Goal: Task Accomplishment & Management: Use online tool/utility

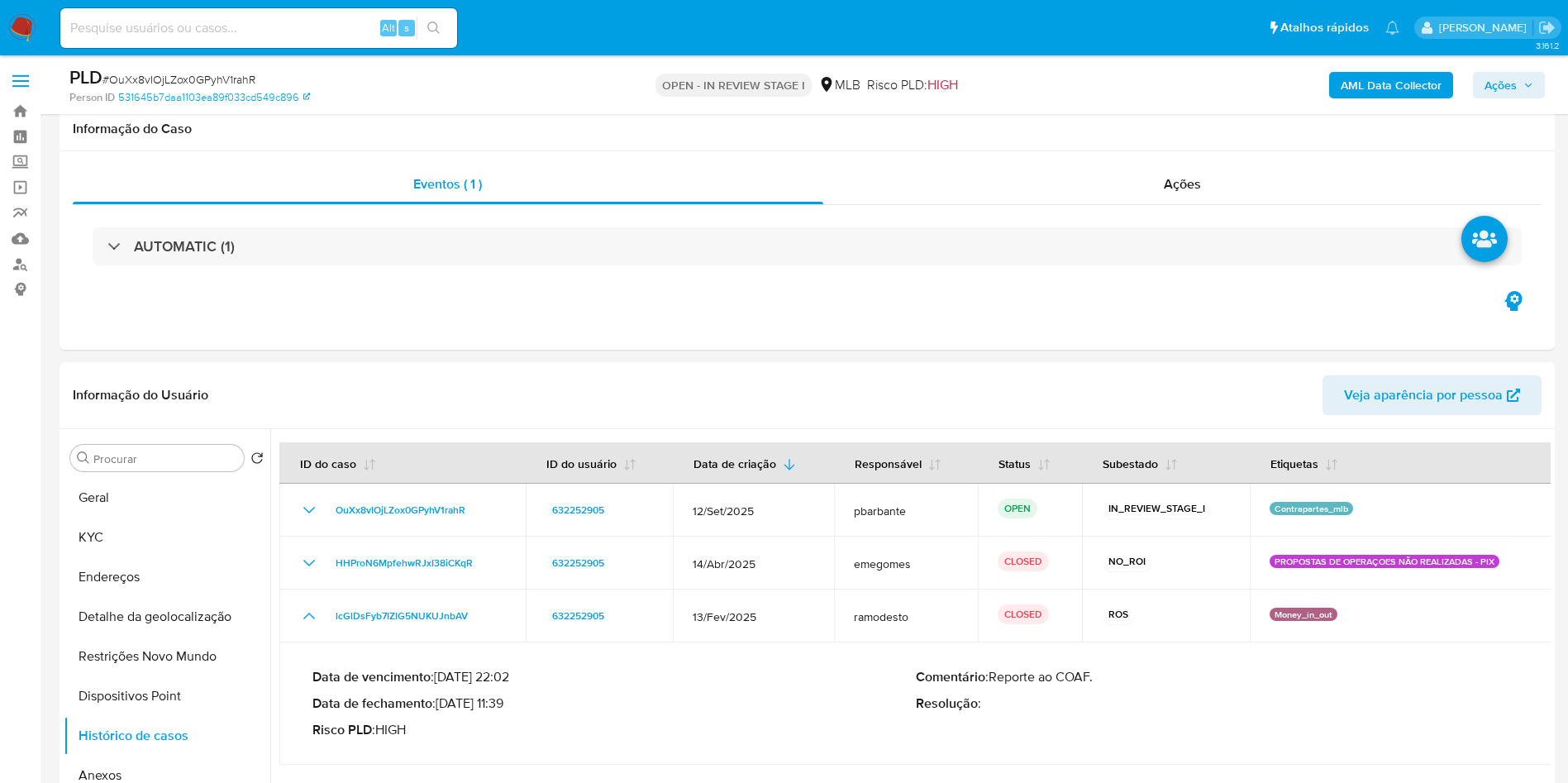
select select "10"
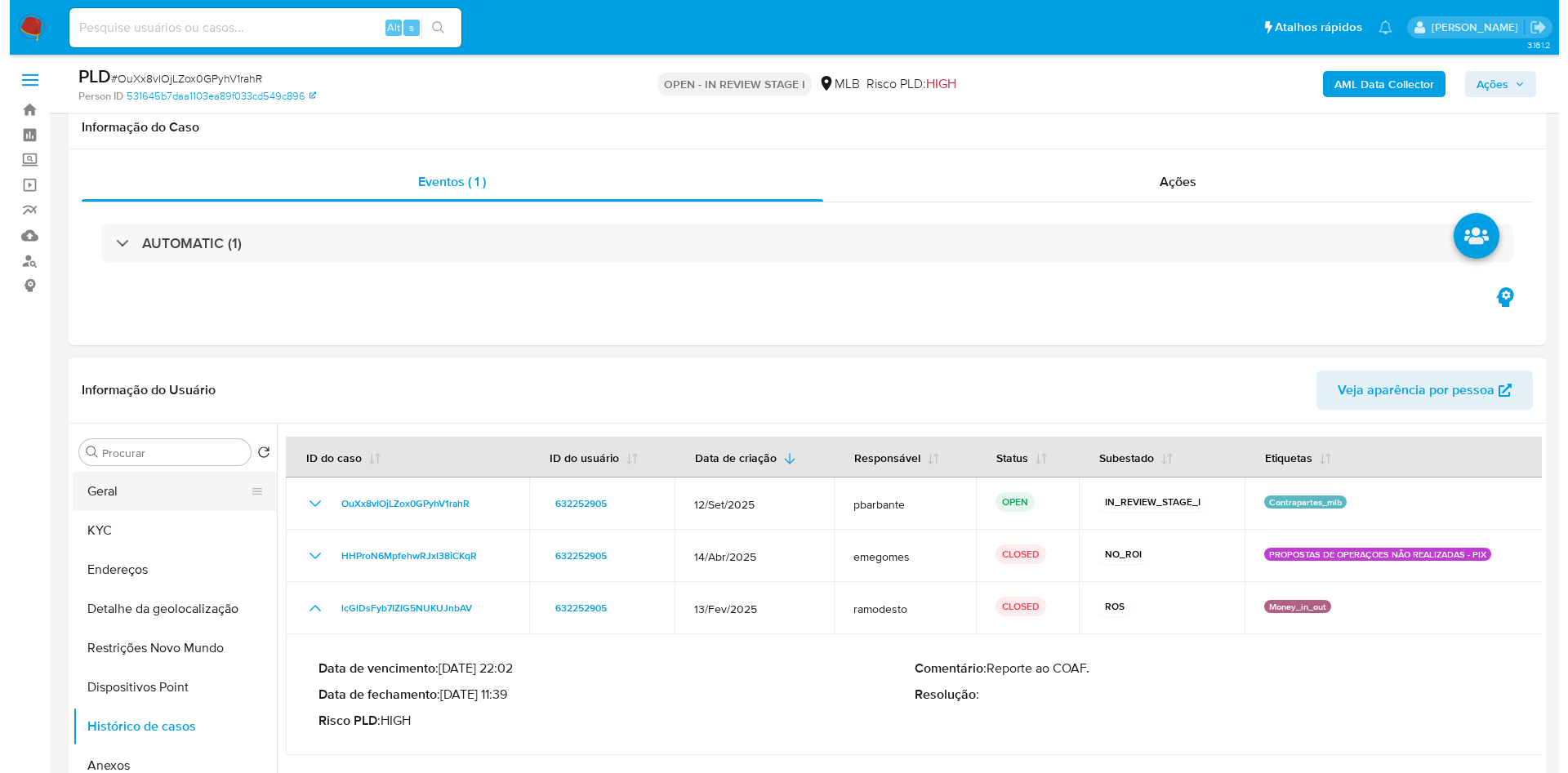
scroll to position [193, 0]
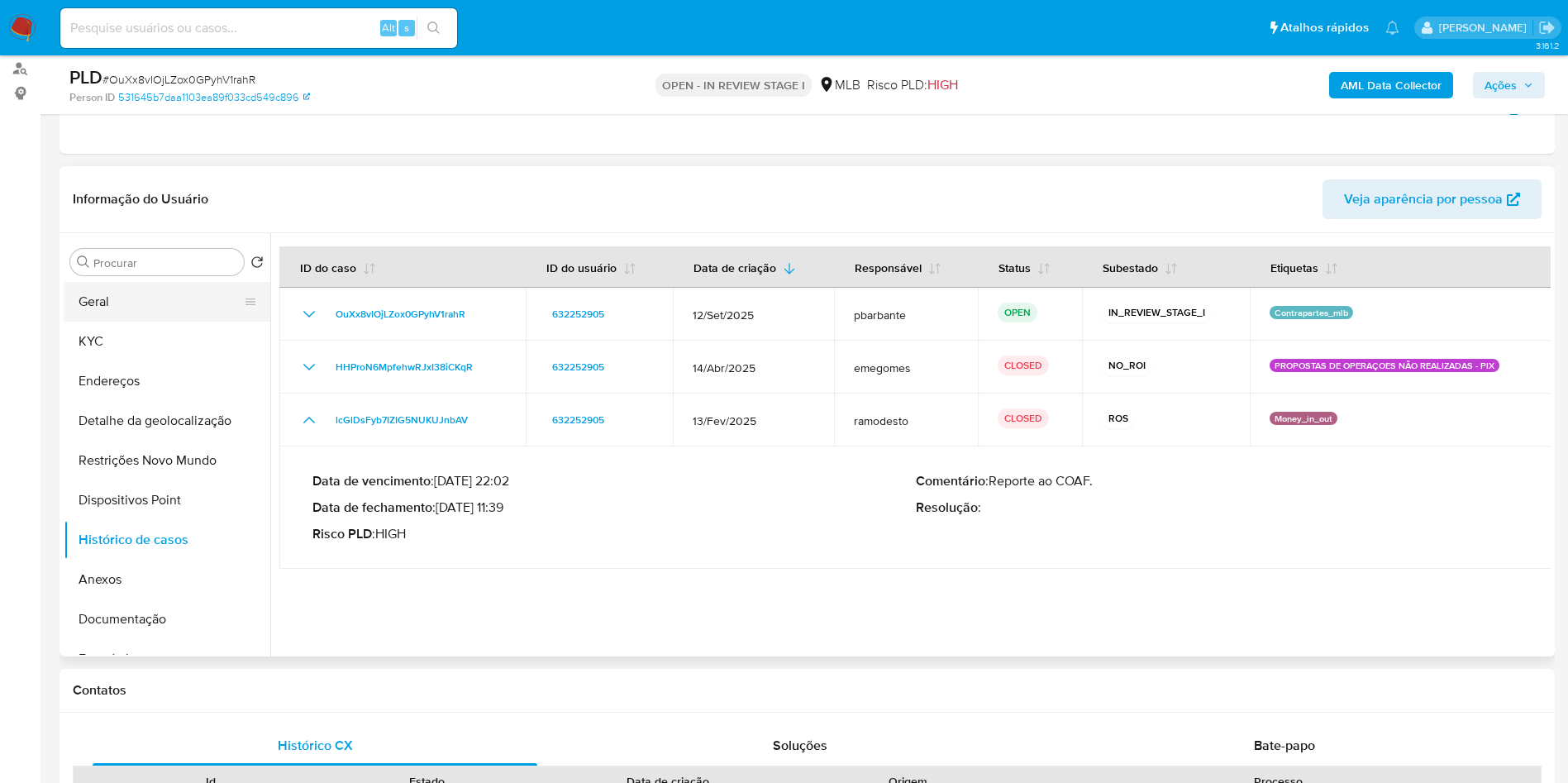
click at [177, 322] on button "Geral" at bounding box center [160, 301] width 193 height 40
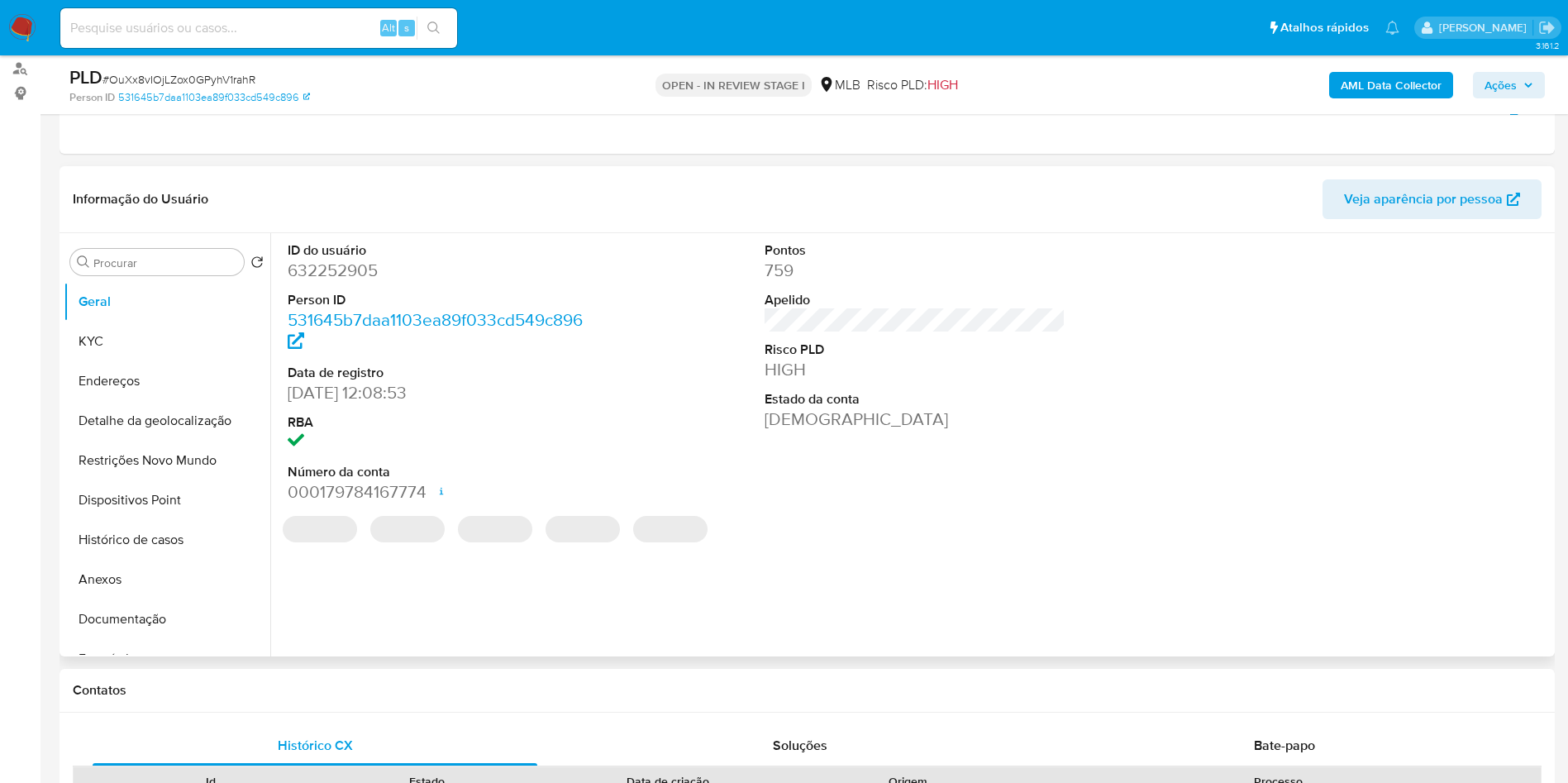
click at [355, 282] on dd "632252905" at bounding box center [439, 270] width 302 height 23
copy dd "632252905"
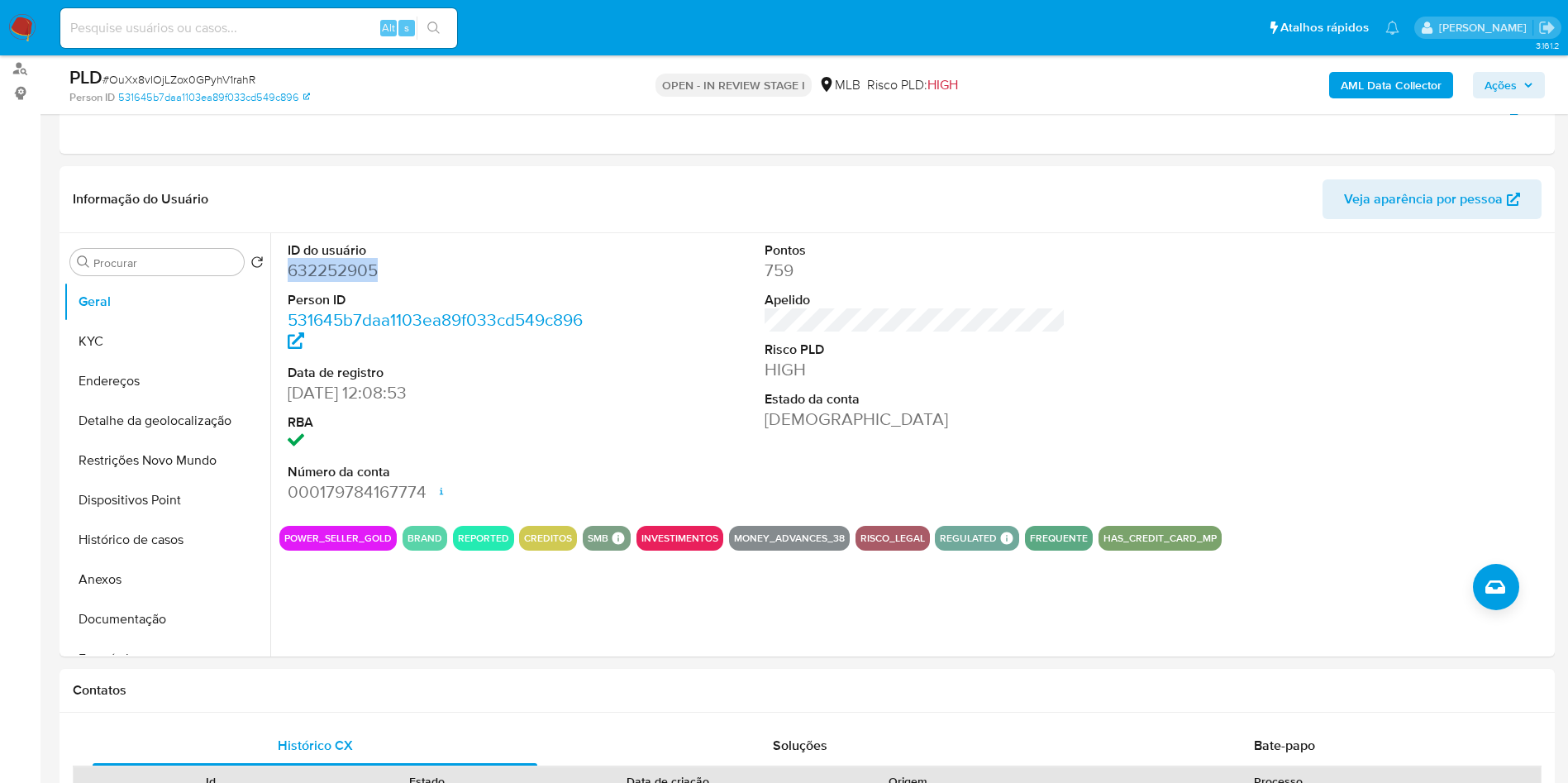
click at [1356, 95] on b "AML Data Collector" at bounding box center [1391, 85] width 101 height 27
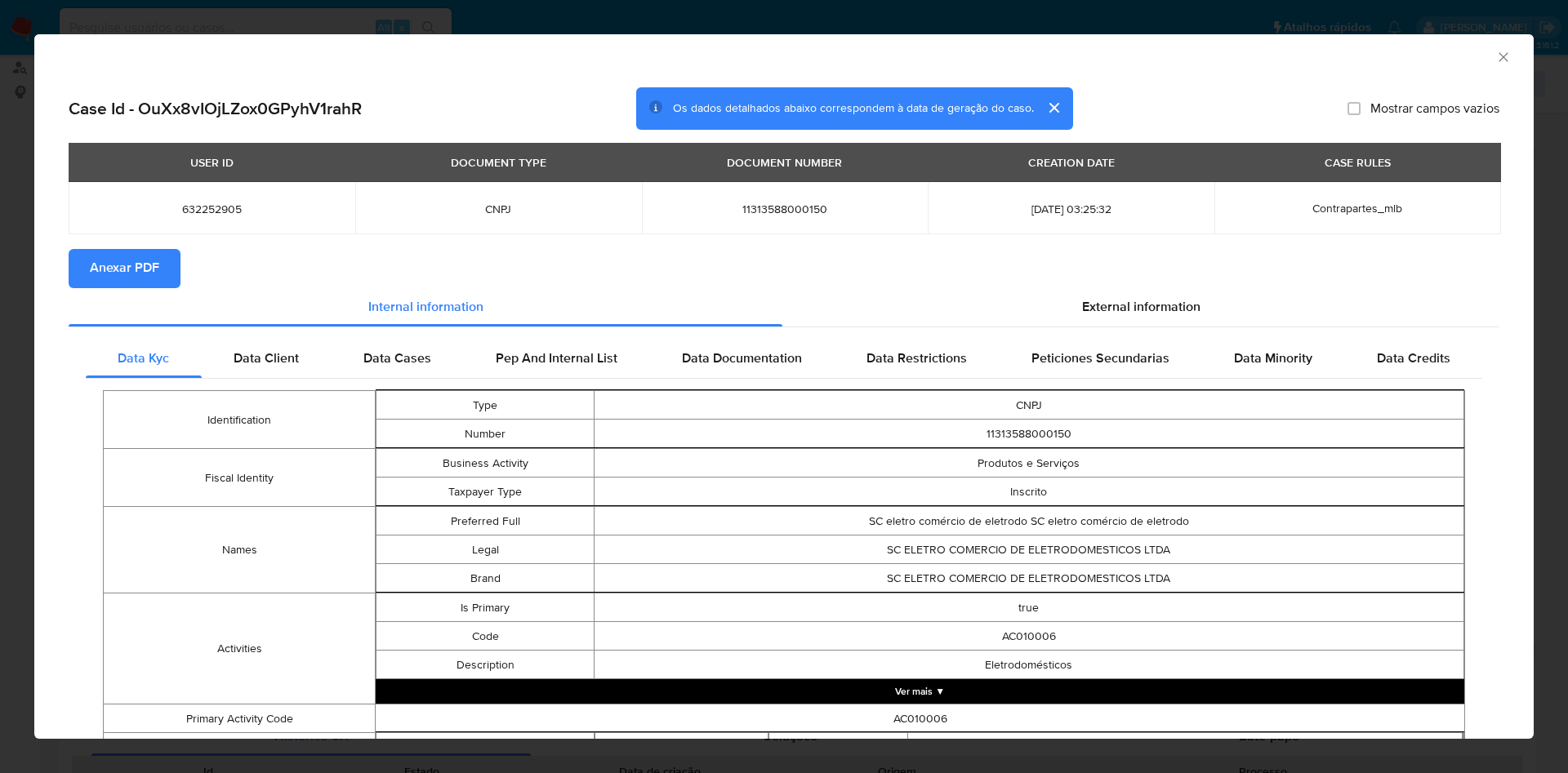
click at [1166, 280] on section "Anexar PDF" at bounding box center [783, 268] width 1431 height 39
click at [1158, 291] on div "External information" at bounding box center [1140, 307] width 717 height 39
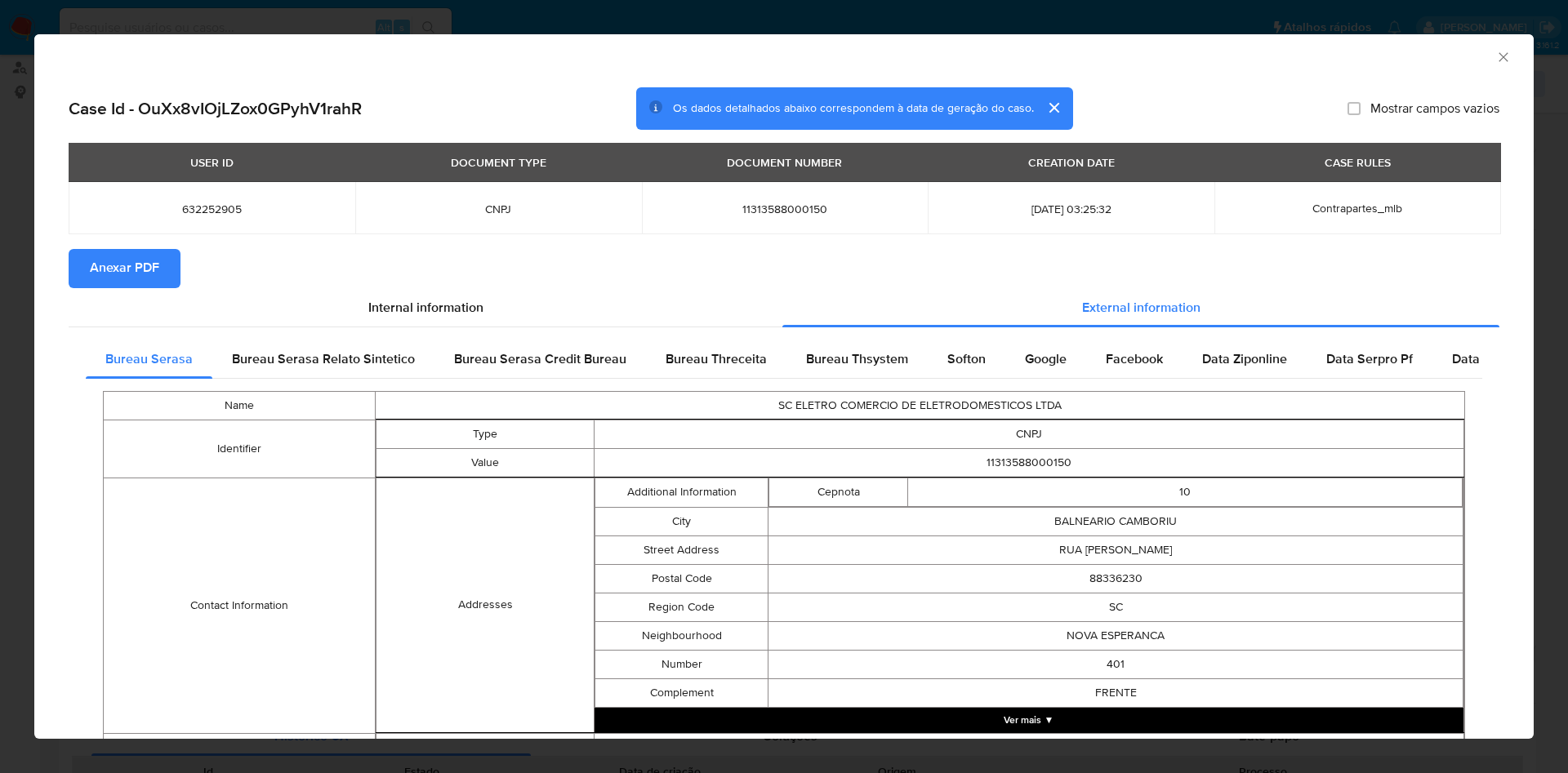
click at [121, 259] on span "Anexar PDF" at bounding box center [124, 269] width 69 height 36
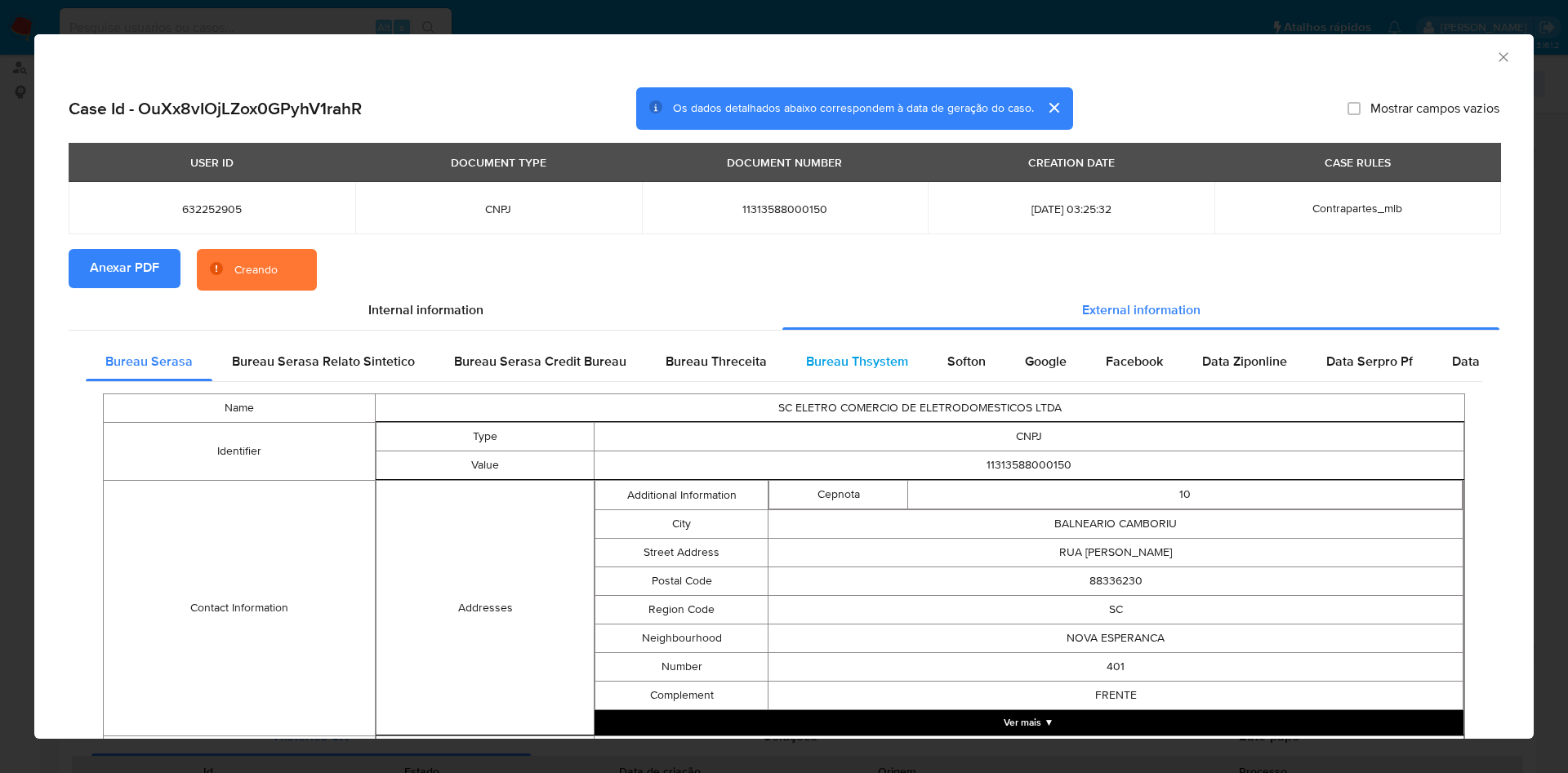
click at [856, 359] on span "Bureau Thsystem" at bounding box center [857, 361] width 102 height 19
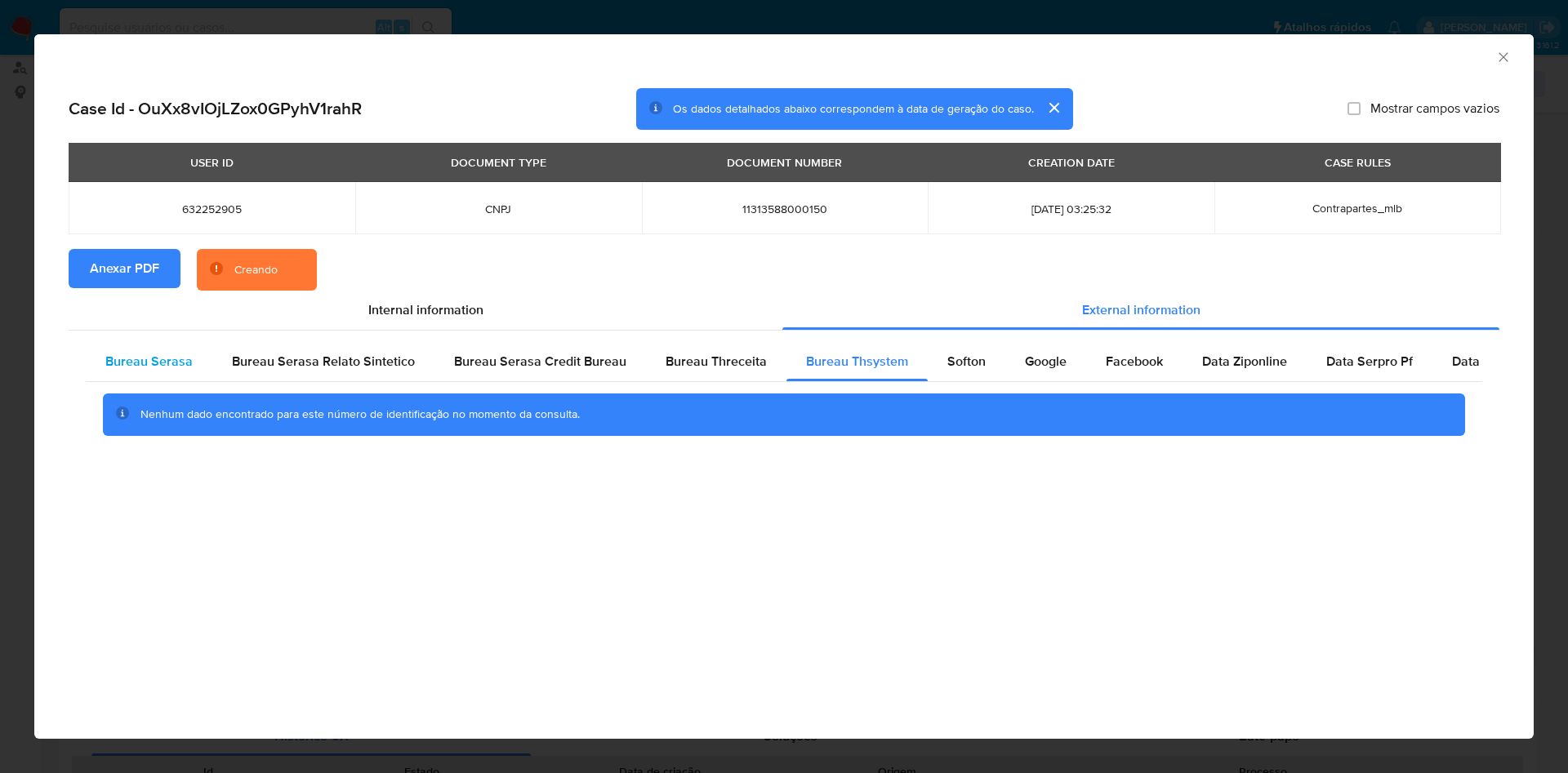
click at [145, 382] on div "Bureau Serasa" at bounding box center [148, 362] width 126 height 39
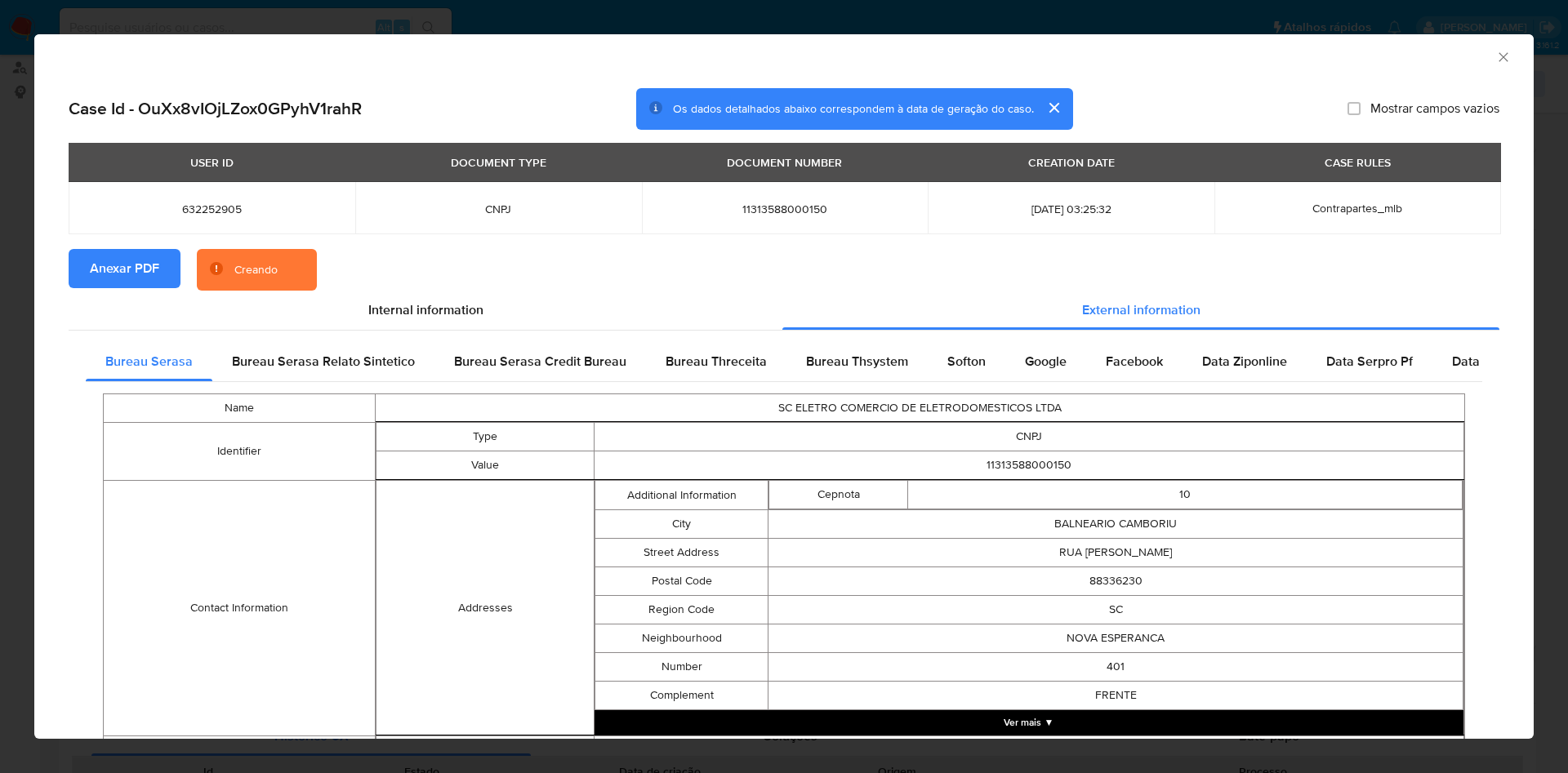
drag, startPoint x: 429, startPoint y: 450, endPoint x: 436, endPoint y: 419, distance: 31.8
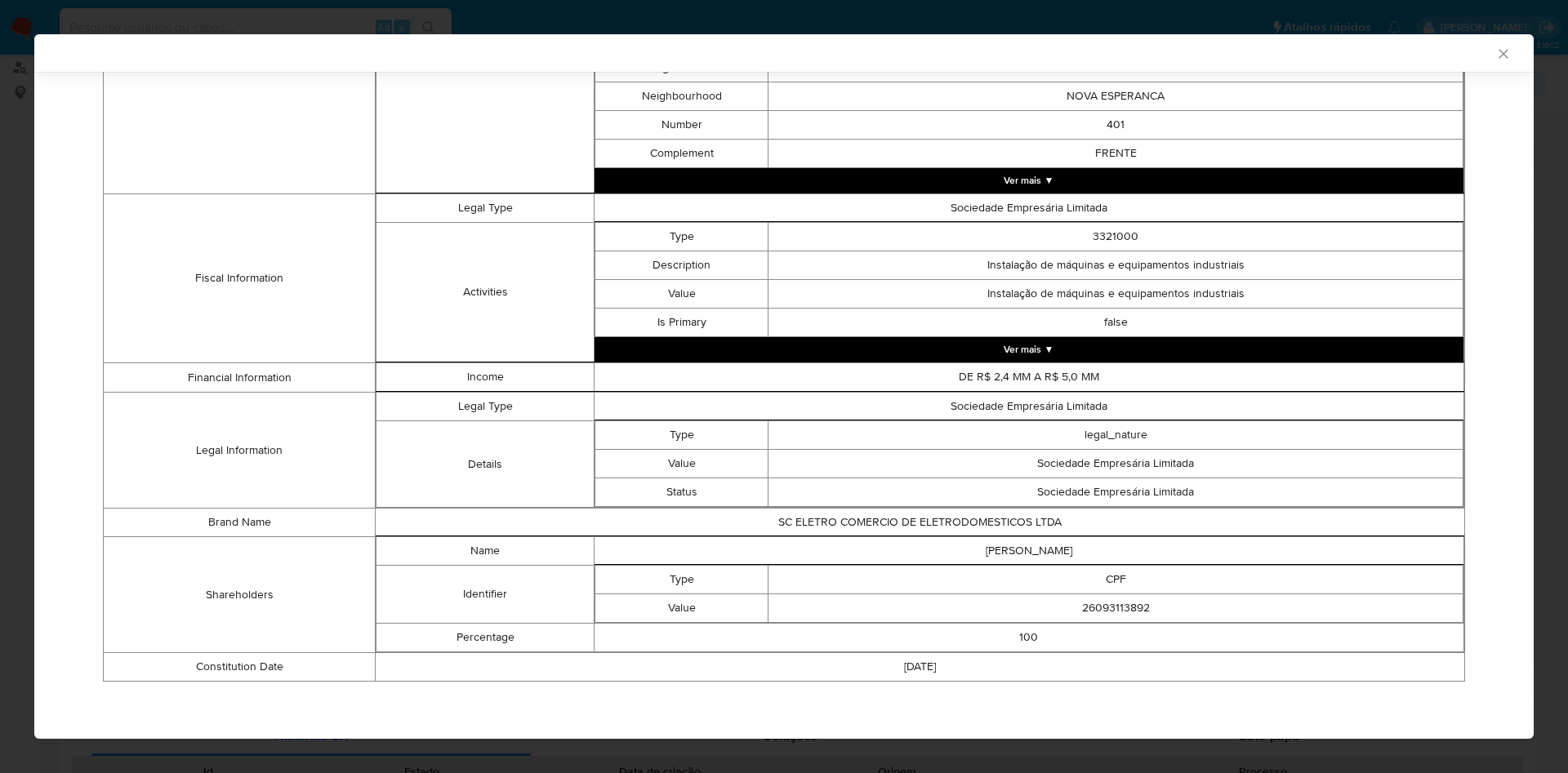
click at [1104, 612] on td "26093113892" at bounding box center [1116, 608] width 695 height 28
copy td "26093113892"
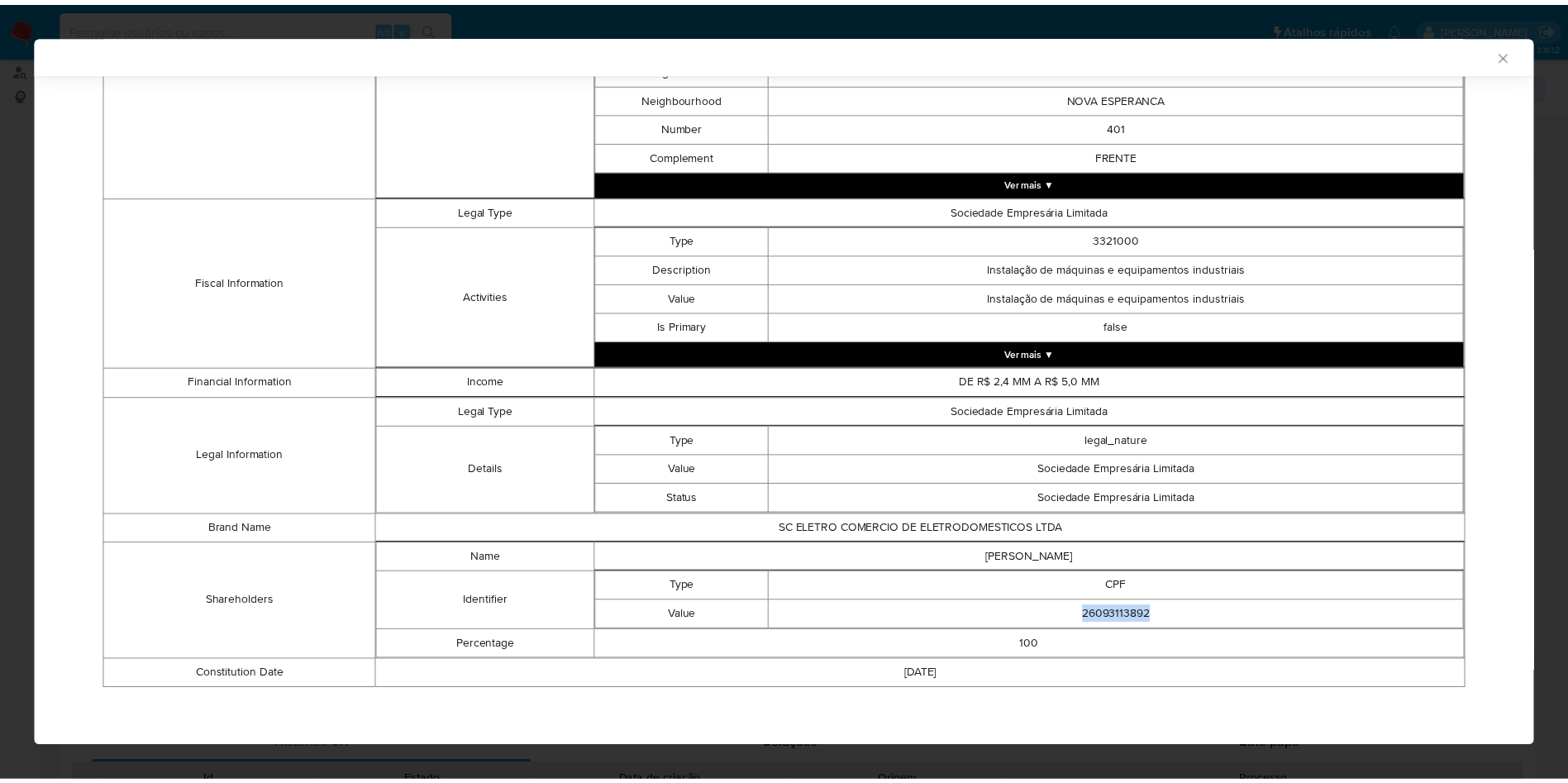
scroll to position [544, 0]
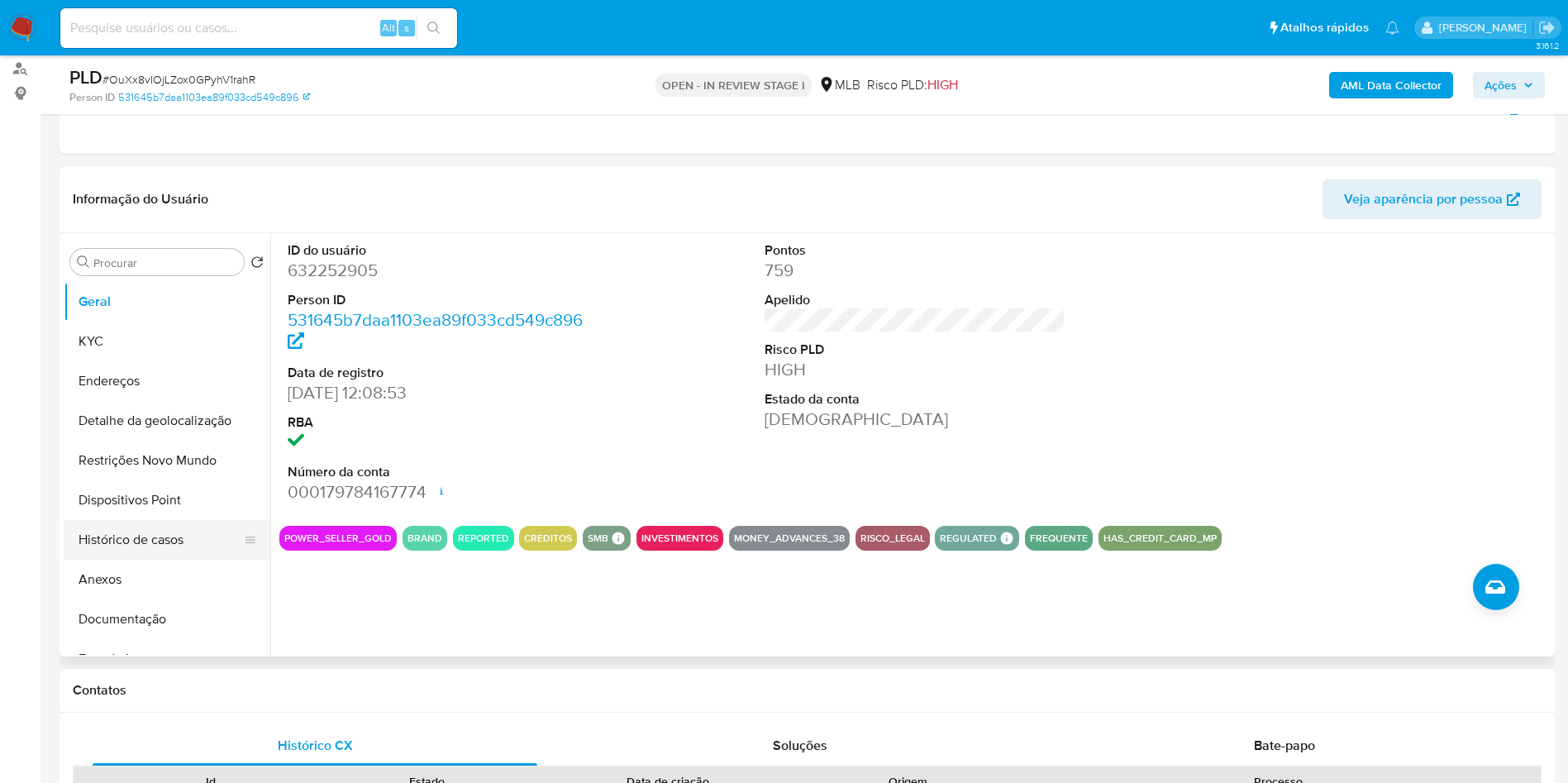
click at [179, 558] on button "Histórico de casos" at bounding box center [160, 539] width 193 height 40
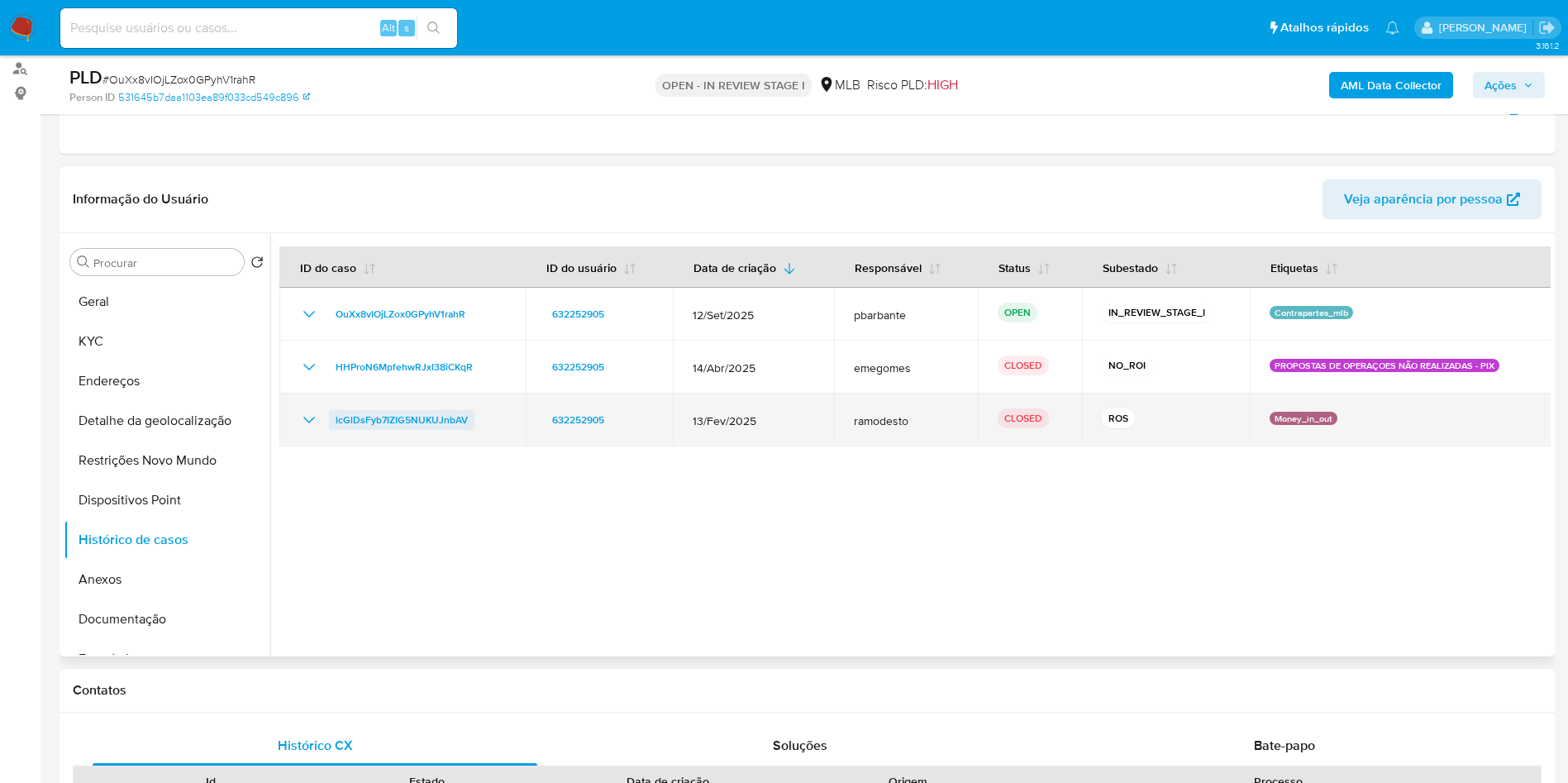
click at [399, 430] on span "lcGlDsFyb7IZIG5NUKUJnbAV" at bounding box center [402, 420] width 132 height 20
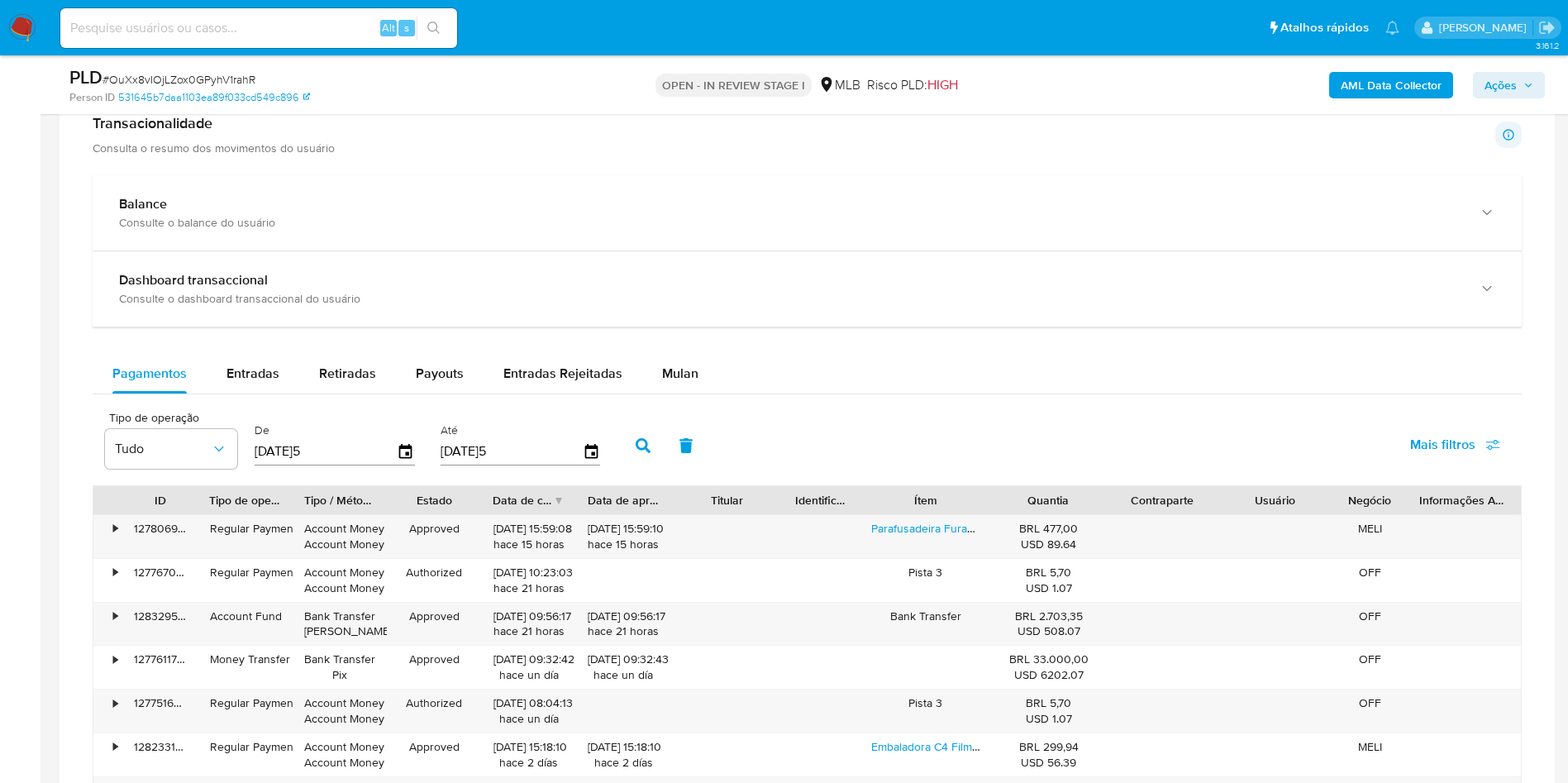
scroll to position [1154, 0]
click at [255, 374] on div "Balance Consulte o balance do usuário Dashboard transaccional Consulte o dashbo…" at bounding box center [807, 585] width 1429 height 822
click at [246, 382] on span "Entradas" at bounding box center [253, 373] width 53 height 19
select select "10"
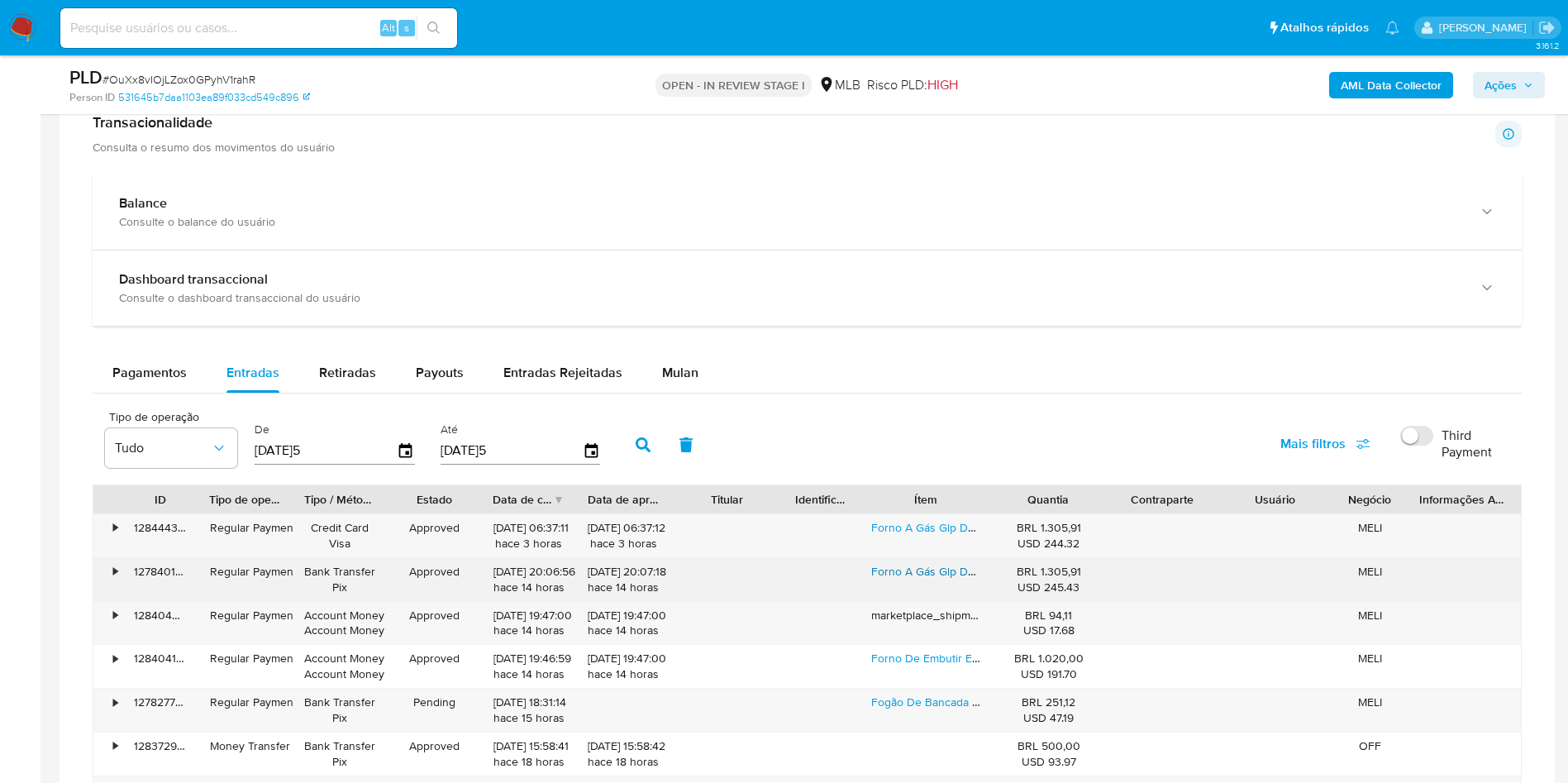
click at [913, 580] on link "Forno A Gás Glp De Embutir Stelar Napoli De 46 Litros Cor Preto" at bounding box center [1036, 571] width 331 height 17
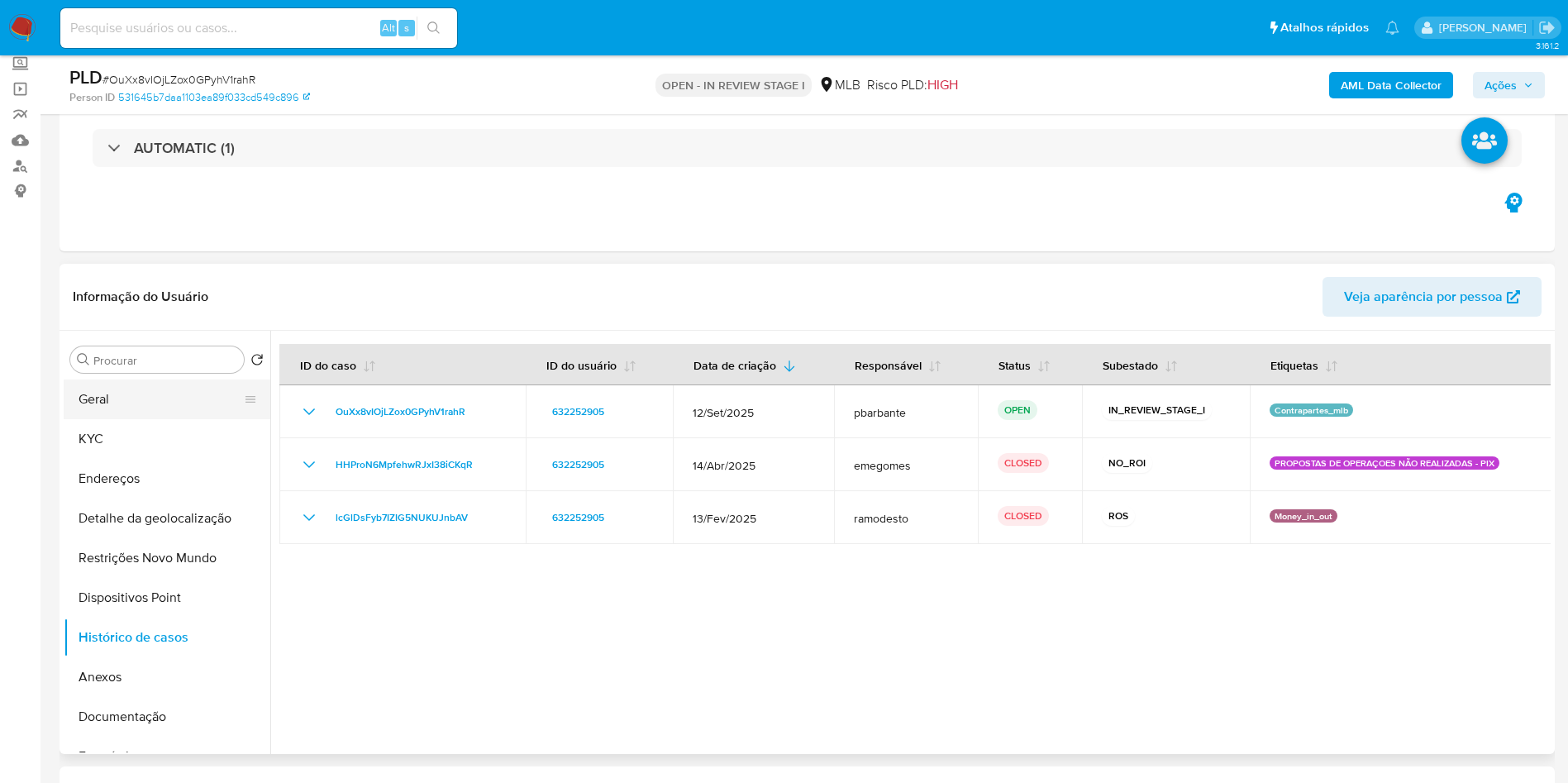
scroll to position [86, 0]
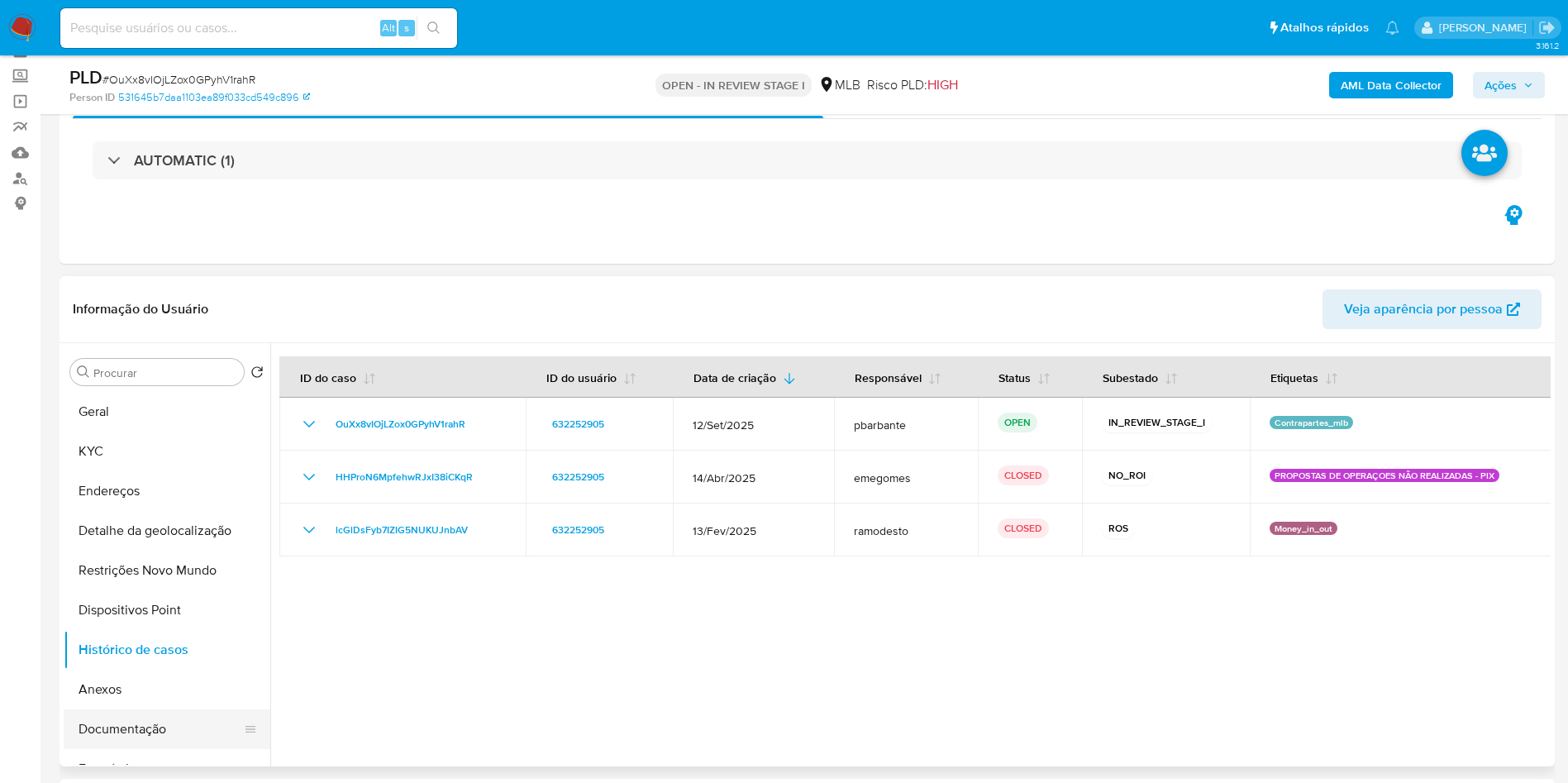
click at [122, 748] on button "Documentação" at bounding box center [160, 729] width 193 height 40
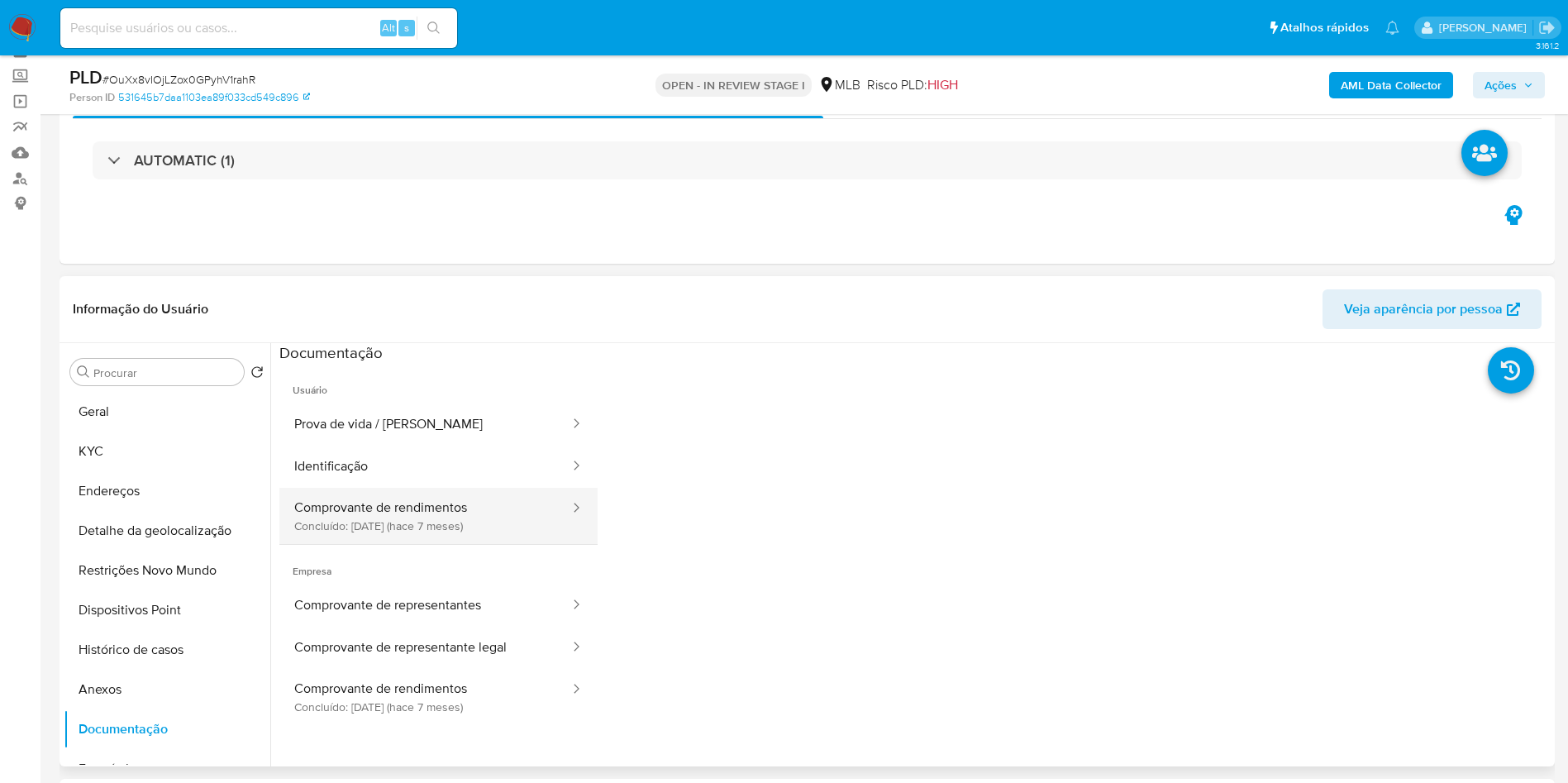
click at [482, 544] on button "Comprovante de rendimentos Concluído: 07/03/2025 (hace 7 meses)" at bounding box center [425, 515] width 292 height 56
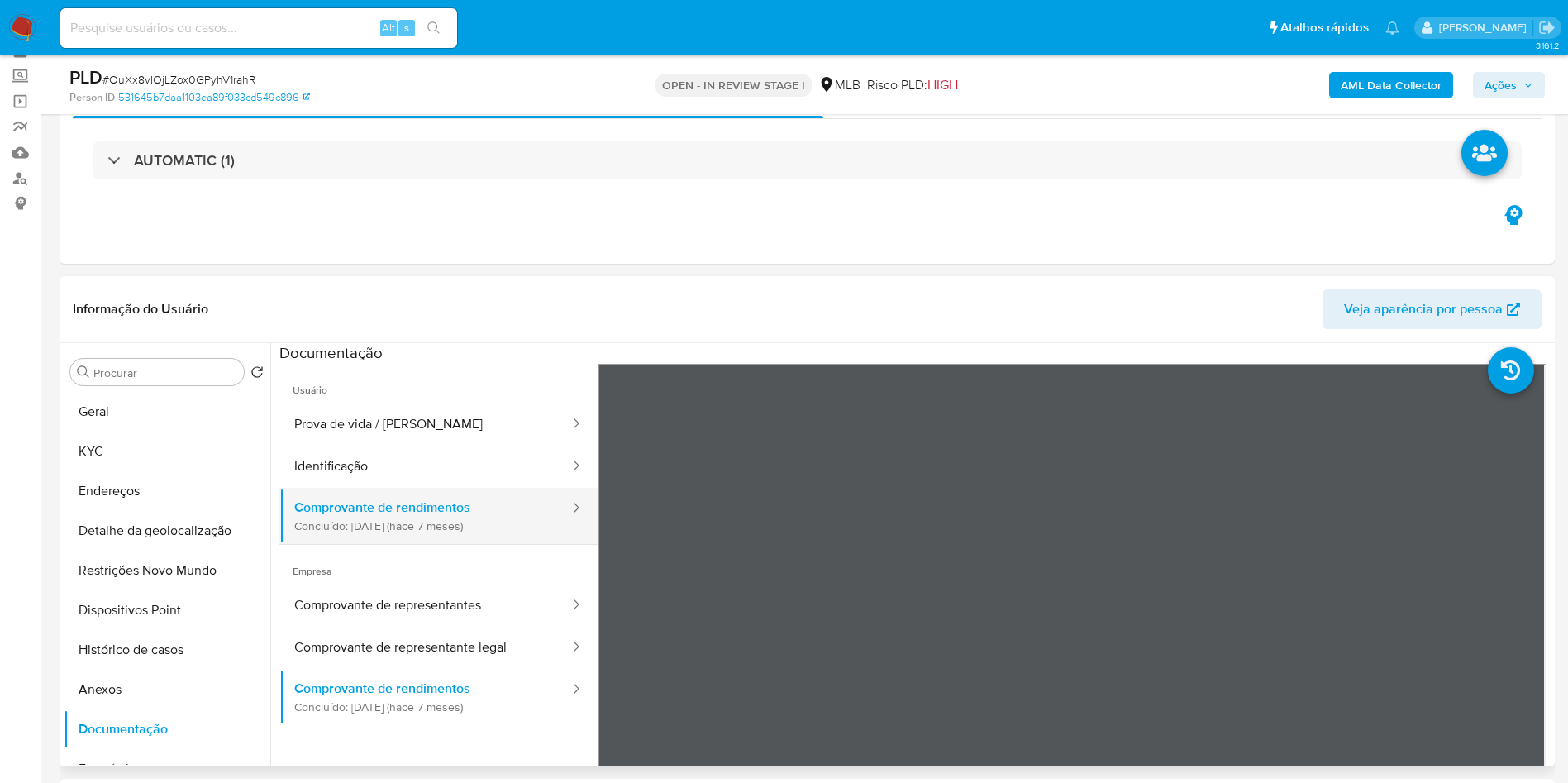
click at [280, 488] on button "Comprovante de rendimentos Concluído: 07/03/2025 (hace 7 meses)" at bounding box center [425, 515] width 292 height 56
click at [120, 591] on button "Restrições Novo Mundo" at bounding box center [160, 570] width 193 height 40
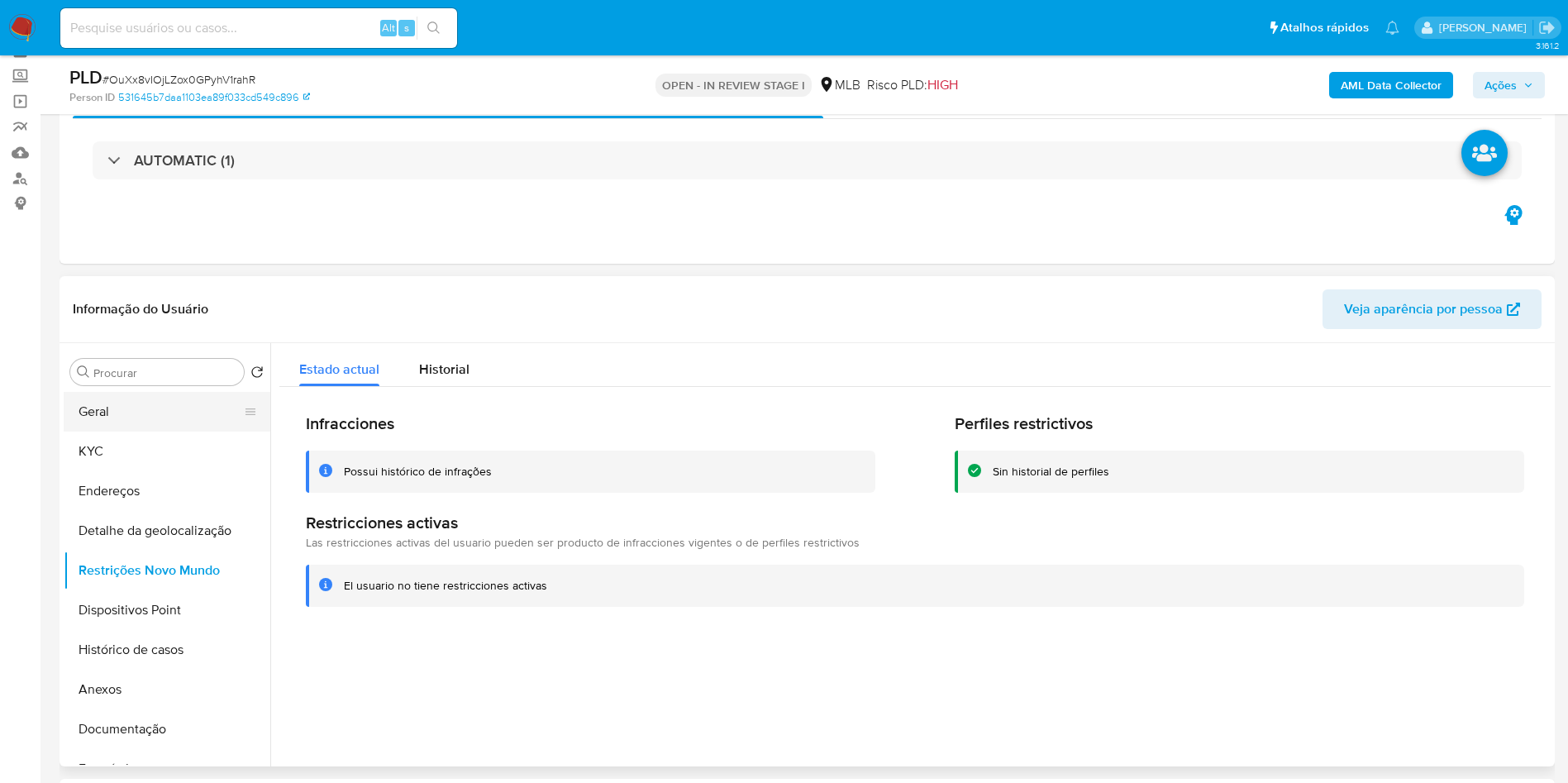
click at [153, 432] on button "Geral" at bounding box center [160, 411] width 193 height 40
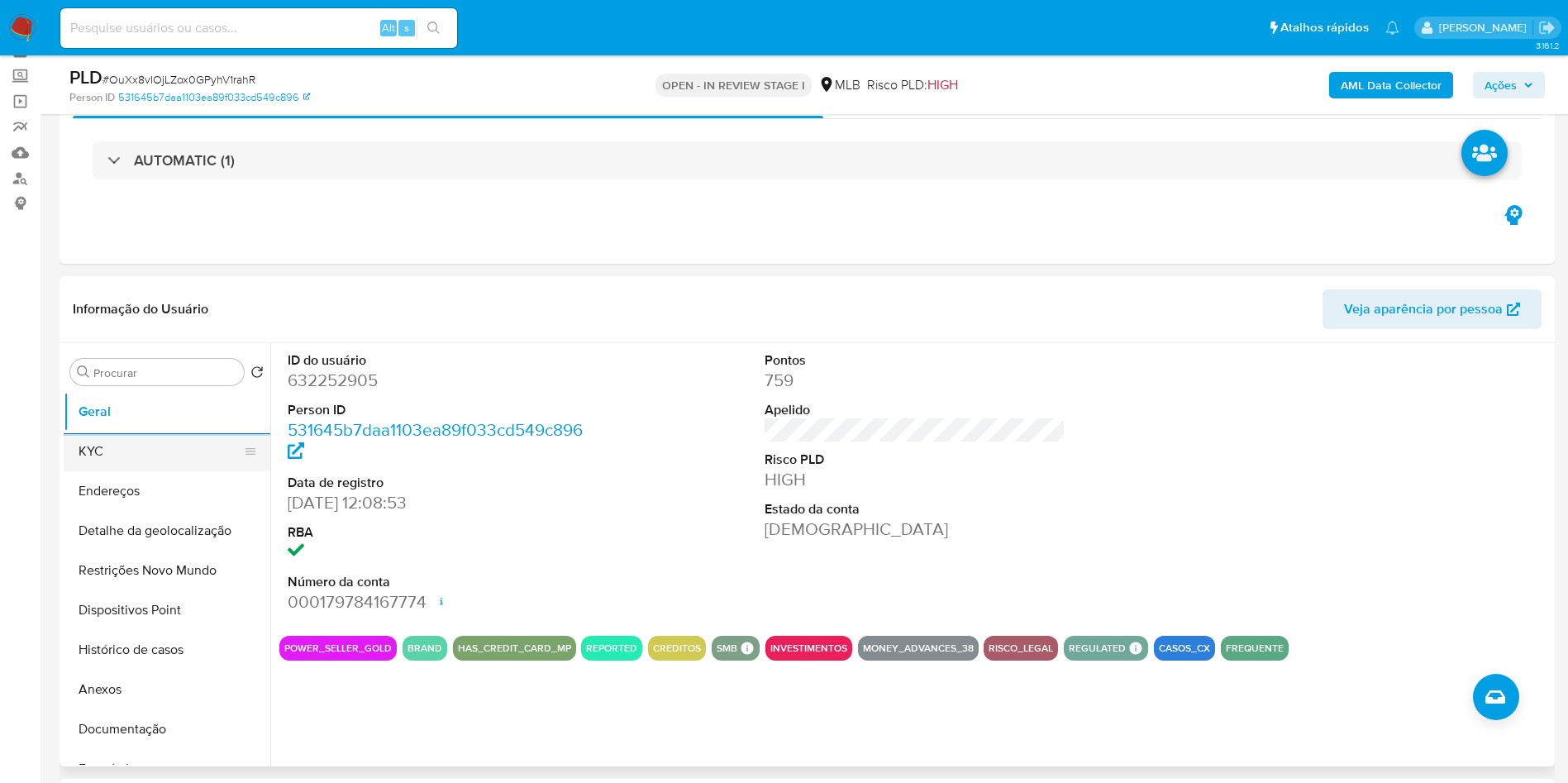
click at [145, 471] on button "KYC" at bounding box center [160, 451] width 193 height 40
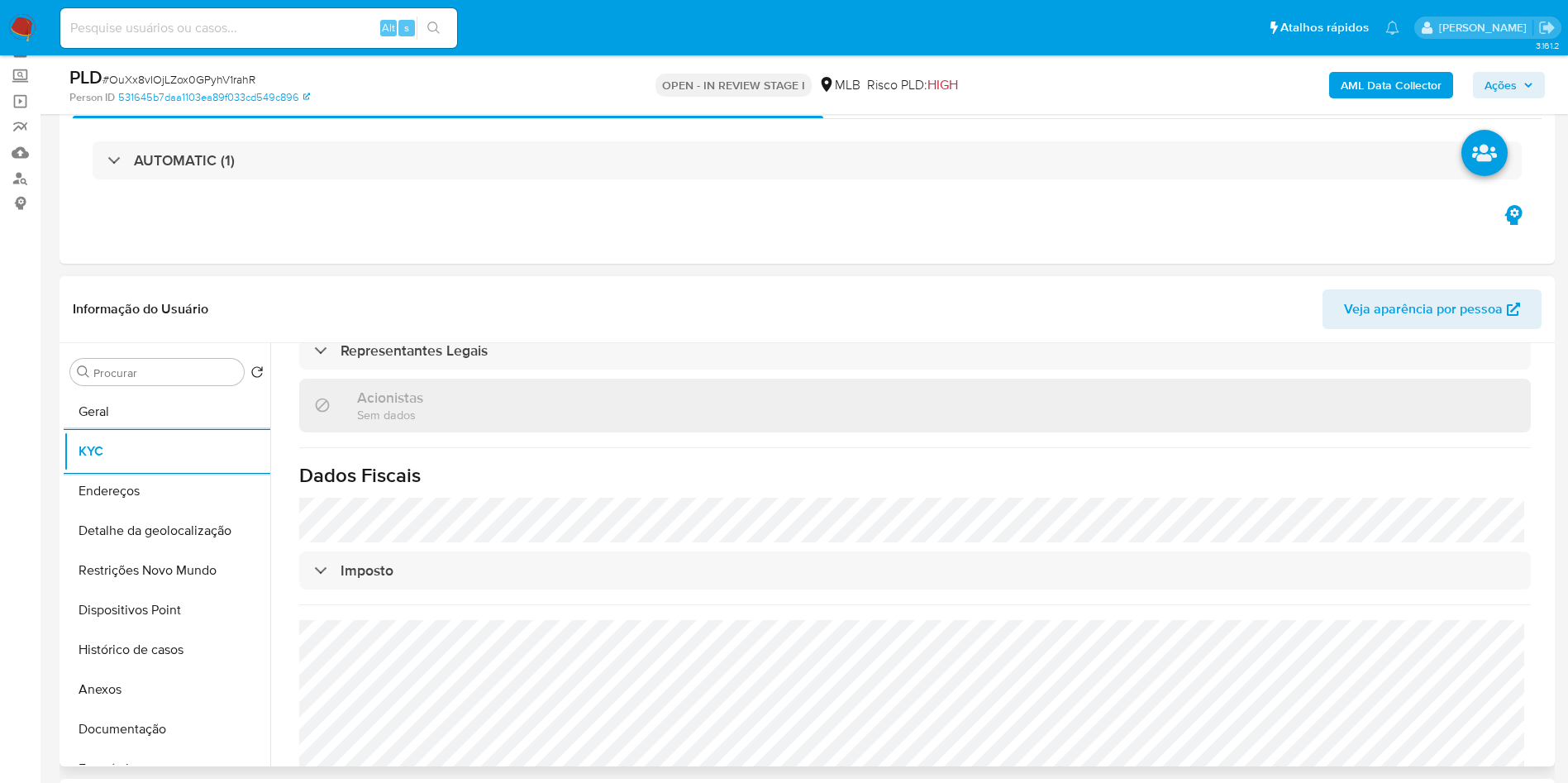
scroll to position [1036, 0]
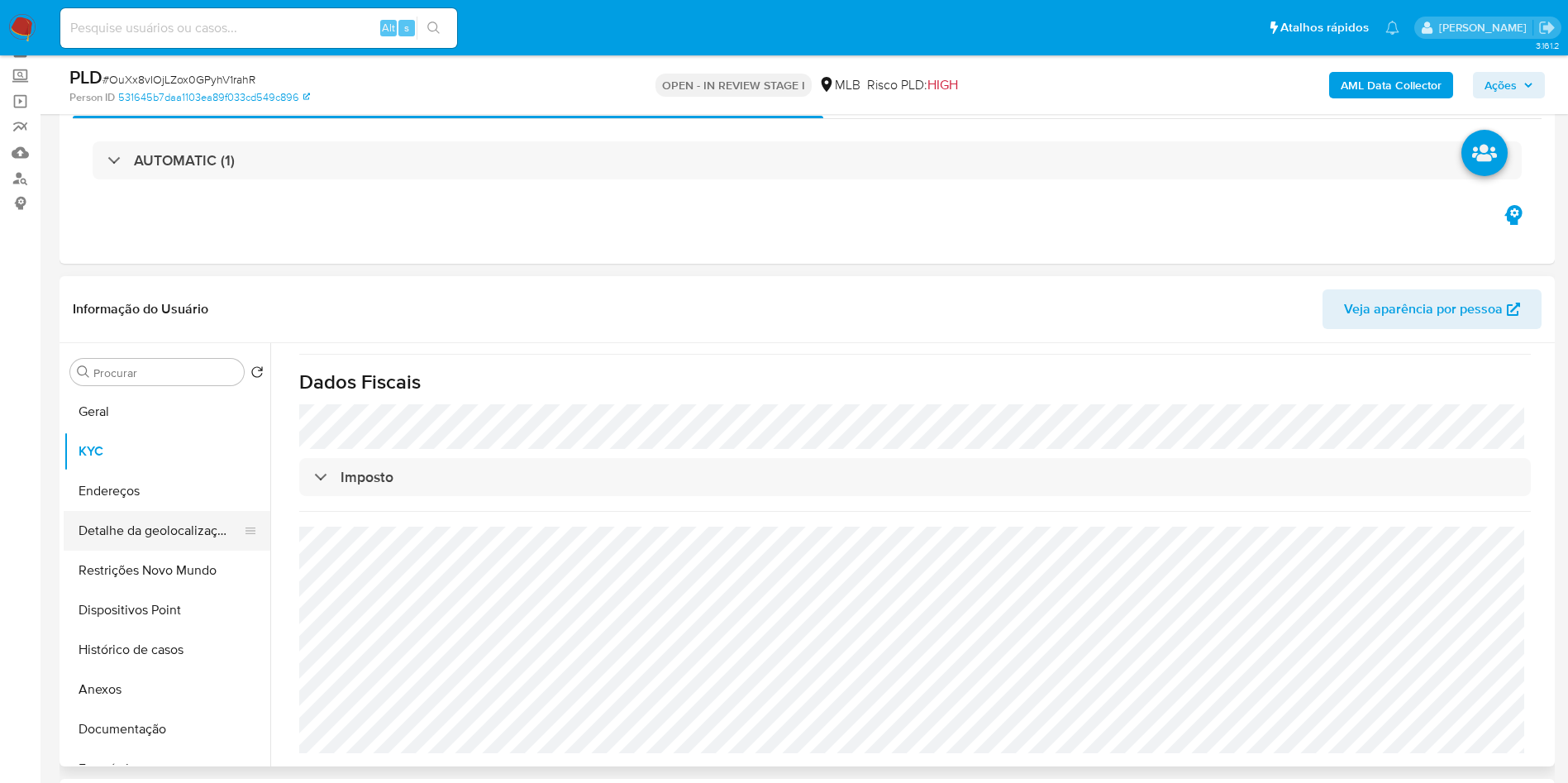
click at [149, 551] on button "Detalhe da geolocalização" at bounding box center [160, 530] width 193 height 40
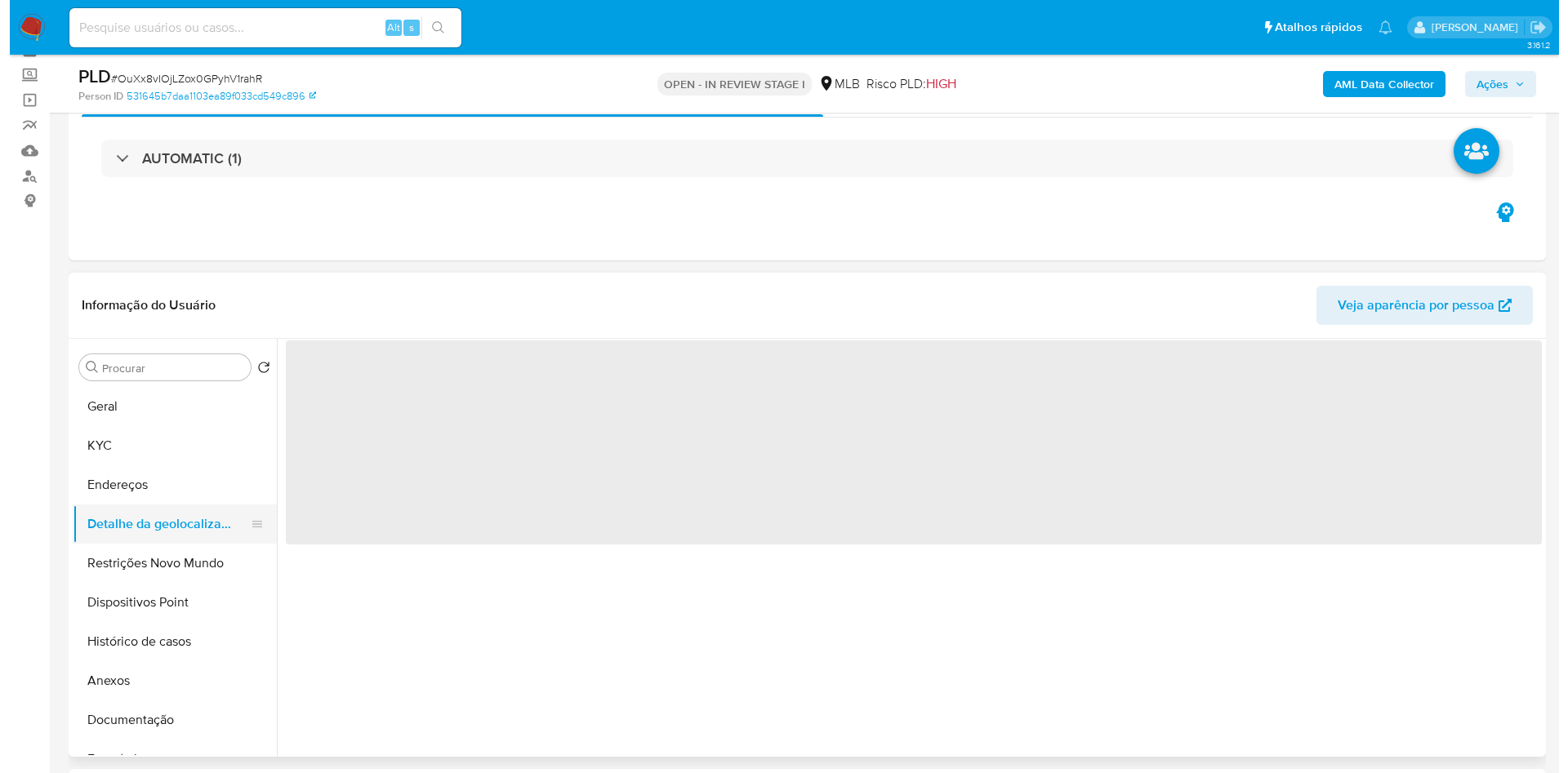
scroll to position [0, 0]
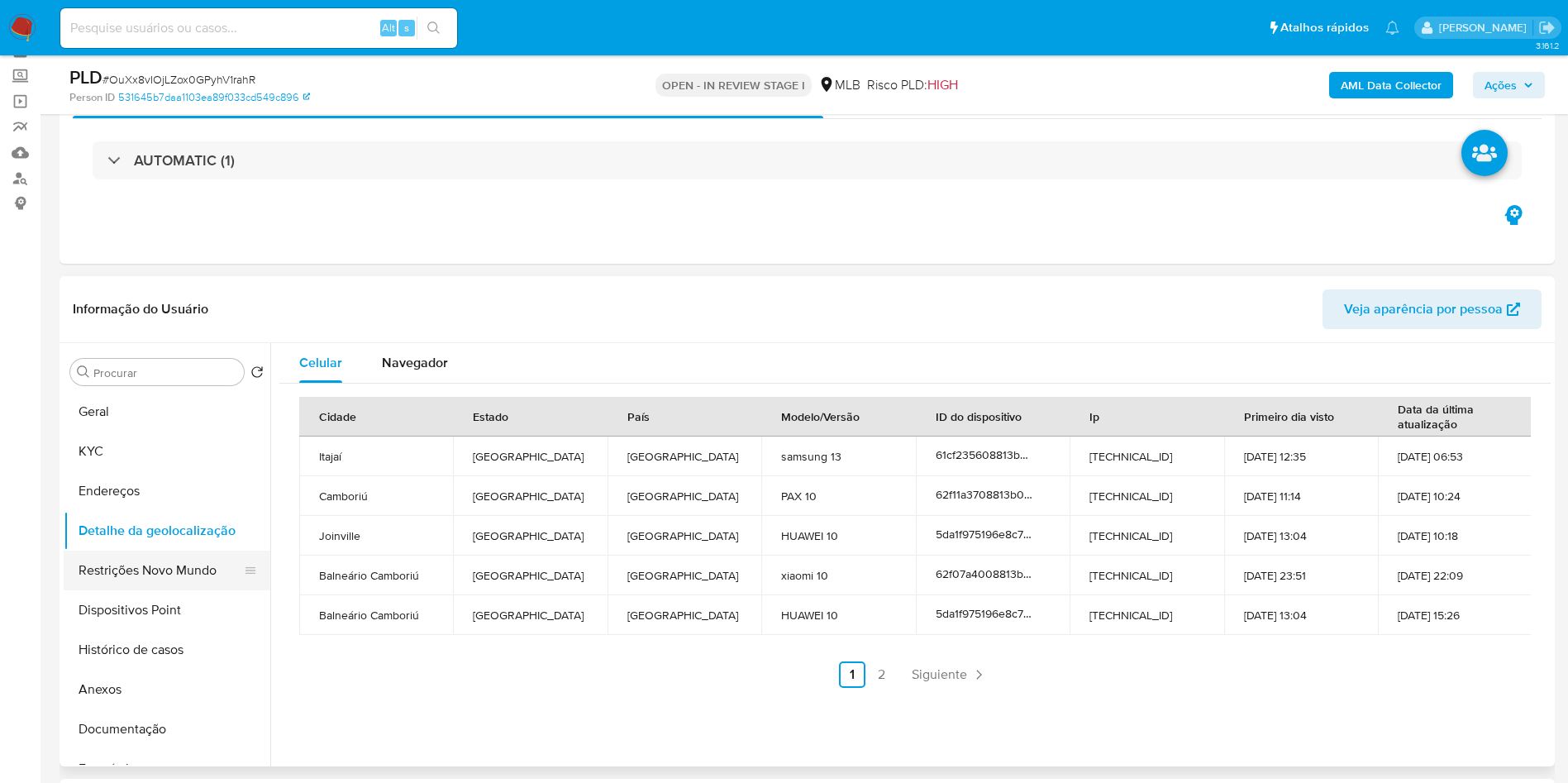
click at [107, 577] on button "Restrições Novo Mundo" at bounding box center [160, 570] width 193 height 40
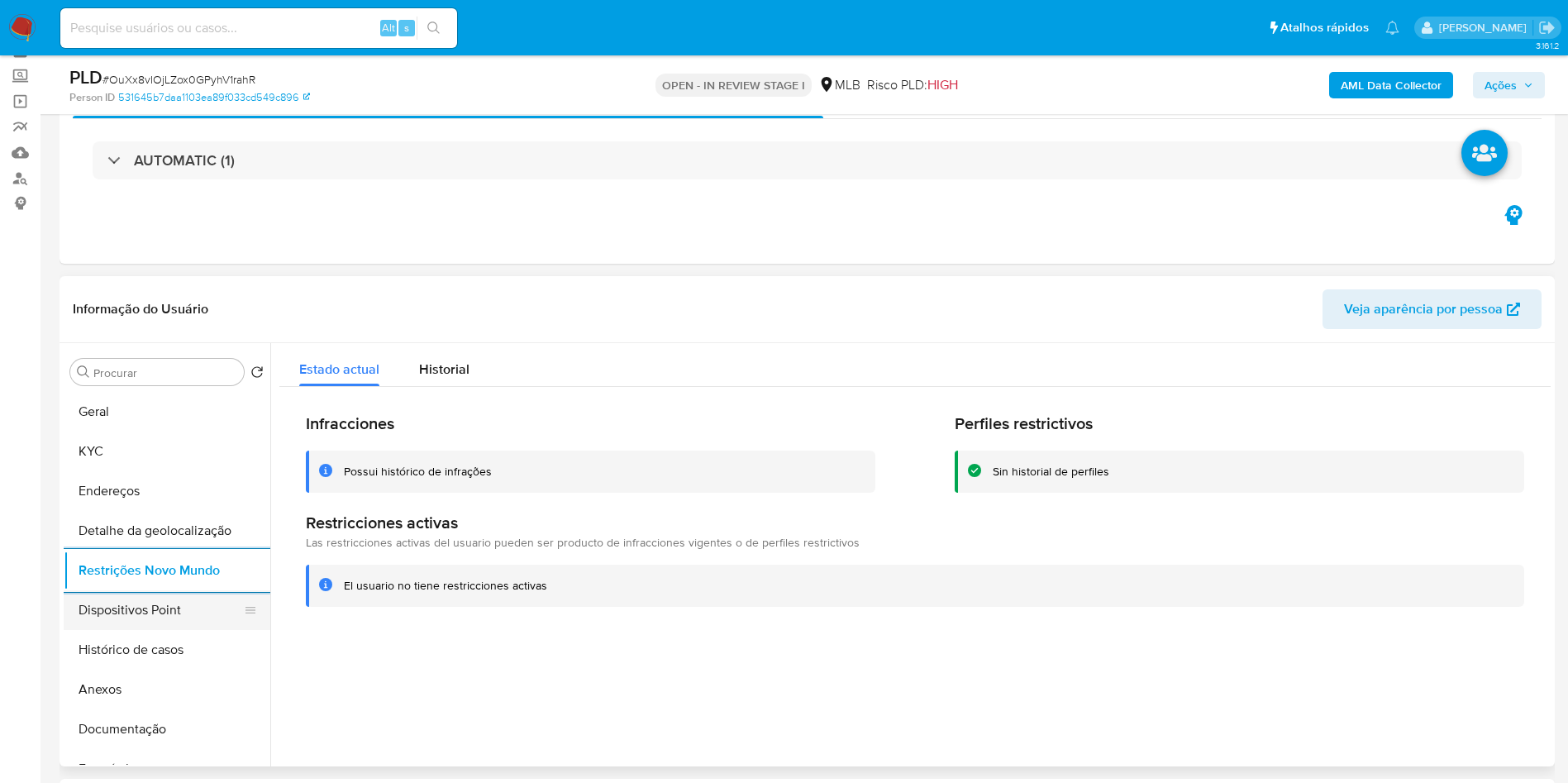
click at [132, 630] on button "Dispositivos Point" at bounding box center [160, 610] width 193 height 40
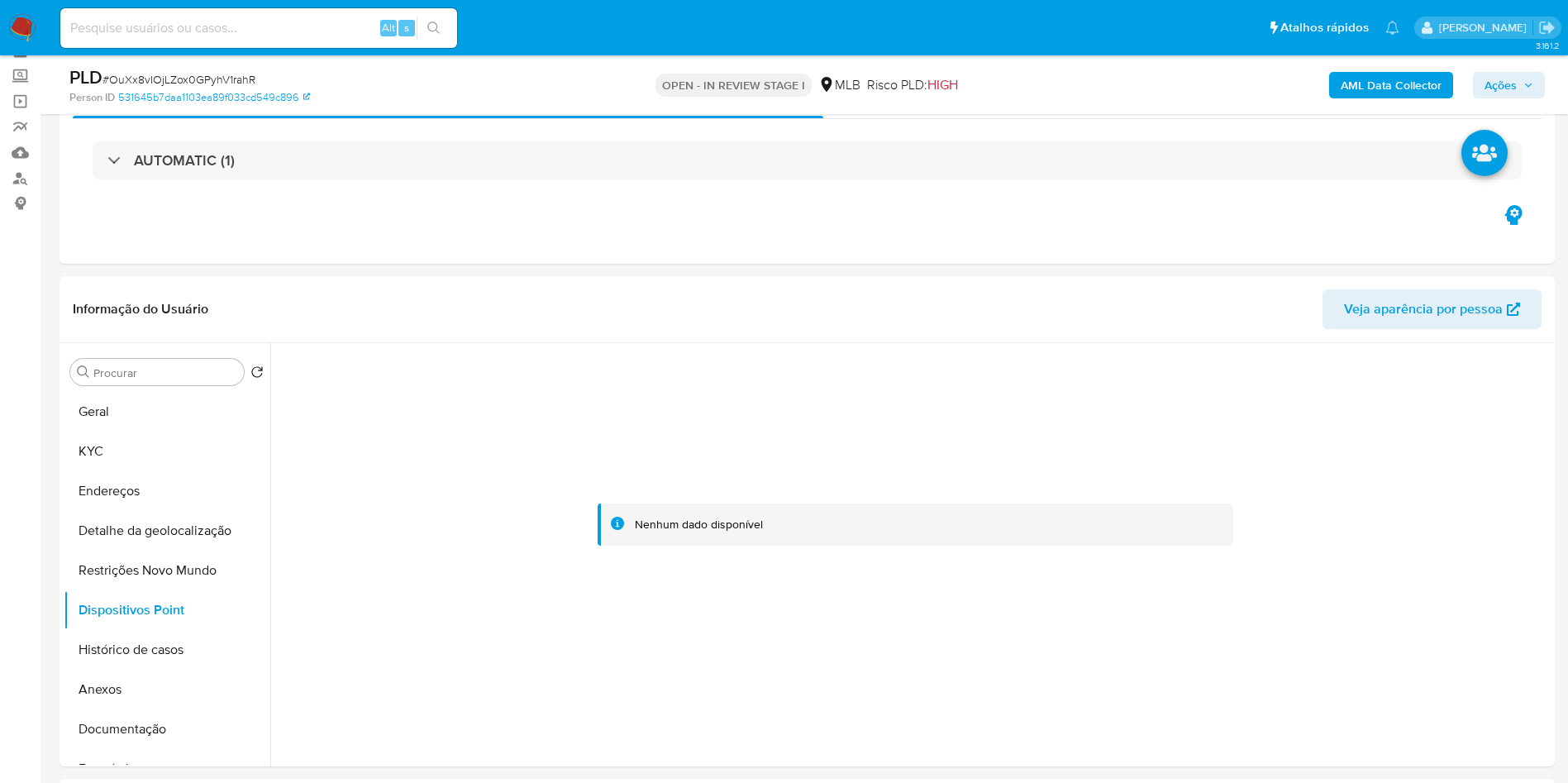
click at [1518, 94] on span "Ações" at bounding box center [1508, 85] width 49 height 23
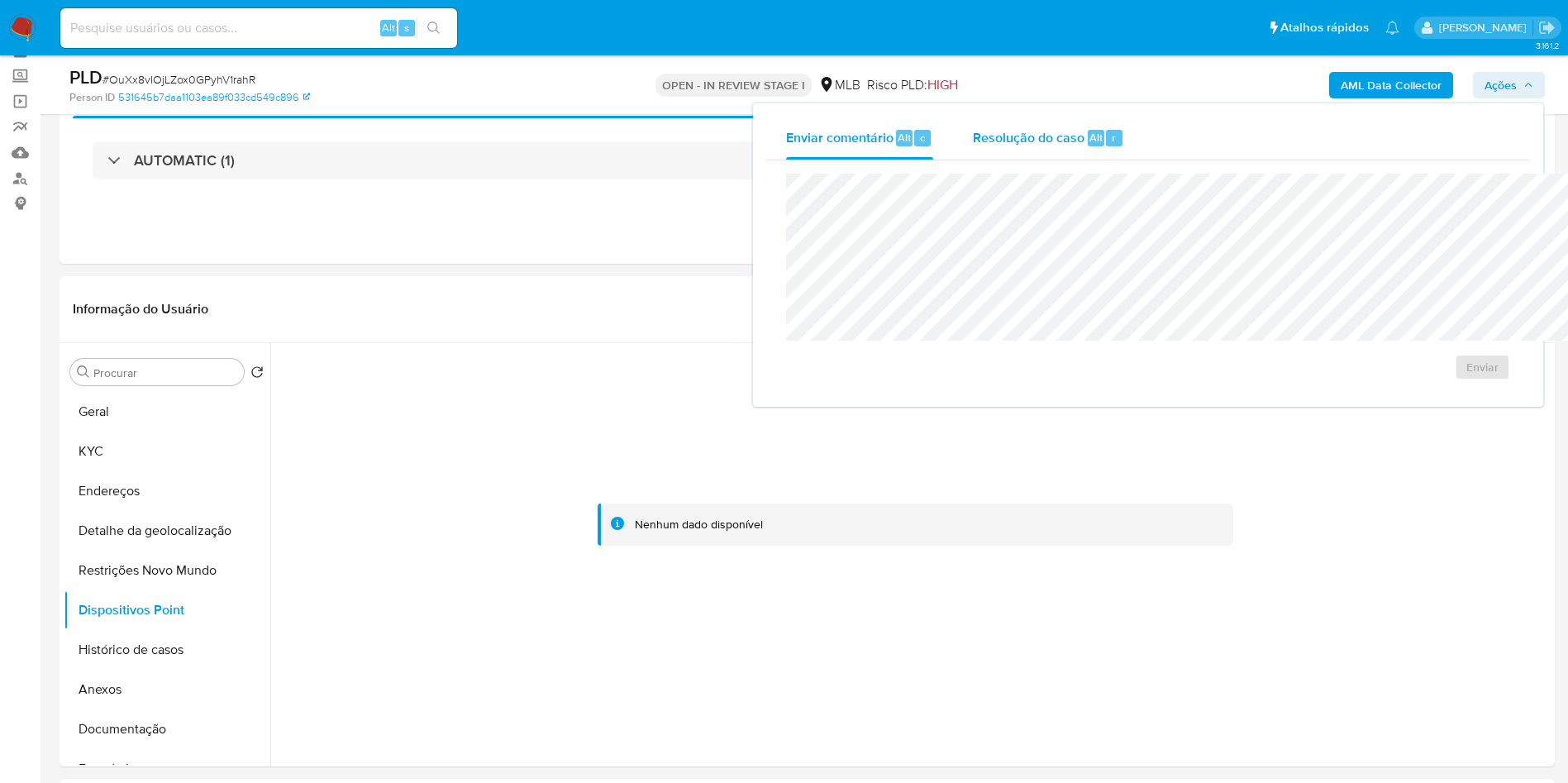
drag, startPoint x: 935, startPoint y: 135, endPoint x: 929, endPoint y: 151, distance: 17.1
click at [973, 135] on span "Resolução do caso" at bounding box center [1028, 136] width 111 height 19
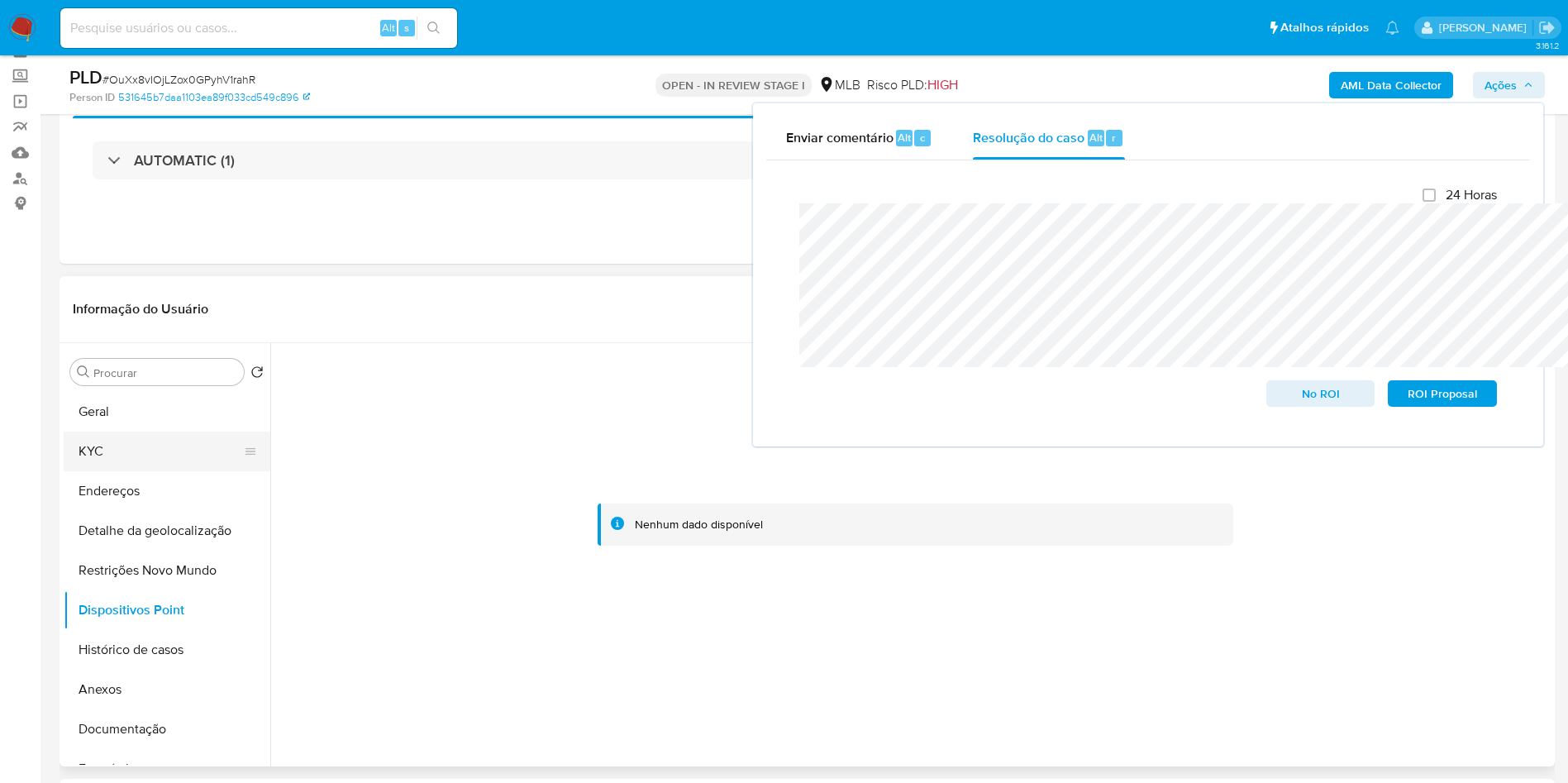
click at [151, 459] on button "KYC" at bounding box center [160, 451] width 193 height 40
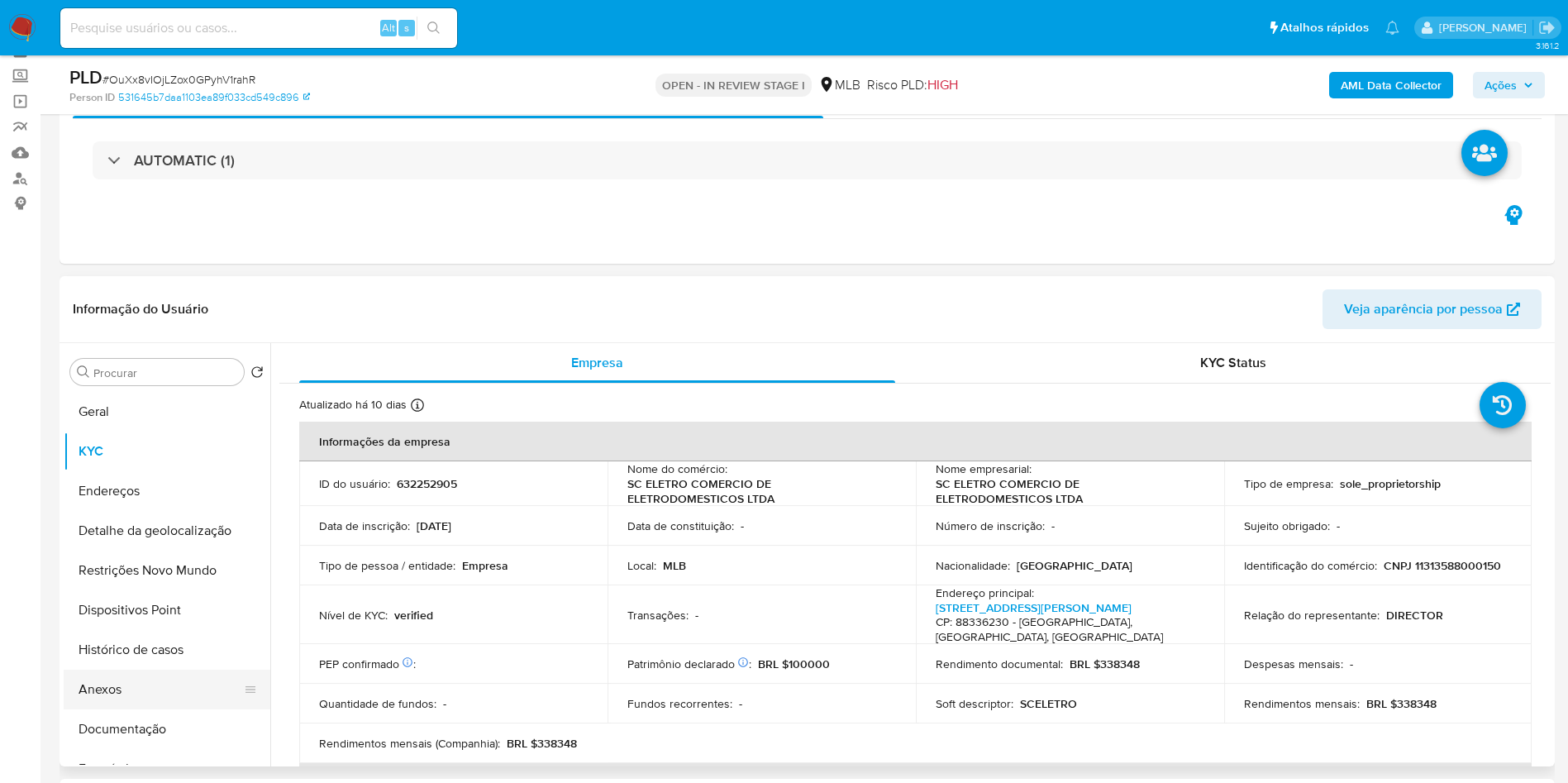
click at [119, 701] on button "Anexos" at bounding box center [160, 689] width 193 height 40
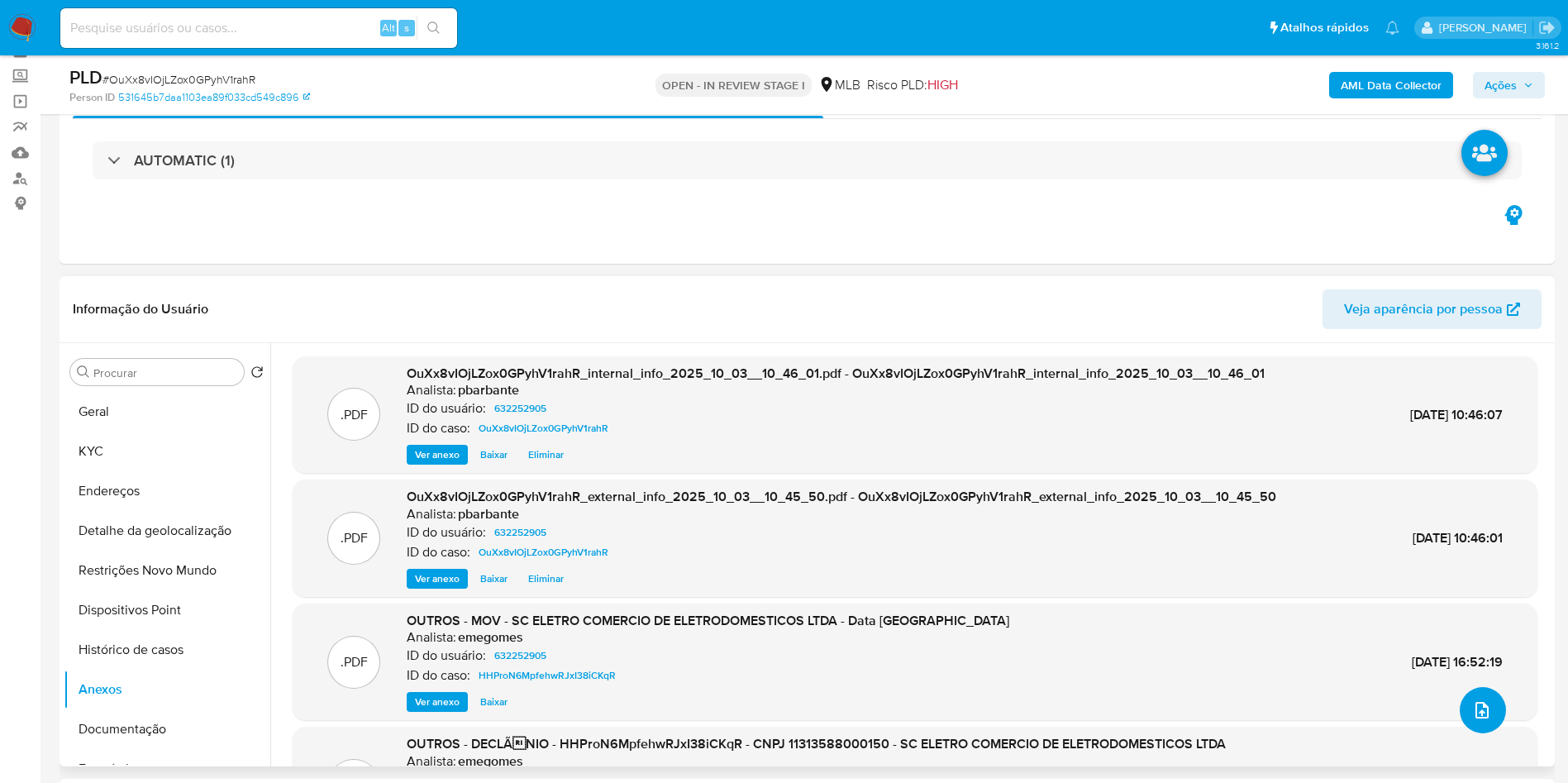
click at [1462, 733] on button "upload-file" at bounding box center [1482, 710] width 46 height 46
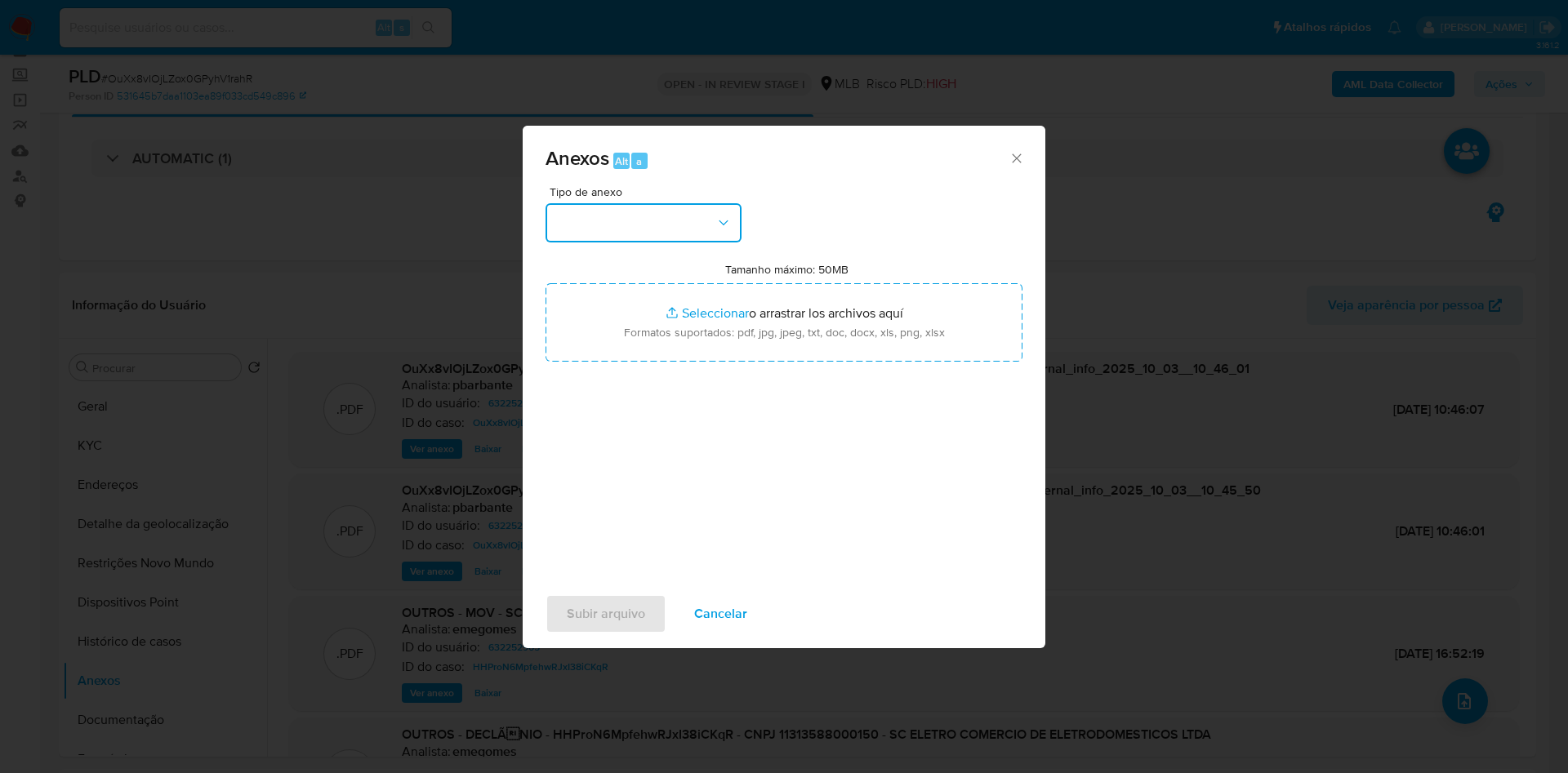
click at [664, 203] on button "button" at bounding box center [643, 223] width 196 height 39
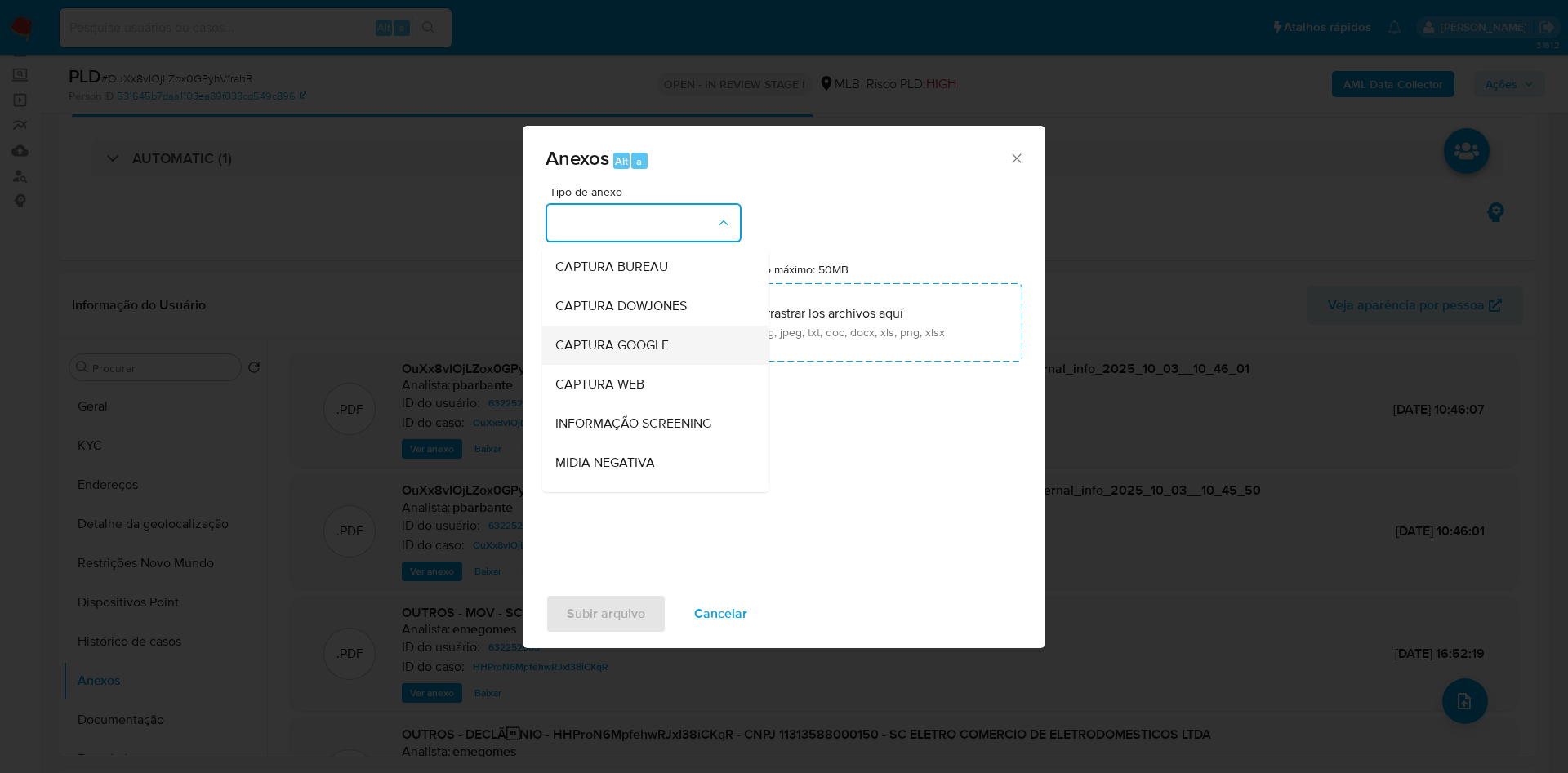
scroll to position [219, 0]
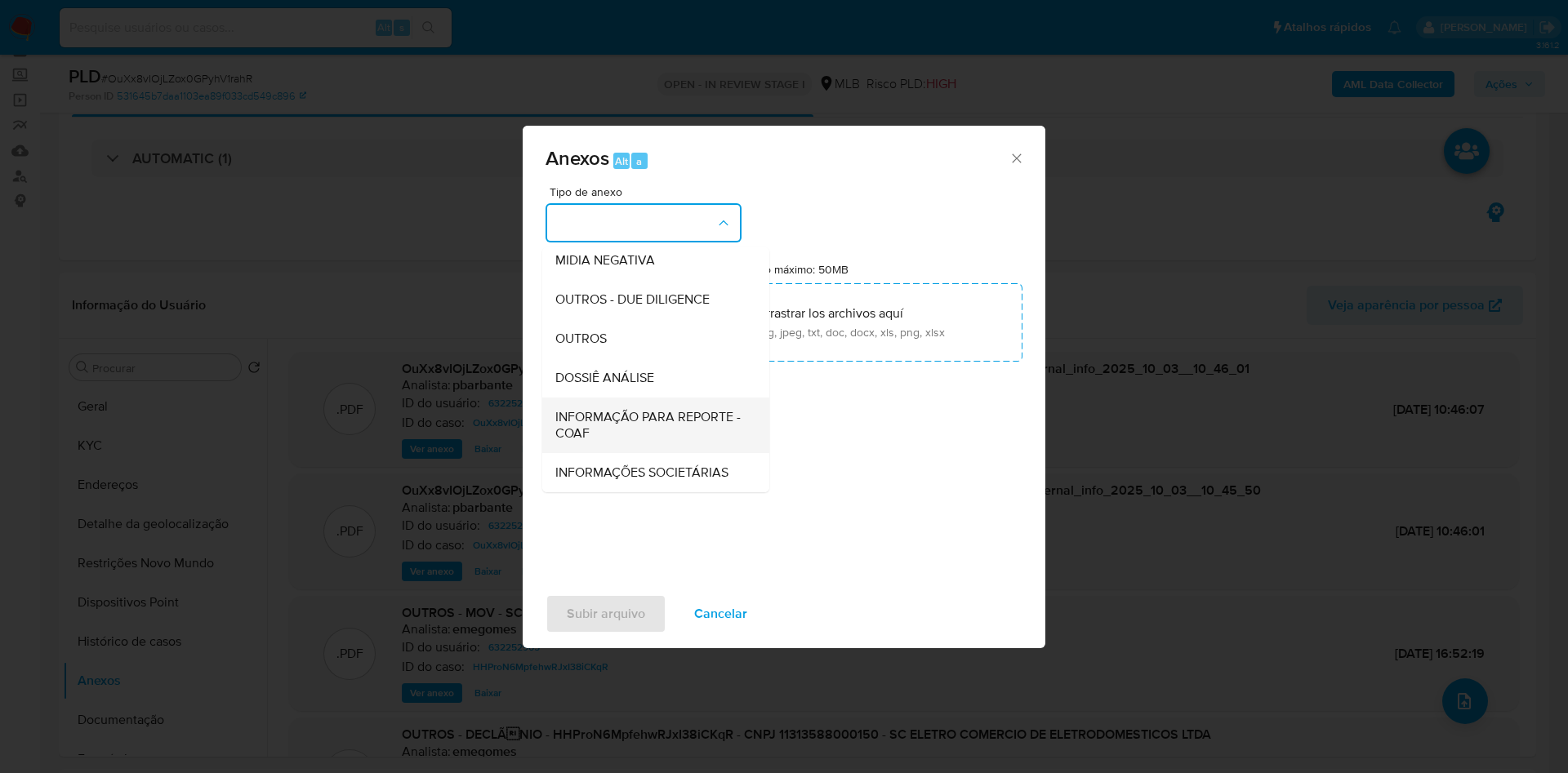
click at [589, 409] on span "INFORMAÇÃO PARA REPORTE - COAF" at bounding box center [650, 425] width 191 height 33
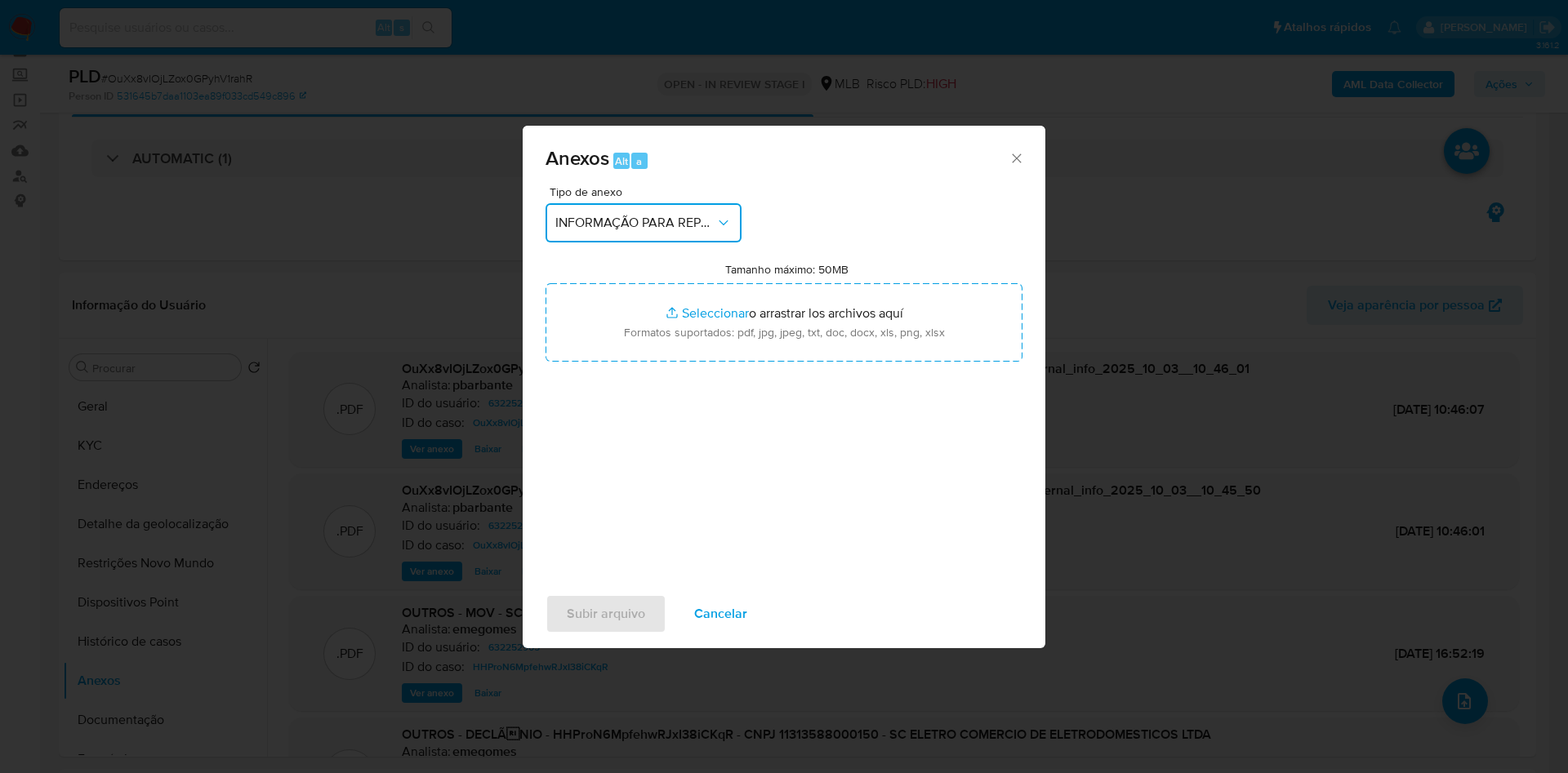
click at [659, 214] on span "INFORMAÇÃO PARA REPORTE - COAF" at bounding box center [635, 223] width 160 height 16
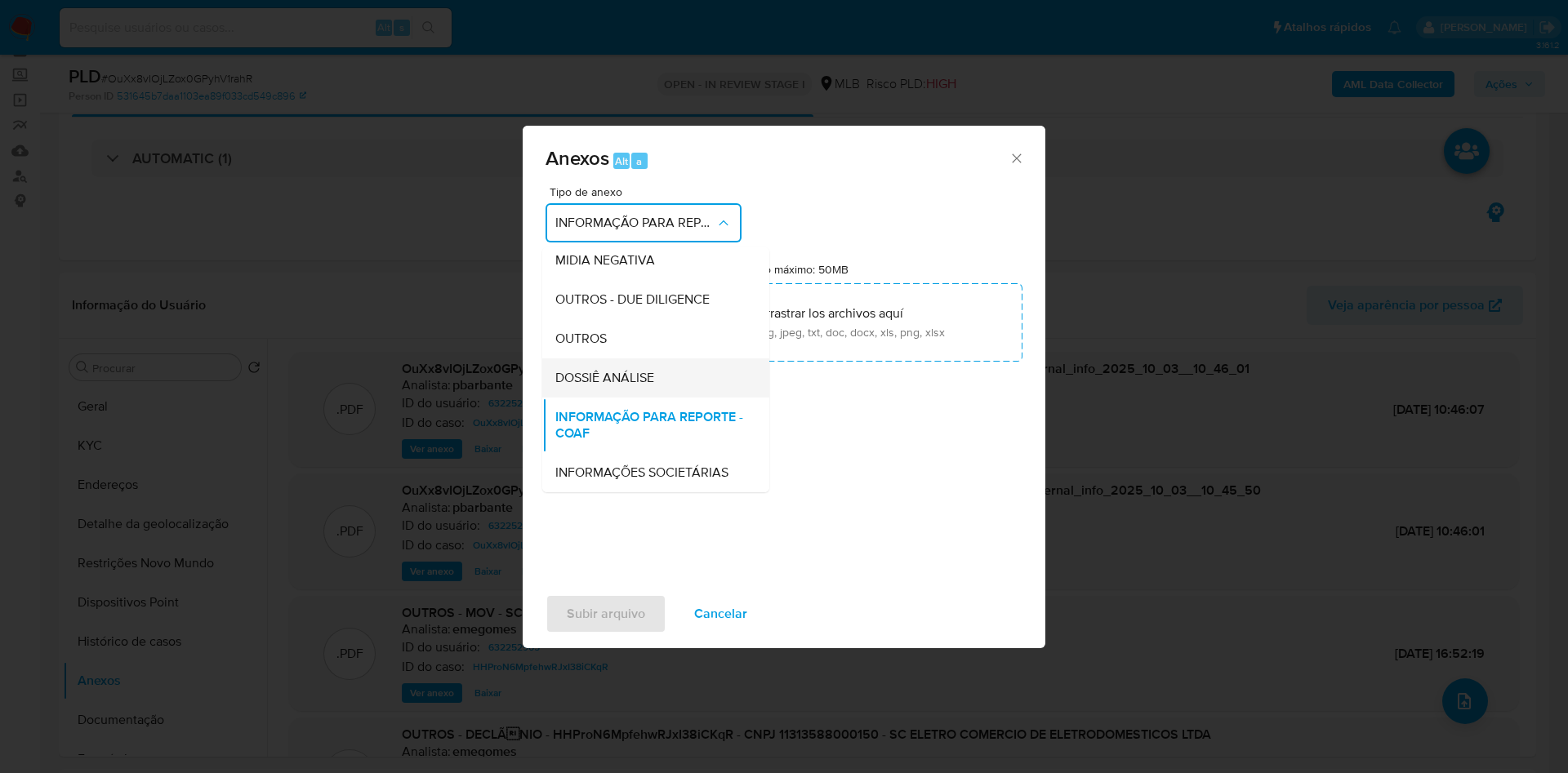
click at [582, 370] on span "DOSSIÊ ANÁLISE" at bounding box center [604, 378] width 99 height 16
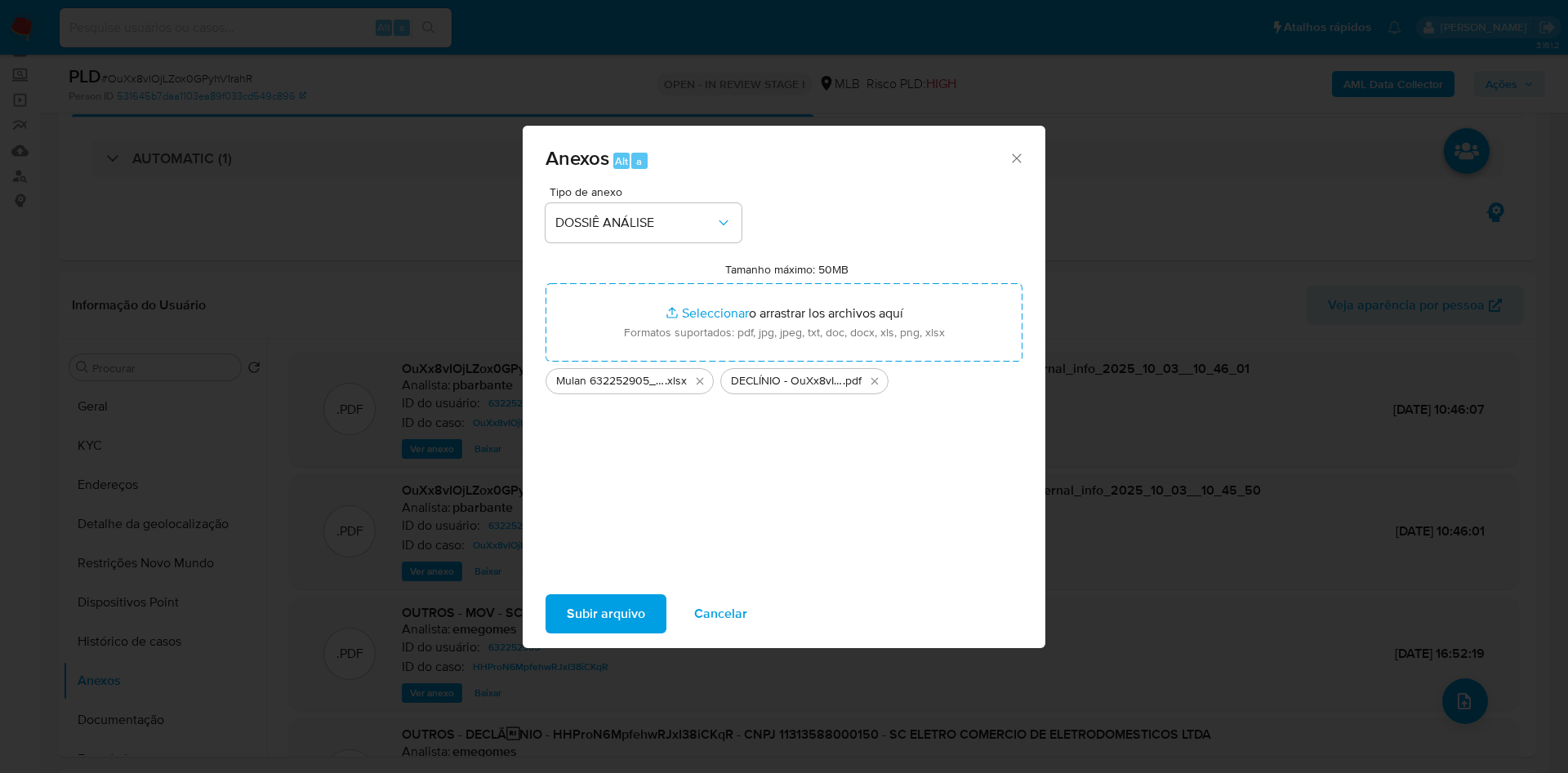
click at [586, 632] on span "Subir arquivo" at bounding box center [606, 614] width 78 height 36
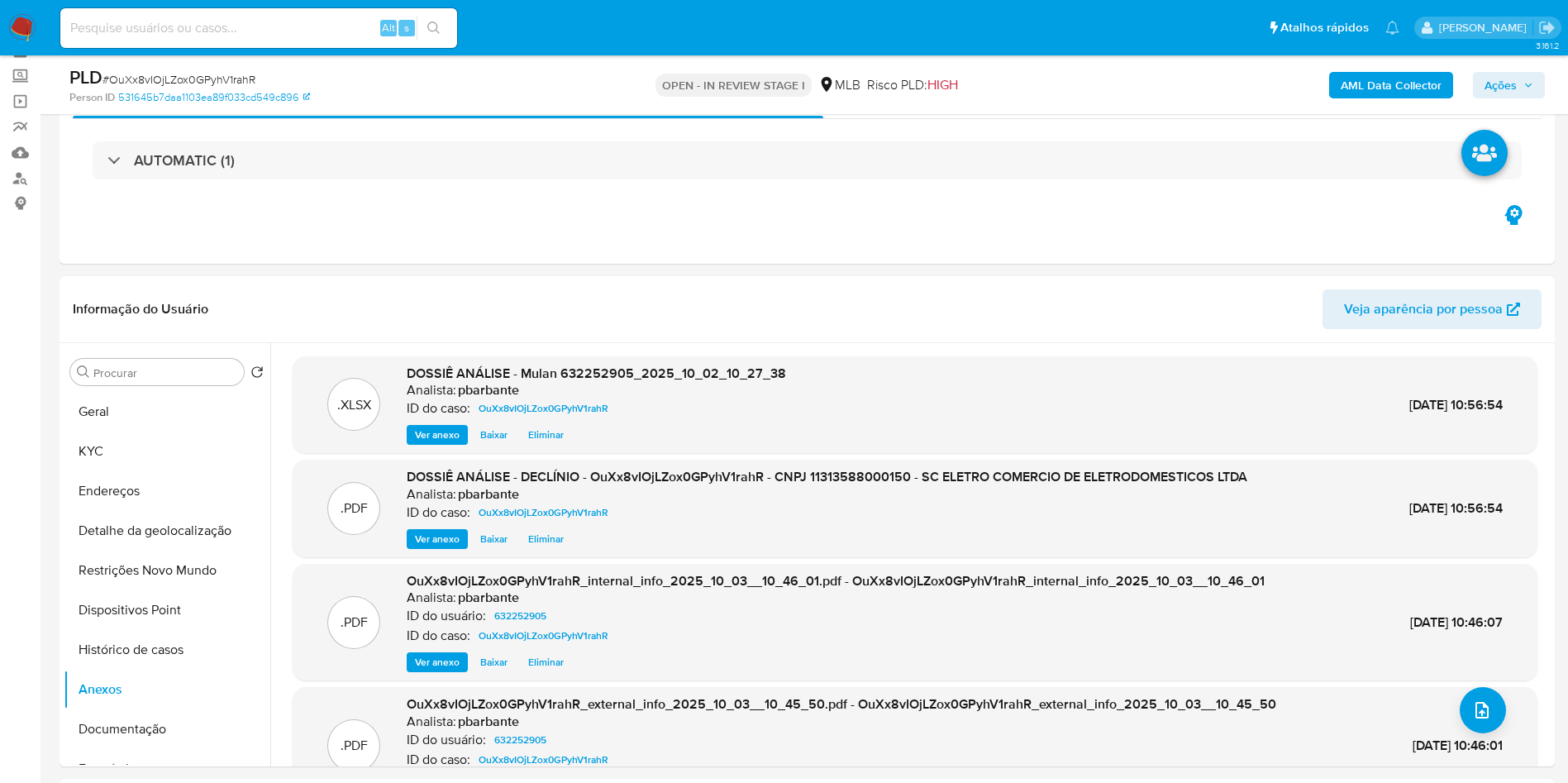
click at [1521, 93] on span "Ações" at bounding box center [1508, 85] width 49 height 23
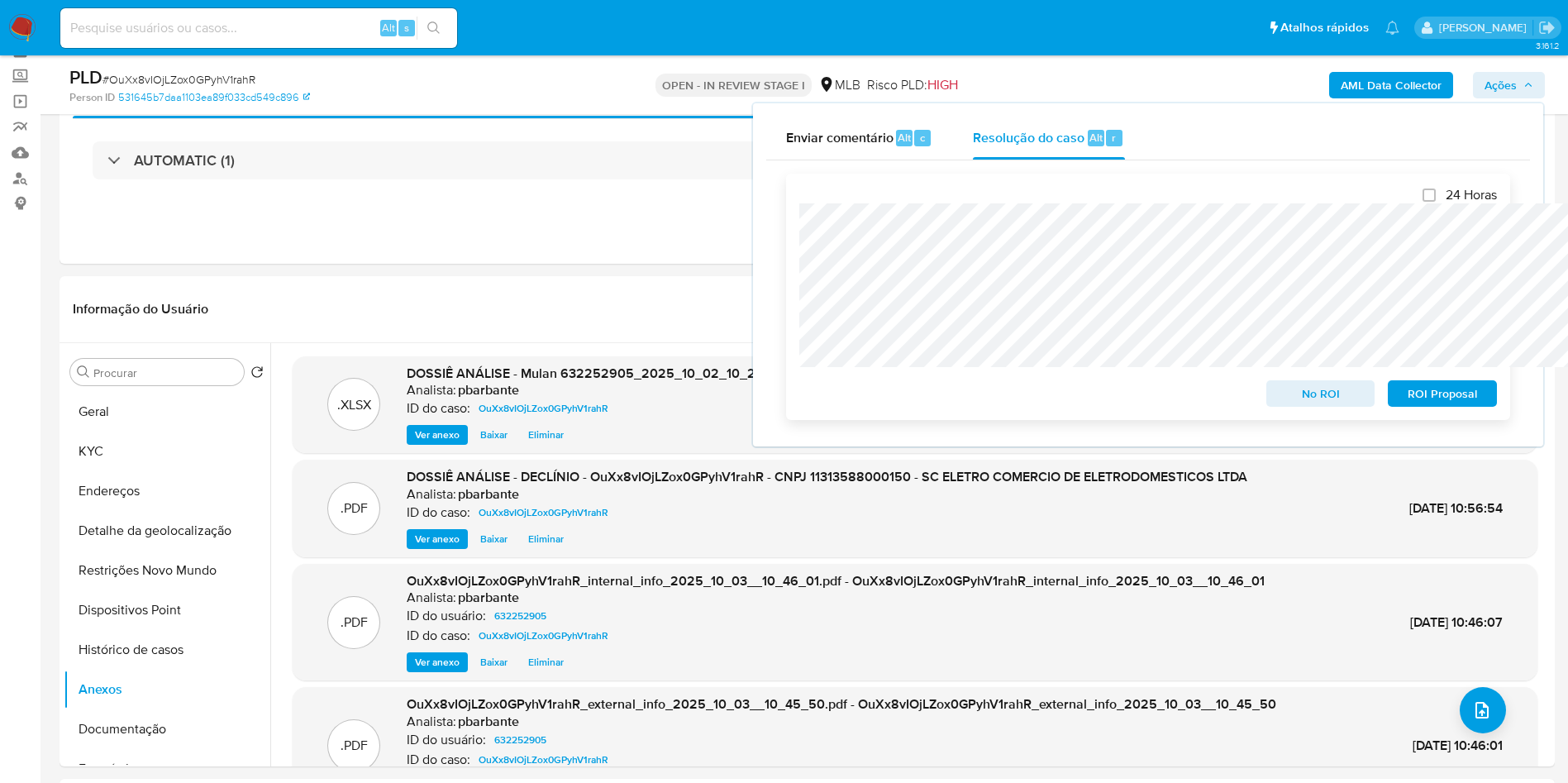
click at [1344, 390] on span "No ROI" at bounding box center [1321, 393] width 86 height 23
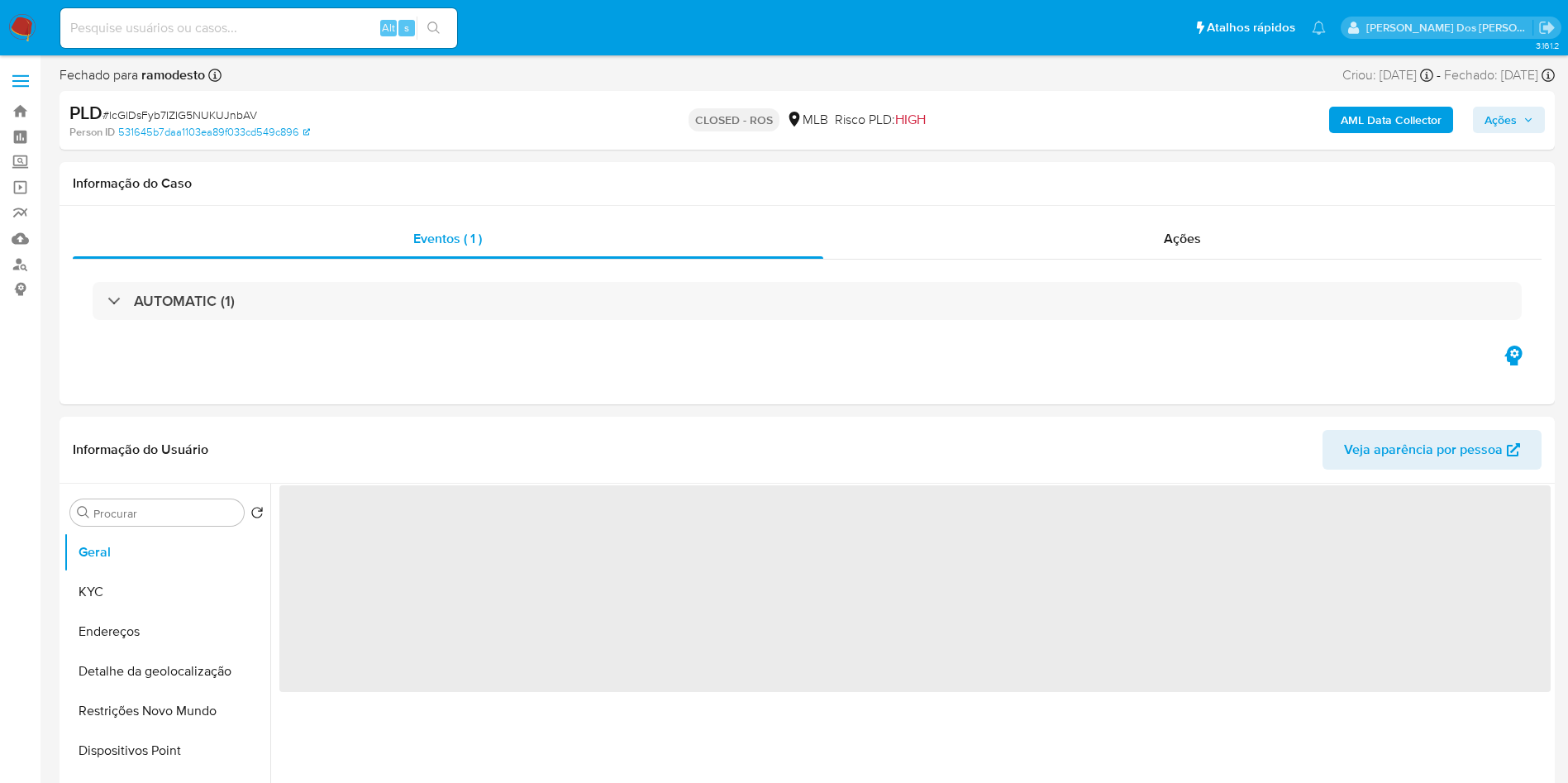
select select "10"
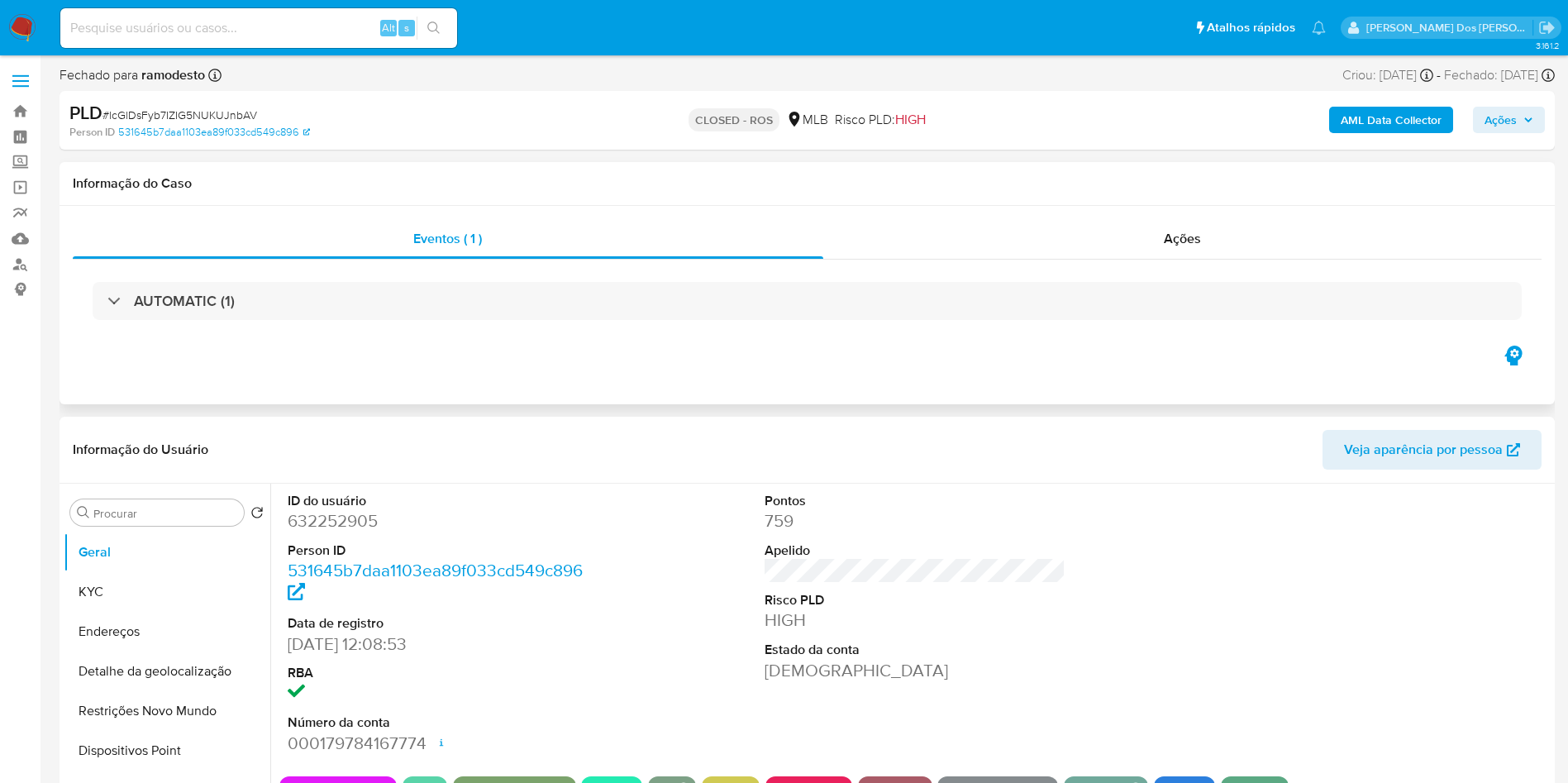
scroll to position [143, 0]
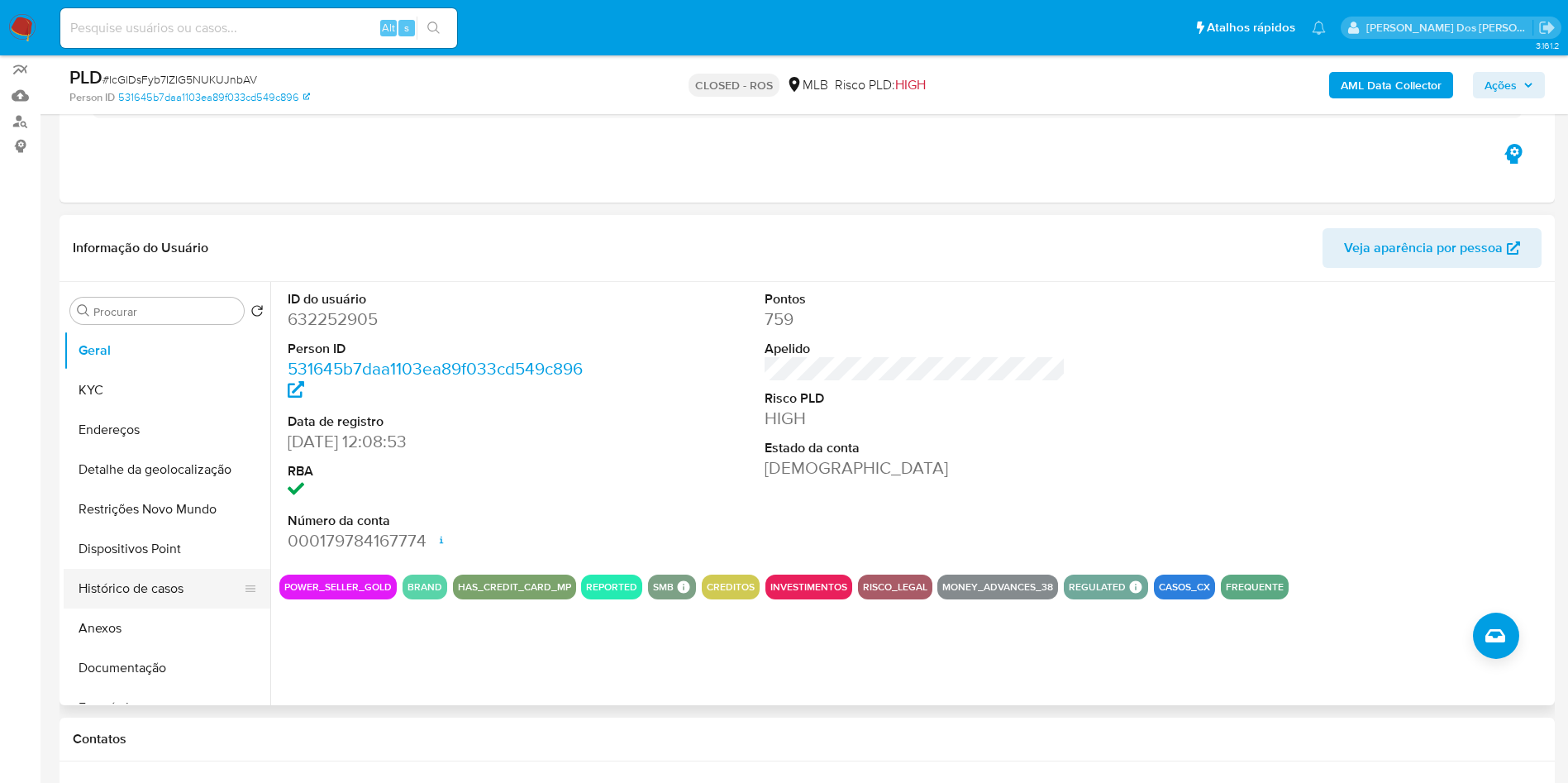
click at [159, 609] on button "Histórico de casos" at bounding box center [160, 588] width 193 height 40
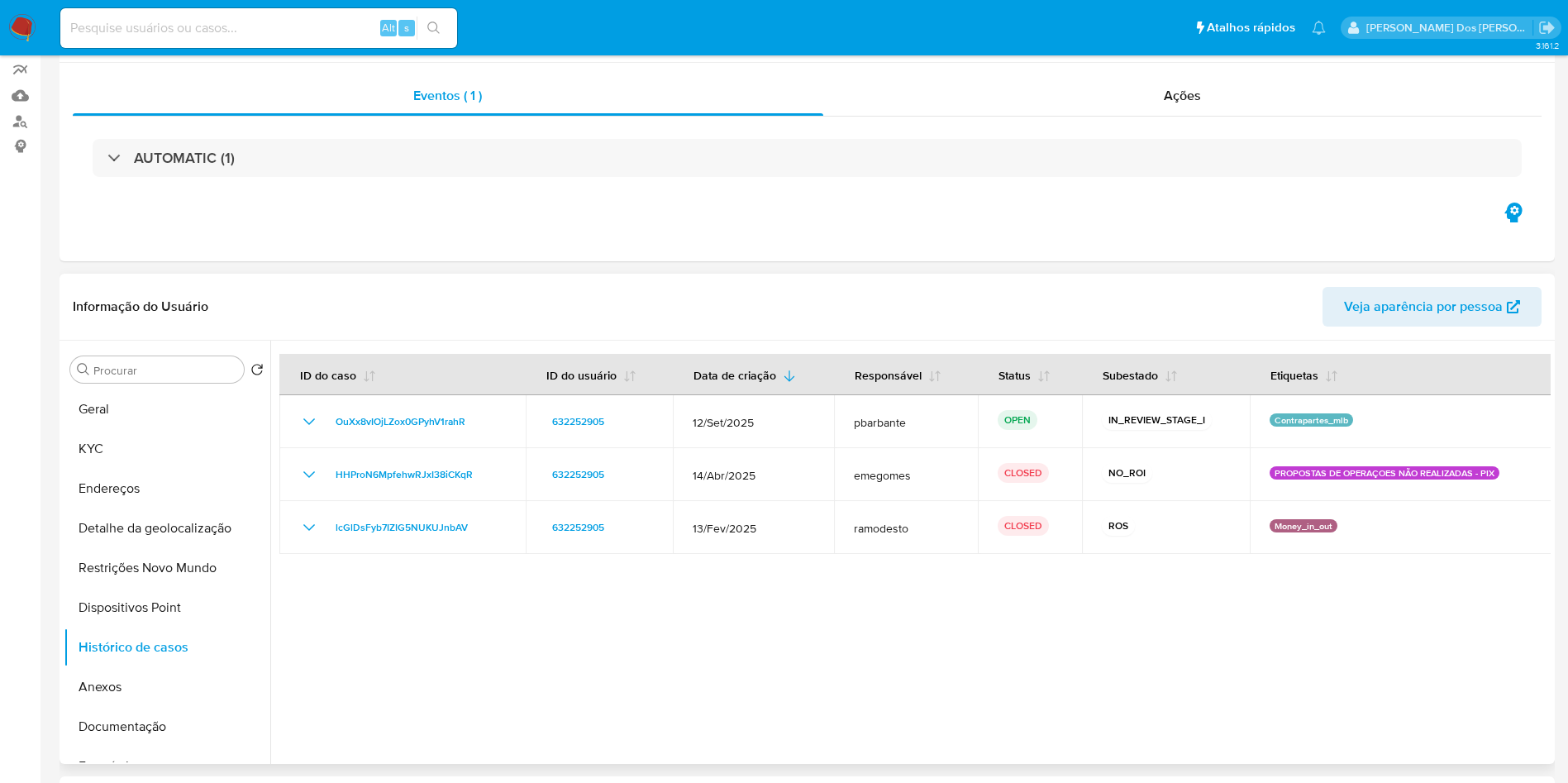
scroll to position [0, 0]
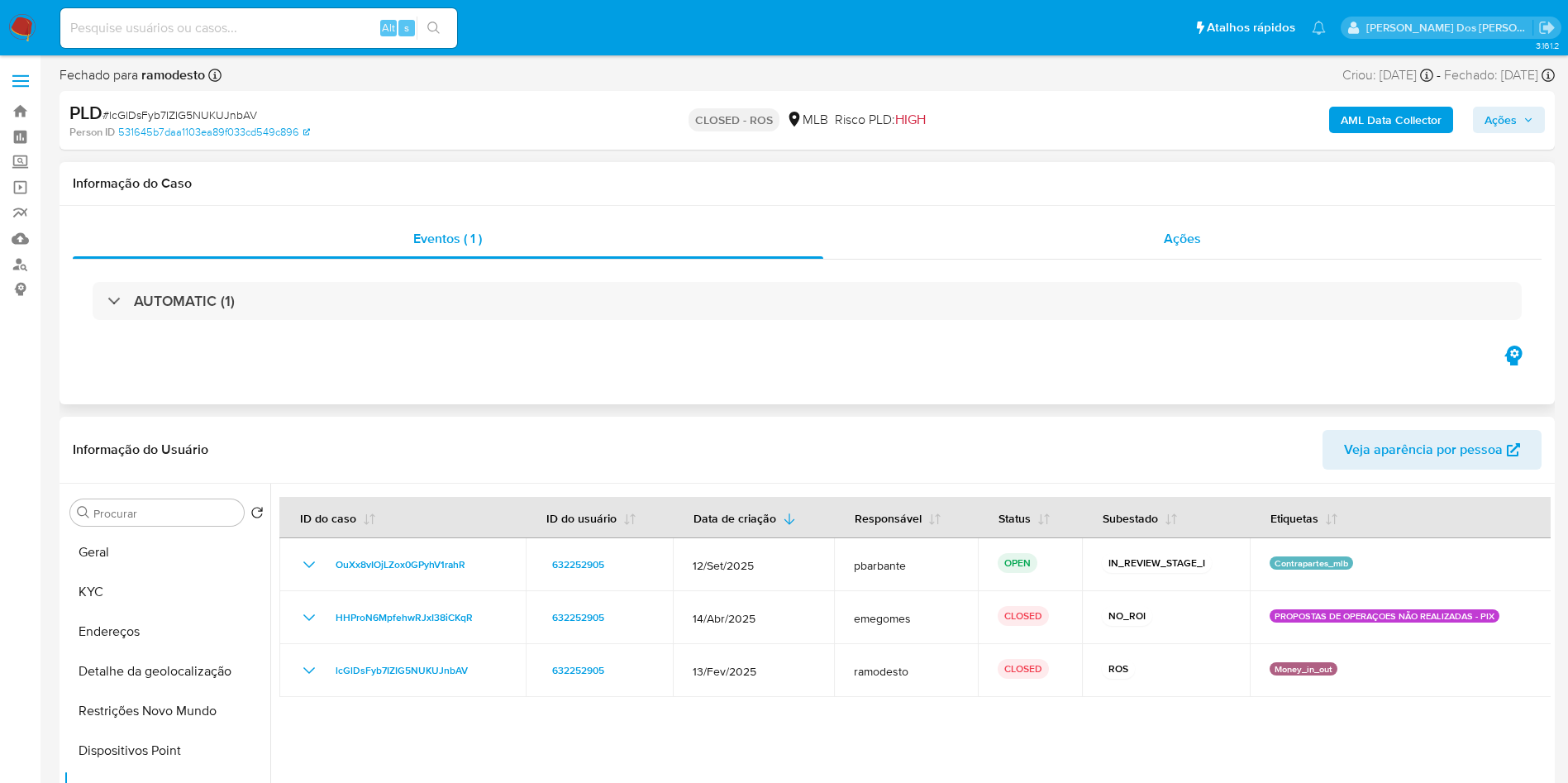
click at [1359, 240] on div "Ações" at bounding box center [1183, 238] width 719 height 40
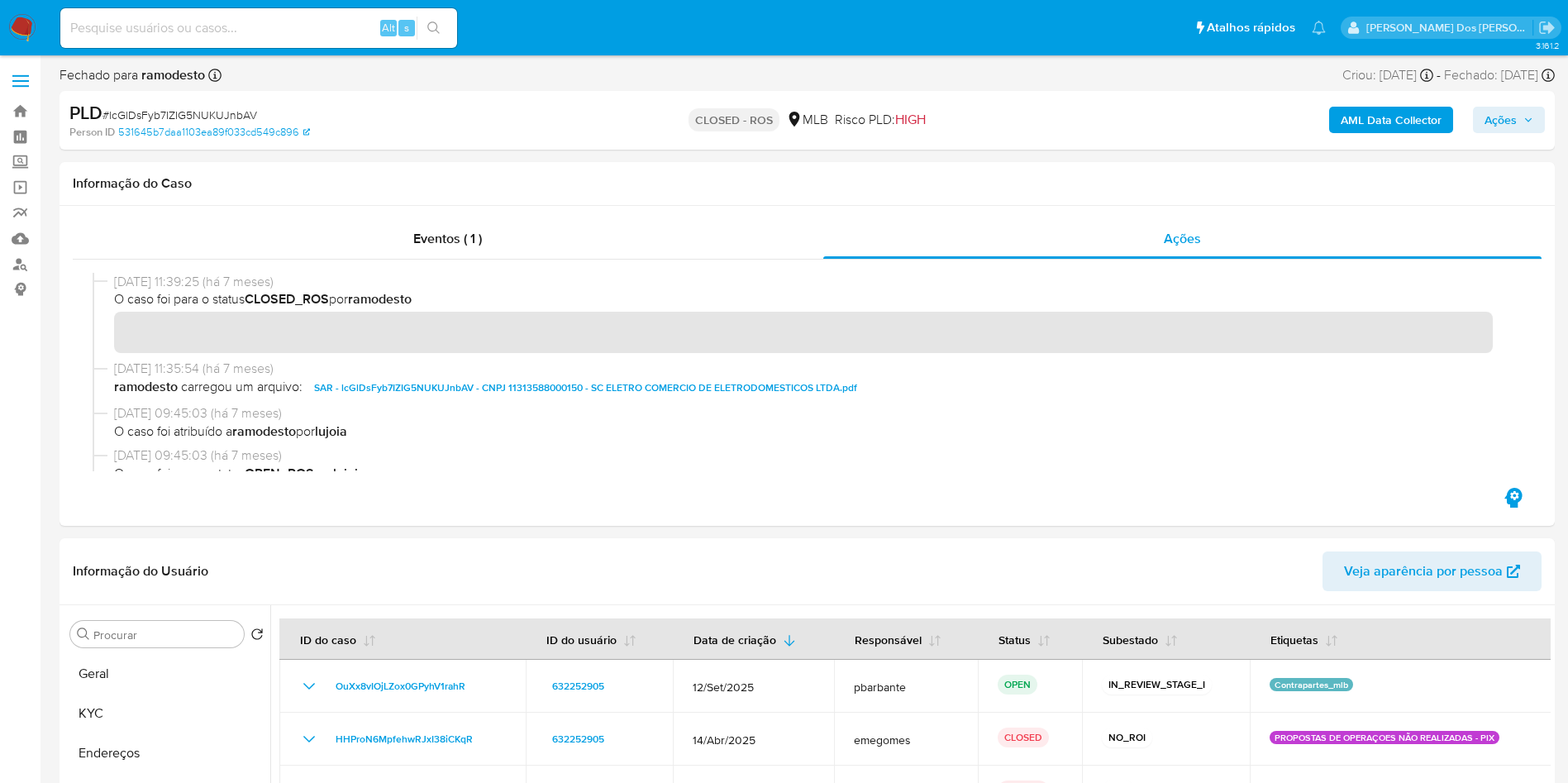
click at [212, 112] on span "# lcGlDsFyb7IZIG5NUKUJnbAV" at bounding box center [179, 115] width 155 height 17
copy span "lcGlDsFyb7IZIG5NUKUJnbAV"
click at [190, 6] on div "Alt s" at bounding box center [258, 28] width 396 height 46
click at [177, 26] on input at bounding box center [258, 28] width 396 height 21
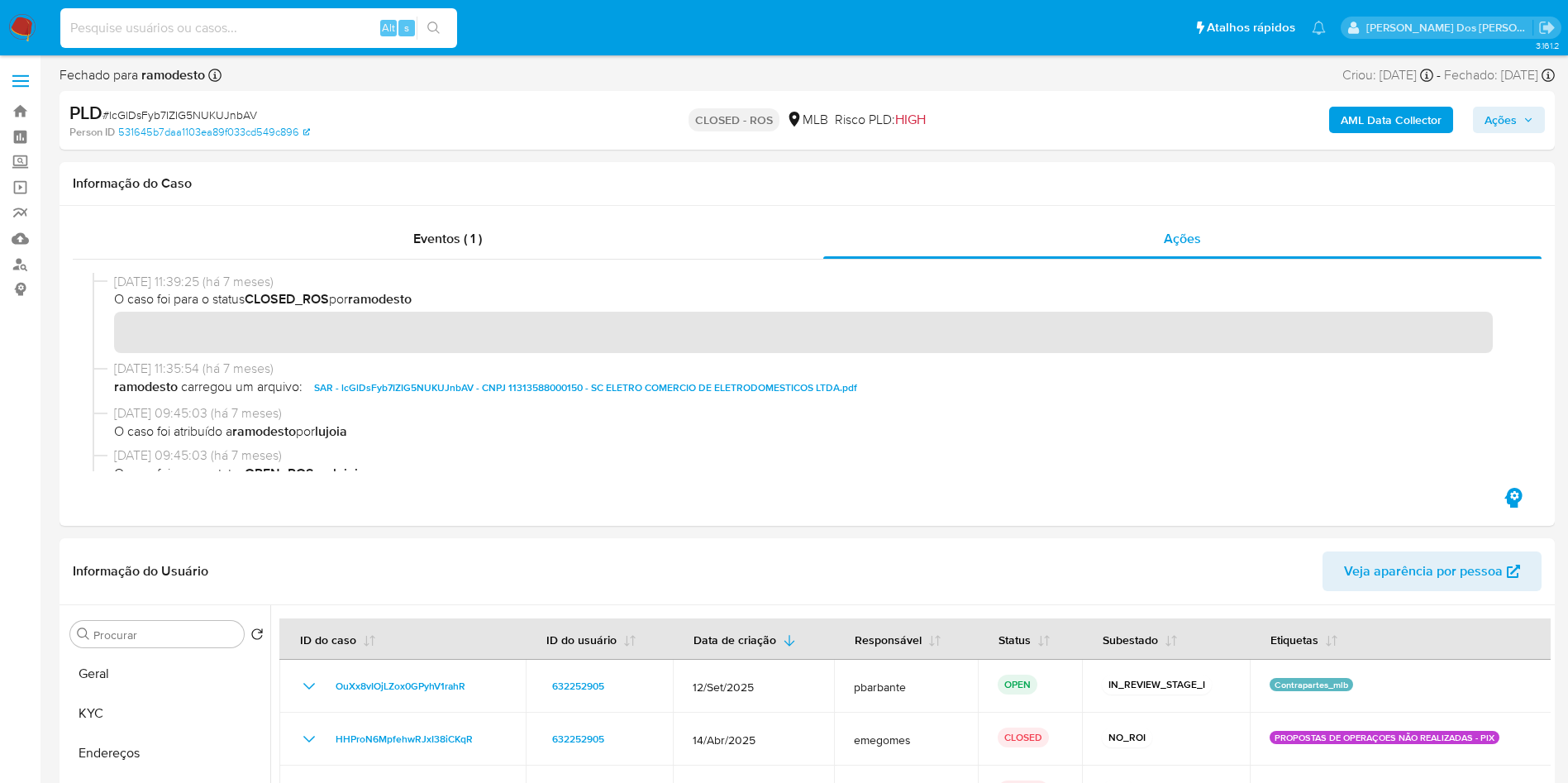
paste input "2268089016"
type input "2268089016"
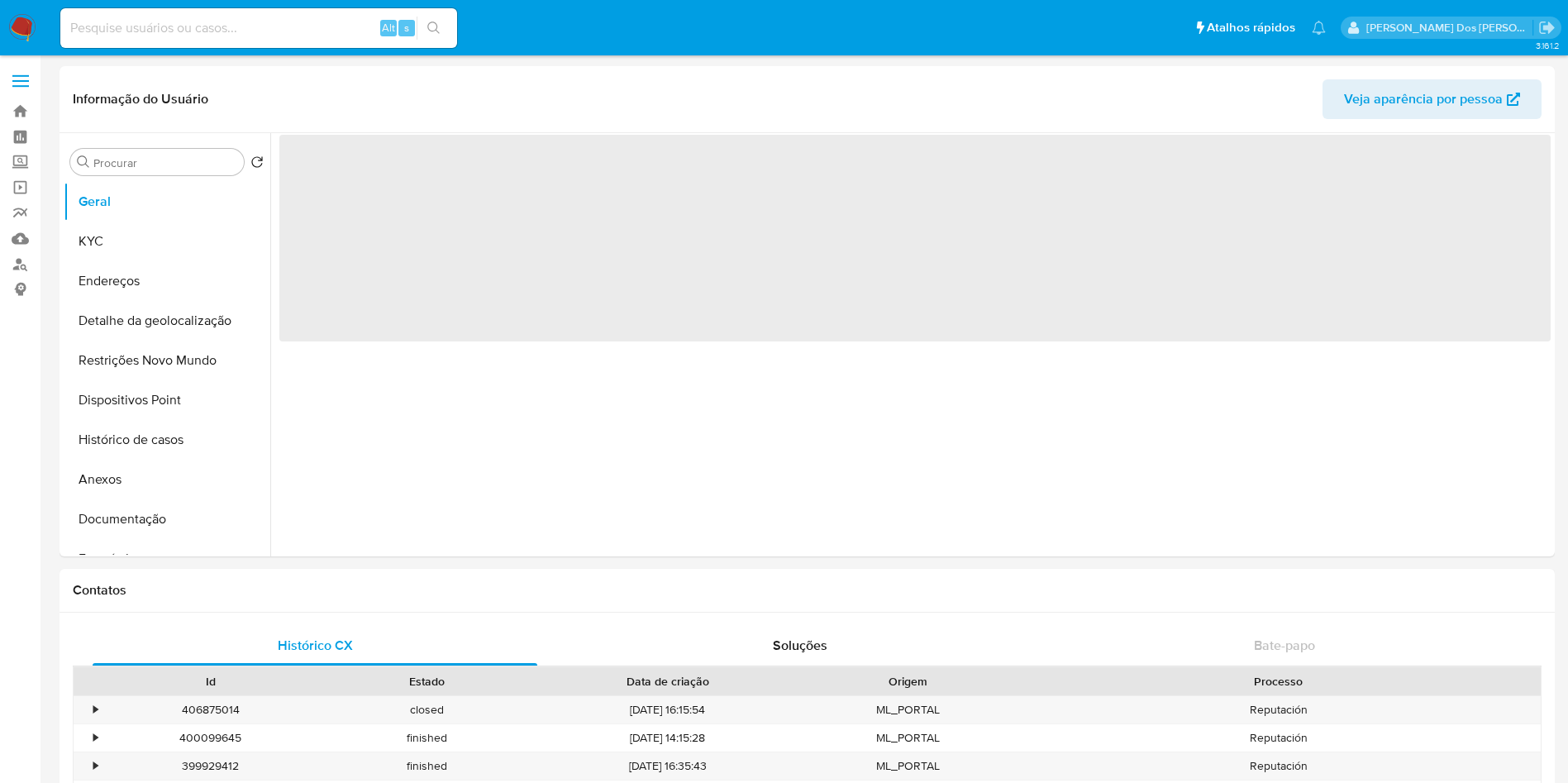
select select "10"
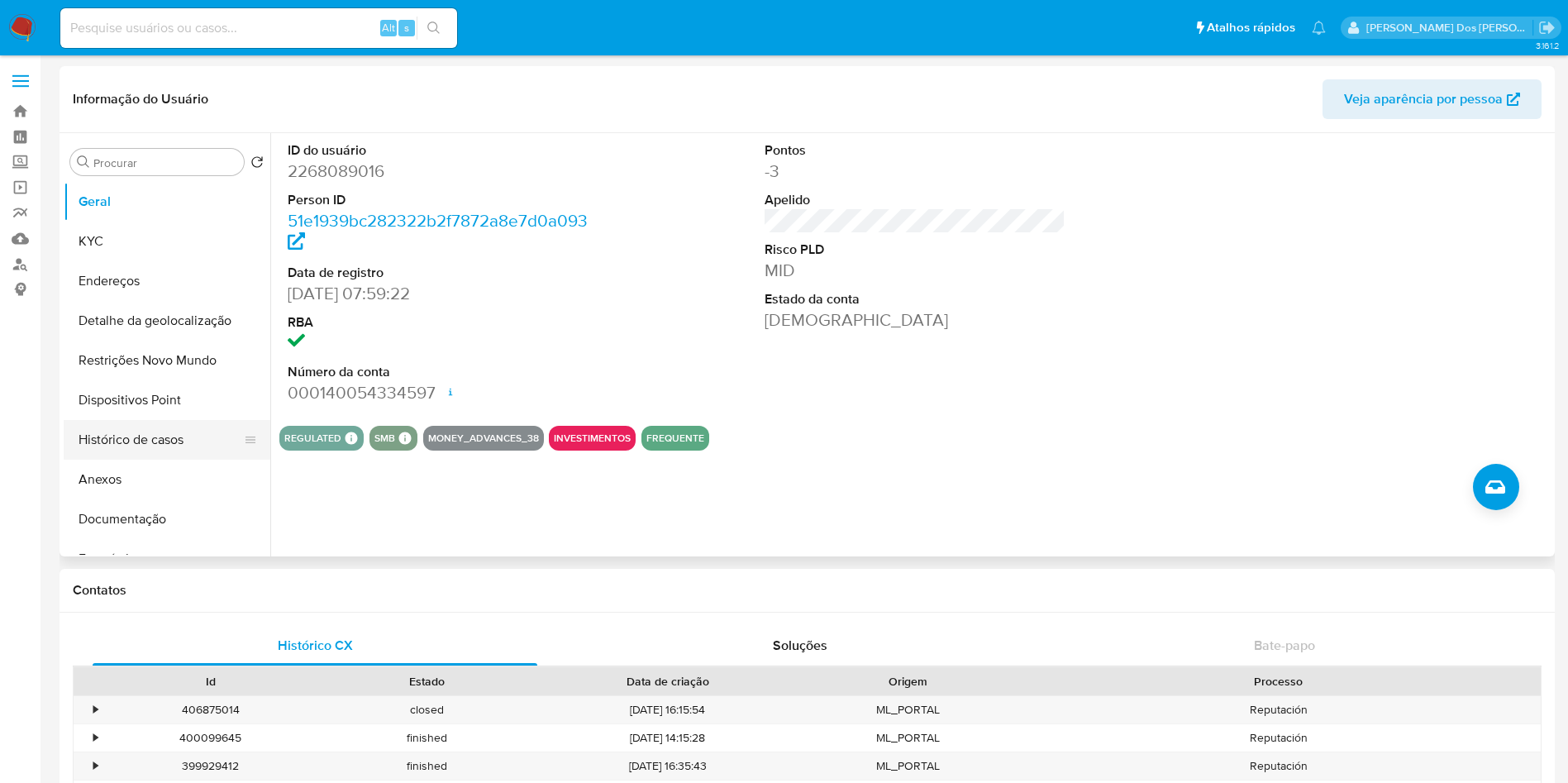
click at [192, 447] on button "Histórico de casos" at bounding box center [160, 440] width 193 height 40
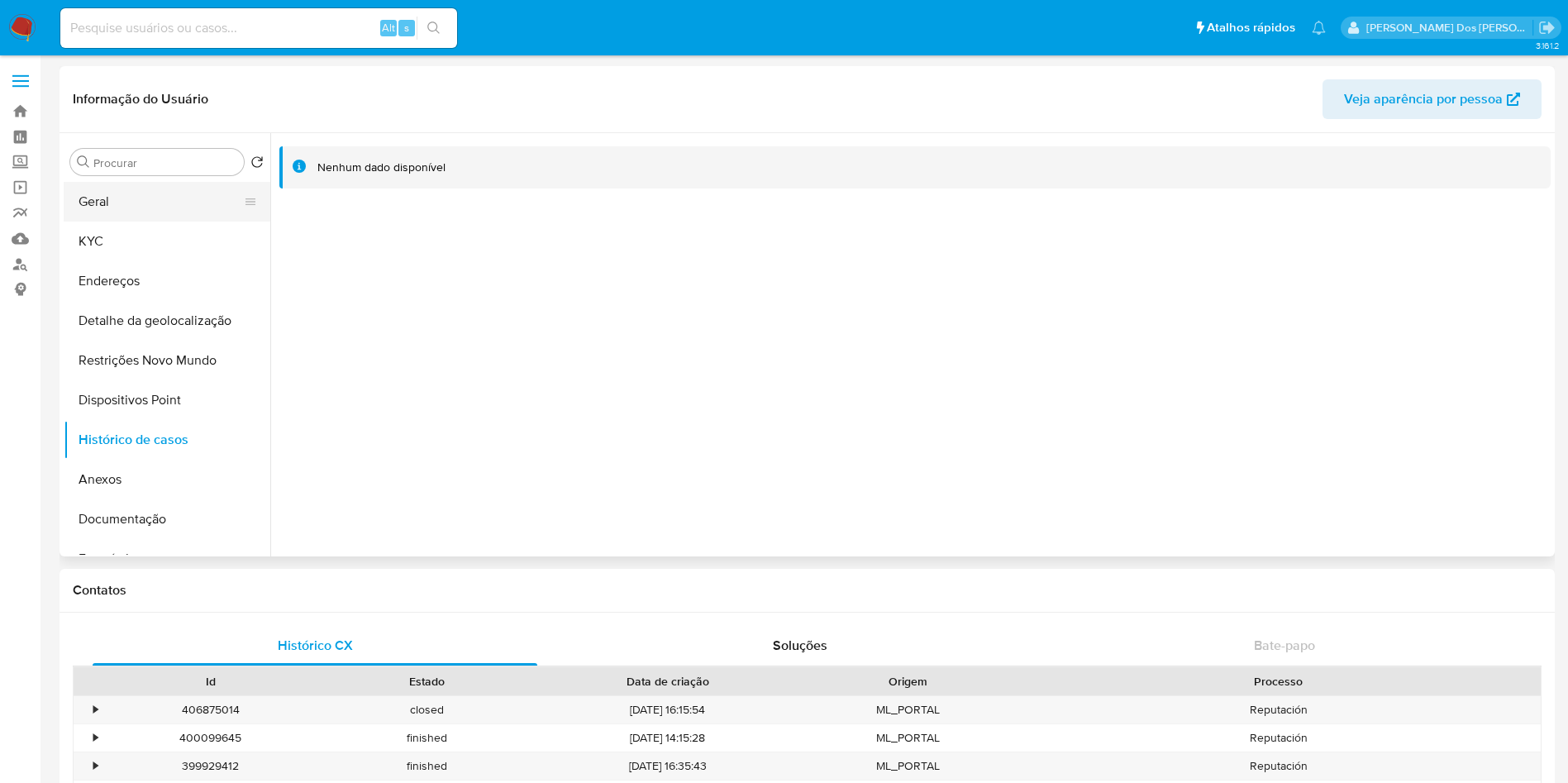
click at [99, 202] on button "Geral" at bounding box center [160, 202] width 193 height 40
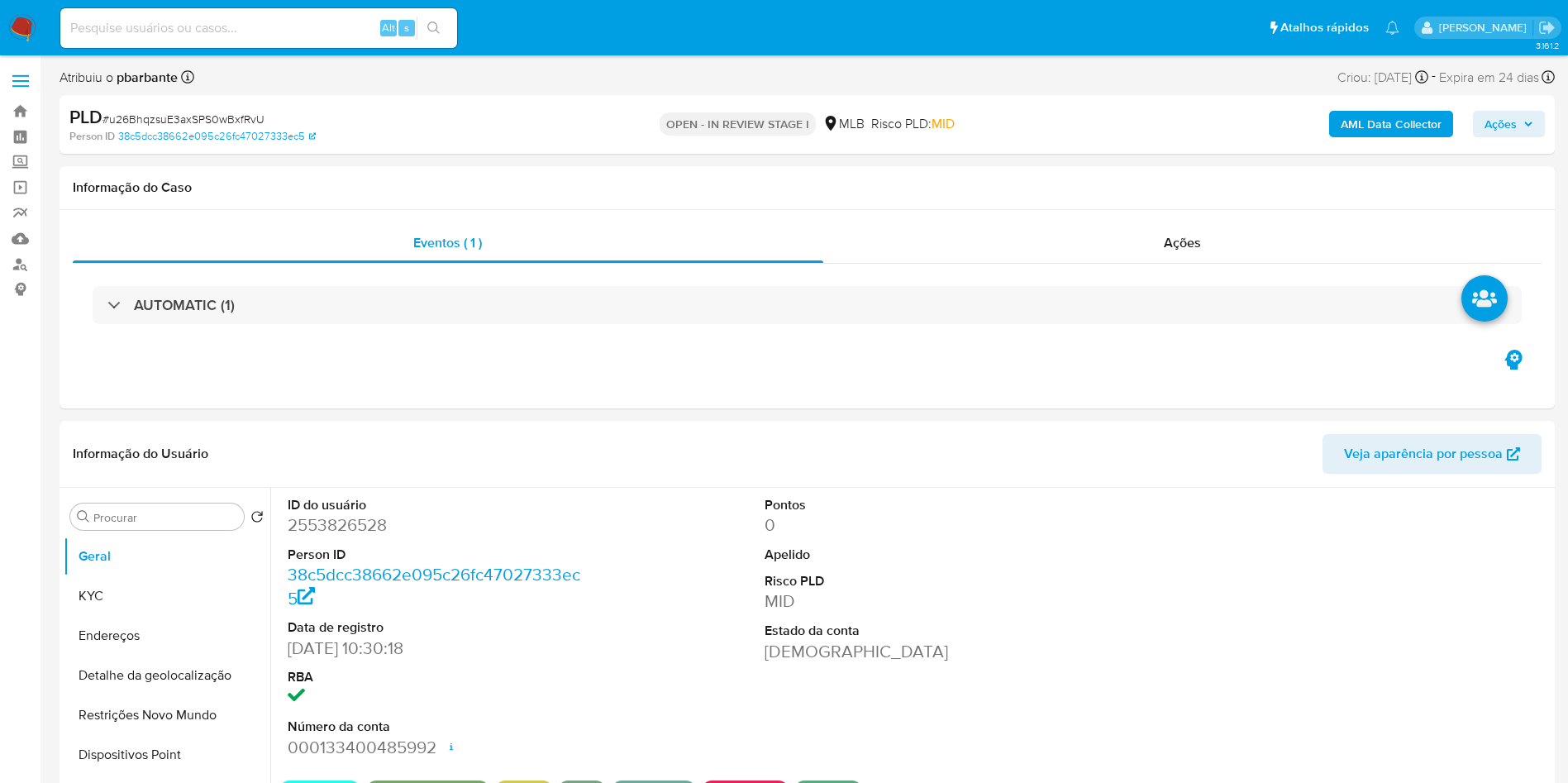
select select "10"
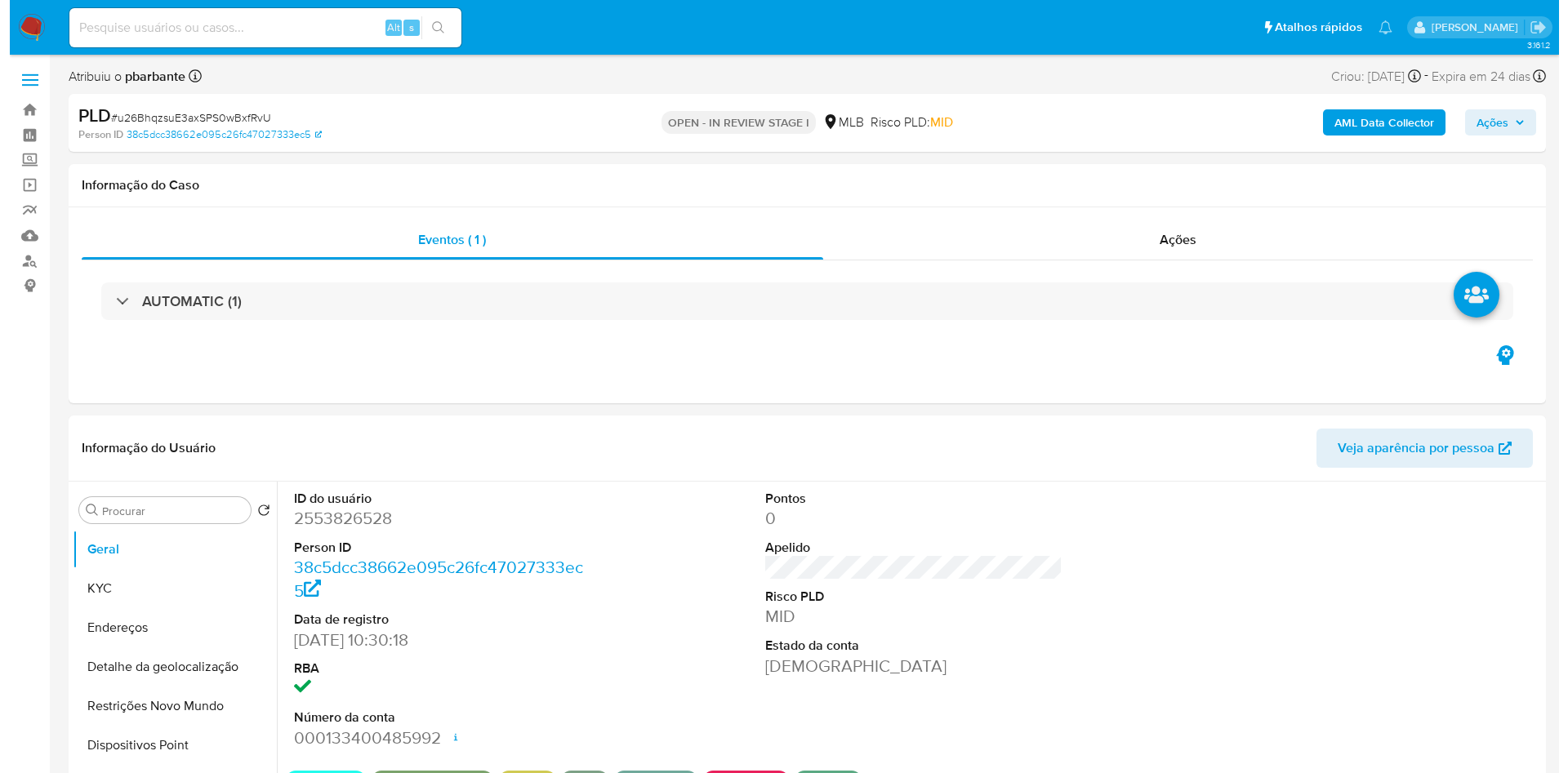
scroll to position [3, 0]
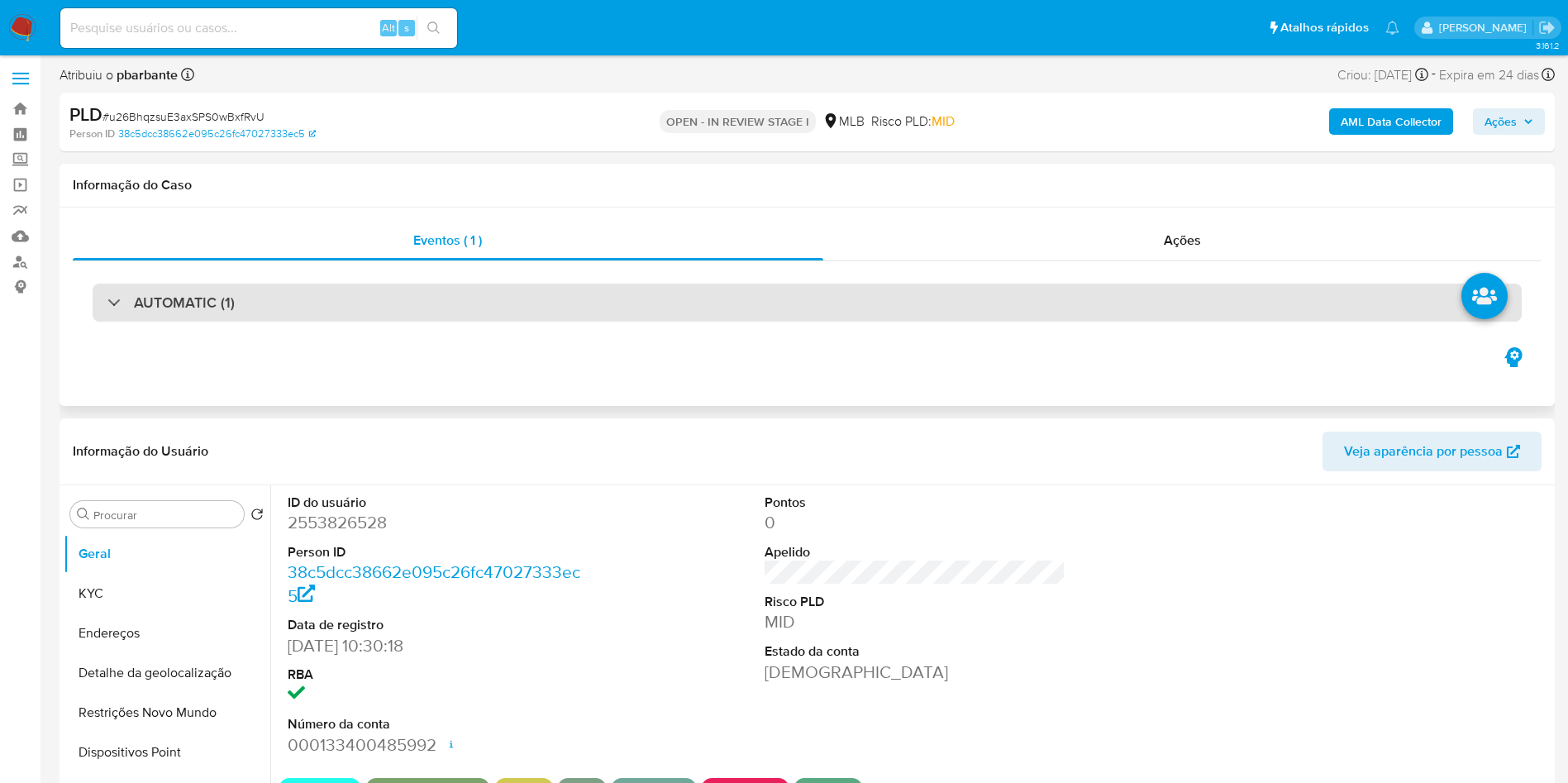
click at [771, 300] on div "AUTOMATIC (1)" at bounding box center [807, 302] width 1429 height 38
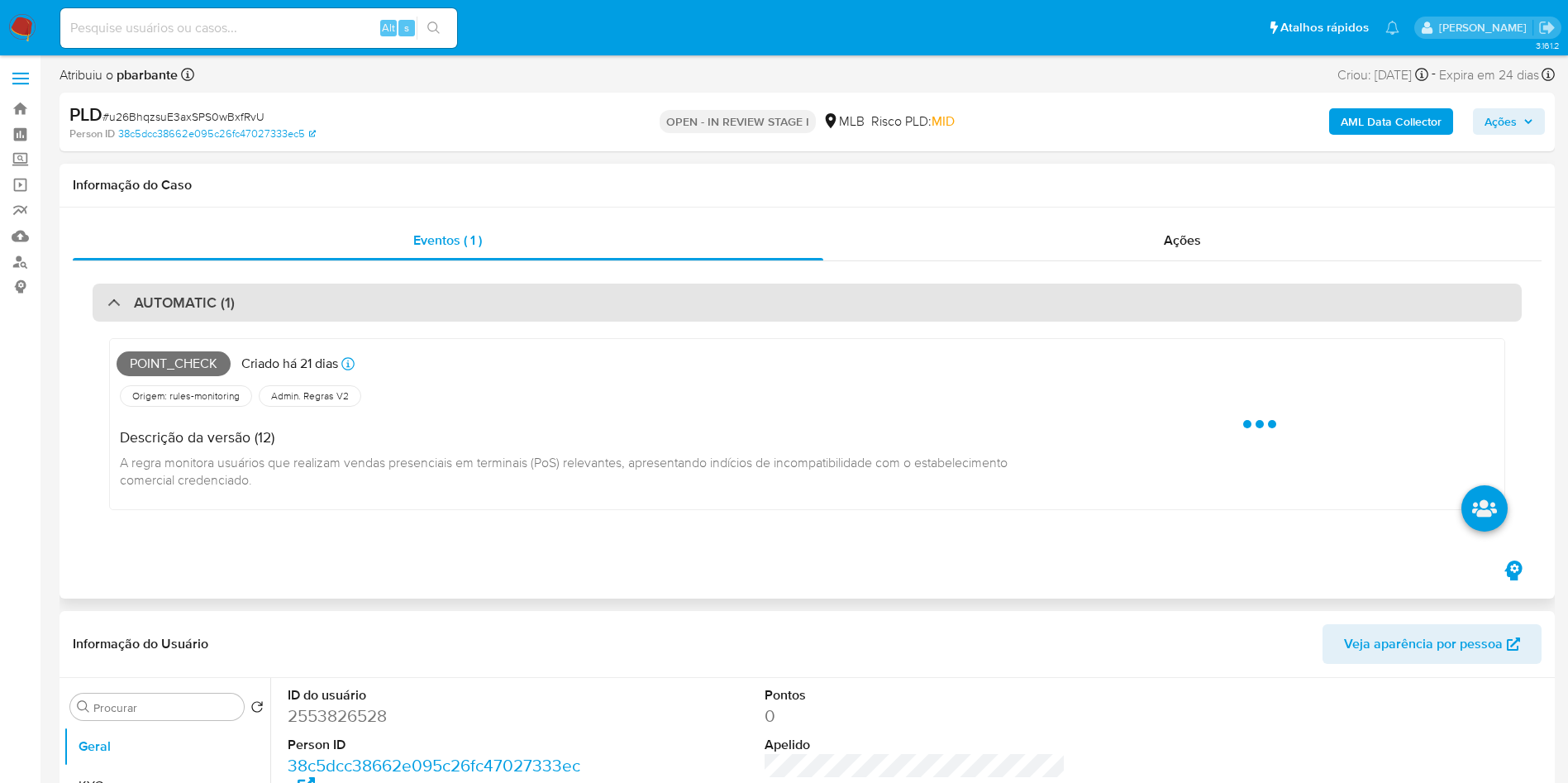
click at [771, 300] on div "AUTOMATIC (1)" at bounding box center [807, 302] width 1429 height 38
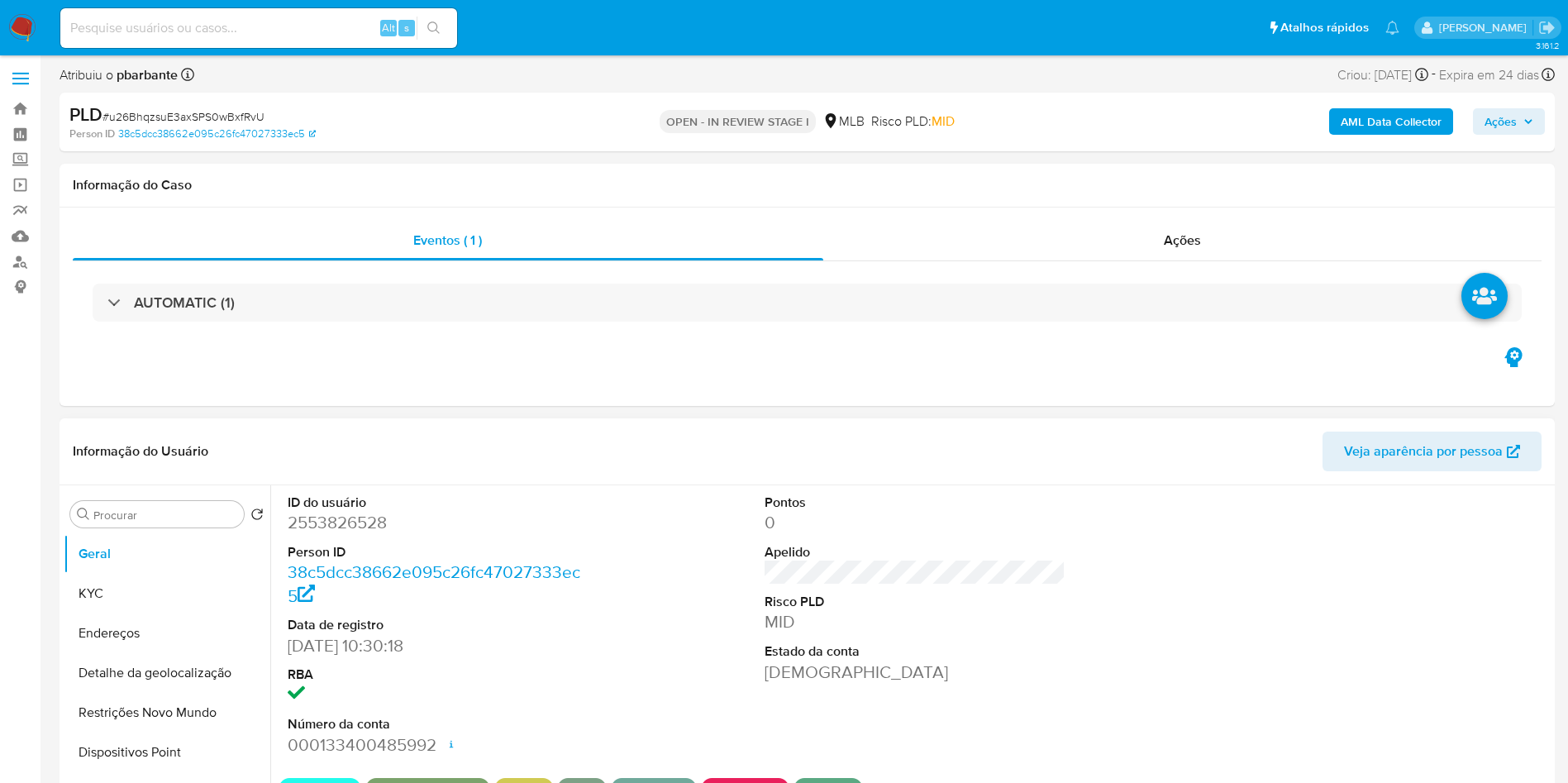
click at [335, 512] on dt "ID do usuário" at bounding box center [439, 503] width 302 height 18
click at [331, 535] on dd "2553826528" at bounding box center [439, 522] width 302 height 23
copy dd "2553826528"
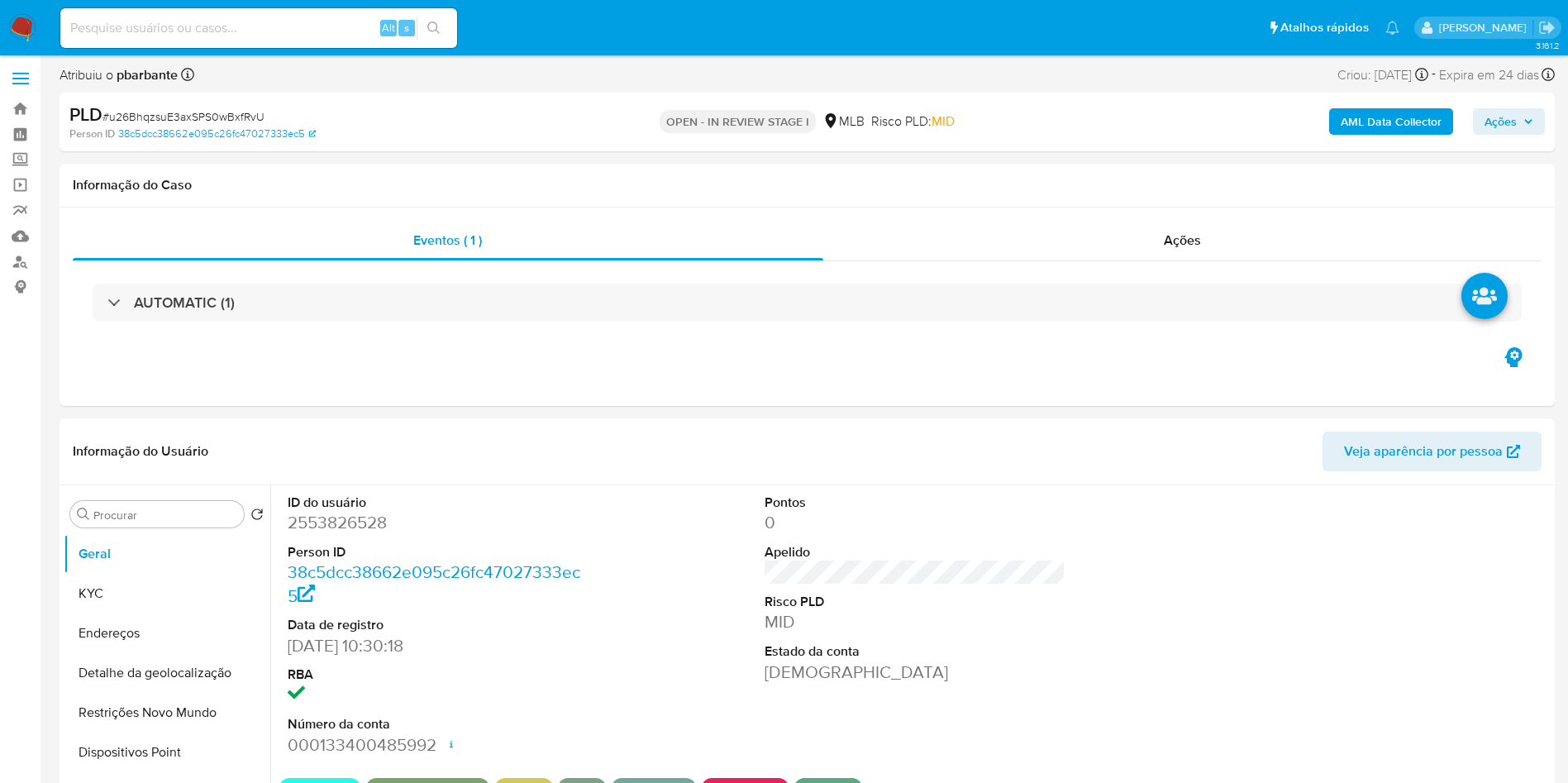
click at [1368, 135] on div "AML Data Collector Ações" at bounding box center [1301, 121] width 487 height 39
click at [1404, 132] on b "AML Data Collector" at bounding box center [1391, 121] width 101 height 27
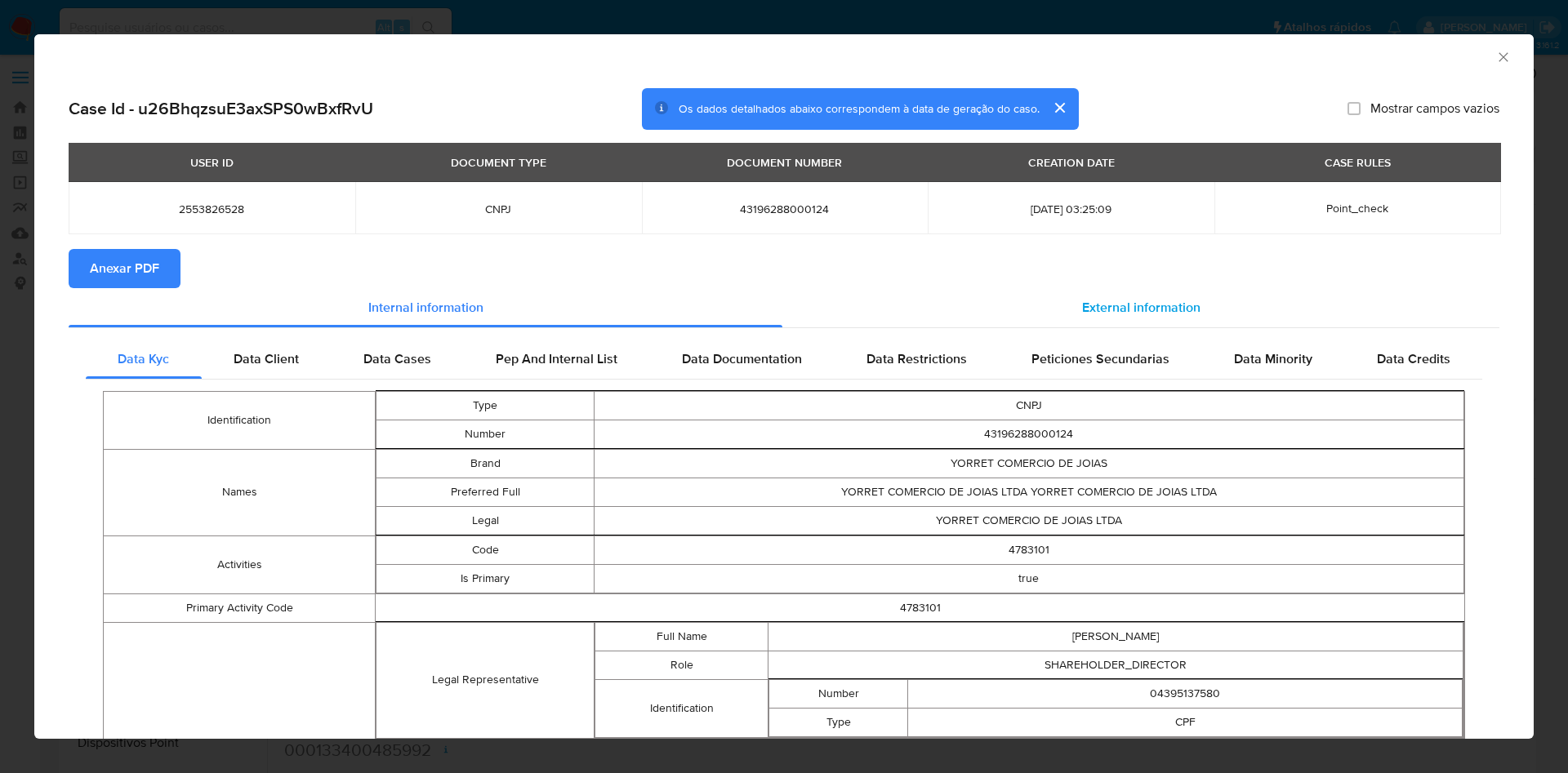
click at [1150, 312] on span "External information" at bounding box center [1141, 307] width 118 height 19
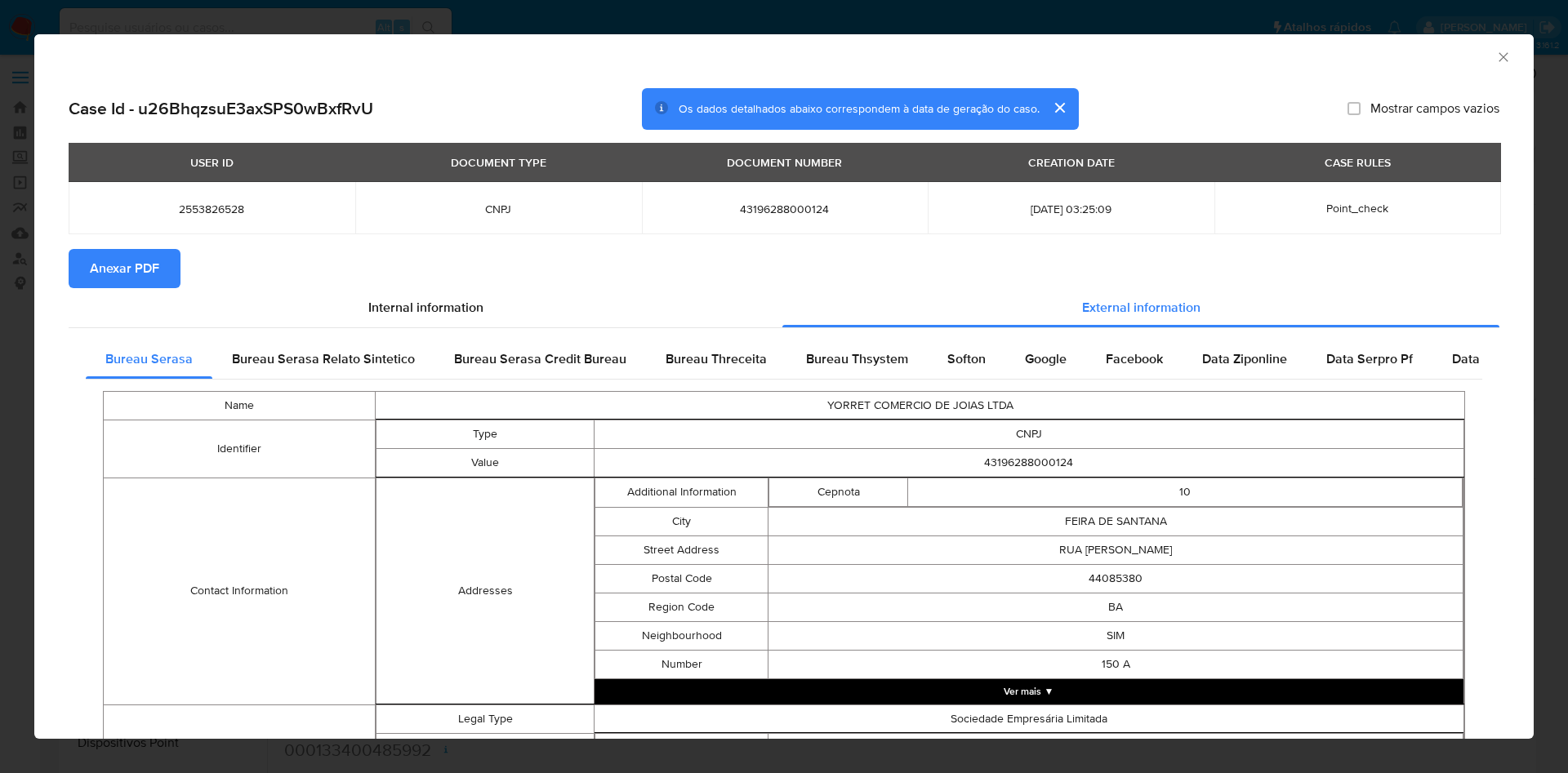
click at [133, 275] on span "Anexar PDF" at bounding box center [124, 269] width 69 height 36
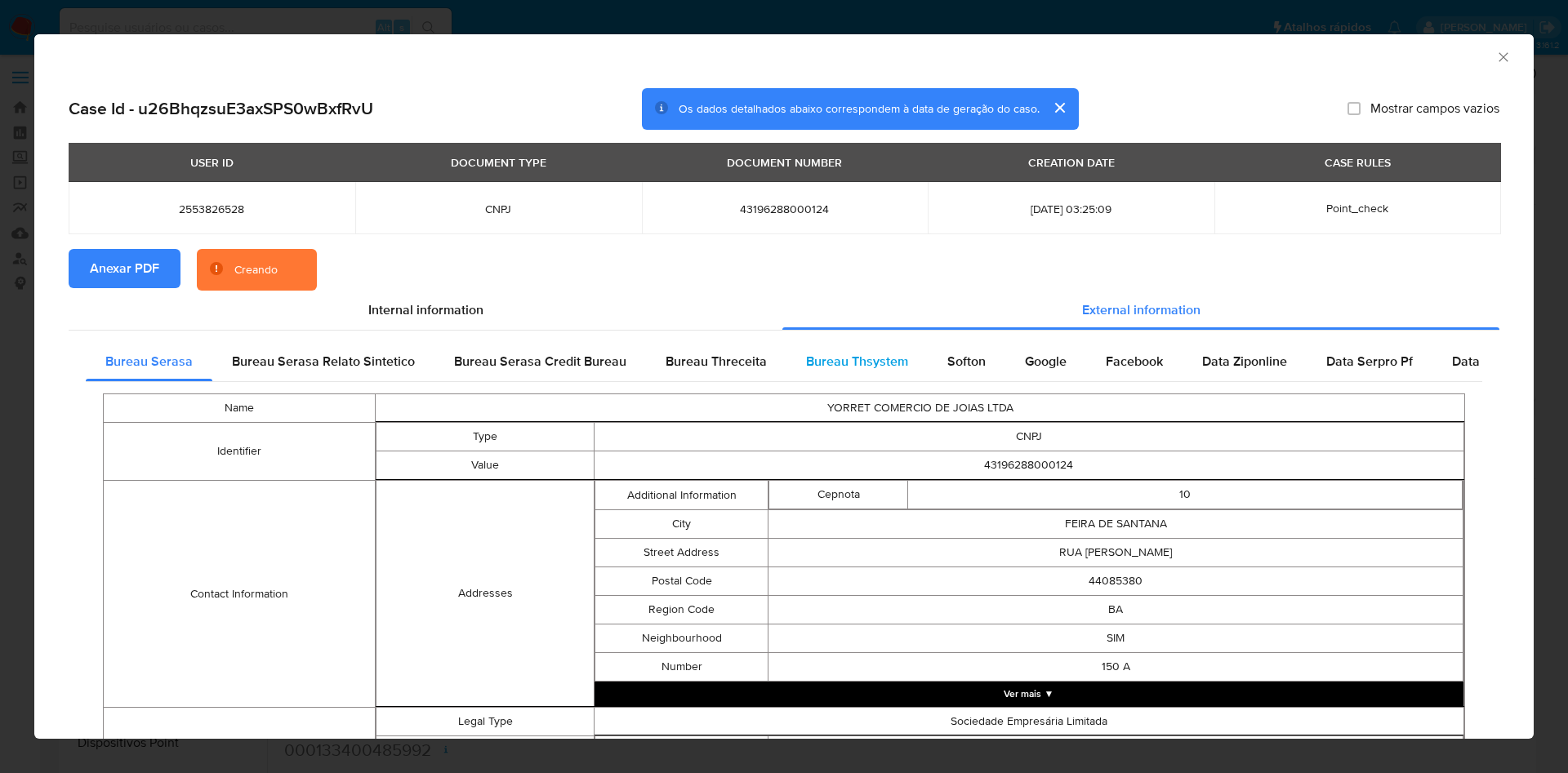
scroll to position [488, 0]
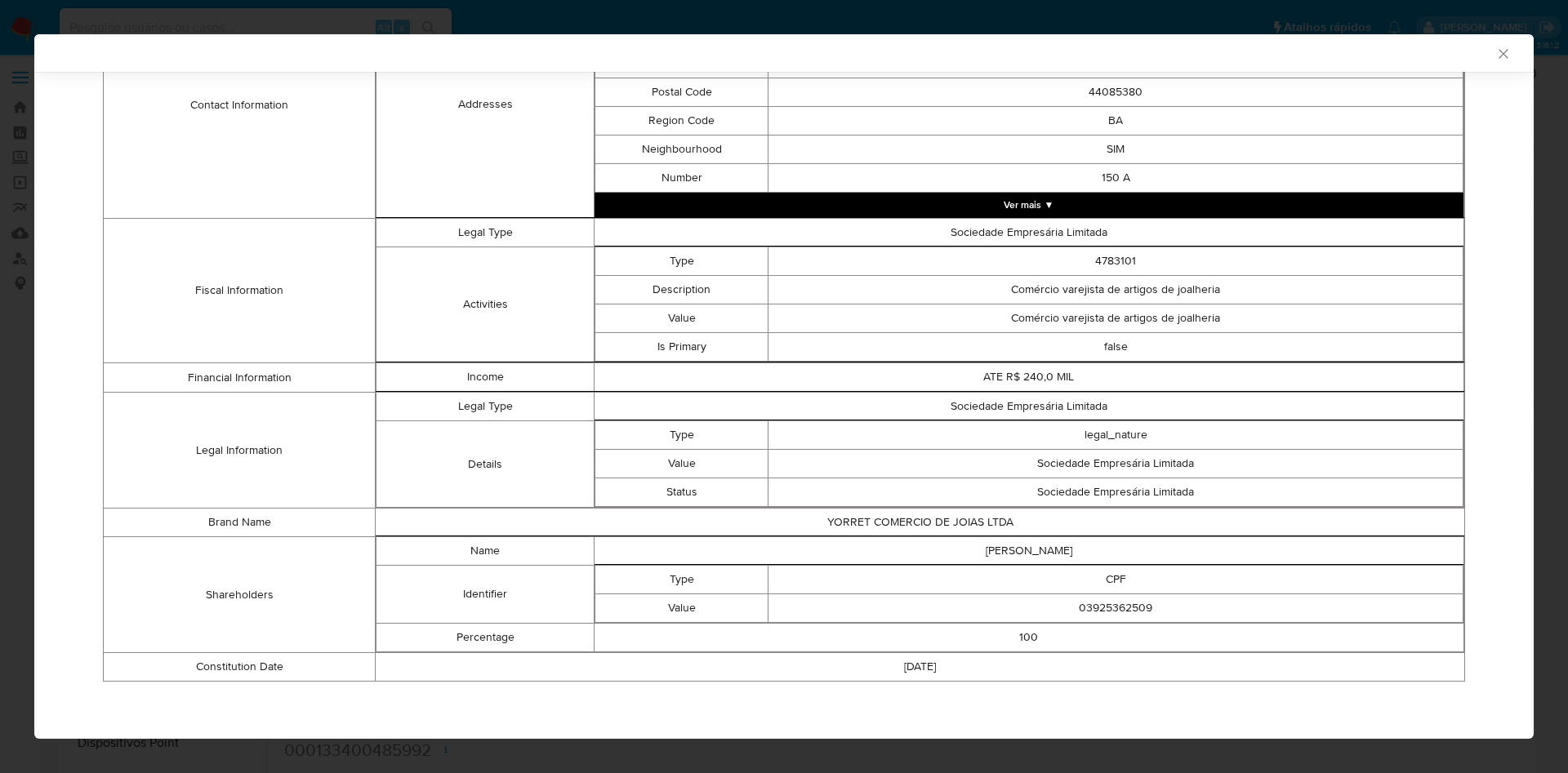
click at [1087, 604] on td "03925362509" at bounding box center [1116, 608] width 695 height 28
copy td "03925362509"
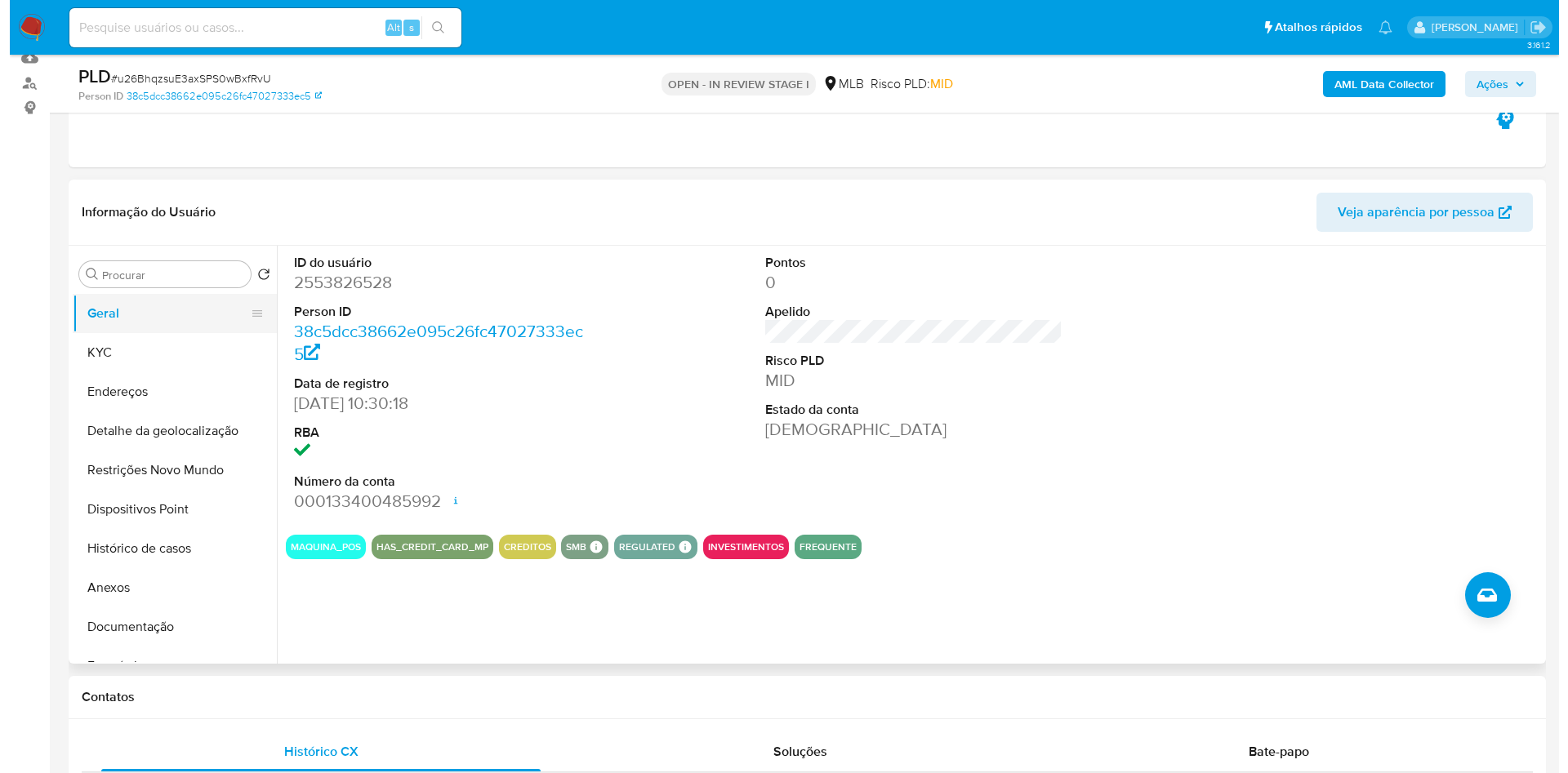
scroll to position [181, 0]
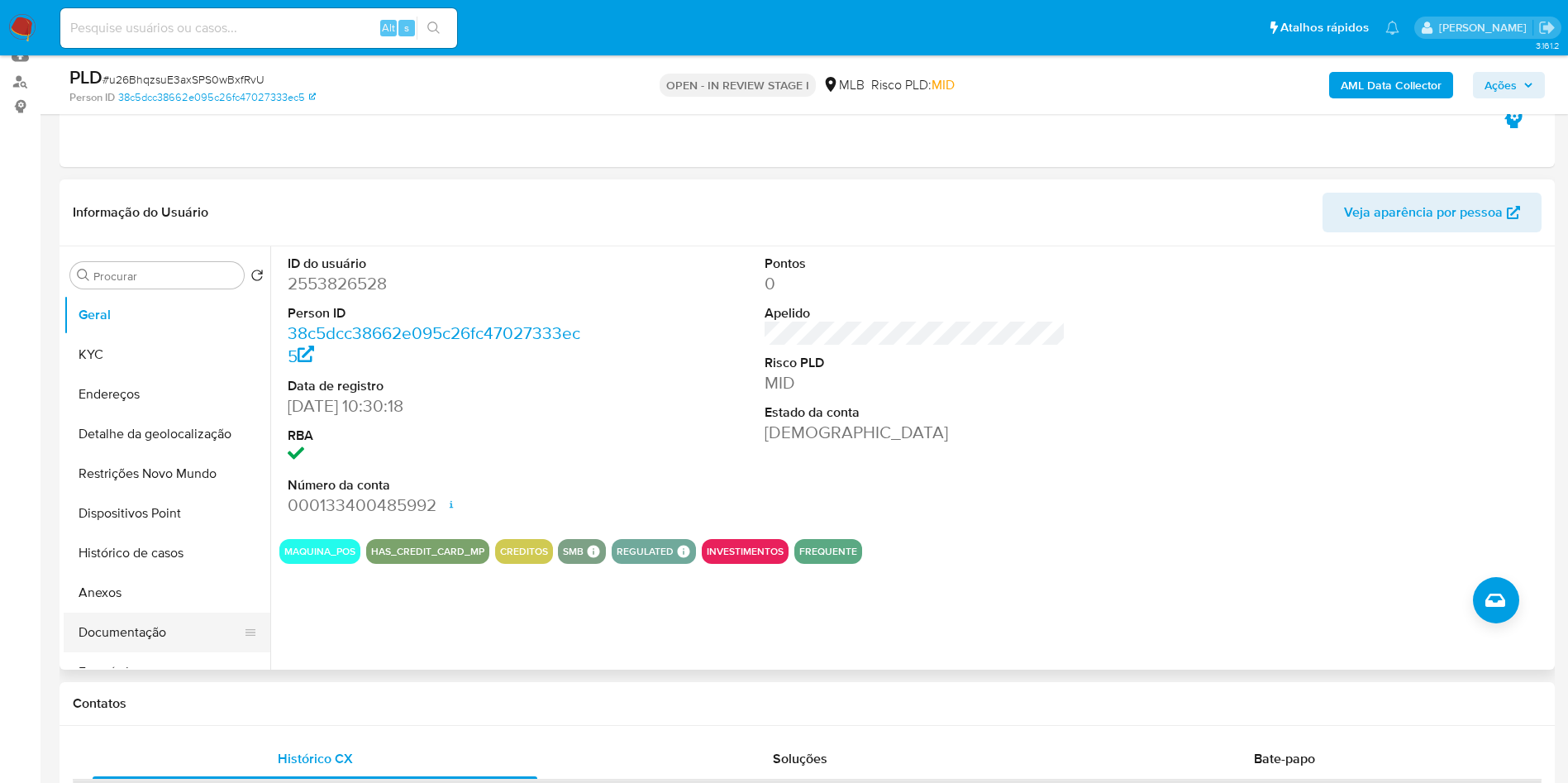
click at [140, 652] on button "Documentação" at bounding box center [160, 632] width 193 height 40
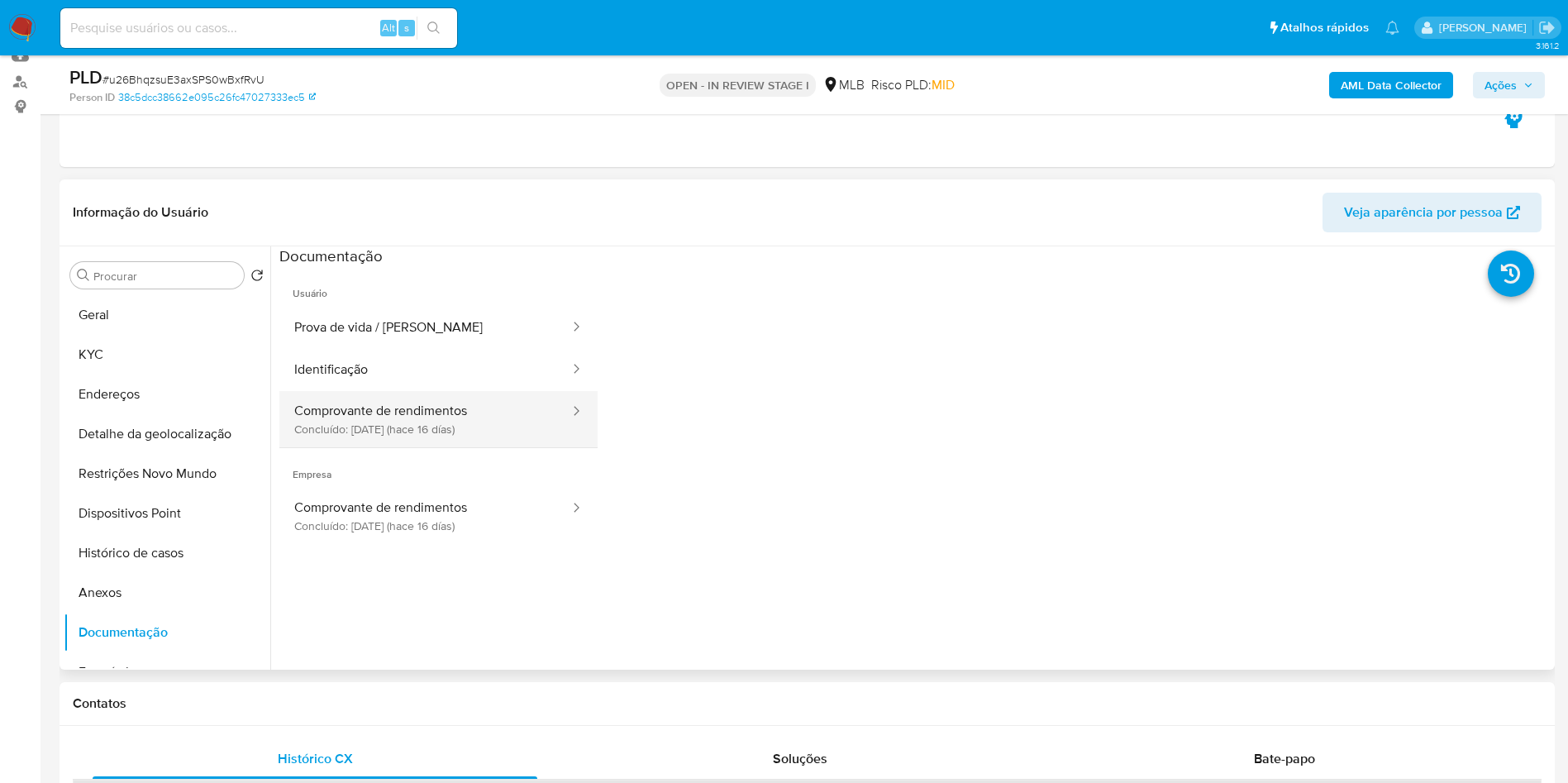
click at [414, 431] on button "Comprovante de rendimentos Concluído: 17/09/2025 (hace 16 días)" at bounding box center [425, 419] width 292 height 56
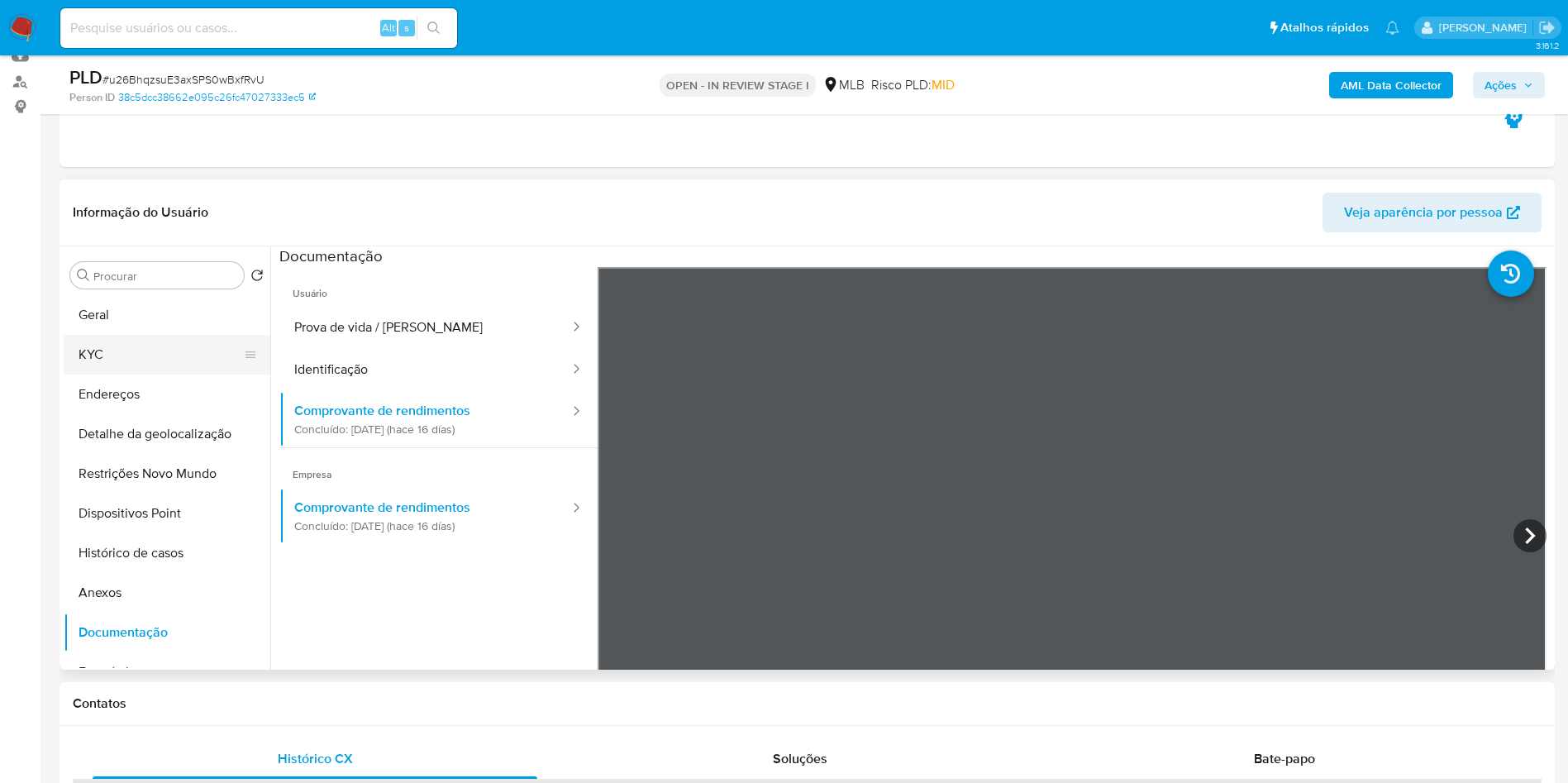
click at [115, 374] on button "KYC" at bounding box center [160, 354] width 193 height 40
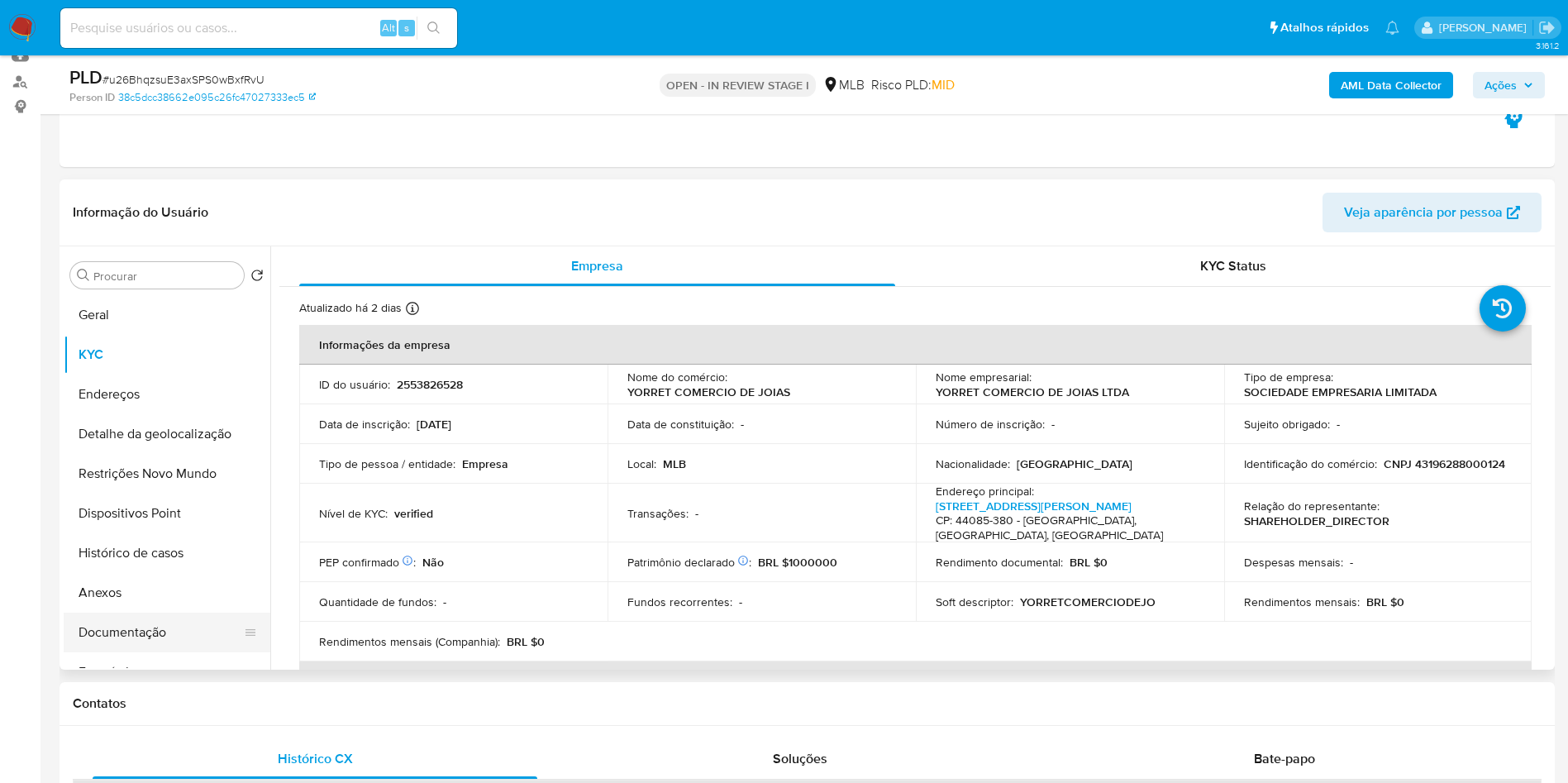
click at [154, 652] on button "Documentação" at bounding box center [160, 632] width 193 height 40
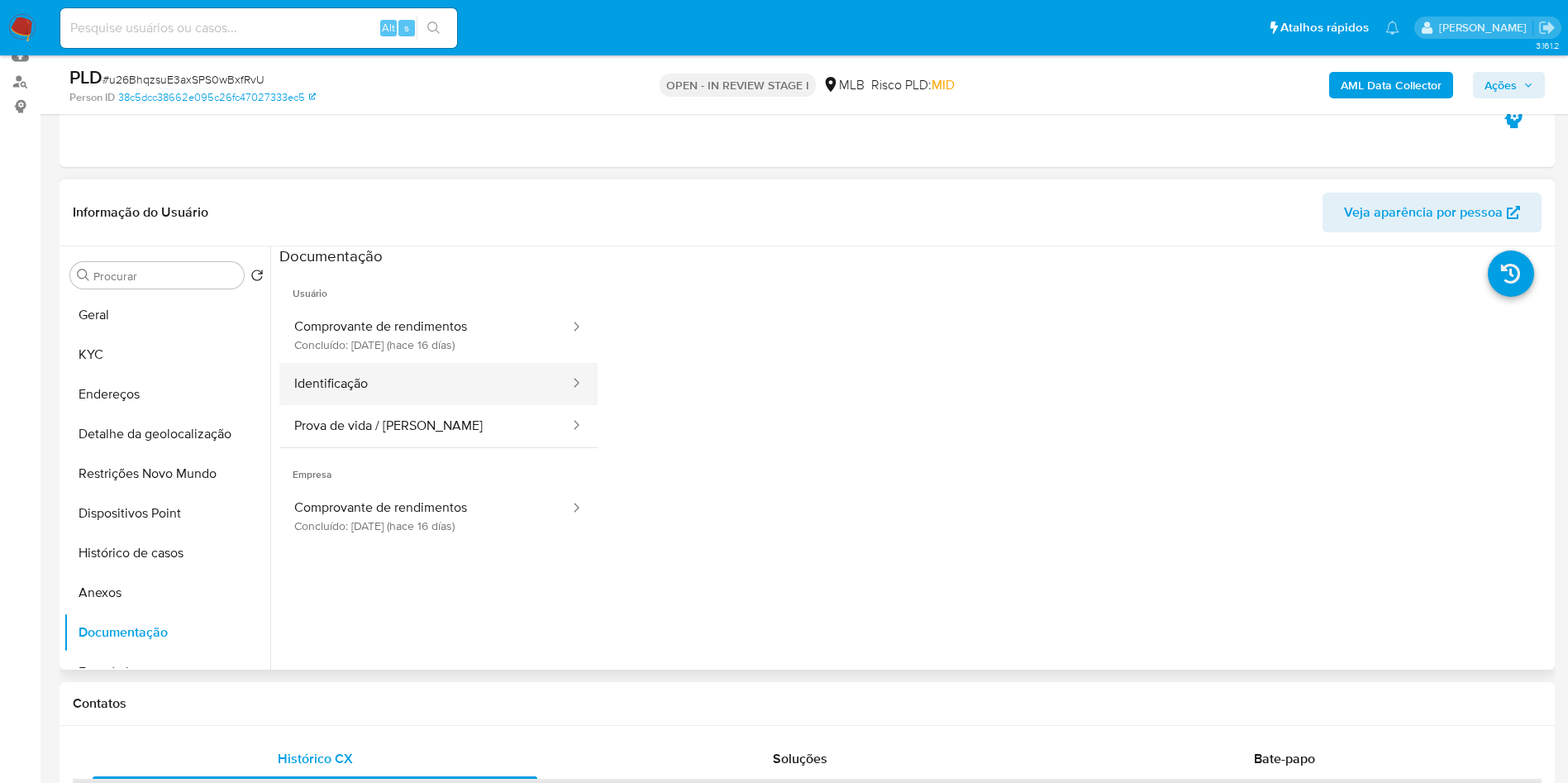
click at [464, 405] on button "Identificação" at bounding box center [425, 385] width 292 height 42
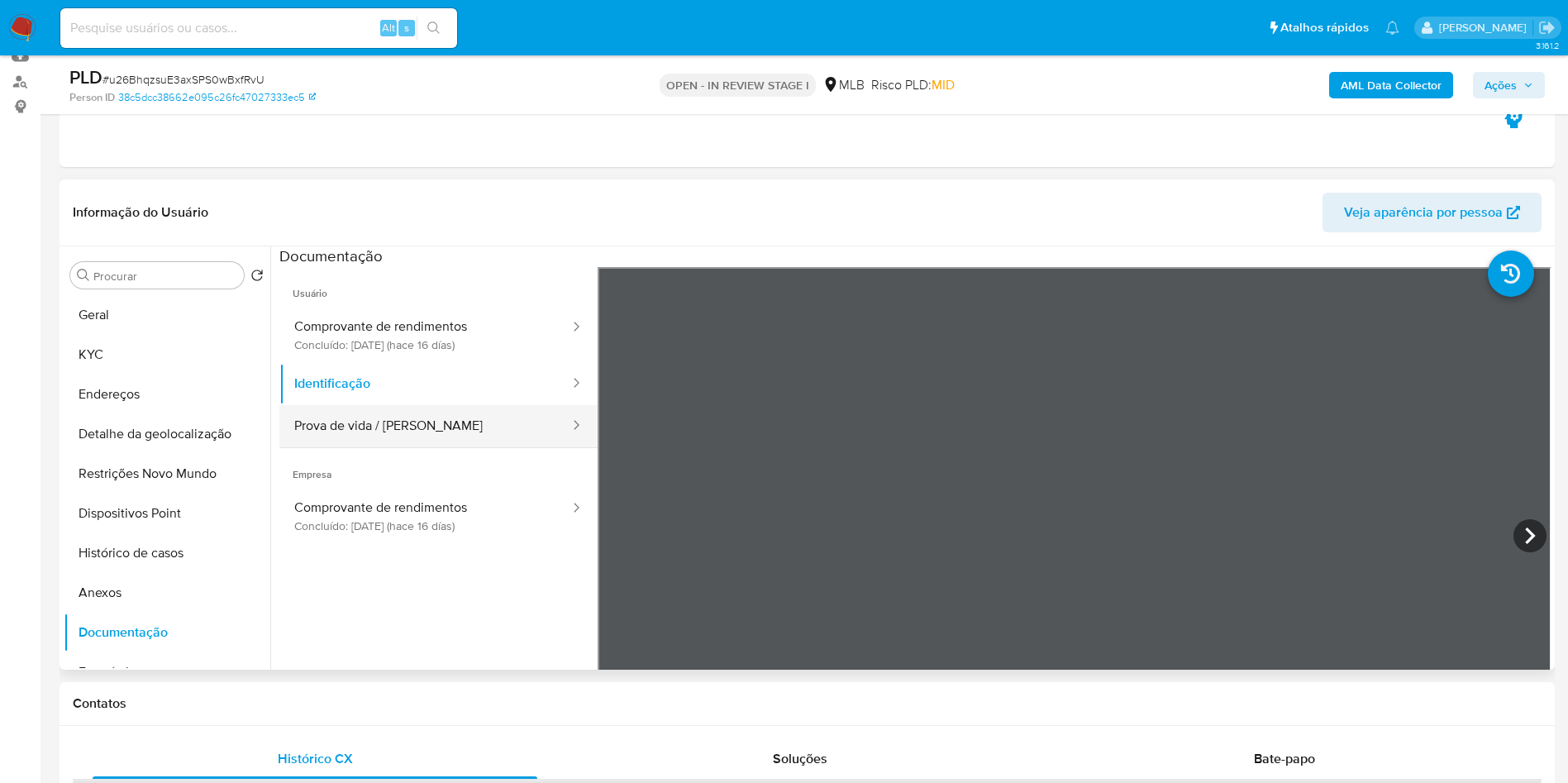
click at [445, 447] on button "Prova de vida / [PERSON_NAME]" at bounding box center [425, 426] width 292 height 42
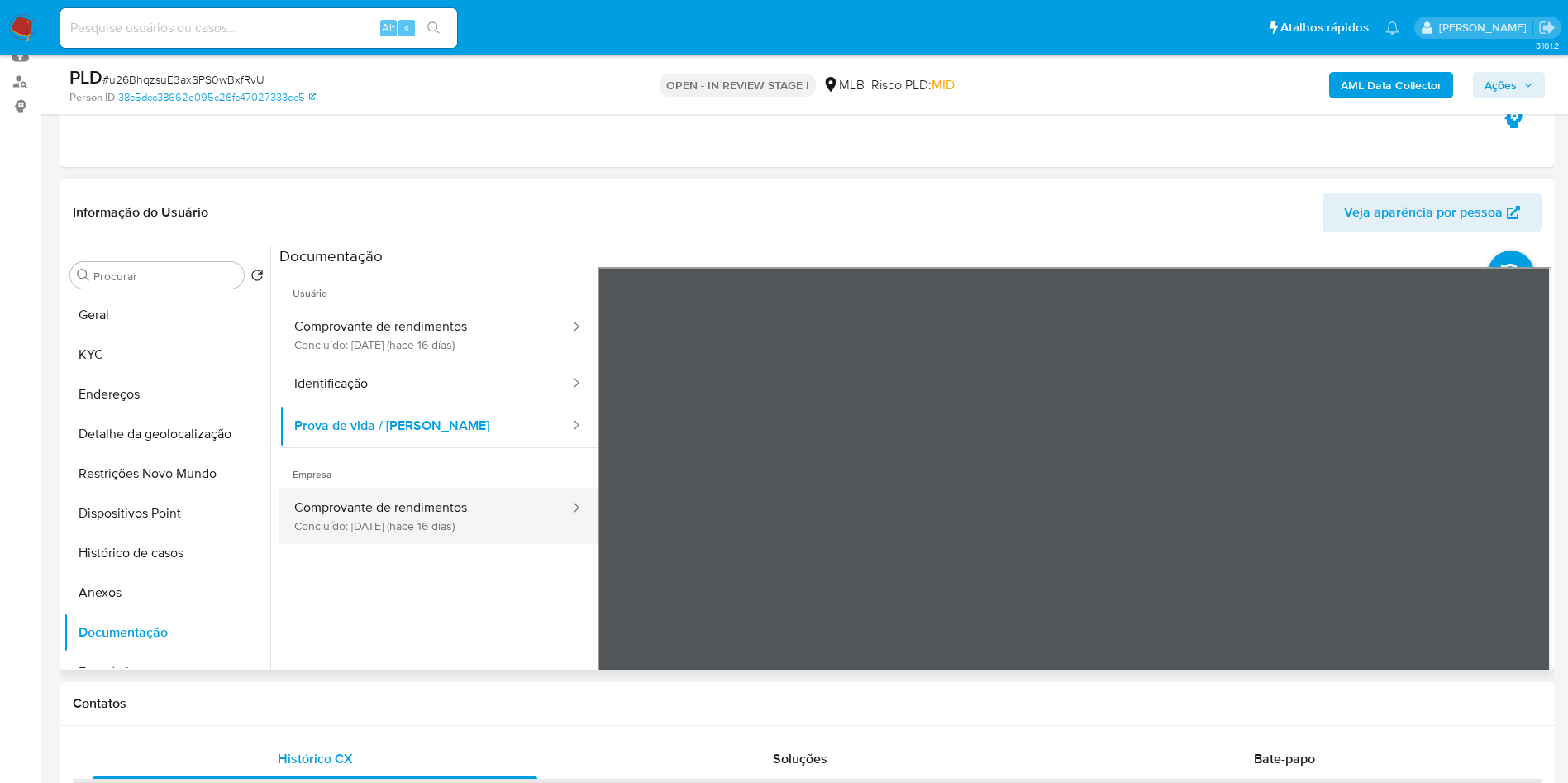
click at [447, 524] on button "Comprovante de rendimentos Concluído: 17/09/2025 (hace 16 días)" at bounding box center [425, 515] width 292 height 56
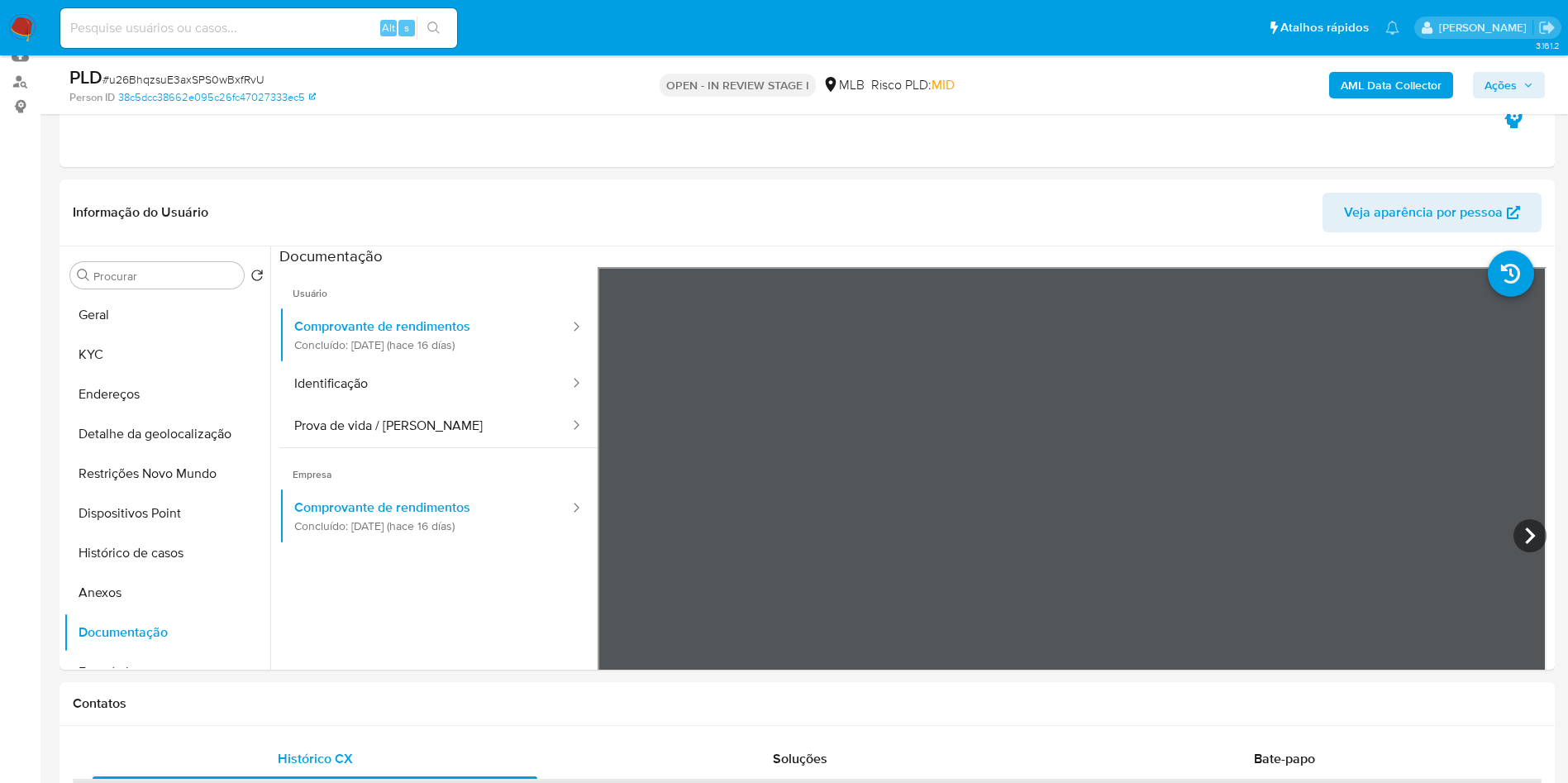
click at [1344, 85] on b "AML Data Collector" at bounding box center [1391, 85] width 101 height 27
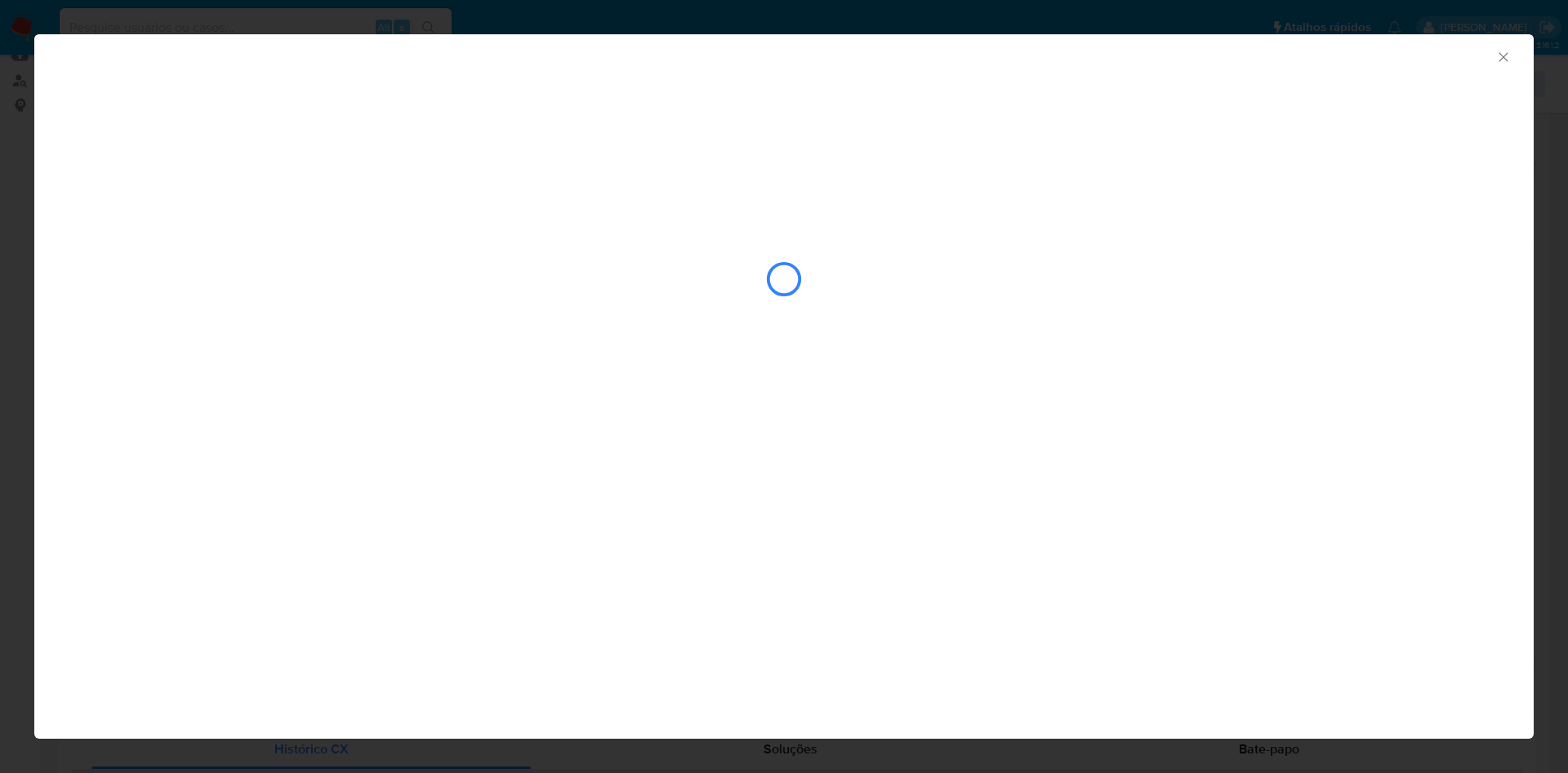
click at [840, 282] on div "closure-recommendation-modal" at bounding box center [783, 280] width 1431 height 164
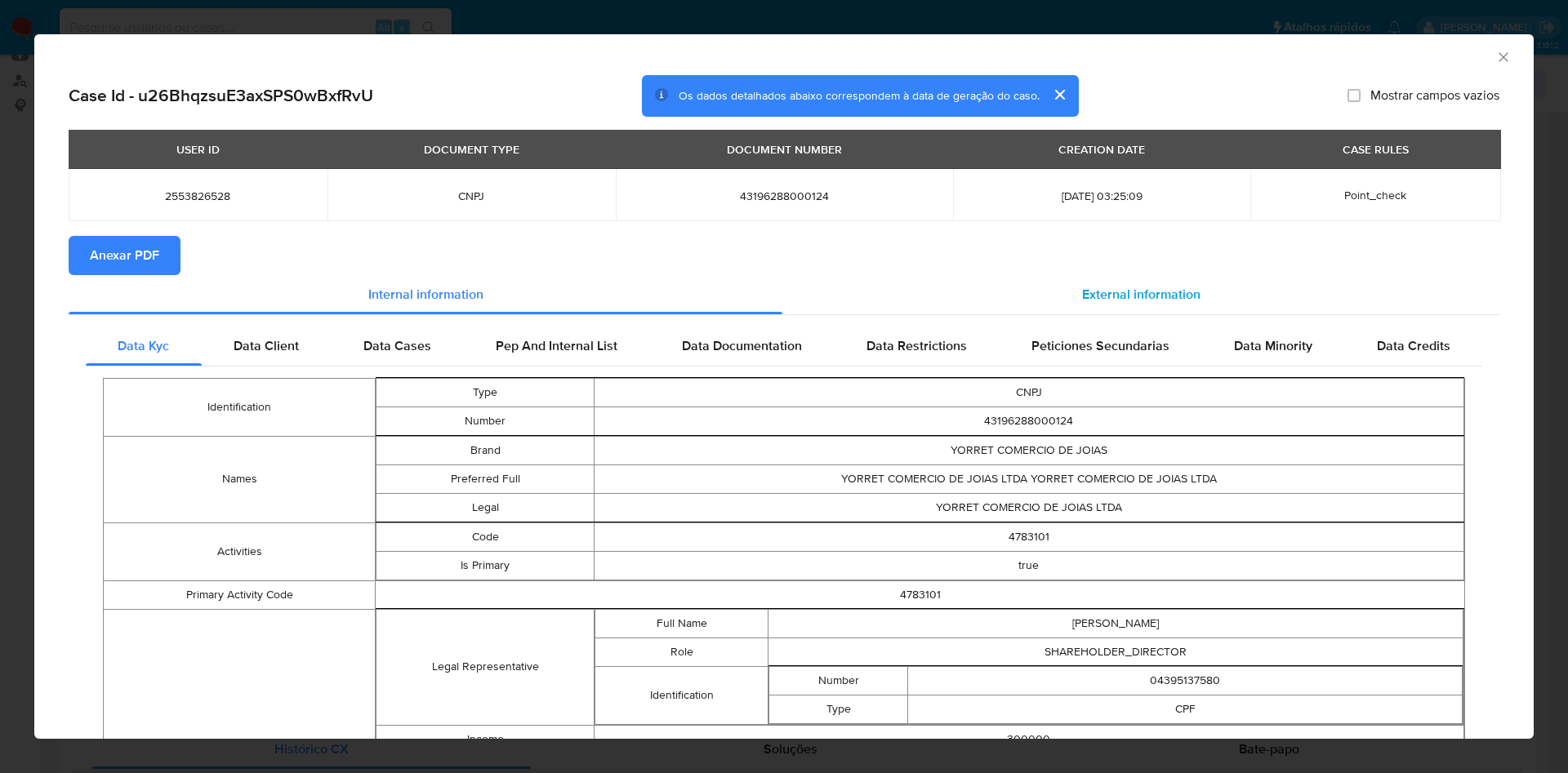
click at [1102, 279] on div "External information" at bounding box center [1140, 294] width 717 height 39
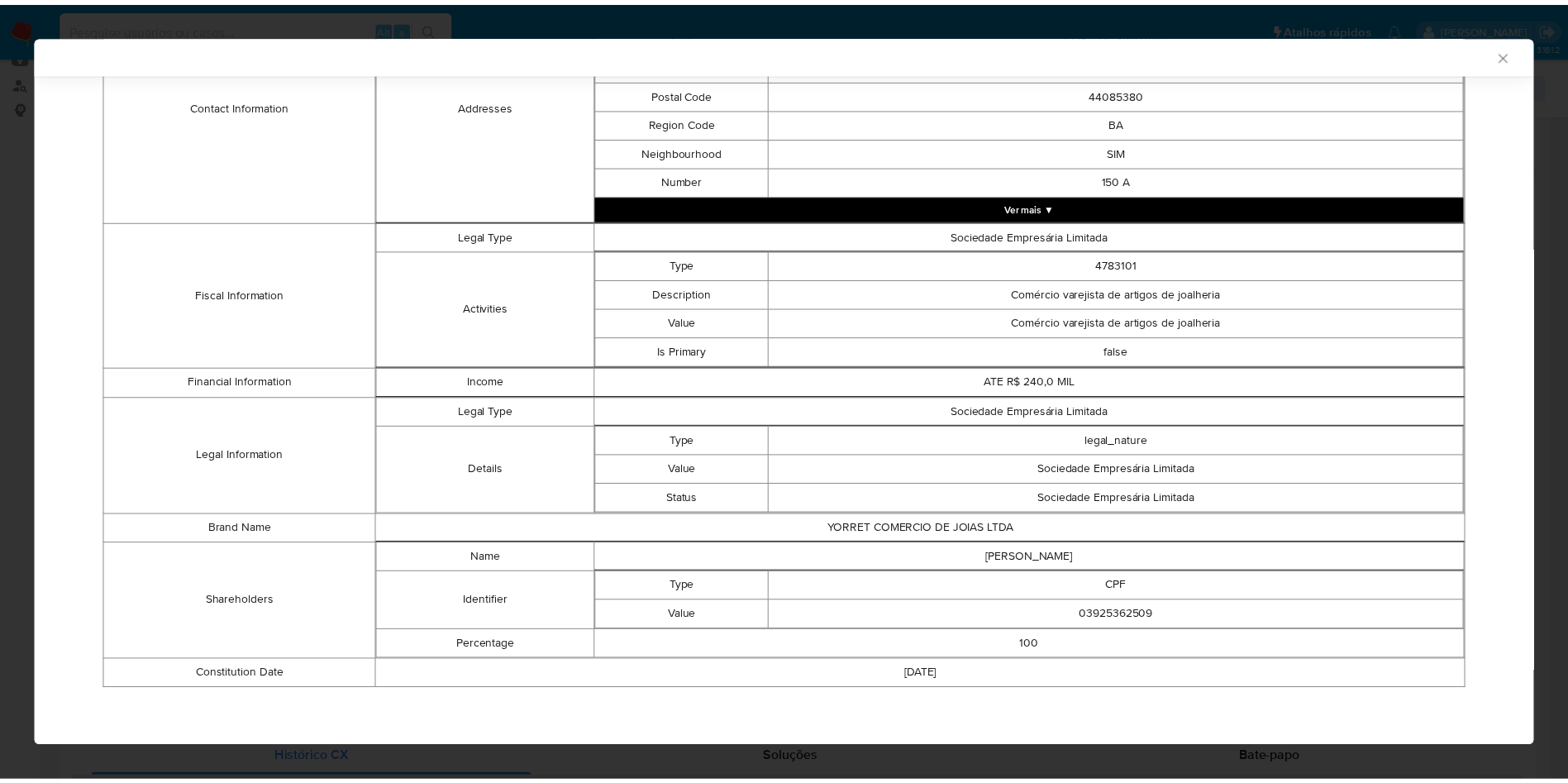
scroll to position [478, 0]
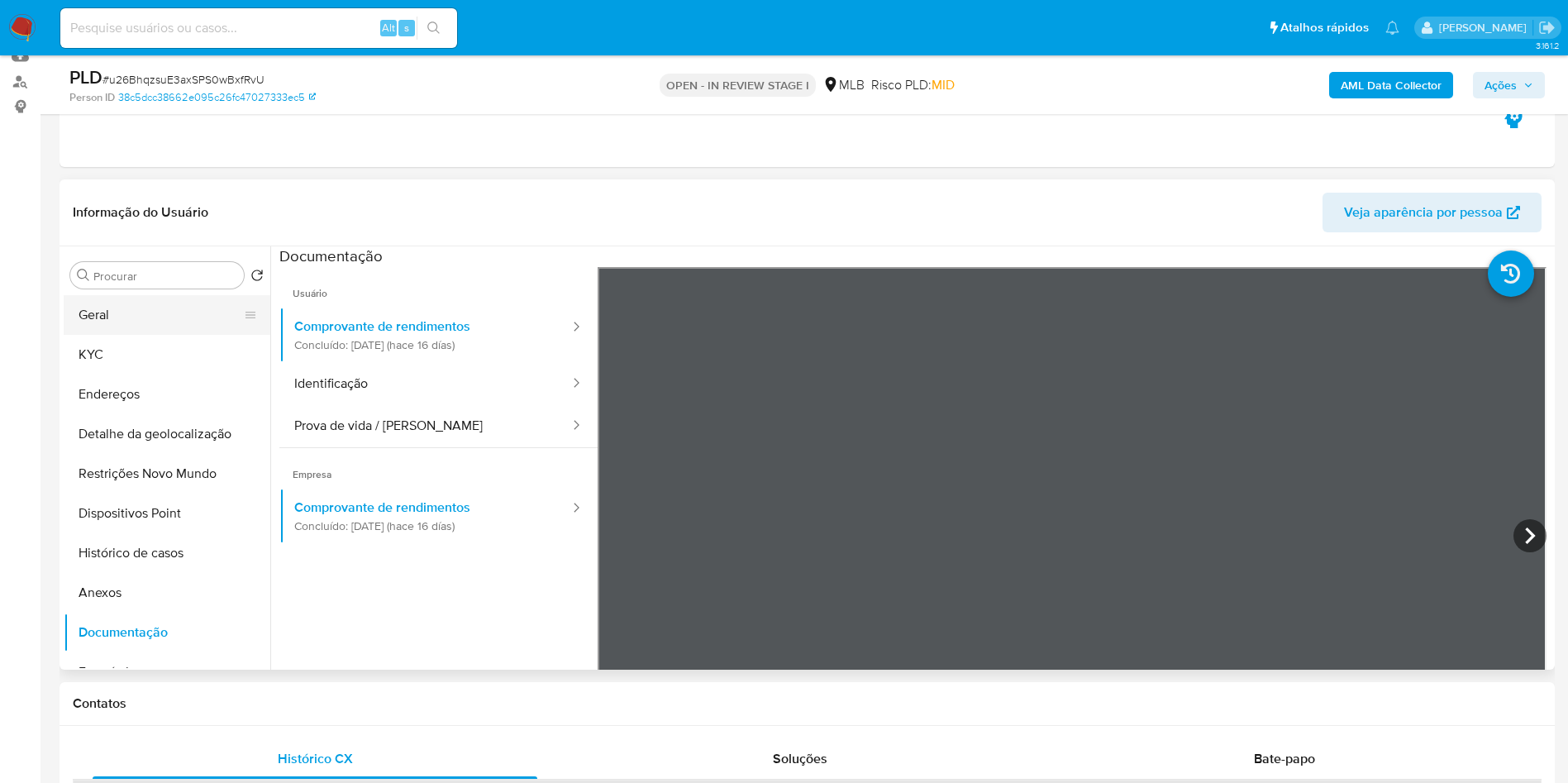
click at [120, 335] on button "Geral" at bounding box center [160, 315] width 193 height 40
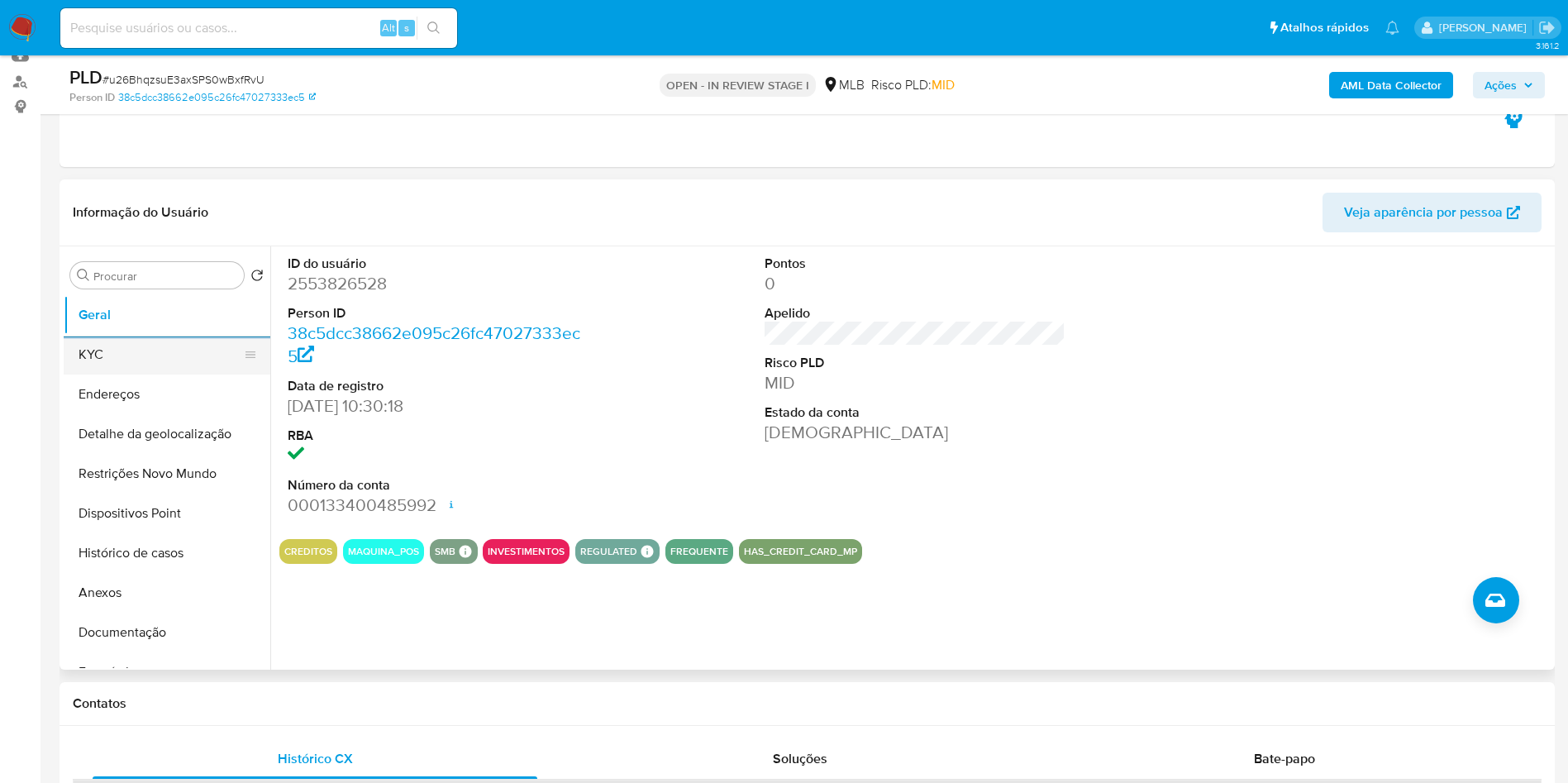
click at [68, 374] on button "KYC" at bounding box center [160, 354] width 193 height 40
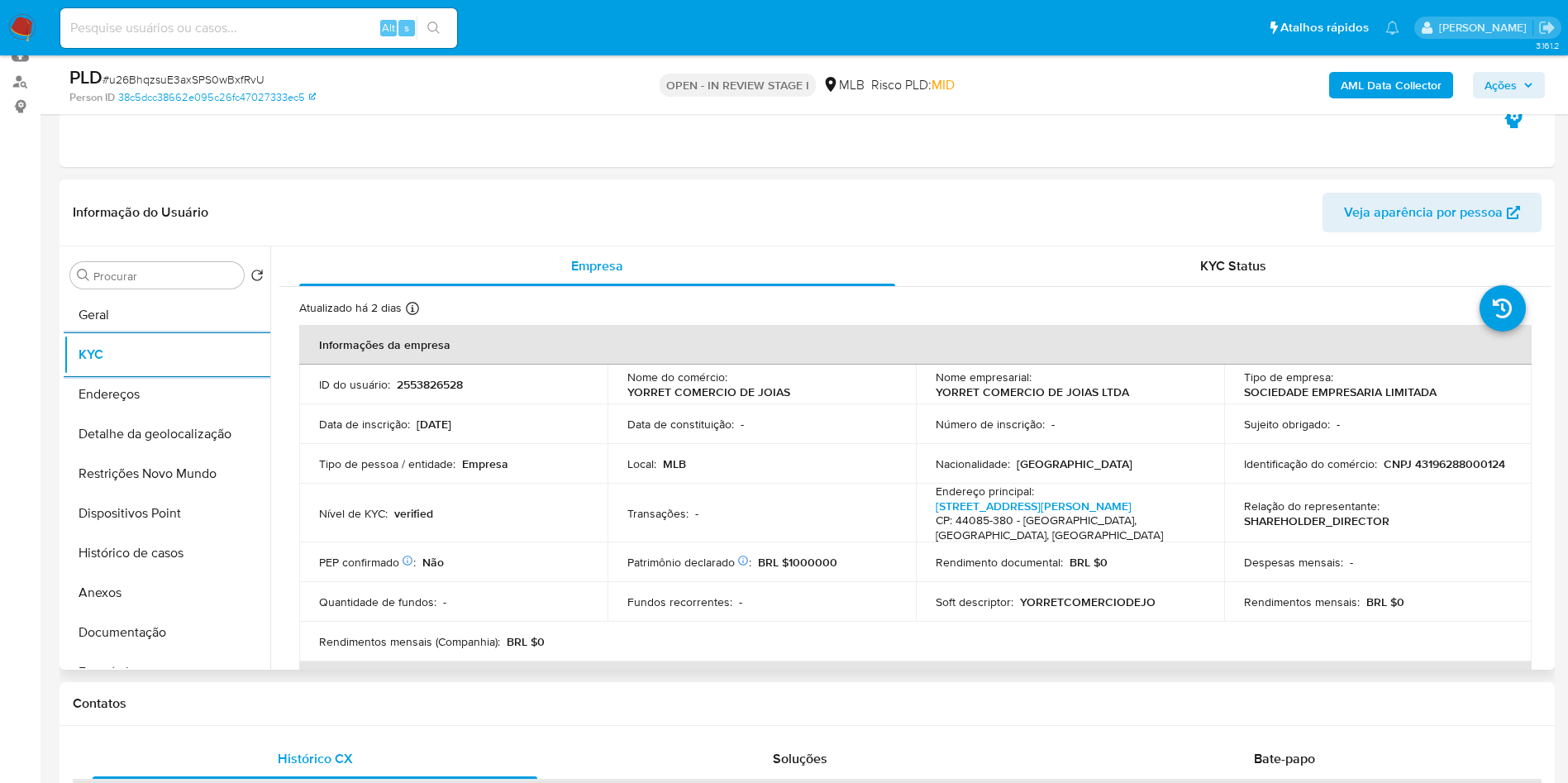
scroll to position [851, 0]
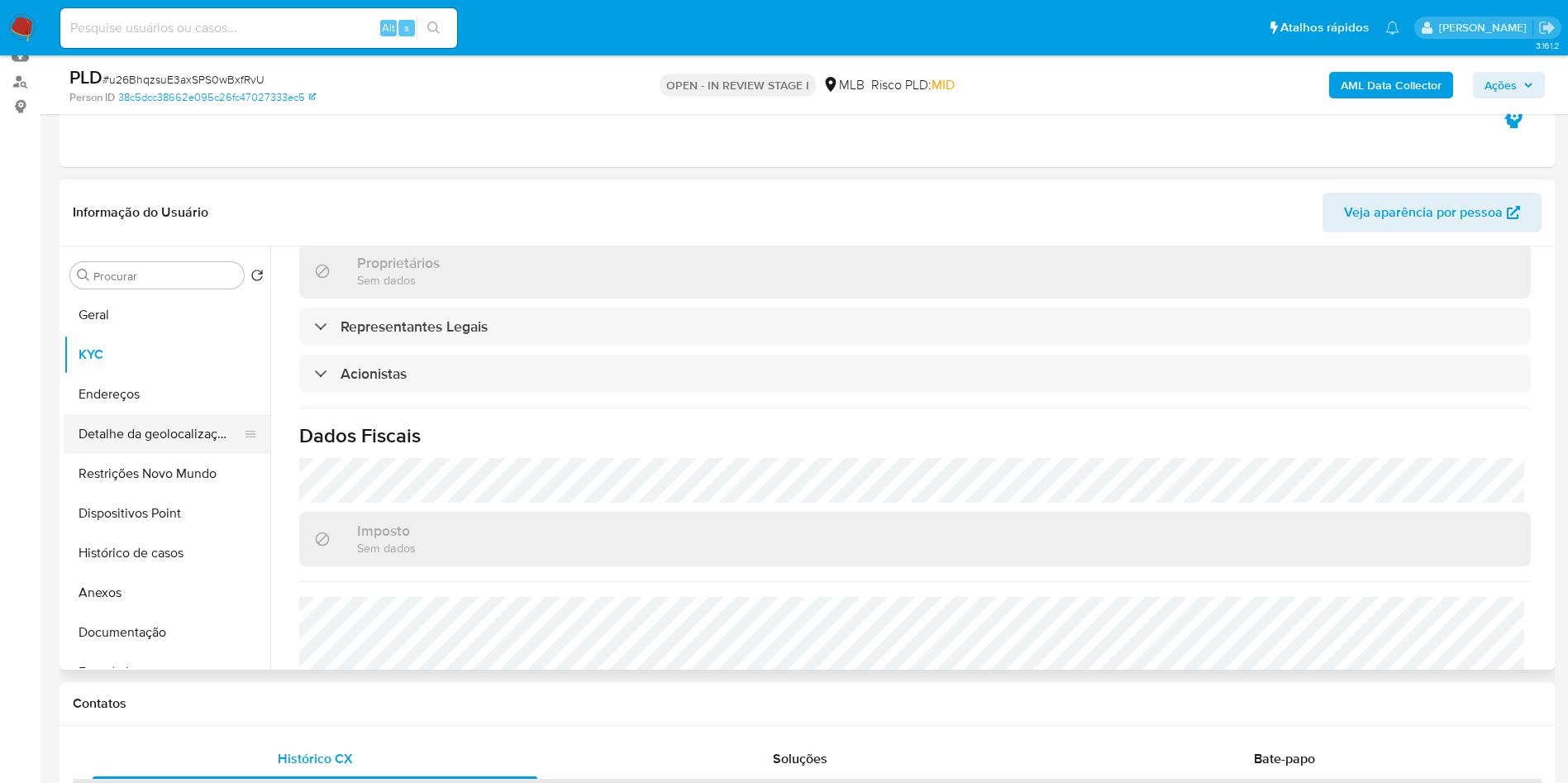
click at [127, 454] on button "Detalhe da geolocalização" at bounding box center [160, 433] width 193 height 40
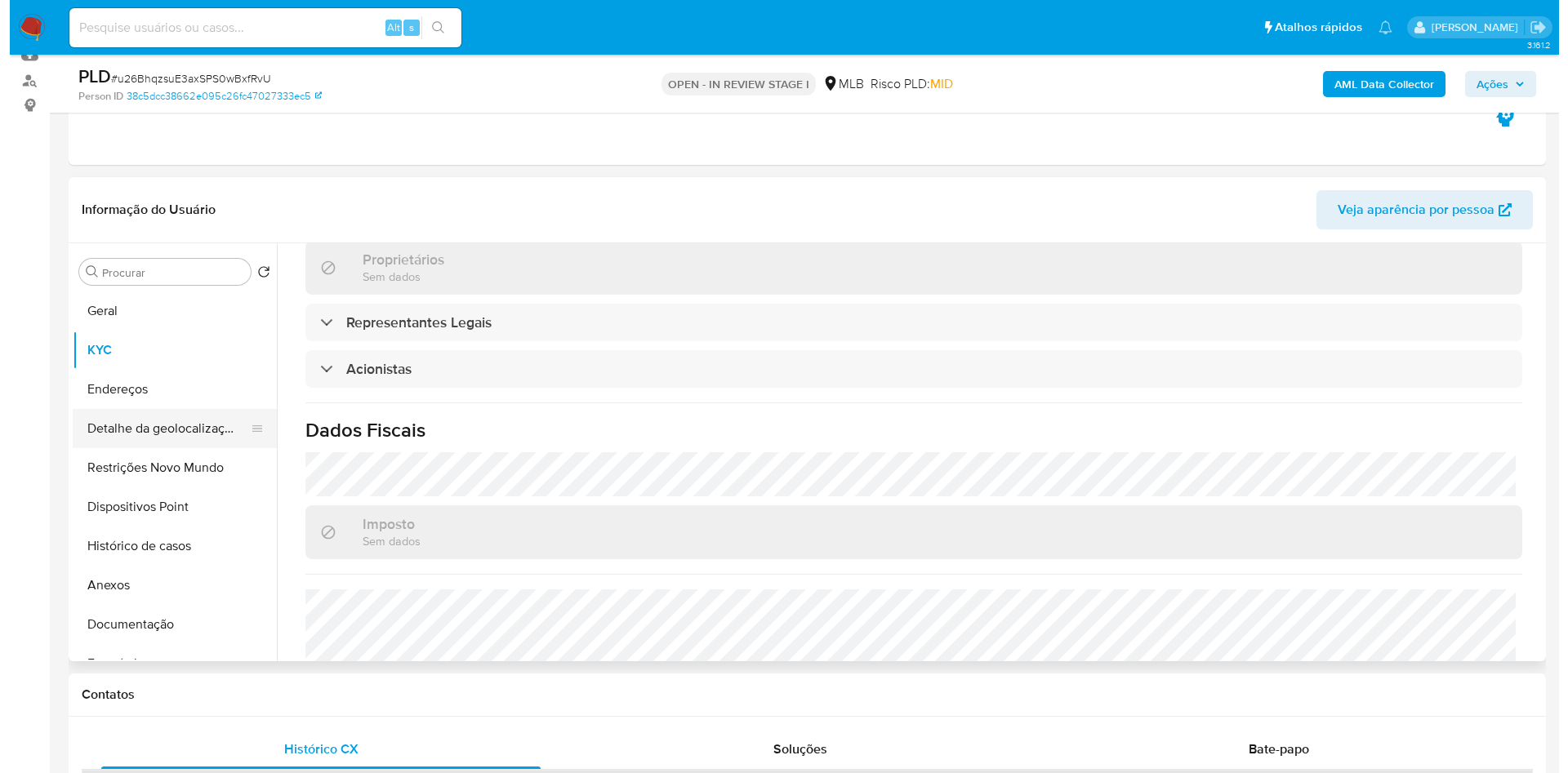
scroll to position [0, 0]
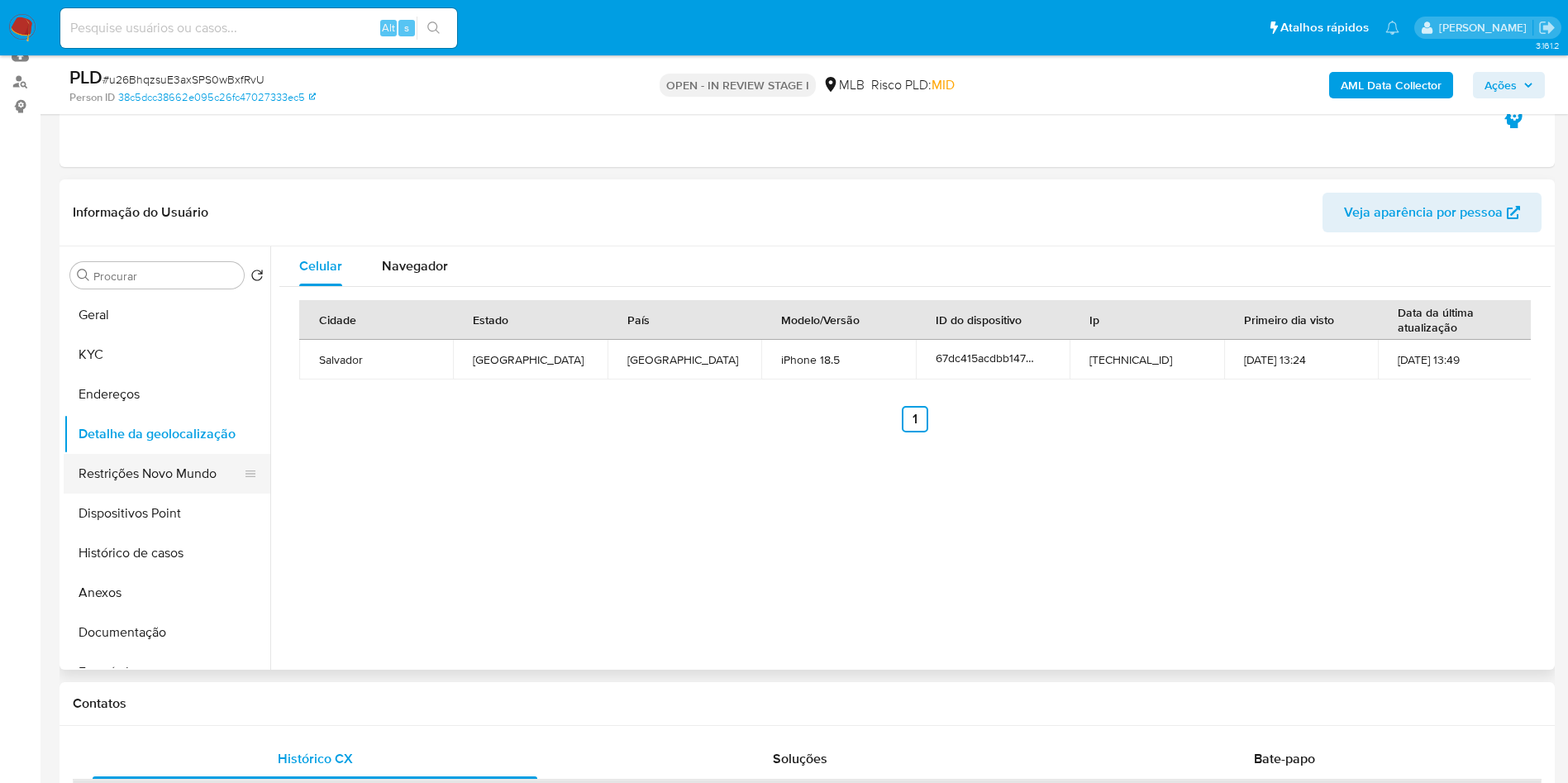
click at [119, 494] on button "Restrições Novo Mundo" at bounding box center [160, 473] width 193 height 40
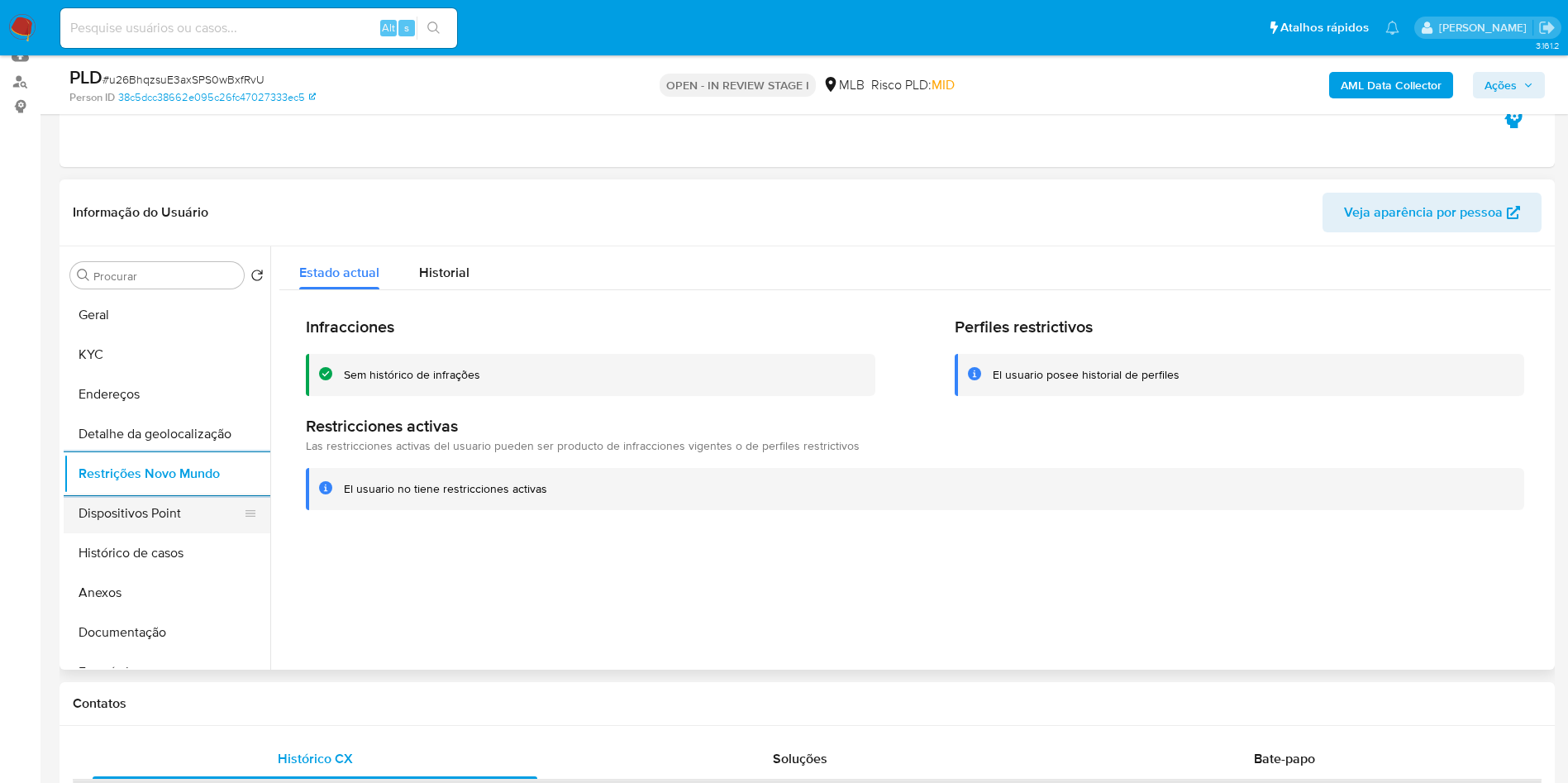
click at [144, 534] on button "Dispositivos Point" at bounding box center [160, 513] width 193 height 40
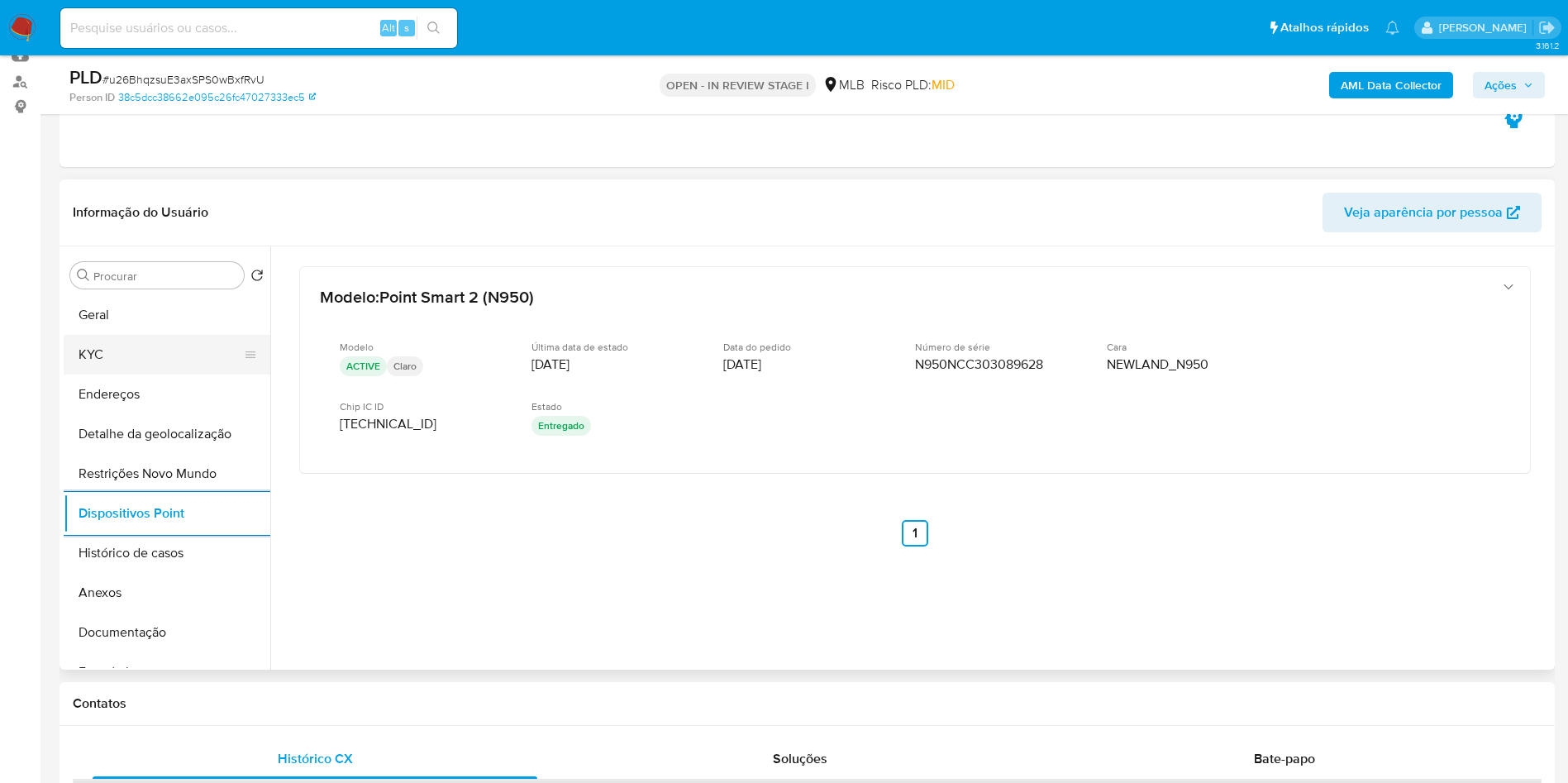
click at [150, 374] on button "KYC" at bounding box center [160, 354] width 193 height 40
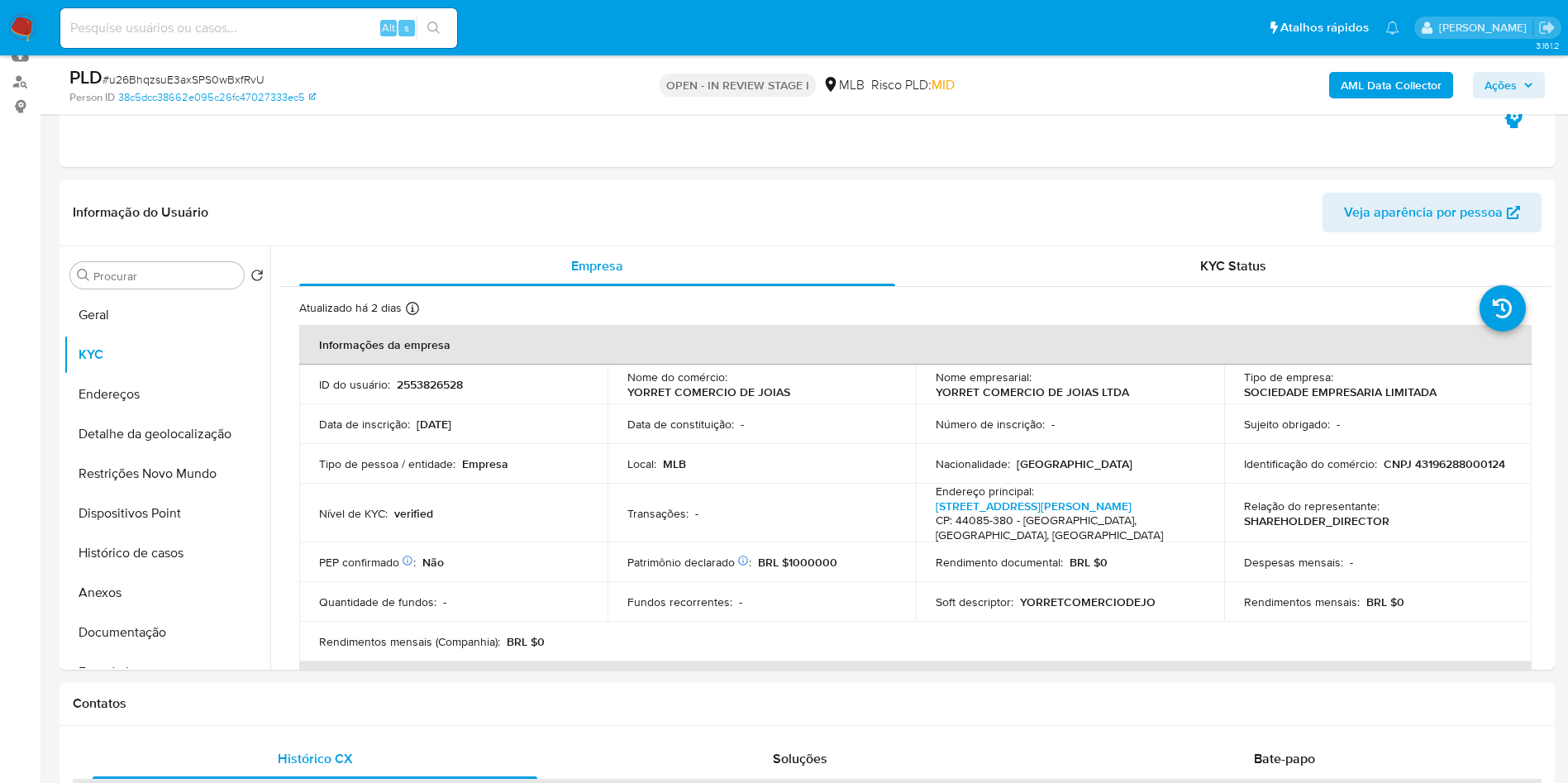
click at [1524, 75] on span "Ações" at bounding box center [1508, 85] width 49 height 23
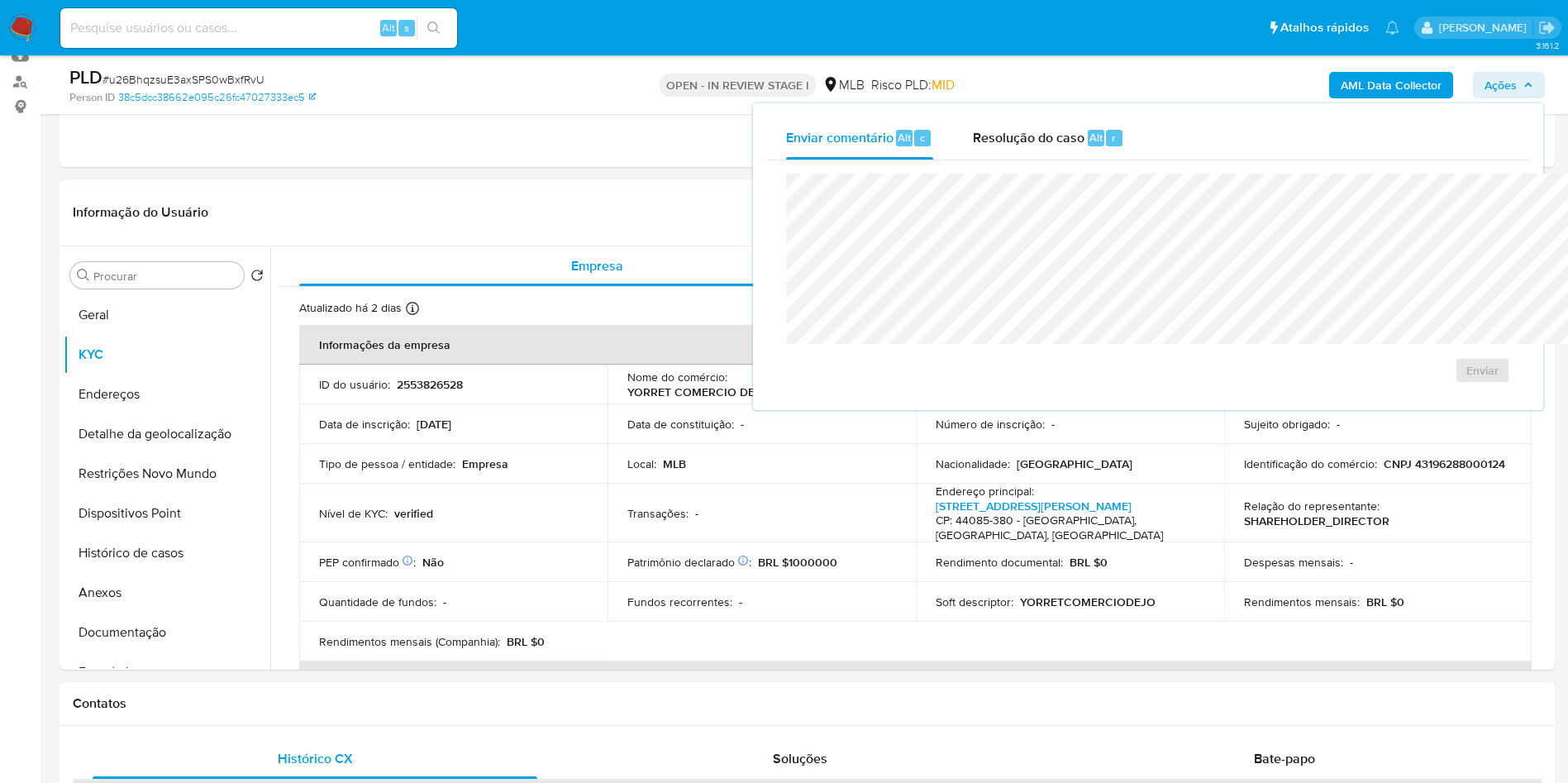
click at [907, 163] on div "Enviar" at bounding box center [1148, 278] width 763 height 236
click at [973, 143] on span "Resolução do caso" at bounding box center [1028, 136] width 111 height 19
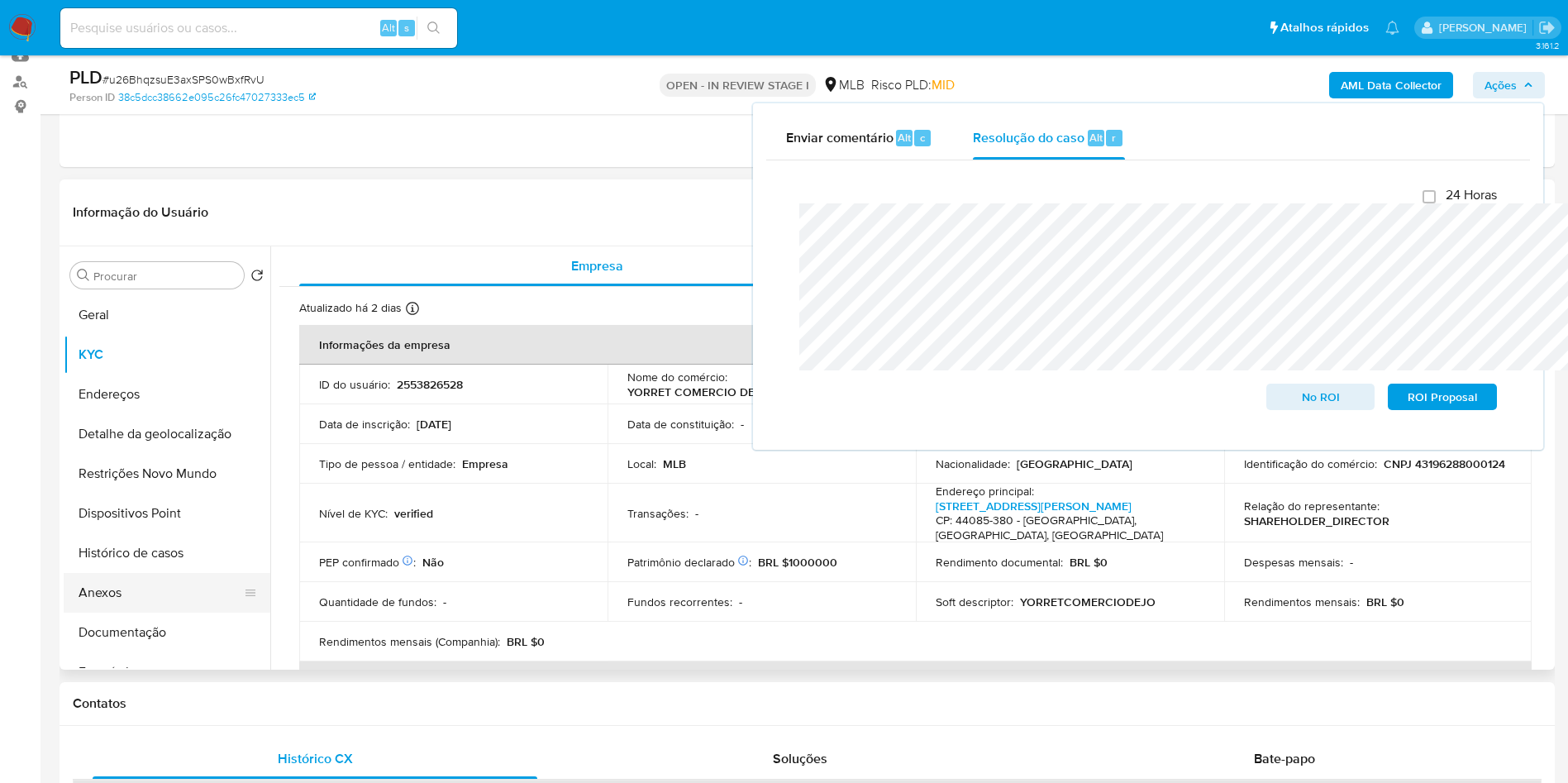
click at [139, 613] on button "Anexos" at bounding box center [160, 593] width 193 height 40
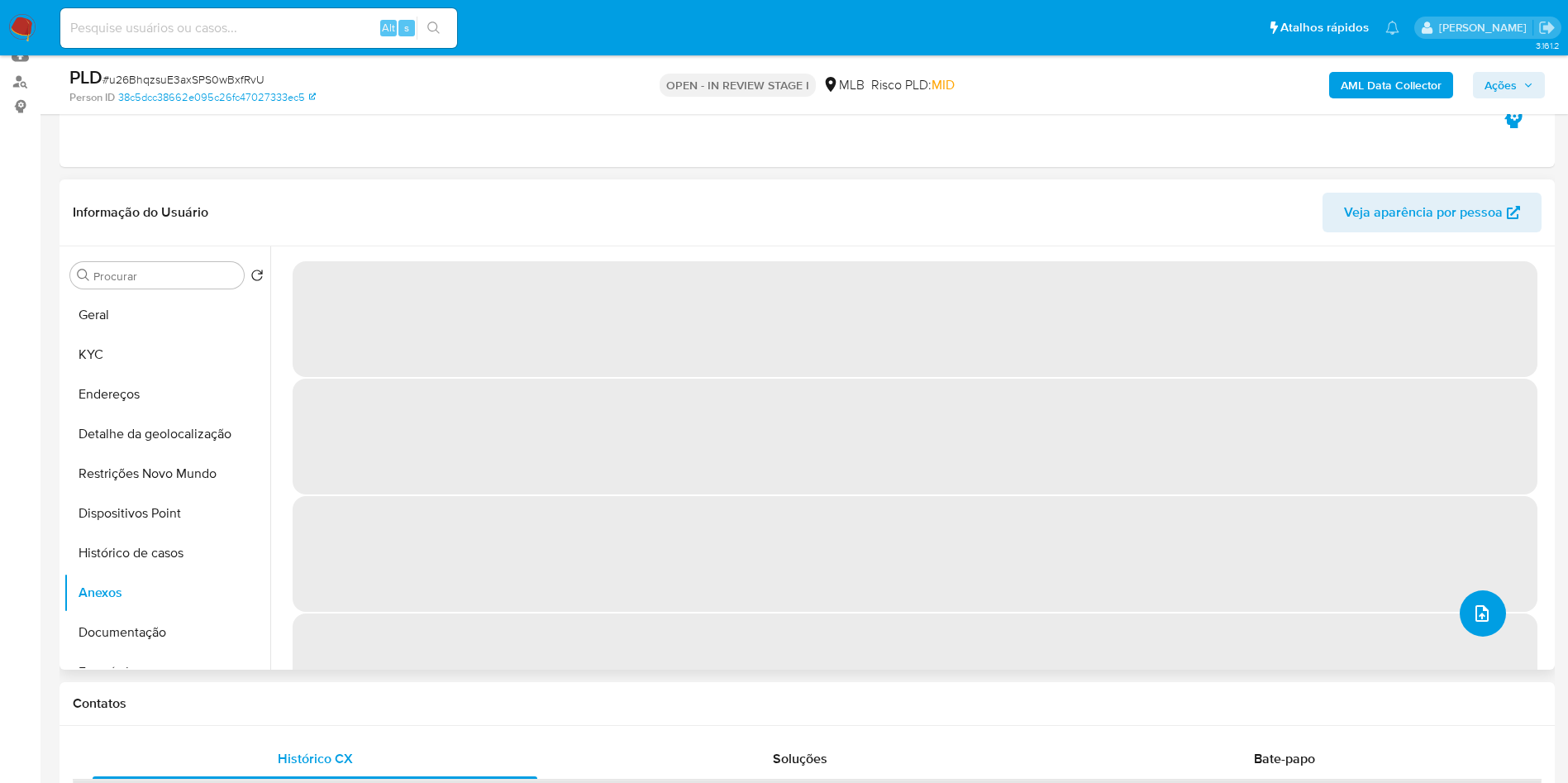
click at [1472, 624] on span "upload-file" at bounding box center [1482, 614] width 20 height 20
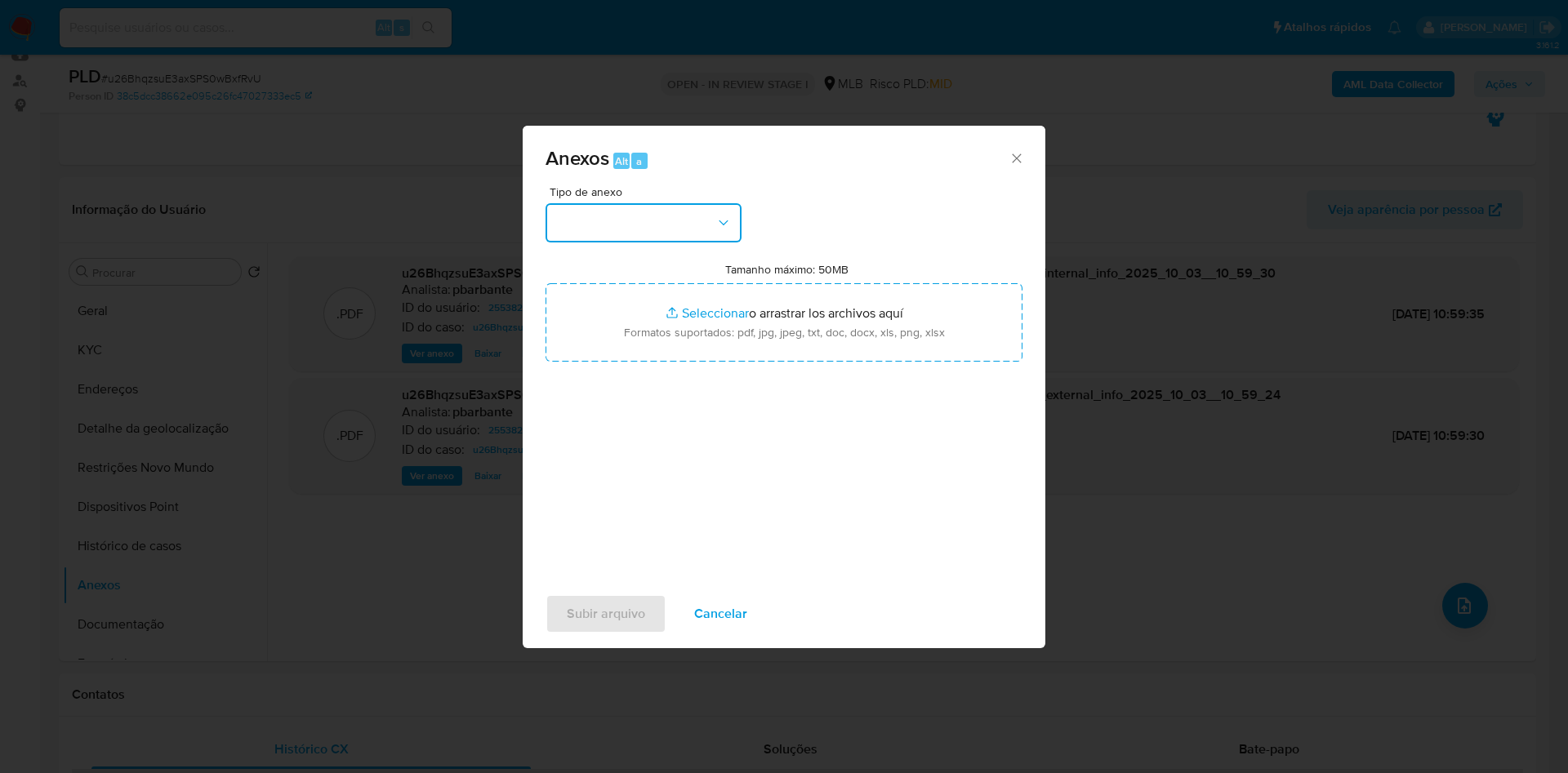
click at [700, 203] on button "button" at bounding box center [643, 223] width 196 height 39
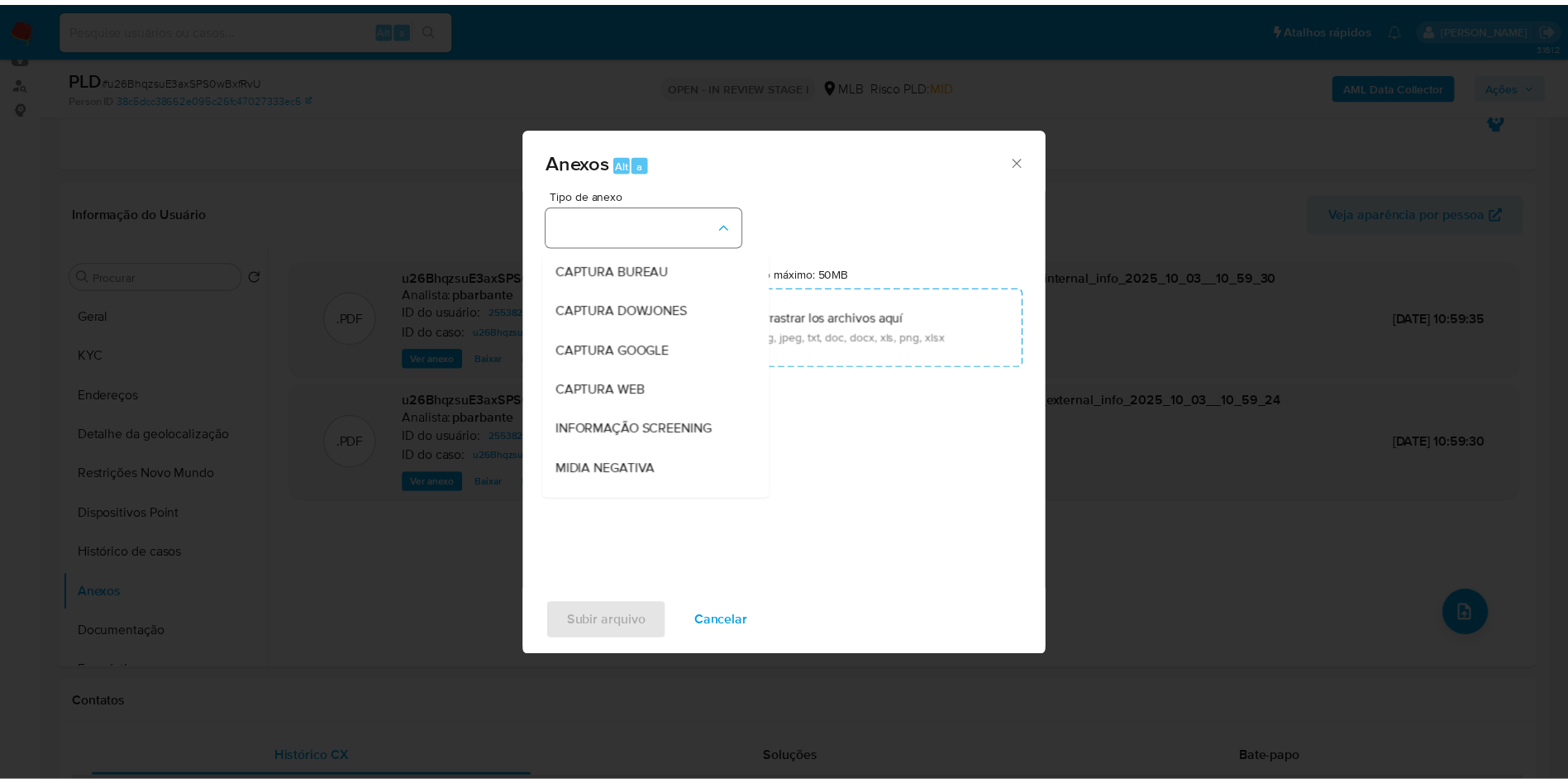
scroll to position [222, 0]
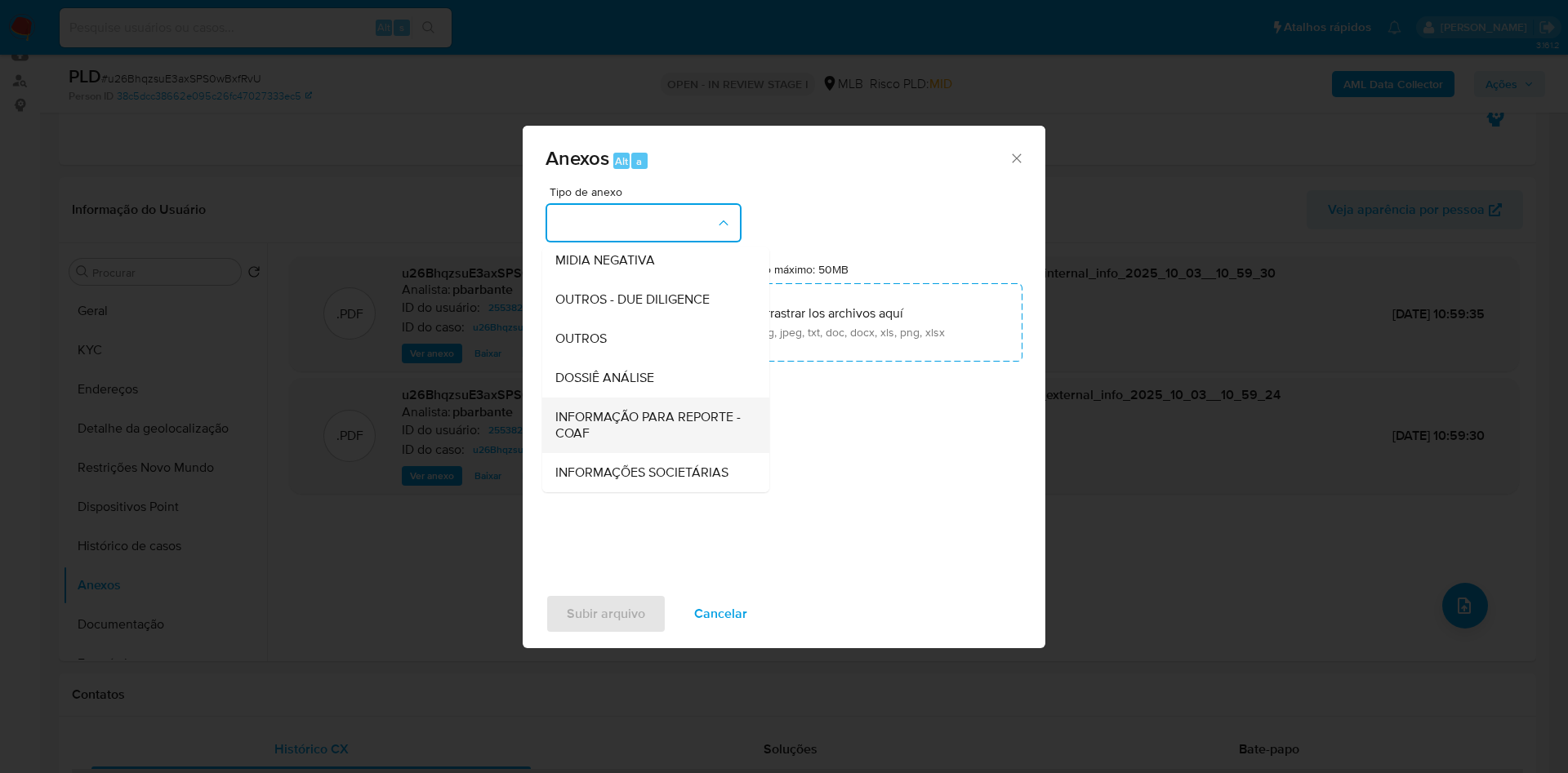
click at [585, 398] on div "INFORMAÇÃO PARA REPORTE - COAF" at bounding box center [650, 425] width 191 height 55
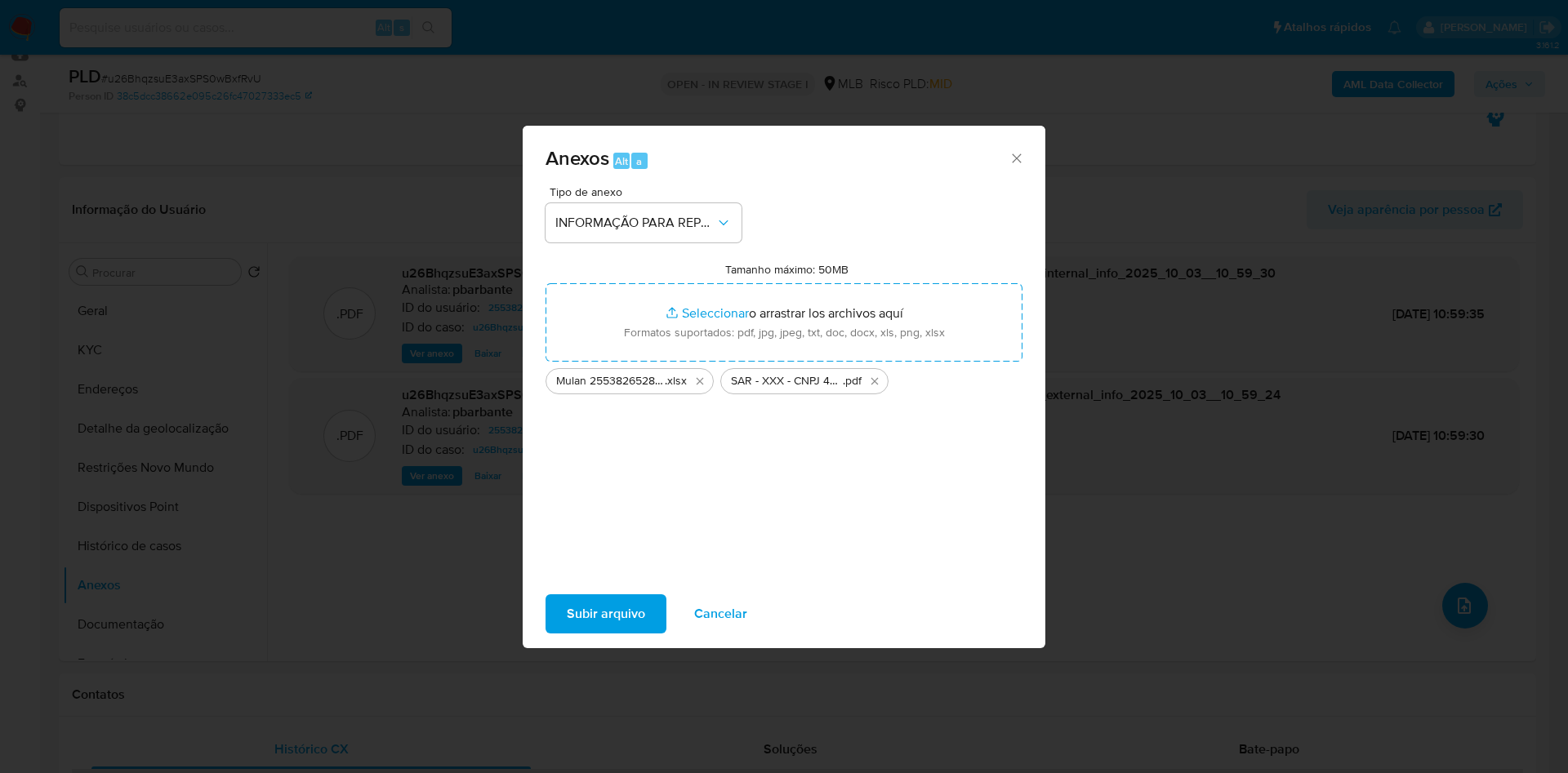
click at [571, 632] on span "Subir arquivo" at bounding box center [606, 614] width 78 height 36
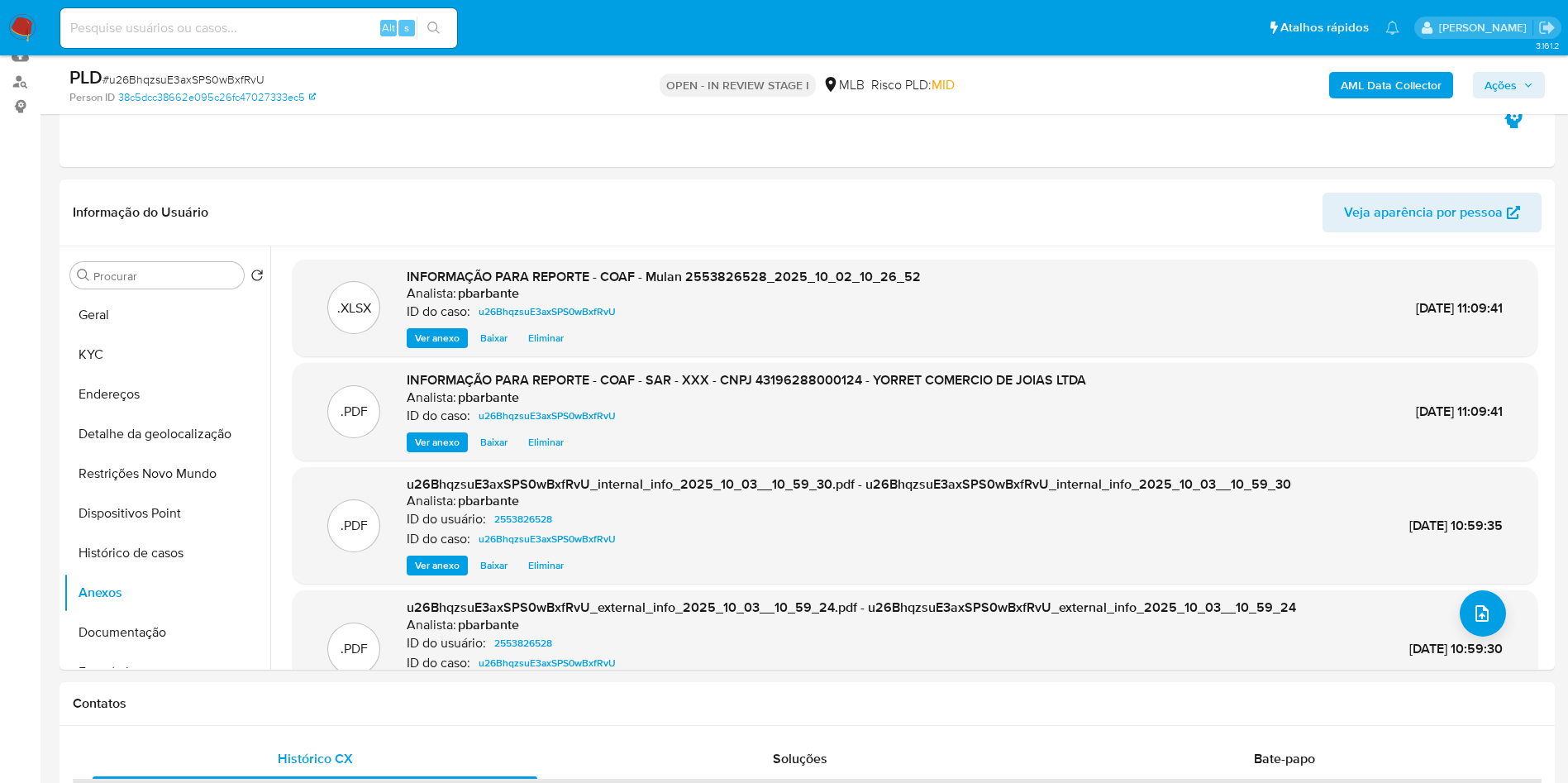
click at [1507, 92] on span "Ações" at bounding box center [1500, 85] width 32 height 27
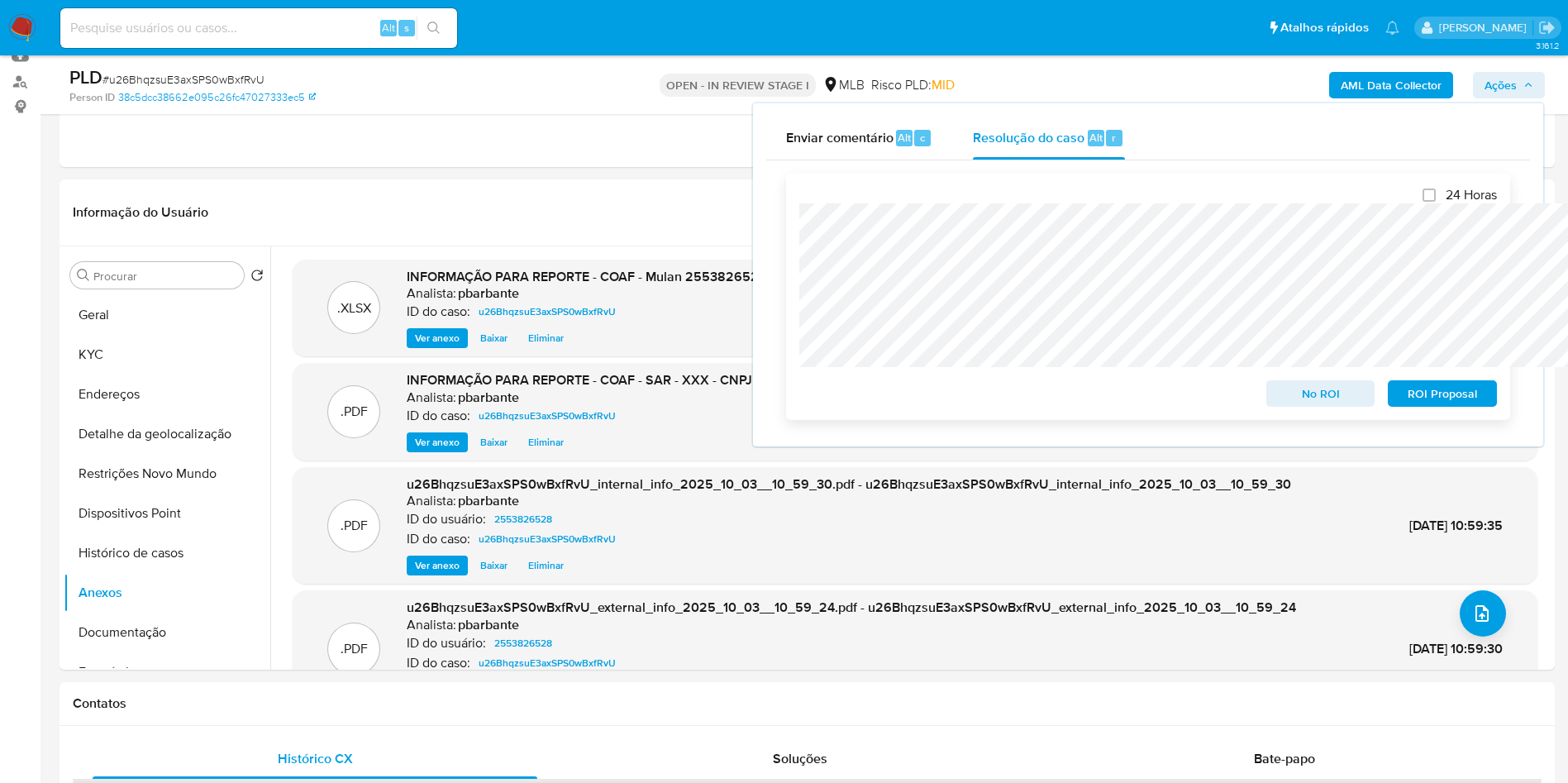
click at [1433, 384] on span "ROI Proposal" at bounding box center [1442, 393] width 86 height 23
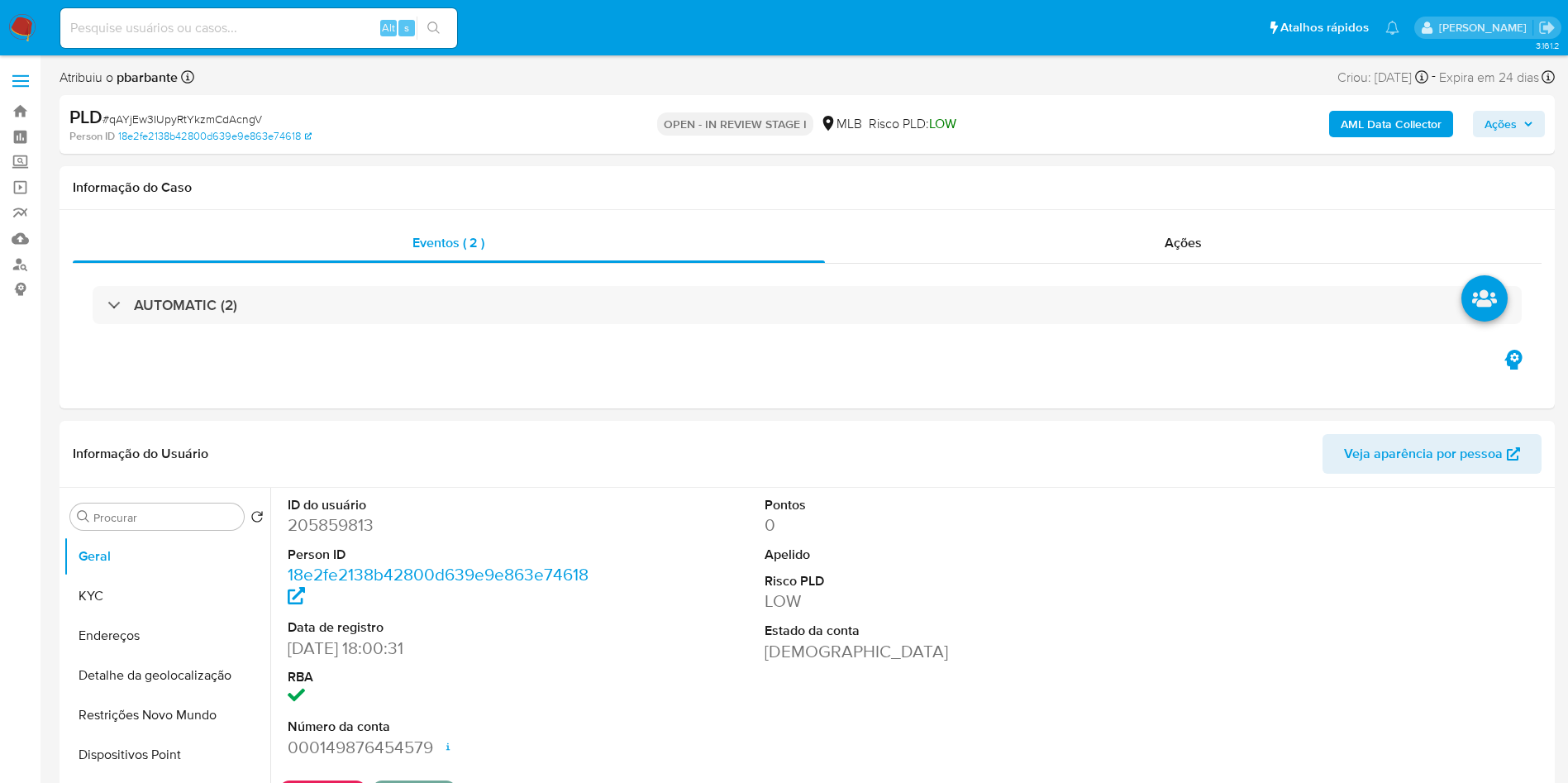
select select "10"
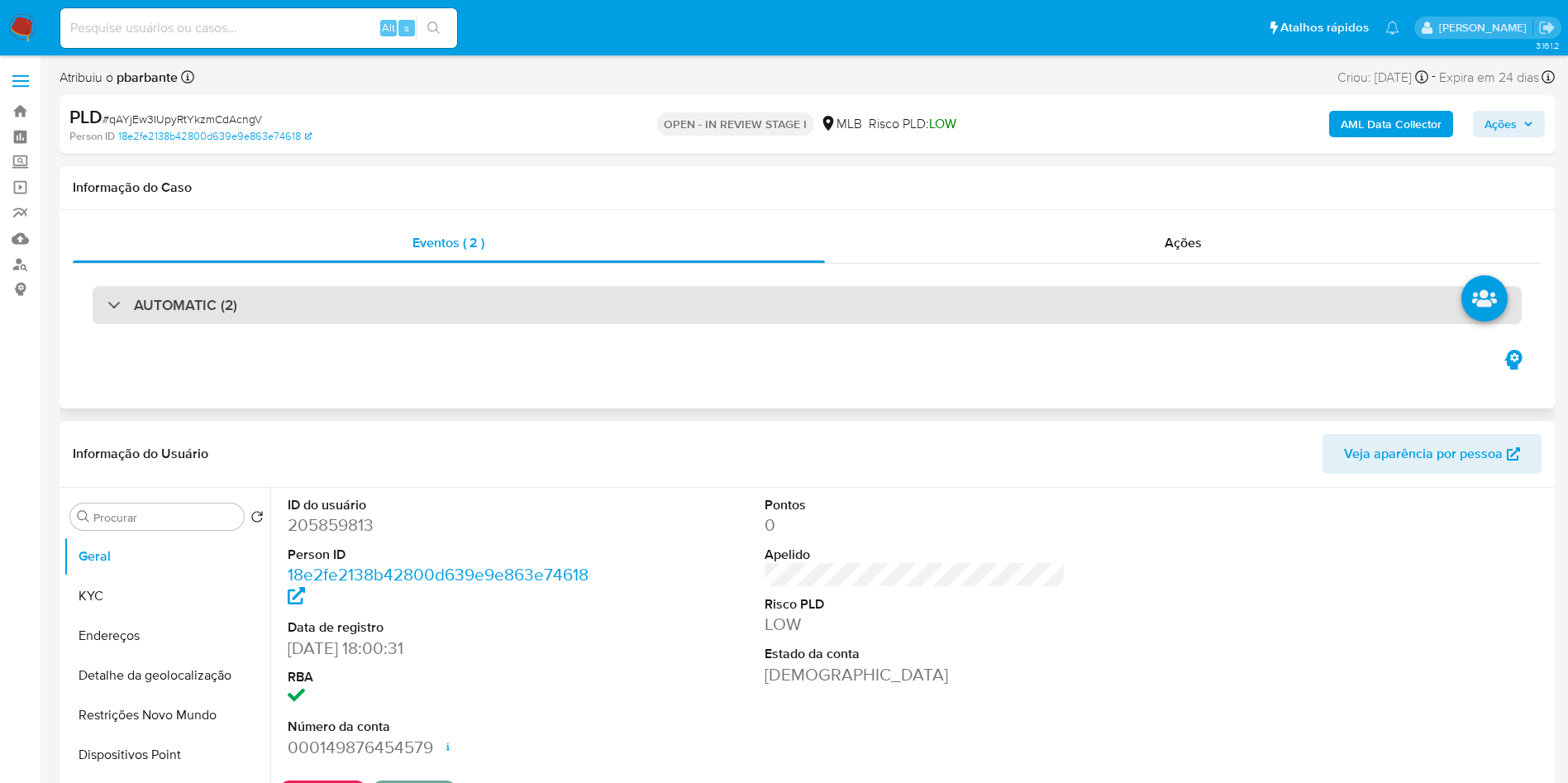
click at [485, 323] on div "AUTOMATIC (2)" at bounding box center [807, 305] width 1429 height 38
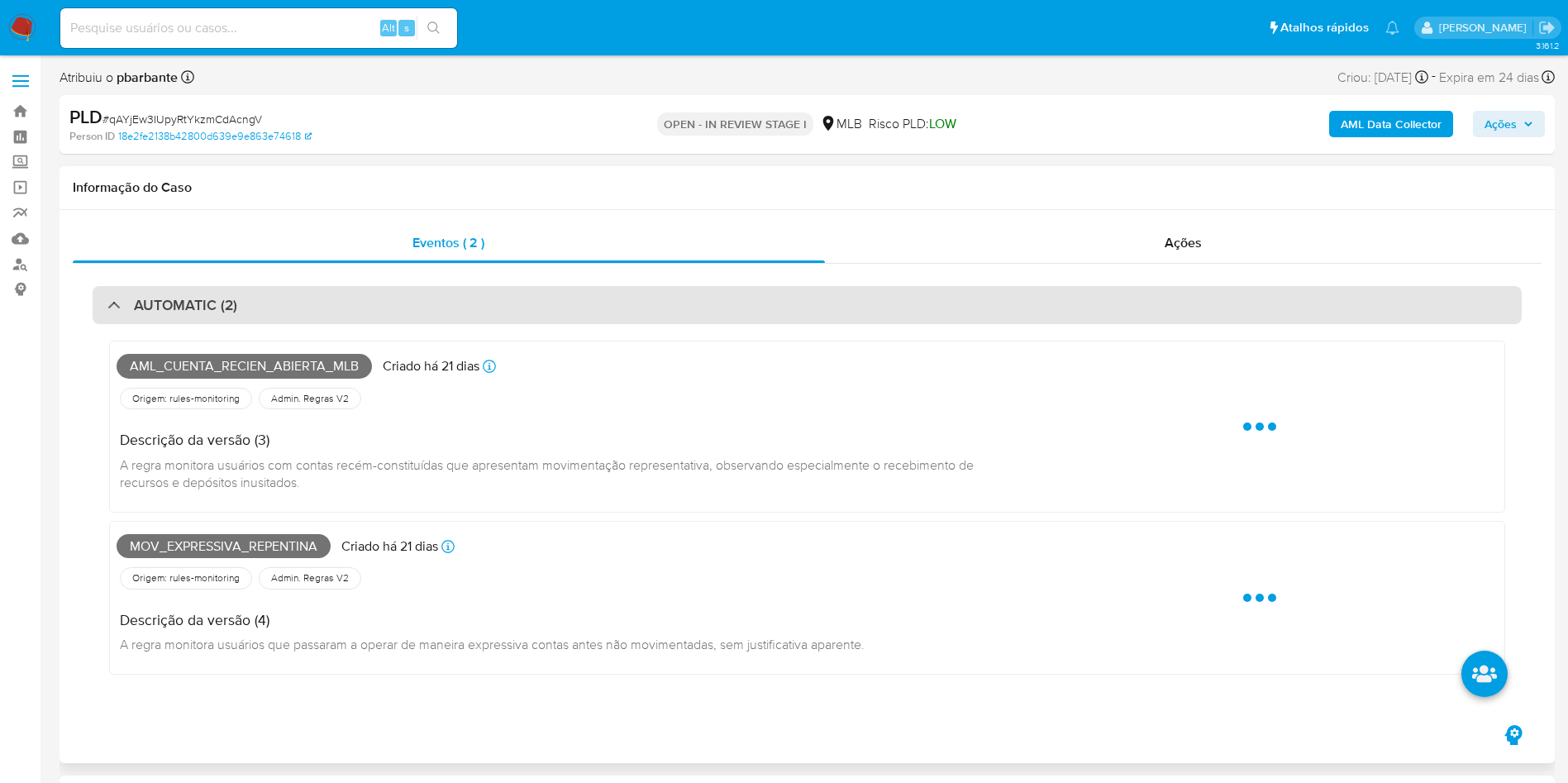
click at [485, 324] on div "Aml_cuenta_recien_abierta_mlb Criado há 21 dias Criado: [DATE] 00:37:00 Origem:…" at bounding box center [807, 512] width 1429 height 375
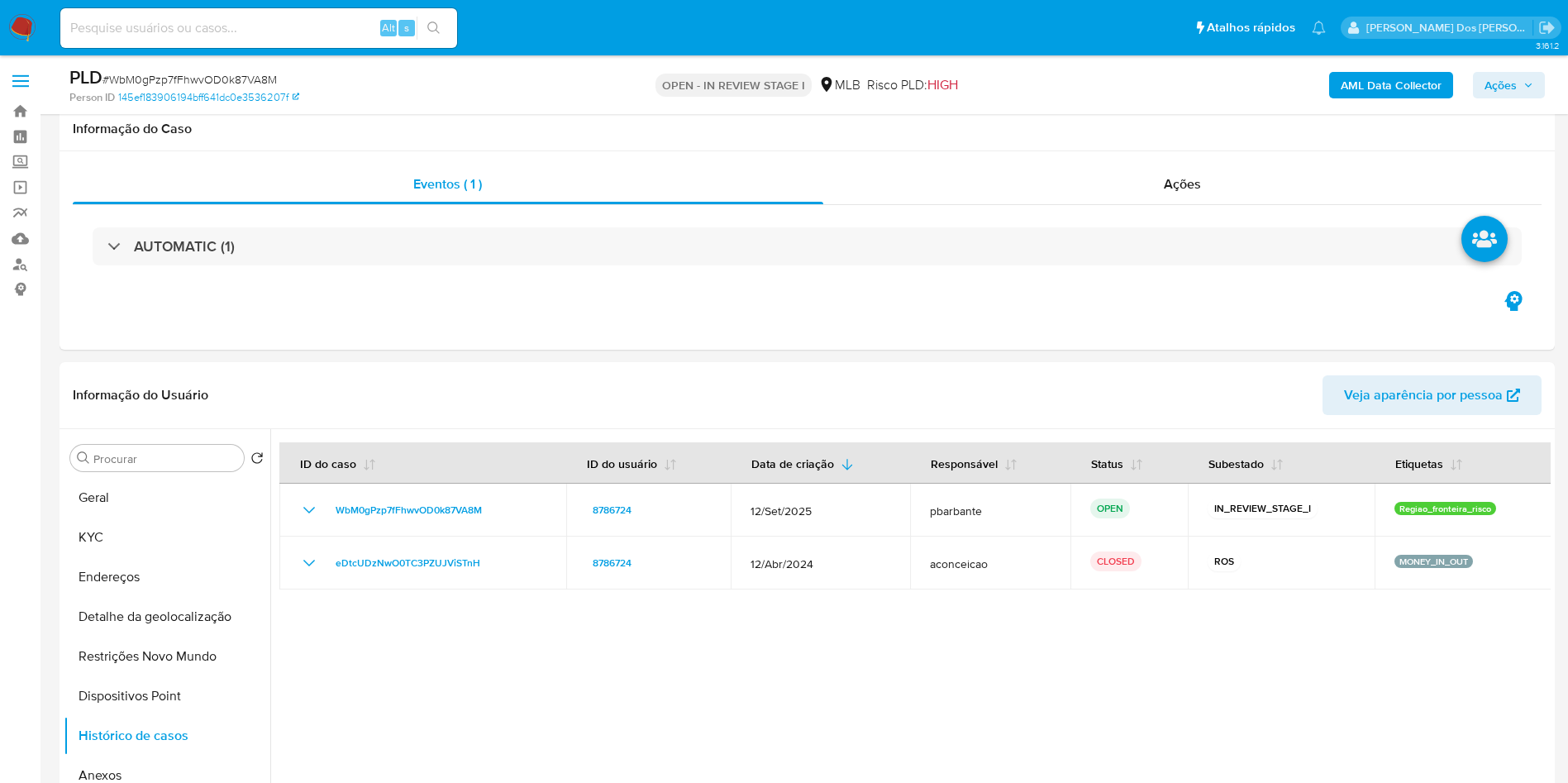
select select "10"
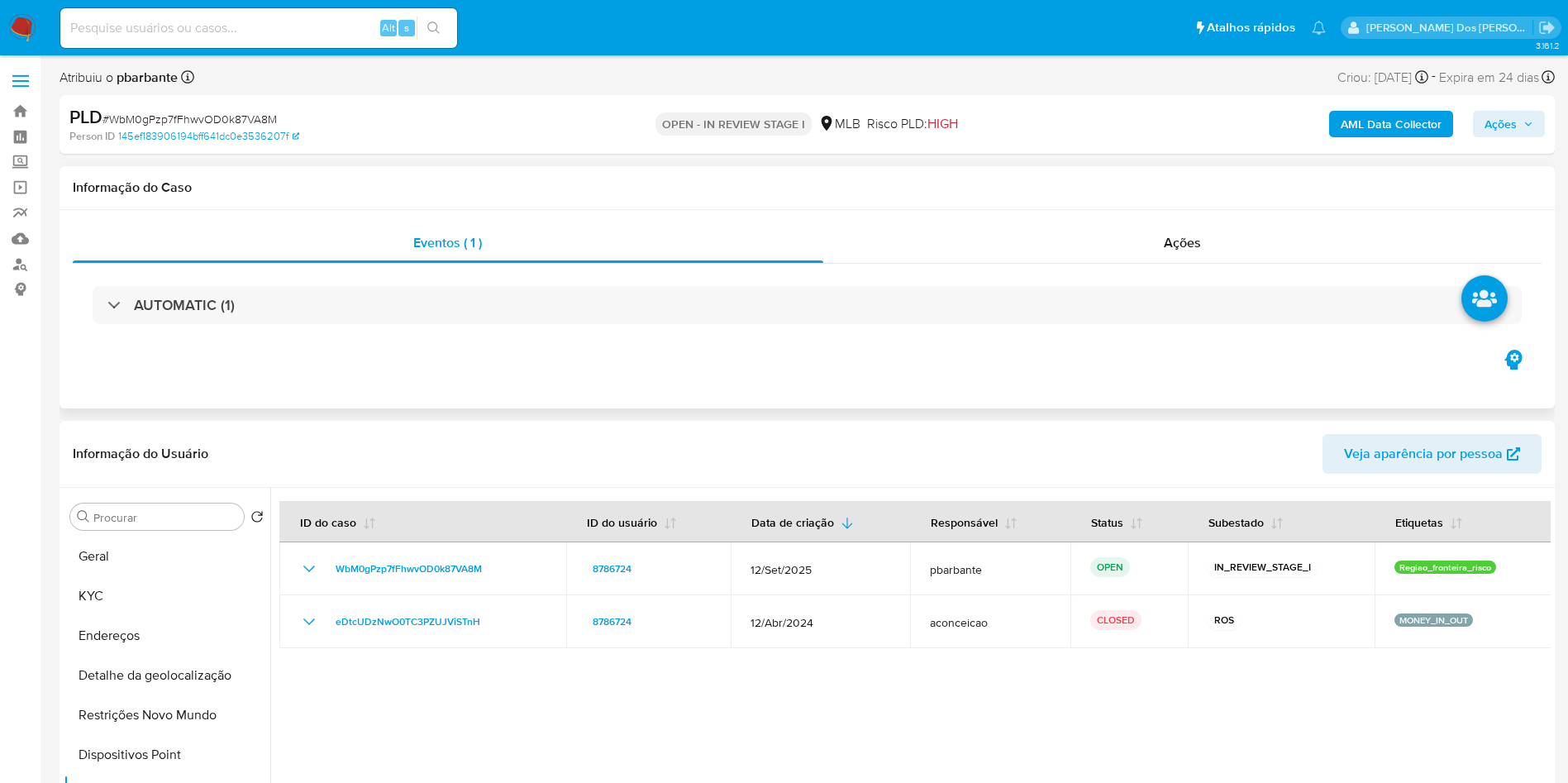
click at [574, 331] on div "AUTOMATIC (1)" at bounding box center [807, 305] width 1469 height 83
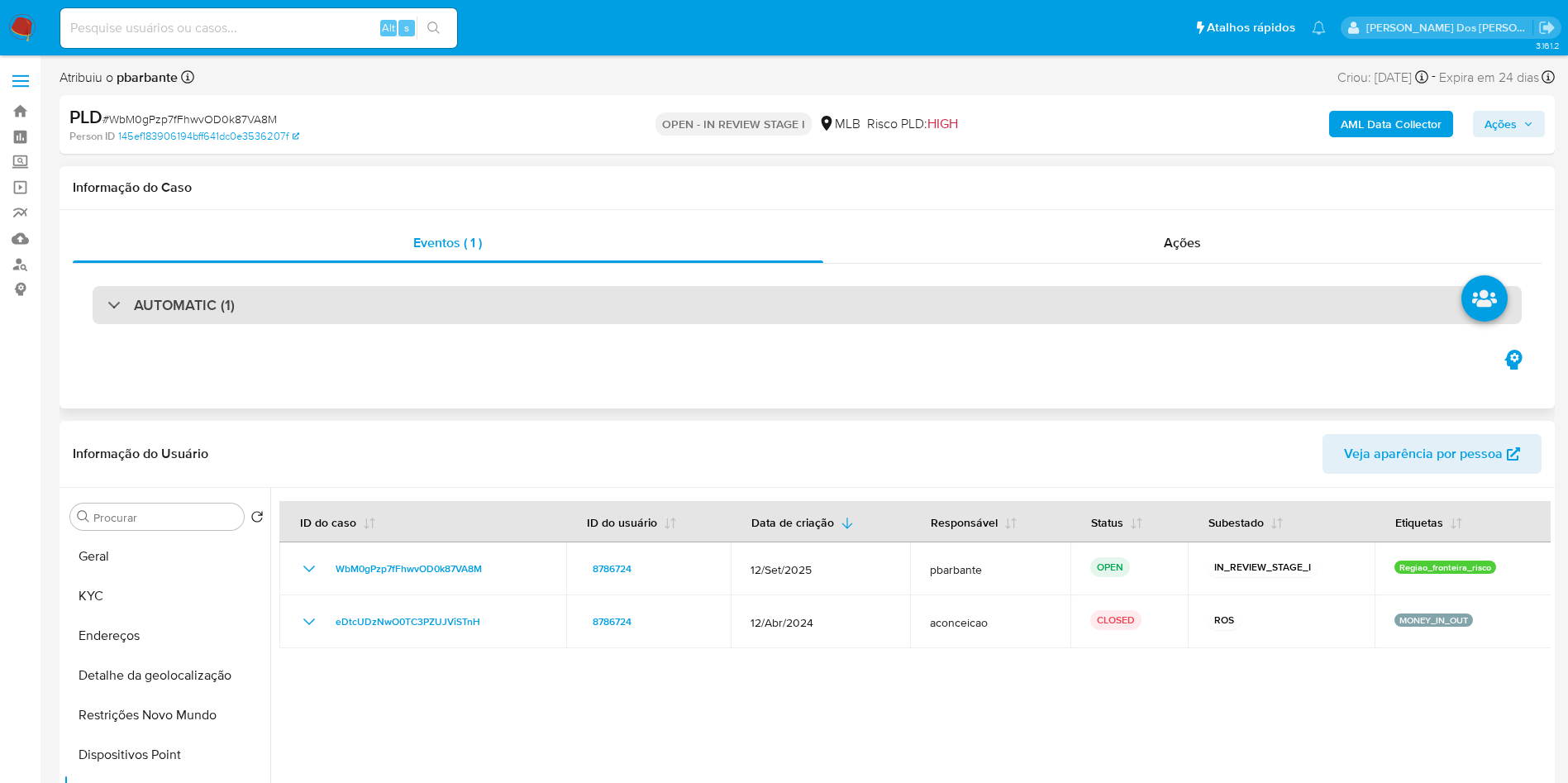
click at [619, 313] on div "AUTOMATIC (1)" at bounding box center [807, 305] width 1429 height 38
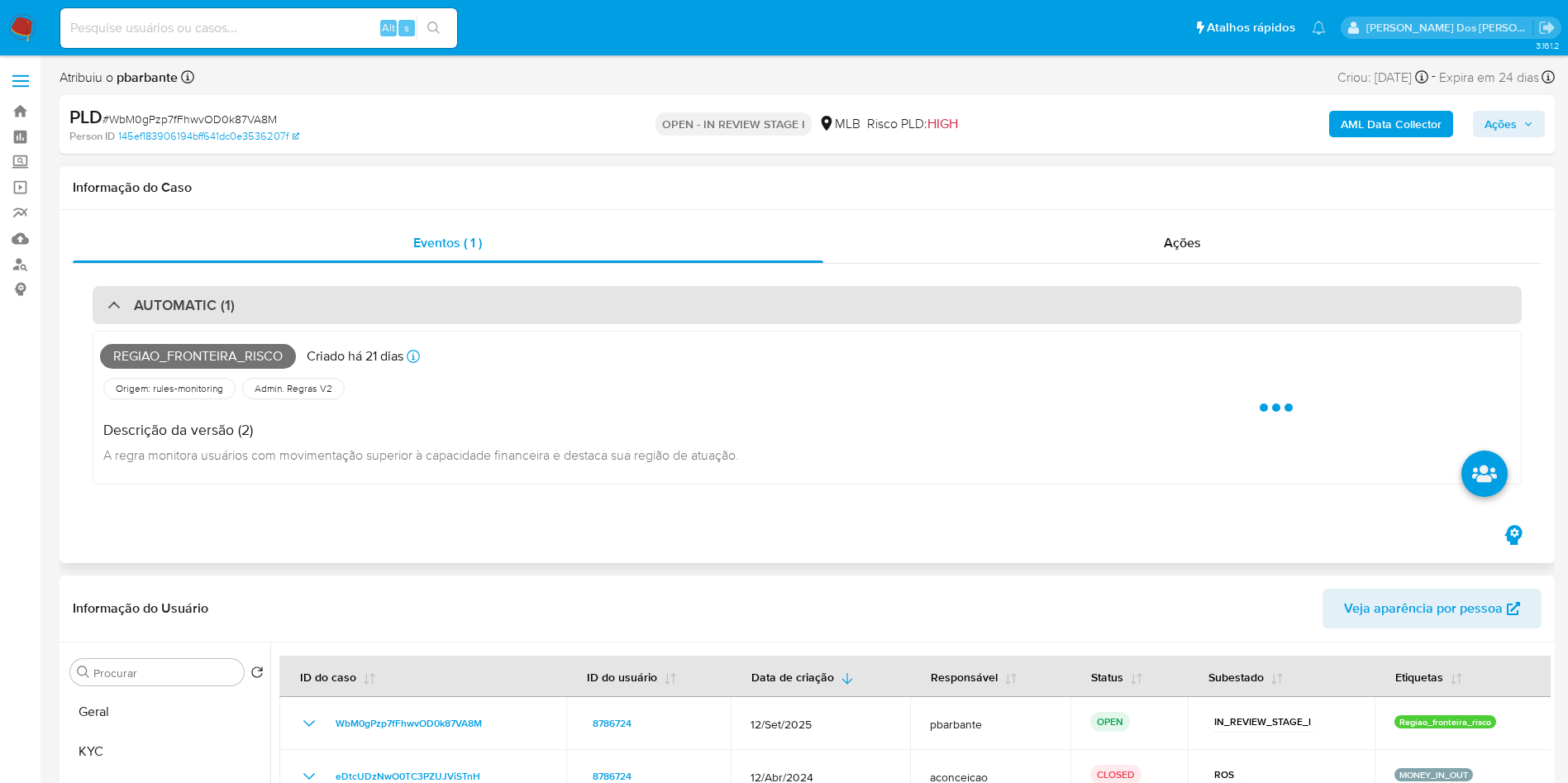
click at [619, 313] on div "AUTOMATIC (1)" at bounding box center [807, 305] width 1429 height 38
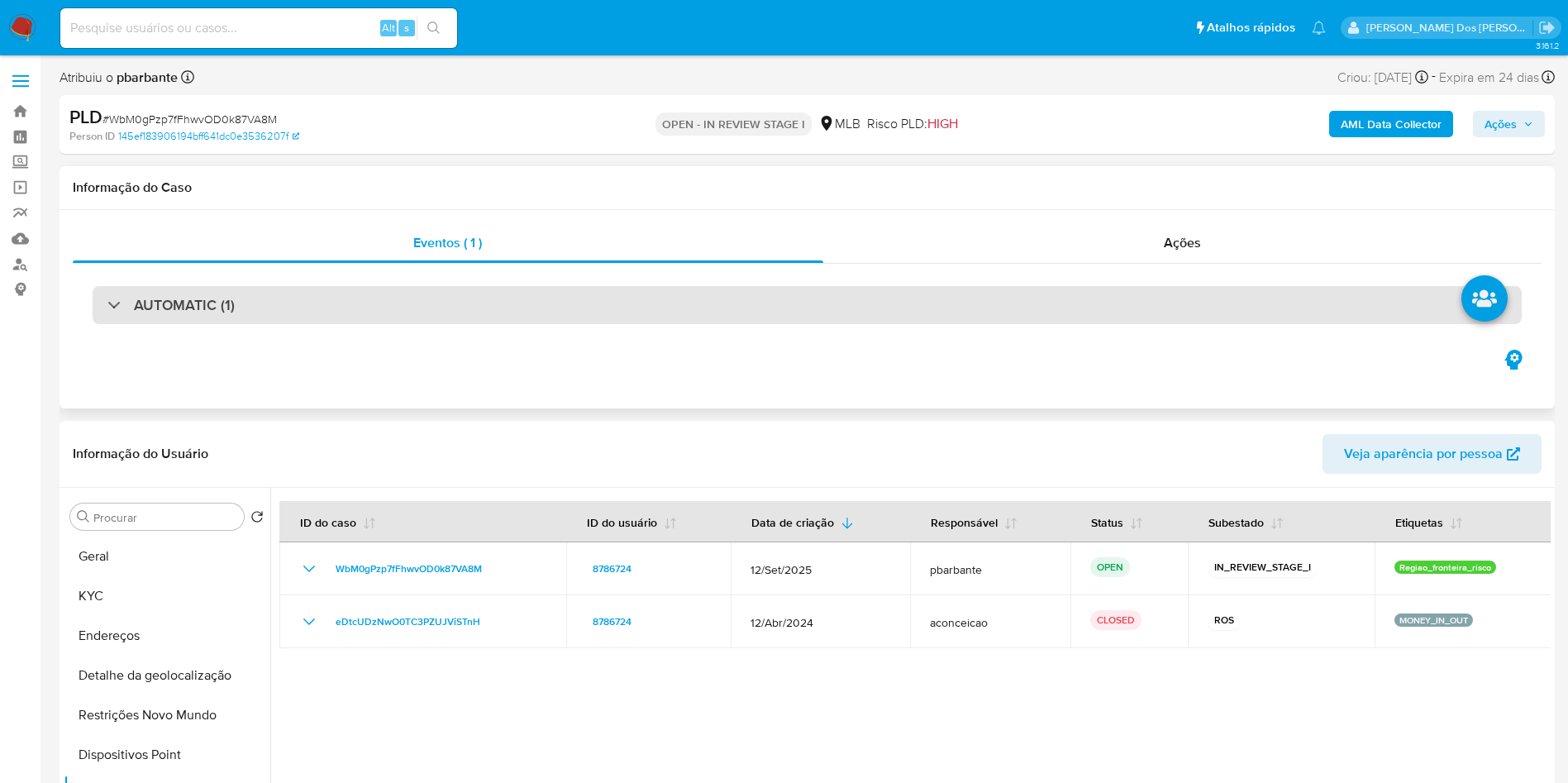
click at [342, 287] on div "AUTOMATIC (1)" at bounding box center [807, 305] width 1429 height 38
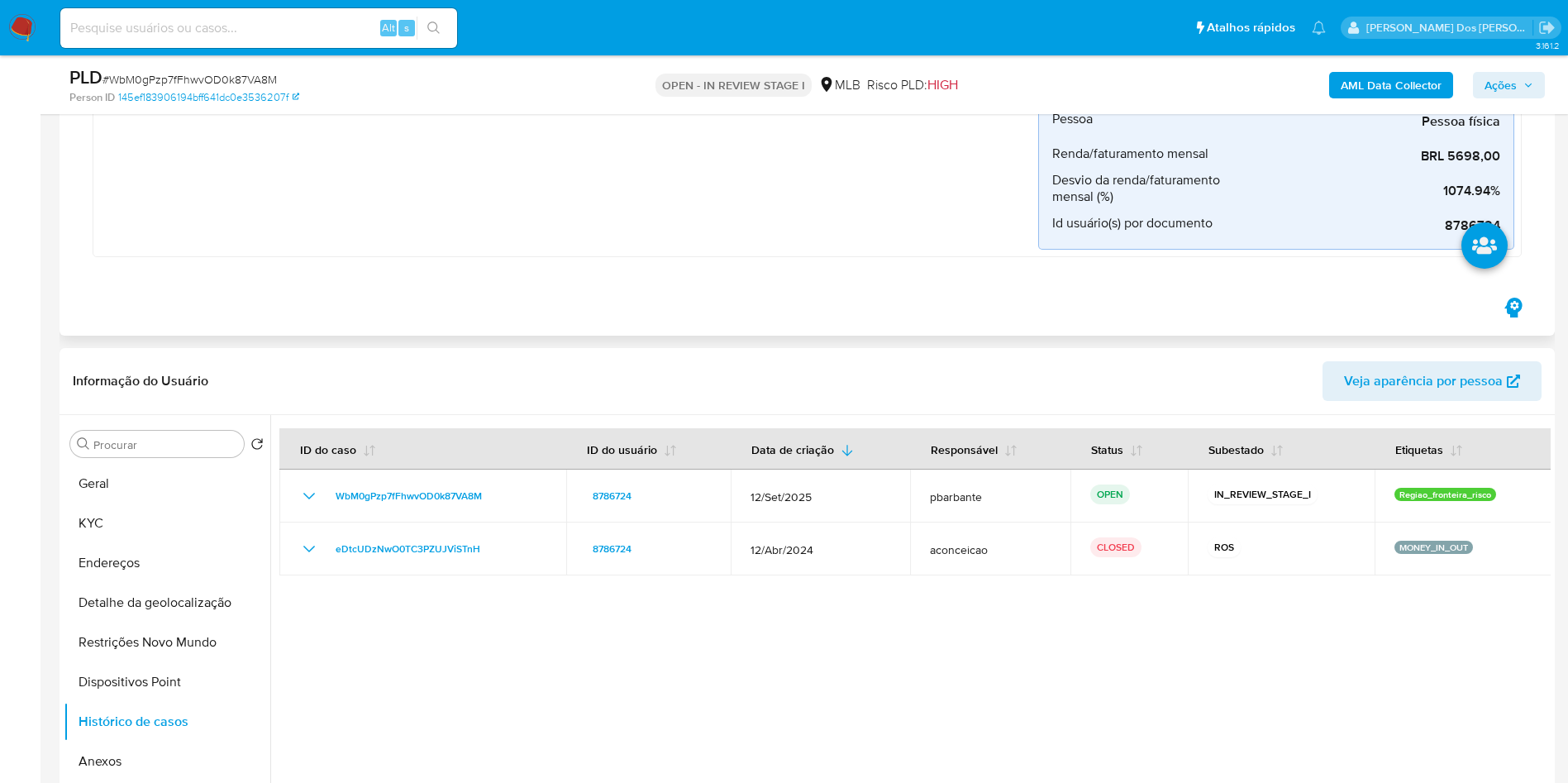
scroll to position [498, 0]
click at [135, 482] on button "Geral" at bounding box center [160, 481] width 193 height 40
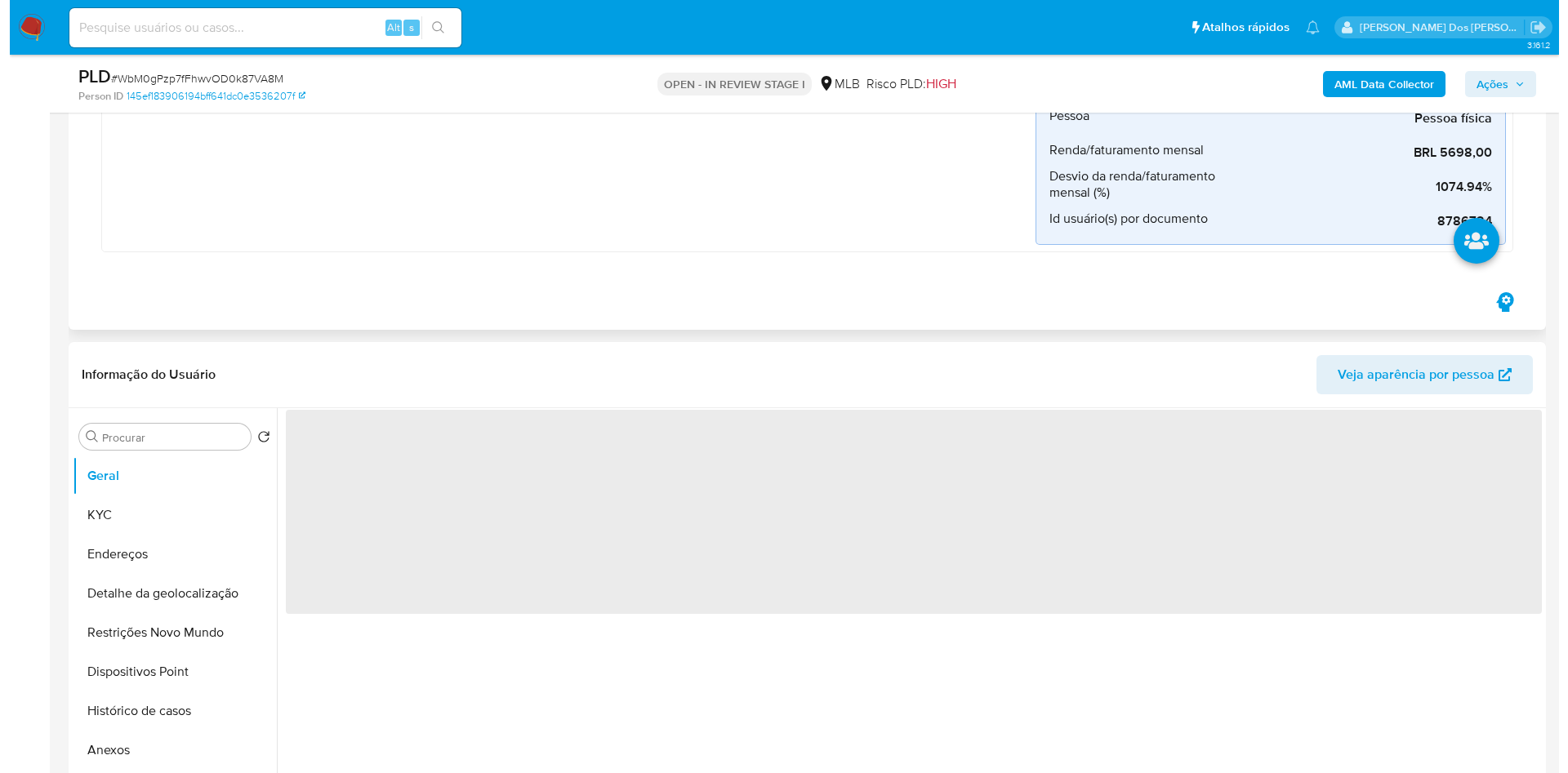
scroll to position [512, 0]
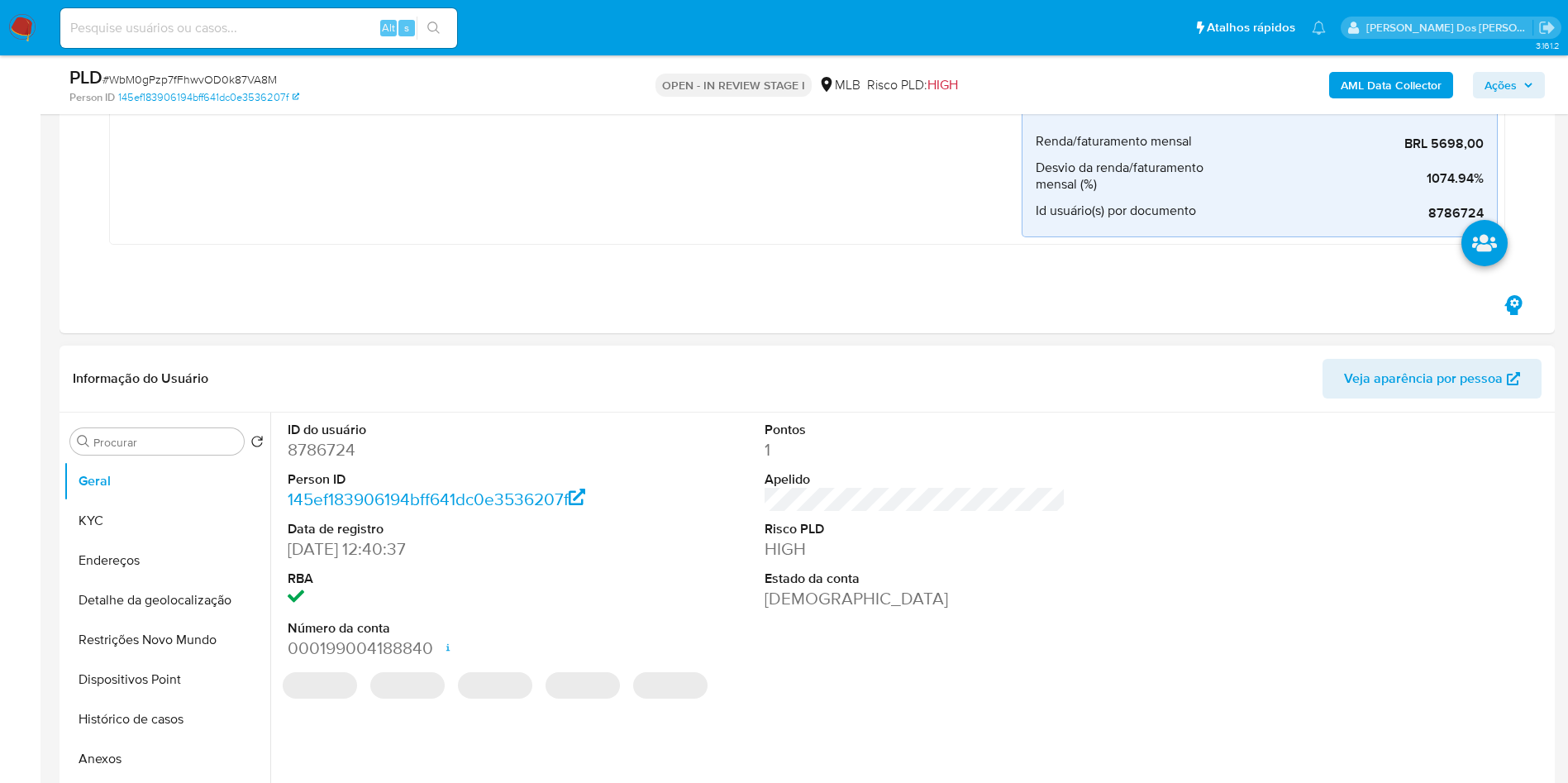
click at [321, 458] on dd "8786724" at bounding box center [439, 449] width 302 height 23
copy dd "8786724"
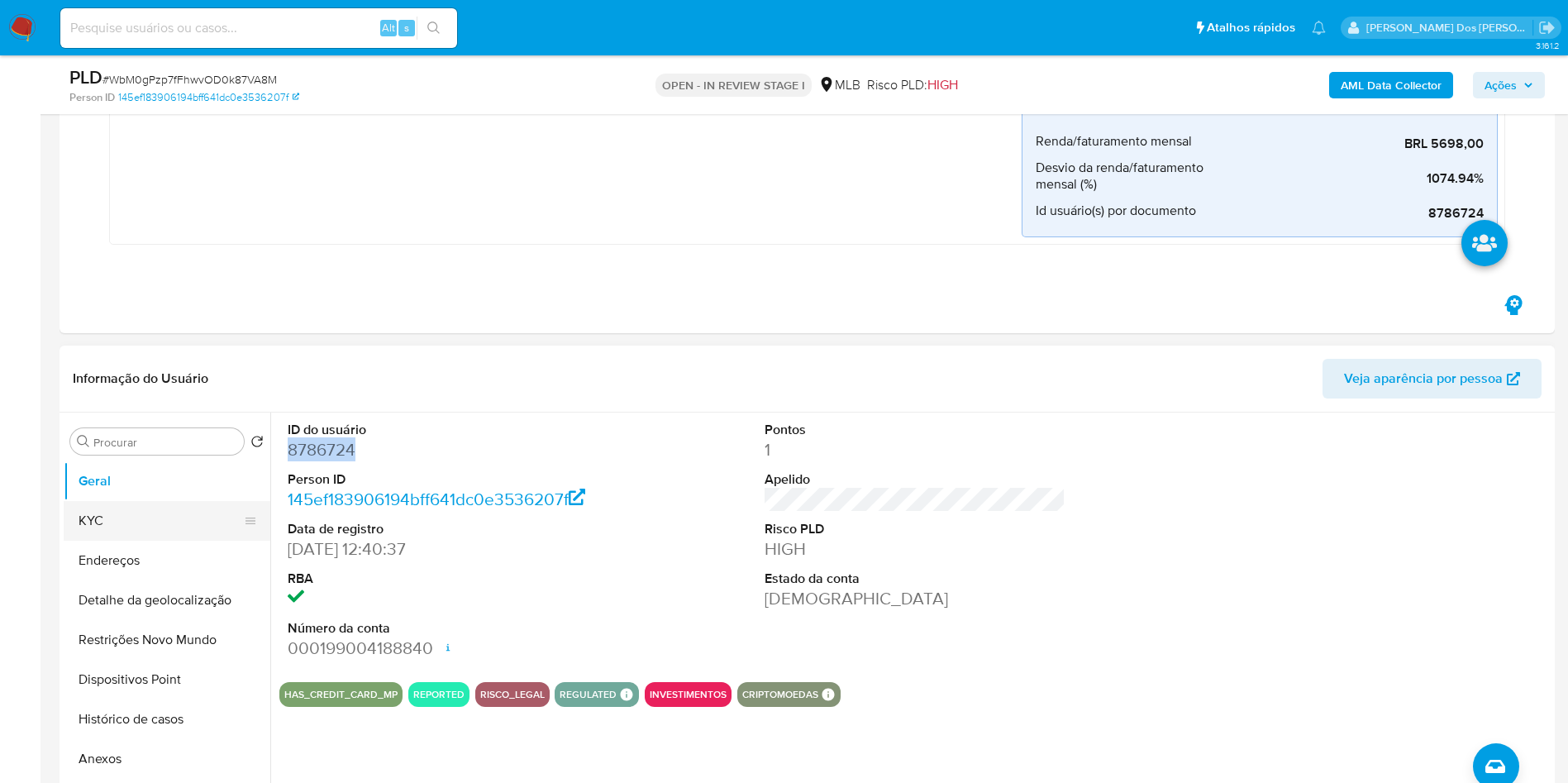
click at [101, 529] on button "KYC" at bounding box center [160, 521] width 193 height 40
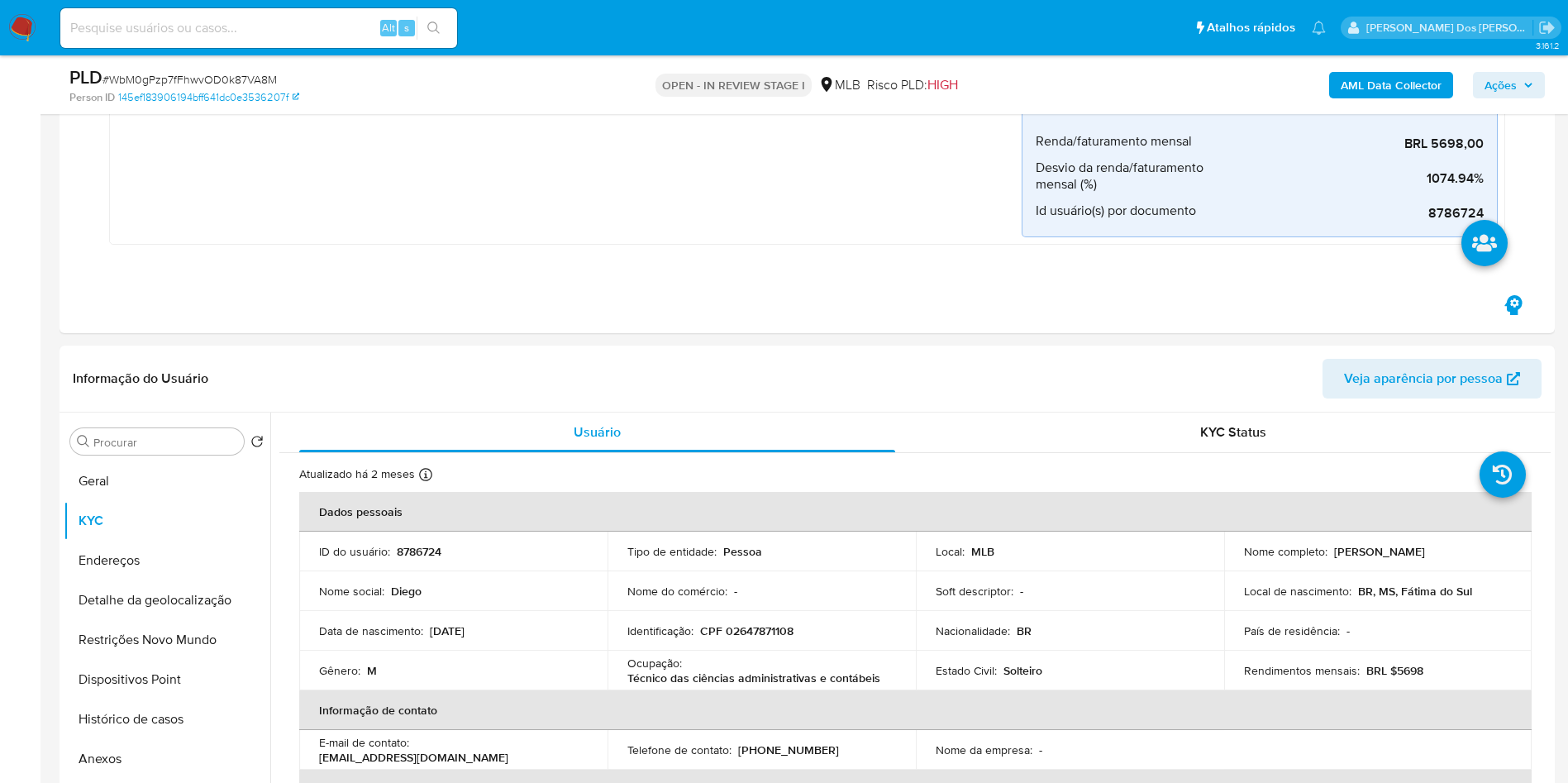
click at [1360, 99] on div "AML Data Collector Ações" at bounding box center [1301, 85] width 487 height 39
click at [1417, 82] on b "AML Data Collector" at bounding box center [1391, 85] width 101 height 27
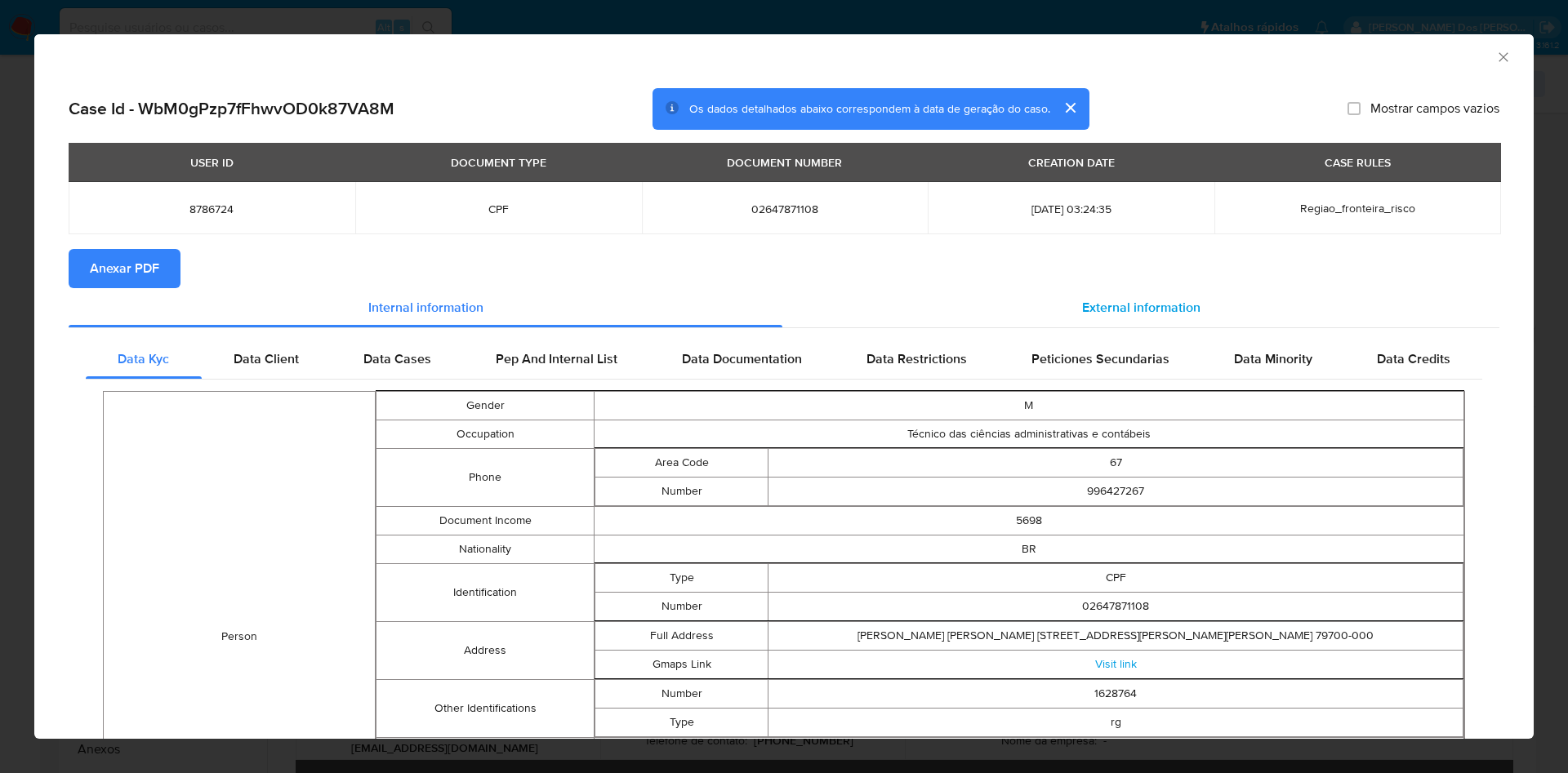
click at [1139, 311] on span "External information" at bounding box center [1141, 307] width 118 height 19
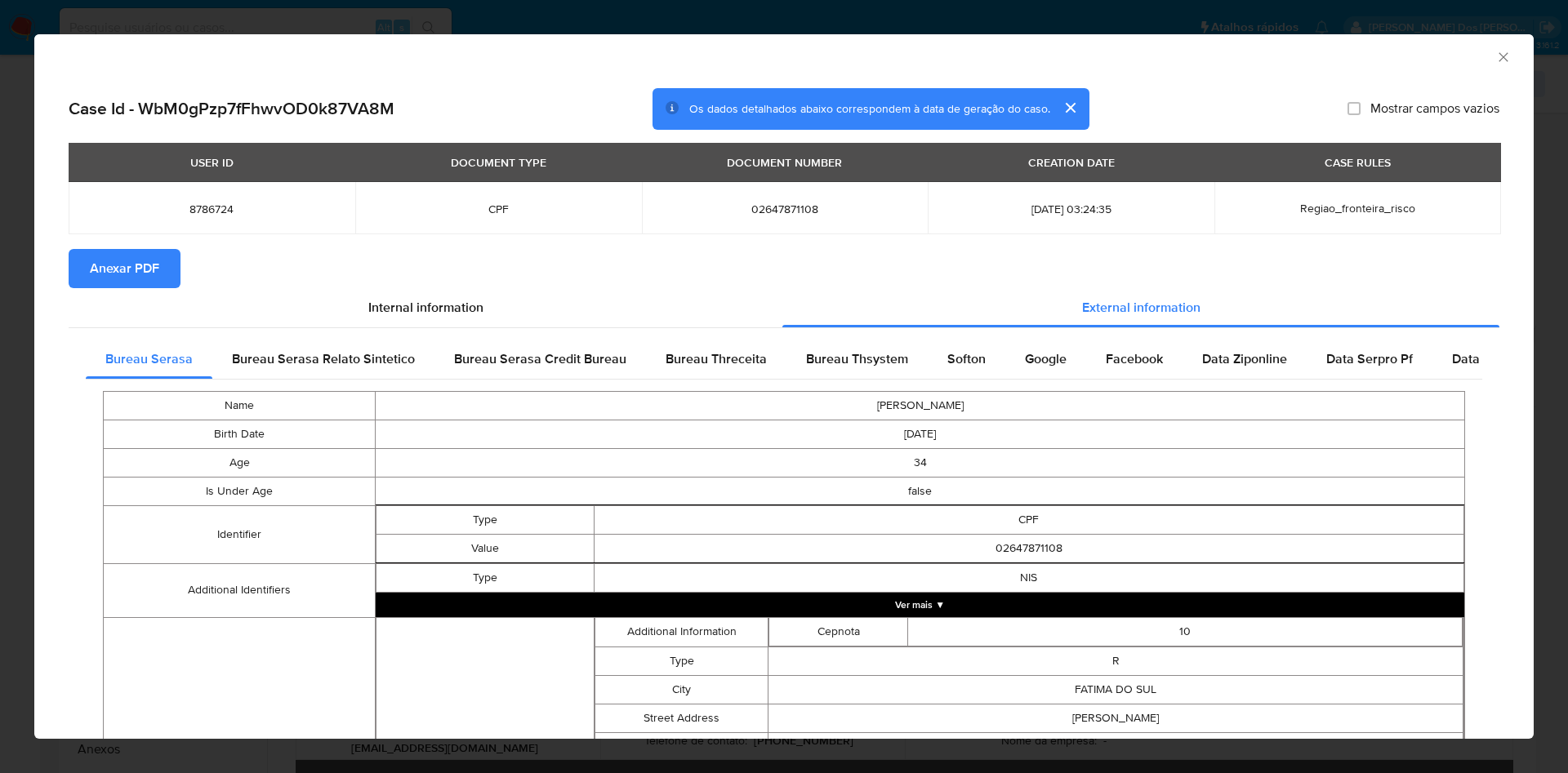
click at [108, 263] on span "Anexar PDF" at bounding box center [124, 269] width 69 height 36
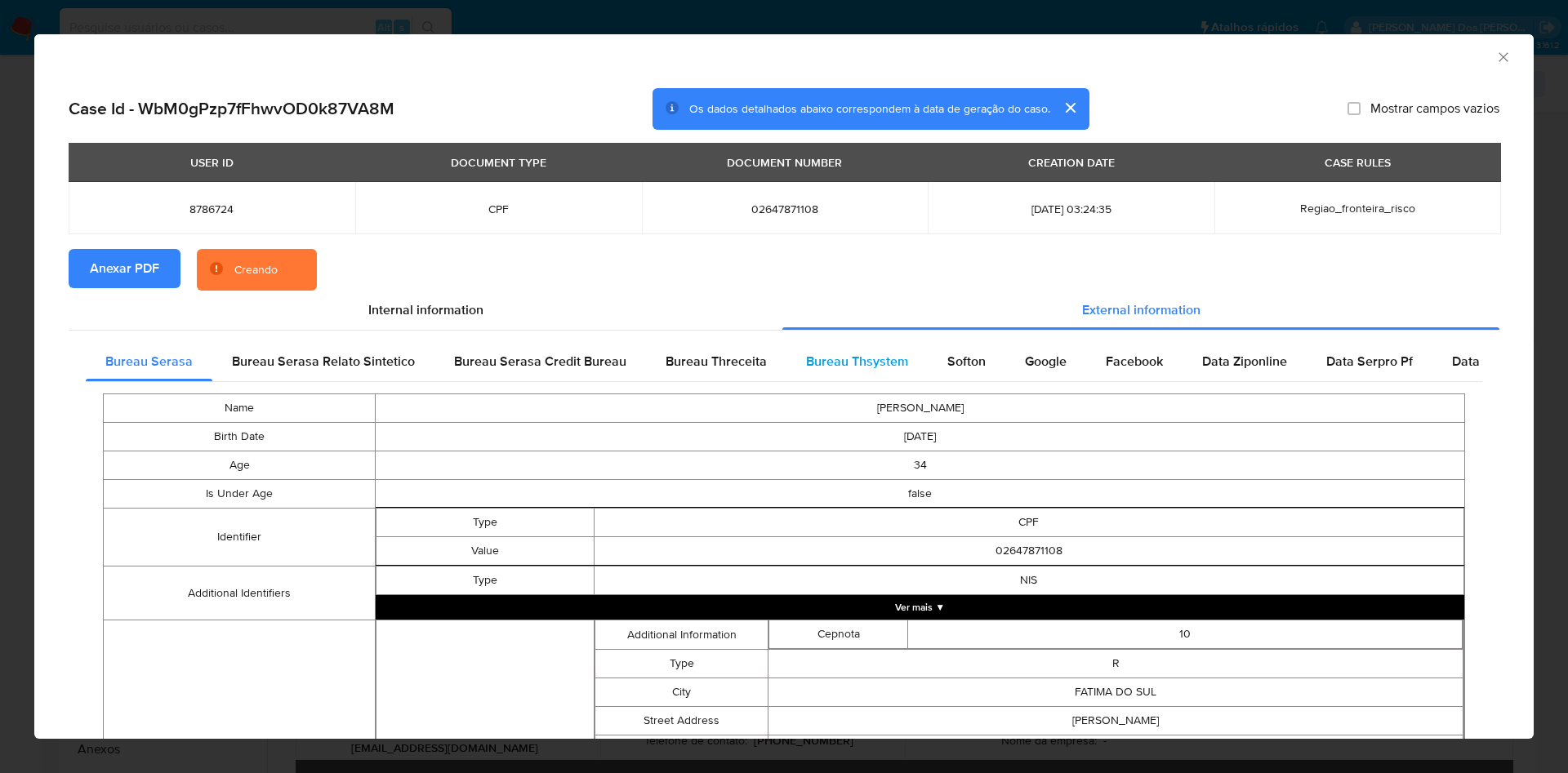
click at [851, 365] on span "Bureau Thsystem" at bounding box center [857, 361] width 102 height 19
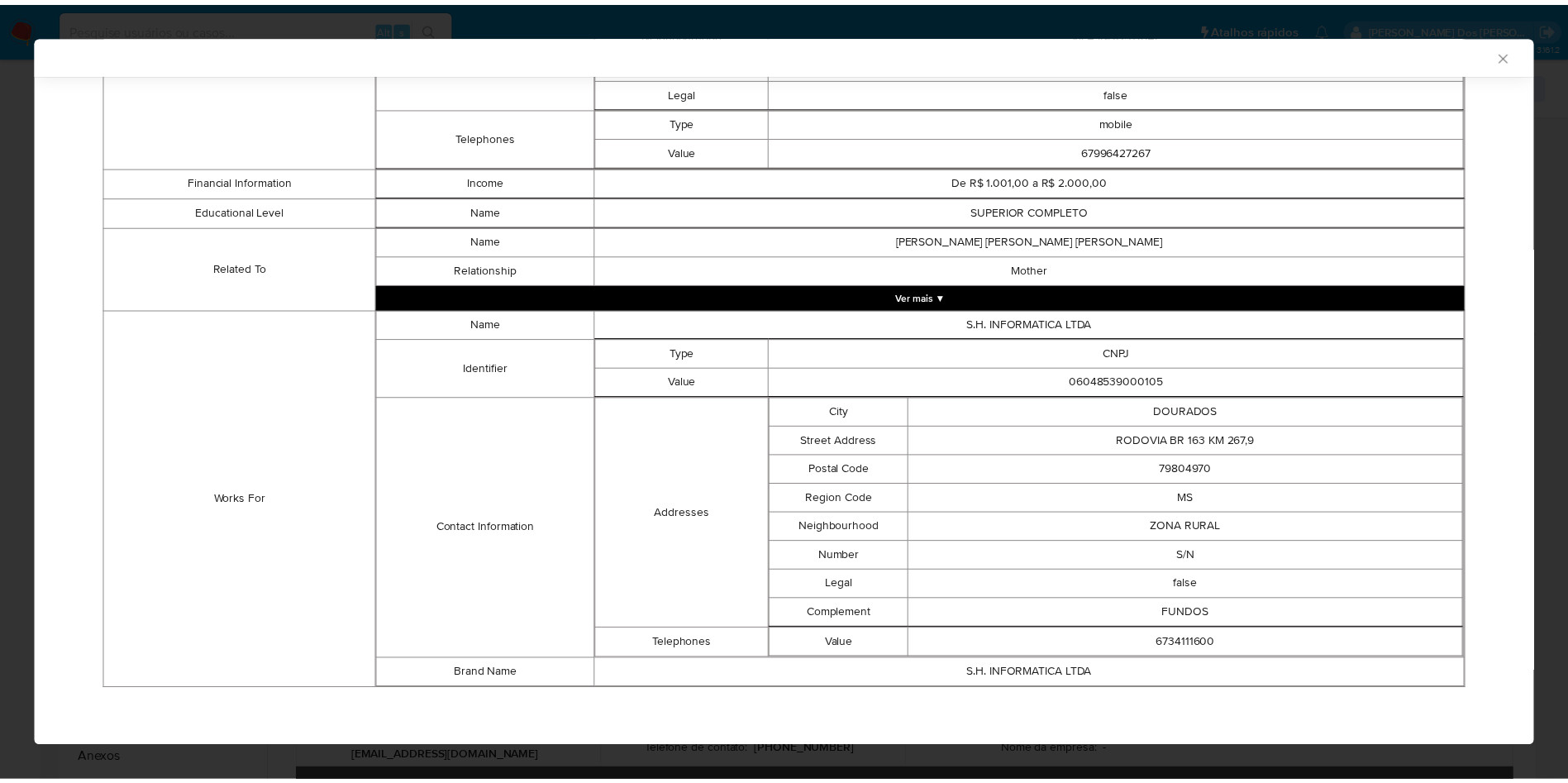
scroll to position [865, 0]
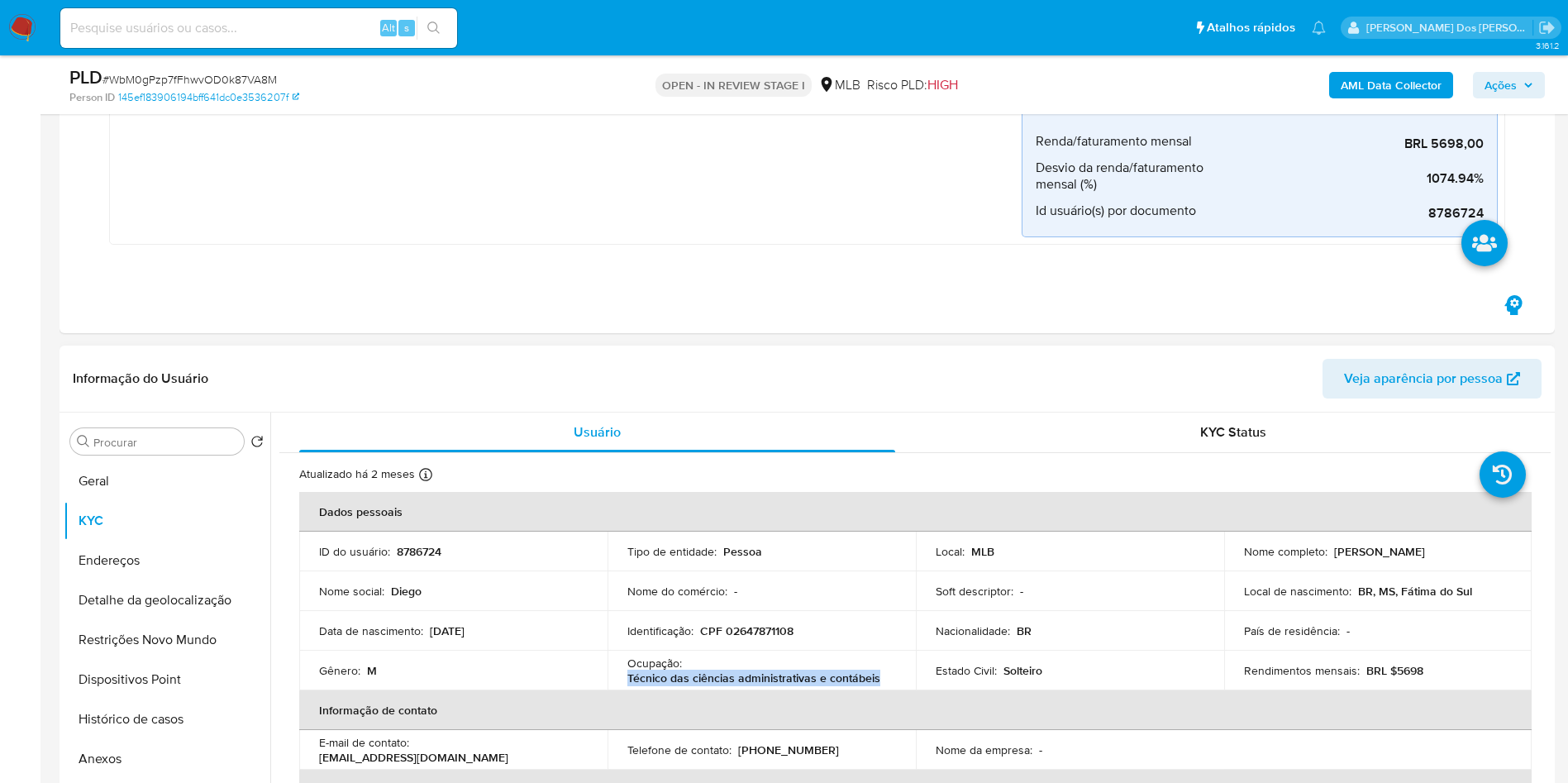
drag, startPoint x: 870, startPoint y: 688, endPoint x: 616, endPoint y: 688, distance: 254.0
click at [616, 688] on td "Ocupação : Técnico das ciências administrativas e contábeis" at bounding box center [761, 670] width 308 height 40
copy p "Técnico das ciências administrativas e contábeis"
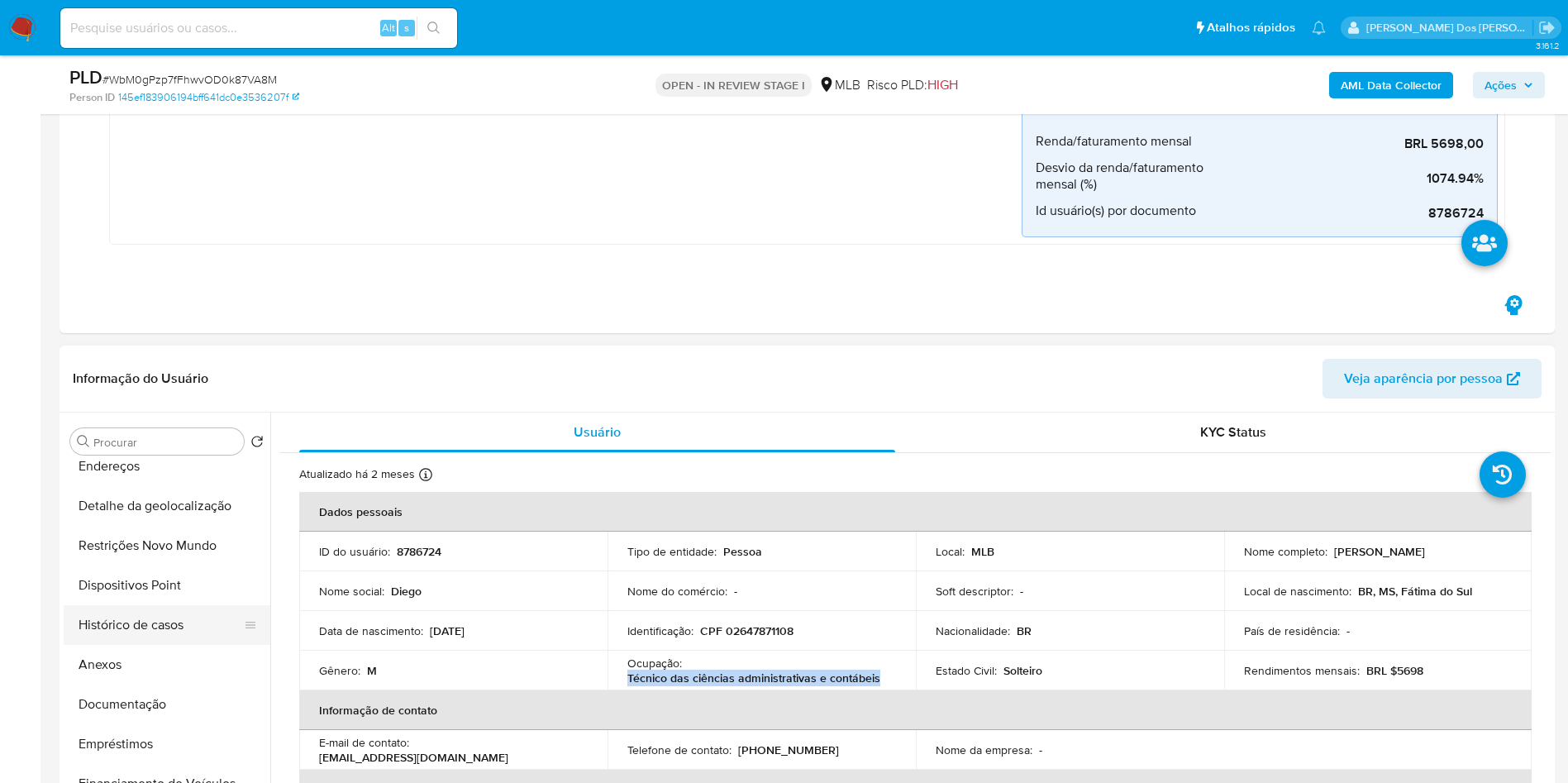
scroll to position [99, 0]
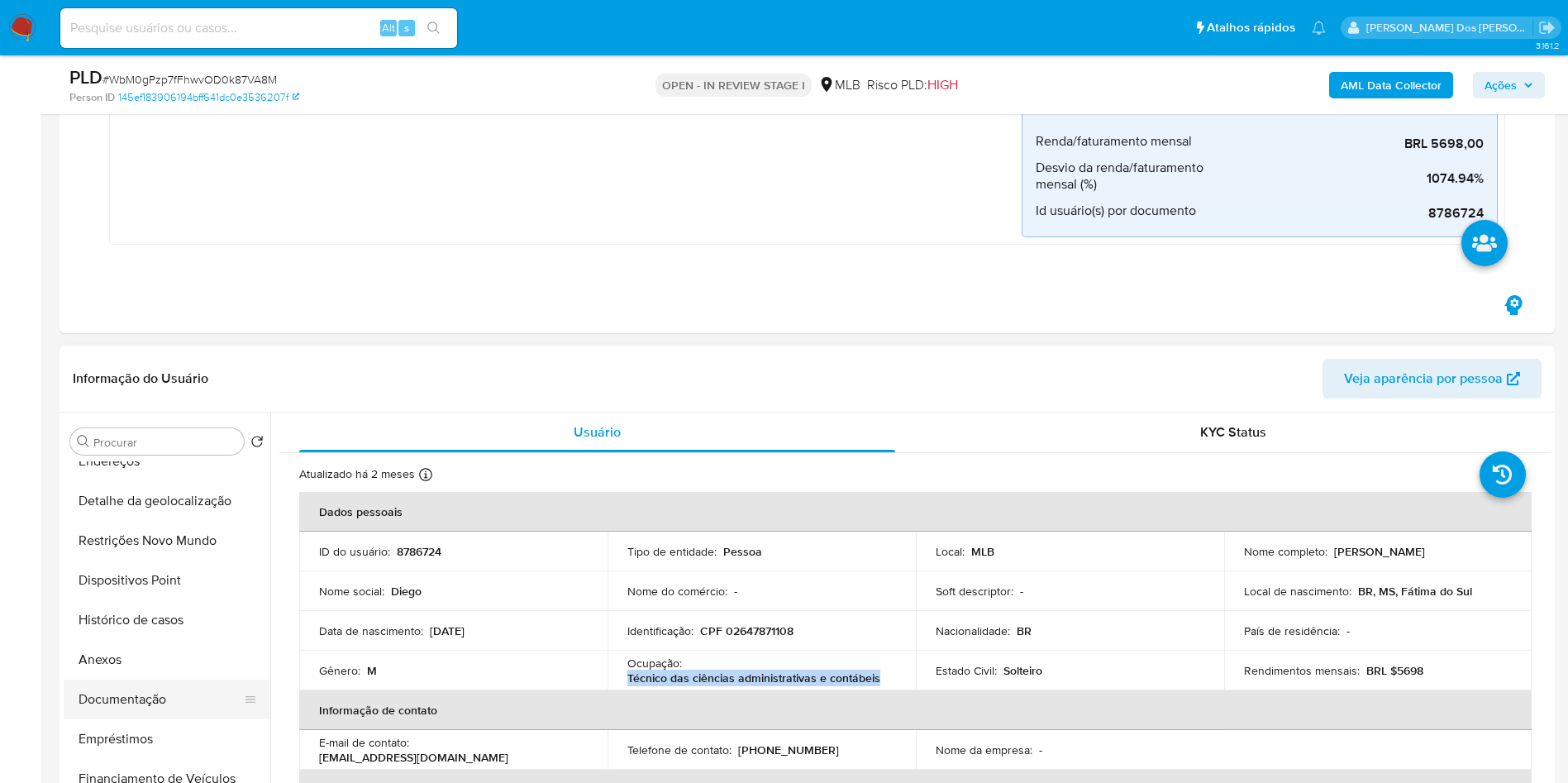
click at [183, 711] on button "Documentação" at bounding box center [160, 699] width 193 height 40
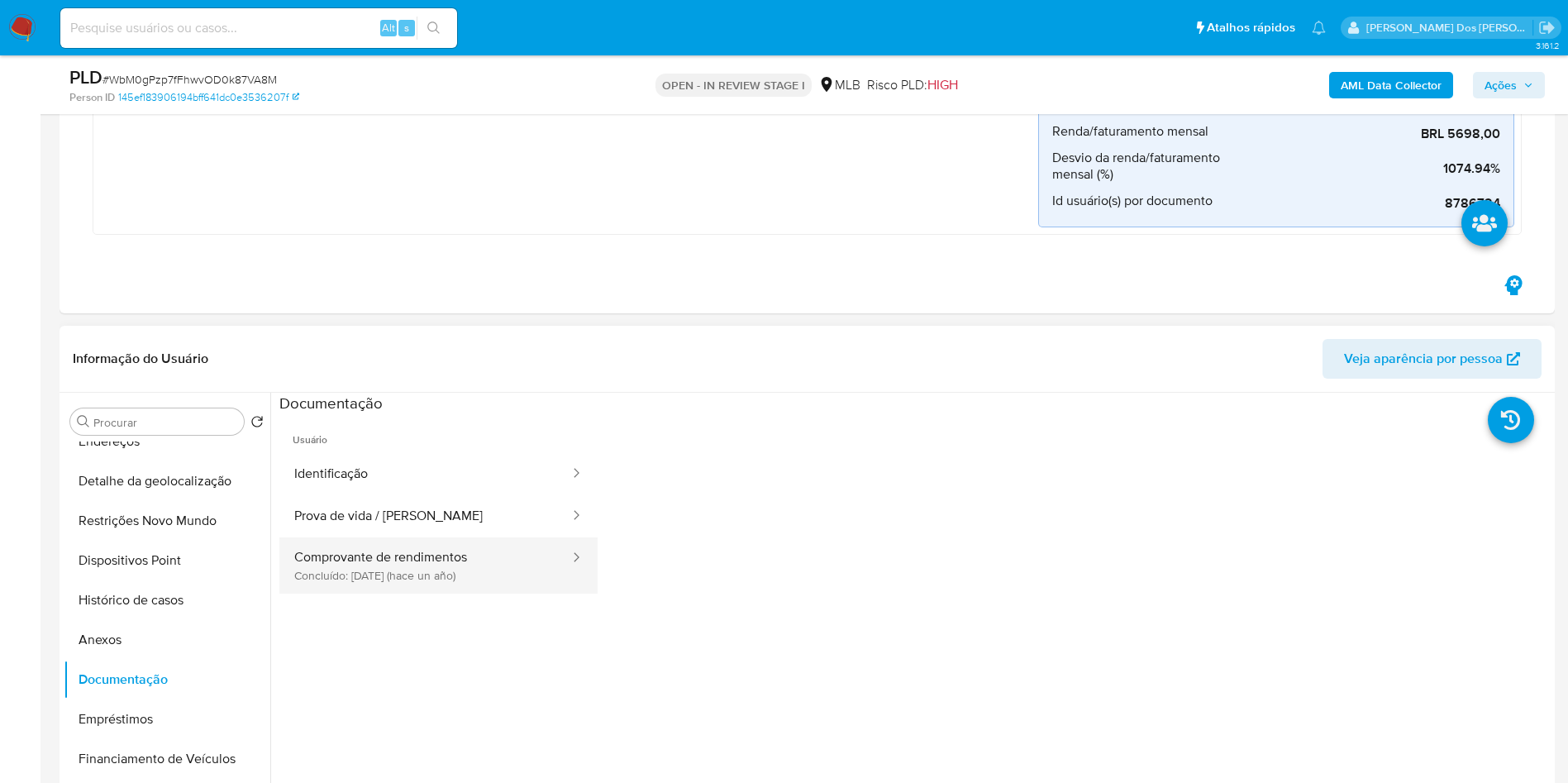
click at [427, 577] on button "Comprovante de rendimentos Concluído: 27/04/2024 (hace un año)" at bounding box center [425, 565] width 292 height 56
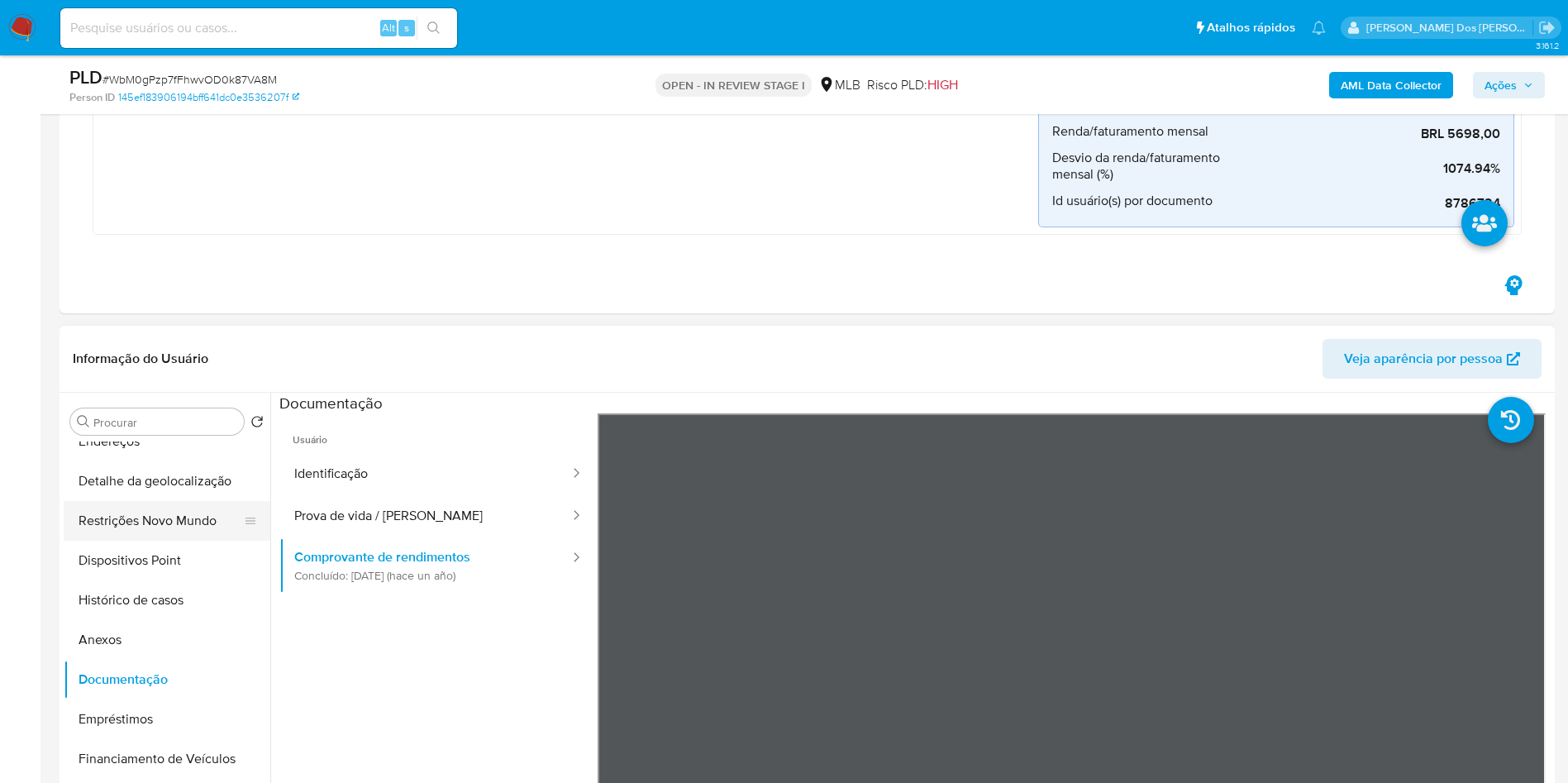
scroll to position [0, 0]
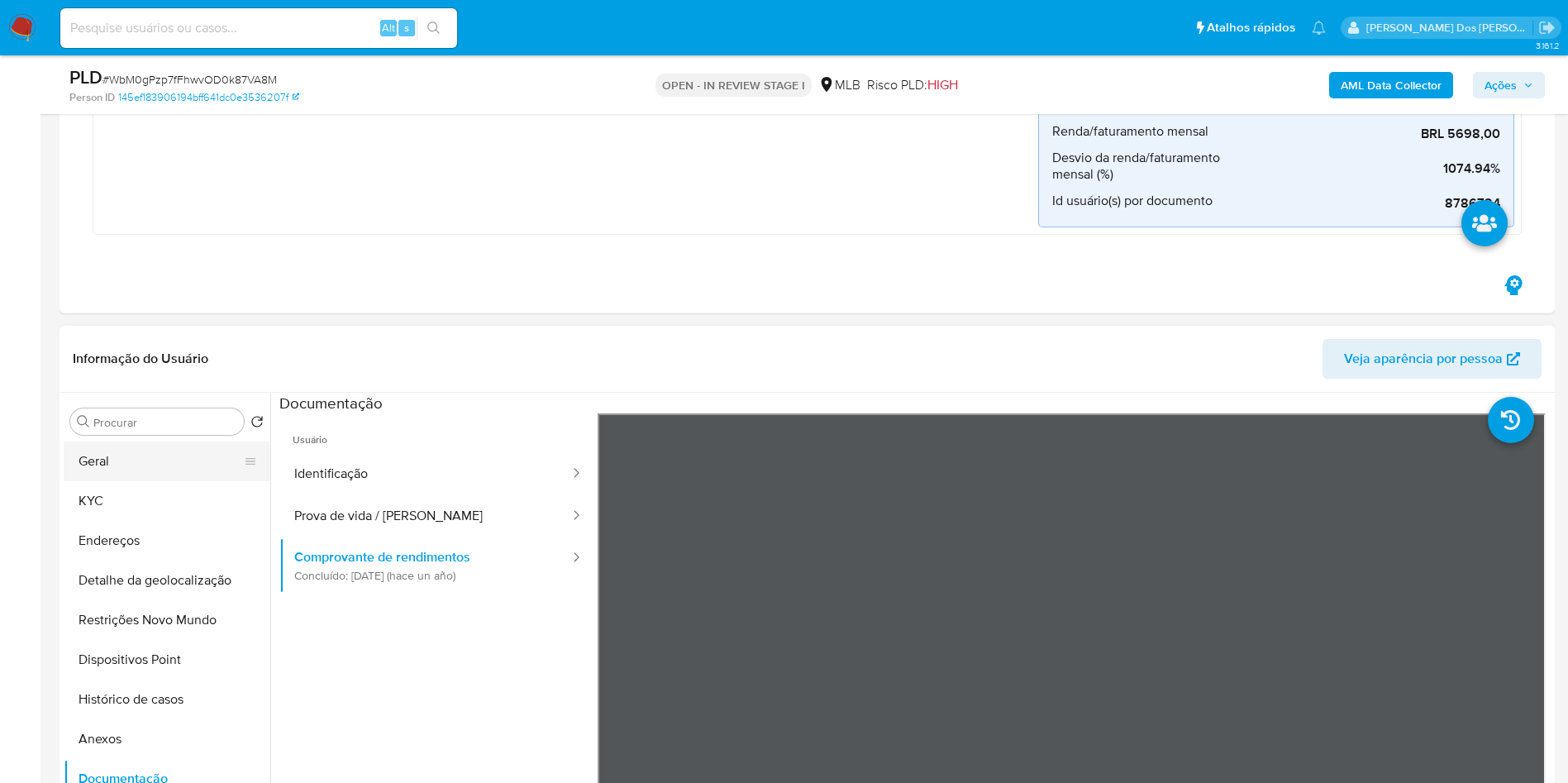
click at [108, 481] on button "Geral" at bounding box center [160, 461] width 193 height 40
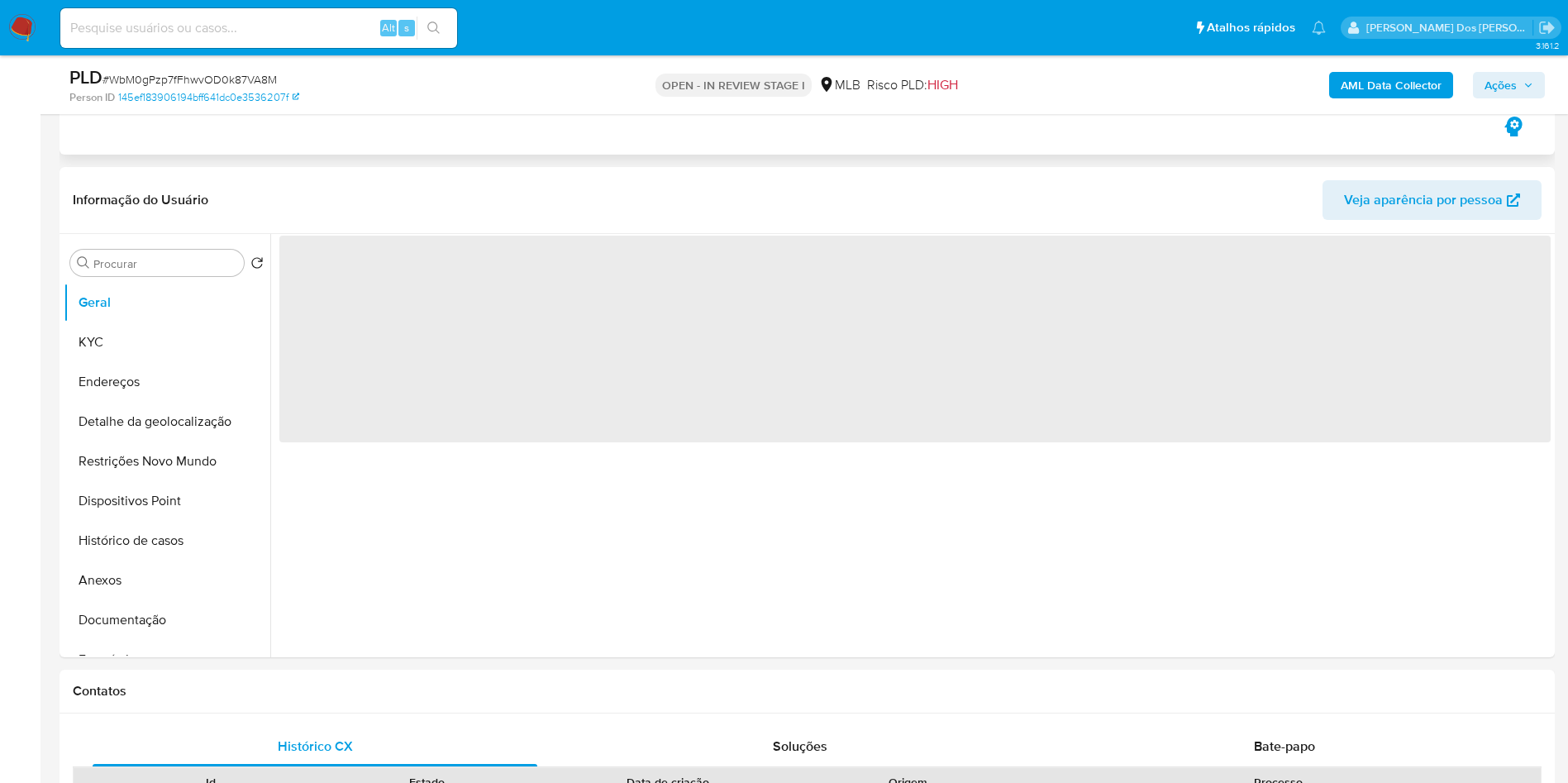
scroll to position [676, 0]
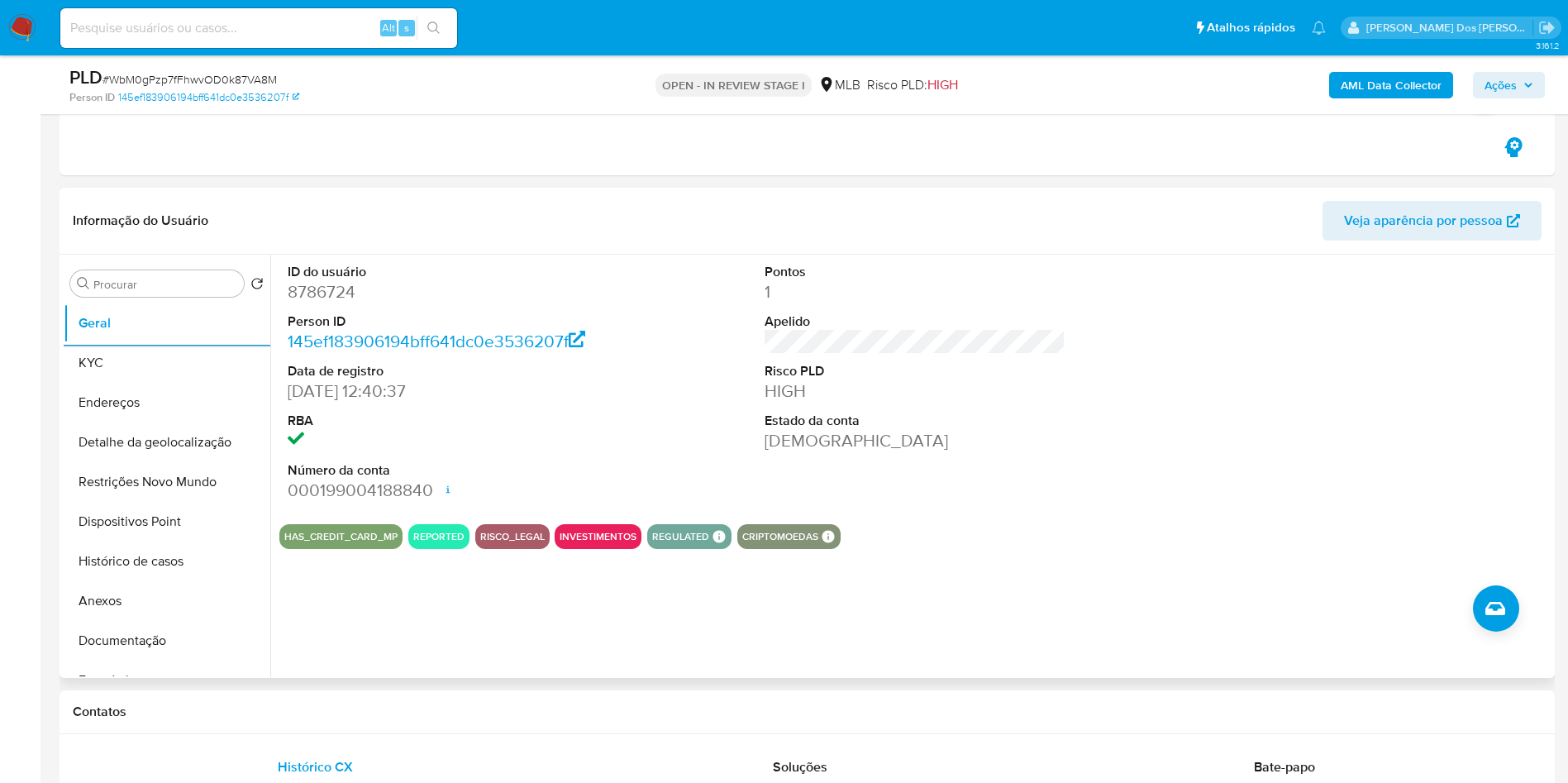
copy p "Técnico das ciências administrativas e contábeis"
click at [158, 636] on button "Documentação" at bounding box center [160, 640] width 193 height 40
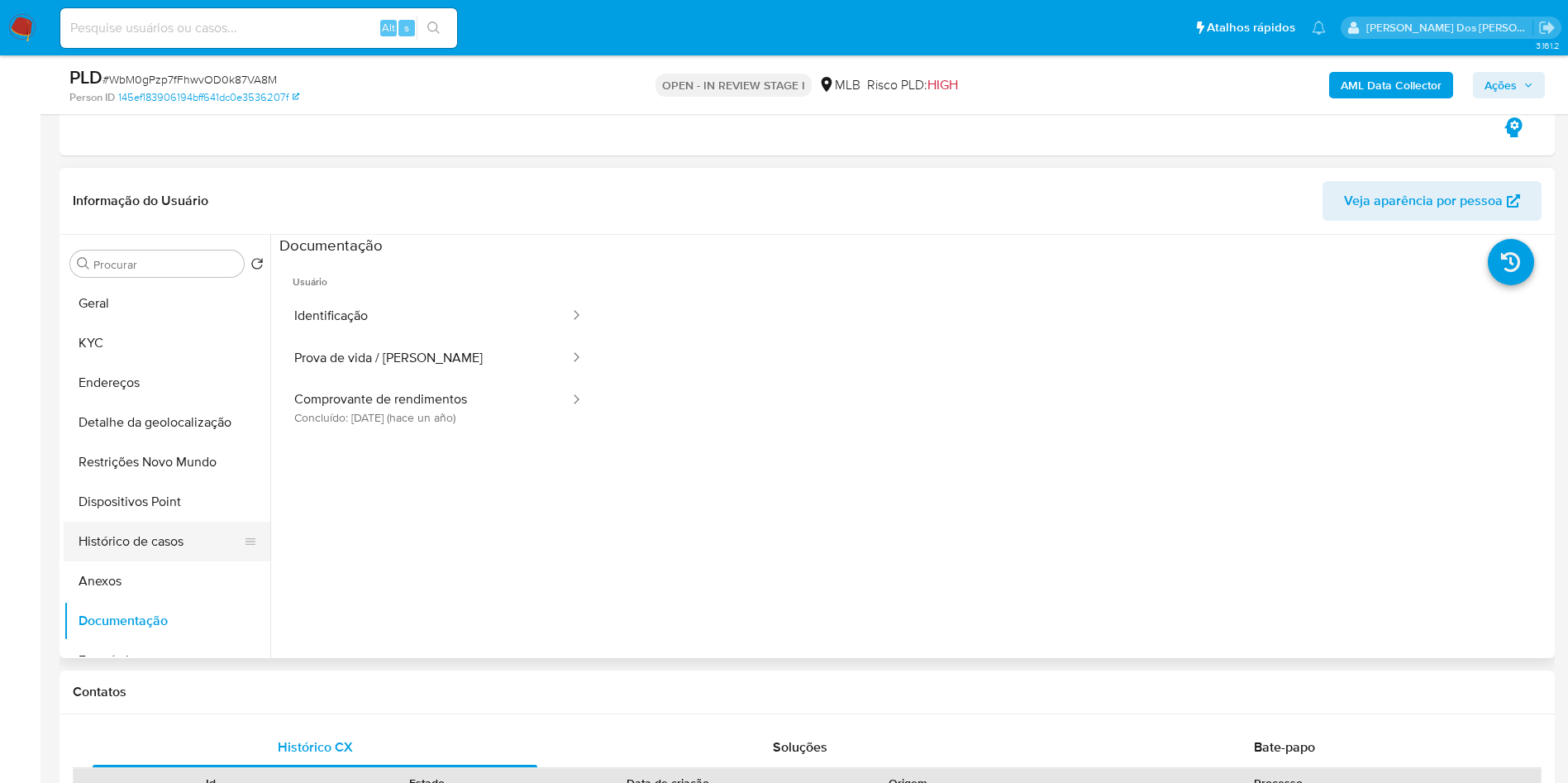
click at [191, 552] on button "Histórico de casos" at bounding box center [160, 541] width 193 height 40
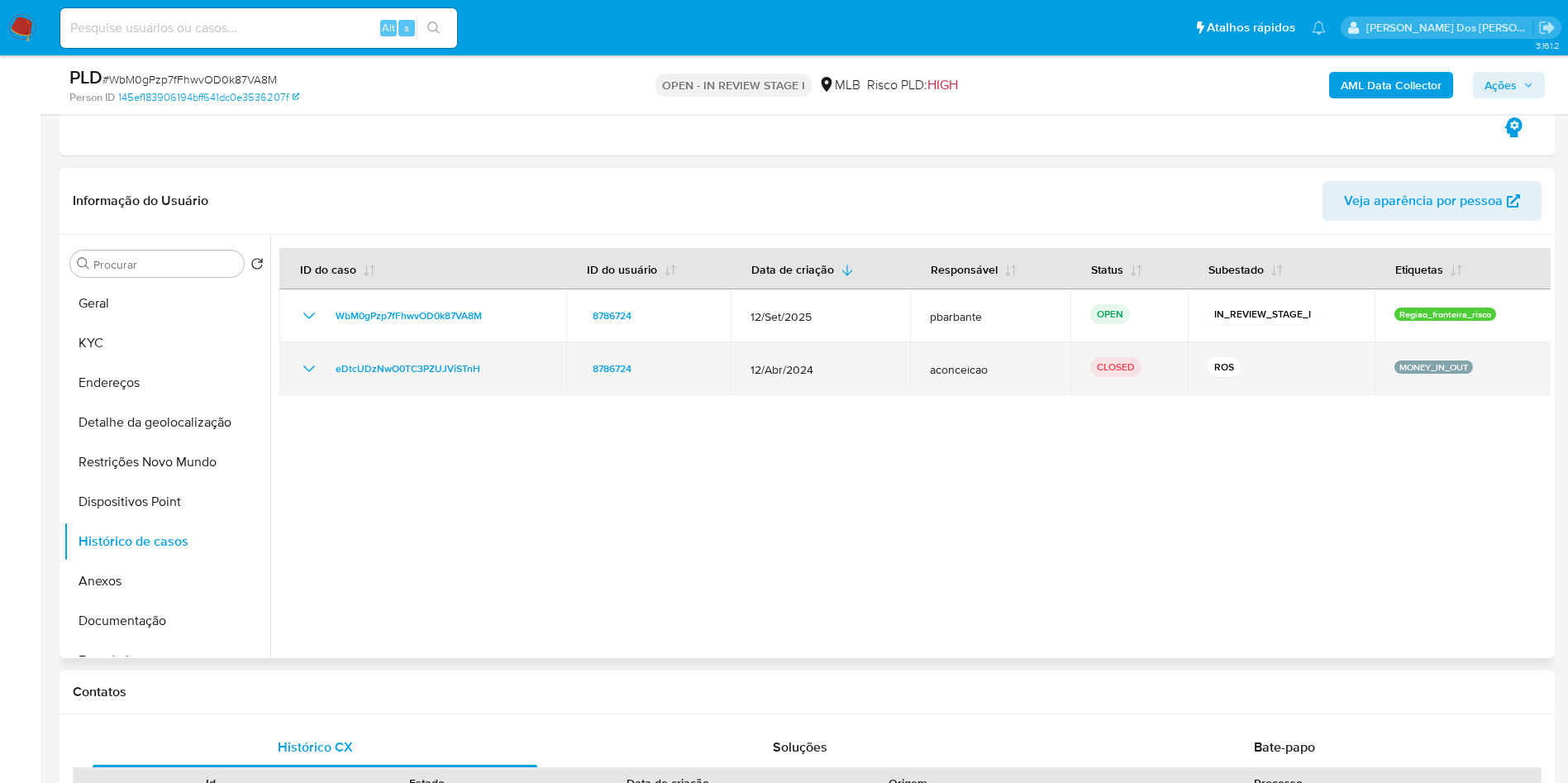
click at [301, 371] on icon "Mostrar/Ocultar" at bounding box center [309, 369] width 20 height 20
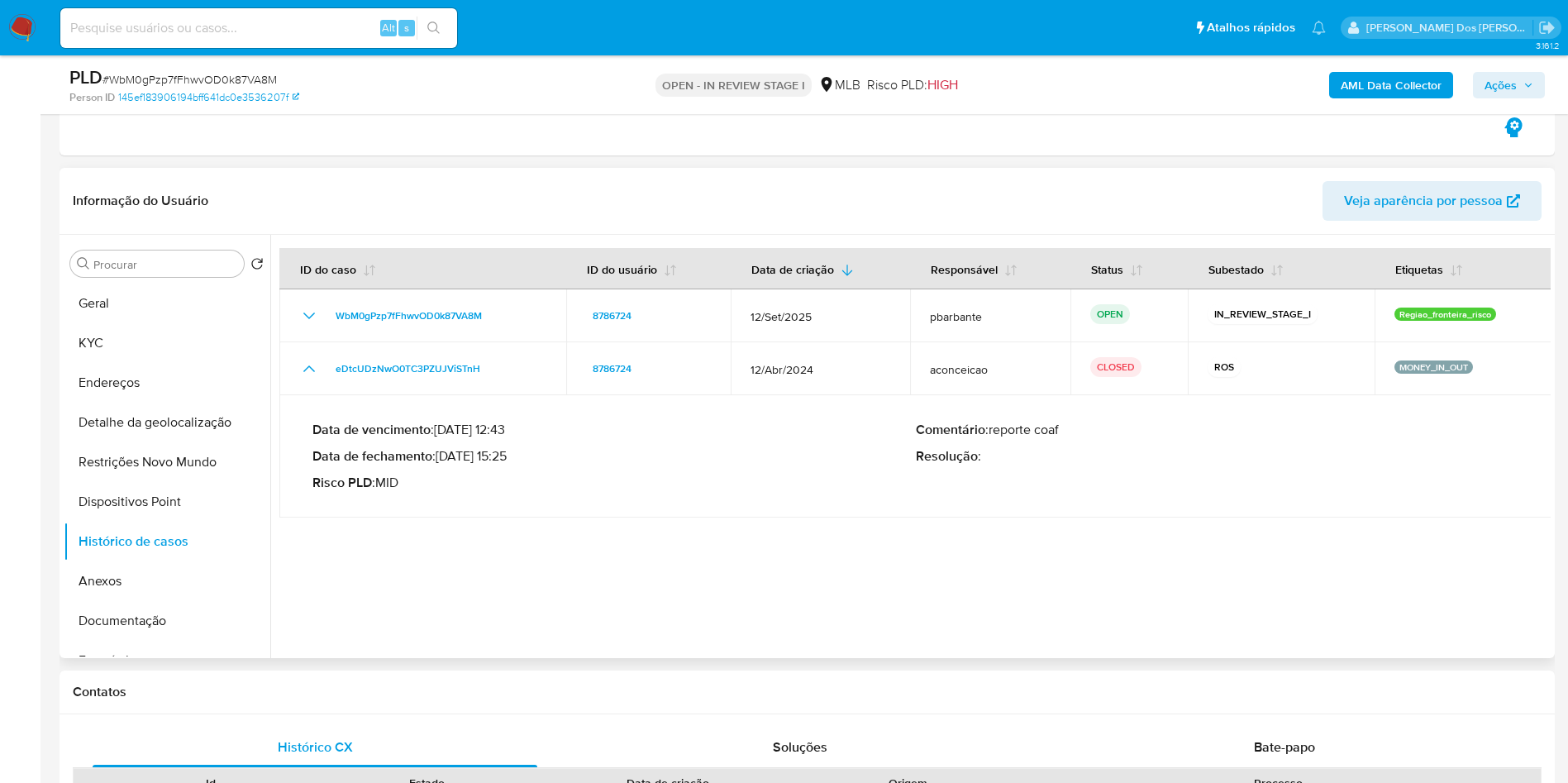
drag, startPoint x: 446, startPoint y: 457, endPoint x: 514, endPoint y: 462, distance: 68.2
click at [514, 462] on p "Data de fechamento : 08/05/2024 15:25" at bounding box center [614, 456] width 603 height 17
click at [108, 339] on button "KYC" at bounding box center [160, 342] width 193 height 40
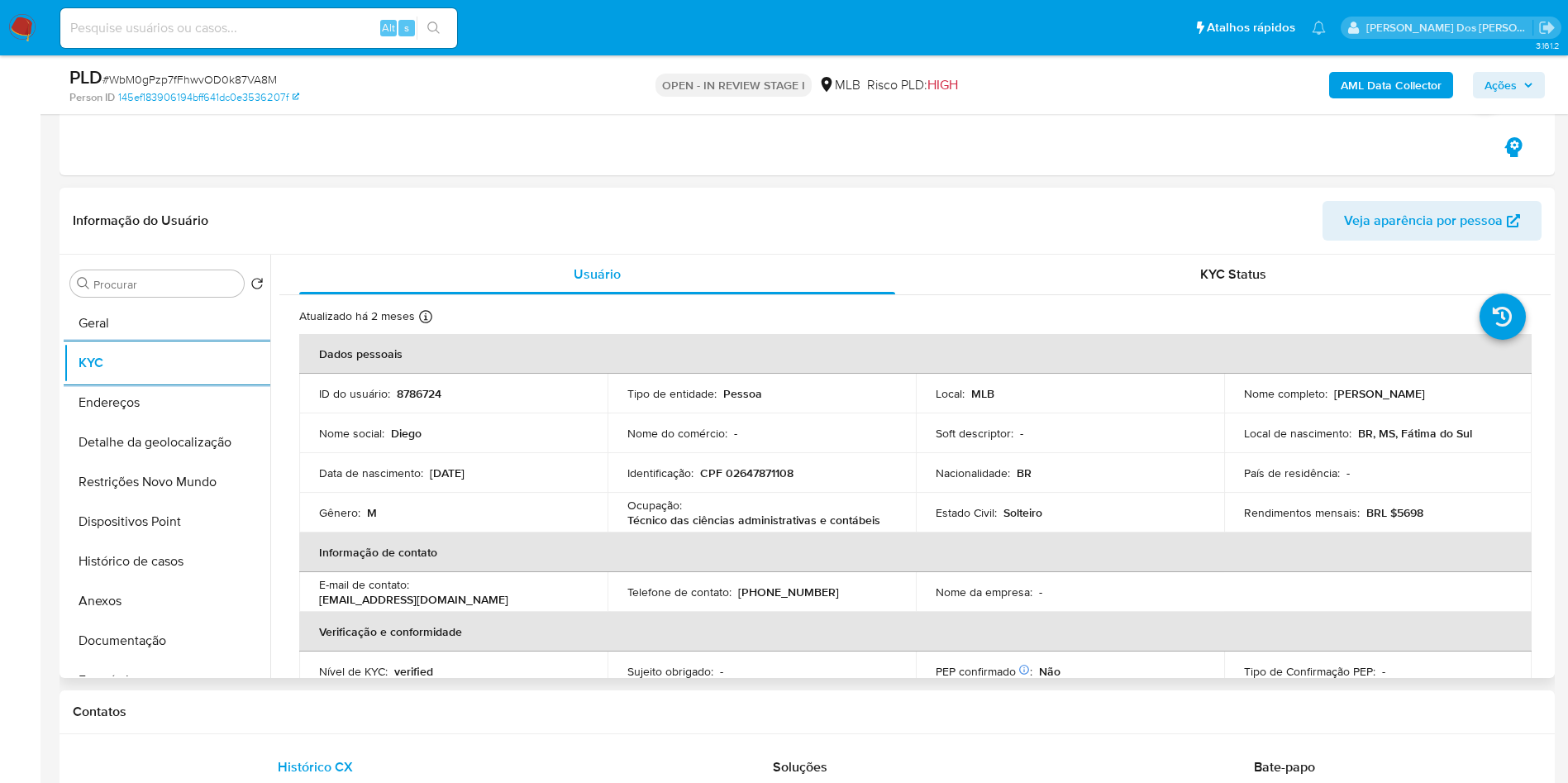
scroll to position [689, 0]
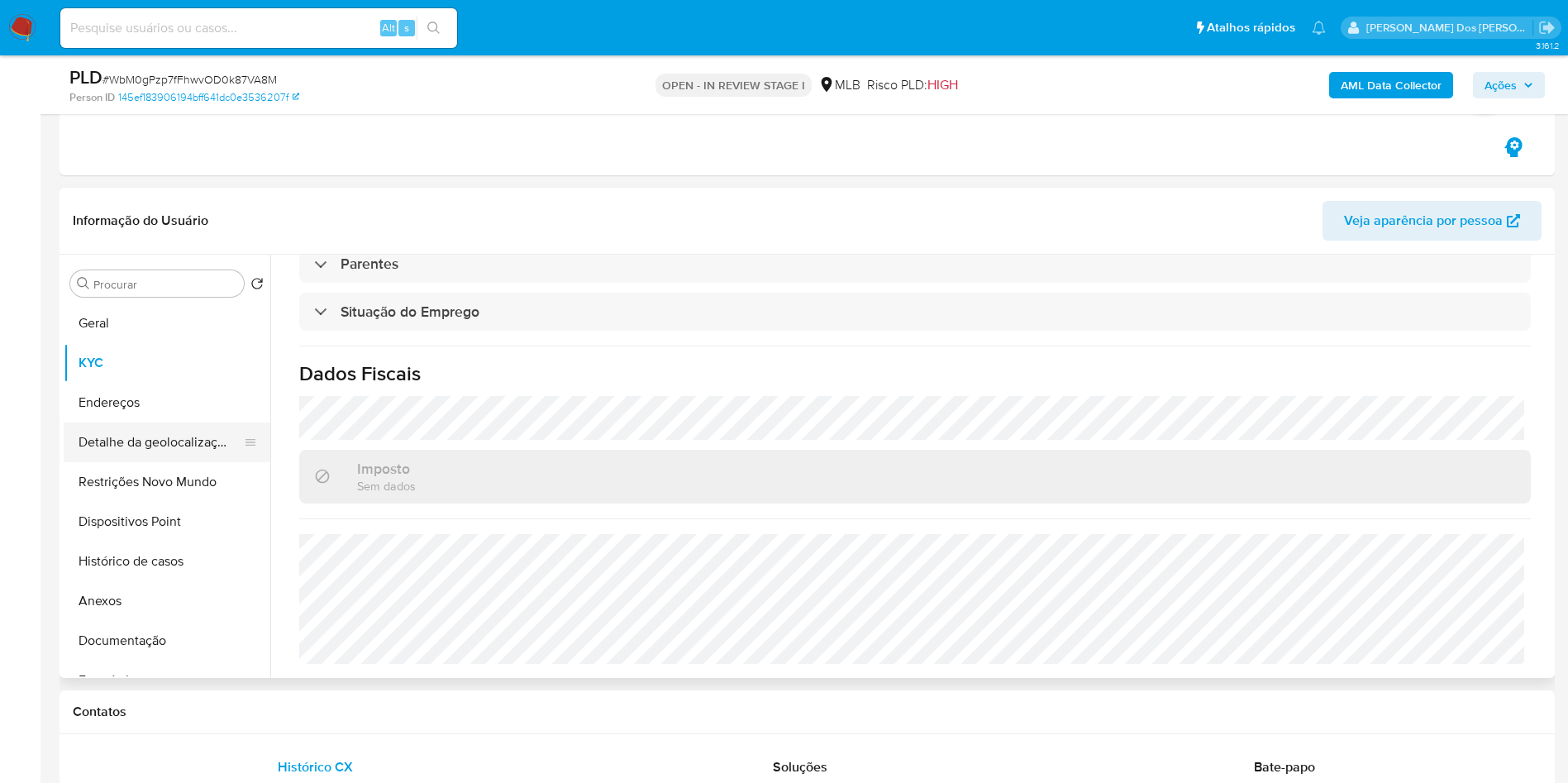
click at [112, 436] on button "Detalhe da geolocalização" at bounding box center [160, 442] width 193 height 40
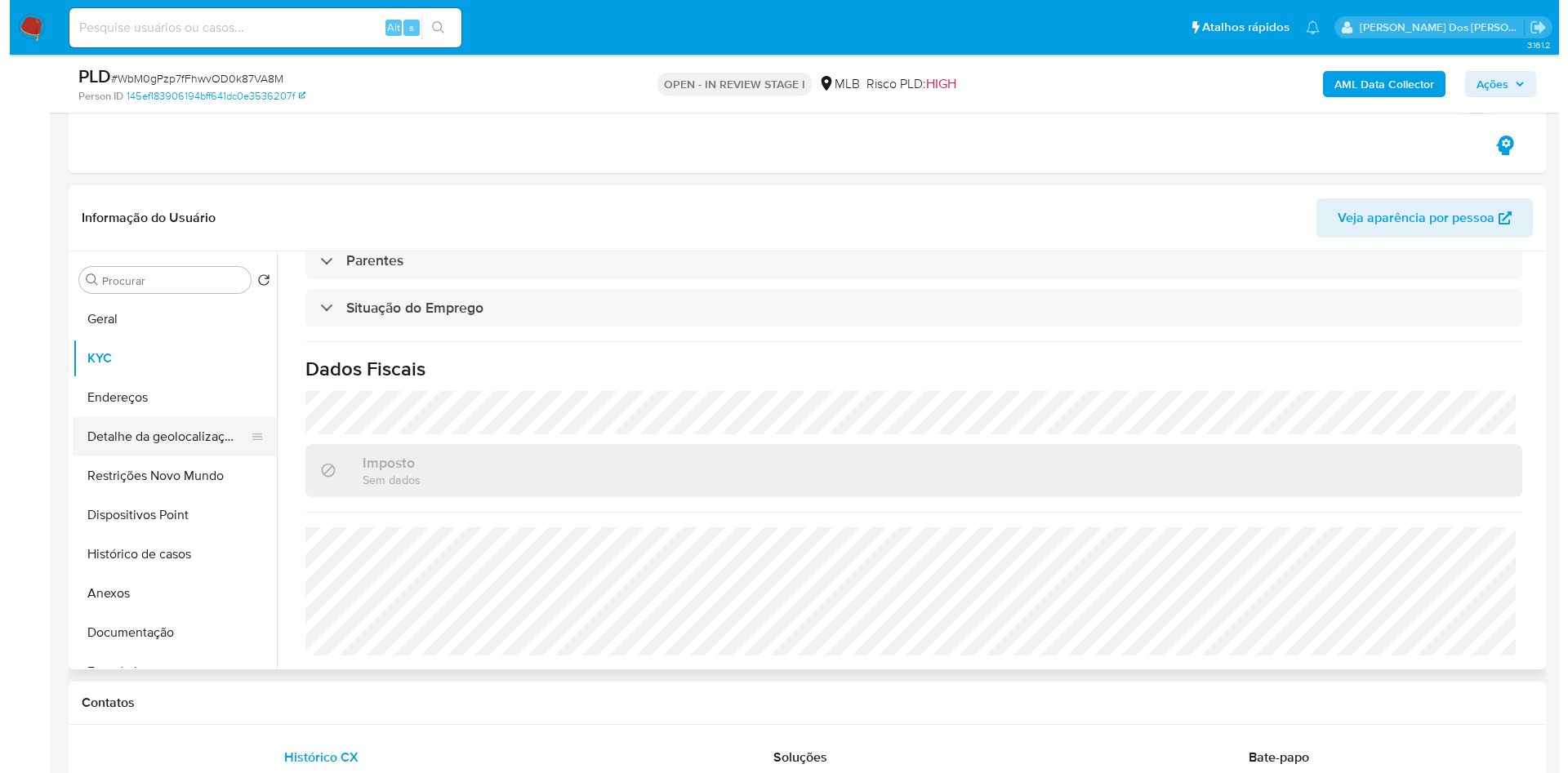
scroll to position [0, 0]
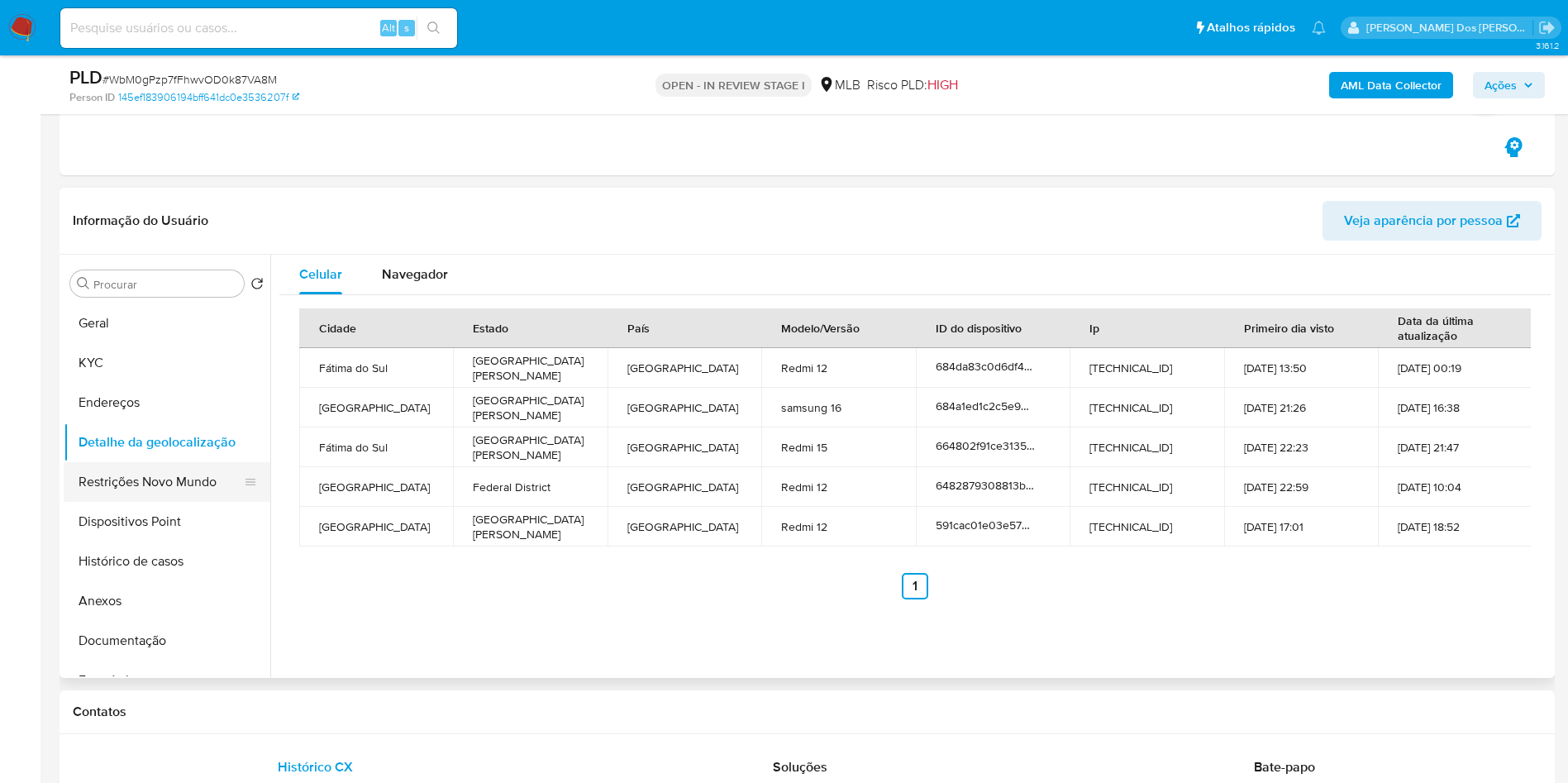
click at [97, 476] on button "Restrições Novo Mundo" at bounding box center [160, 481] width 193 height 40
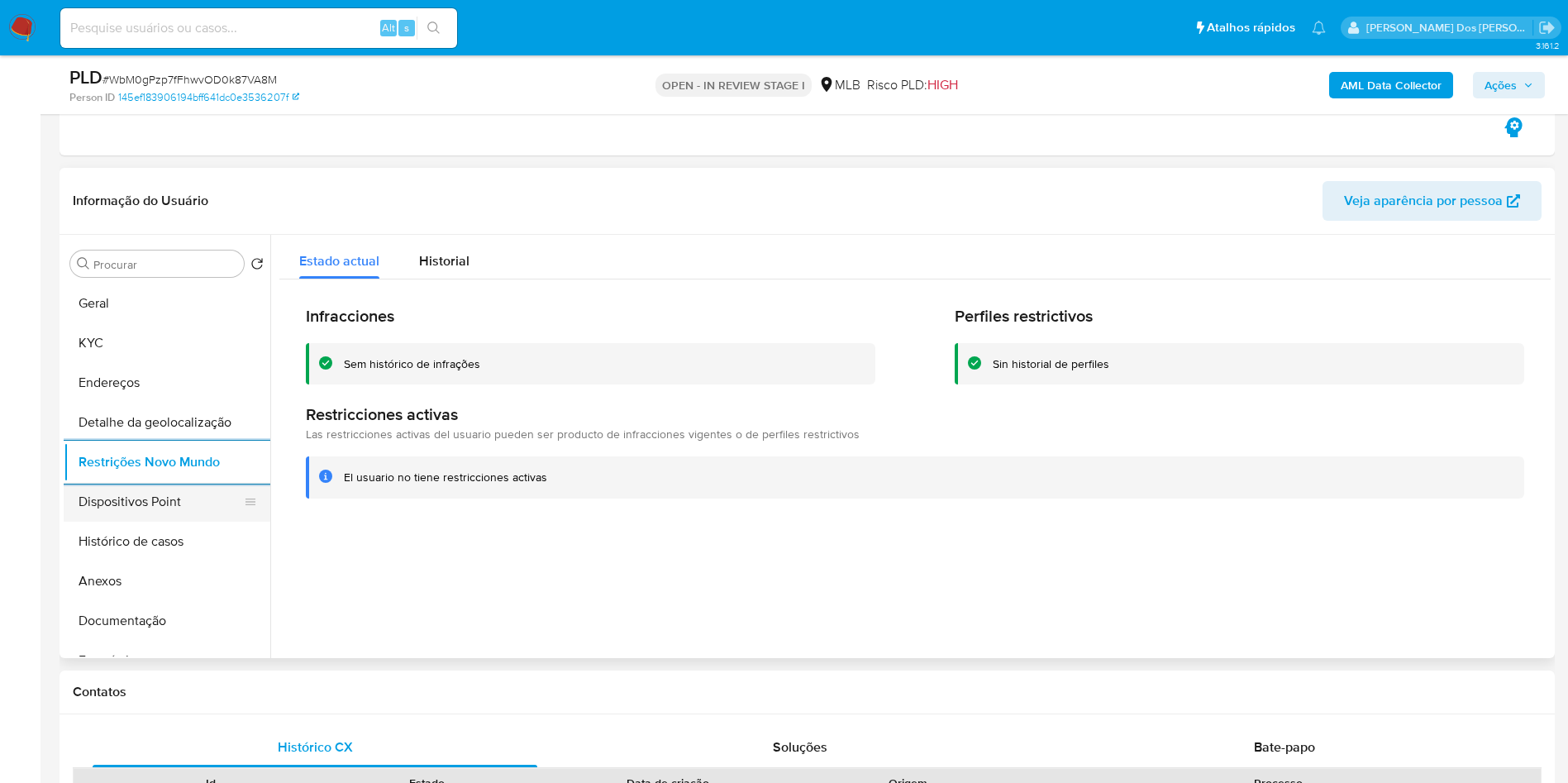
click at [119, 522] on button "Dispositivos Point" at bounding box center [160, 501] width 193 height 40
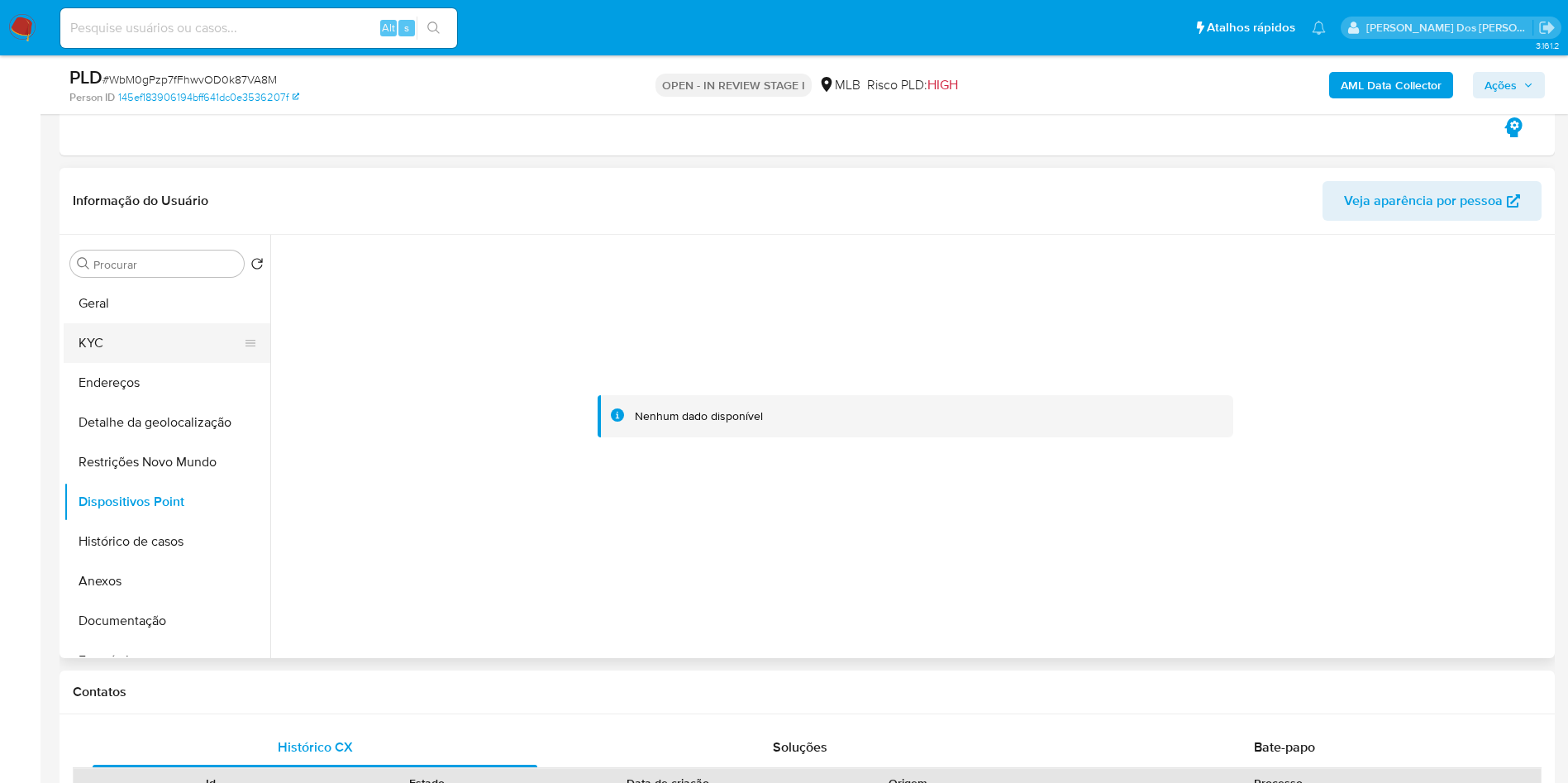
click at [78, 350] on button "KYC" at bounding box center [160, 342] width 193 height 40
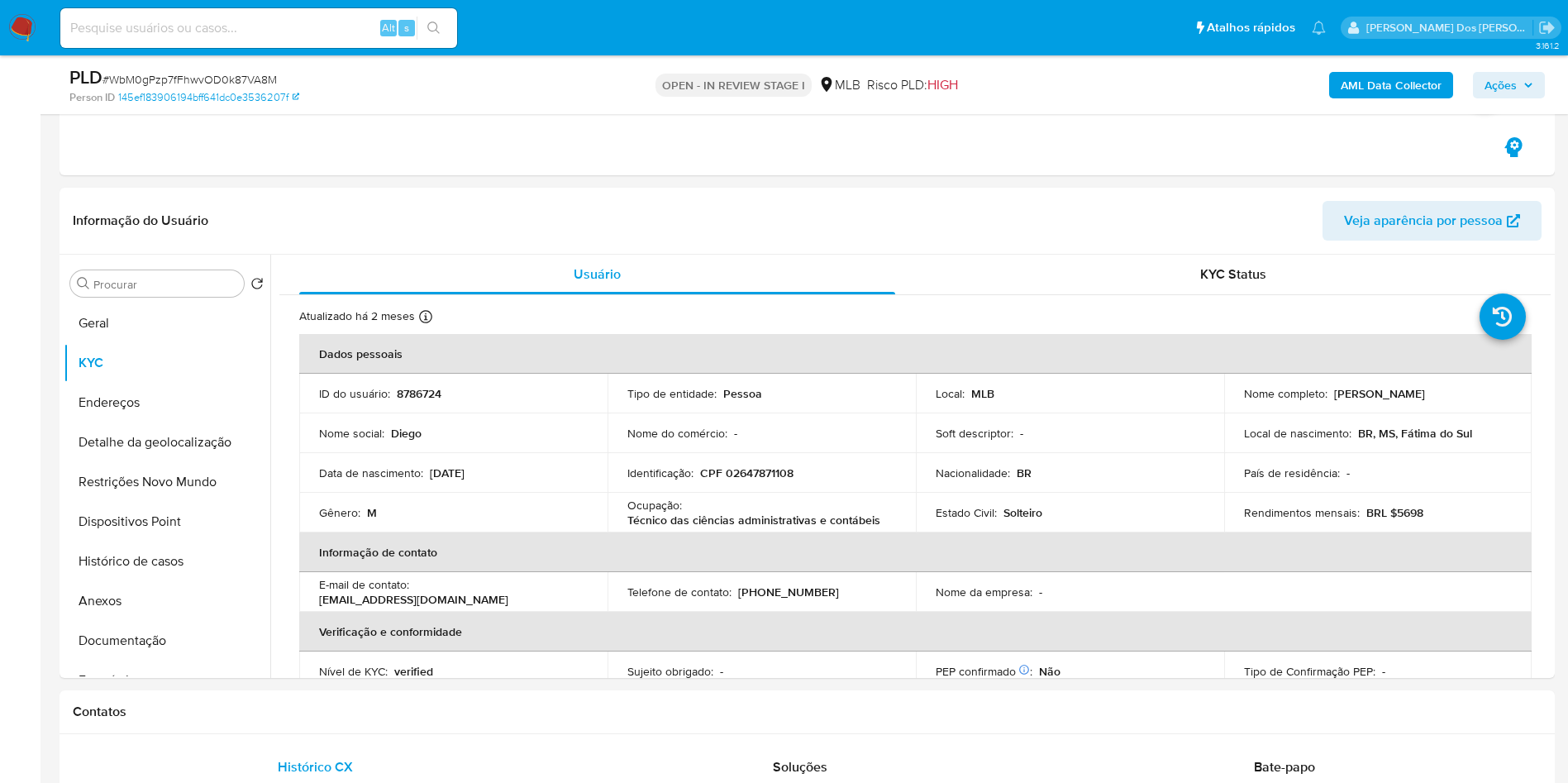
drag, startPoint x: 1533, startPoint y: 94, endPoint x: 1516, endPoint y: 95, distance: 17.0
click at [1533, 94] on button "Ações" at bounding box center [1509, 85] width 72 height 27
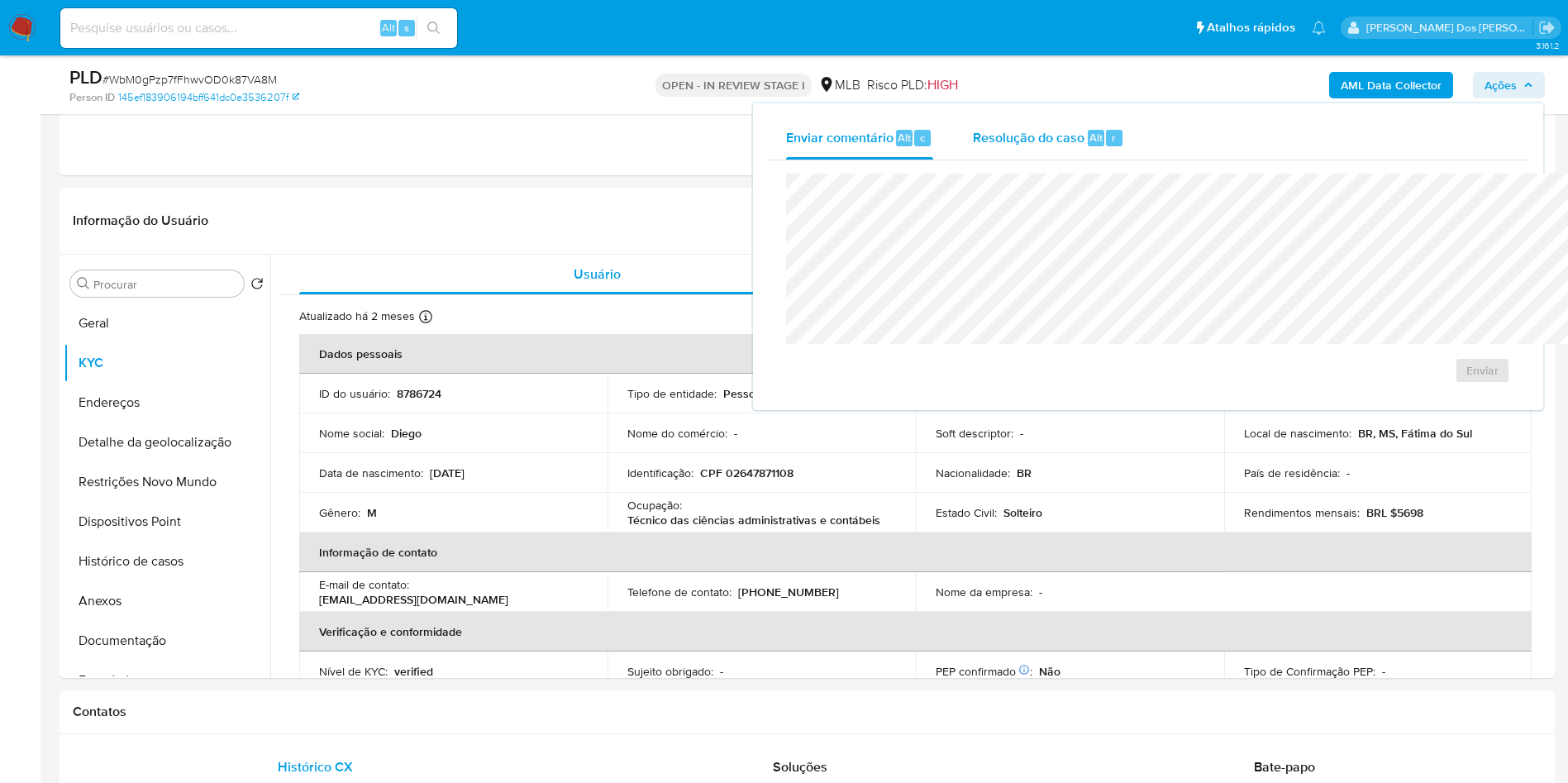
click at [973, 144] on span "Resolução do caso" at bounding box center [1028, 136] width 111 height 19
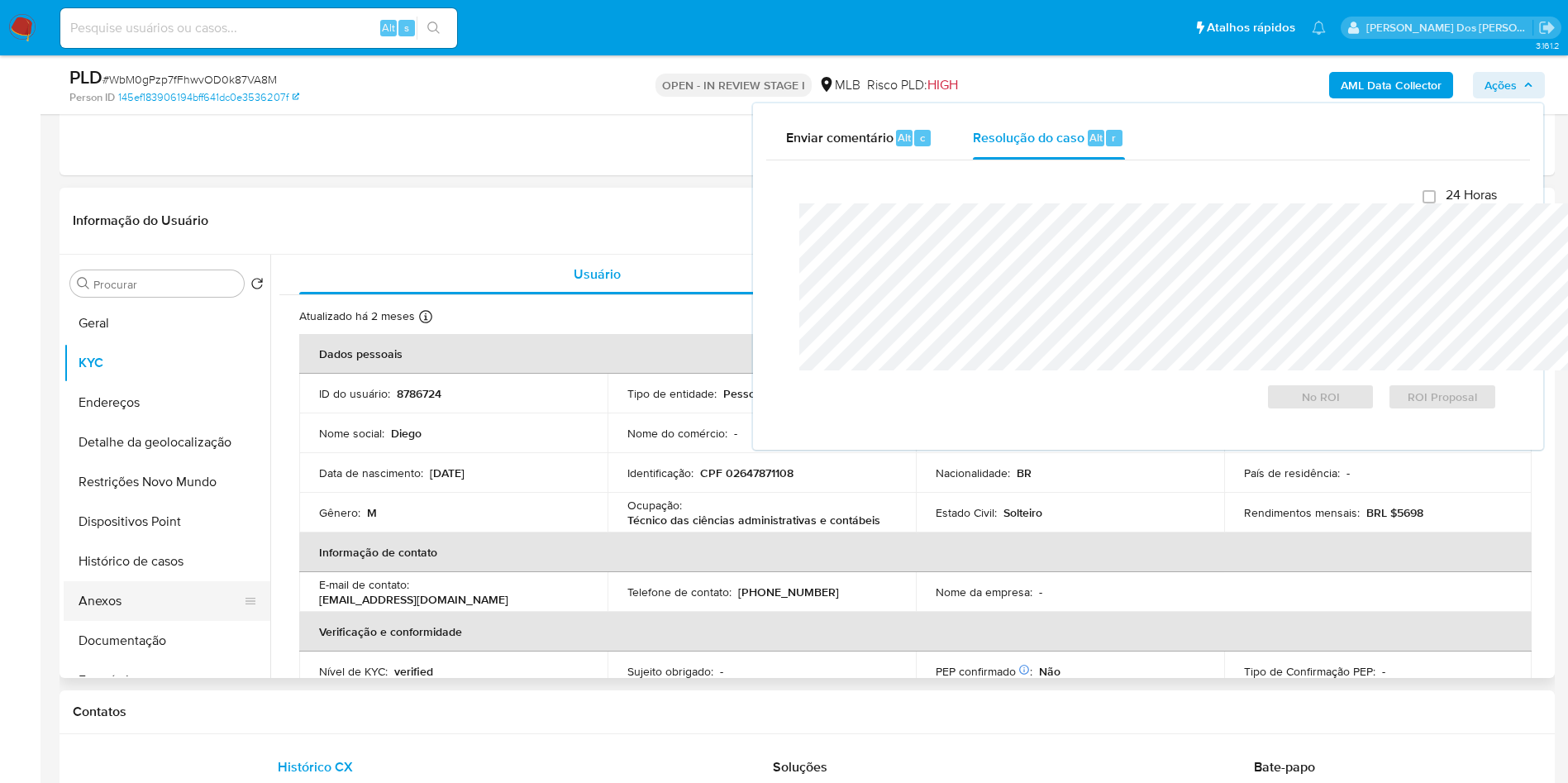
click at [102, 619] on button "Anexos" at bounding box center [160, 601] width 193 height 40
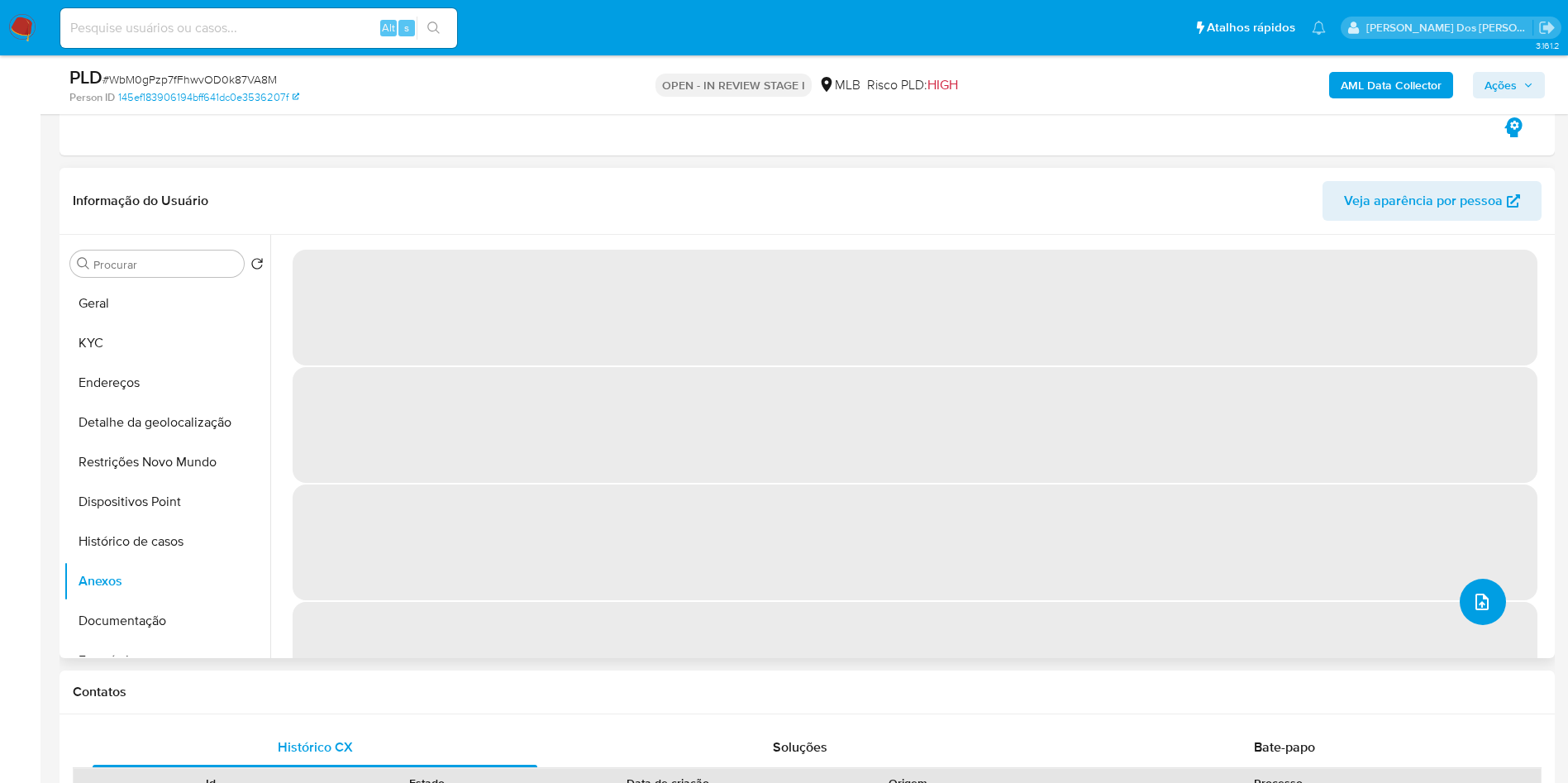
click at [1475, 610] on icon "upload-file" at bounding box center [1482, 602] width 13 height 17
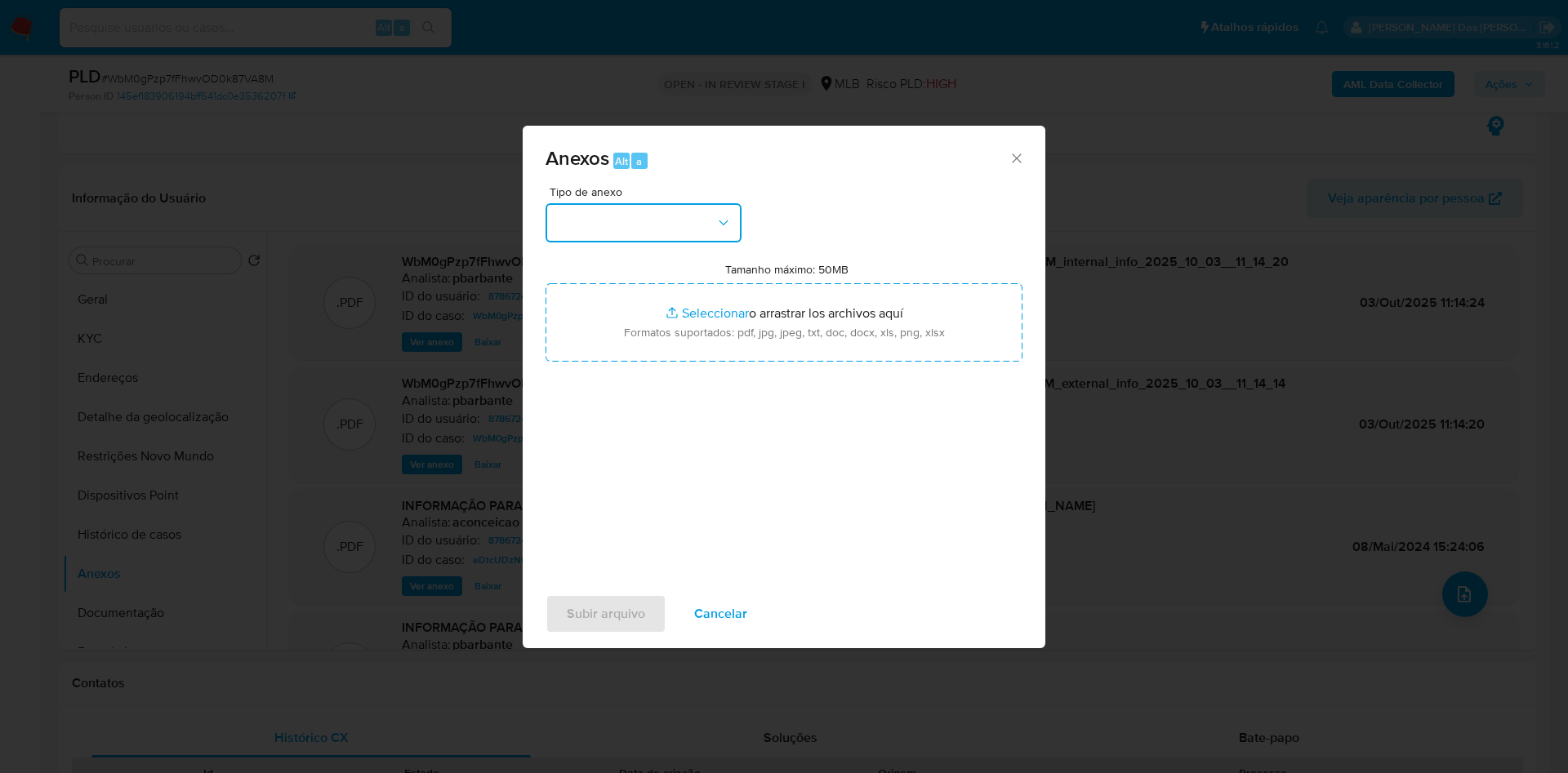
click at [677, 203] on button "button" at bounding box center [643, 223] width 196 height 39
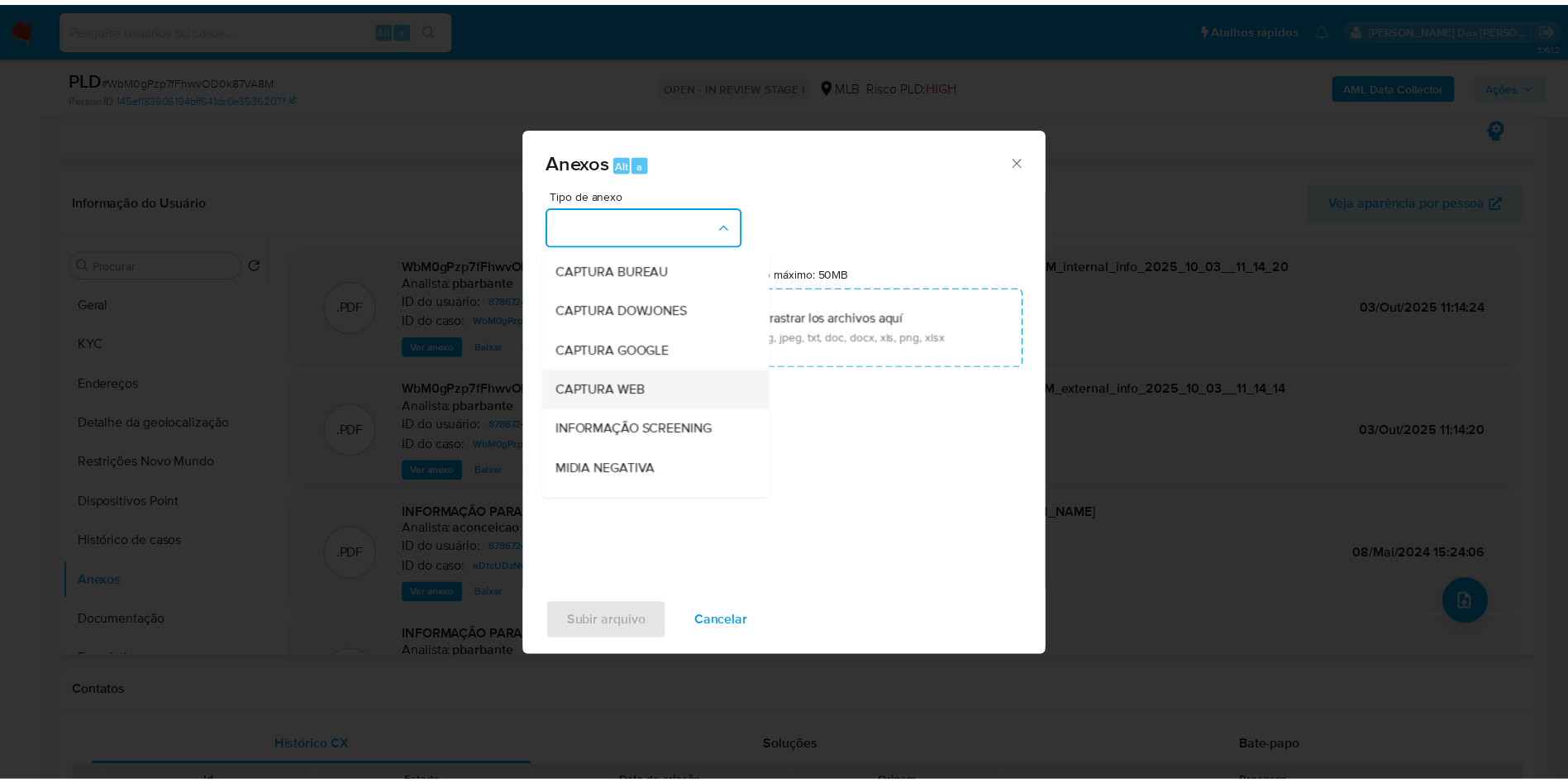
scroll to position [222, 0]
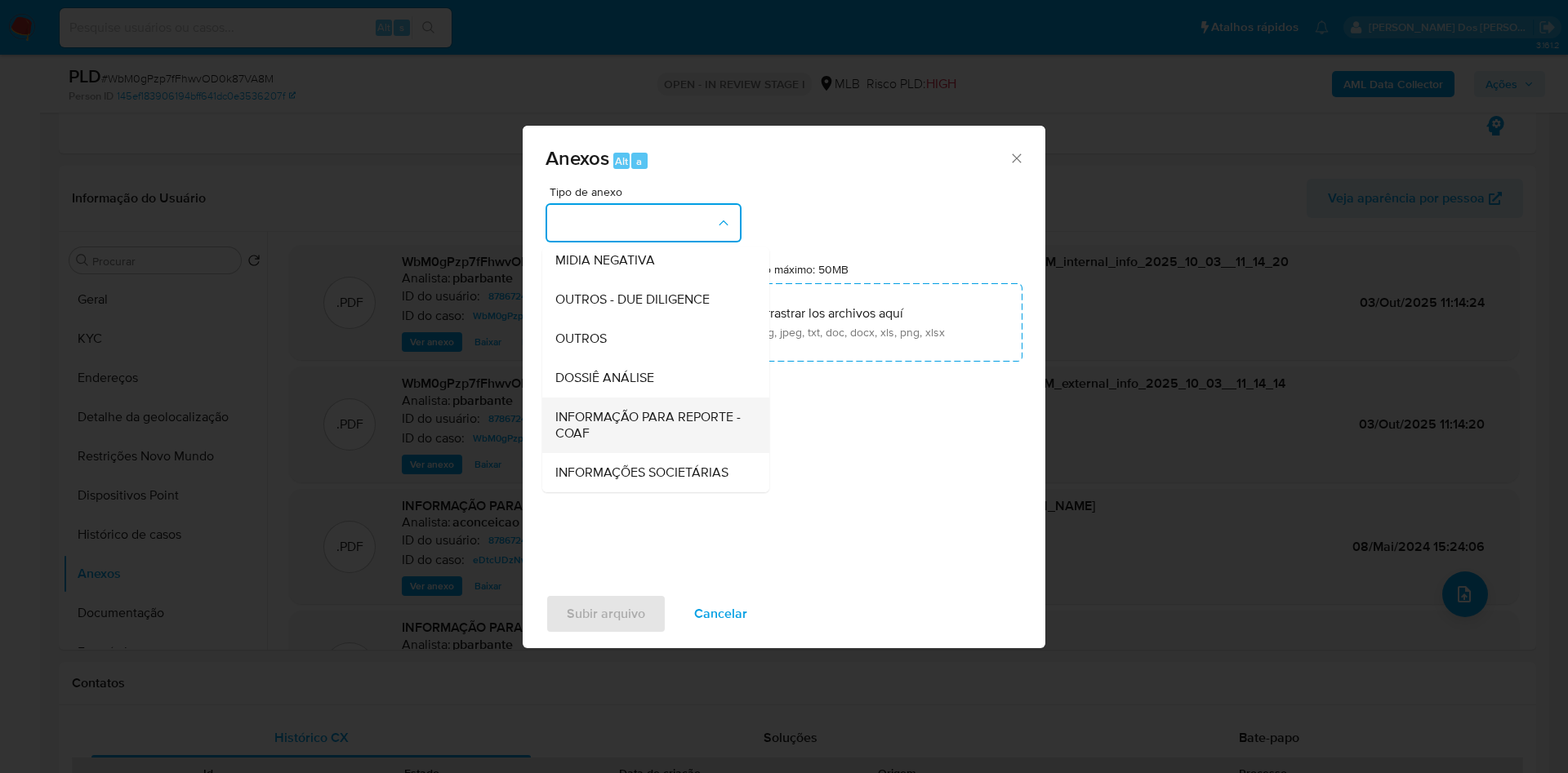
click at [590, 409] on span "INFORMAÇÃO PARA REPORTE - COAF" at bounding box center [650, 425] width 191 height 33
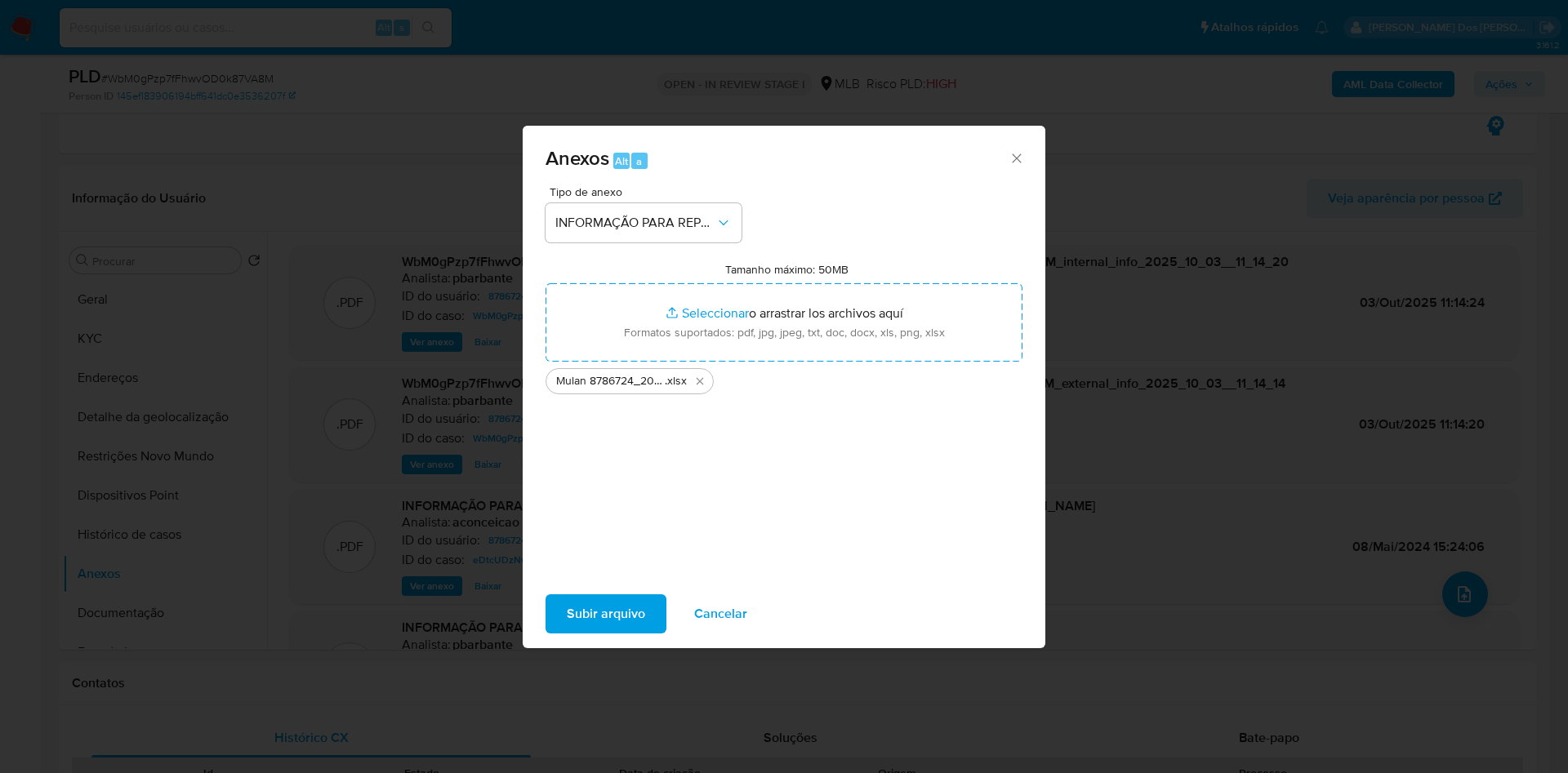
drag, startPoint x: 1269, startPoint y: 4, endPoint x: 568, endPoint y: 619, distance: 932.5
click at [568, 619] on span "Subir arquivo" at bounding box center [606, 614] width 78 height 36
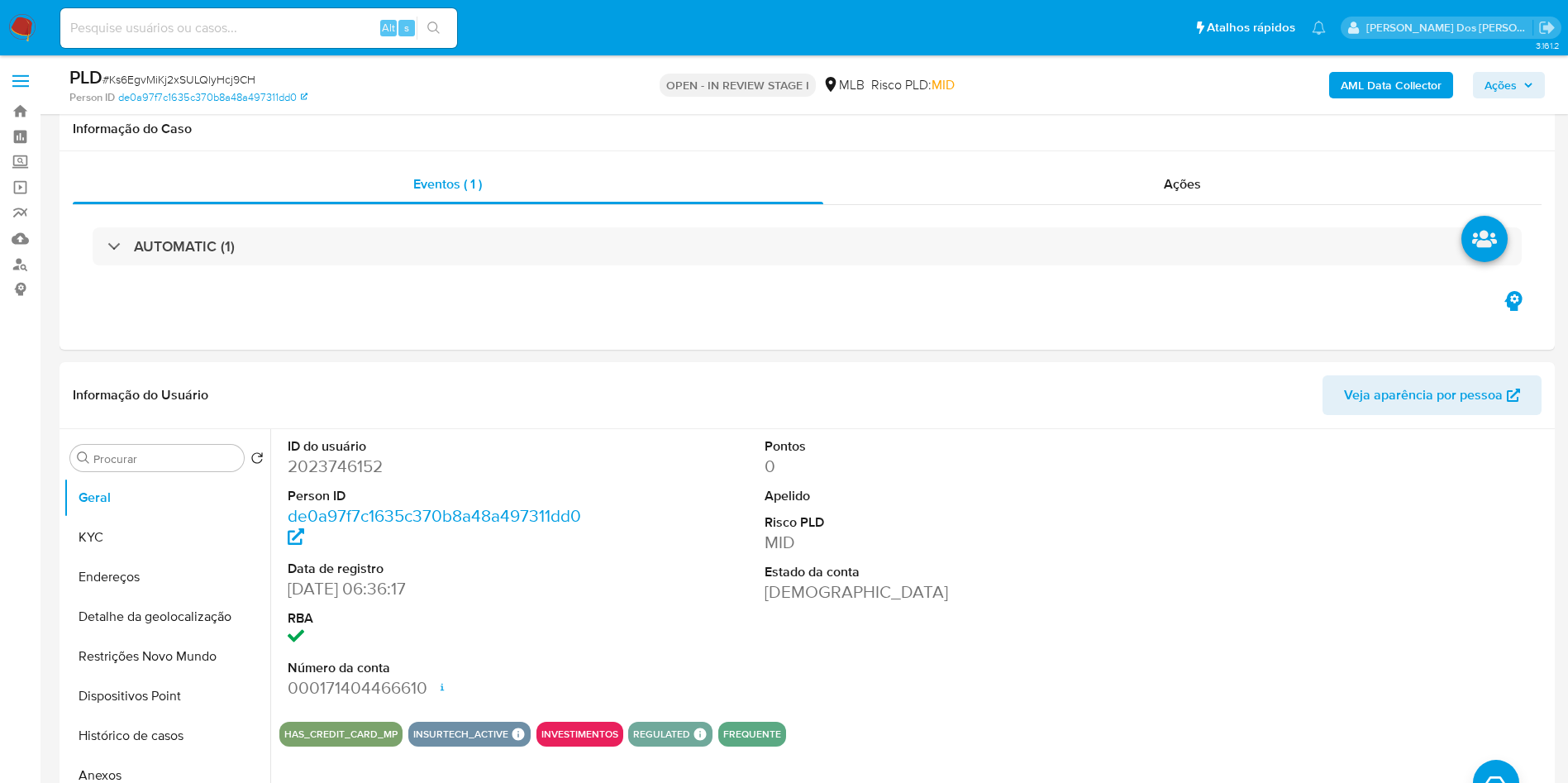
select select "10"
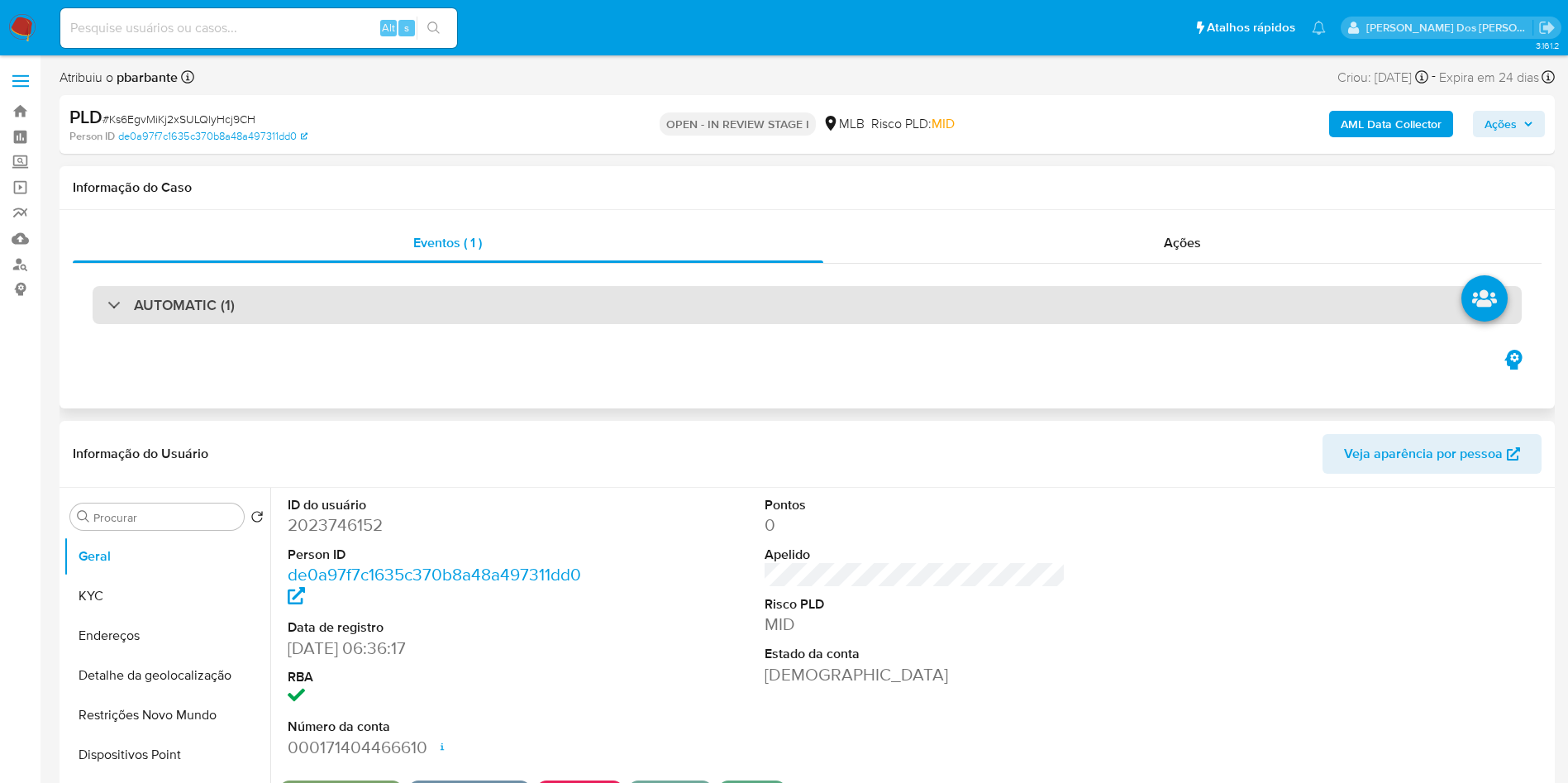
click at [489, 299] on div "AUTOMATIC (1)" at bounding box center [807, 305] width 1429 height 38
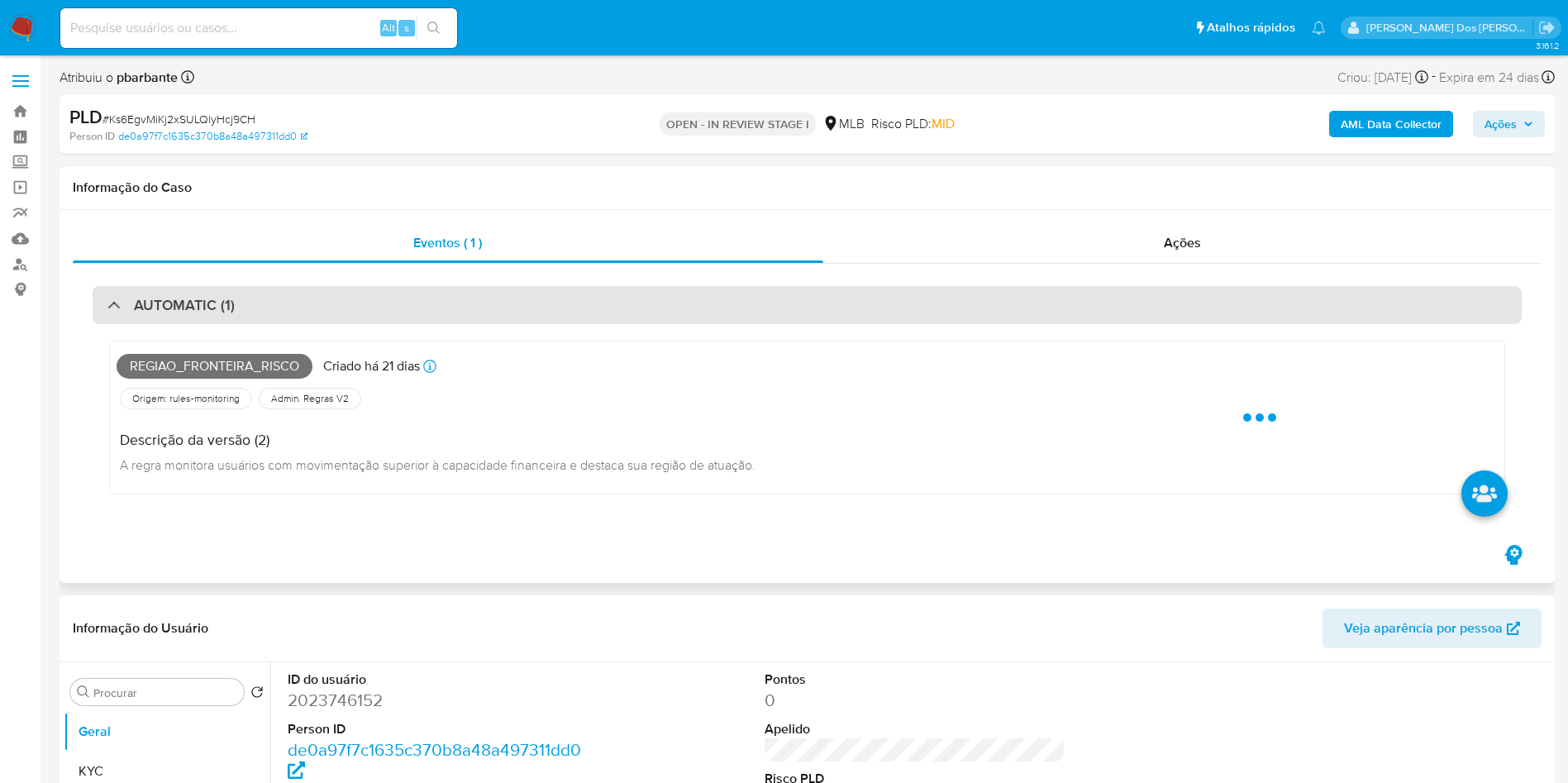
click at [489, 299] on div "AUTOMATIC (1)" at bounding box center [807, 305] width 1429 height 38
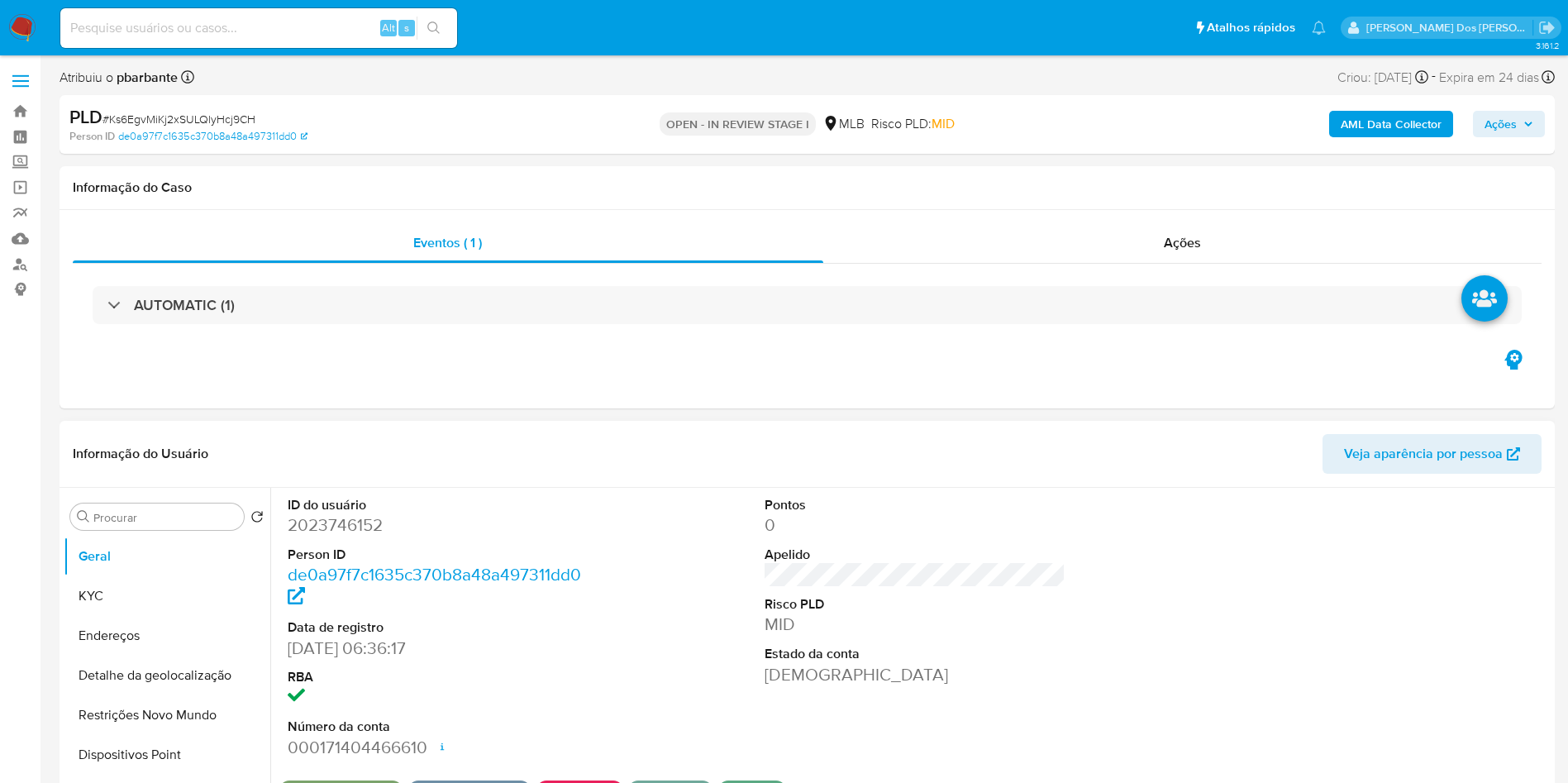
click at [339, 536] on dd "2023746152" at bounding box center [439, 524] width 302 height 23
copy dd "2023746152"
click at [154, 605] on button "KYC" at bounding box center [160, 595] width 193 height 40
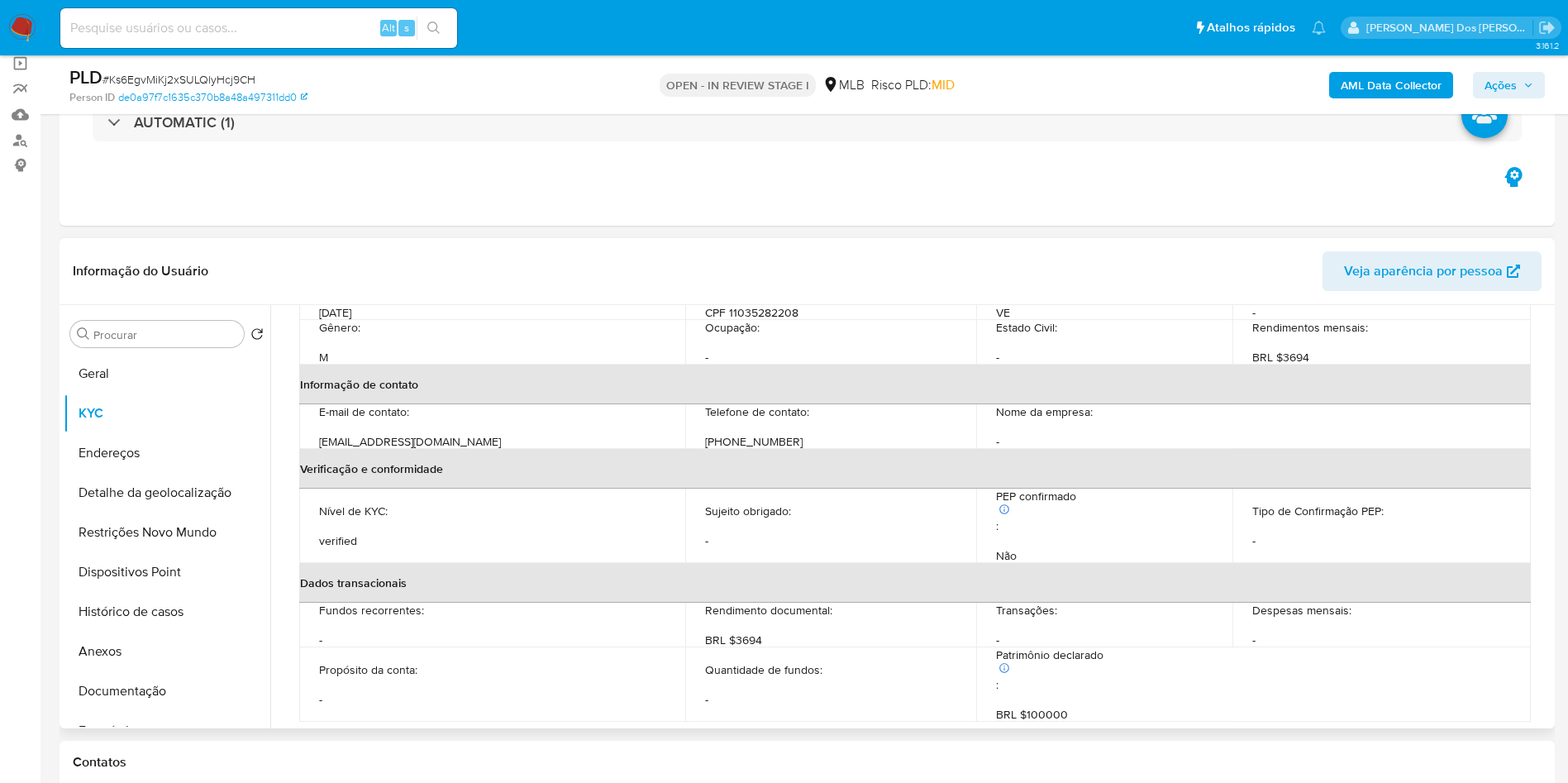
scroll to position [292, 0]
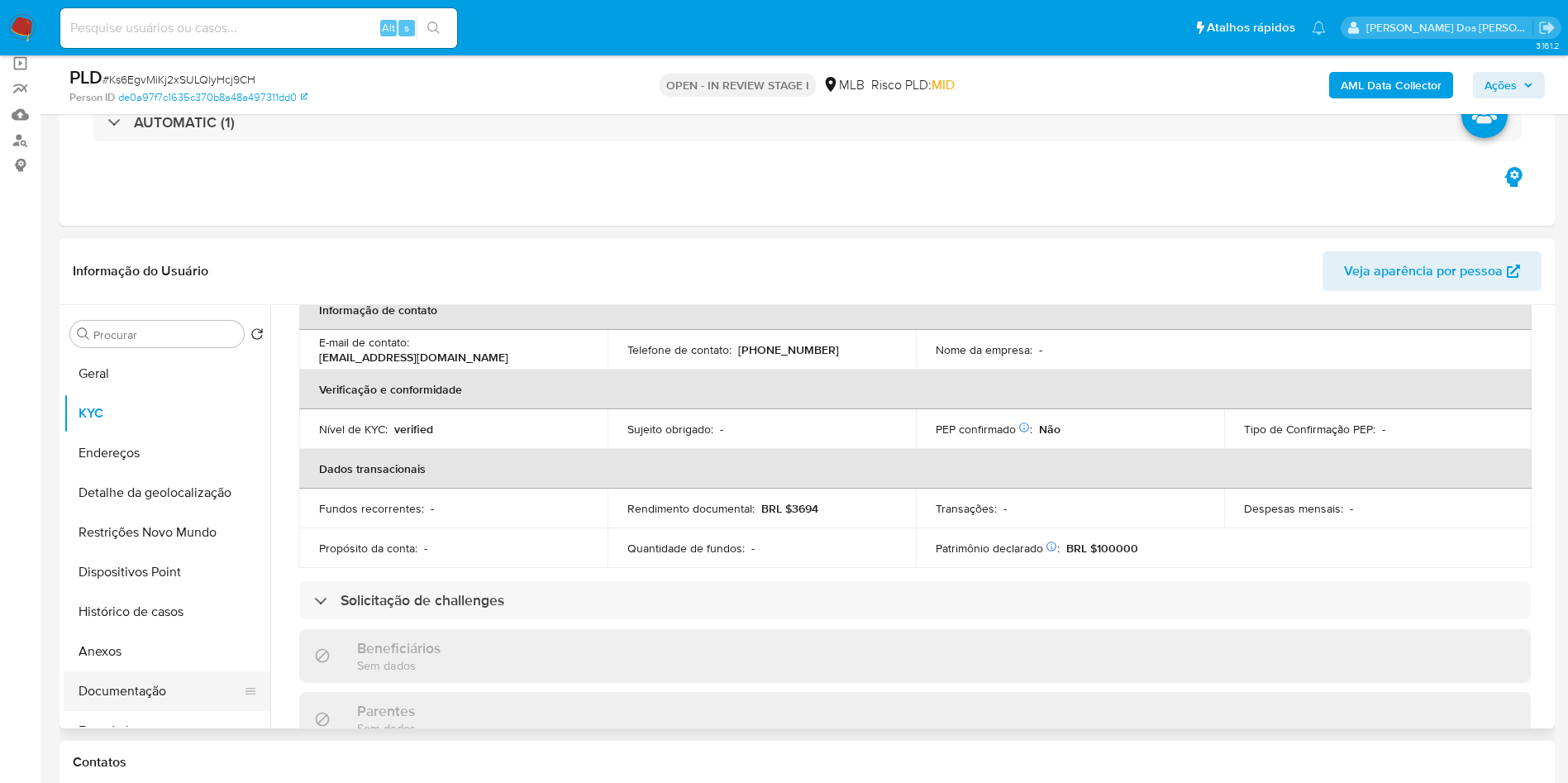
click at [91, 711] on button "Documentação" at bounding box center [160, 691] width 193 height 40
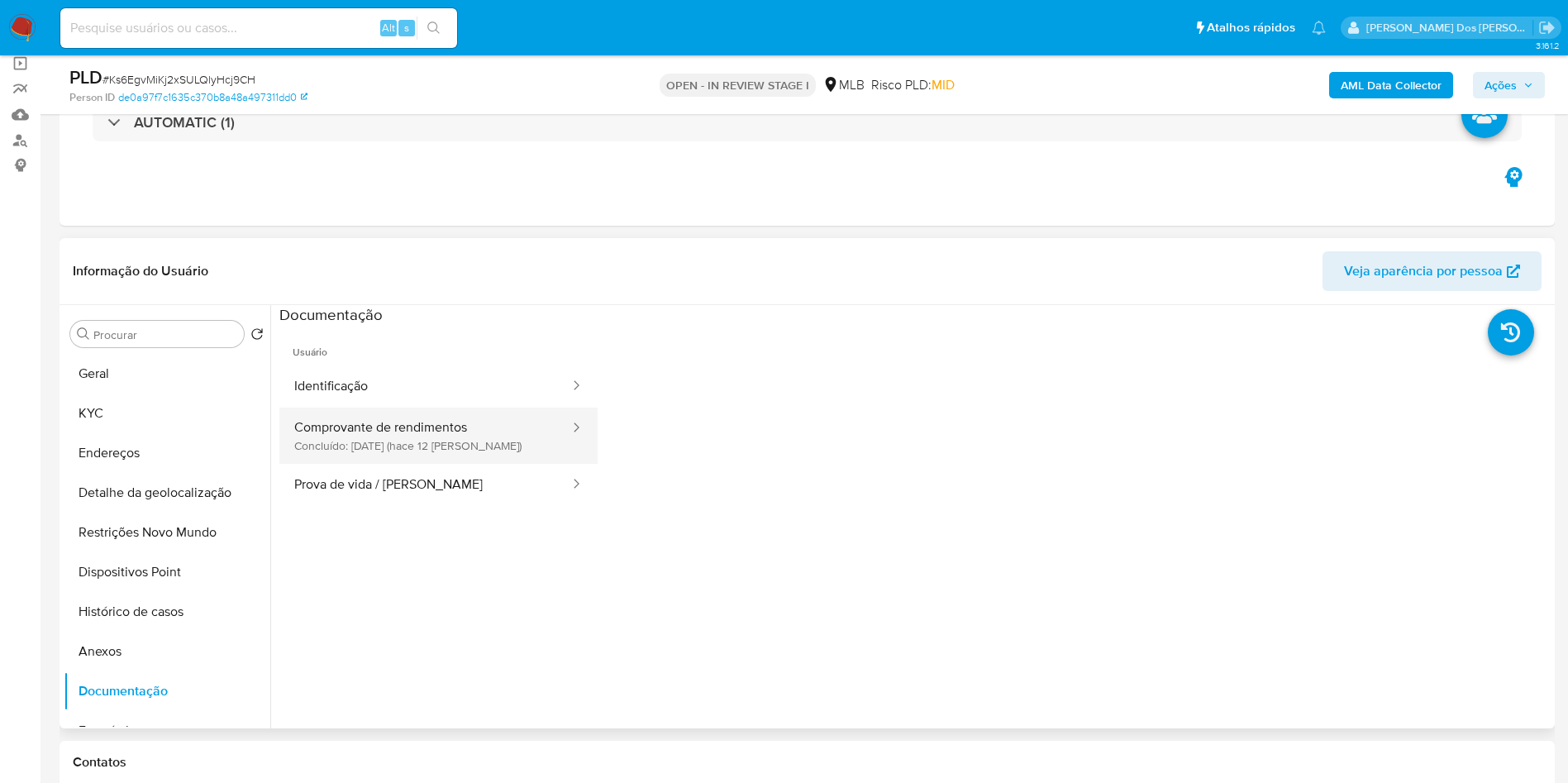
click at [431, 454] on button "Comprovante de rendimentos Concluído: [DATE] (hace 12 [PERSON_NAME])" at bounding box center [425, 435] width 292 height 56
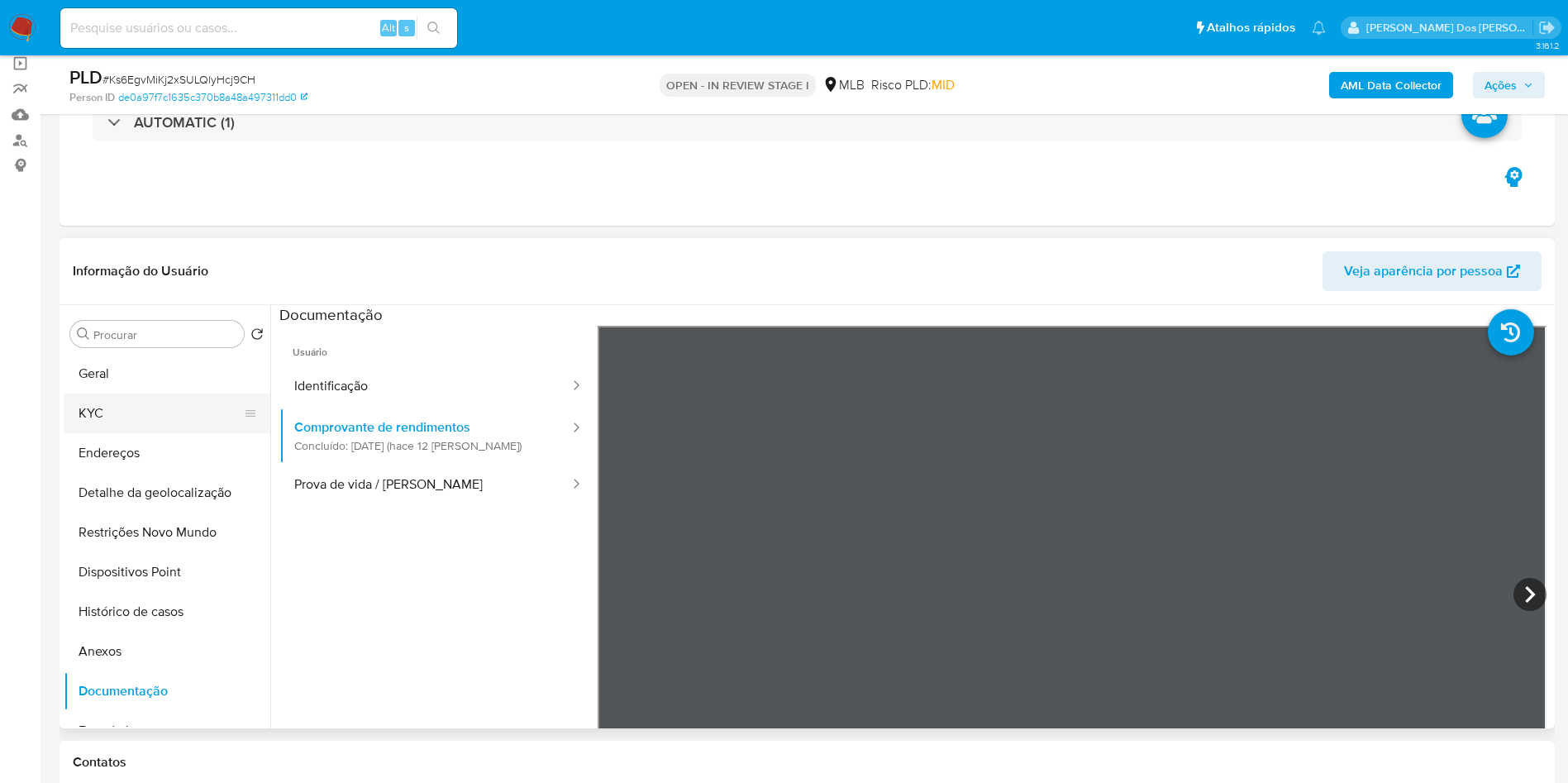
click at [132, 433] on button "KYC" at bounding box center [160, 413] width 193 height 40
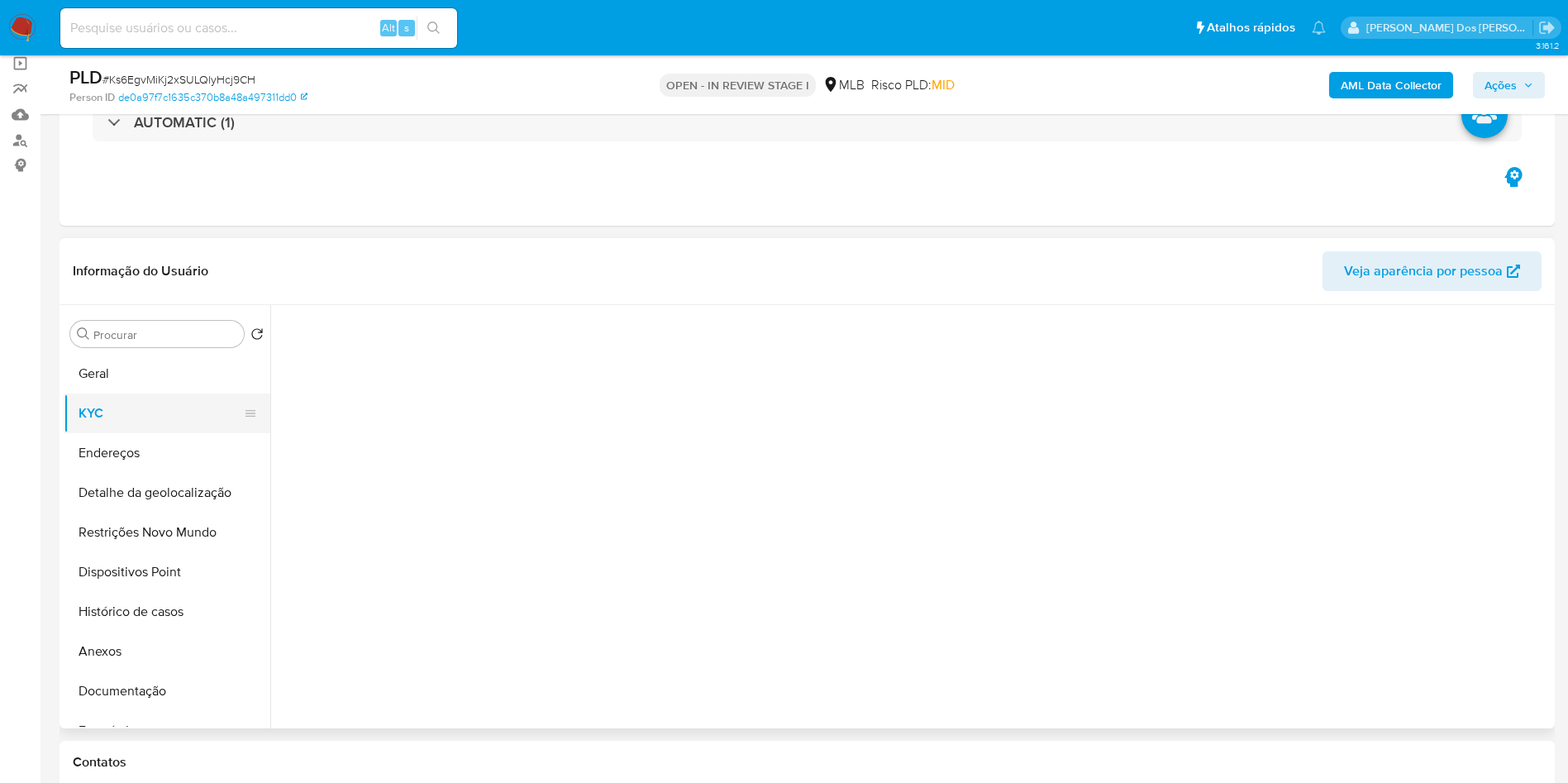
click at [132, 433] on button "KYC" at bounding box center [160, 413] width 193 height 40
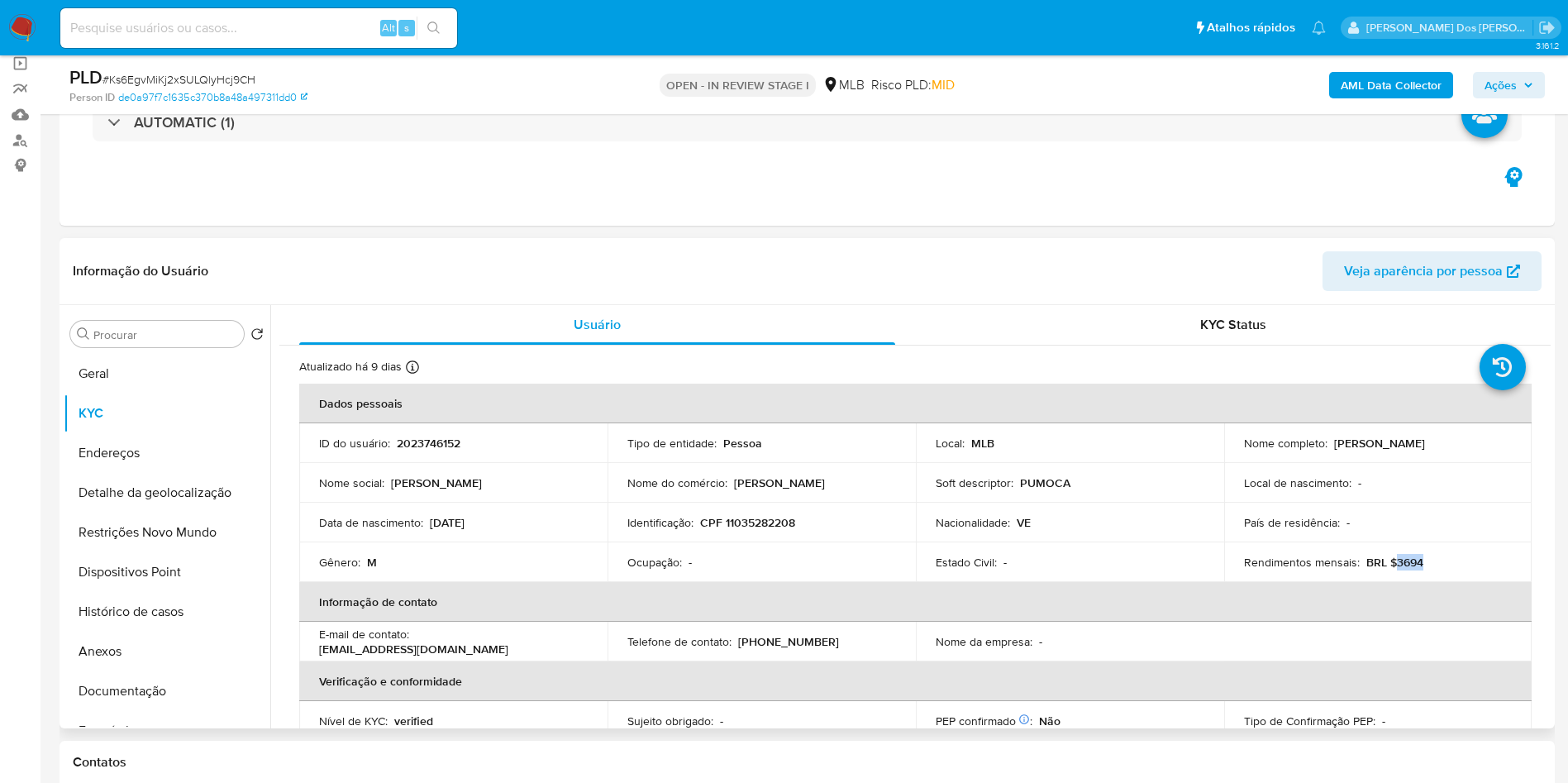
drag, startPoint x: 1435, startPoint y: 593, endPoint x: 1391, endPoint y: 586, distance: 44.6
click at [1391, 570] on div "Rendimentos mensais : BRL $3694" at bounding box center [1379, 562] width 269 height 15
copy p "3694"
click at [123, 711] on button "Documentação" at bounding box center [160, 691] width 193 height 40
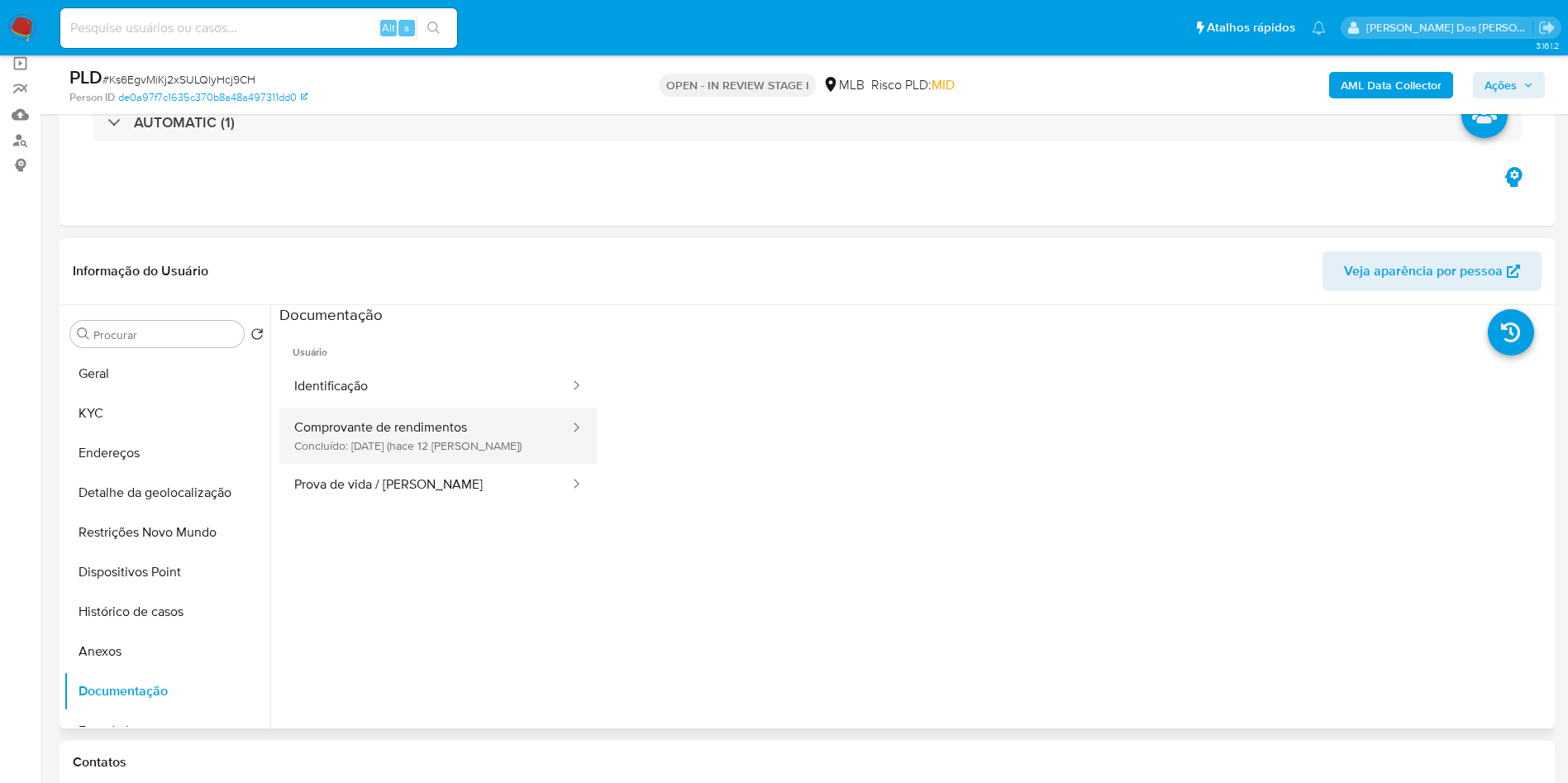
click at [469, 464] on button "Comprovante de rendimentos Concluído: [DATE] (hace 12 [PERSON_NAME])" at bounding box center [425, 435] width 292 height 56
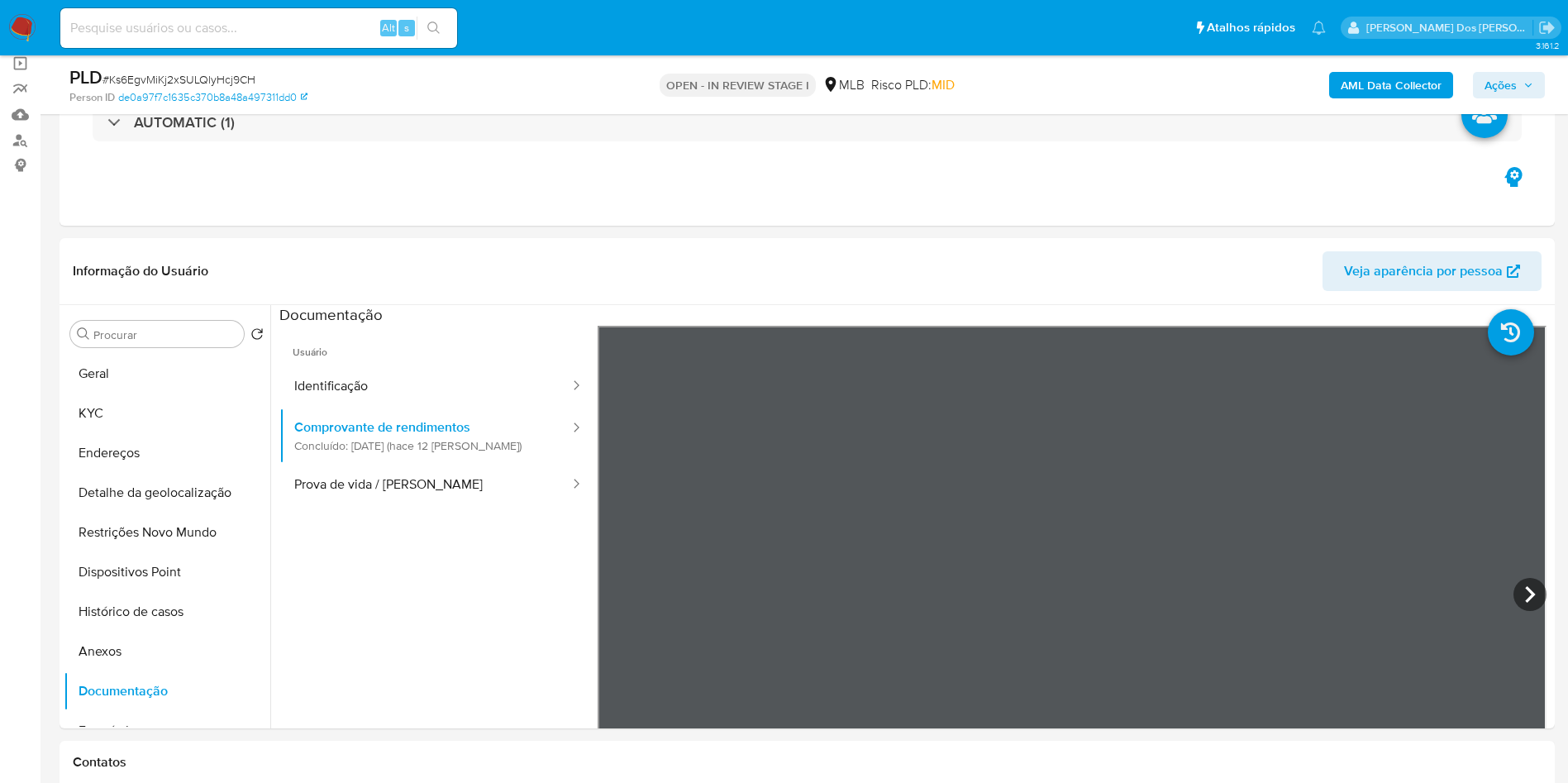
click at [1385, 86] on b "AML Data Collector" at bounding box center [1391, 85] width 101 height 27
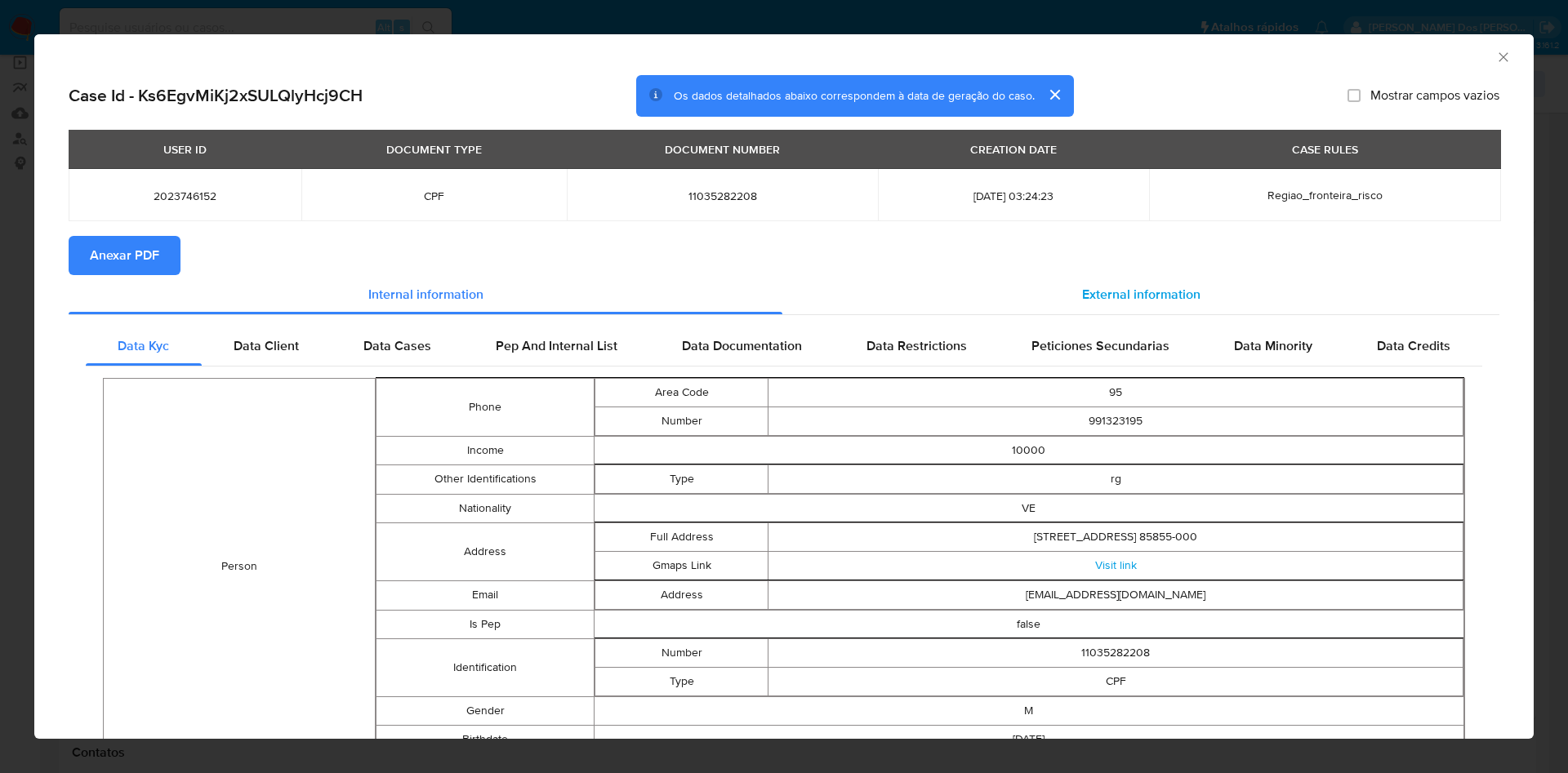
click at [1096, 283] on div "External information" at bounding box center [1140, 294] width 717 height 39
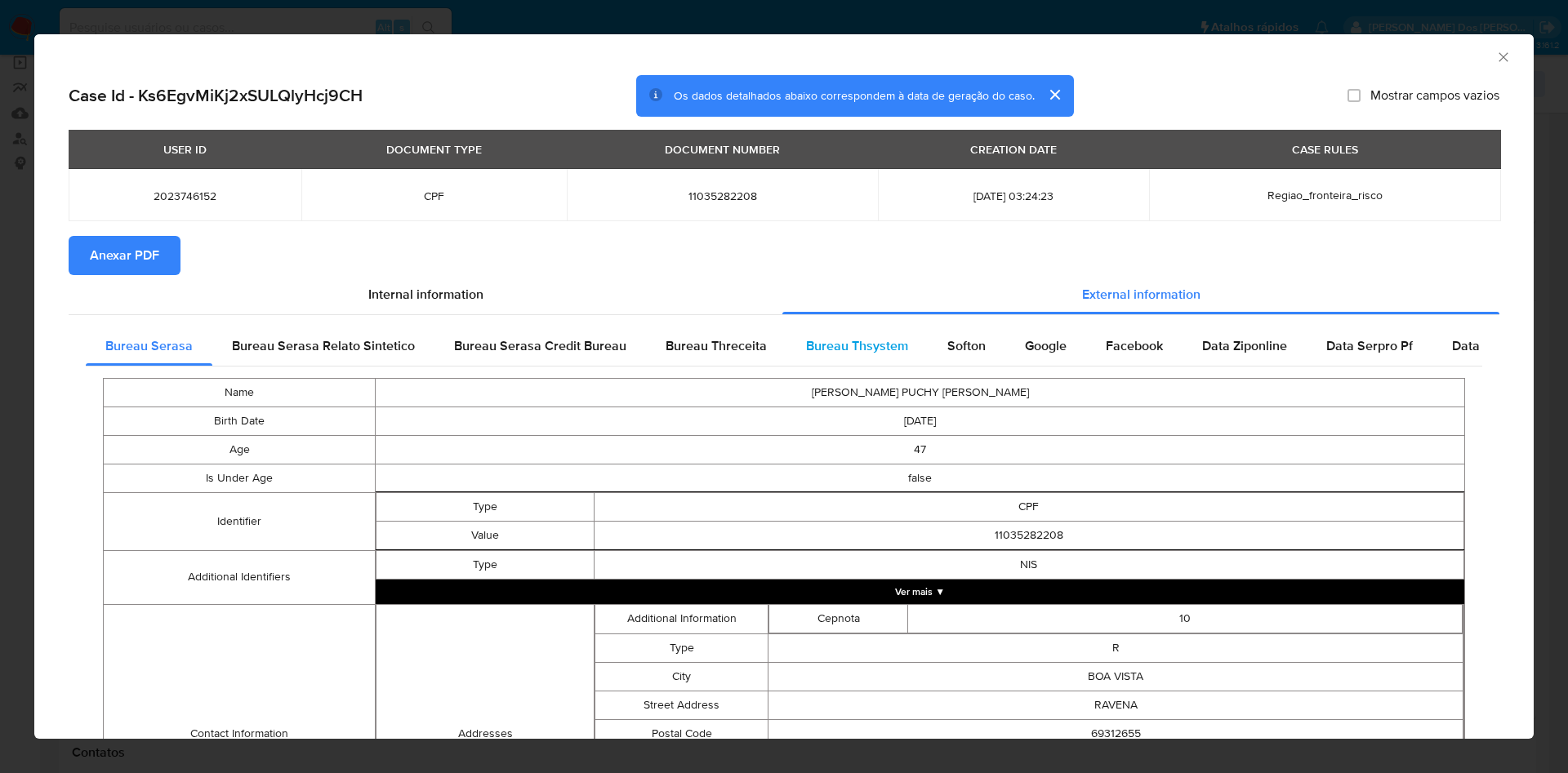
click at [864, 332] on div "Bureau Thsystem" at bounding box center [857, 346] width 141 height 39
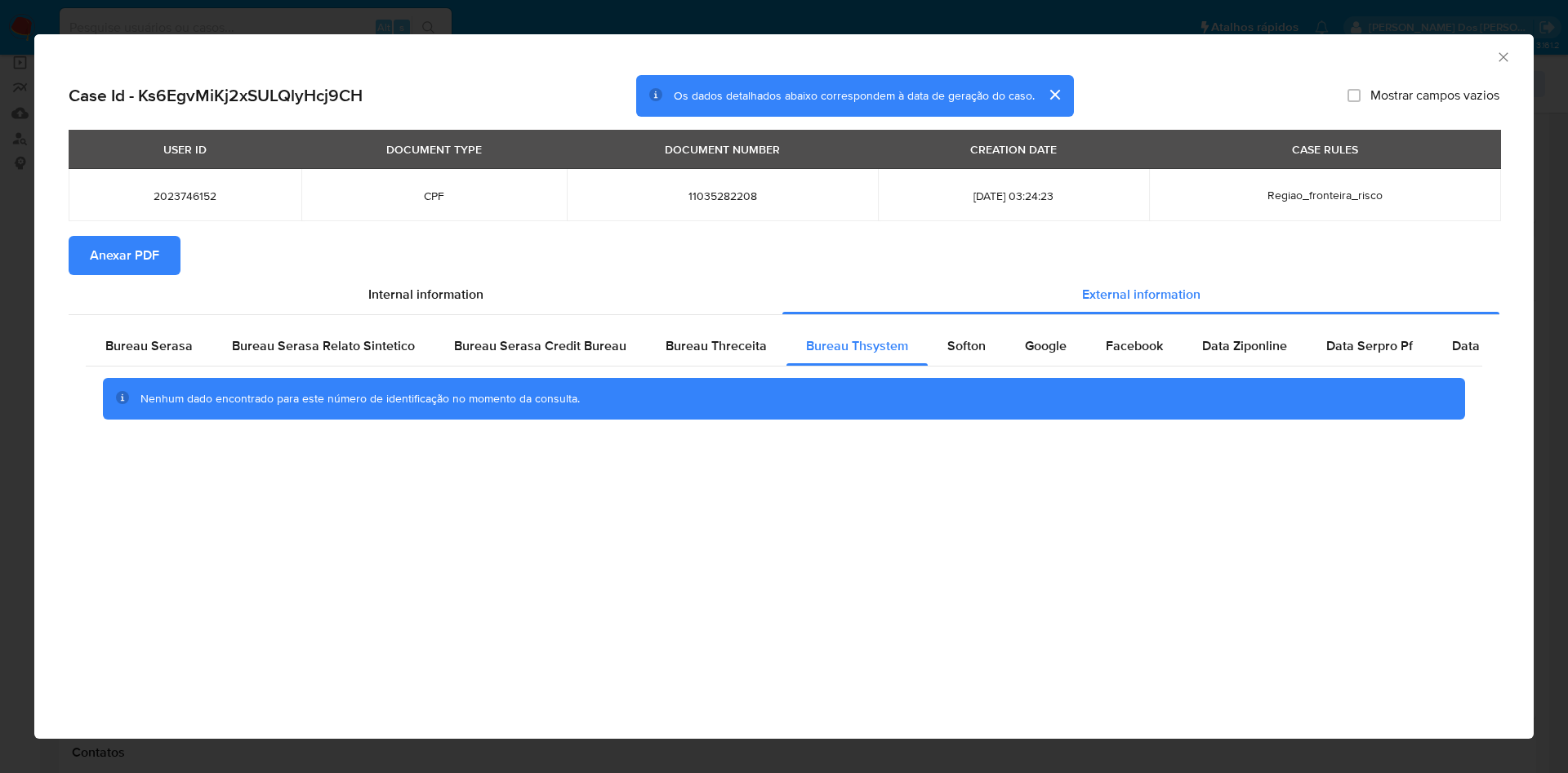
click at [164, 271] on button "Anexar PDF" at bounding box center [124, 255] width 112 height 39
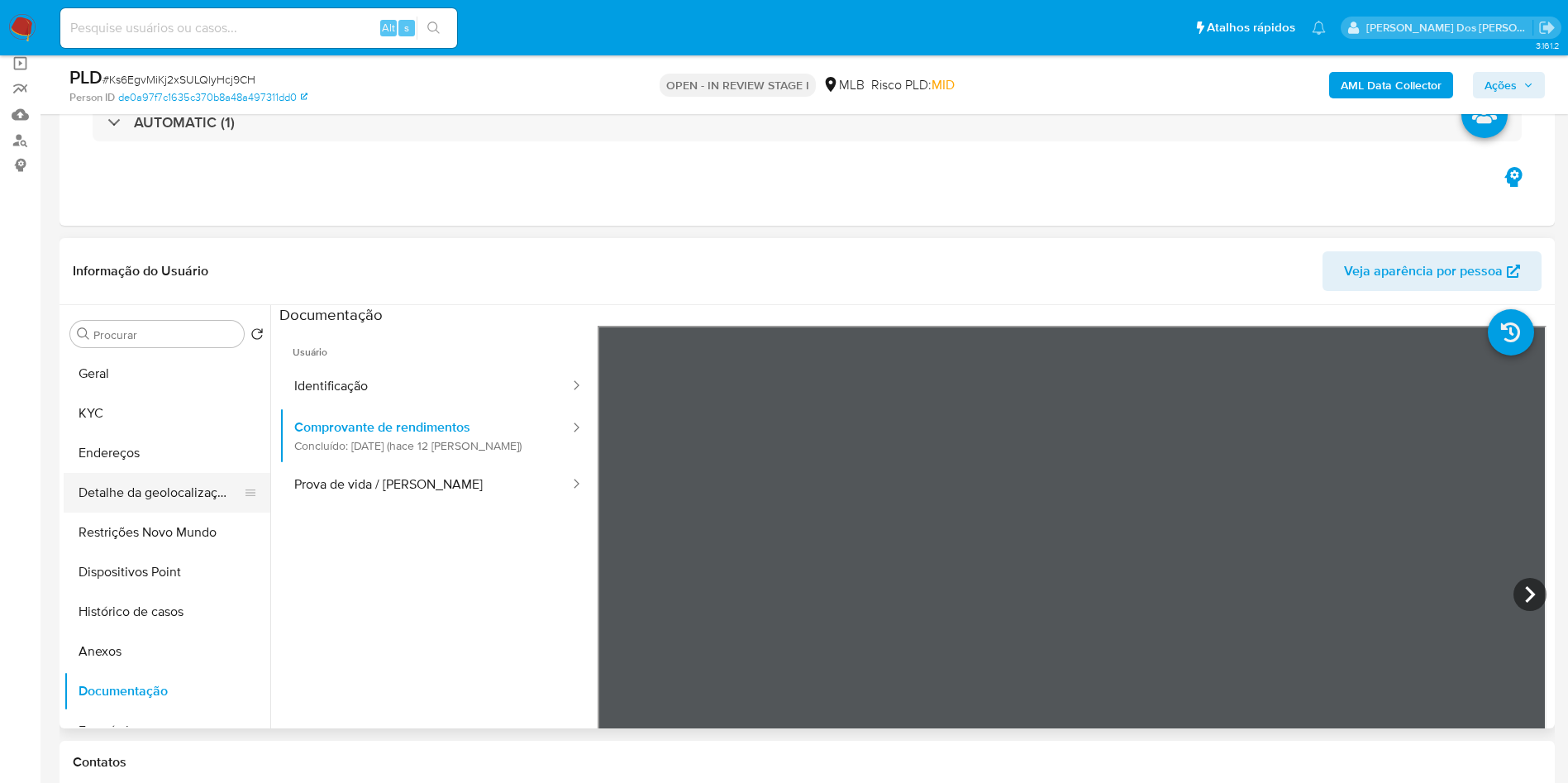
click at [166, 506] on button "Detalhe da geolocalização" at bounding box center [160, 492] width 193 height 40
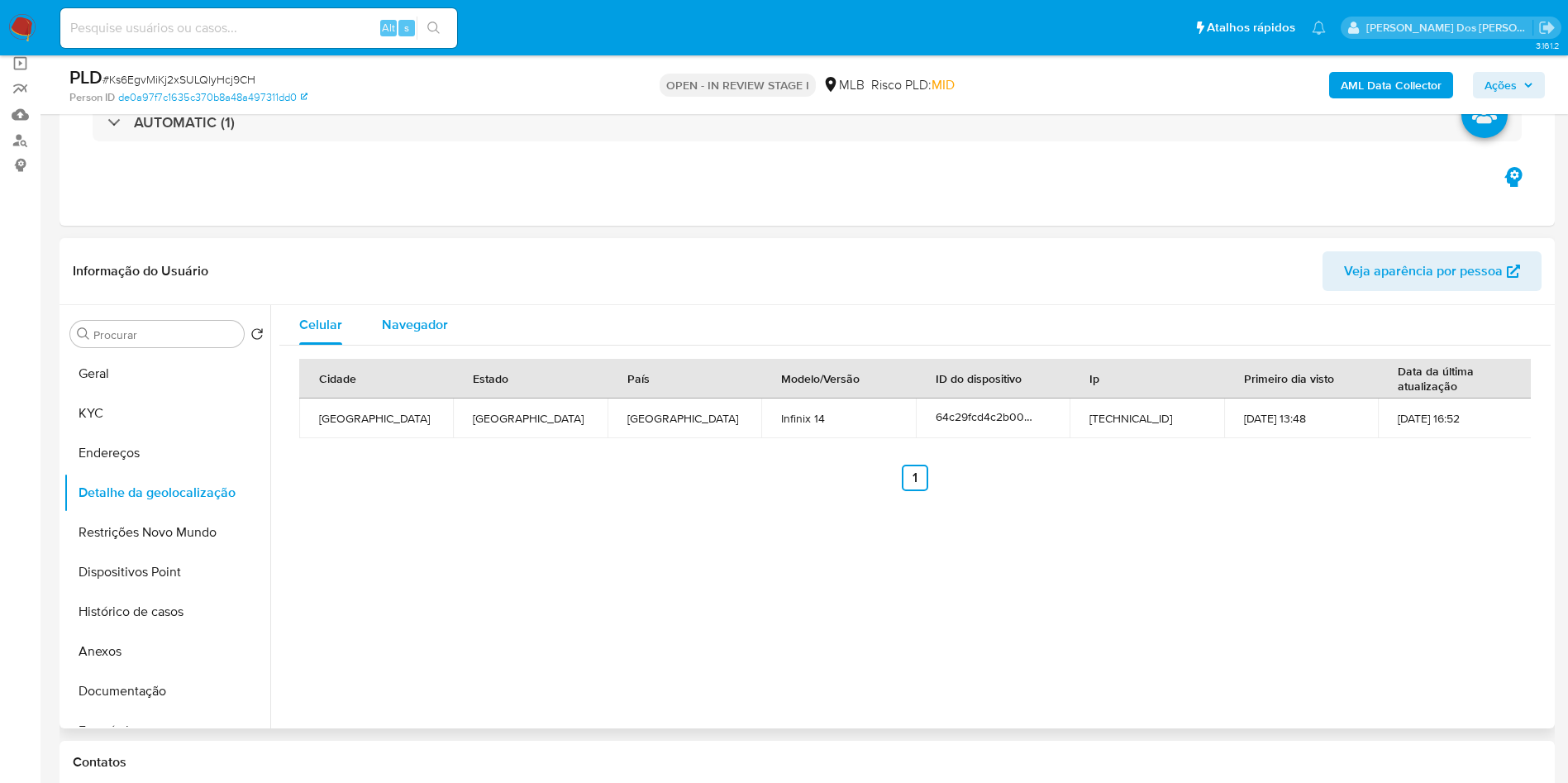
click at [441, 334] on div "Navegador" at bounding box center [415, 325] width 66 height 40
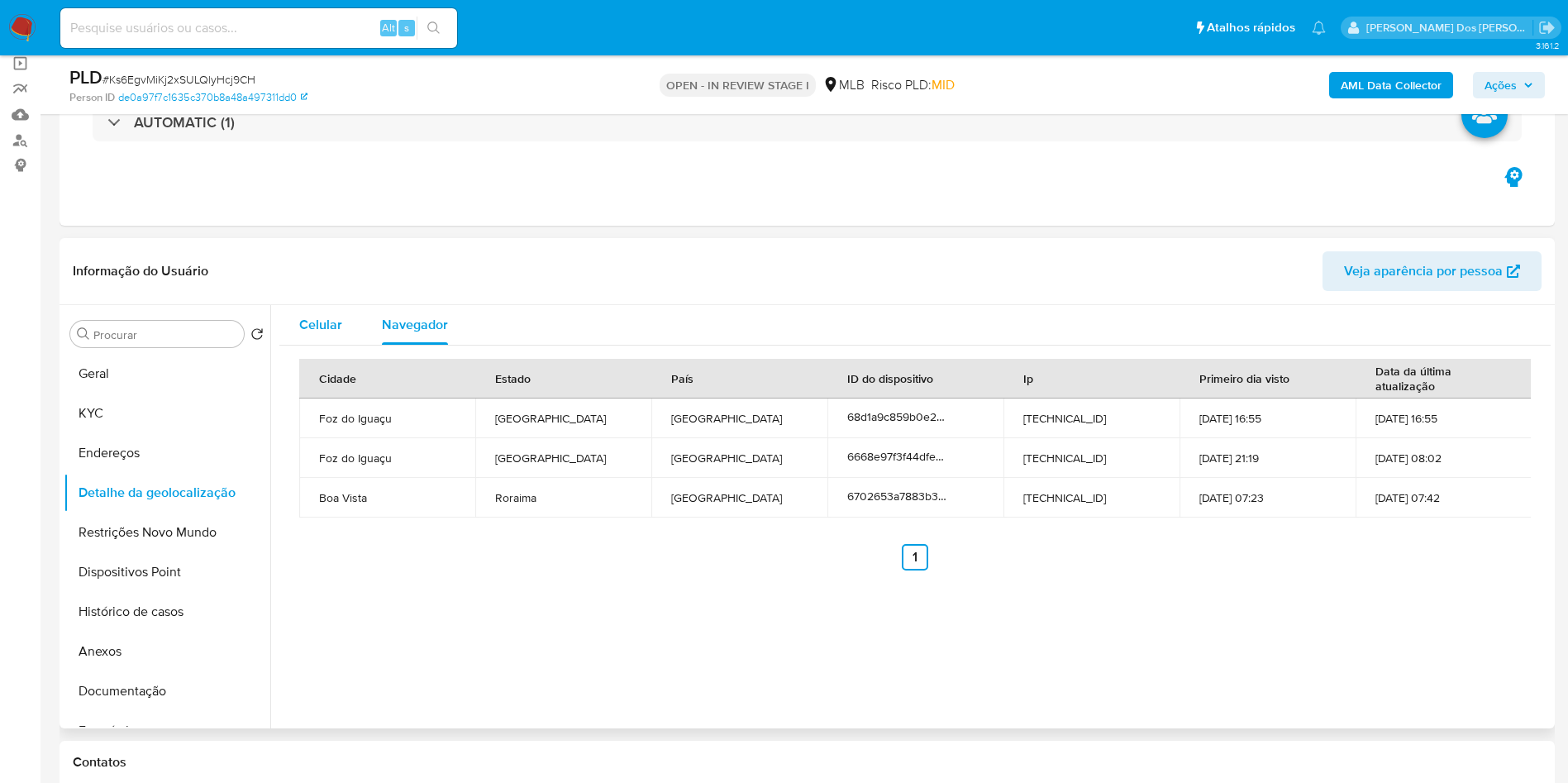
click at [322, 334] on span "Celular" at bounding box center [320, 324] width 43 height 19
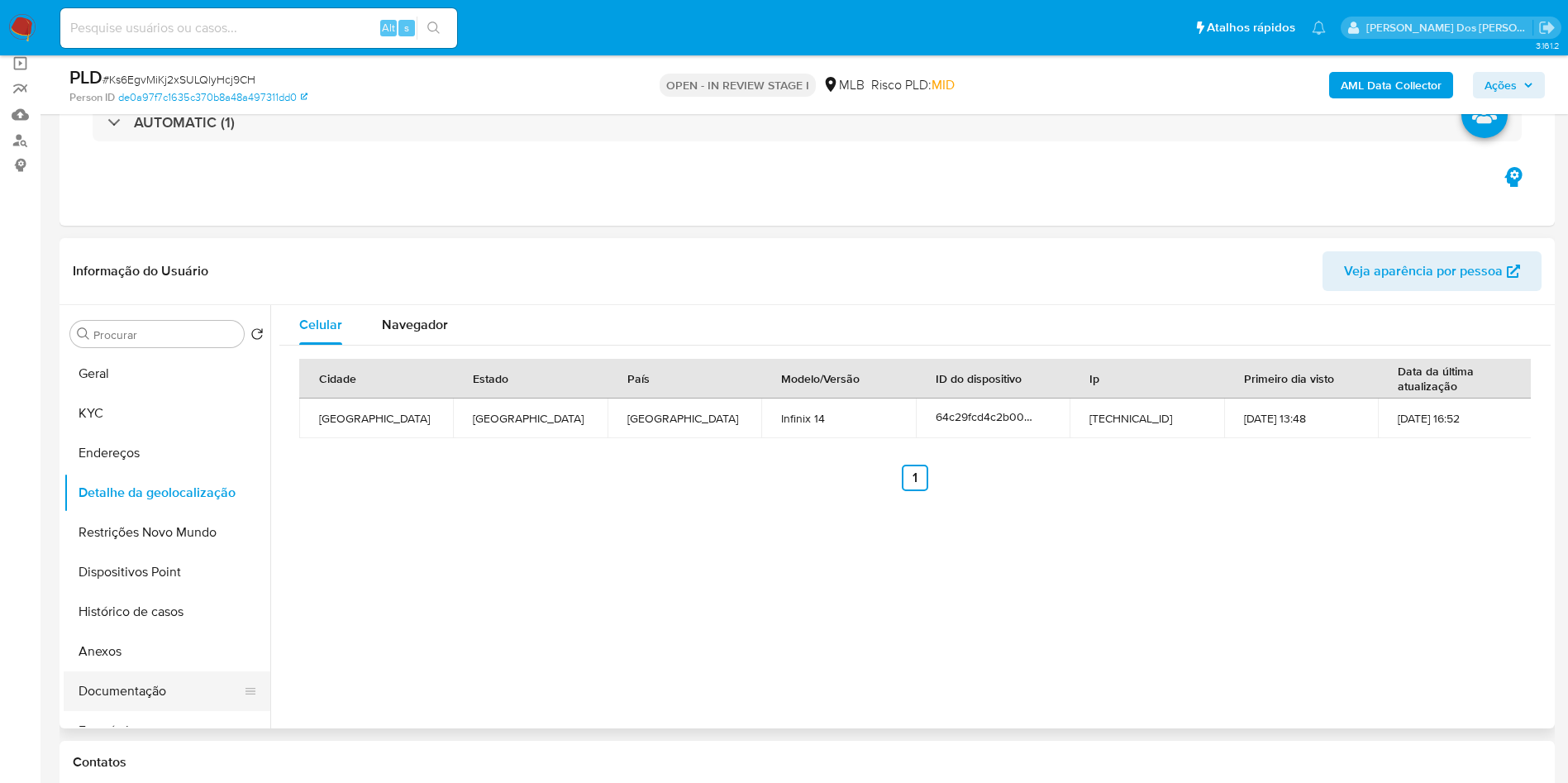
click at [112, 711] on button "Documentação" at bounding box center [160, 691] width 193 height 40
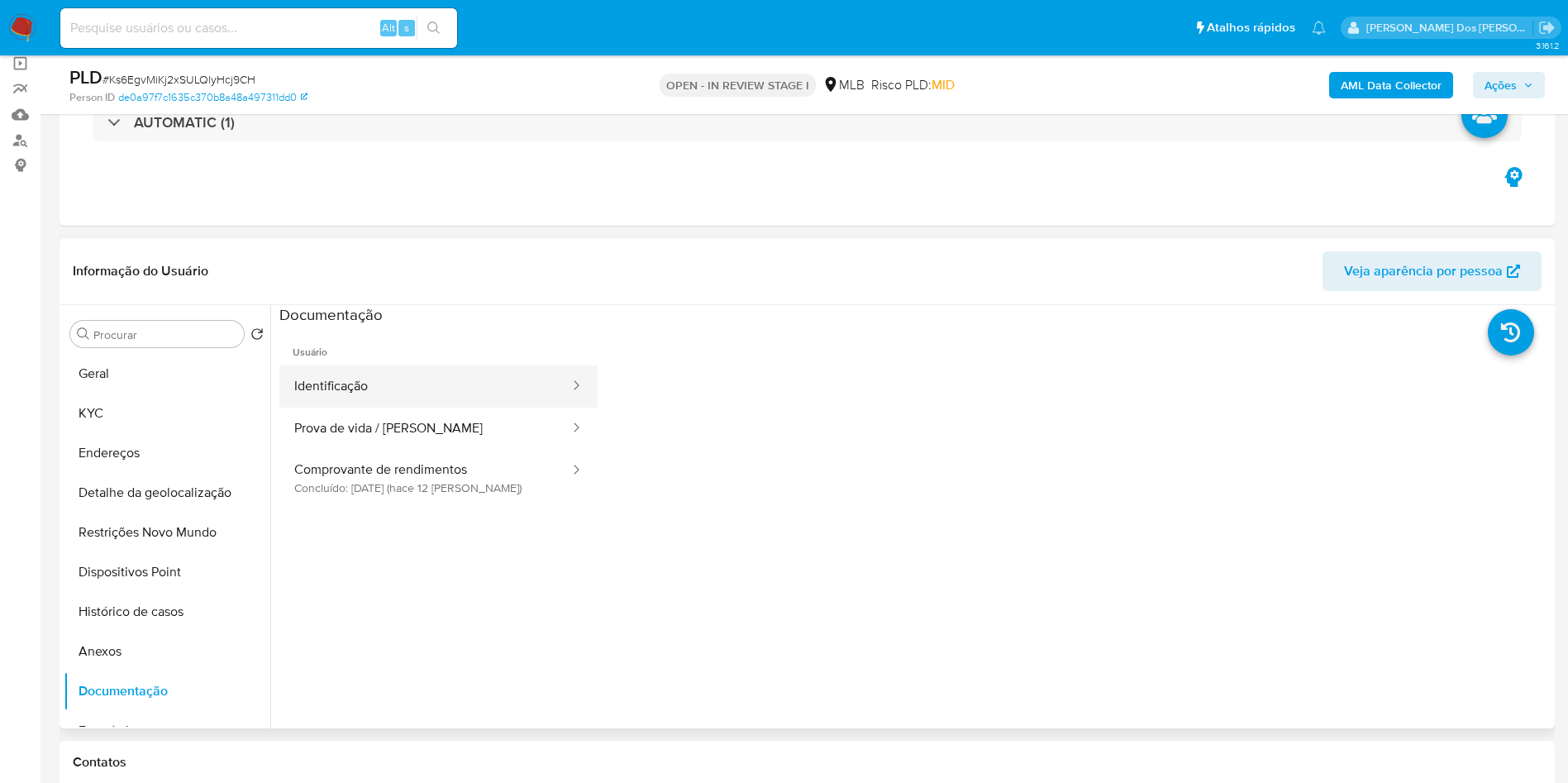
click at [471, 408] on button "Identificação" at bounding box center [425, 386] width 292 height 42
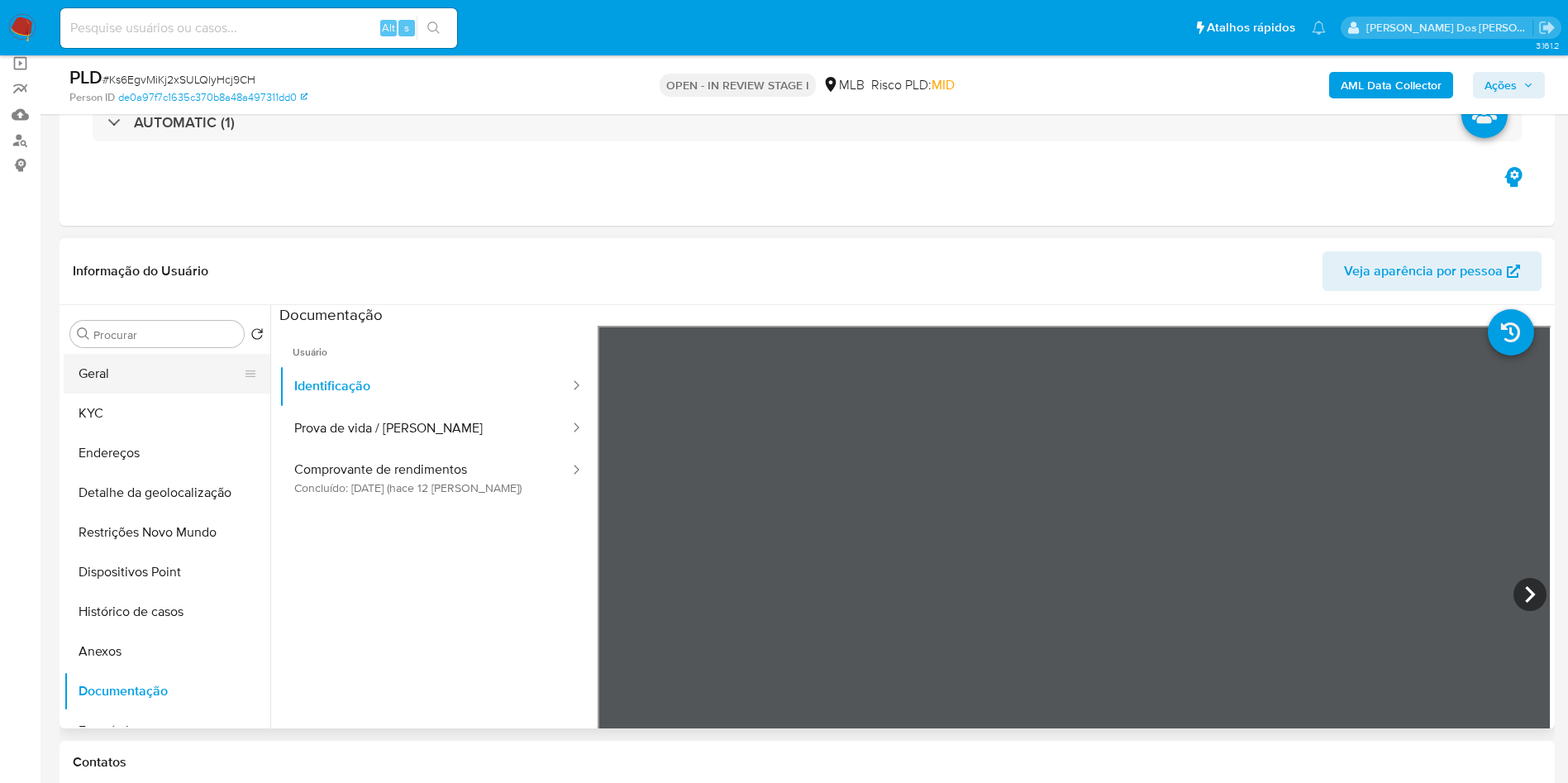
click at [177, 394] on button "Geral" at bounding box center [160, 374] width 193 height 40
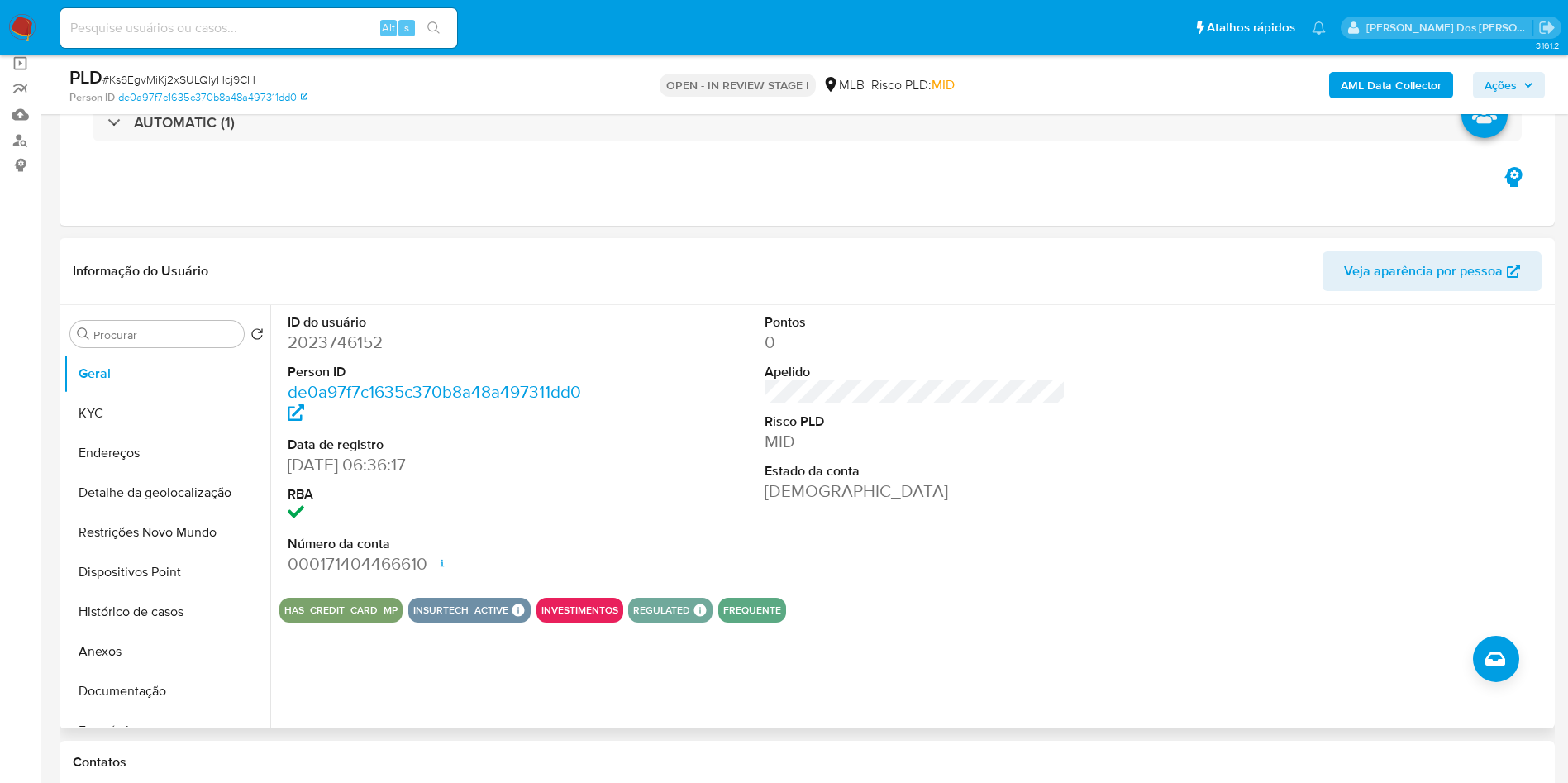
copy p "3694"
click at [143, 433] on button "KYC" at bounding box center [160, 413] width 193 height 40
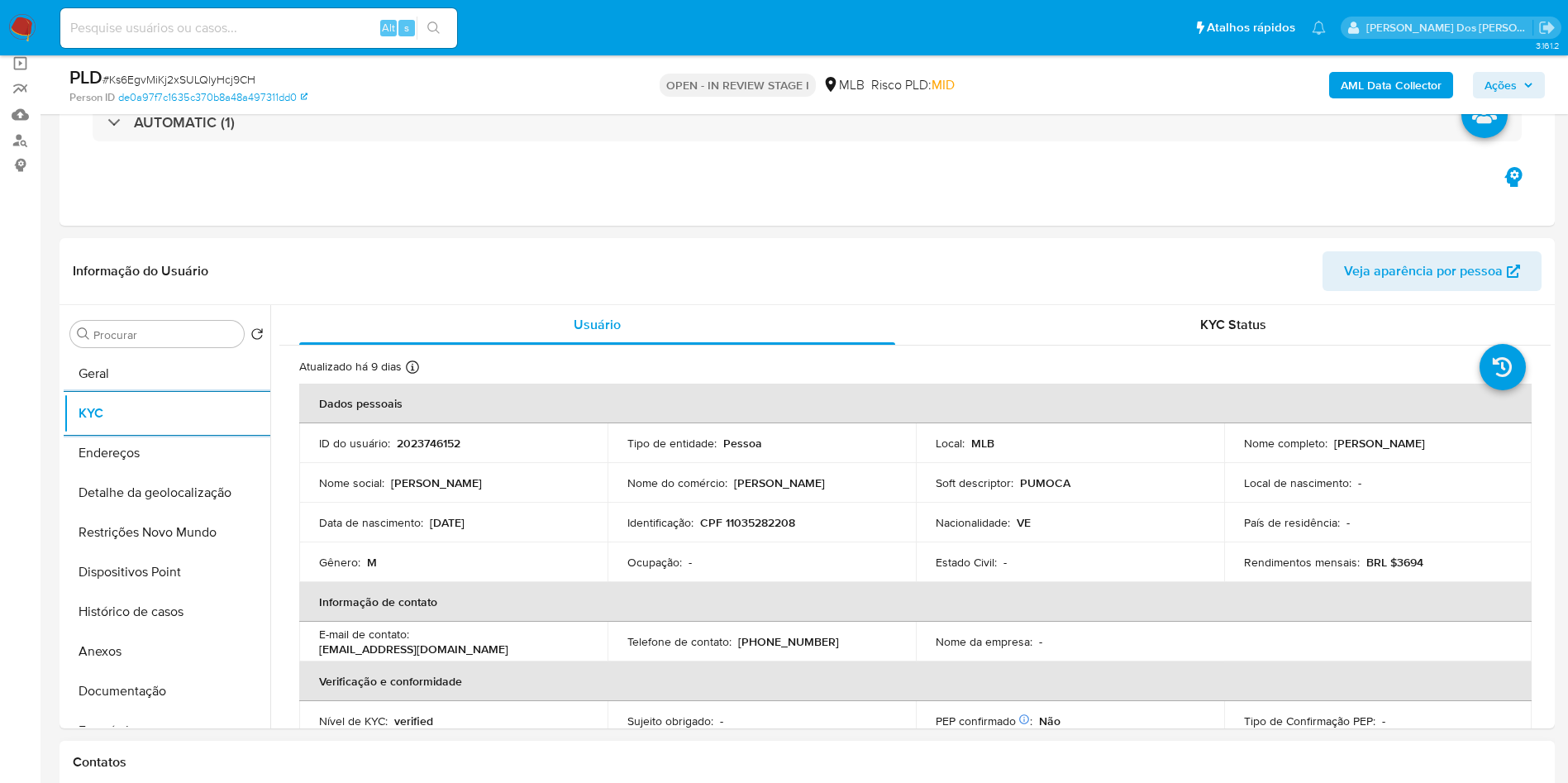
copy p "3694"
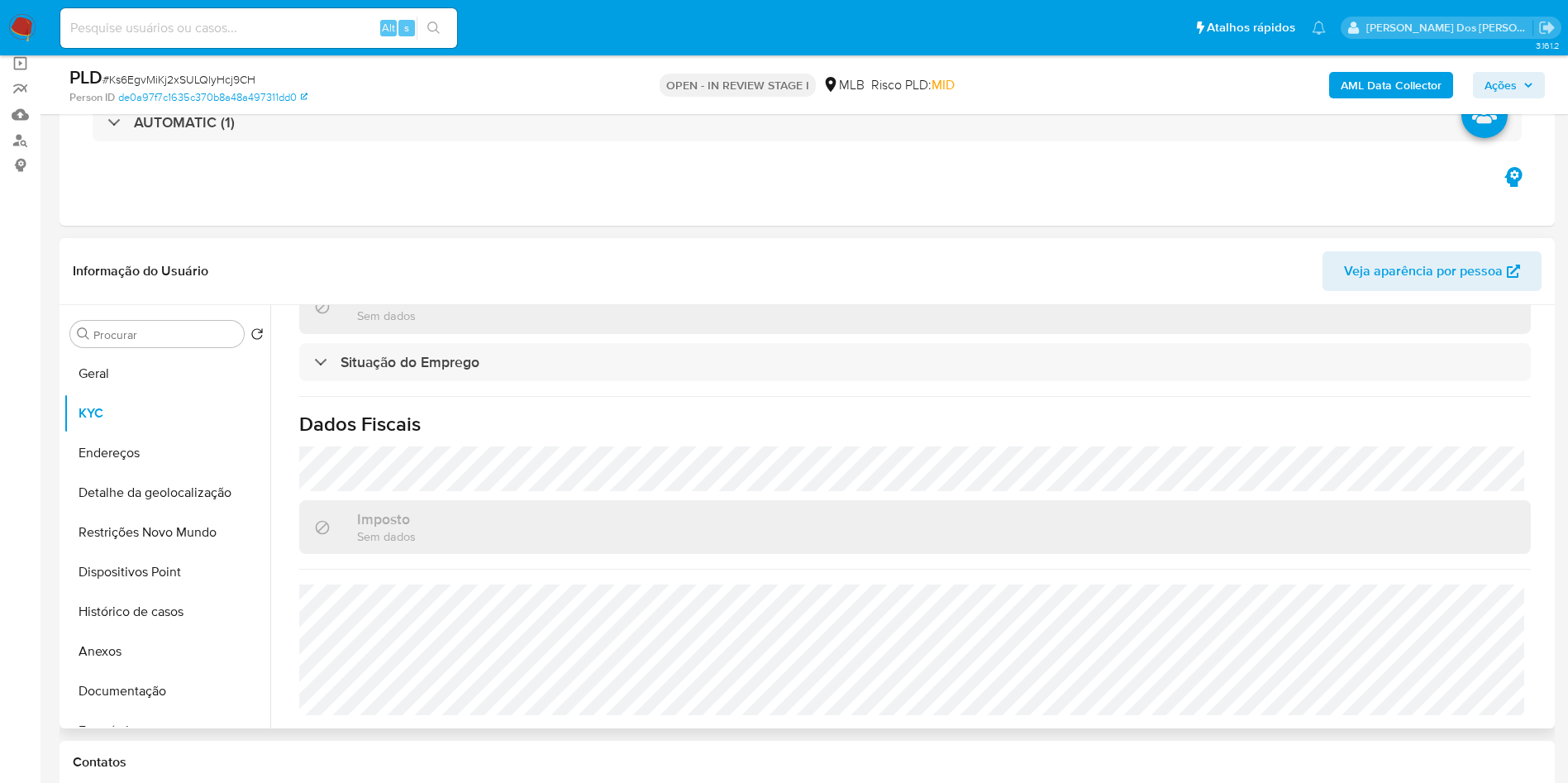
copy p "3694"
click at [164, 512] on button "Detalhe da geolocalização" at bounding box center [160, 492] width 193 height 40
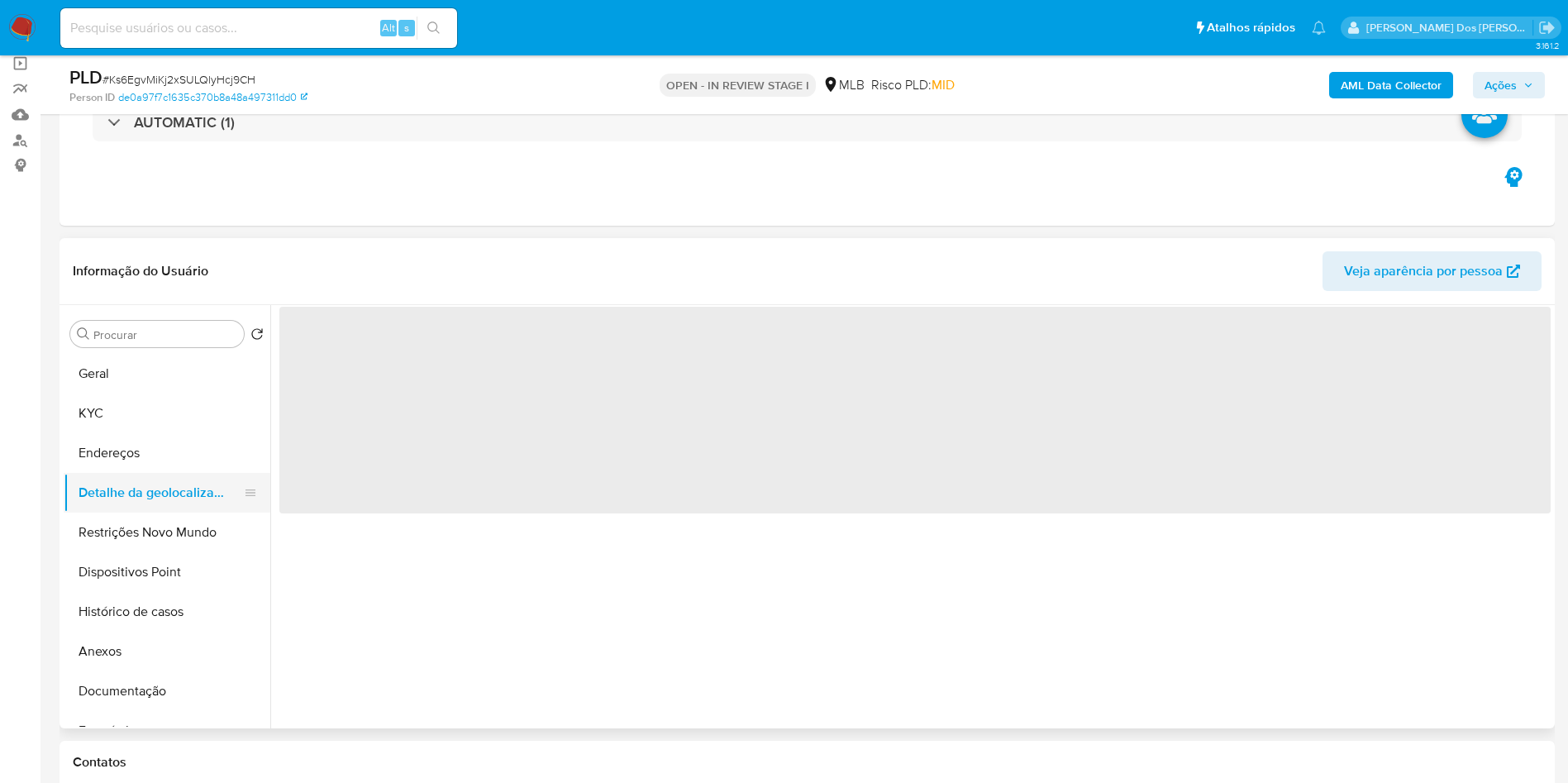
scroll to position [0, 0]
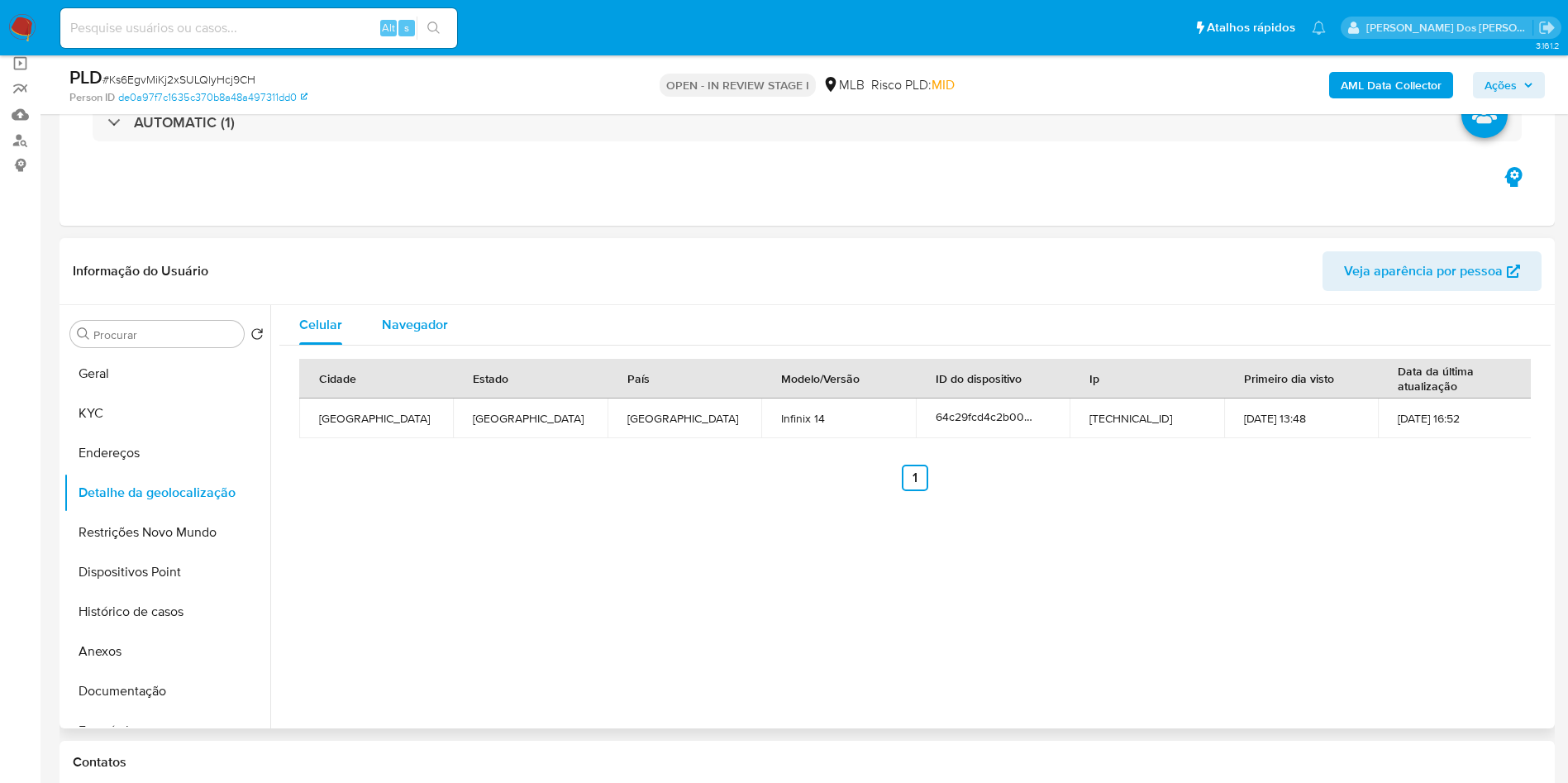
click at [422, 334] on span "Navegador" at bounding box center [415, 324] width 66 height 19
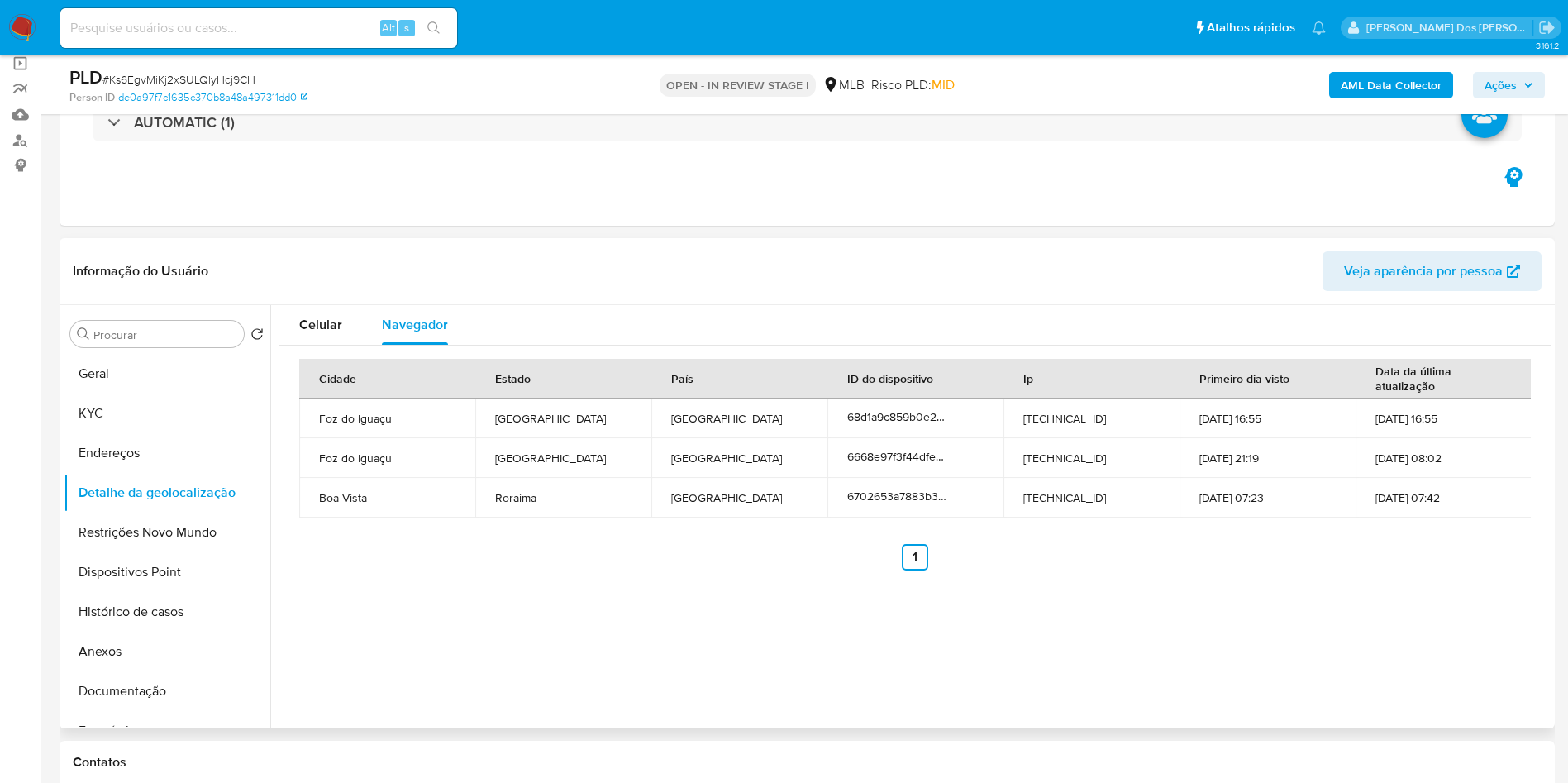
copy p "3694"
click at [185, 552] on button "Restrições Novo Mundo" at bounding box center [160, 532] width 193 height 40
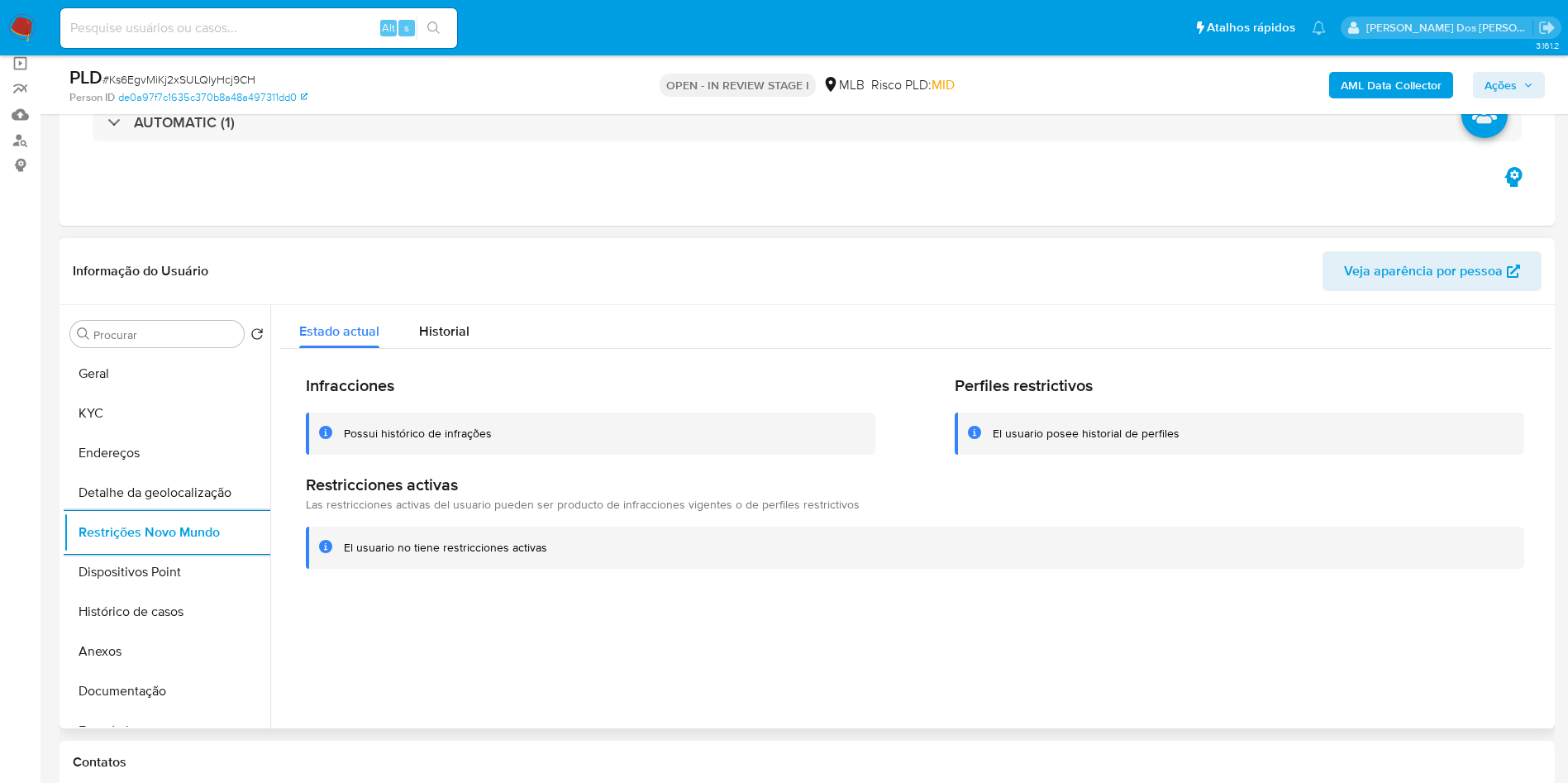
copy p "3694"
click at [140, 593] on button "Dispositivos Point" at bounding box center [160, 571] width 193 height 40
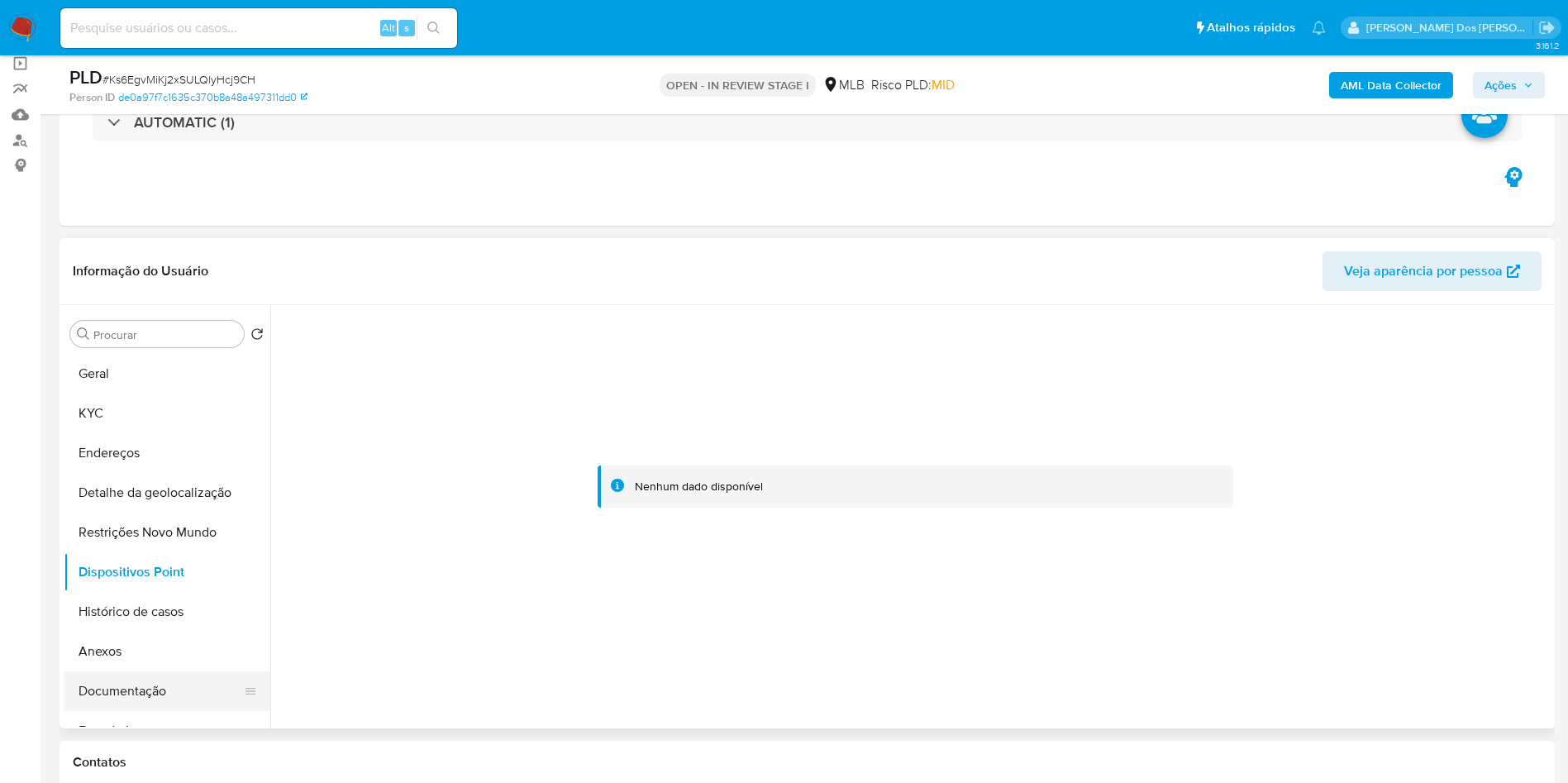
click at [89, 711] on button "Documentação" at bounding box center [160, 691] width 193 height 40
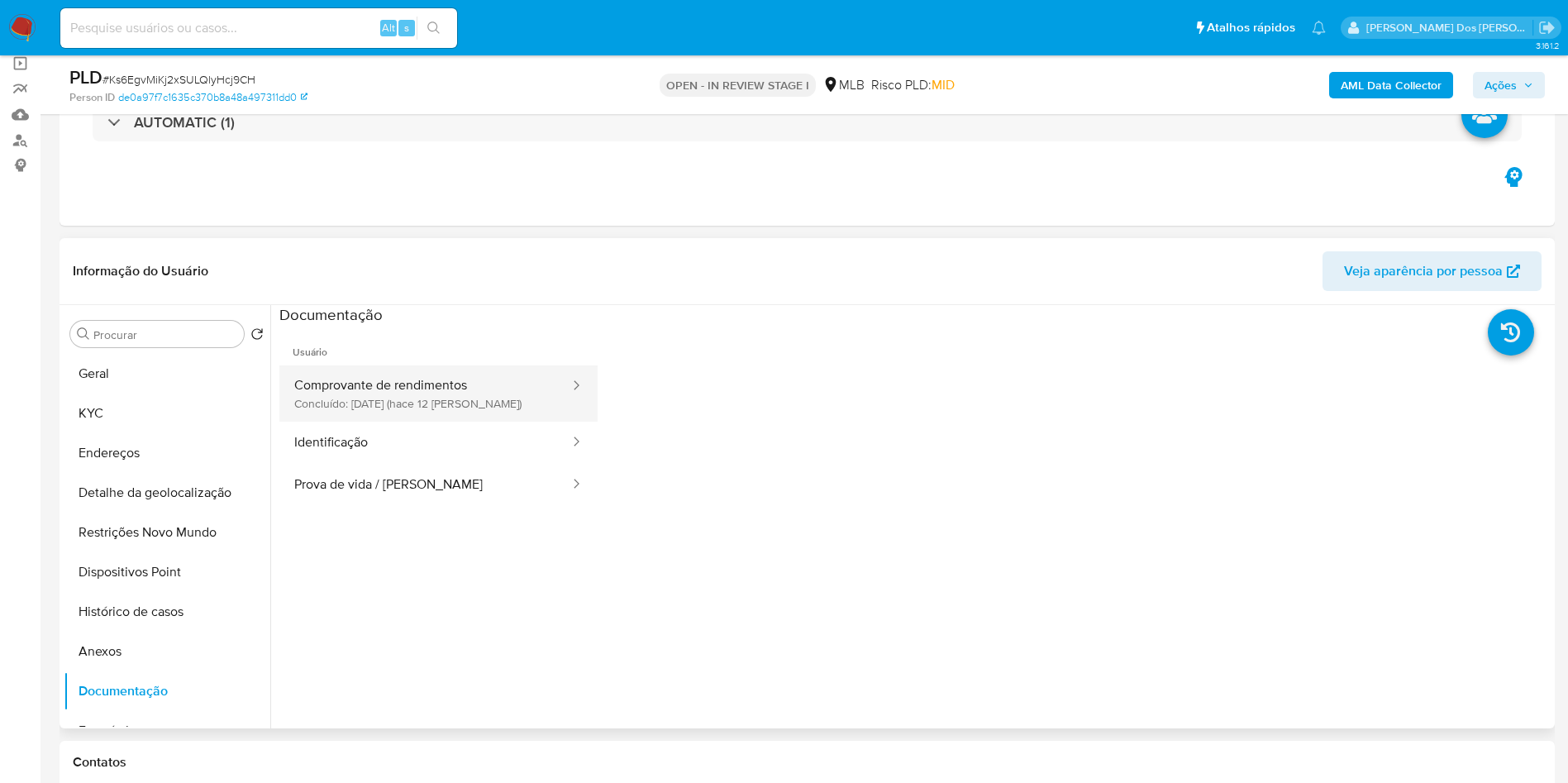
click at [475, 421] on button "Comprovante de rendimentos Concluído: 21/09/2025 (hace 12 días)" at bounding box center [425, 393] width 292 height 56
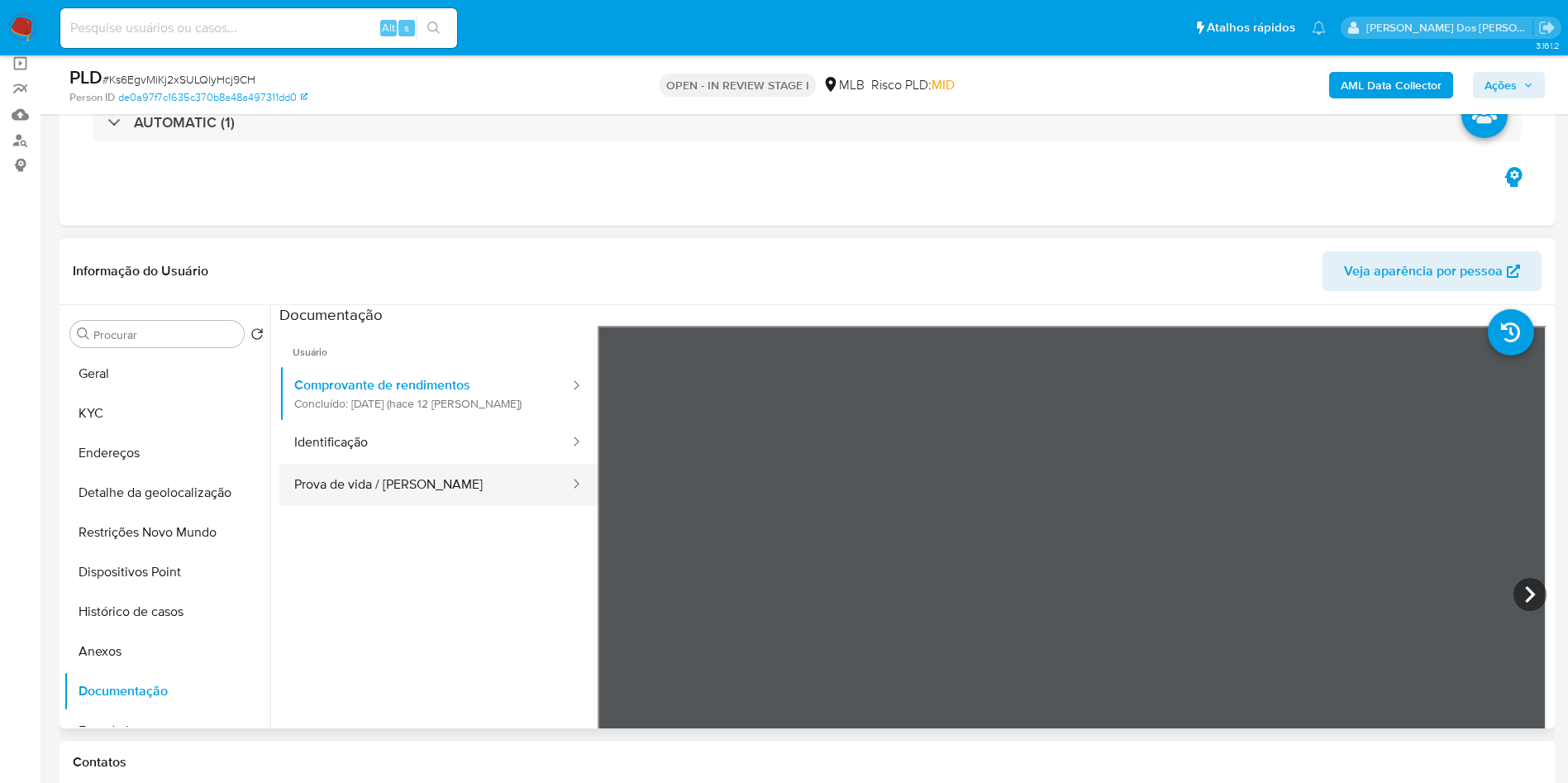
click at [415, 503] on button "Prova de vida / Selfie" at bounding box center [425, 485] width 292 height 42
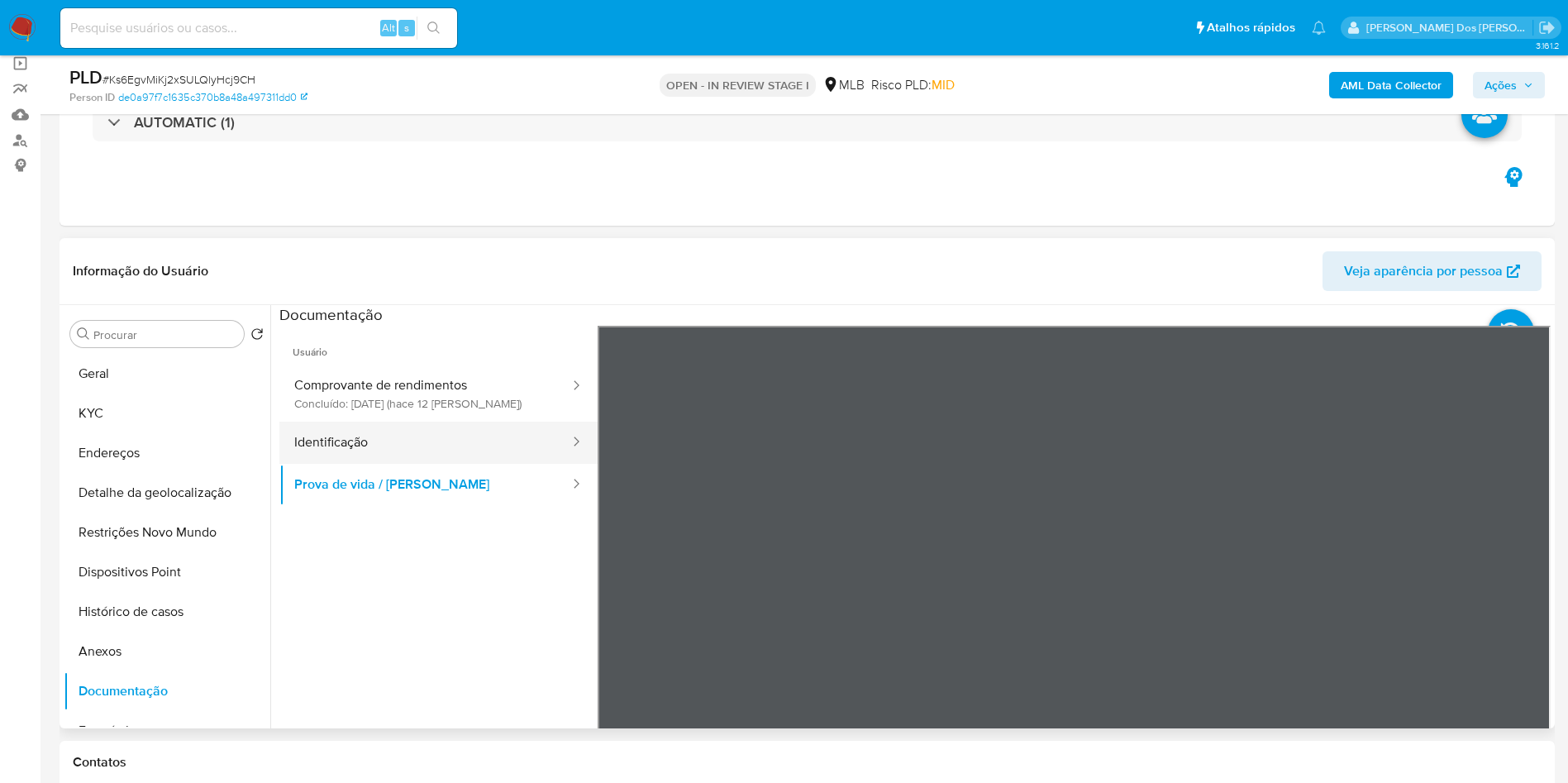
click at [364, 462] on button "Identificação" at bounding box center [425, 443] width 292 height 42
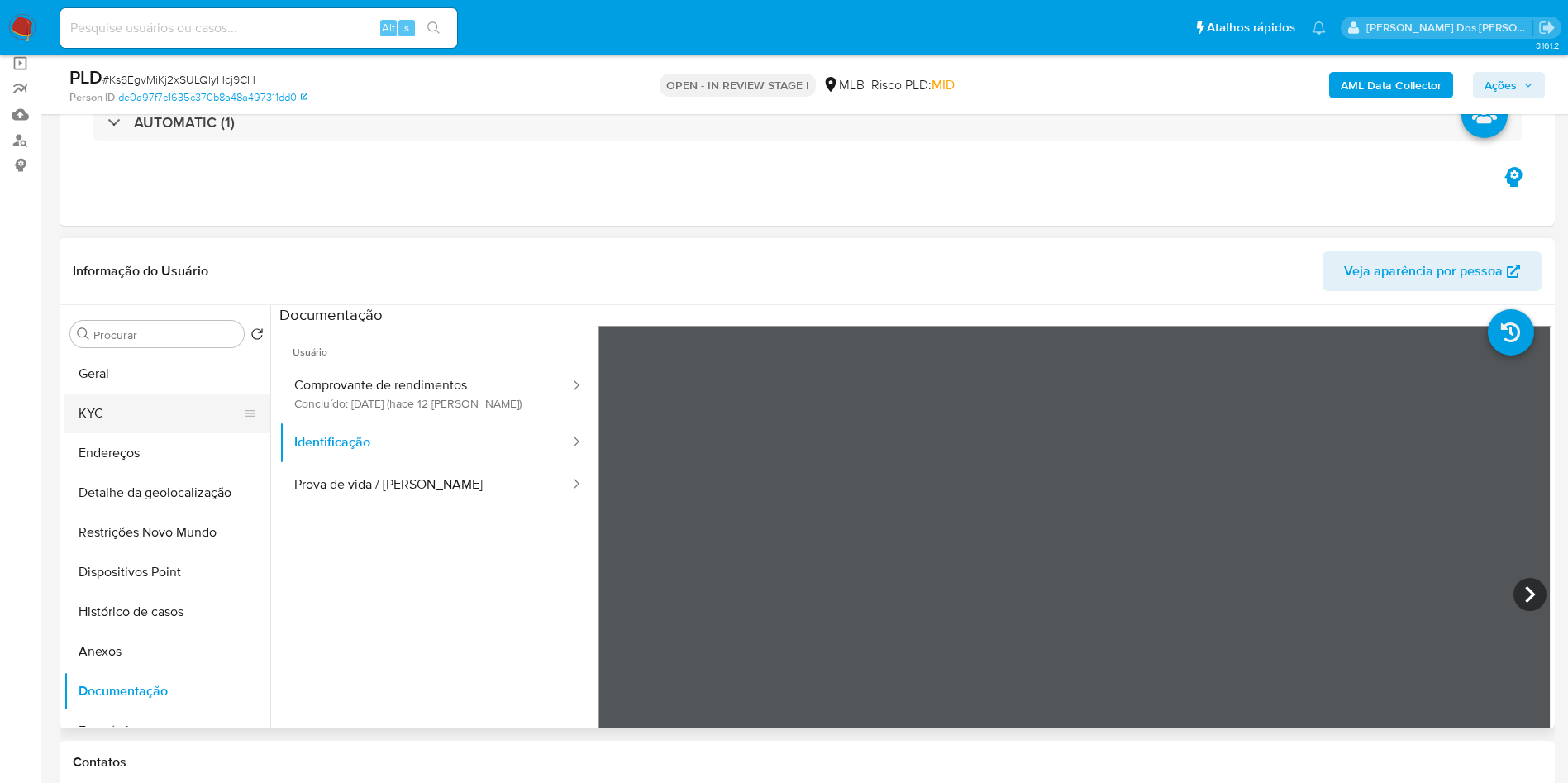
click at [115, 433] on button "KYC" at bounding box center [160, 413] width 193 height 40
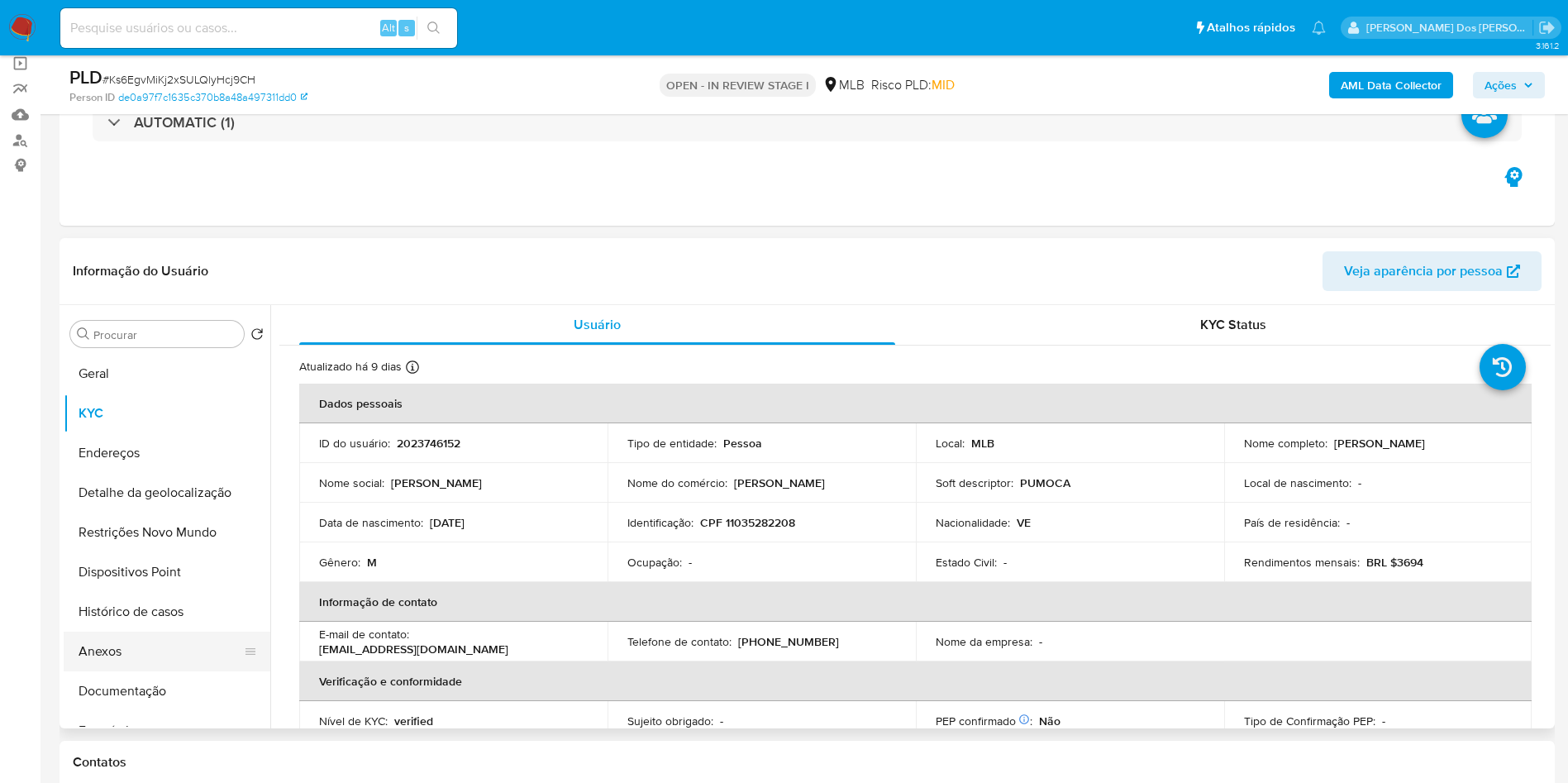
click at [175, 672] on button "Anexos" at bounding box center [160, 651] width 193 height 40
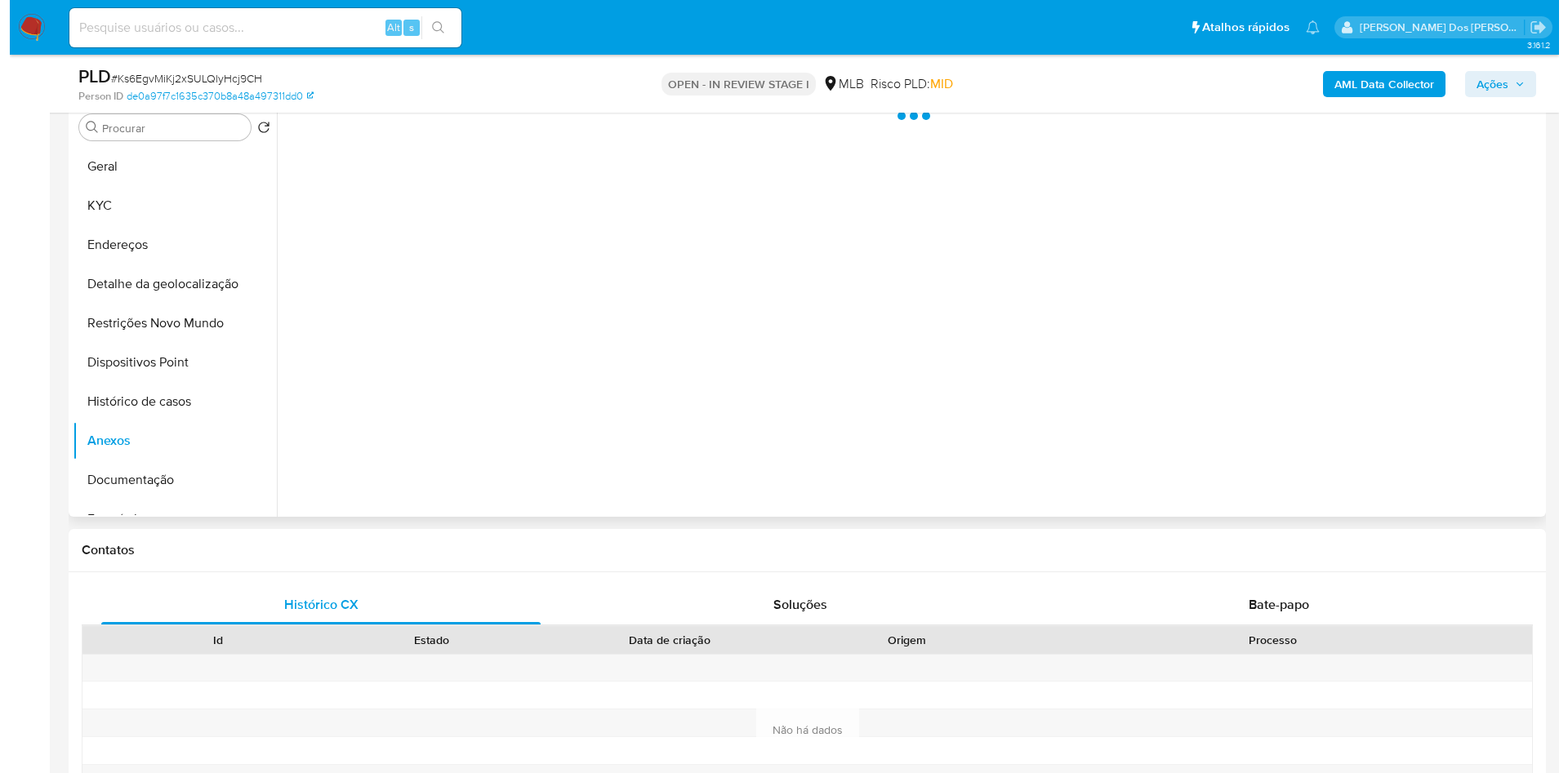
scroll to position [340, 0]
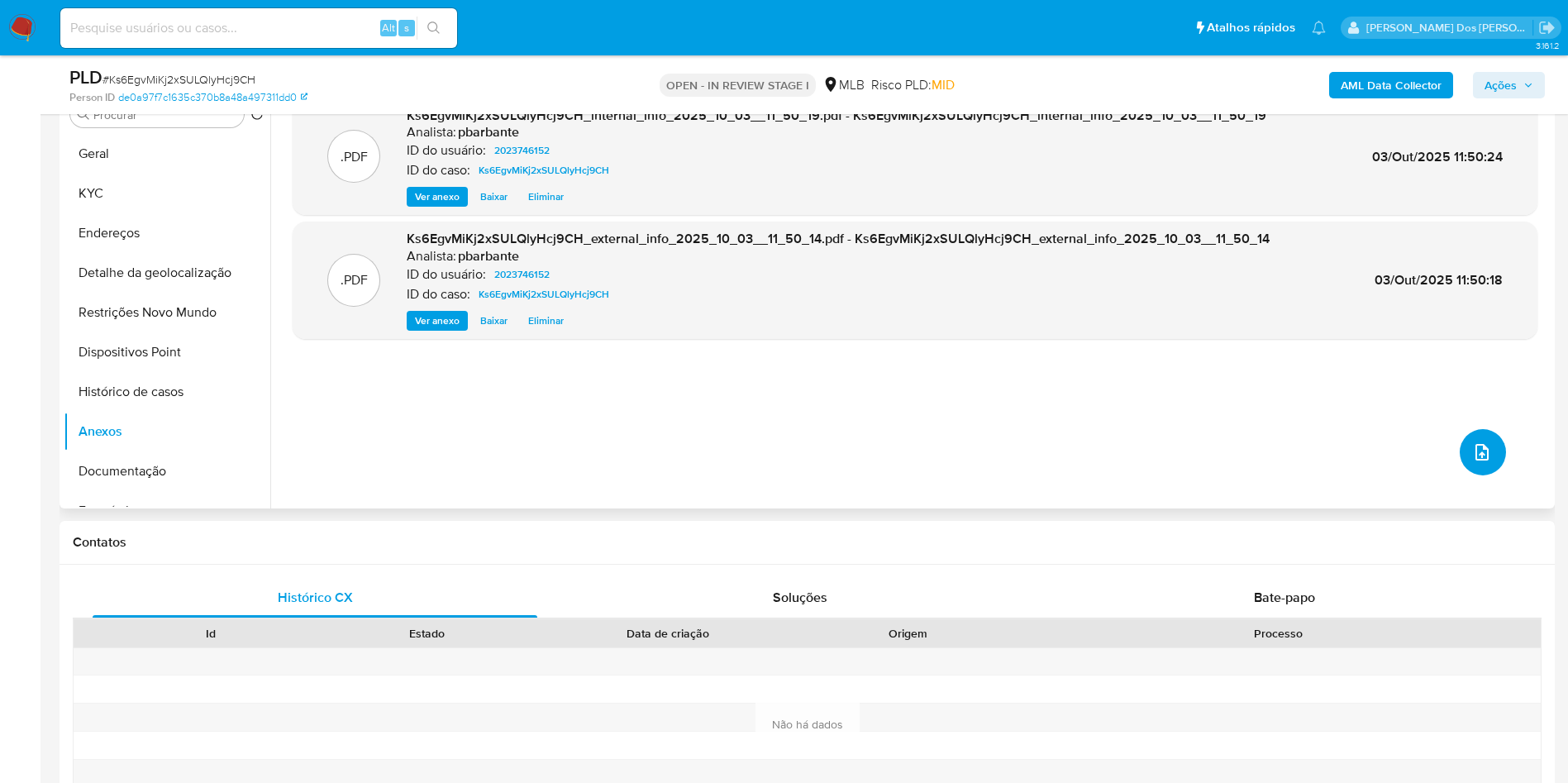
click at [1461, 476] on button "upload-file" at bounding box center [1482, 452] width 46 height 46
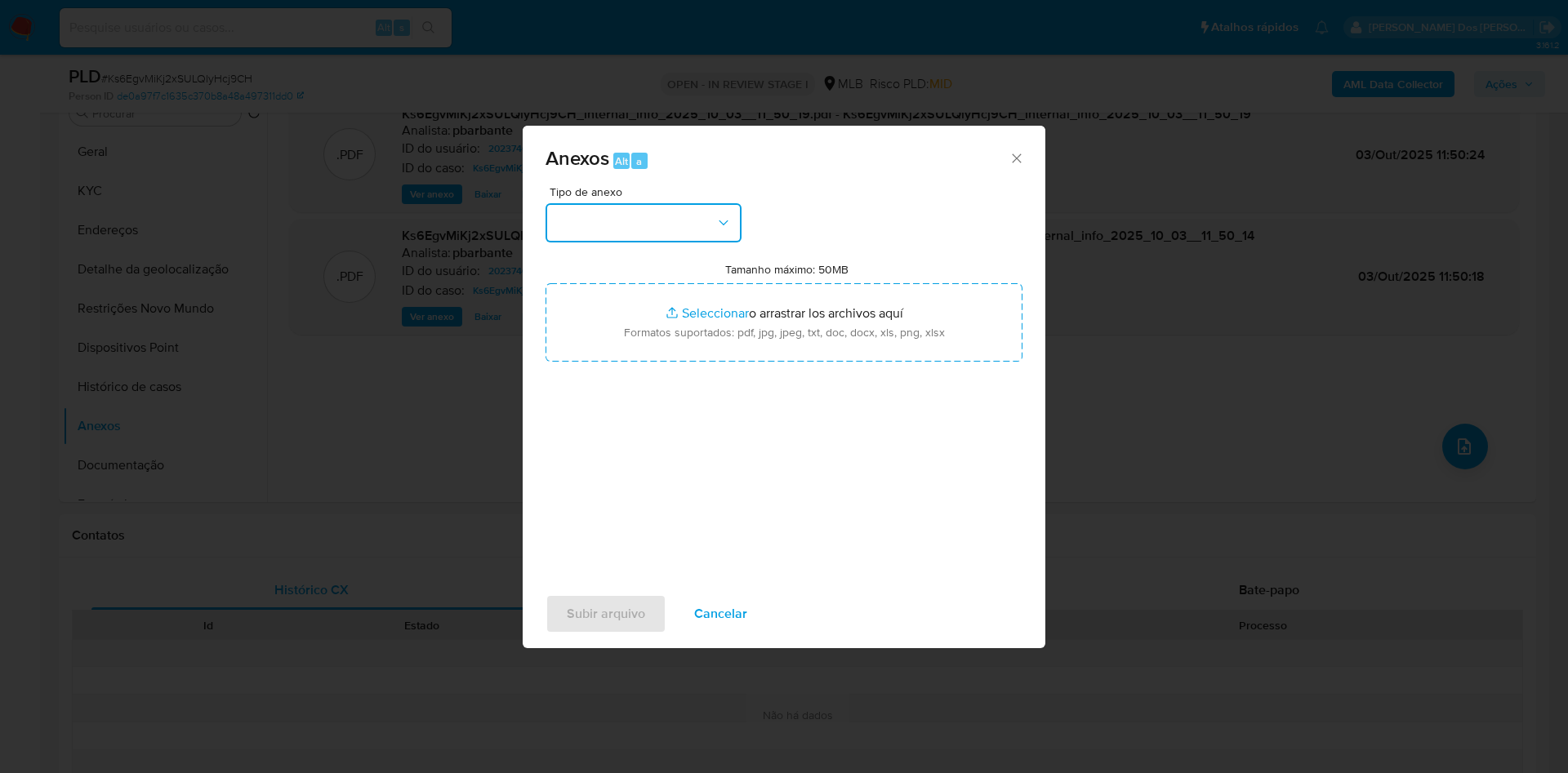
click at [650, 203] on button "button" at bounding box center [643, 223] width 196 height 39
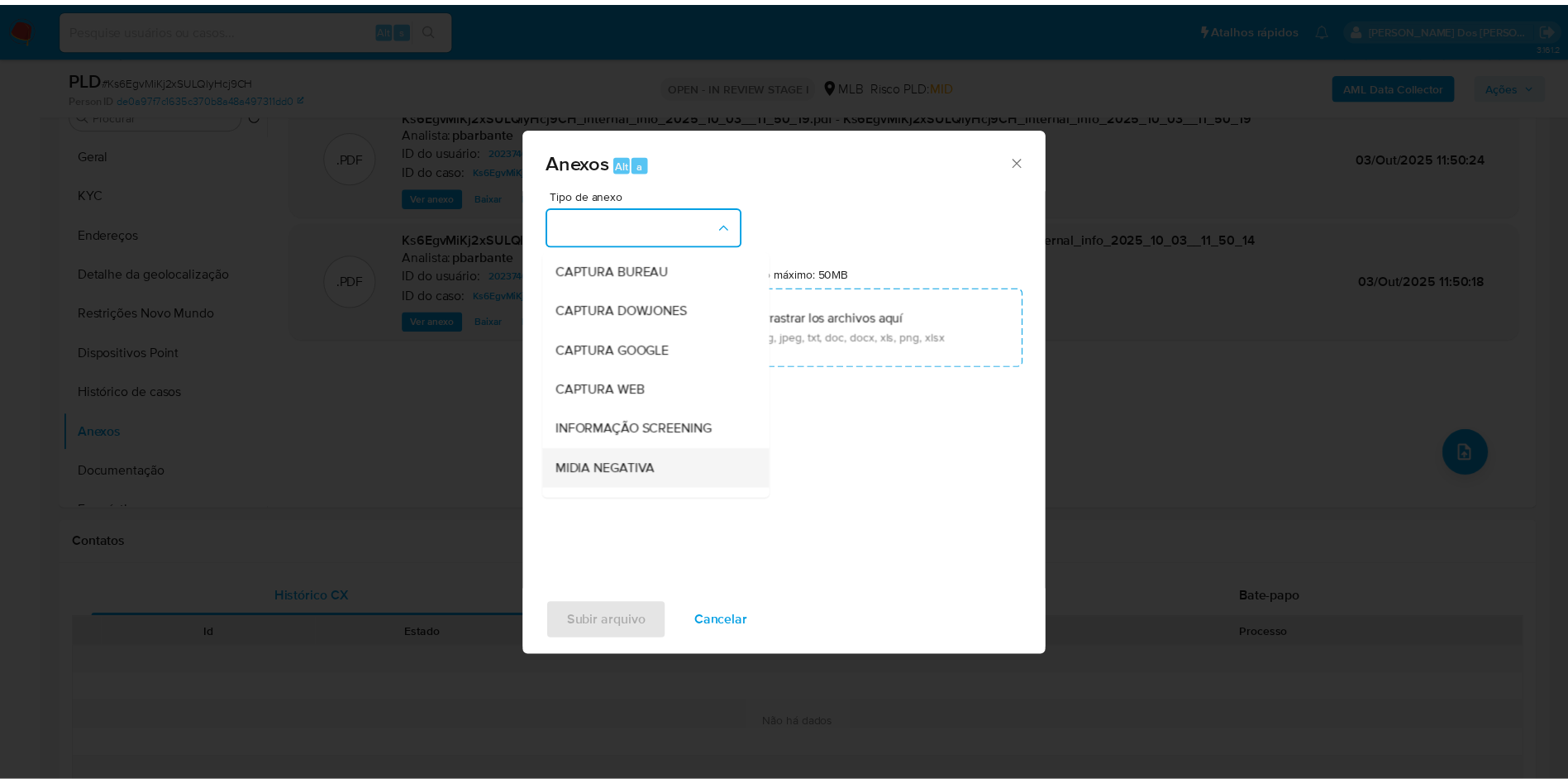
scroll to position [222, 0]
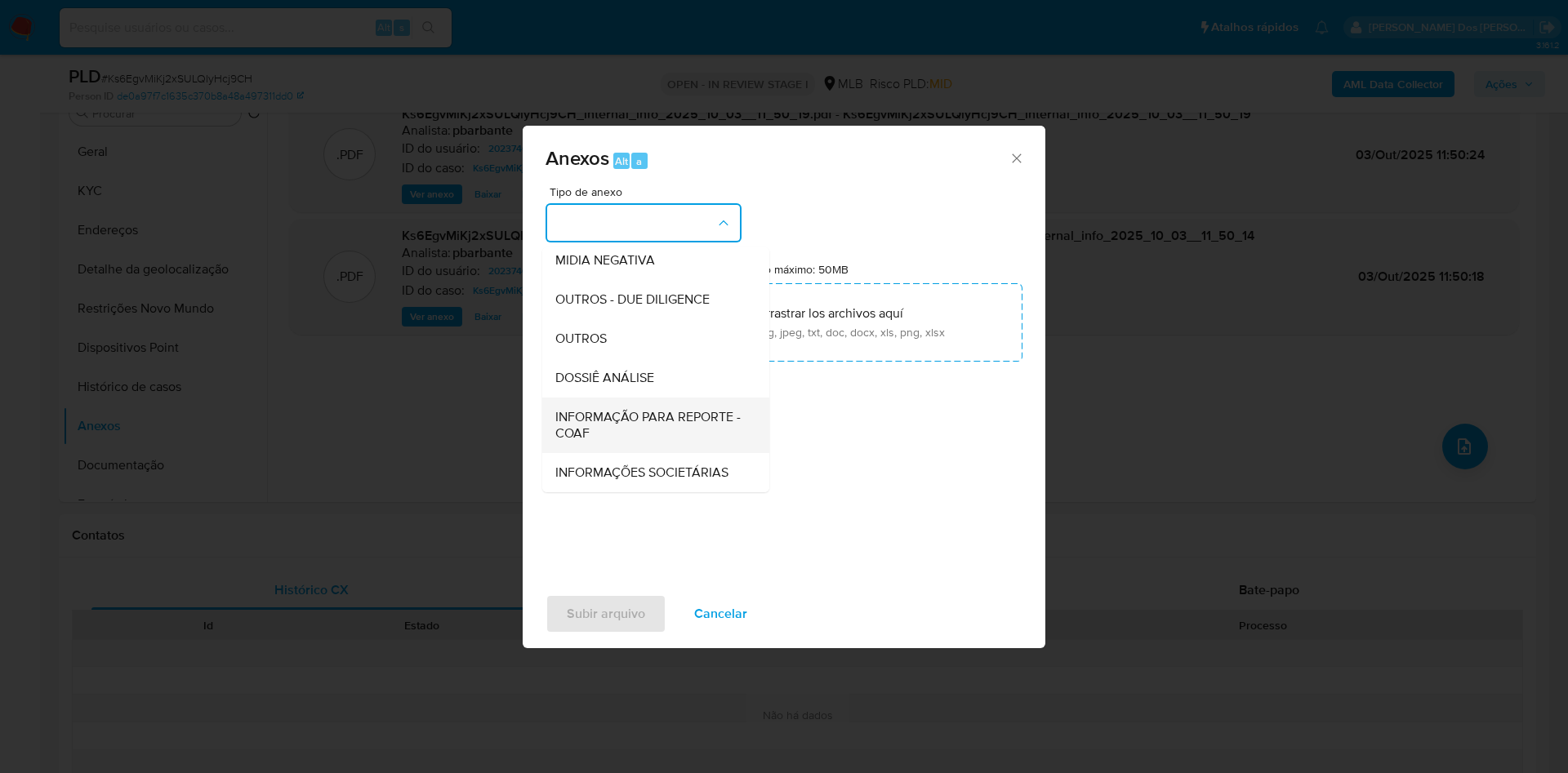
click at [608, 409] on span "INFORMAÇÃO PARA REPORTE - COAF" at bounding box center [650, 425] width 191 height 33
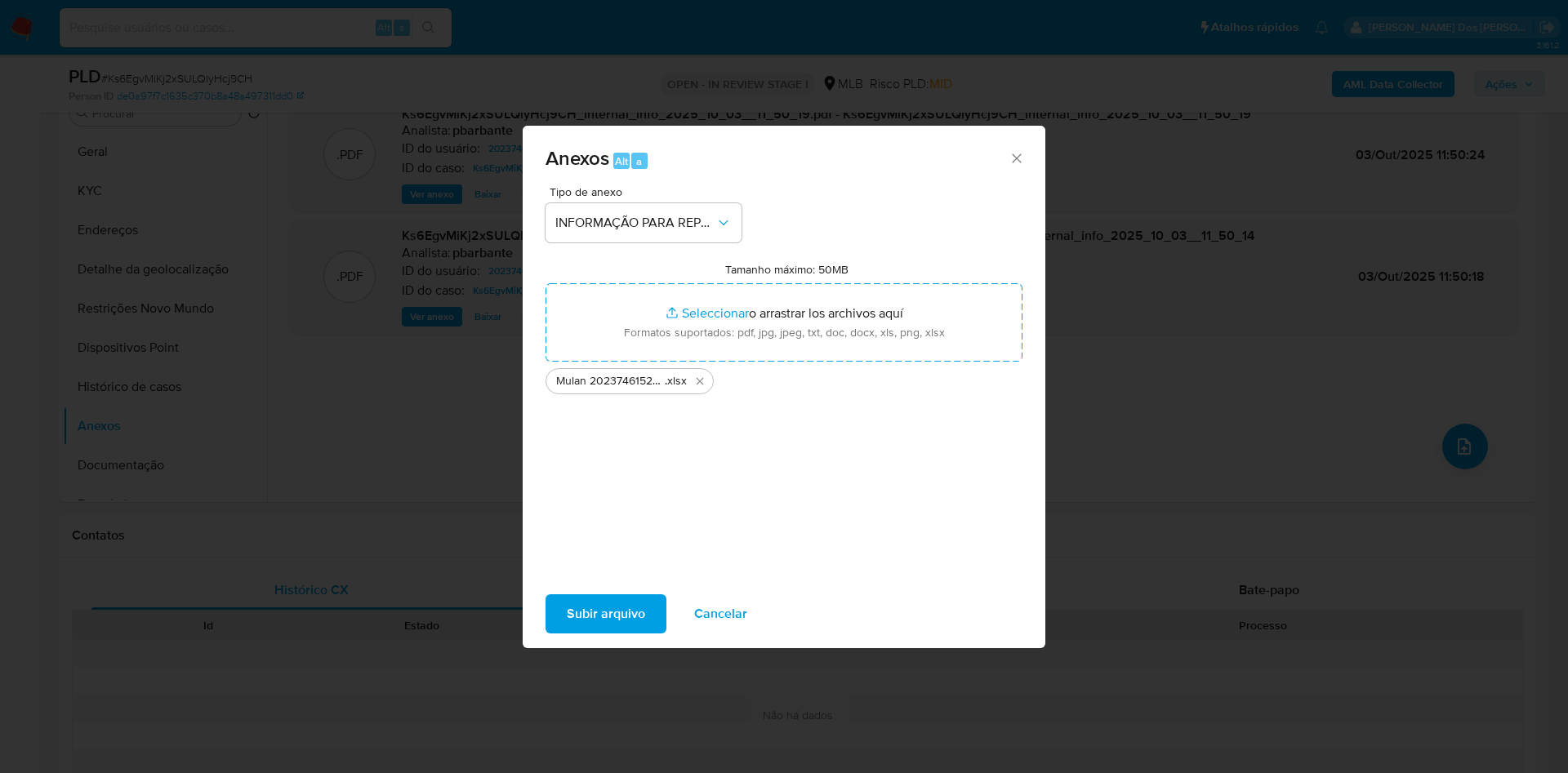
click at [522, 608] on div "Subir arquivo Cancelar" at bounding box center [783, 614] width 522 height 62
click at [567, 617] on span "Subir arquivo" at bounding box center [606, 614] width 78 height 36
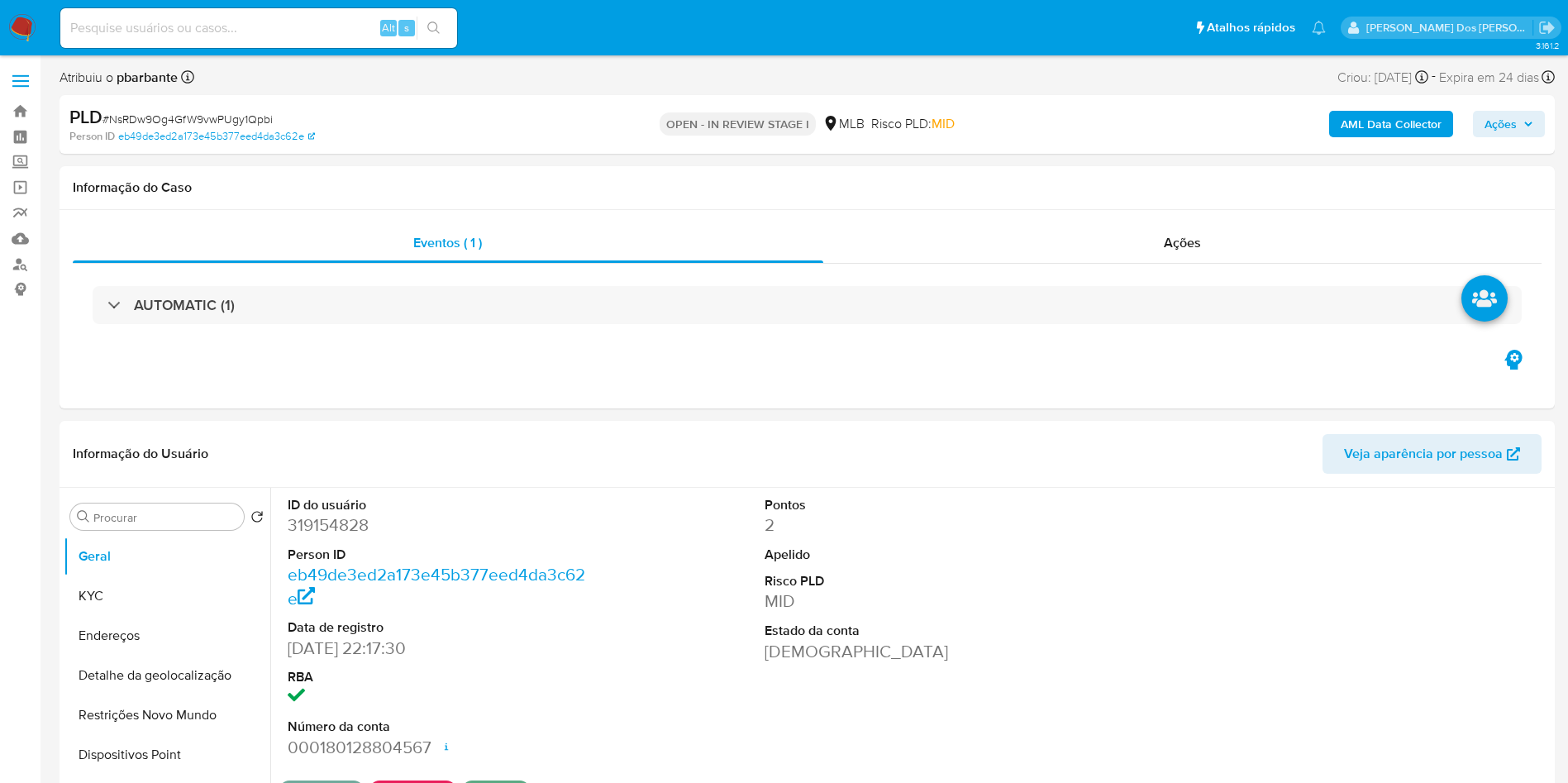
select select "10"
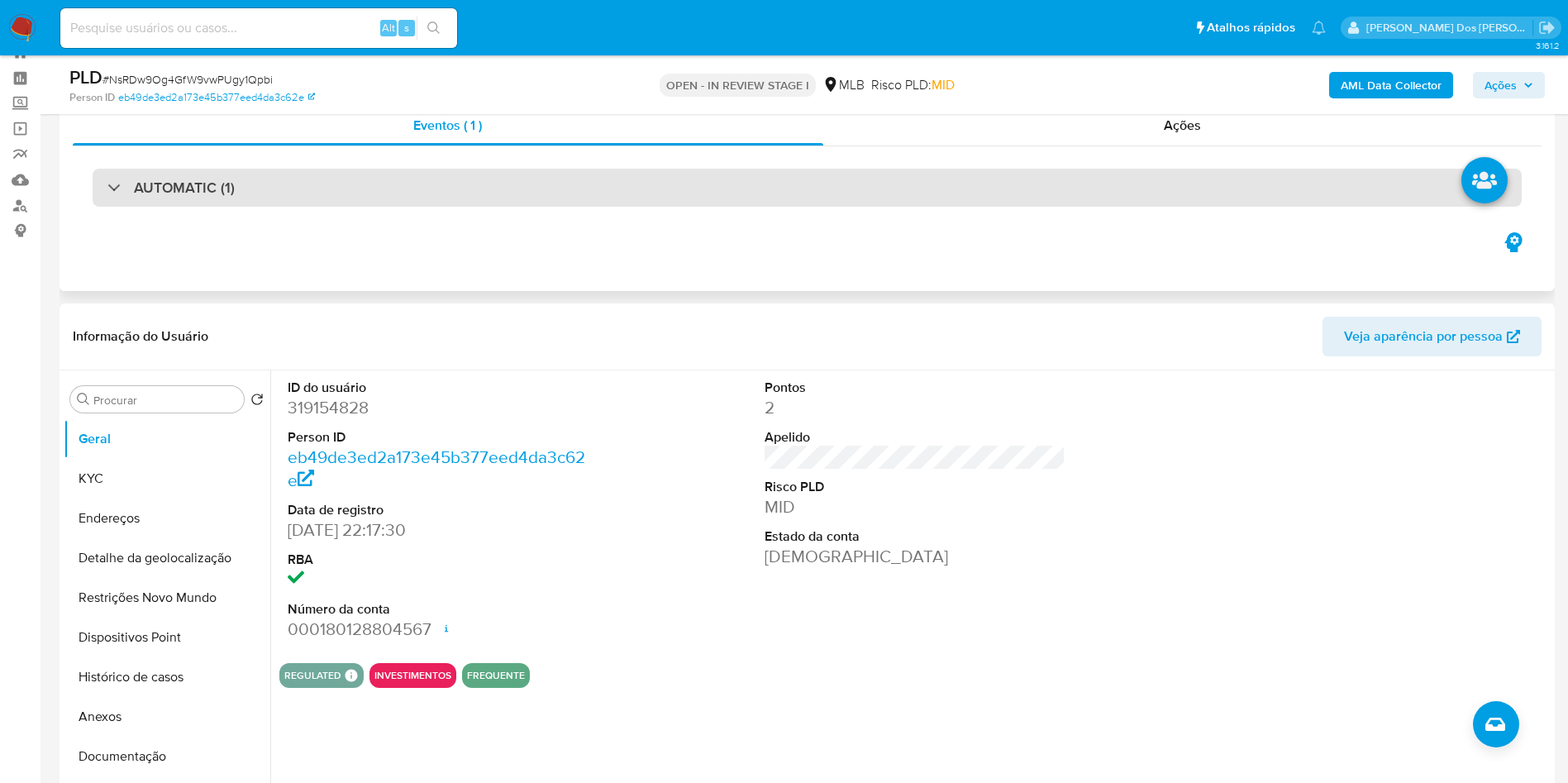
scroll to position [60, 0]
click at [742, 186] on div "AUTOMATIC (1)" at bounding box center [807, 186] width 1429 height 38
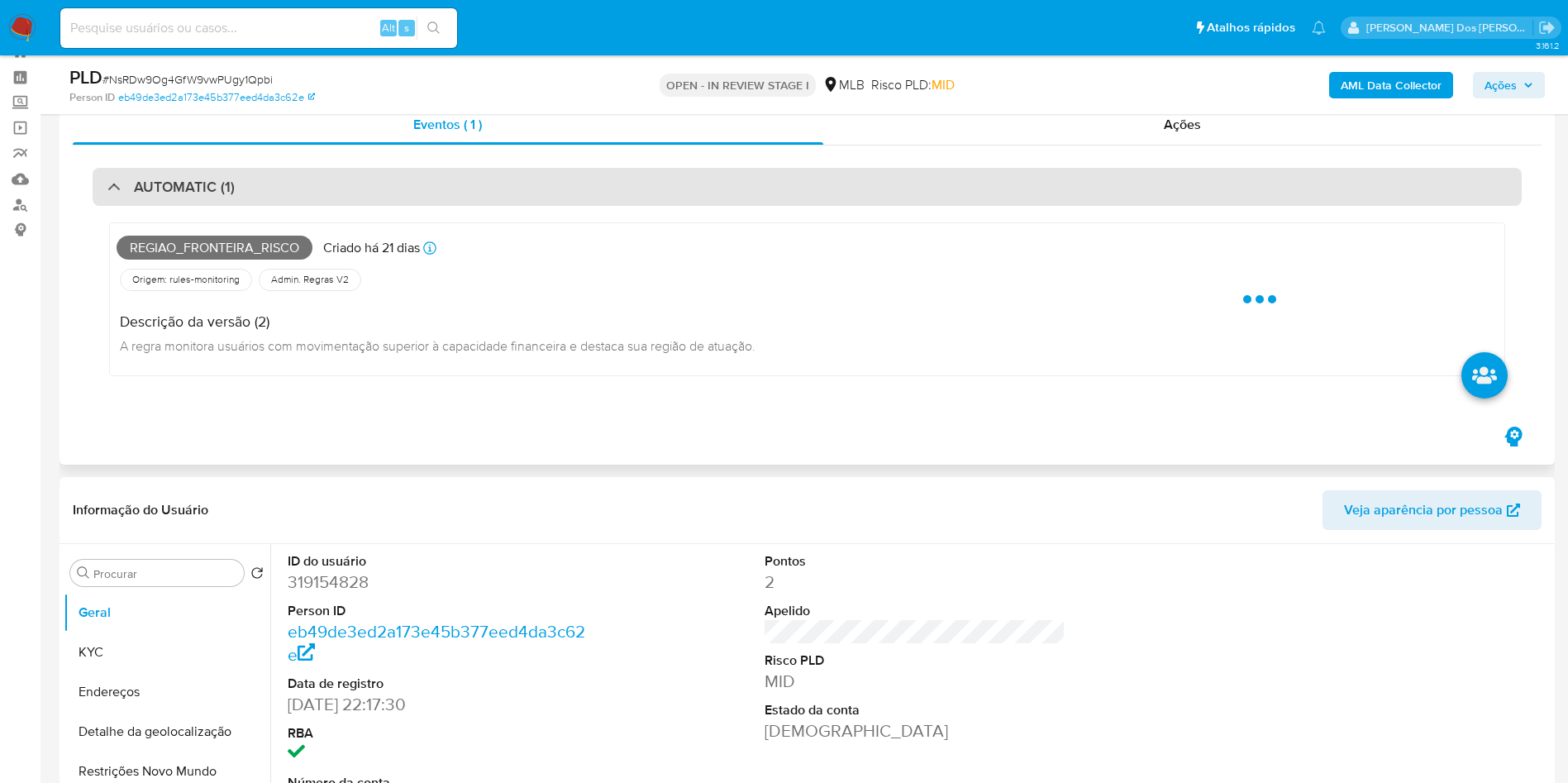
click at [742, 186] on div "AUTOMATIC (1)" at bounding box center [807, 186] width 1429 height 38
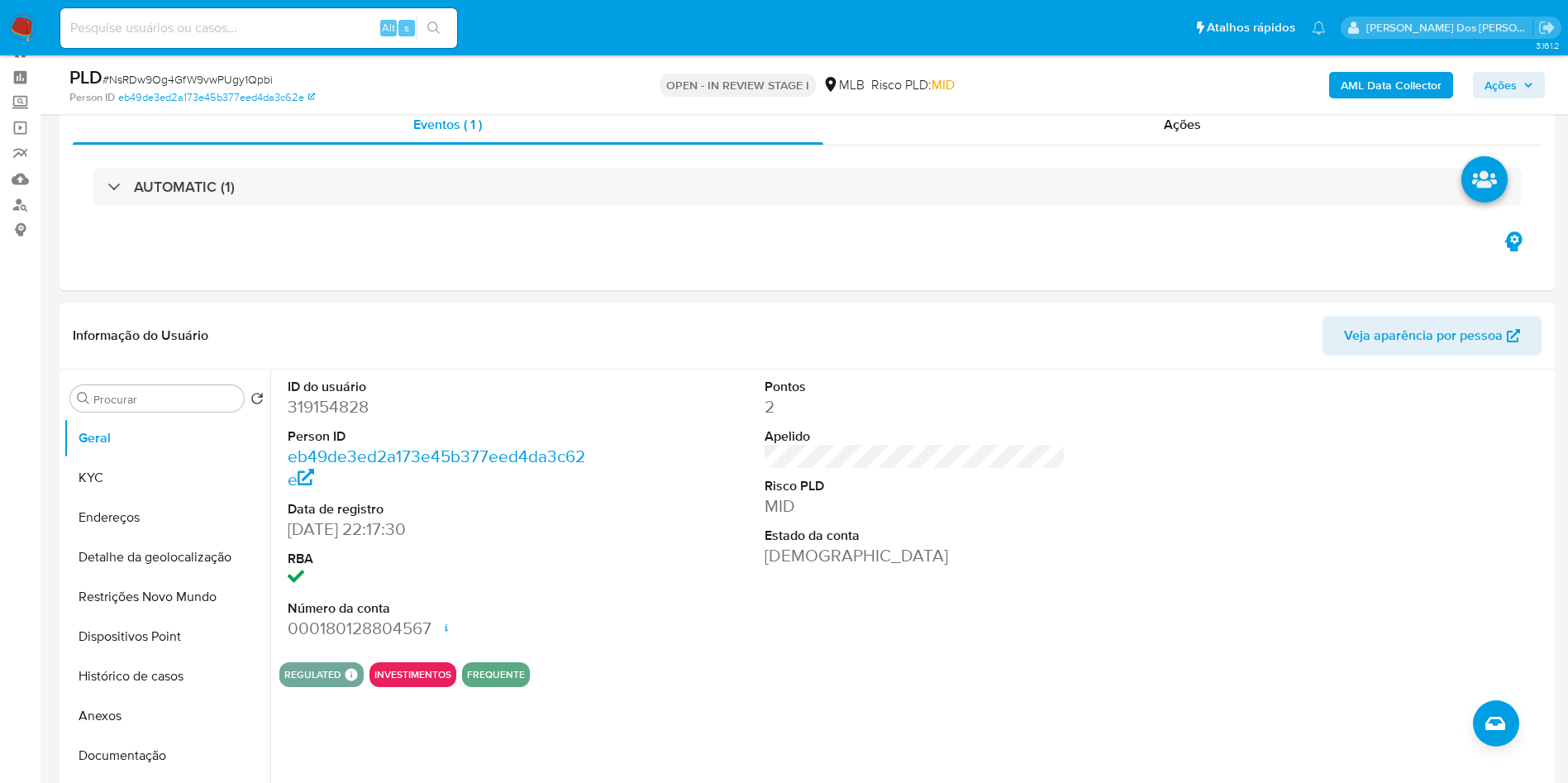
click at [306, 419] on dd "319154828" at bounding box center [439, 407] width 302 height 23
copy dd "319154828"
click at [306, 419] on dd "319154828" at bounding box center [439, 407] width 302 height 23
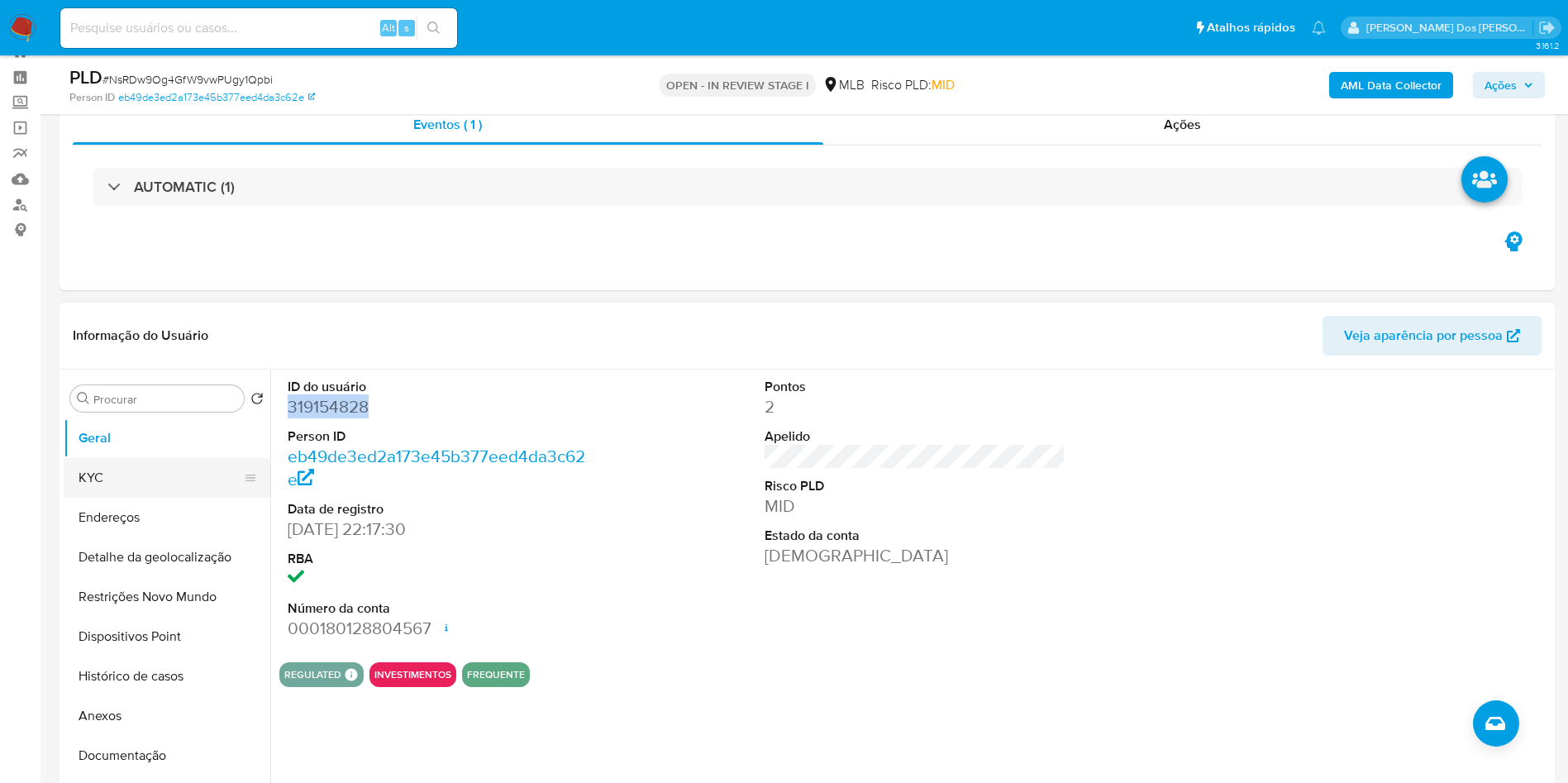
click at [158, 498] on button "KYC" at bounding box center [160, 478] width 193 height 40
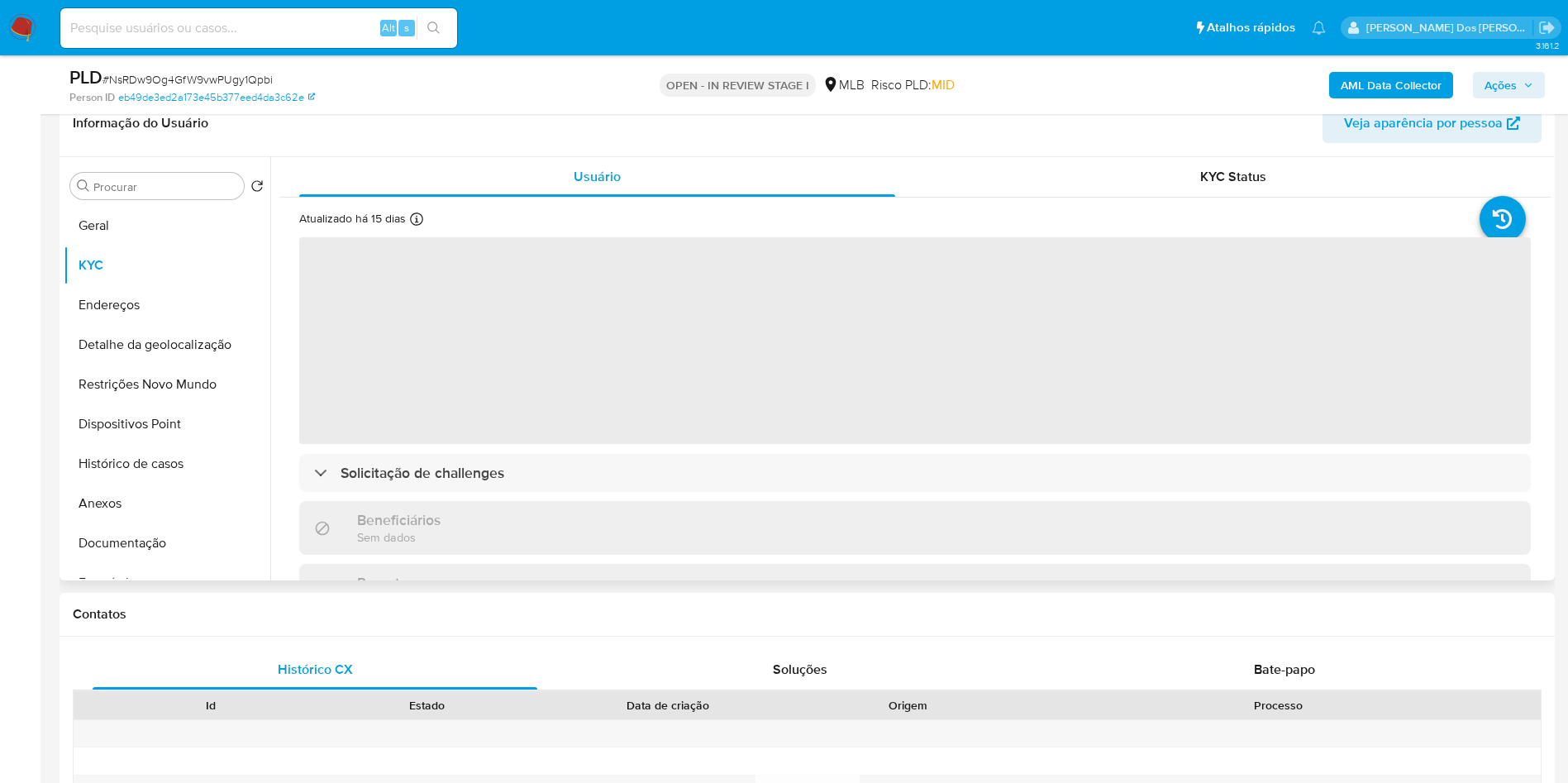
scroll to position [273, 0]
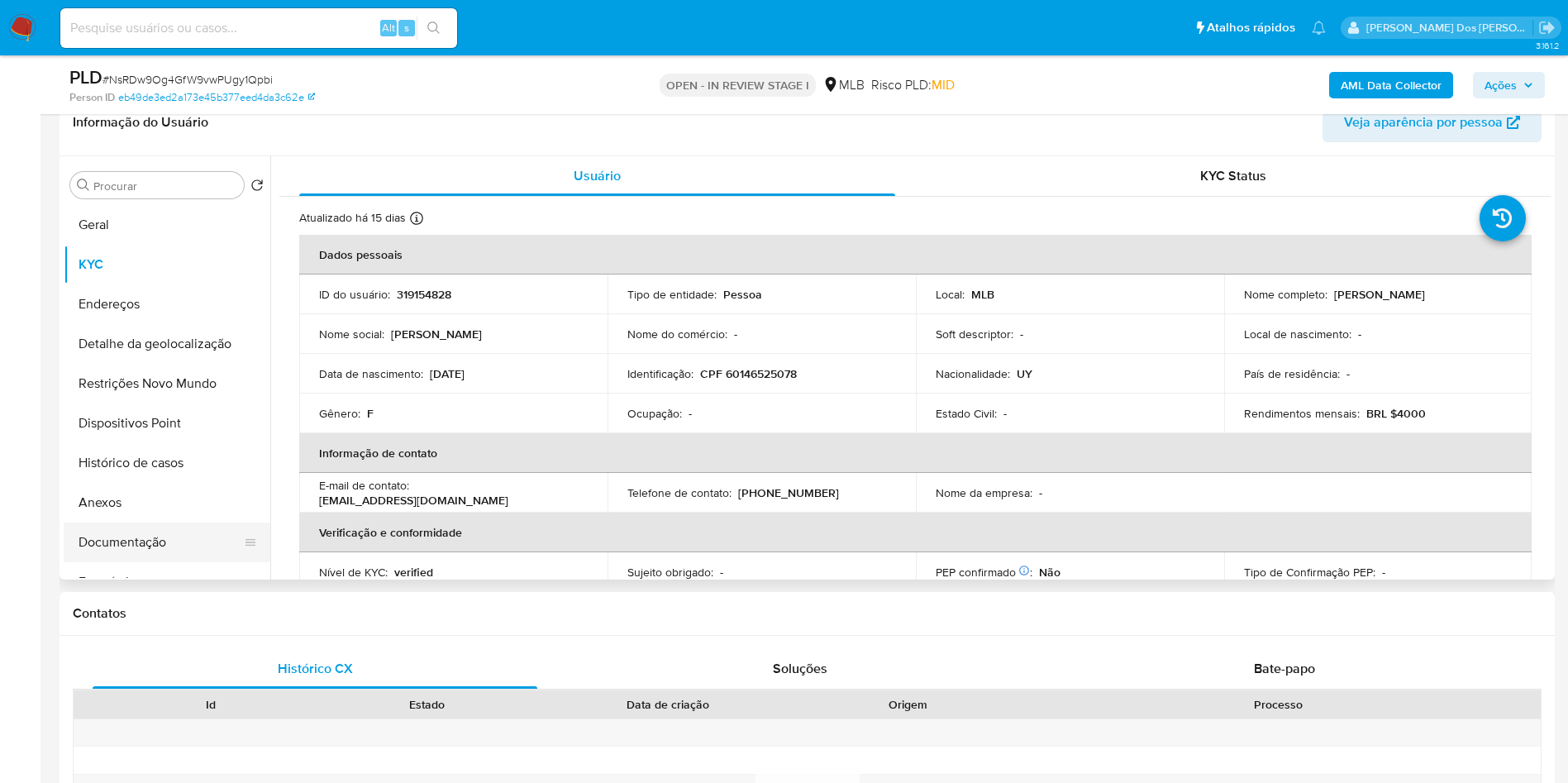
click at [124, 558] on button "Documentação" at bounding box center [160, 542] width 193 height 40
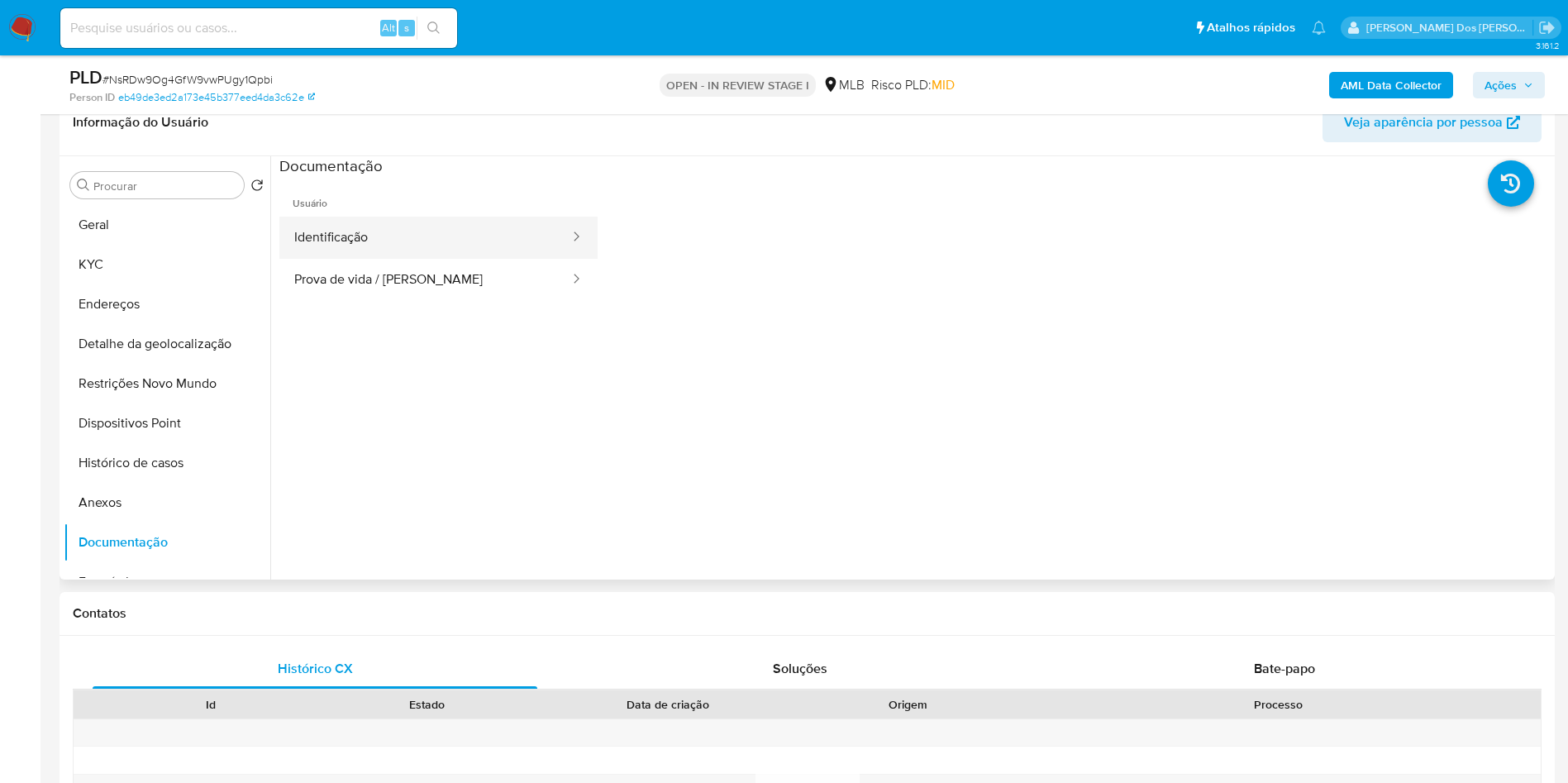
click at [444, 249] on button "Identificação" at bounding box center [425, 237] width 292 height 42
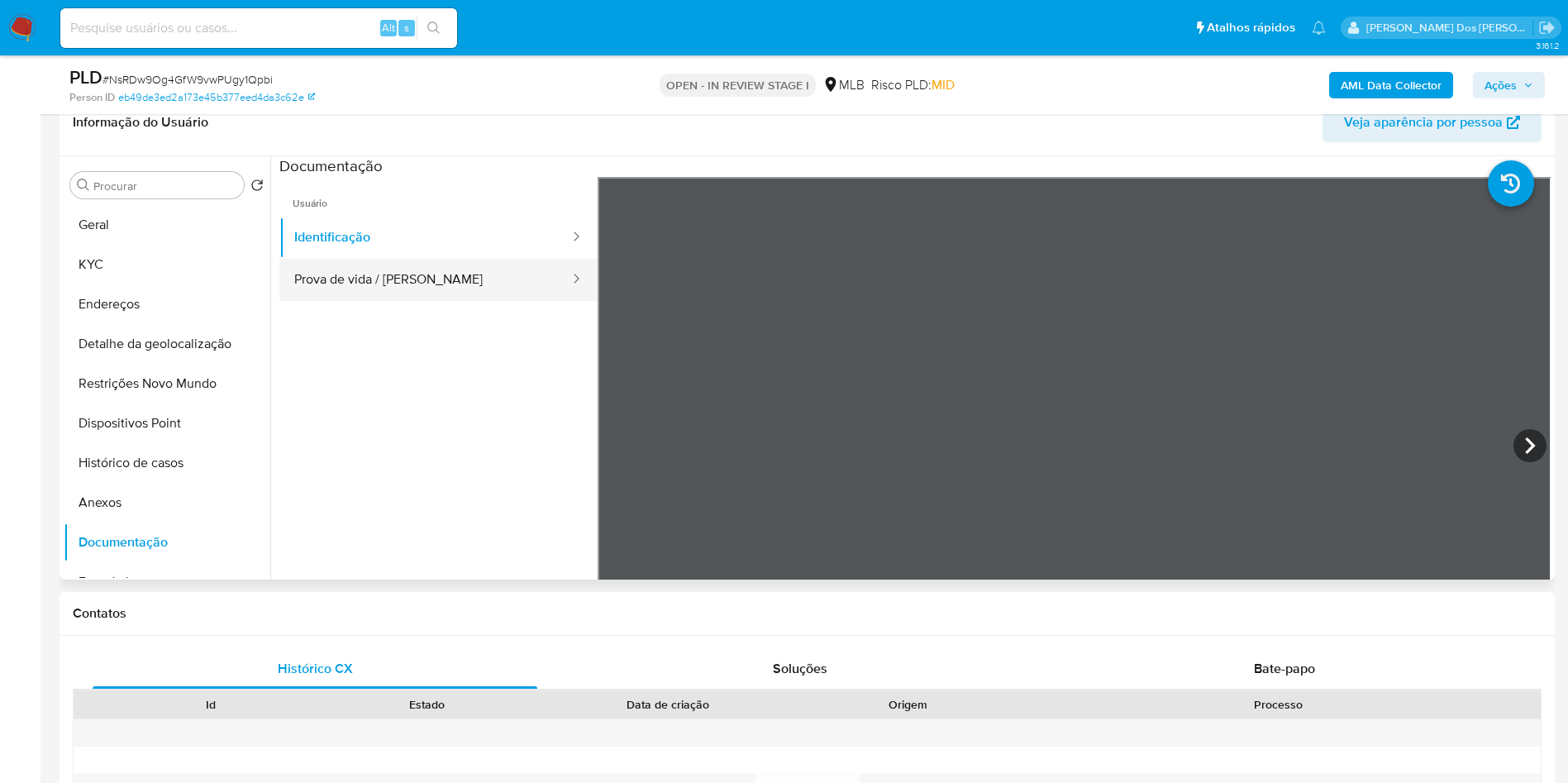
click at [368, 301] on button "Prova de vida / Selfie" at bounding box center [425, 280] width 292 height 42
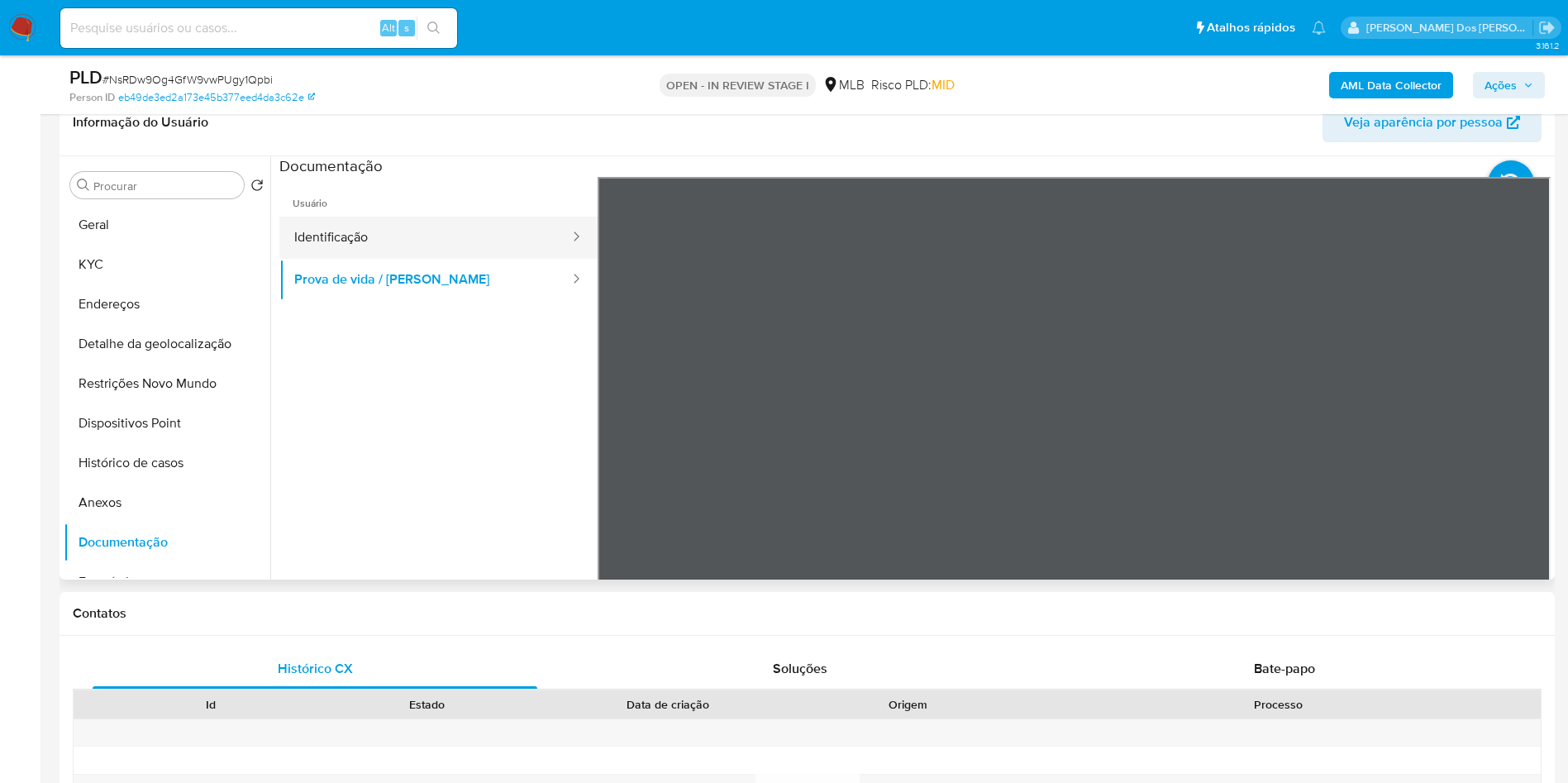
click at [388, 259] on button "Identificação" at bounding box center [425, 237] width 292 height 42
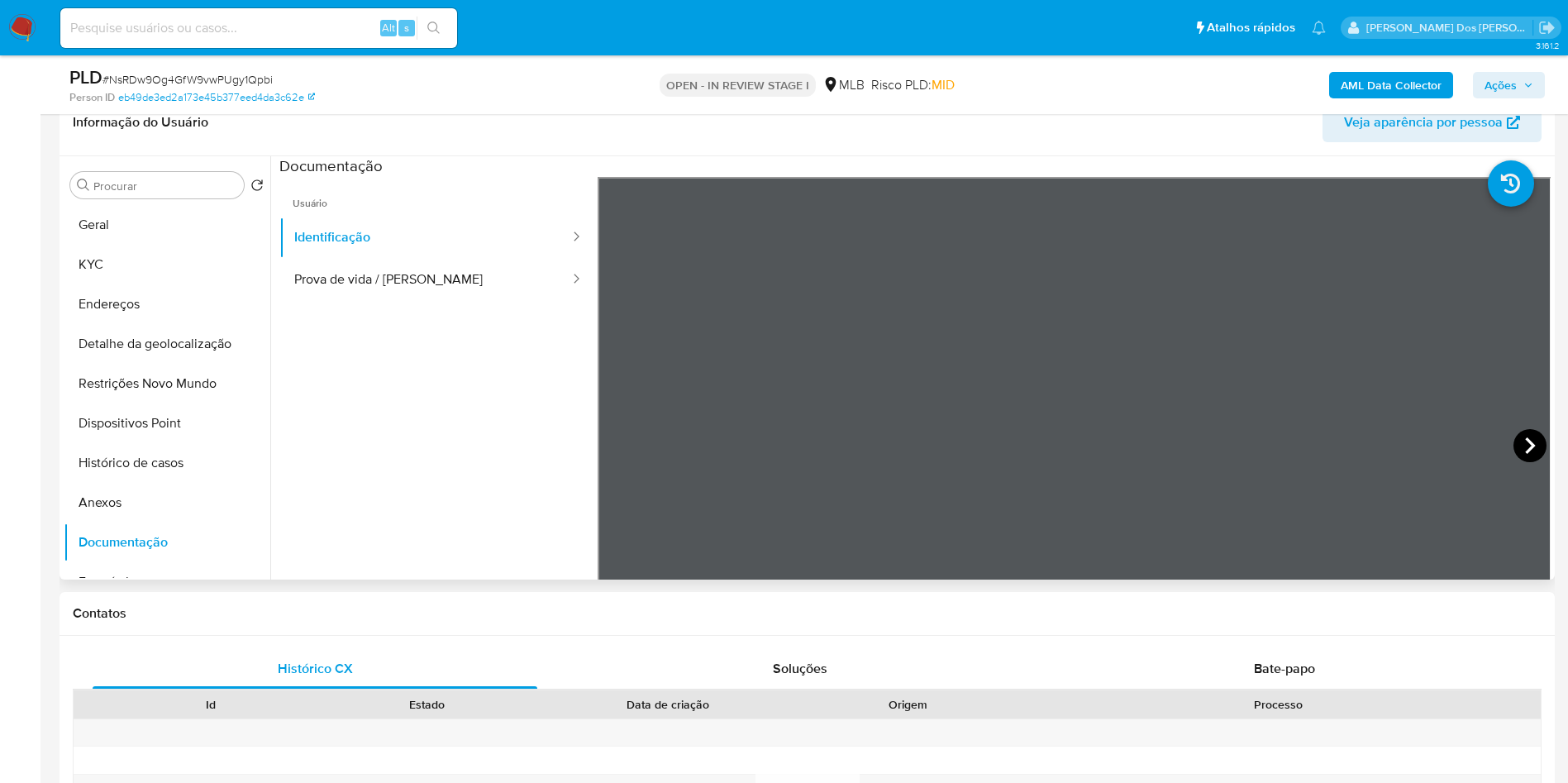
click at [1533, 462] on icon at bounding box center [1530, 445] width 33 height 33
click at [1372, 91] on b "AML Data Collector" at bounding box center [1391, 85] width 101 height 27
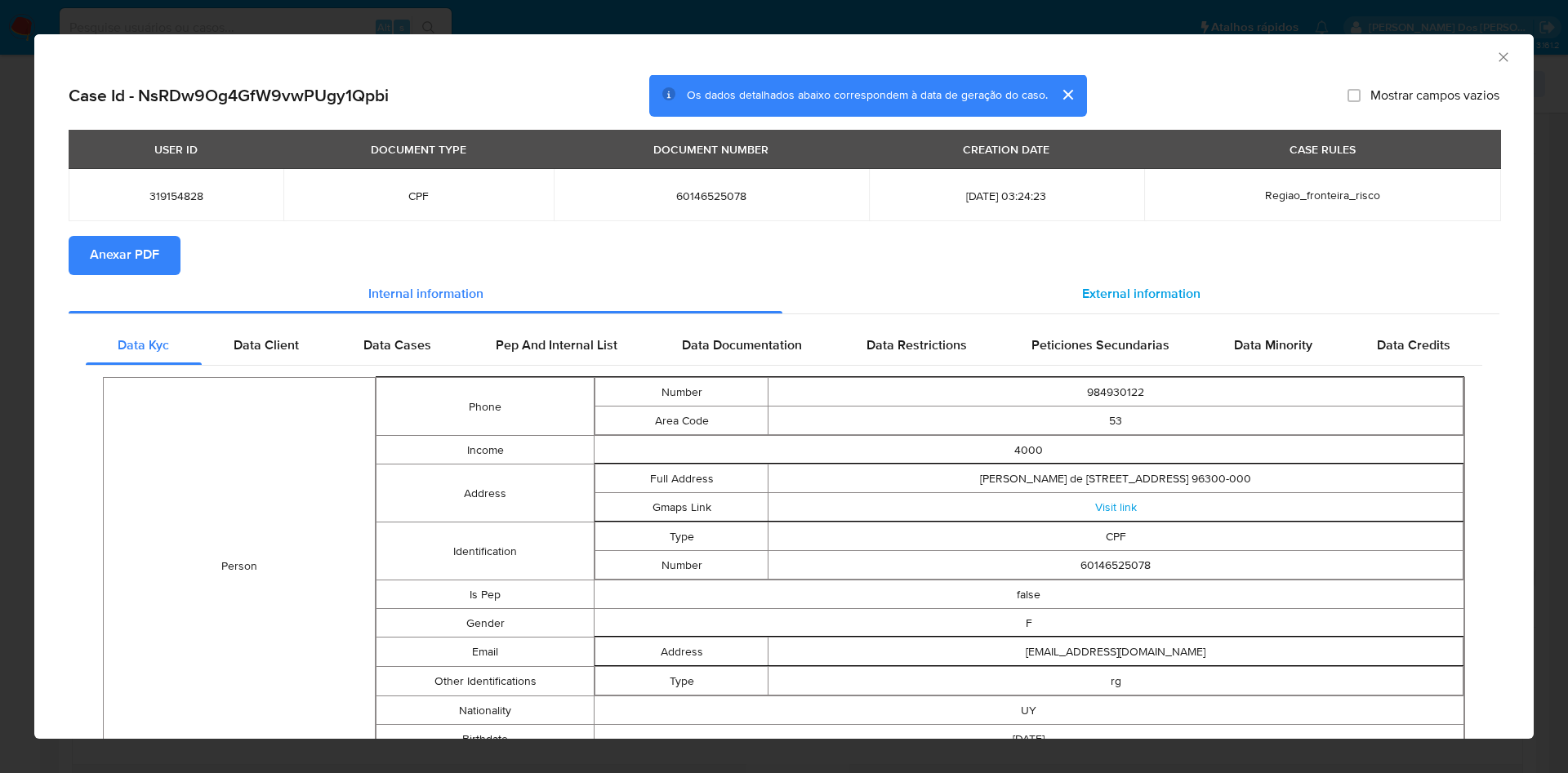
click at [1138, 311] on div "External information" at bounding box center [1140, 294] width 717 height 39
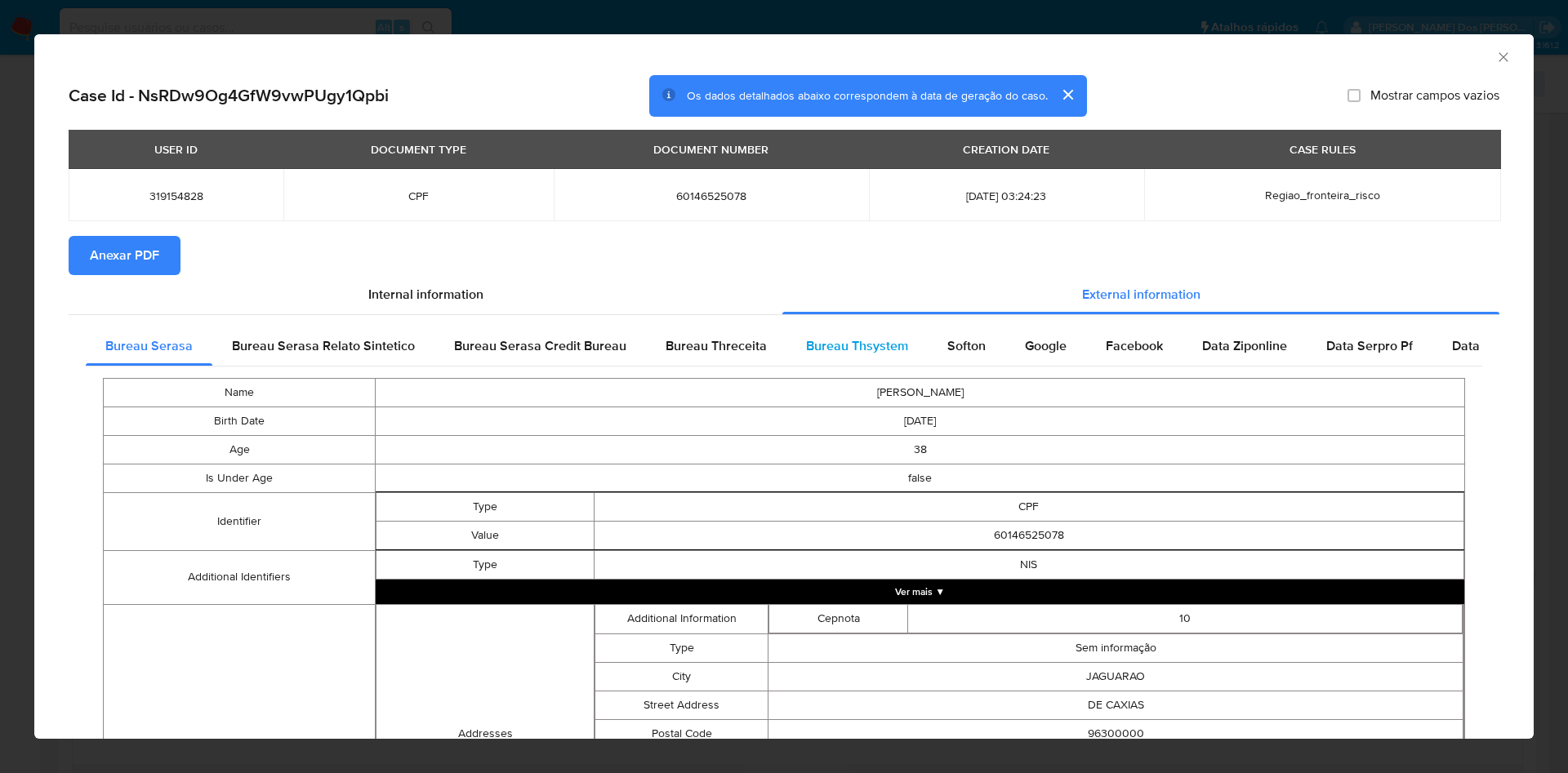
click at [842, 362] on div "Bureau Thsystem" at bounding box center [857, 346] width 141 height 39
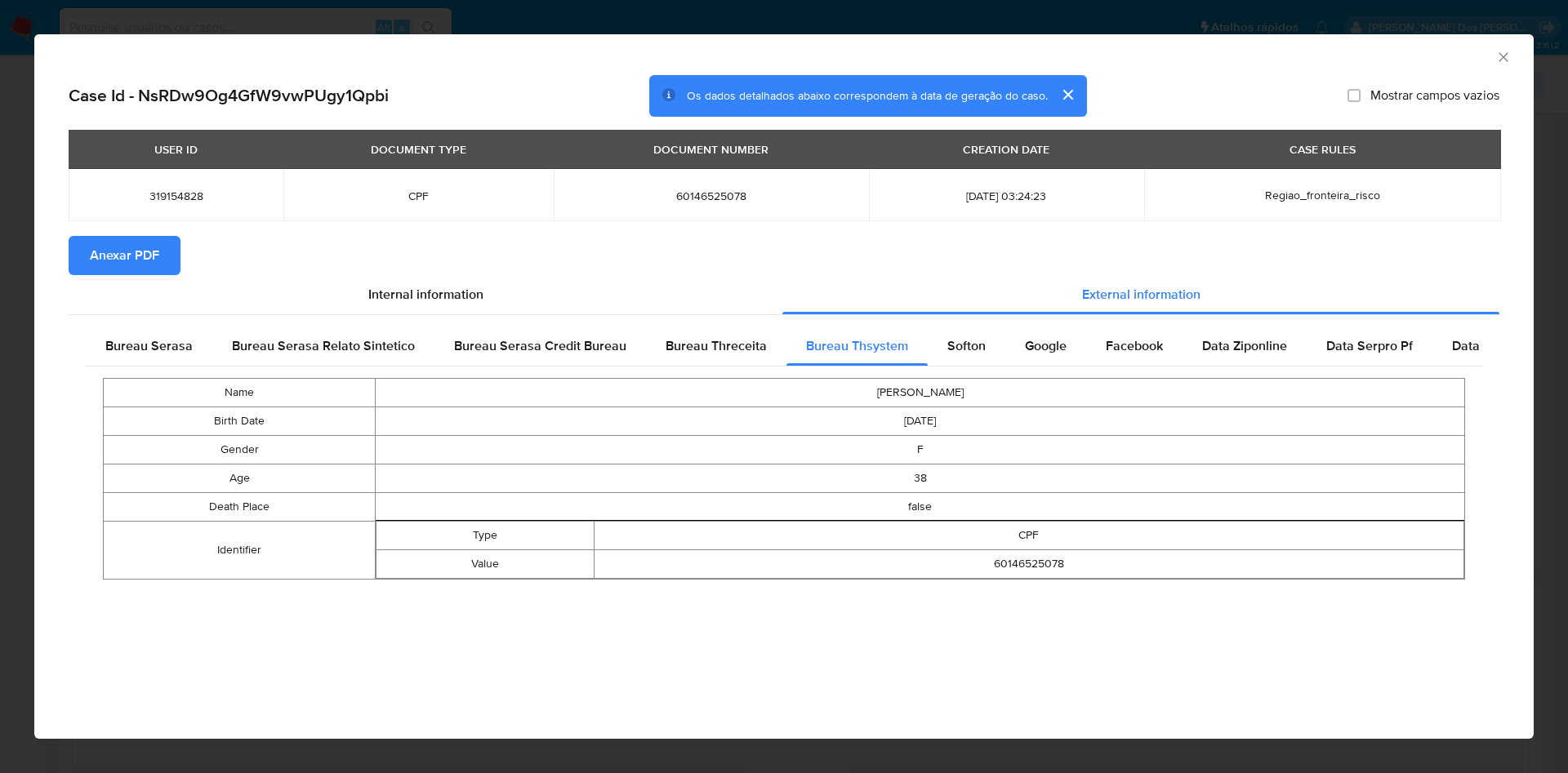
click at [174, 271] on button "Anexar PDF" at bounding box center [124, 255] width 112 height 39
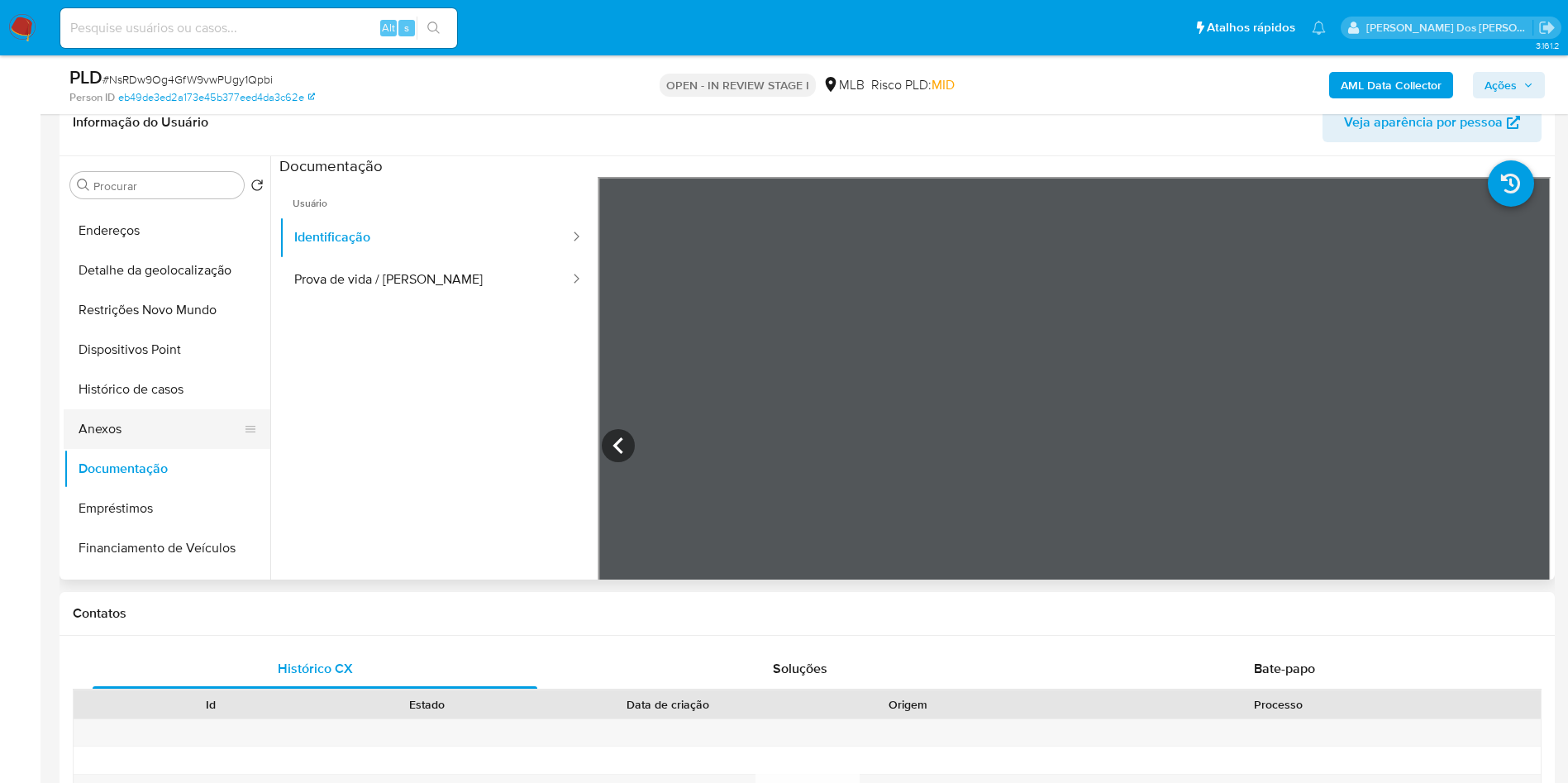
scroll to position [72, 0]
click at [177, 292] on button "Detalhe da geolocalização" at bounding box center [160, 271] width 193 height 40
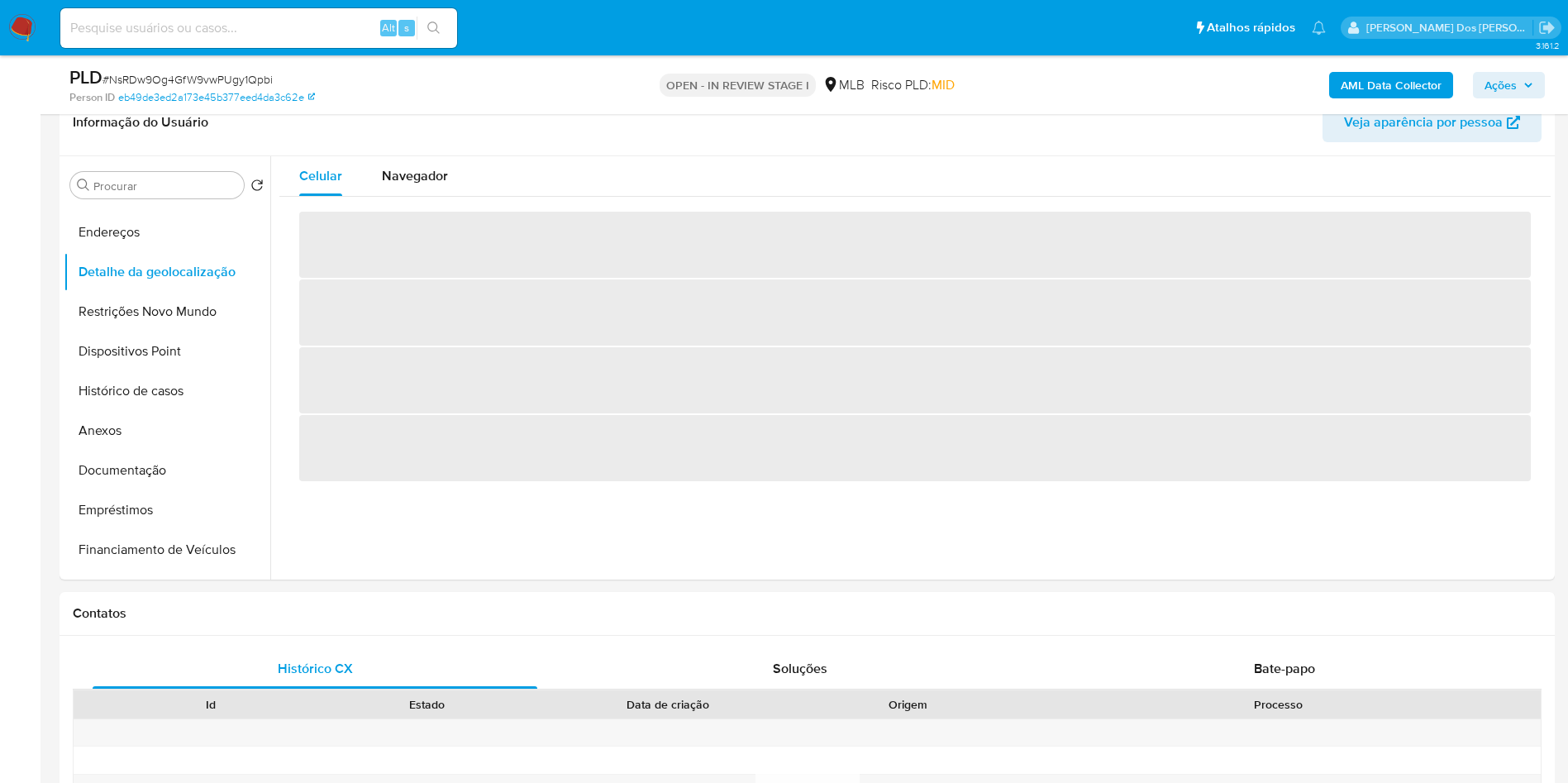
scroll to position [233, 0]
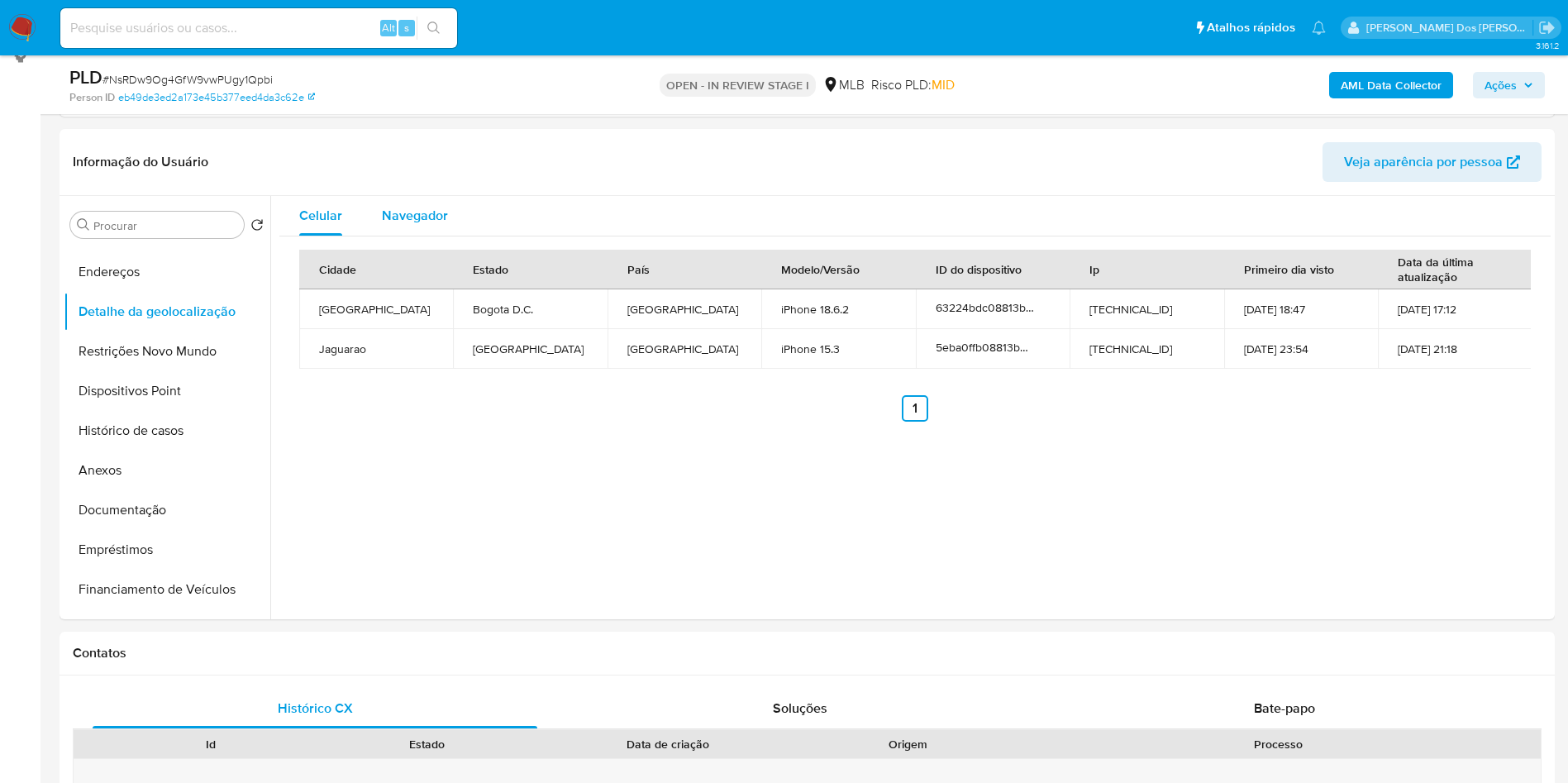
click at [456, 228] on button "Navegador" at bounding box center [415, 215] width 106 height 40
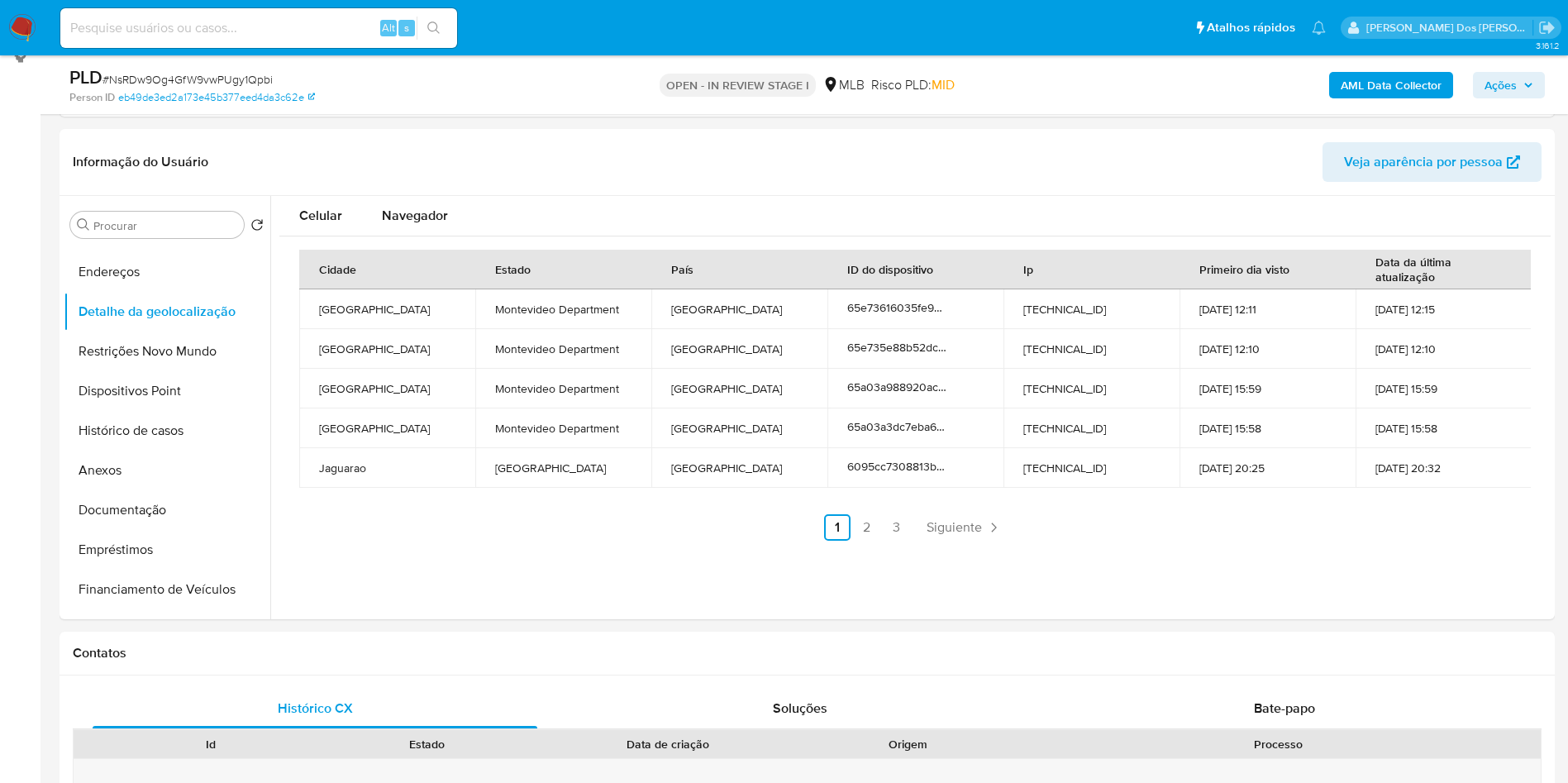
type button "1"
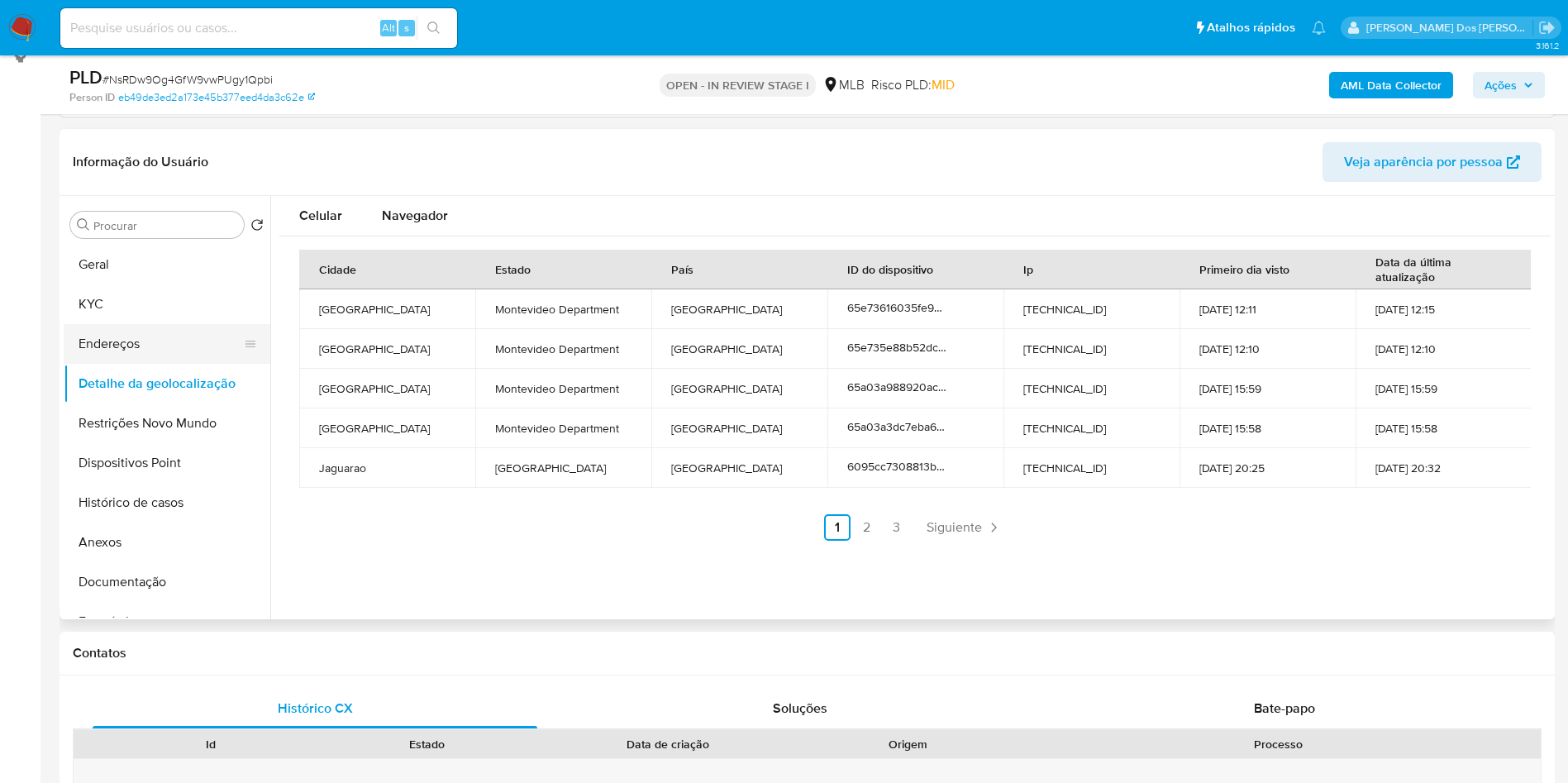
click at [164, 284] on button "Geral" at bounding box center [166, 264] width 207 height 40
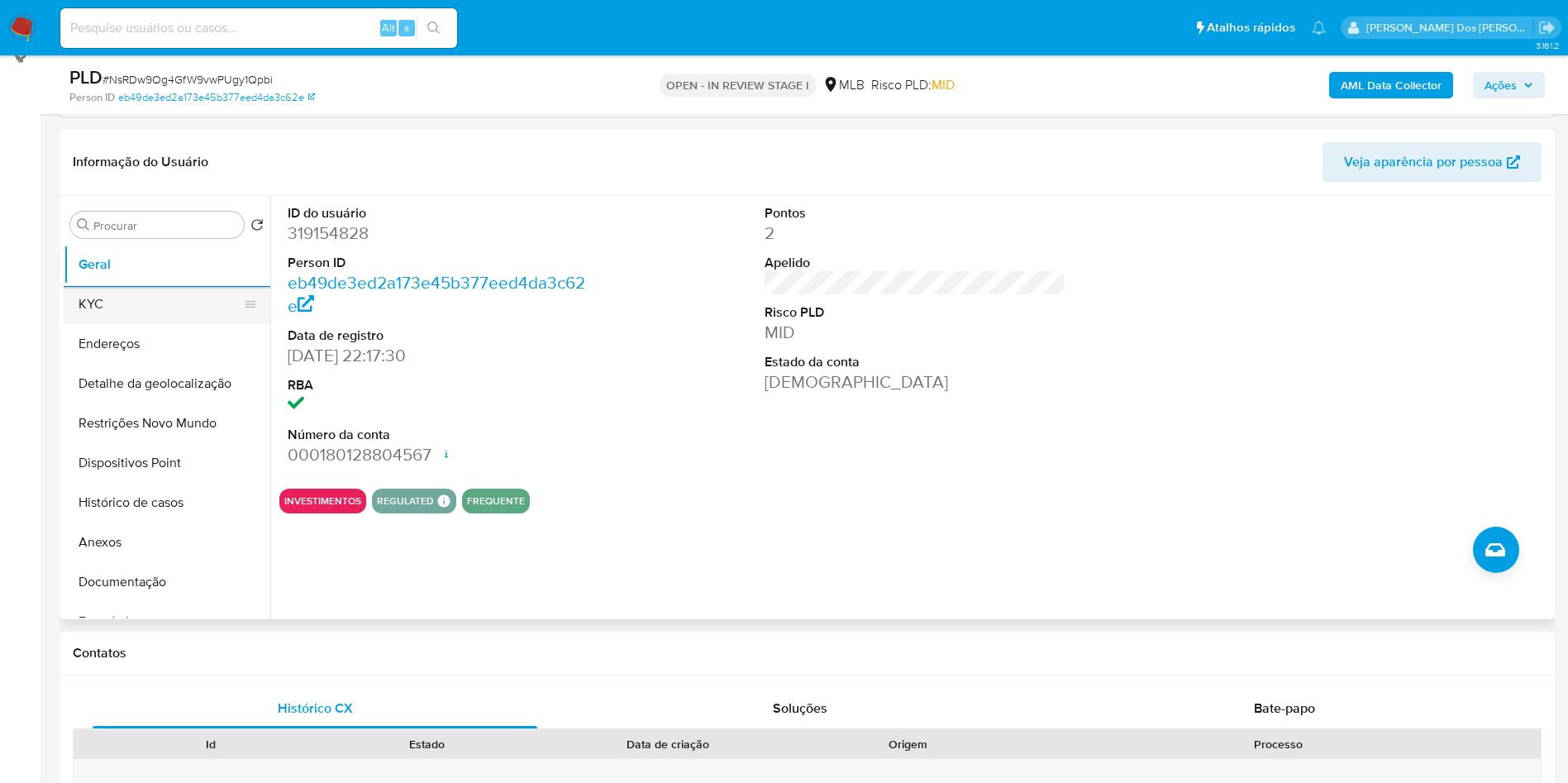
click at [122, 324] on button "KYC" at bounding box center [160, 304] width 193 height 40
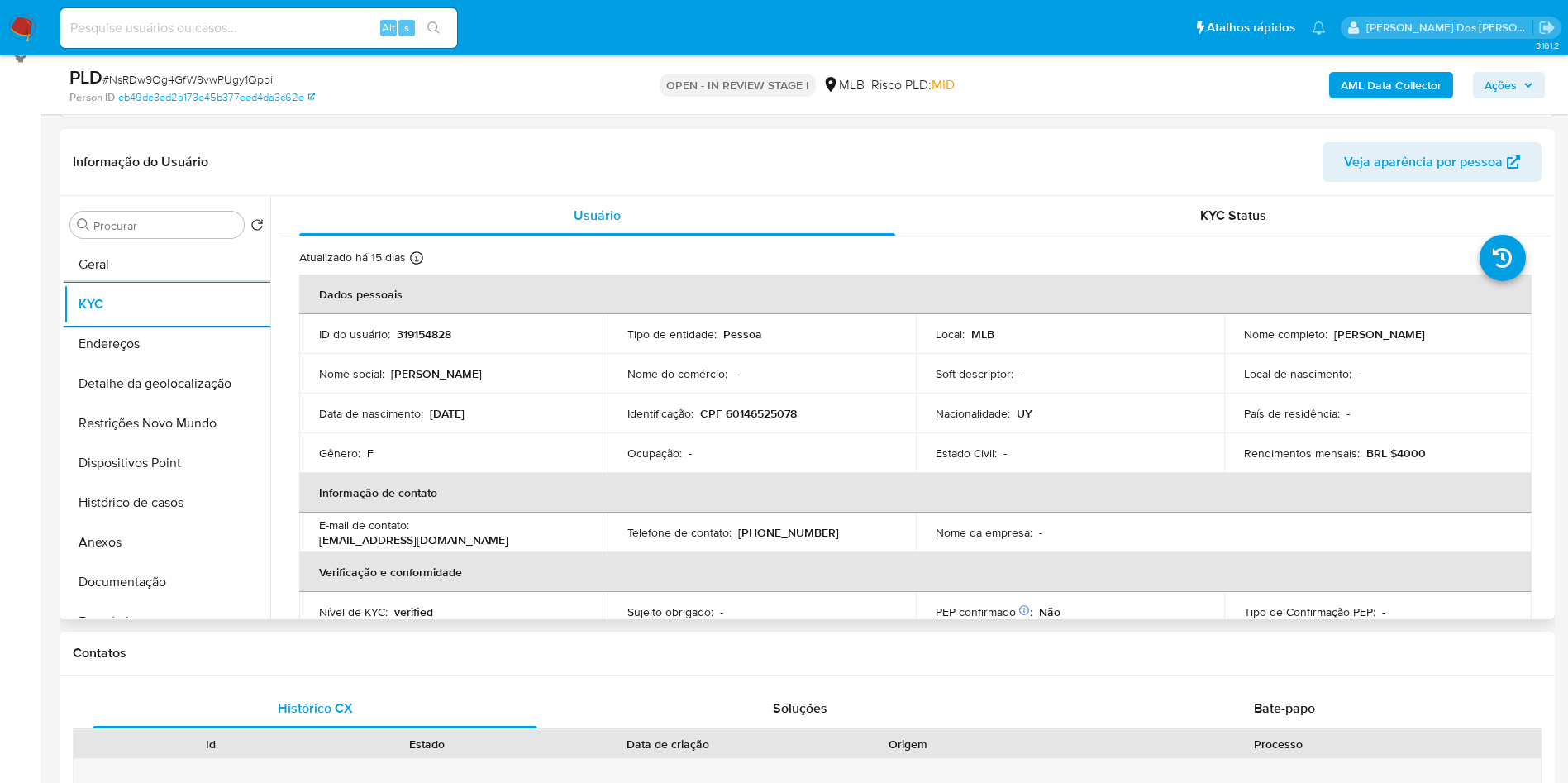
scroll to position [705, 0]
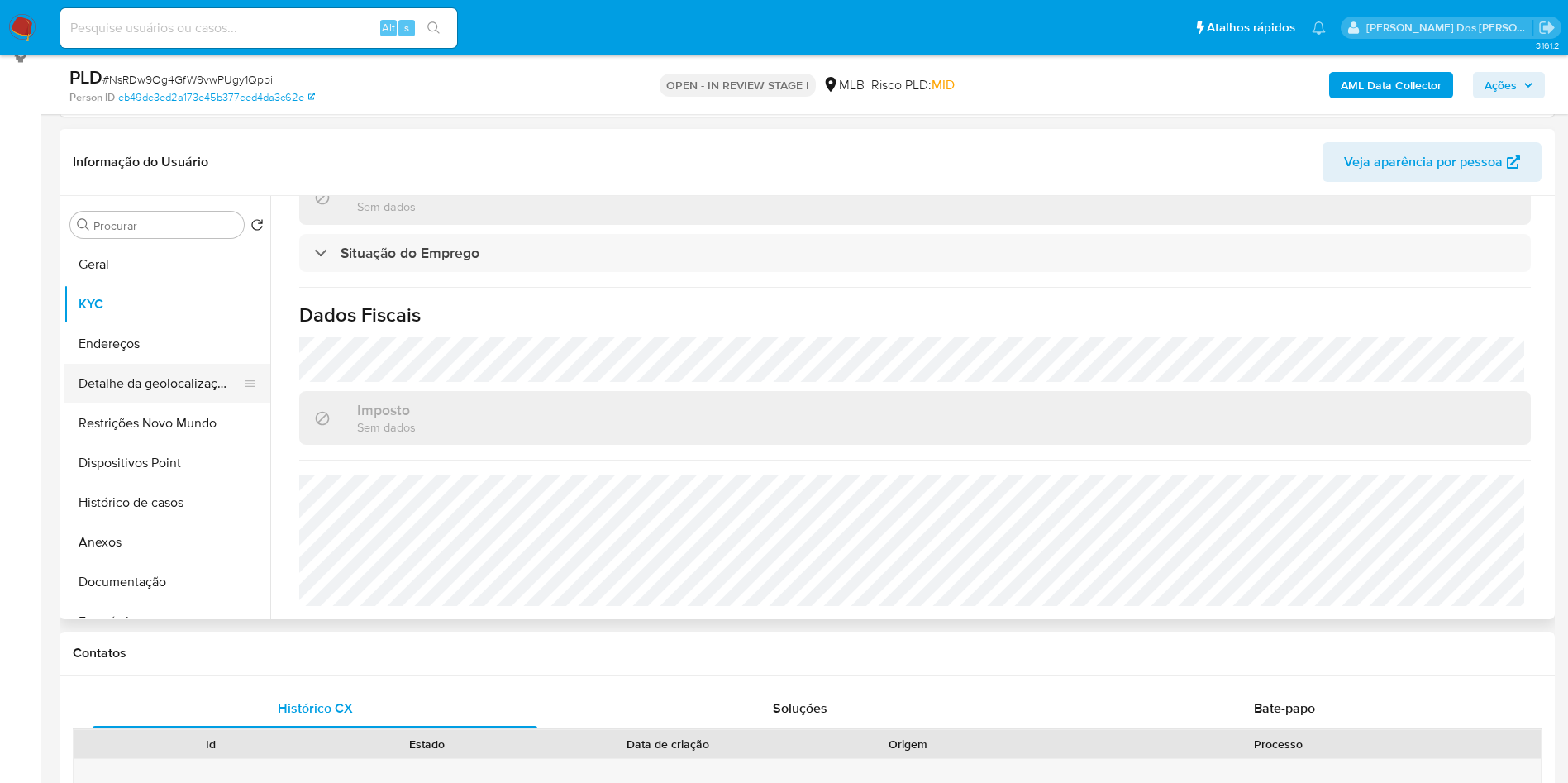
click at [106, 404] on button "Detalhe da geolocalização" at bounding box center [160, 383] width 193 height 40
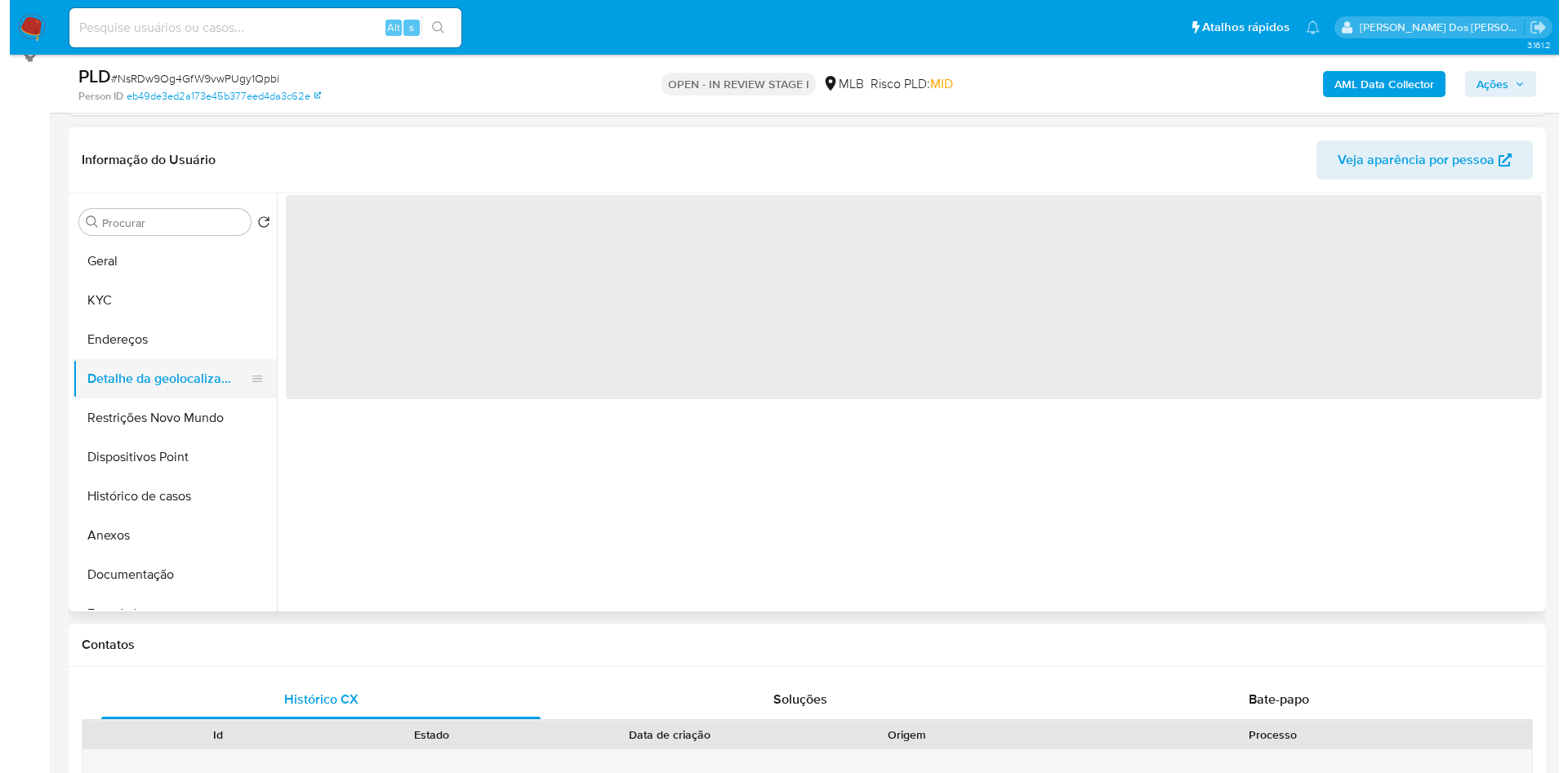
scroll to position [0, 0]
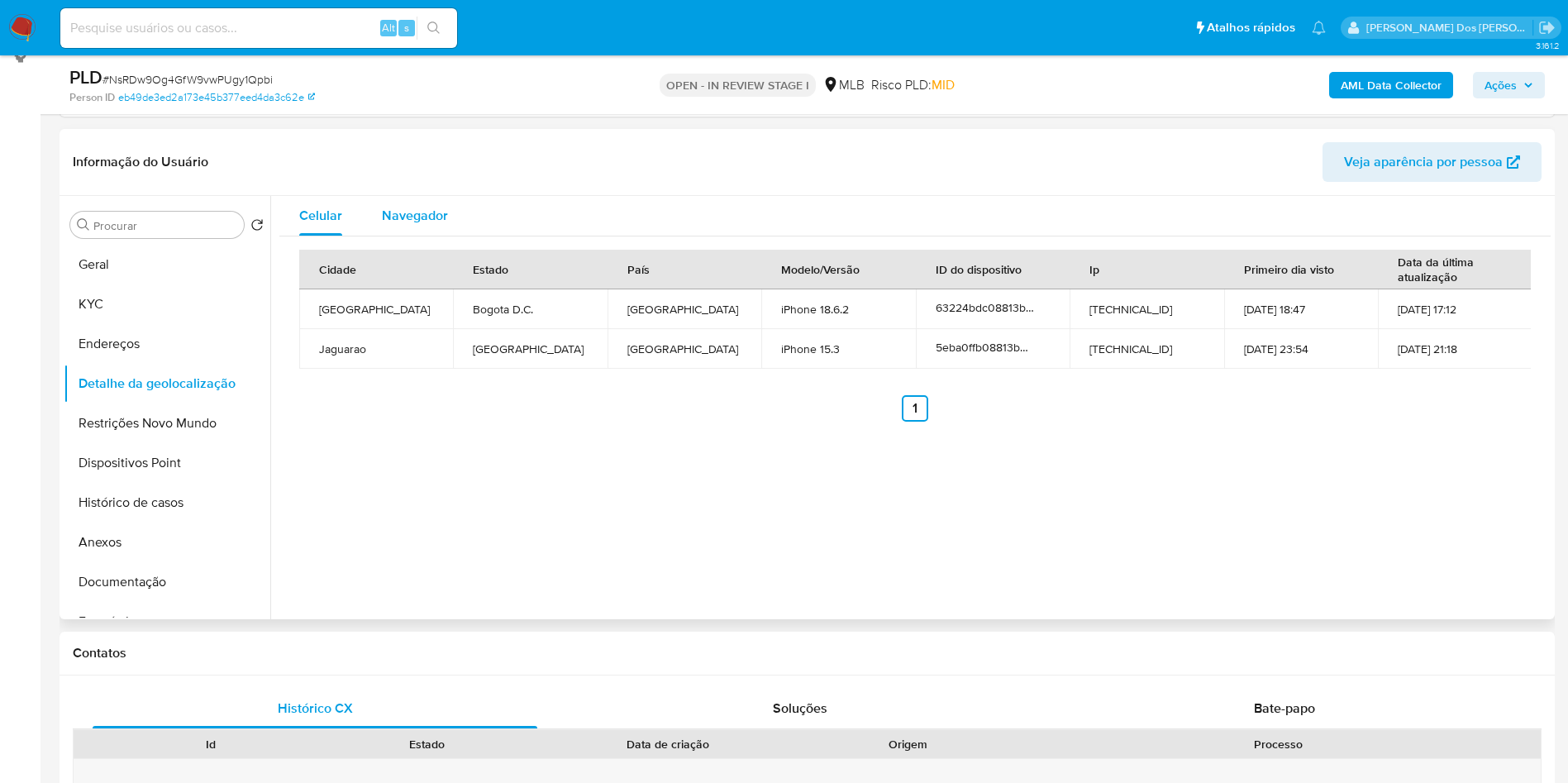
click at [418, 225] on span "Navegador" at bounding box center [415, 215] width 66 height 19
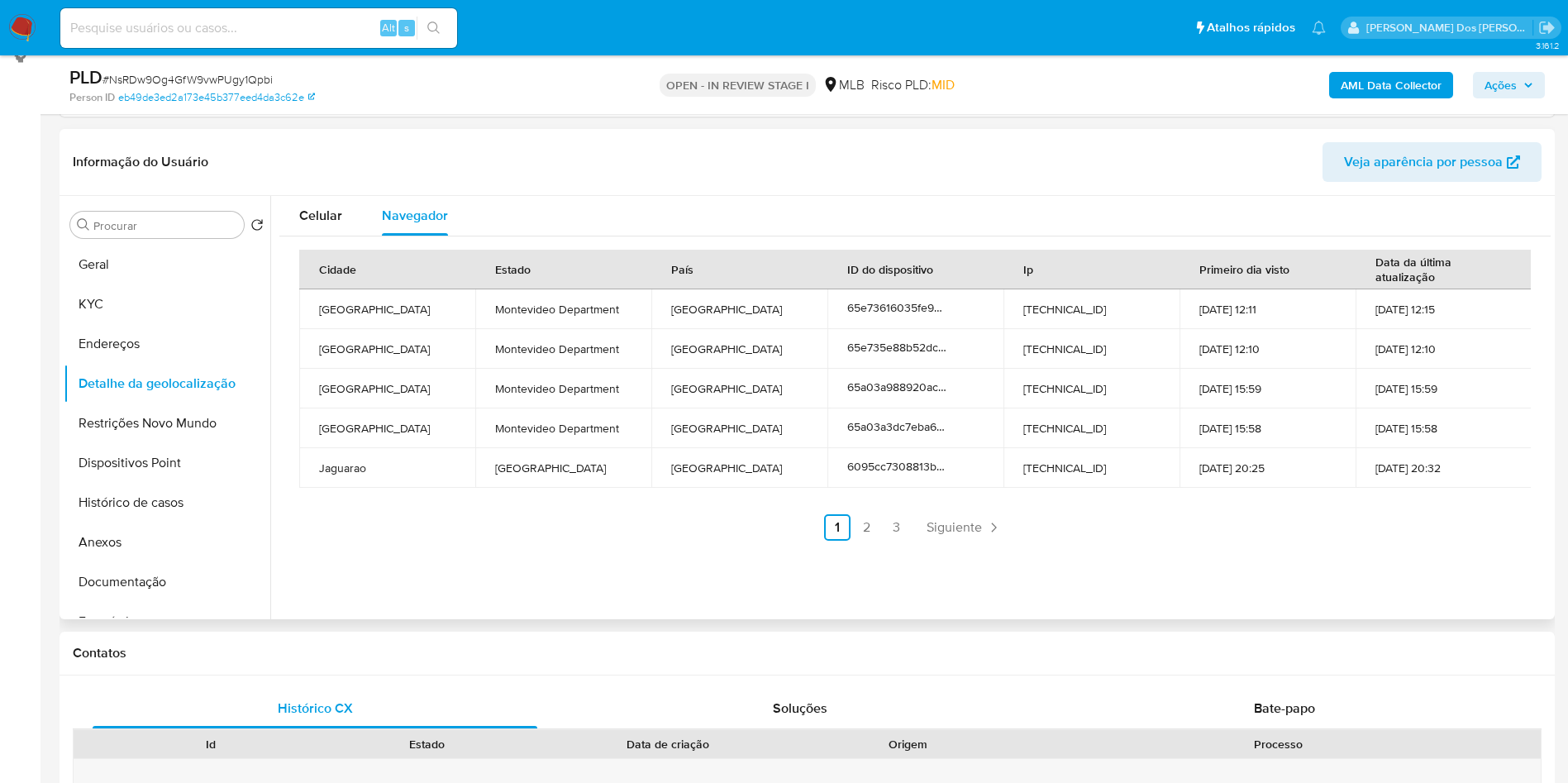
click at [294, 196] on div "Informação do Usuário Veja aparência por pessoa" at bounding box center [807, 162] width 1495 height 67
click at [300, 226] on div "Celular" at bounding box center [320, 215] width 43 height 40
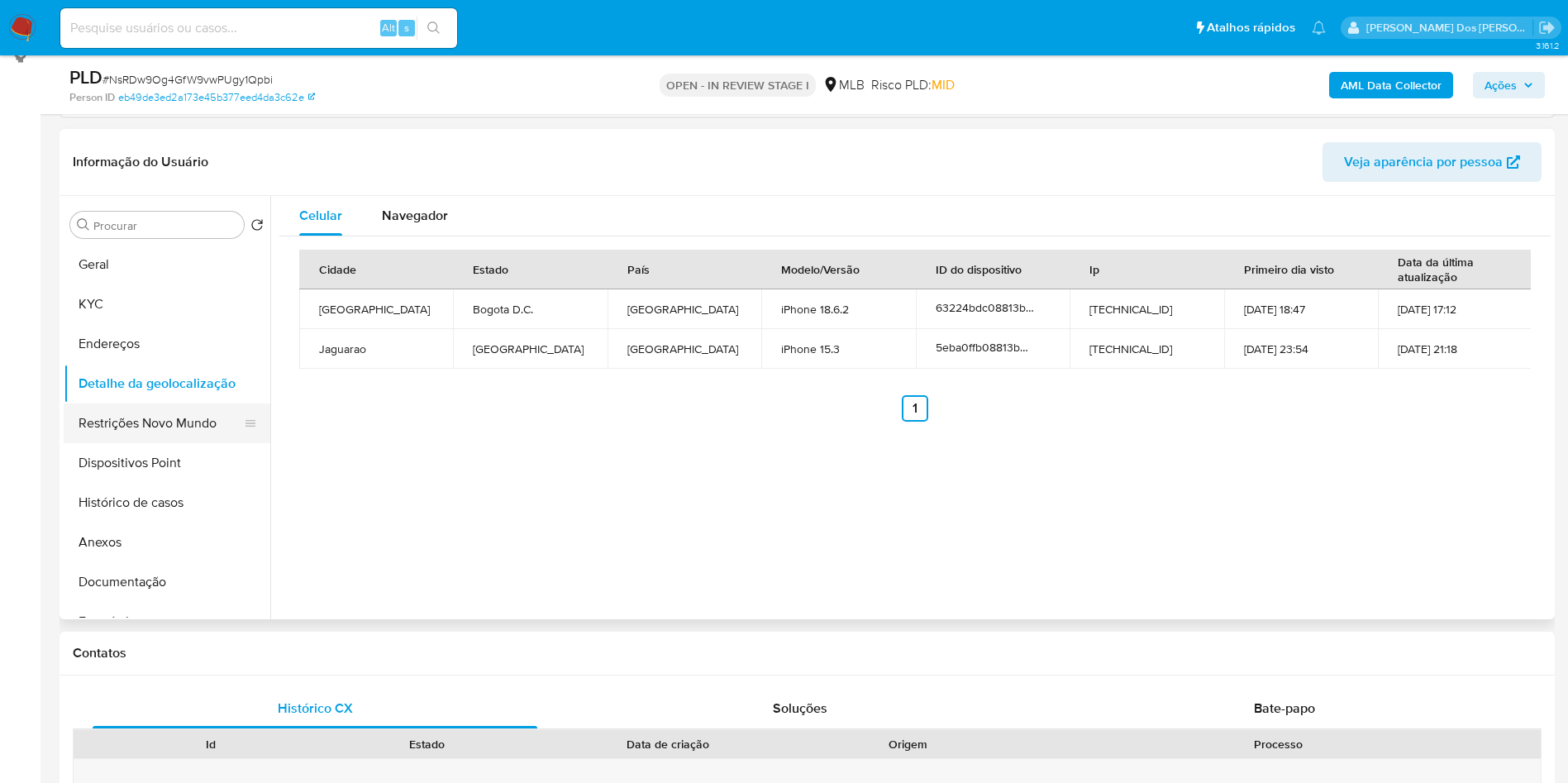
click at [142, 443] on button "Restrições Novo Mundo" at bounding box center [160, 423] width 193 height 40
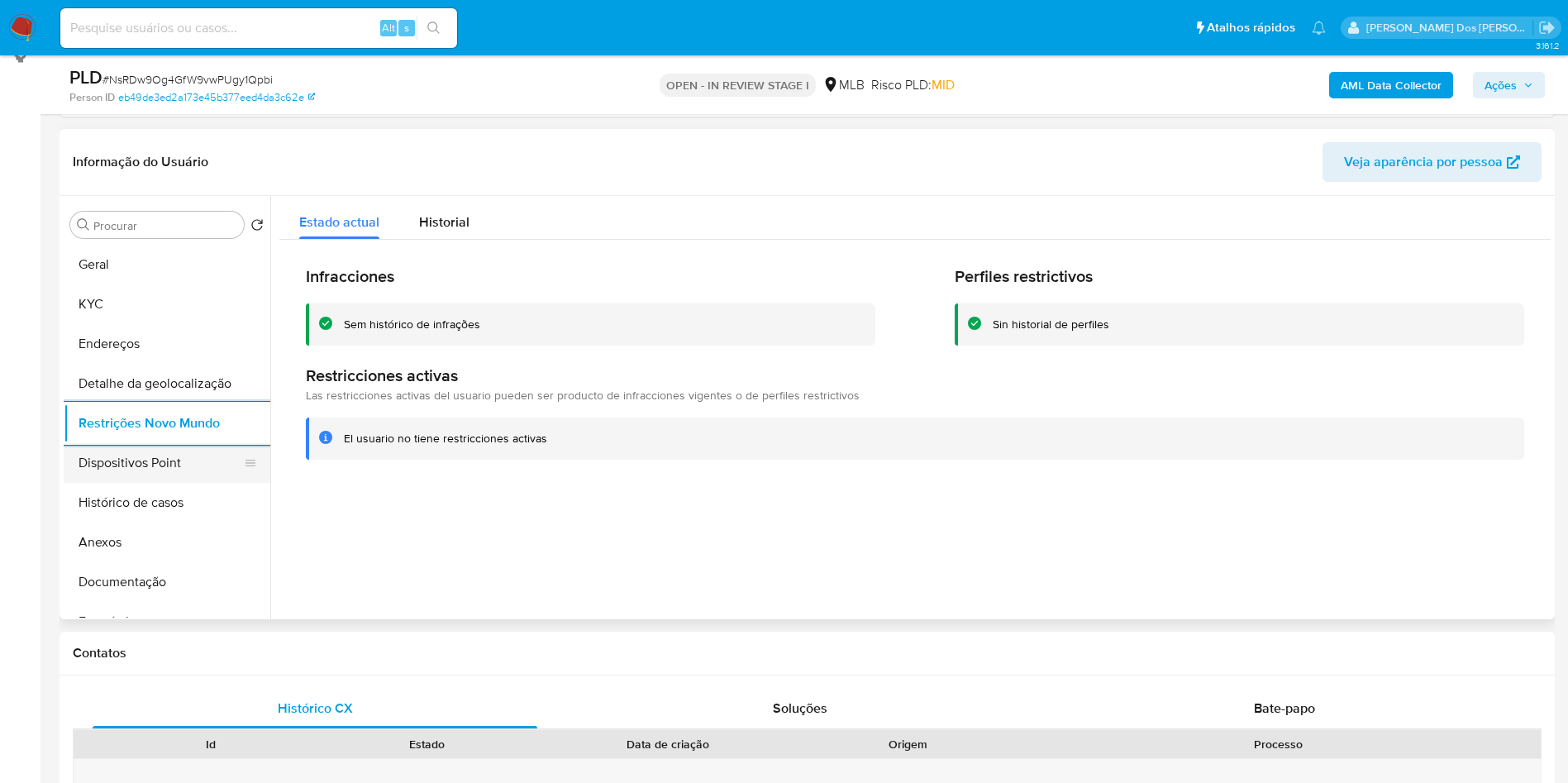
click at [128, 482] on button "Dispositivos Point" at bounding box center [160, 463] width 193 height 40
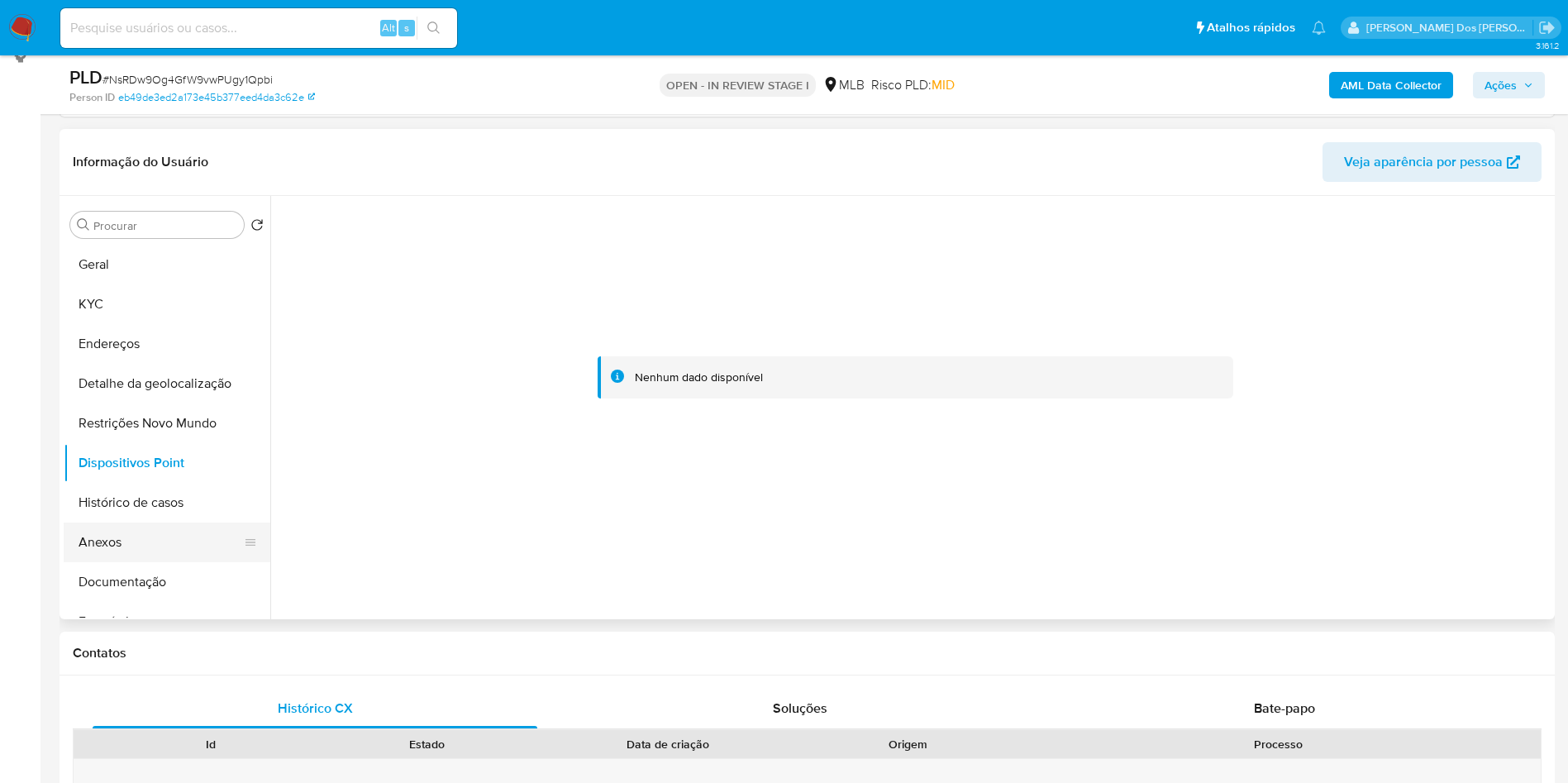
click at [131, 562] on button "Anexos" at bounding box center [160, 542] width 193 height 40
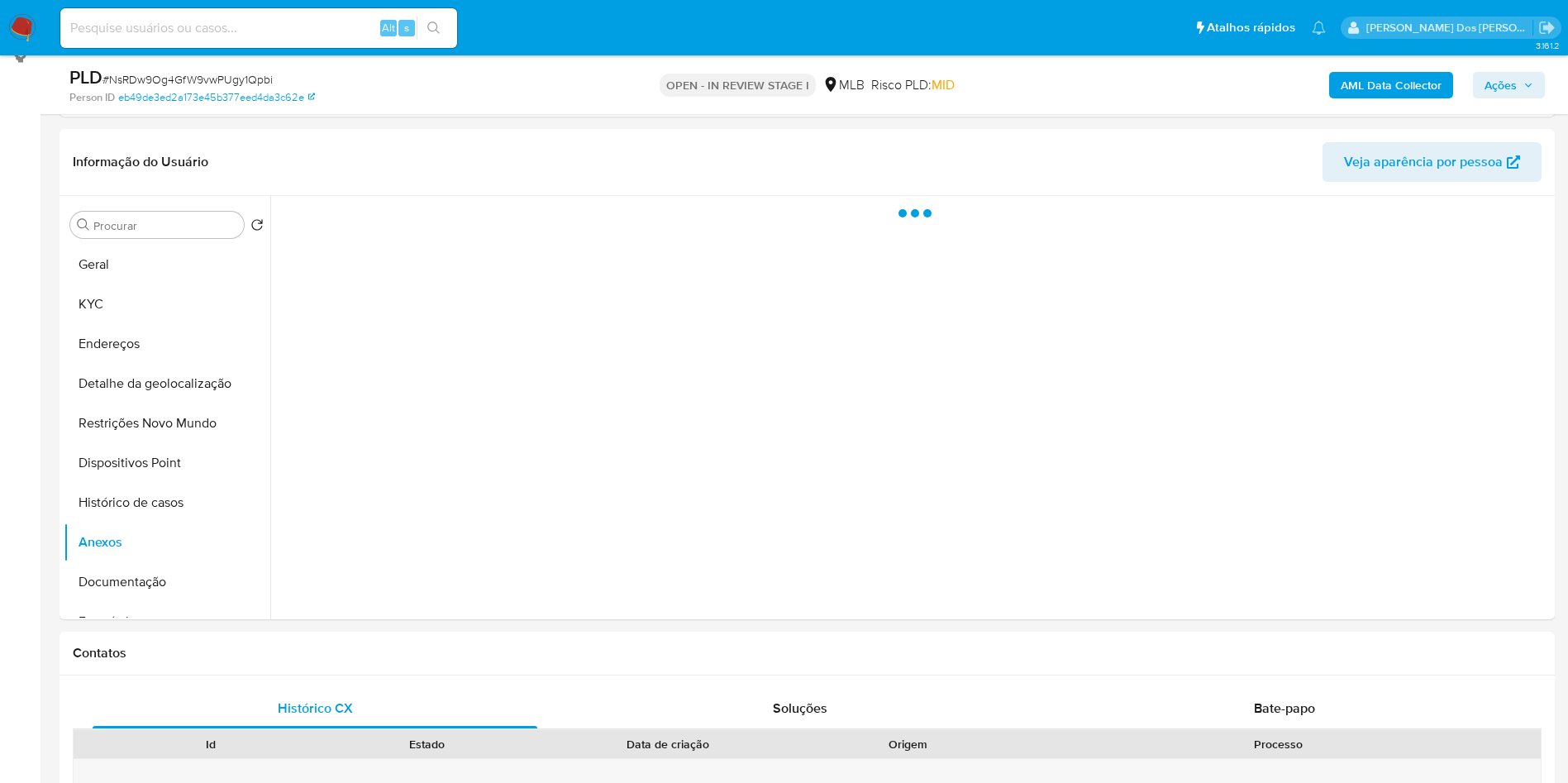
click at [1393, 86] on b "AML Data Collector" at bounding box center [1391, 85] width 101 height 27
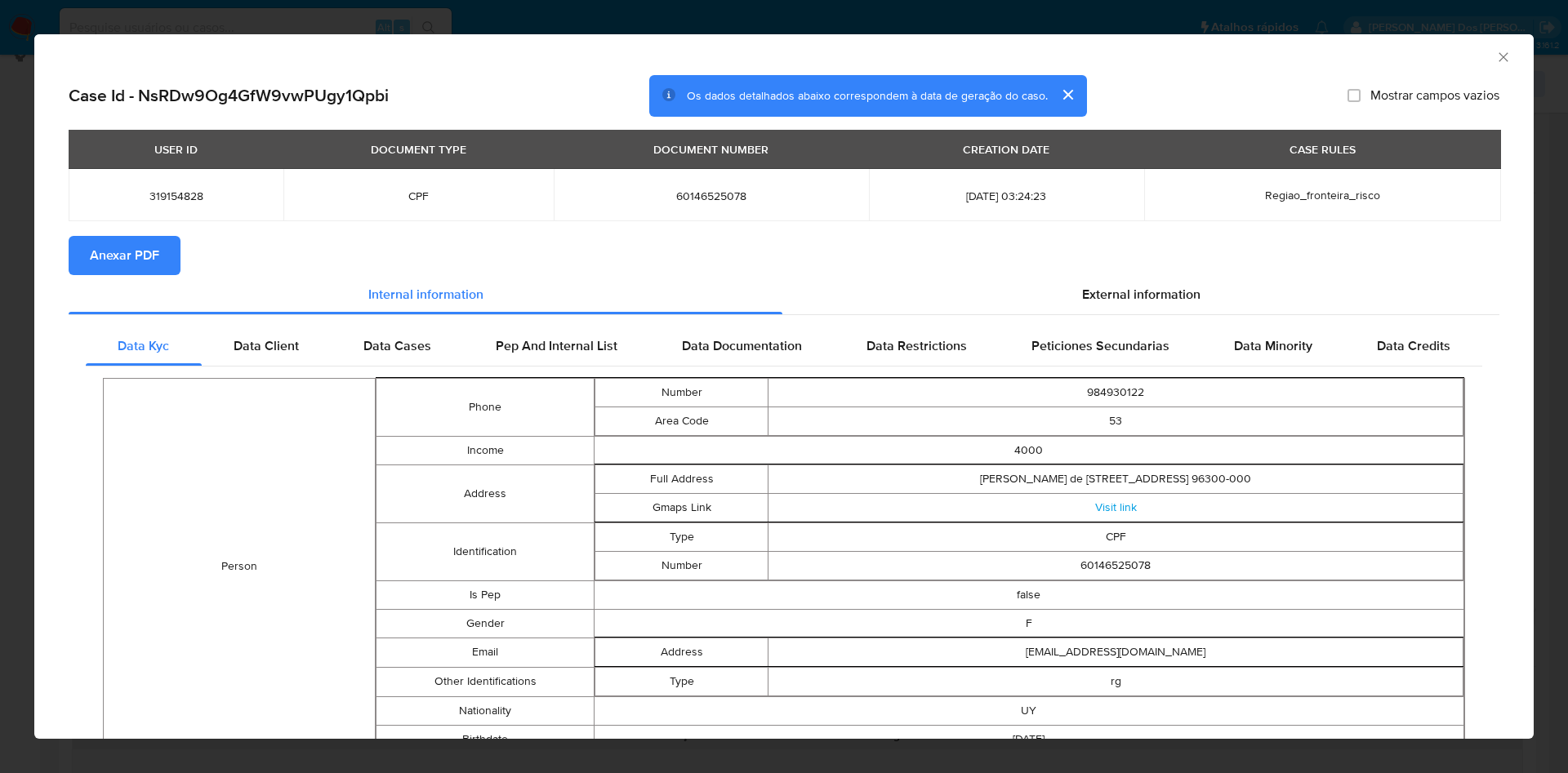
click at [113, 264] on span "Anexar PDF" at bounding box center [124, 256] width 69 height 36
click at [1495, 53] on icon "Fechar a janela" at bounding box center [1503, 57] width 16 height 16
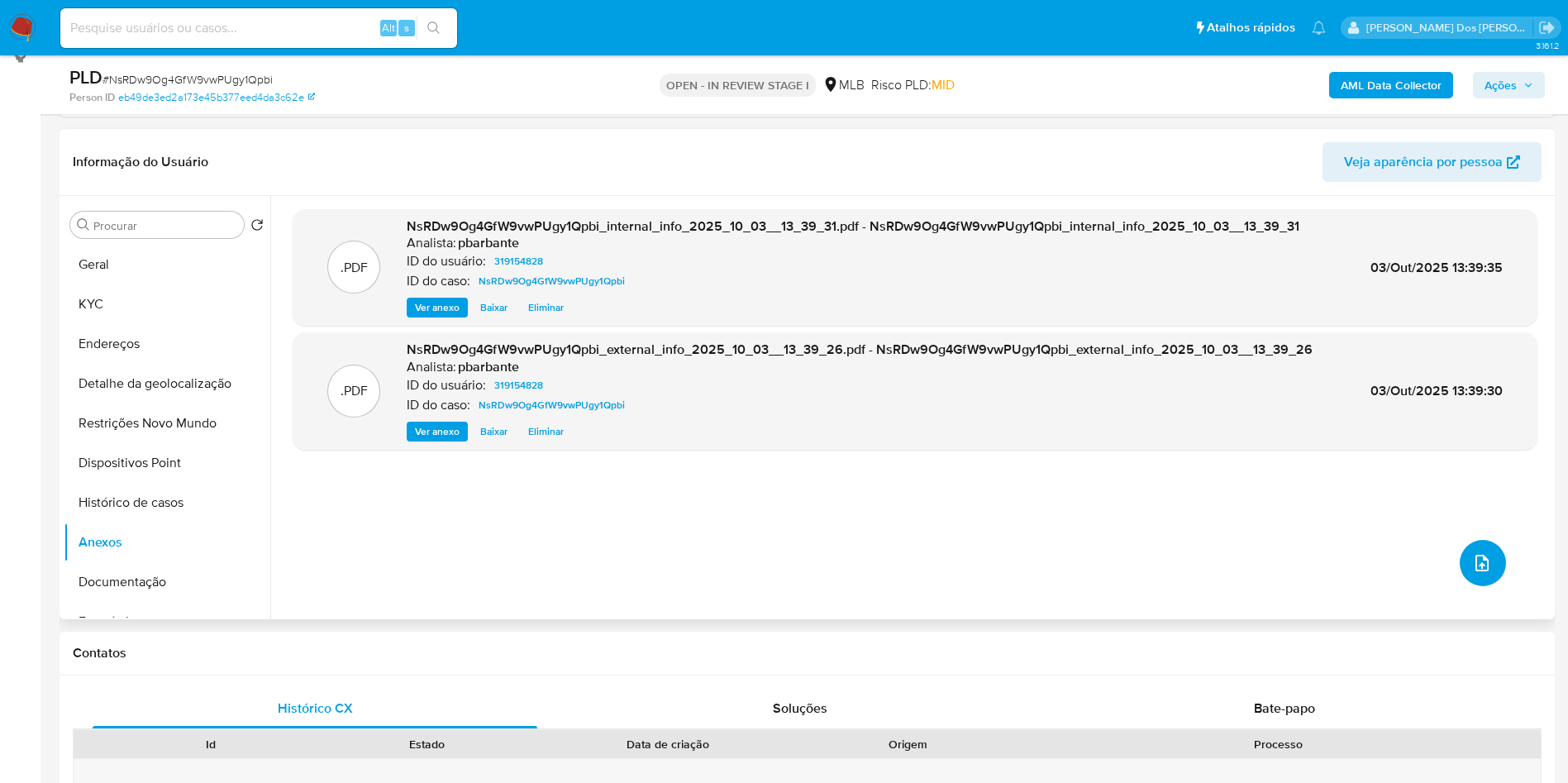
click at [1482, 586] on button "upload-file" at bounding box center [1482, 563] width 46 height 46
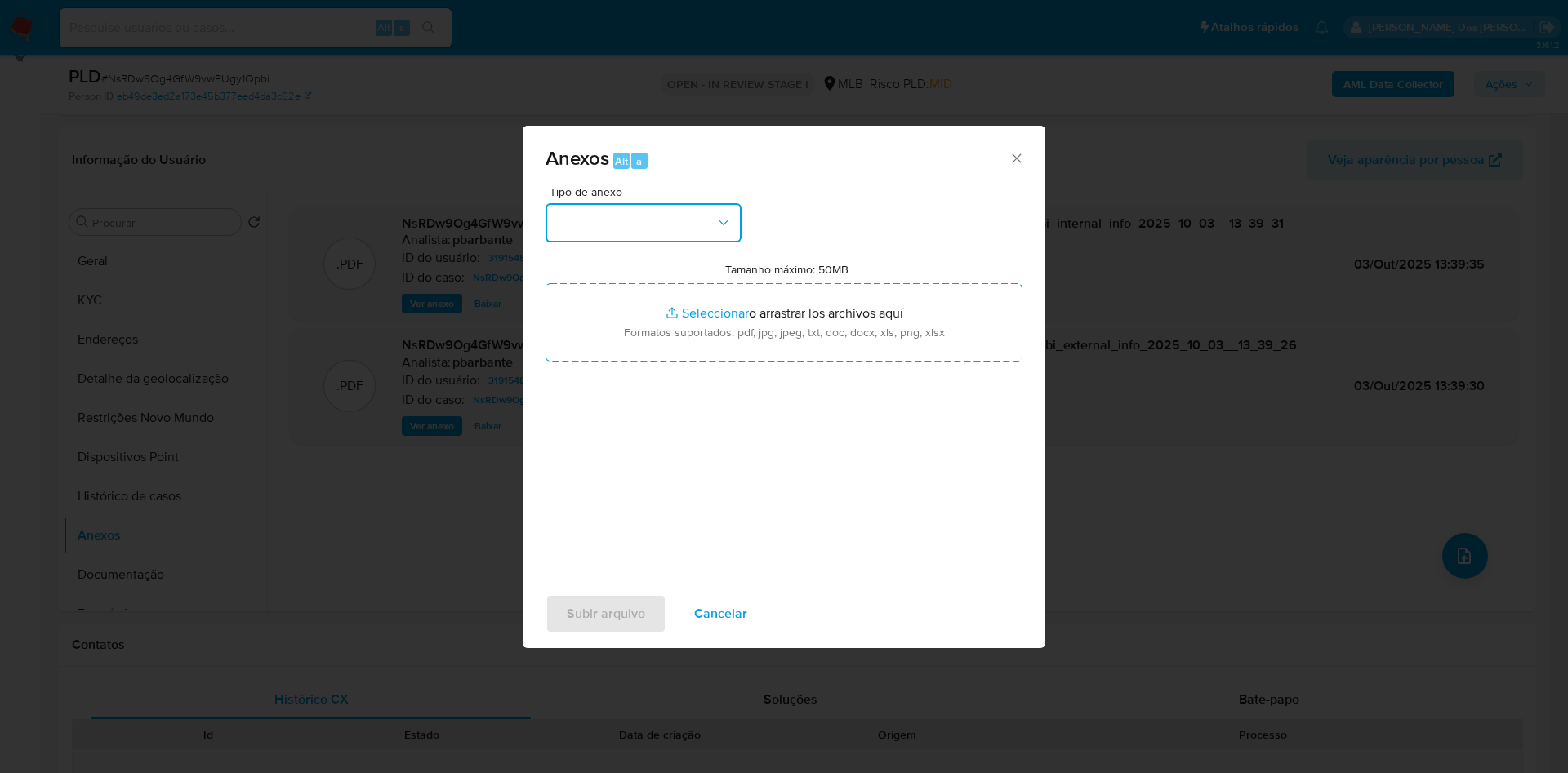
click at [627, 203] on button "button" at bounding box center [643, 223] width 196 height 39
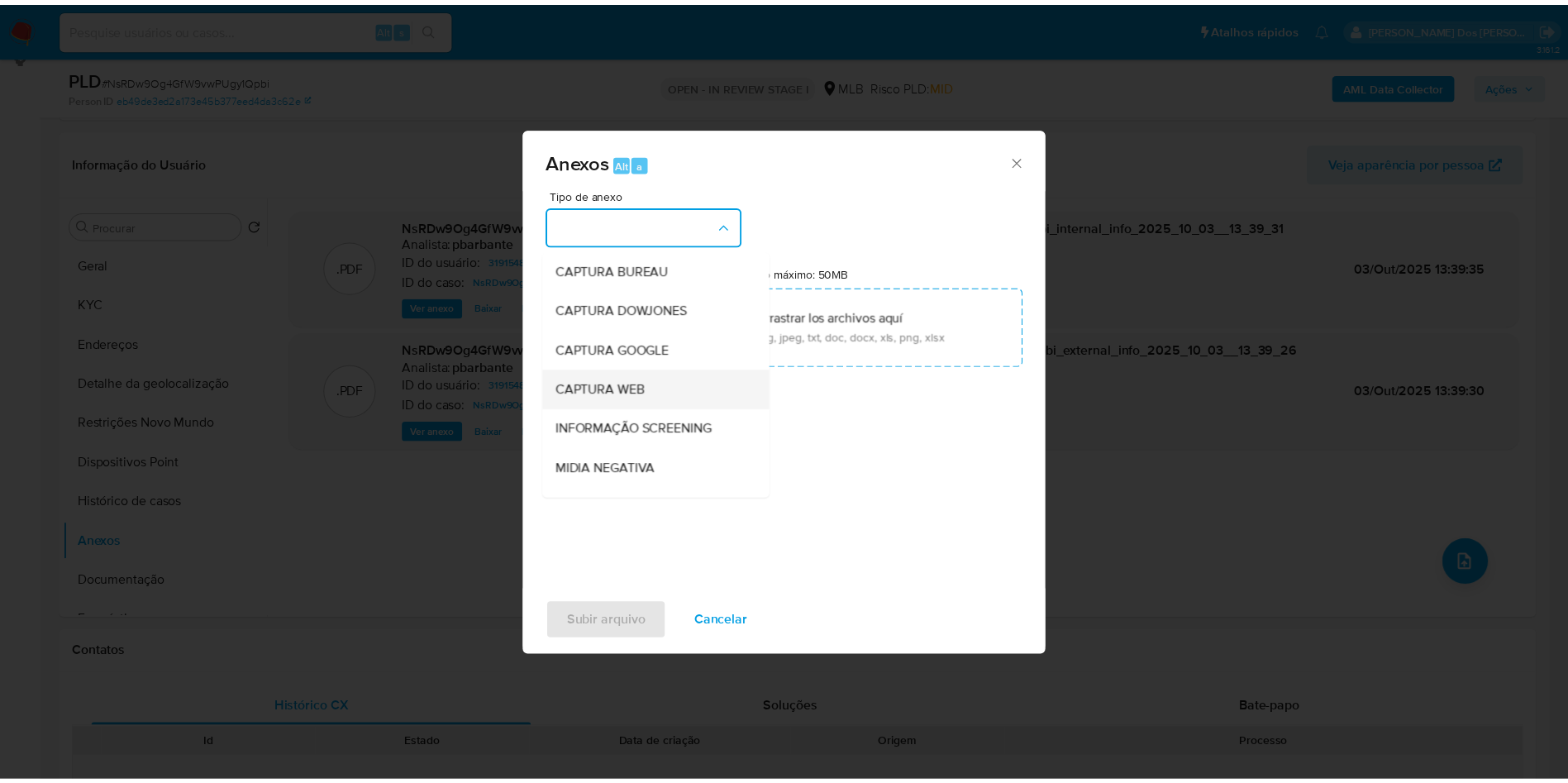
scroll to position [222, 0]
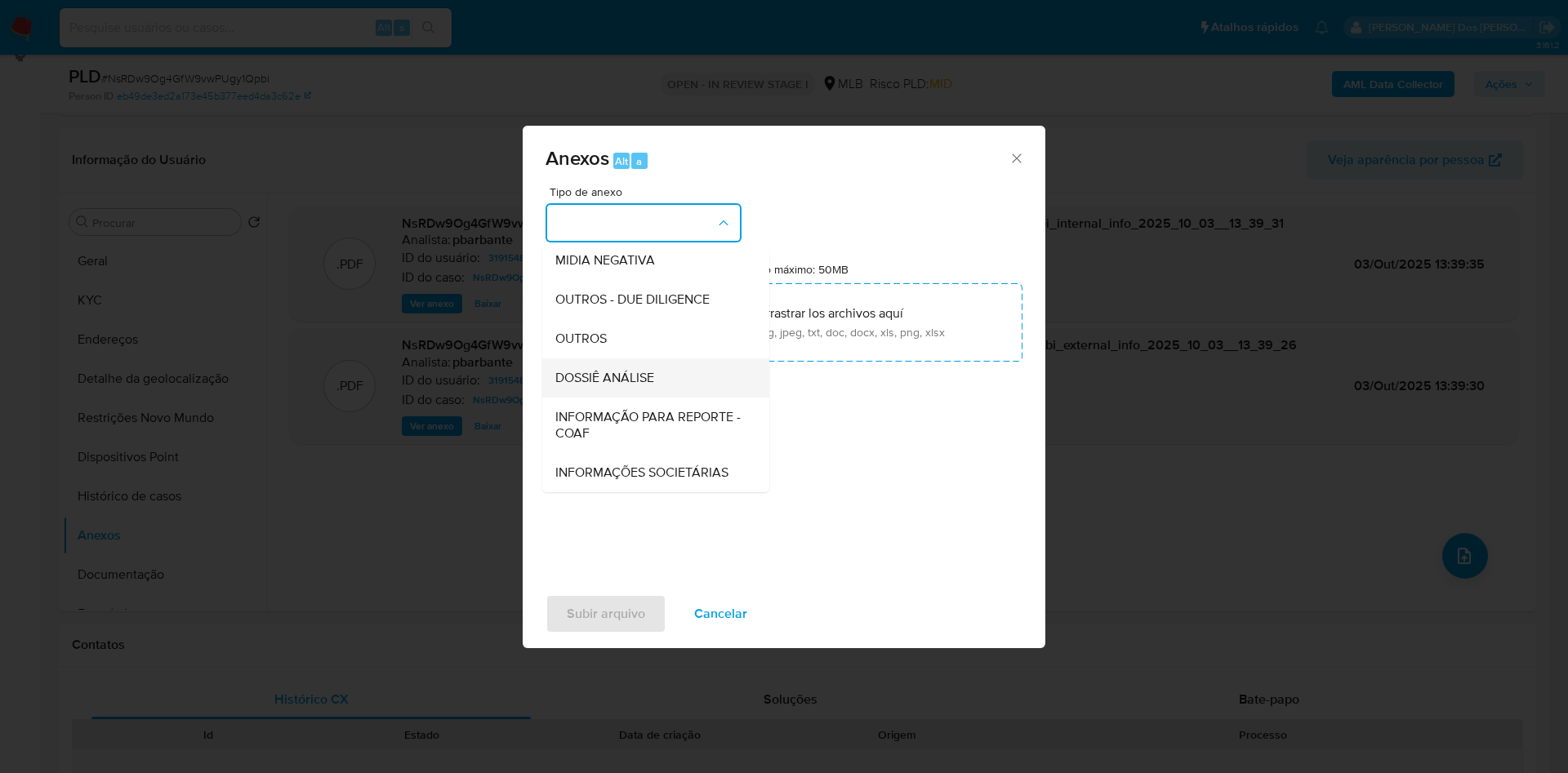
click at [614, 370] on span "DOSSIÊ ANÁLISE" at bounding box center [604, 378] width 99 height 16
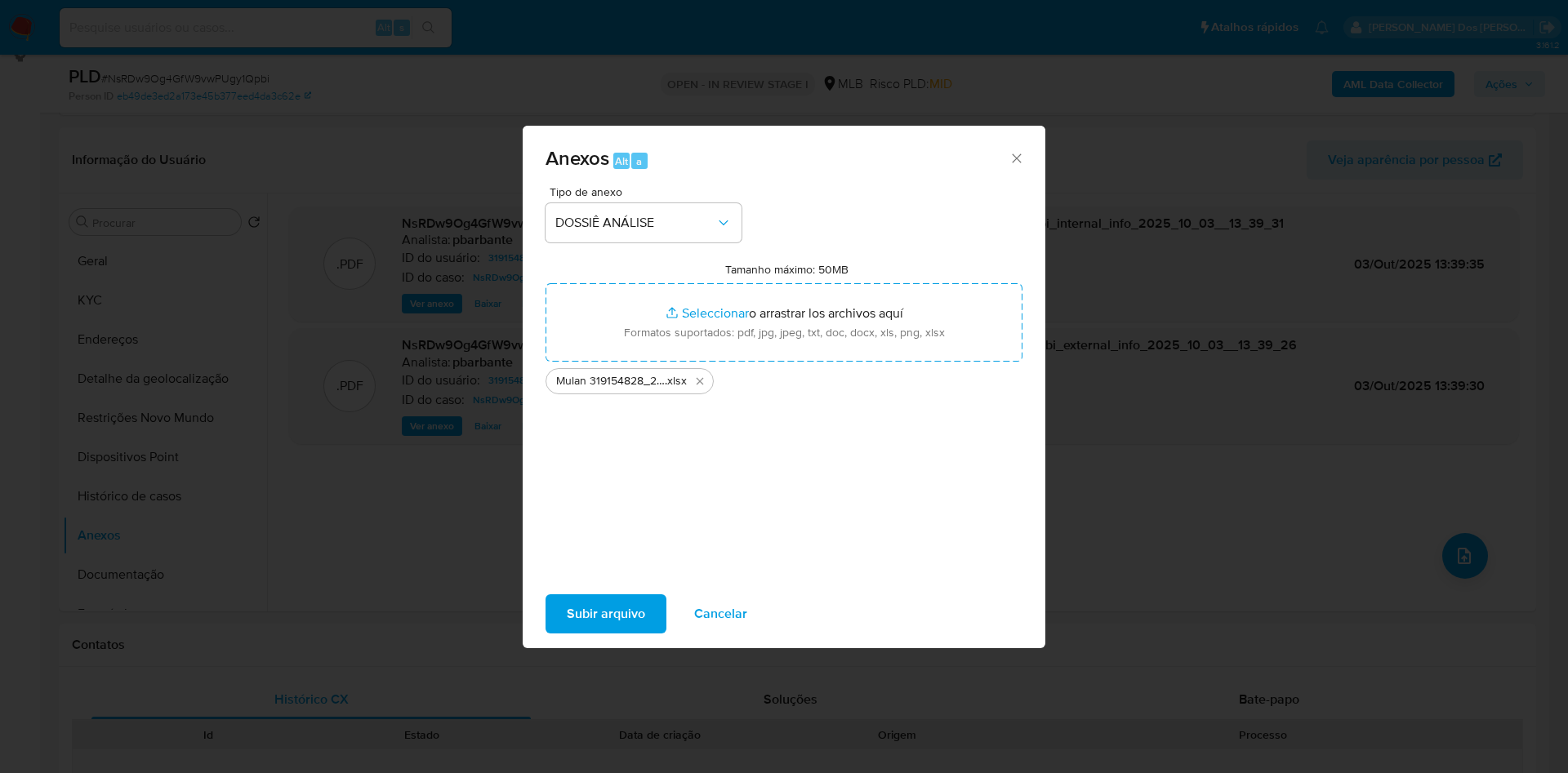
click at [592, 613] on span "Subir arquivo" at bounding box center [606, 614] width 78 height 36
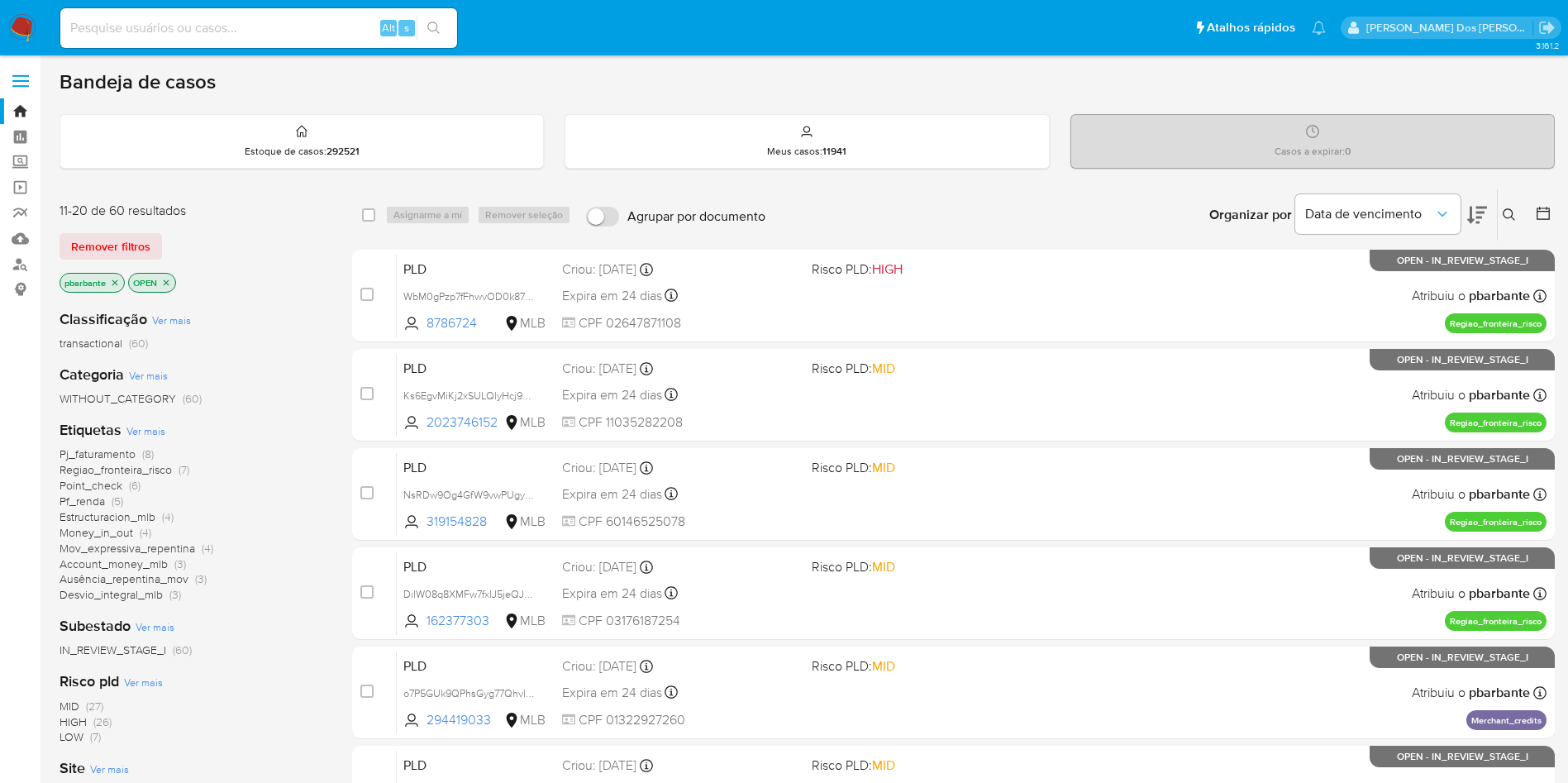
click at [935, 290] on div "PLD WbM0gPzp7fFhwvOD0k87VA8M 8786724 MLB Risco PLD: HIGH Criou: [DATE] Criou: […" at bounding box center [971, 295] width 1150 height 84
click at [239, 51] on div "Alt s" at bounding box center [258, 28] width 396 height 46
click at [293, 29] on input at bounding box center [258, 28] width 396 height 21
paste input "421530712"
type input "421530712"
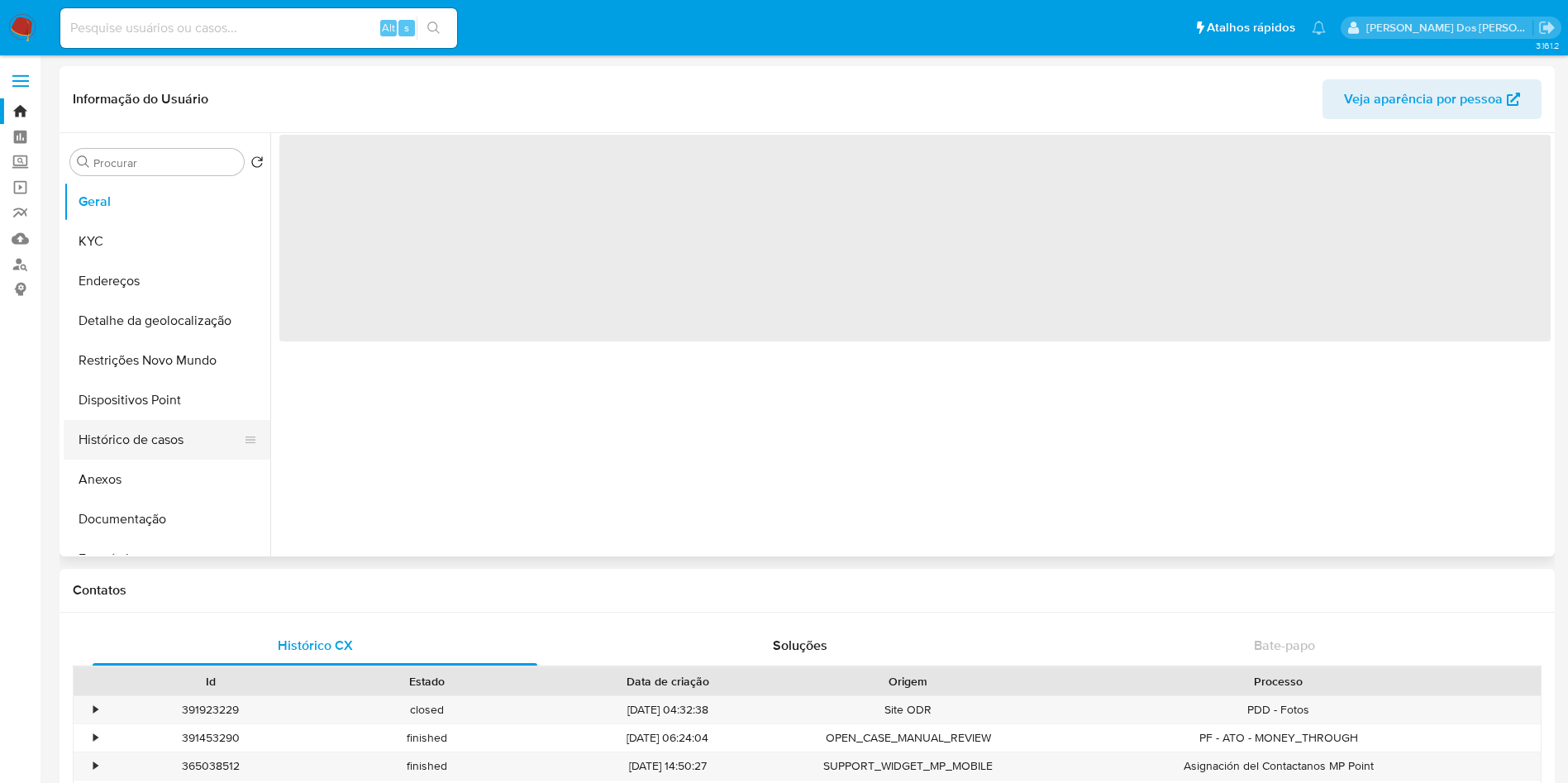
select select "10"
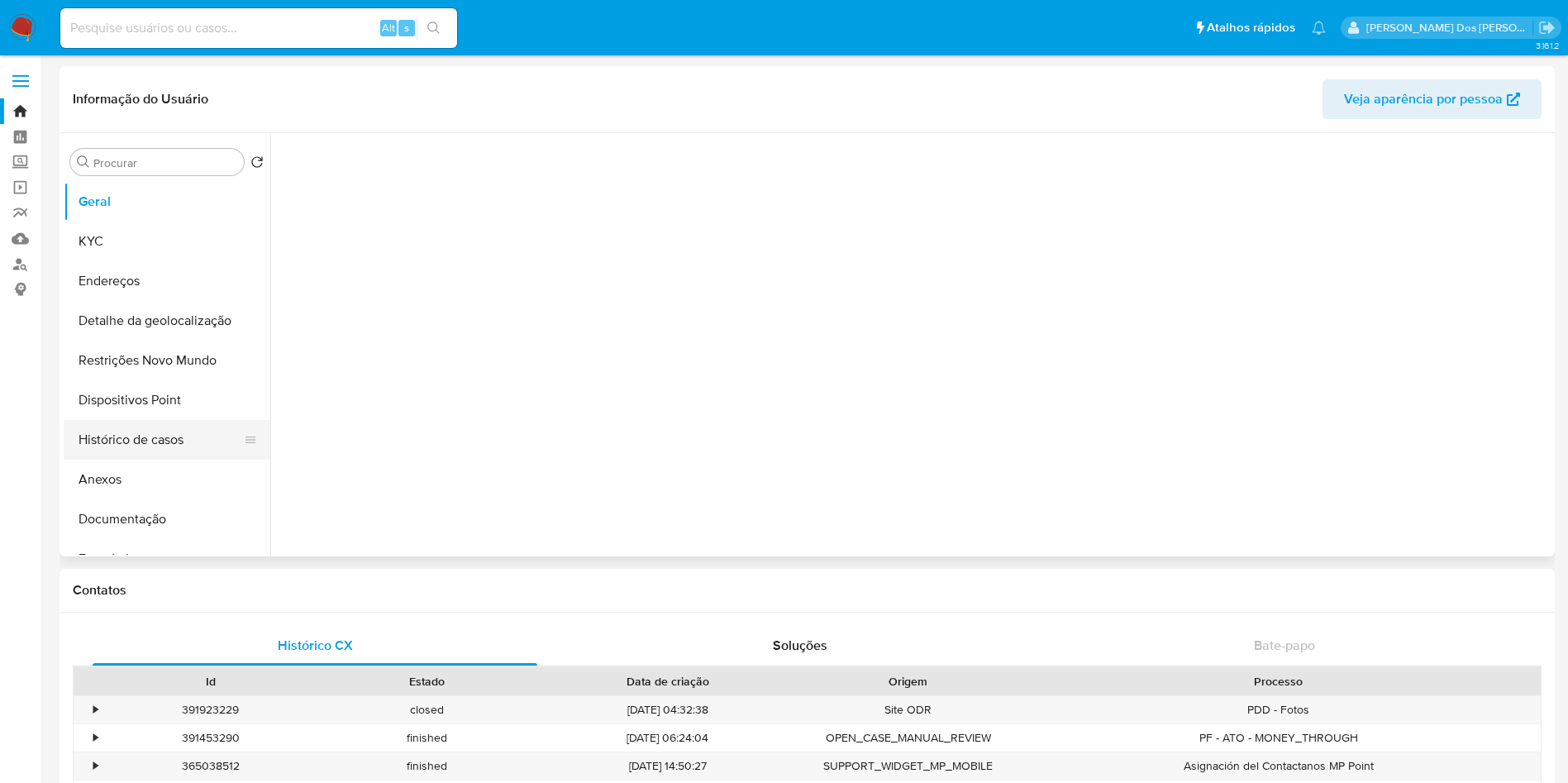
click at [177, 431] on button "Histórico de casos" at bounding box center [160, 440] width 193 height 40
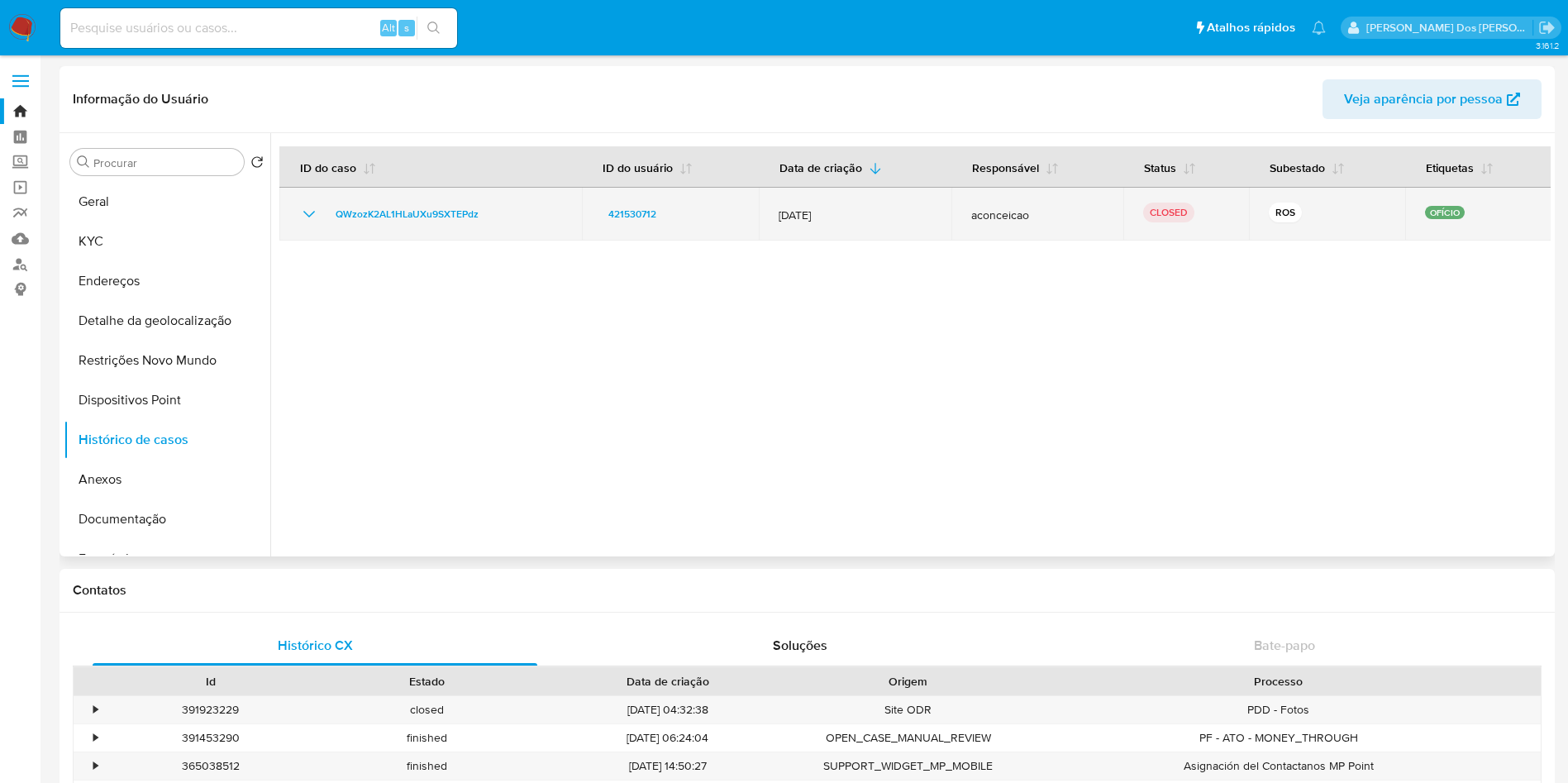
click at [318, 215] on icon "Mostrar/Ocultar" at bounding box center [309, 214] width 20 height 20
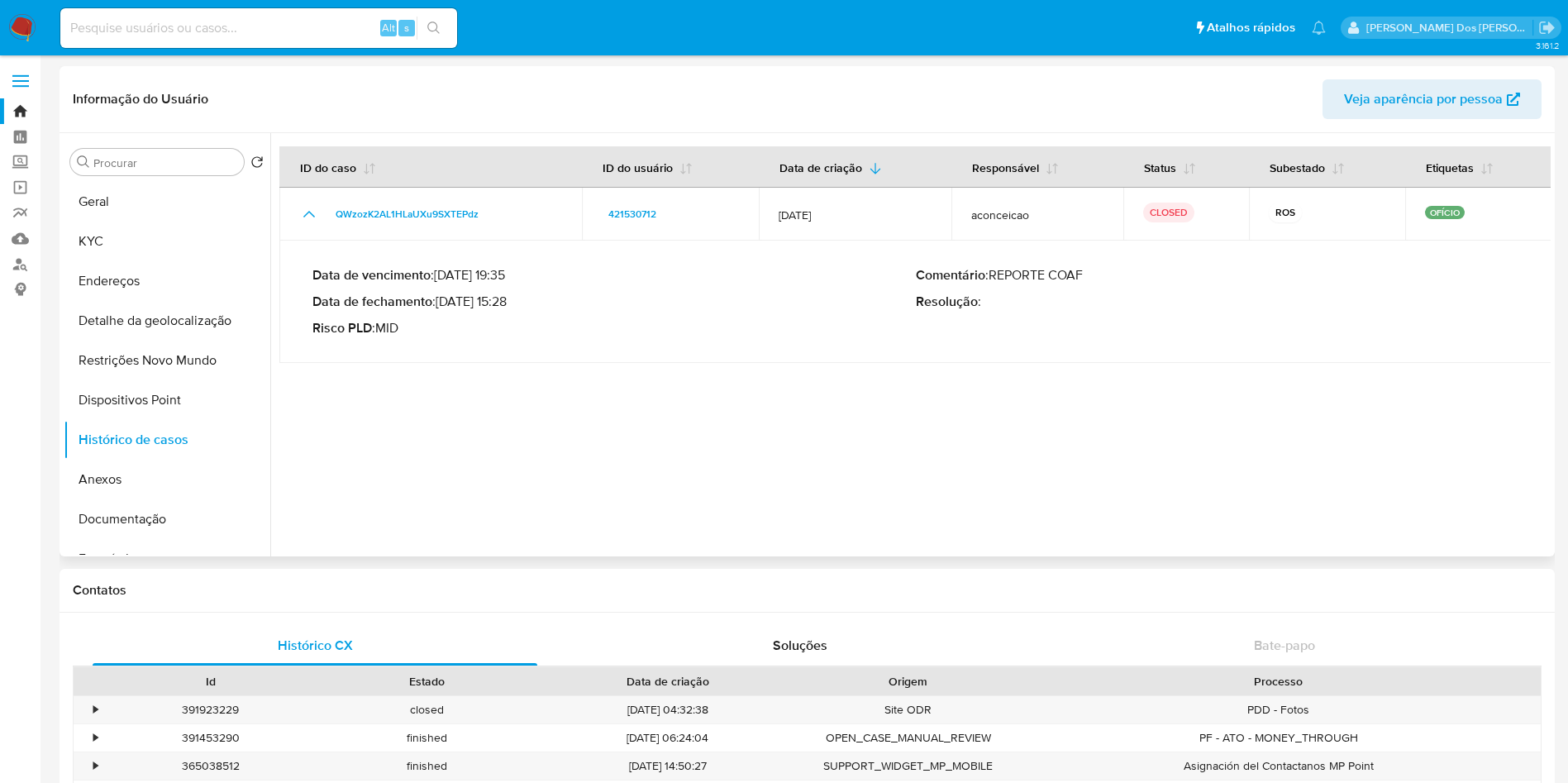
drag, startPoint x: 445, startPoint y: 305, endPoint x: 510, endPoint y: 307, distance: 65.0
click at [510, 307] on p "Data de fechamento : 07/04/2025 15:28" at bounding box center [614, 302] width 603 height 17
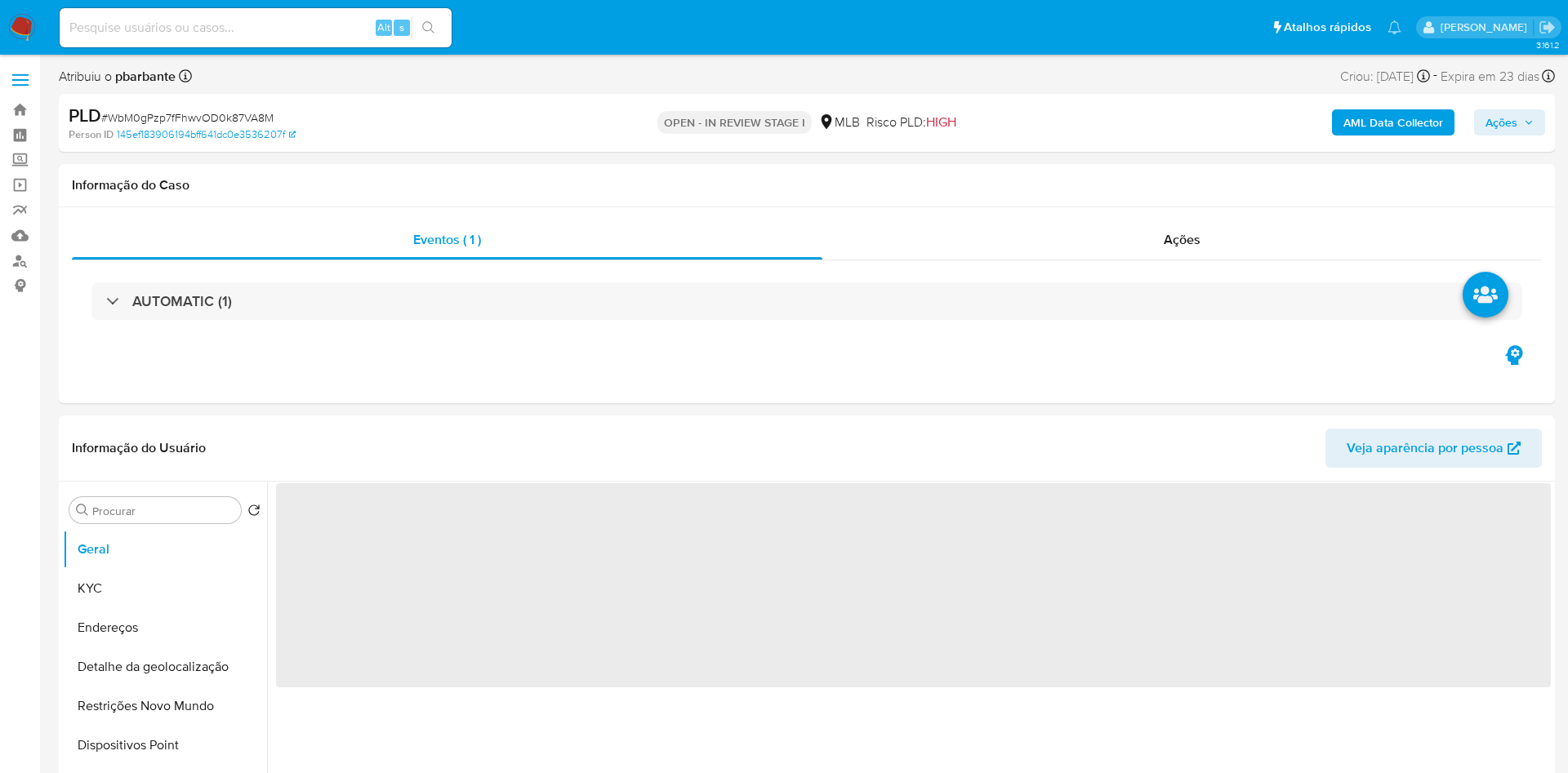
select select "10"
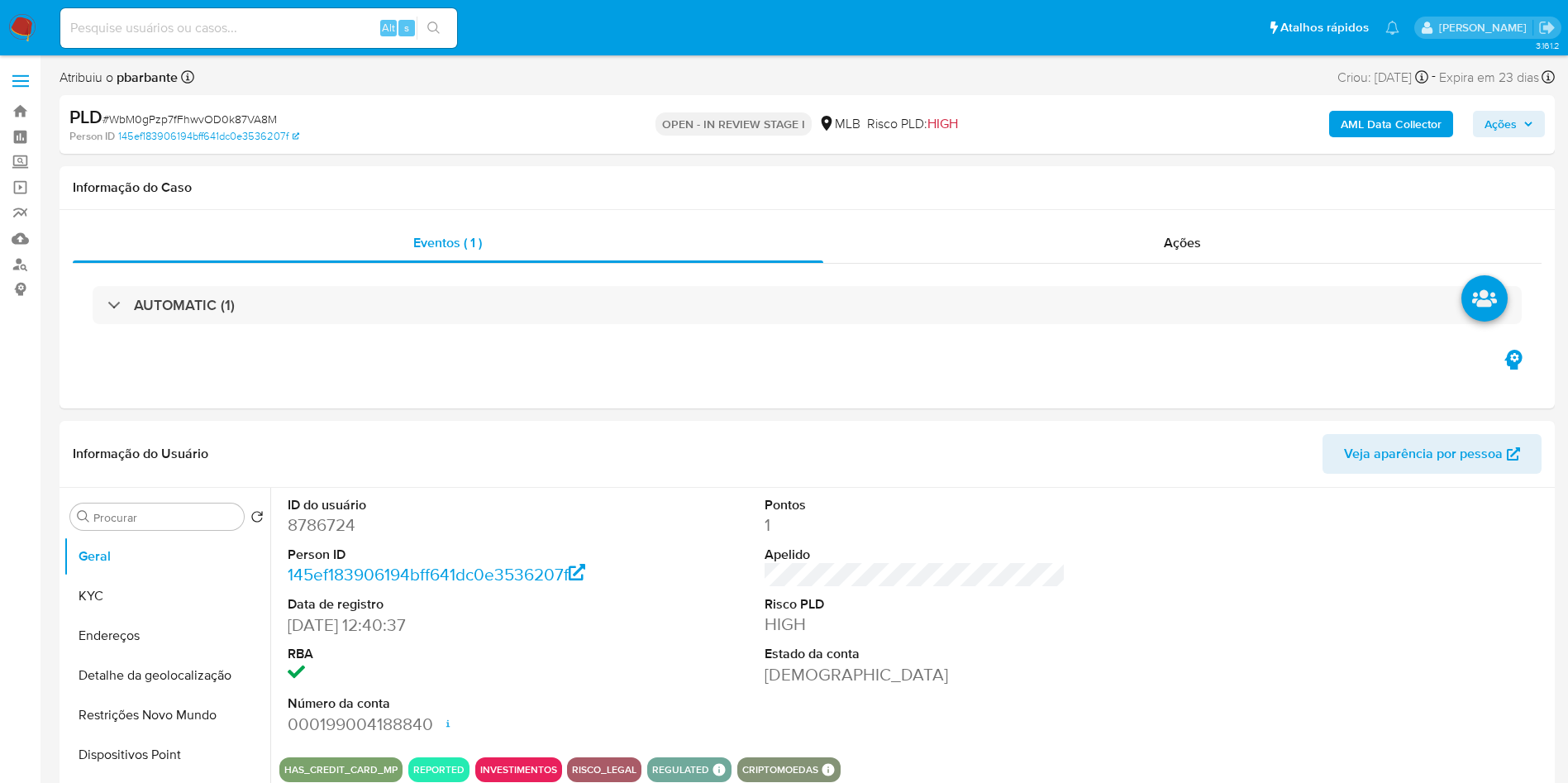
click at [1518, 131] on span "Ações" at bounding box center [1508, 123] width 49 height 23
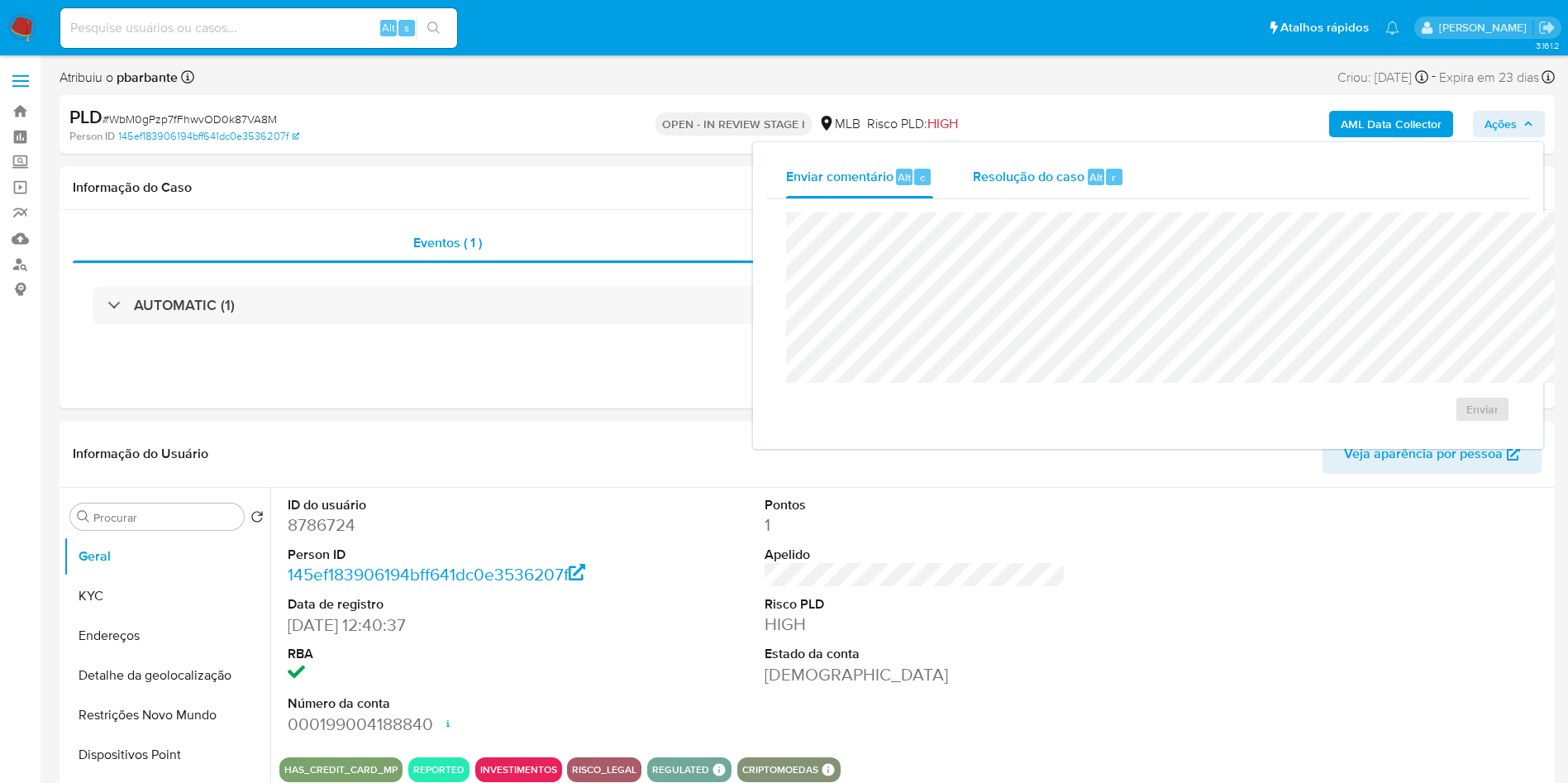
click at [973, 190] on div "Resolução do caso Alt r" at bounding box center [1048, 177] width 151 height 43
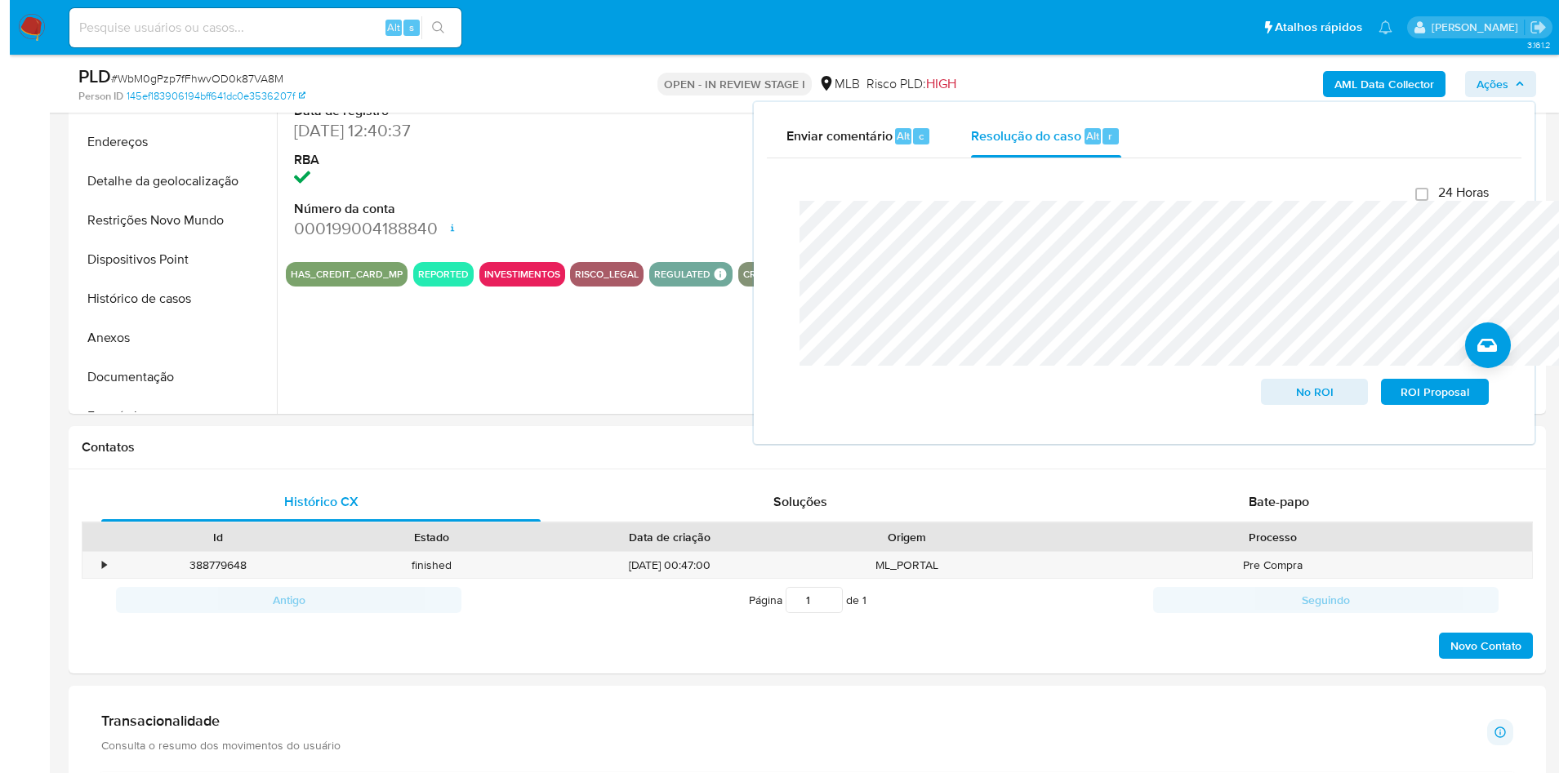
scroll to position [458, 0]
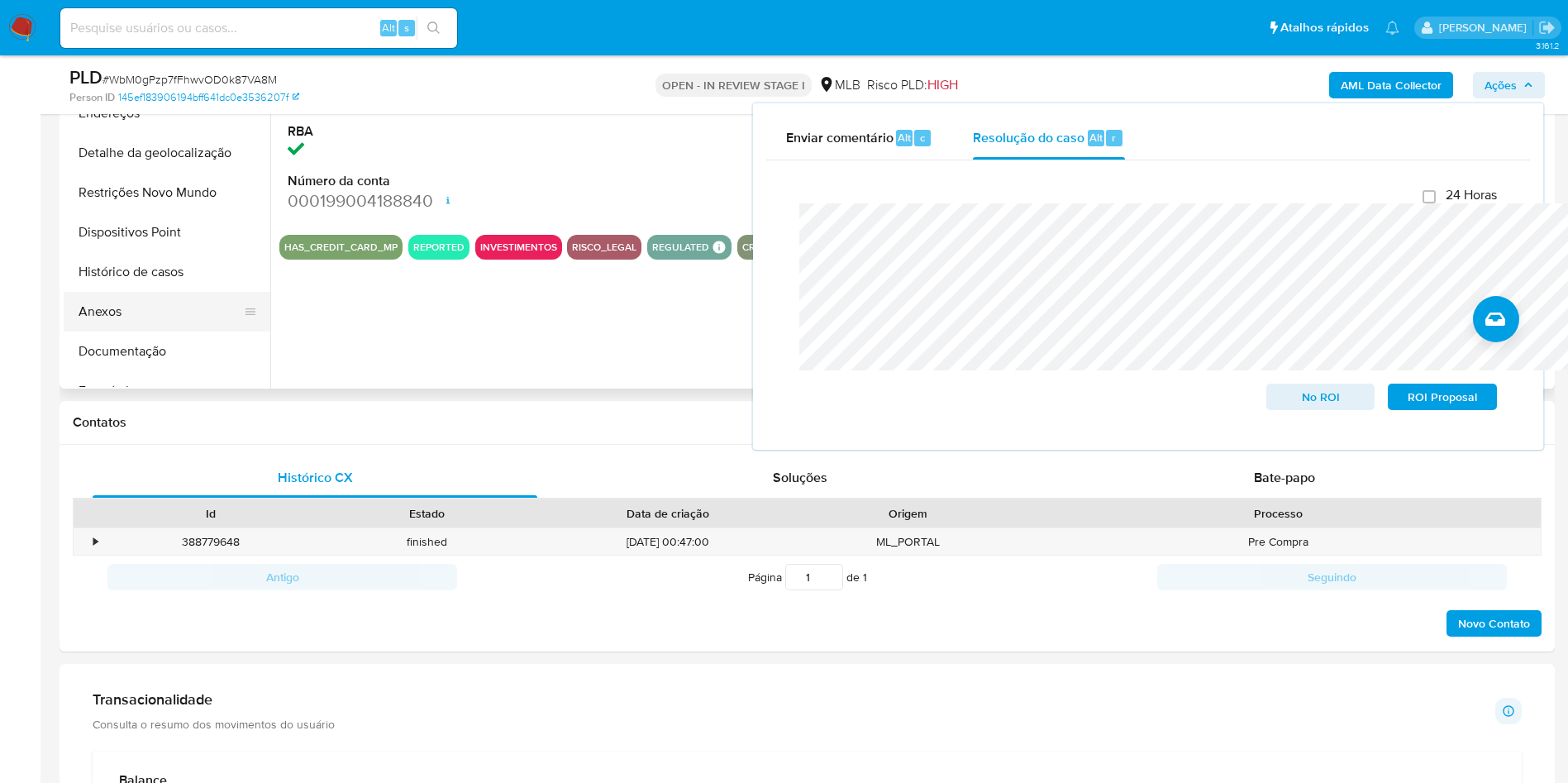
click at [166, 331] on button "Anexos" at bounding box center [160, 311] width 193 height 40
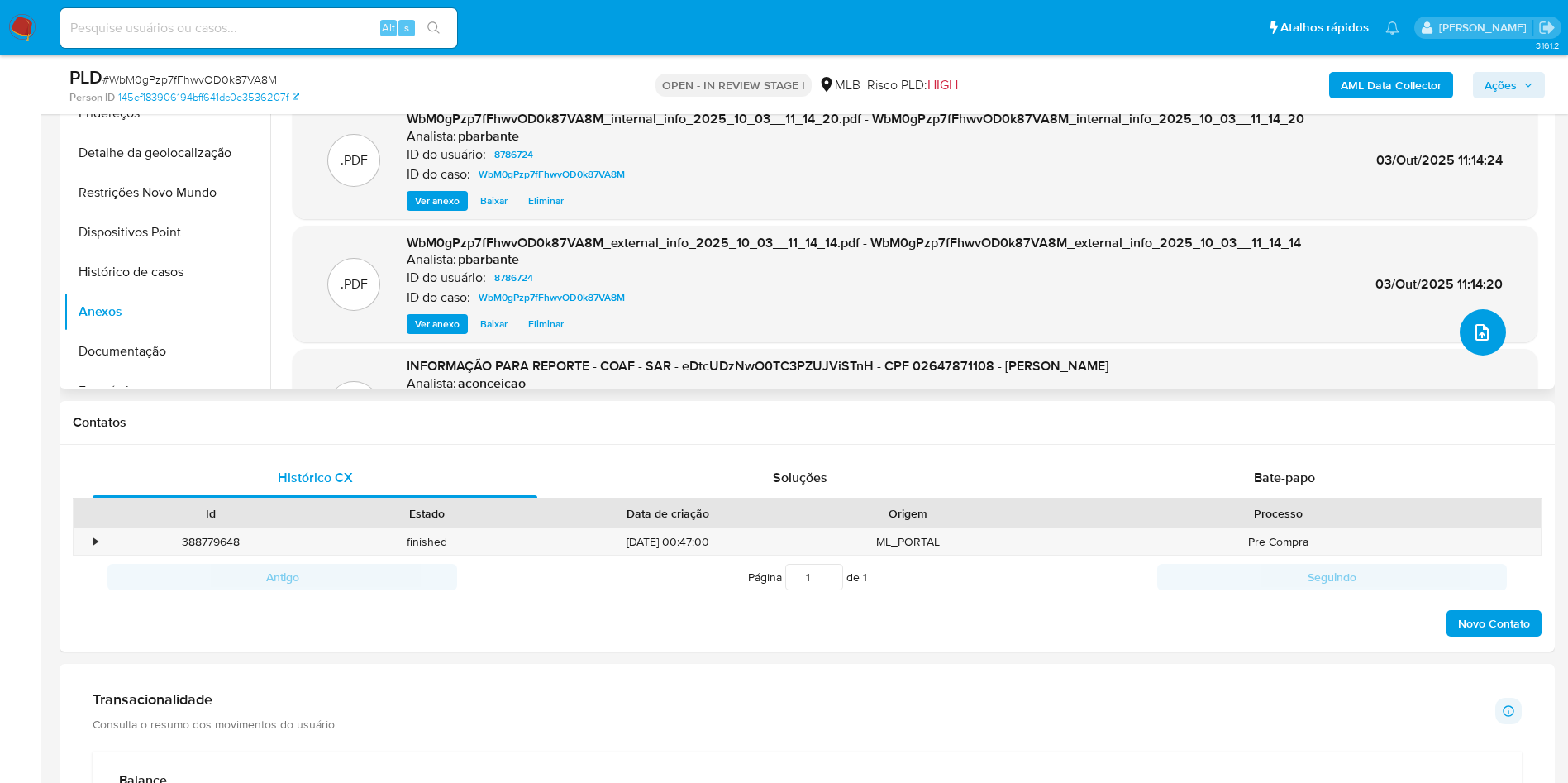
click at [1466, 355] on button "upload-file" at bounding box center [1482, 332] width 46 height 46
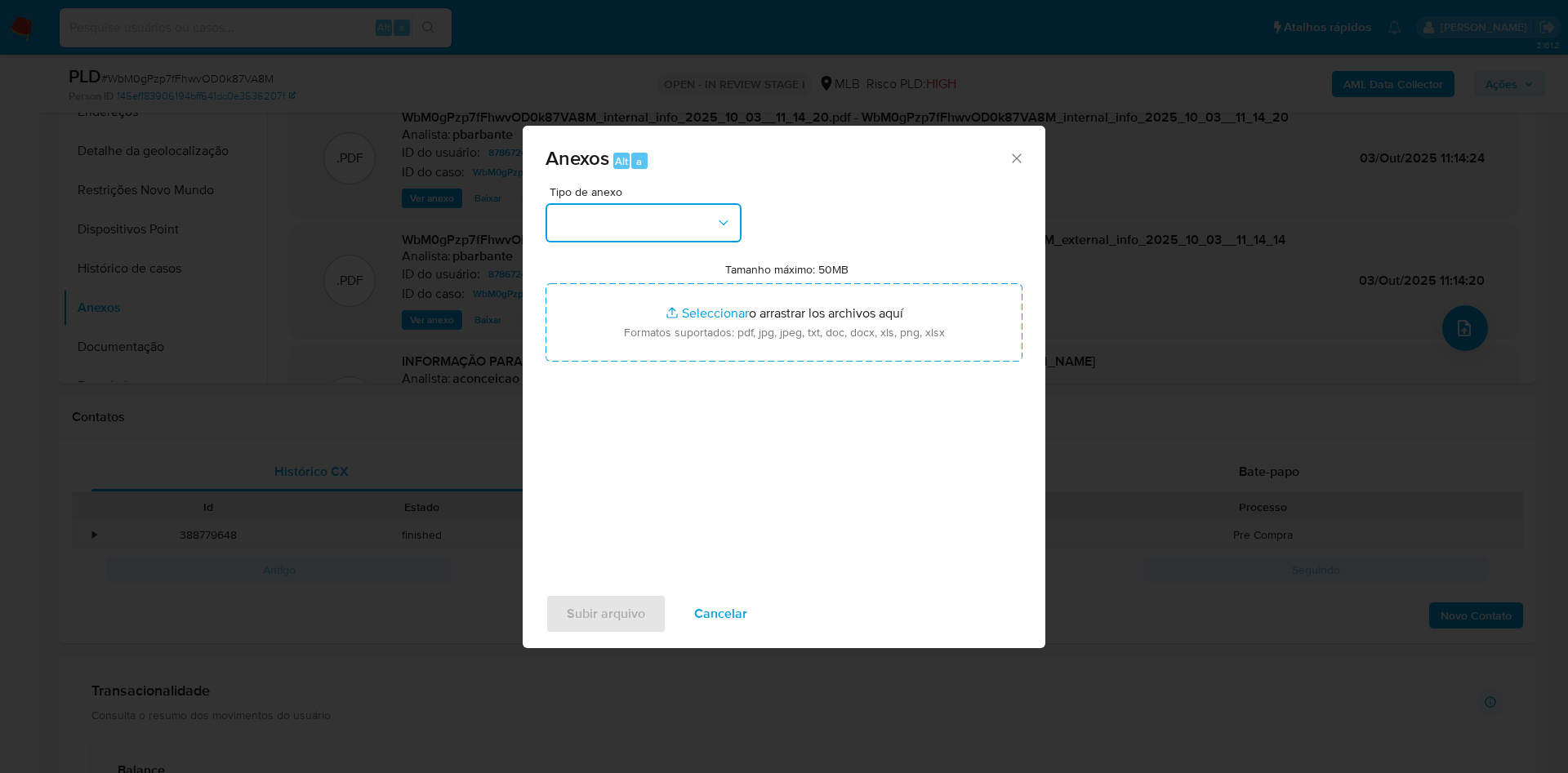
click at [610, 203] on button "button" at bounding box center [643, 223] width 196 height 39
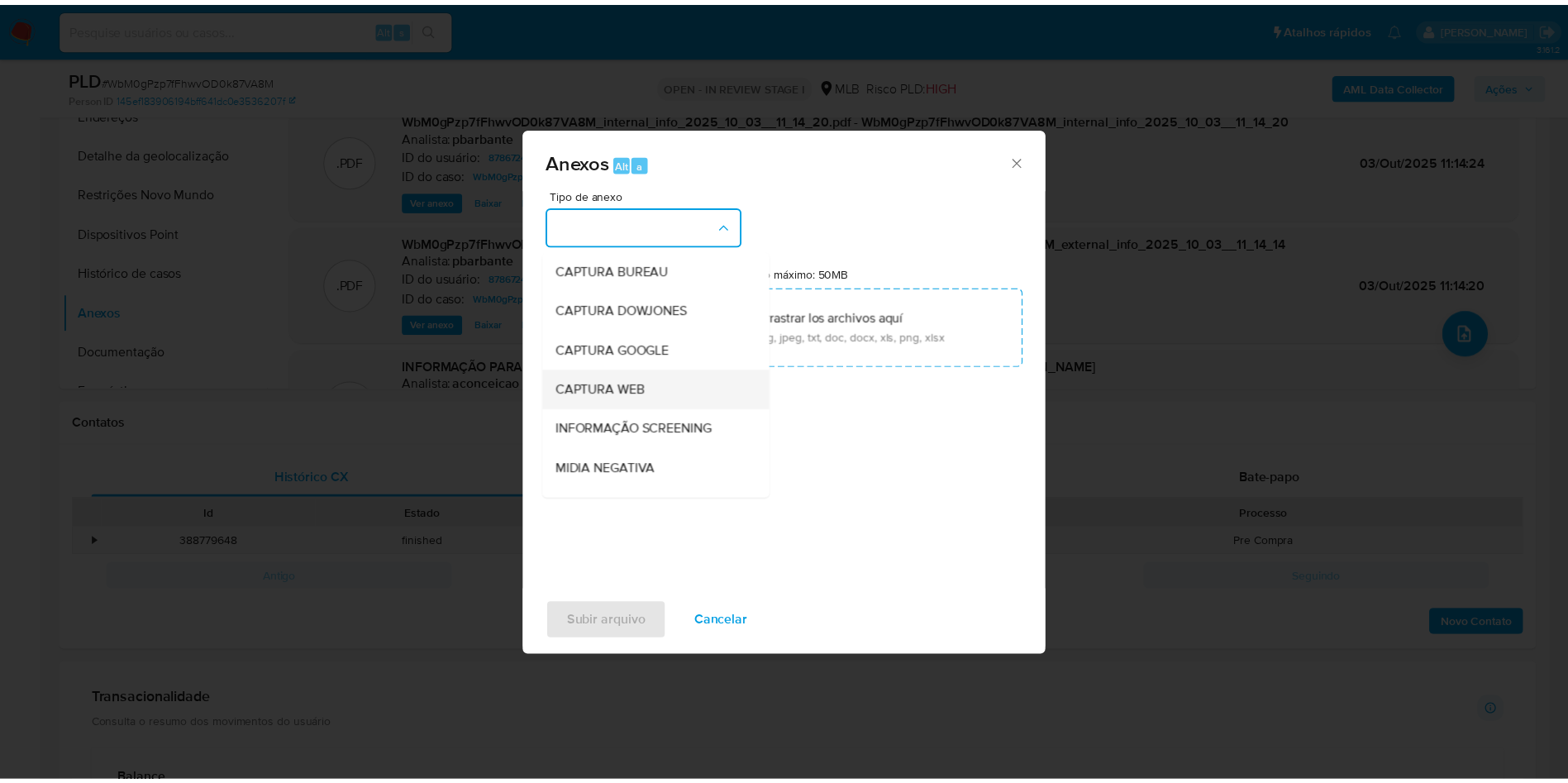
scroll to position [222, 0]
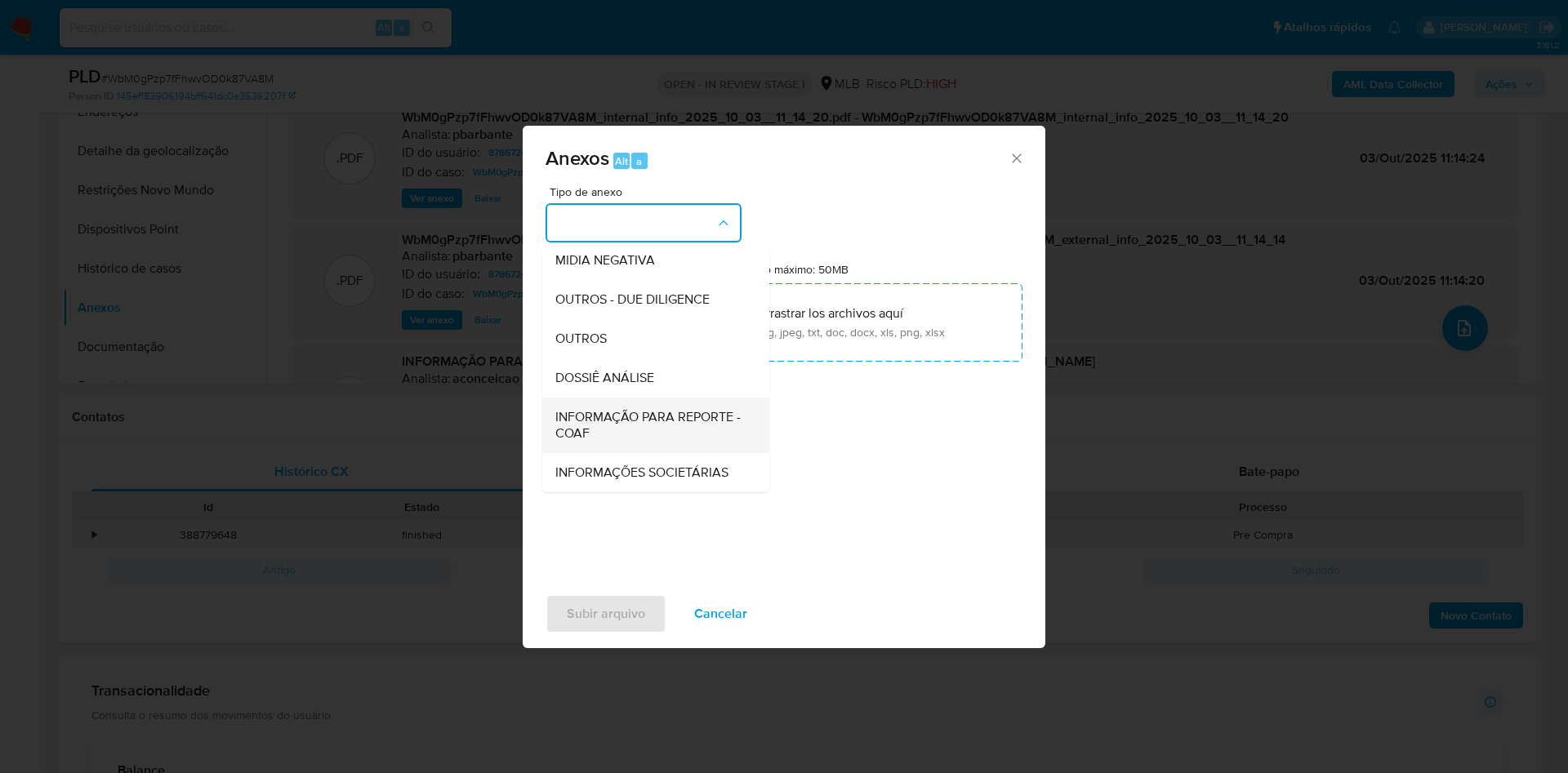
click at [562, 409] on span "INFORMAÇÃO PARA REPORTE - COAF" at bounding box center [650, 425] width 191 height 33
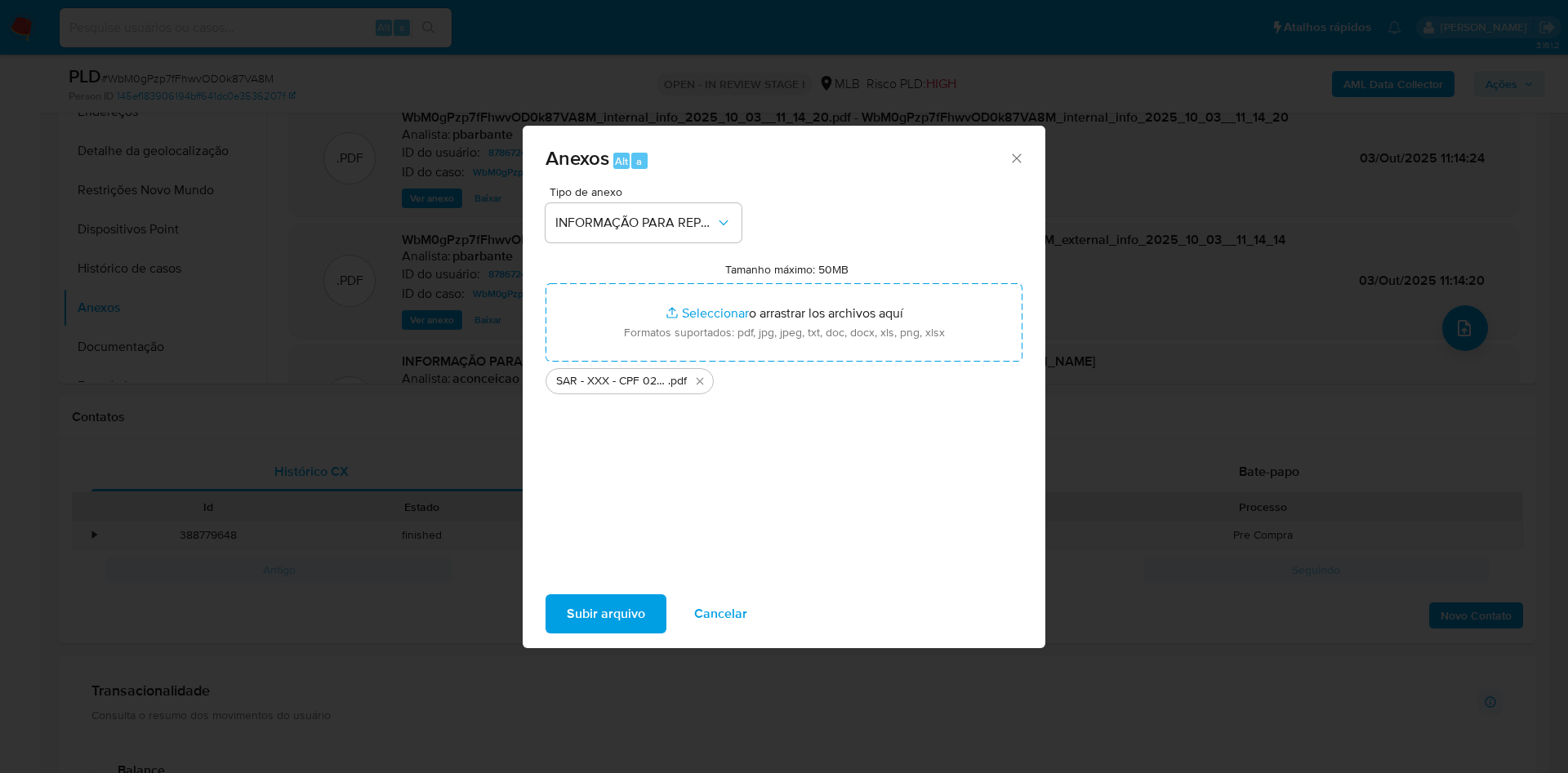
click at [569, 620] on span "Subir arquivo" at bounding box center [606, 614] width 78 height 36
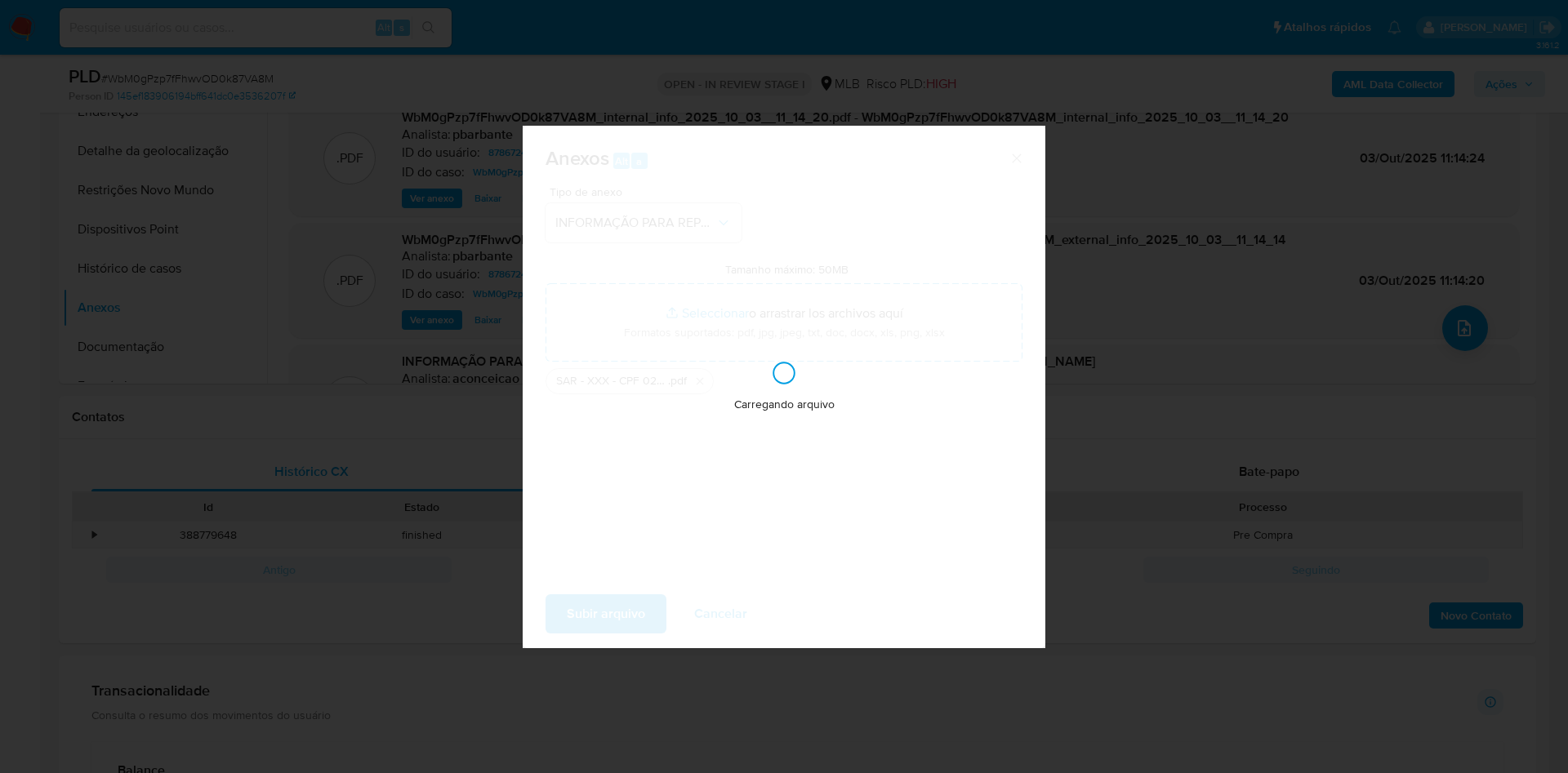
click at [1512, 82] on div "Anexos Alt a Tipo de anexo INFORMAÇÃO PARA REPORTE - COAF Tamanho máximo: 50MB …" at bounding box center [784, 386] width 1568 height 773
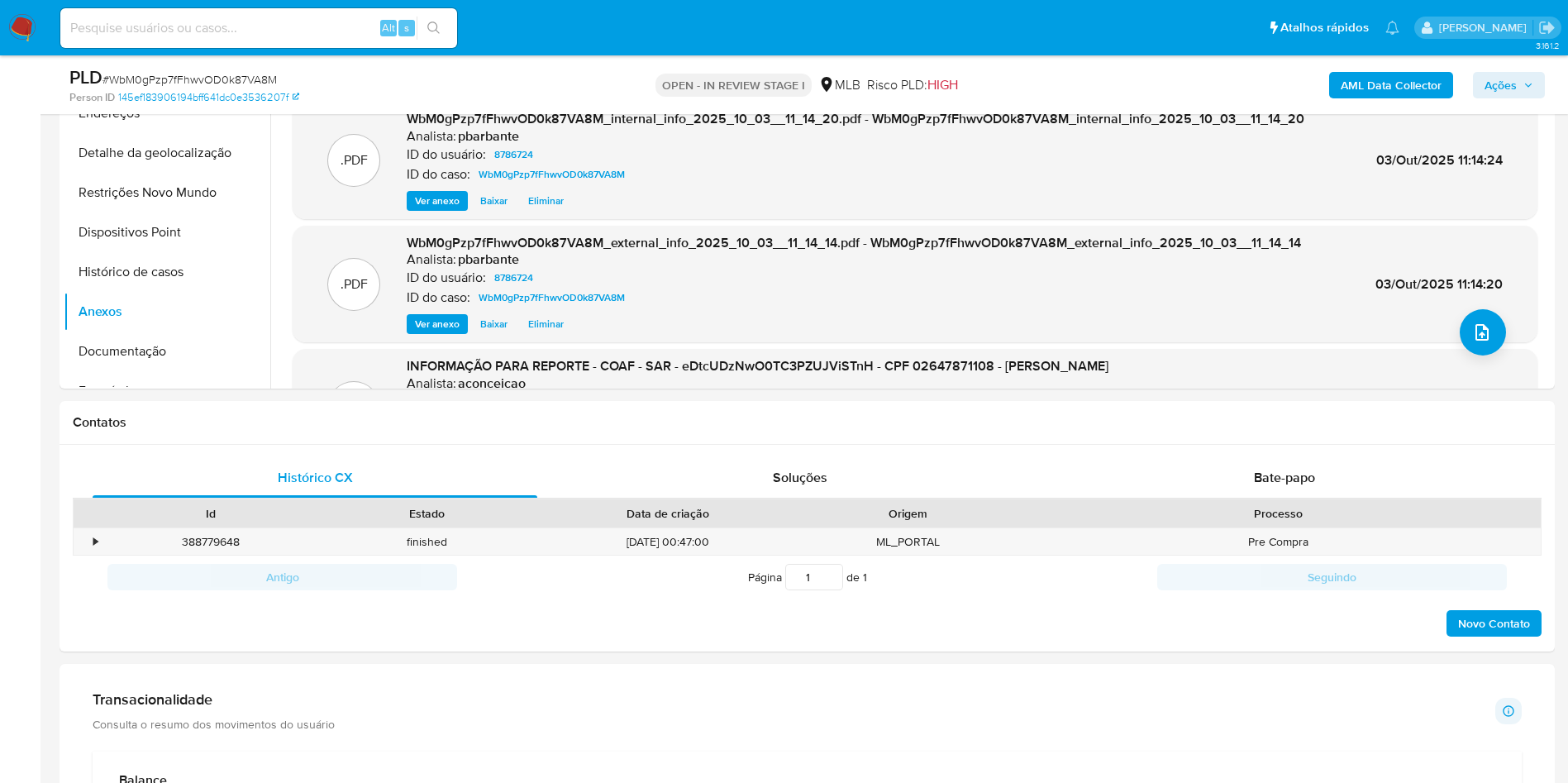
click at [1530, 83] on icon "button" at bounding box center [1528, 85] width 10 height 10
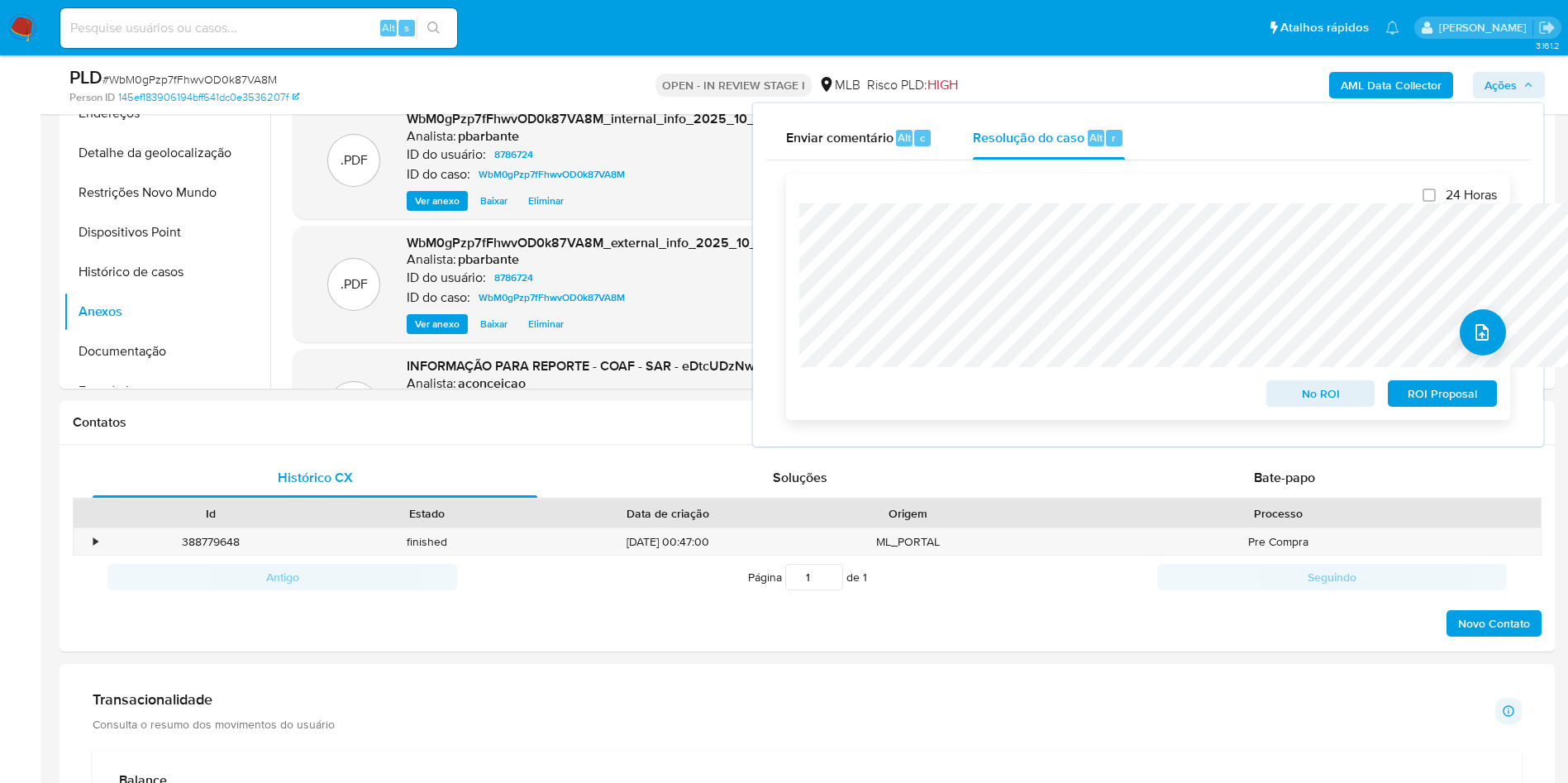
click at [1396, 389] on button "ROI Proposal" at bounding box center [1442, 393] width 109 height 27
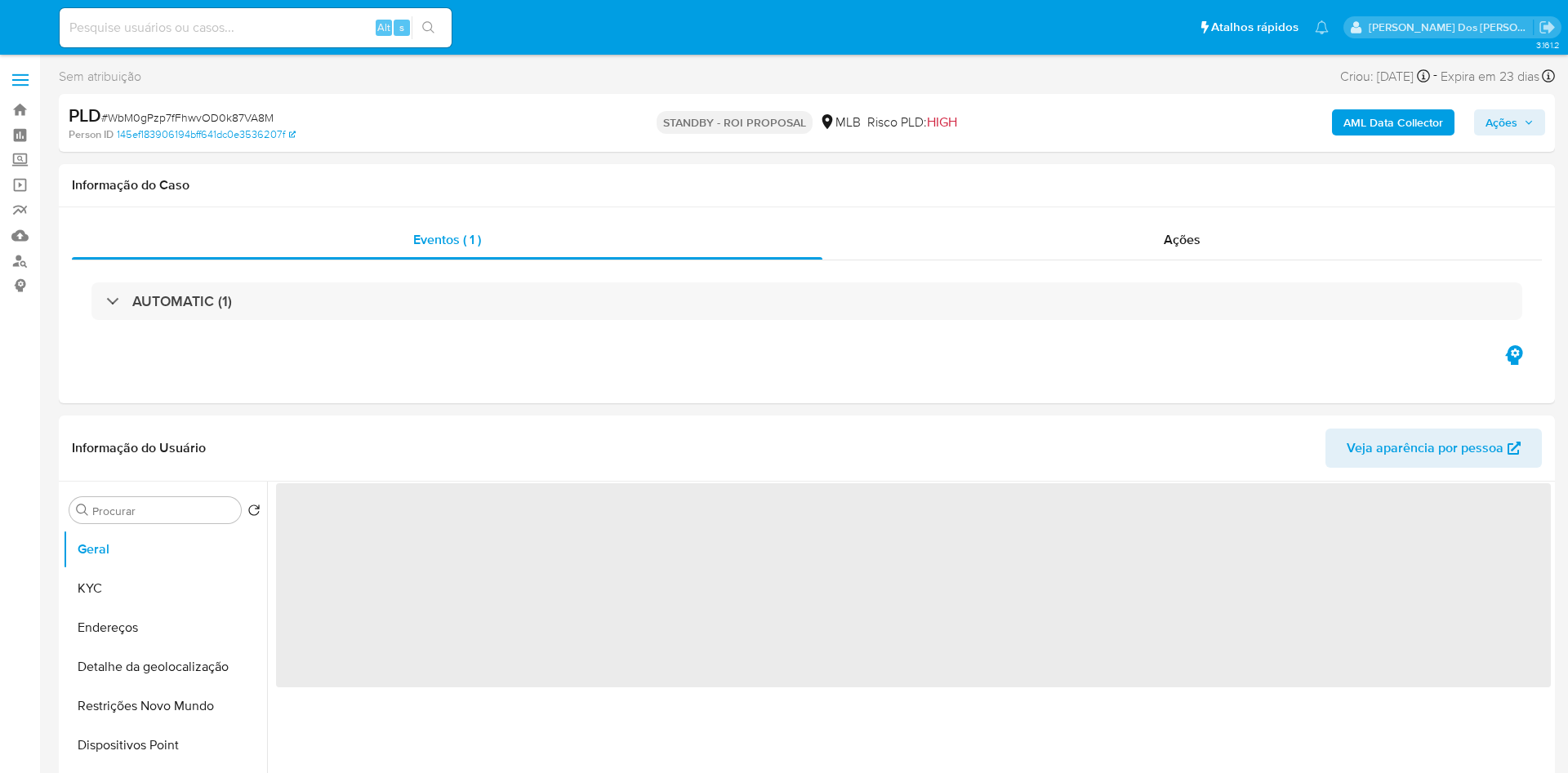
select select "10"
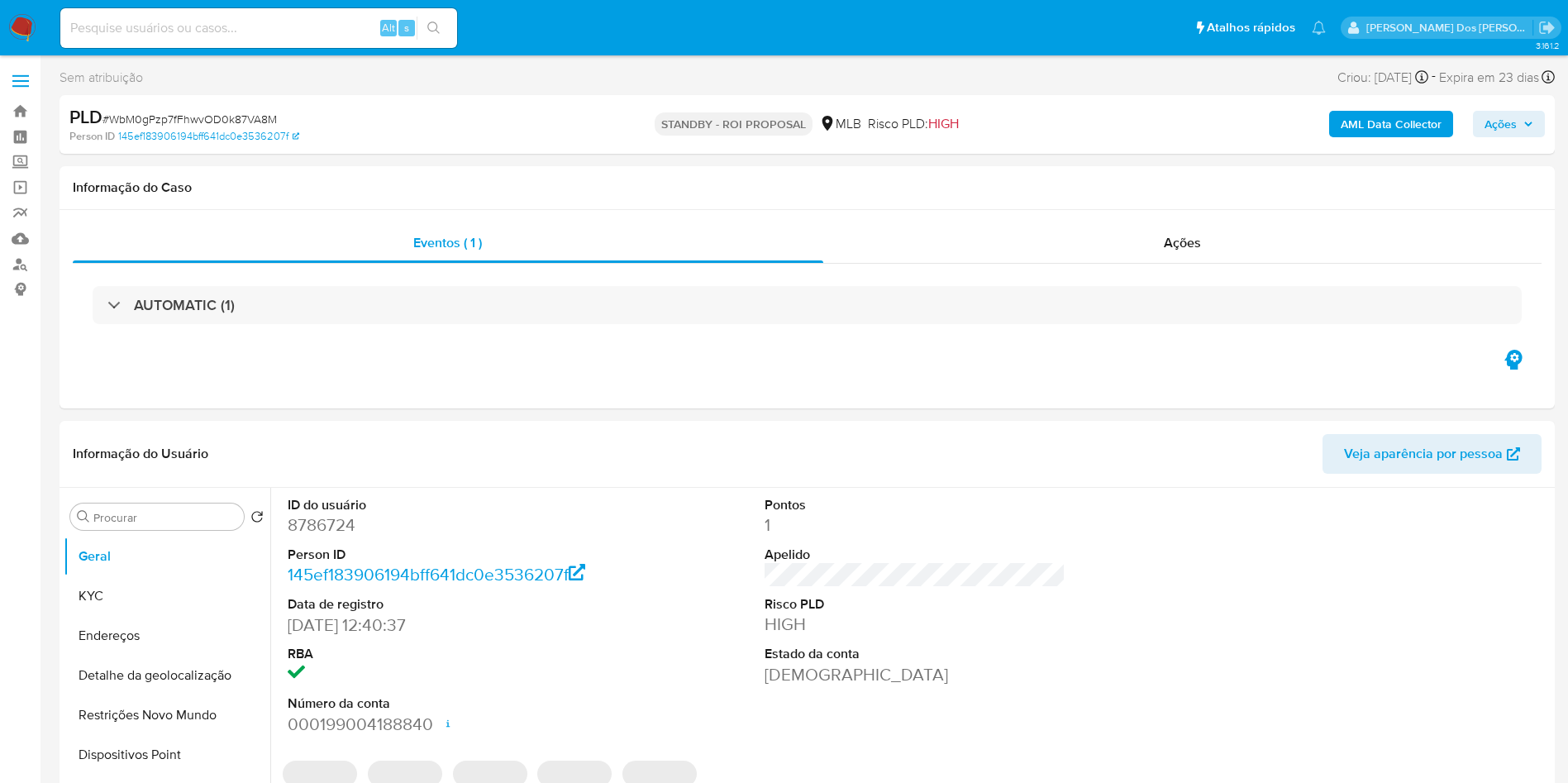
click at [300, 12] on div "Alt s" at bounding box center [258, 28] width 396 height 40
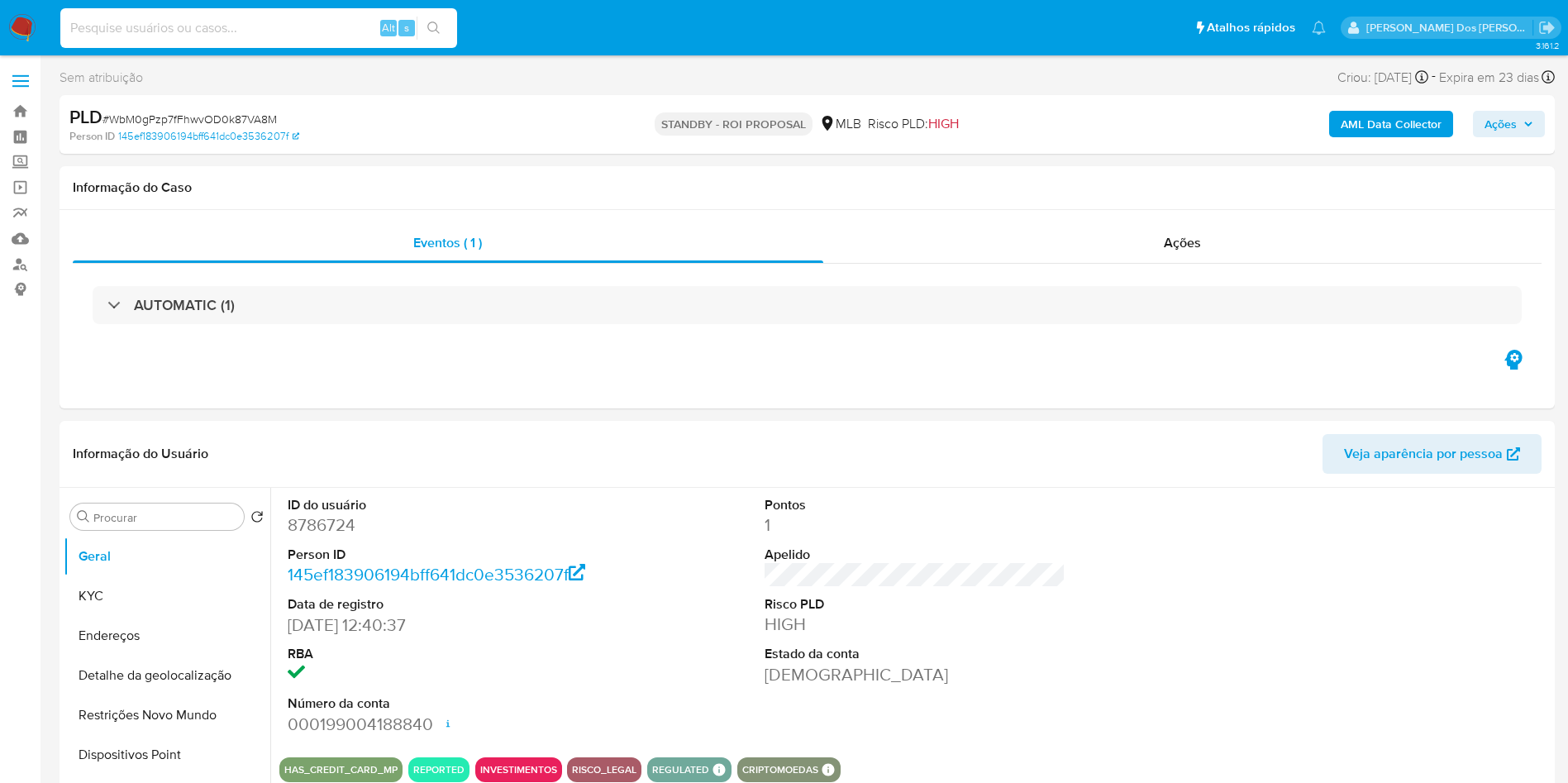
click at [269, 33] on input at bounding box center [258, 28] width 396 height 21
paste input "Ks6EgvMiKj2xSULQlyHcj9CH"
type input "Ks6EgvMiKj2xSULQlyHcj9CH"
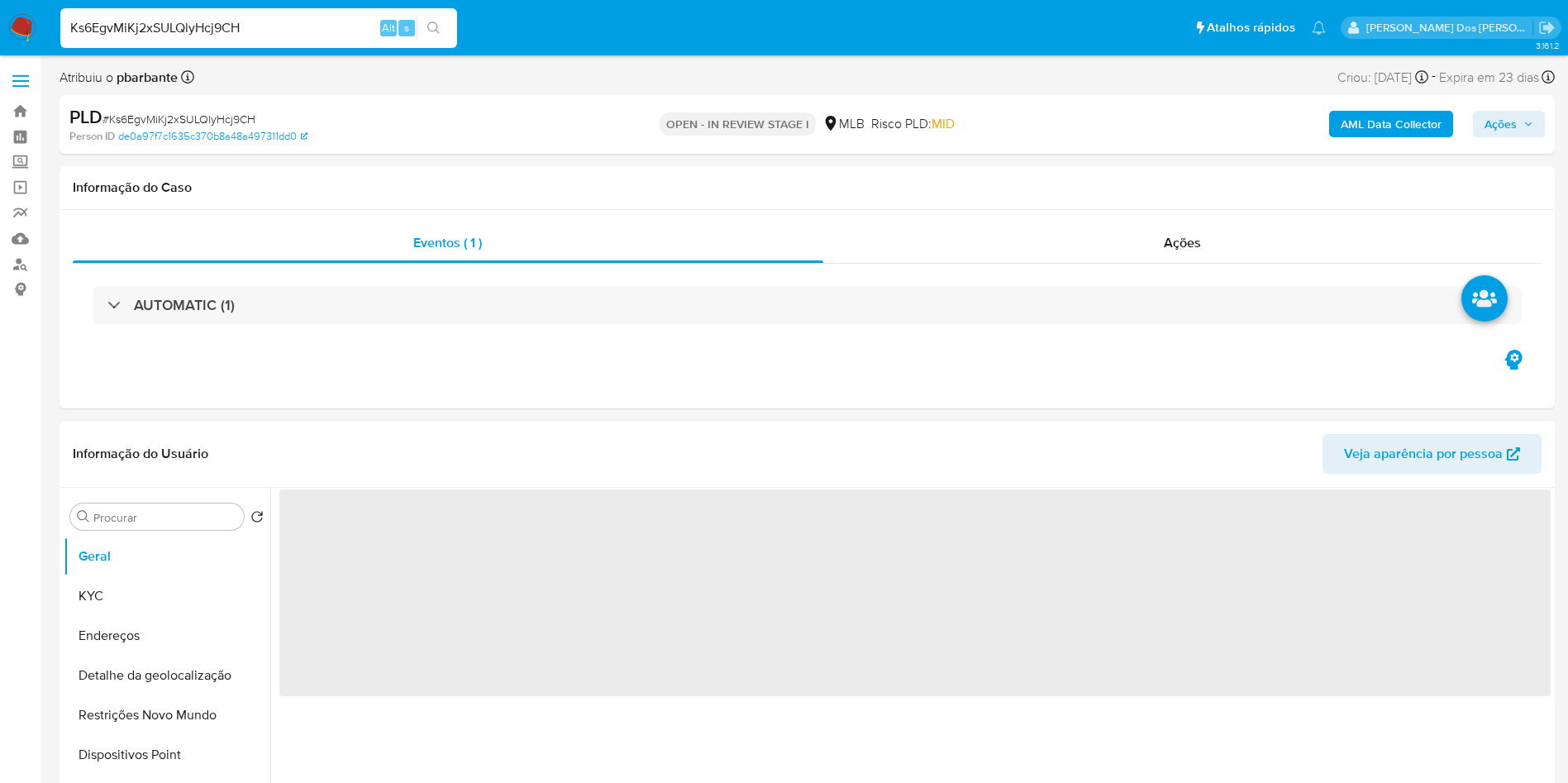
select select "10"
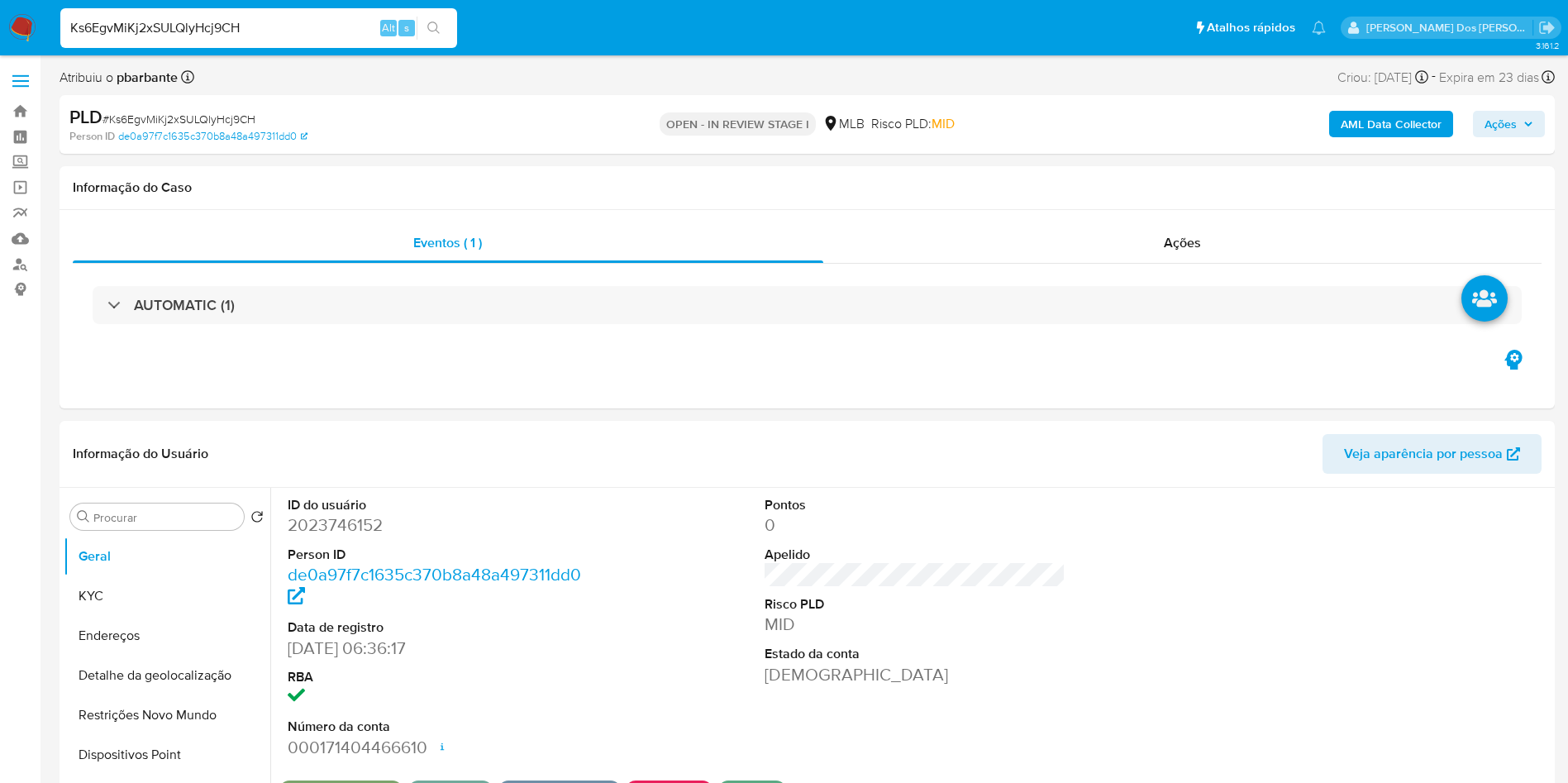
click at [1531, 119] on icon "button" at bounding box center [1528, 123] width 10 height 10
click at [1518, 113] on span "Ações" at bounding box center [1508, 123] width 49 height 23
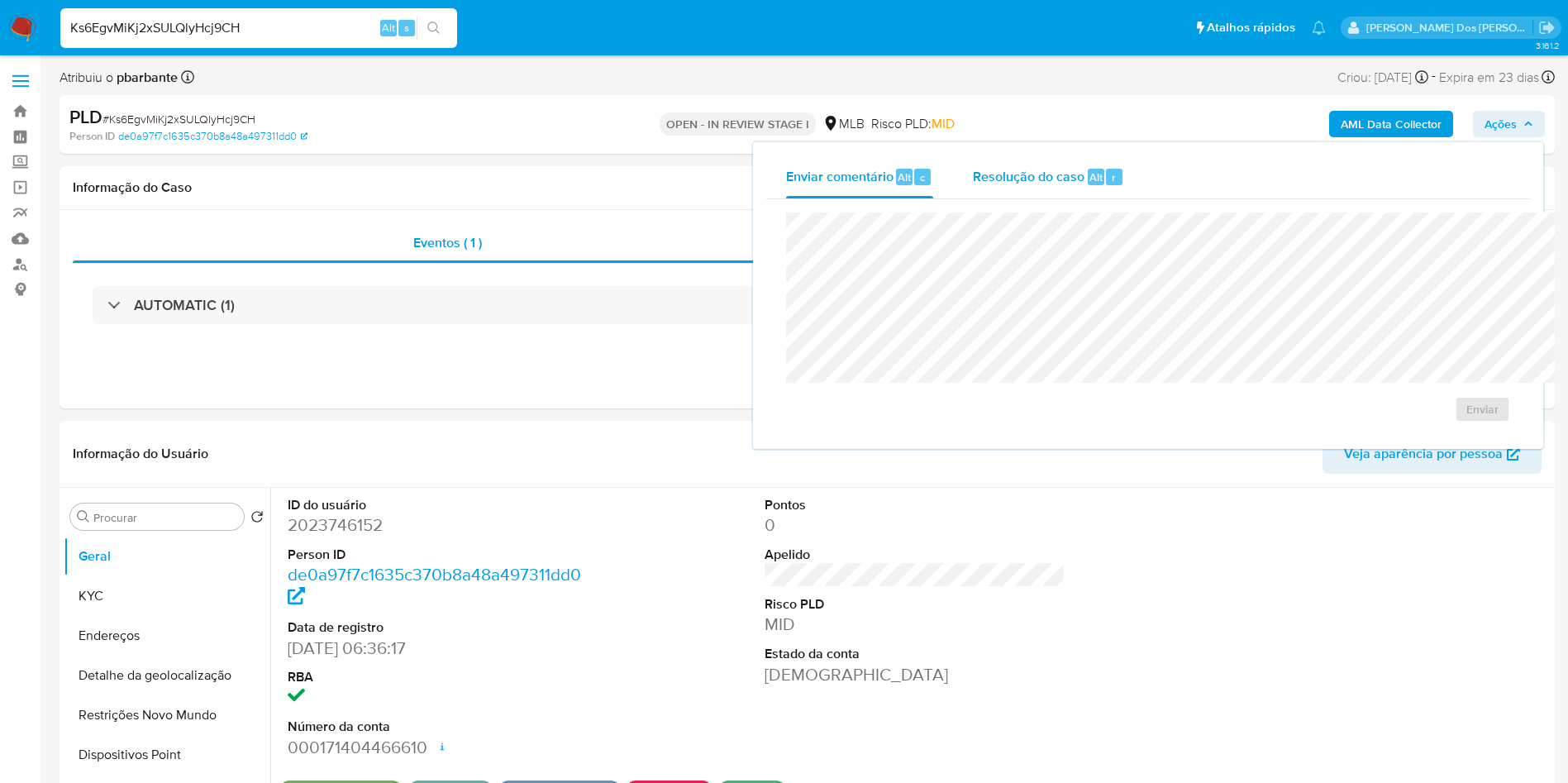
drag, startPoint x: 998, startPoint y: 155, endPoint x: 986, endPoint y: 162, distance: 13.9
click at [986, 162] on div "Resolução do caso Alt r" at bounding box center [1048, 177] width 151 height 43
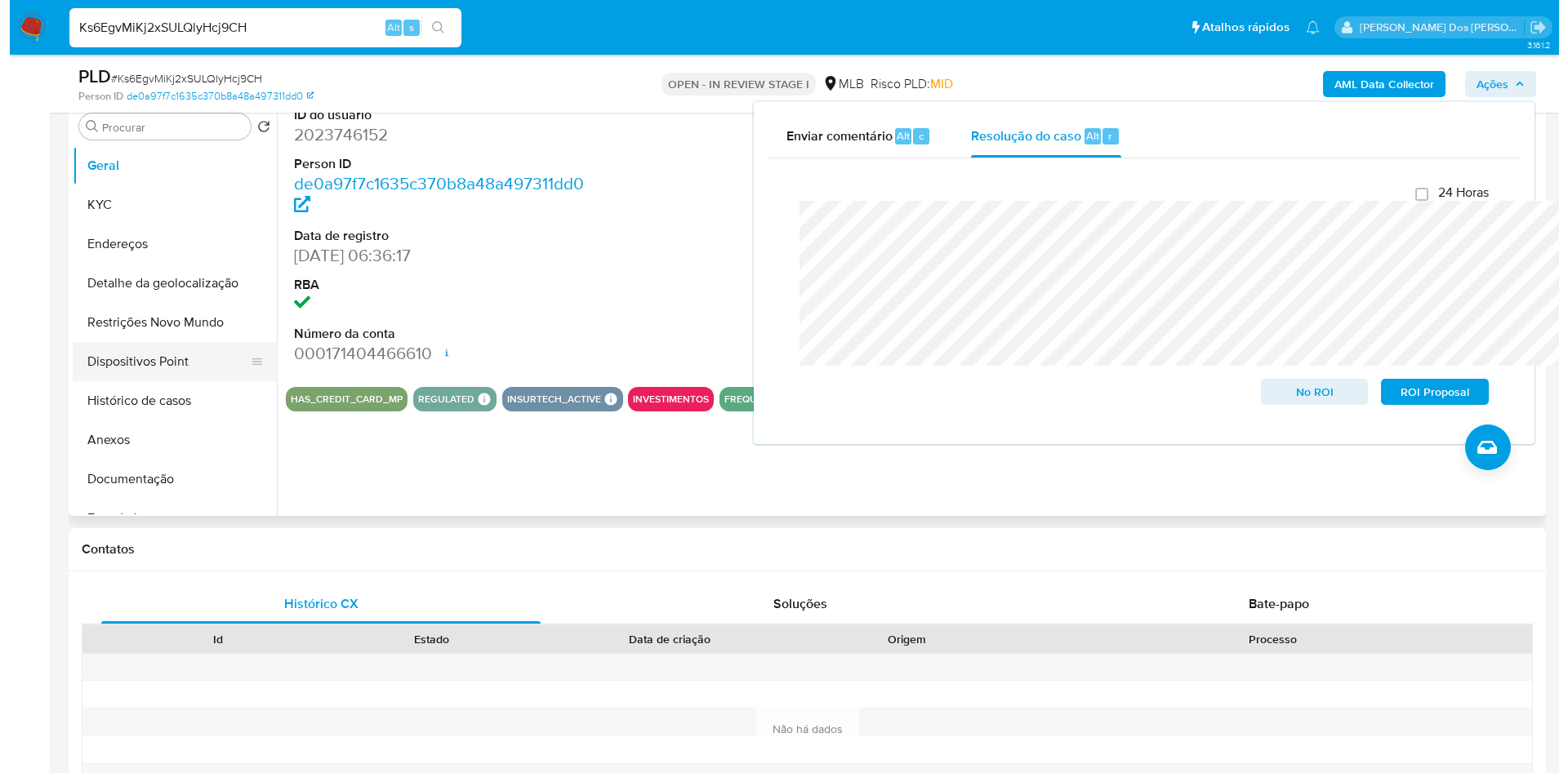
scroll to position [331, 0]
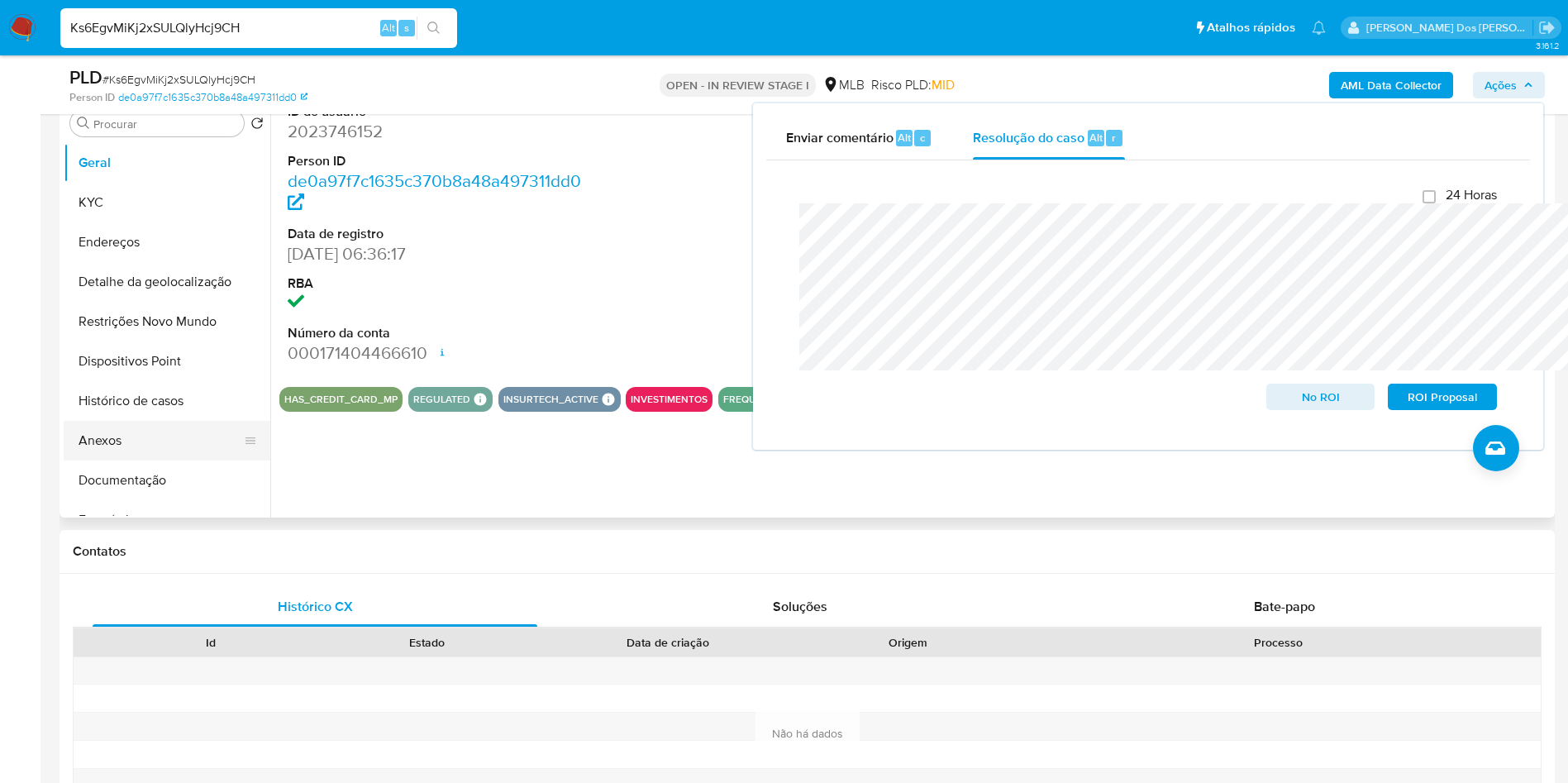
click at [91, 461] on button "Anexos" at bounding box center [160, 440] width 193 height 40
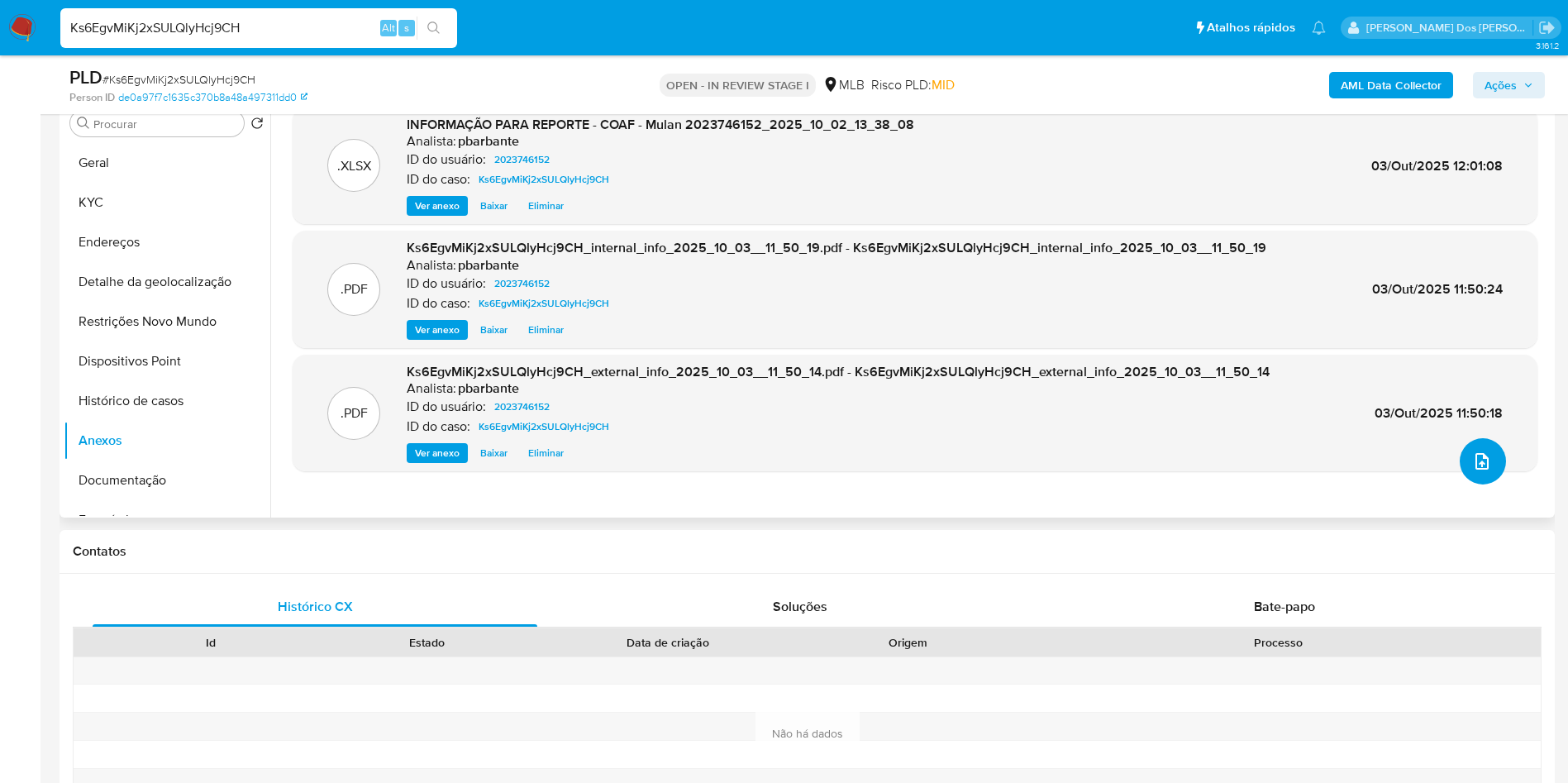
click at [1481, 471] on icon "upload-file" at bounding box center [1482, 462] width 20 height 20
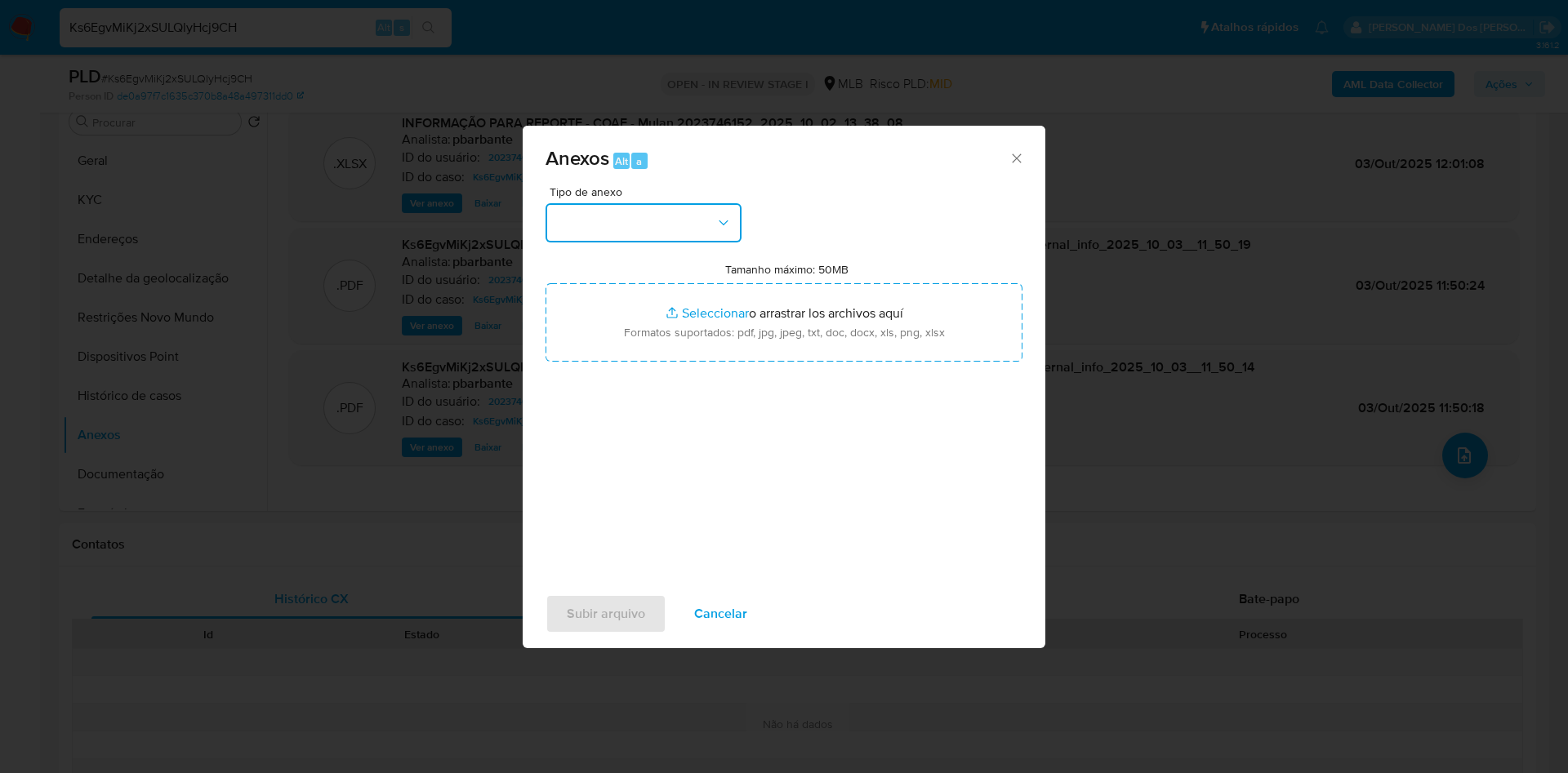
click at [669, 205] on button "button" at bounding box center [643, 223] width 196 height 39
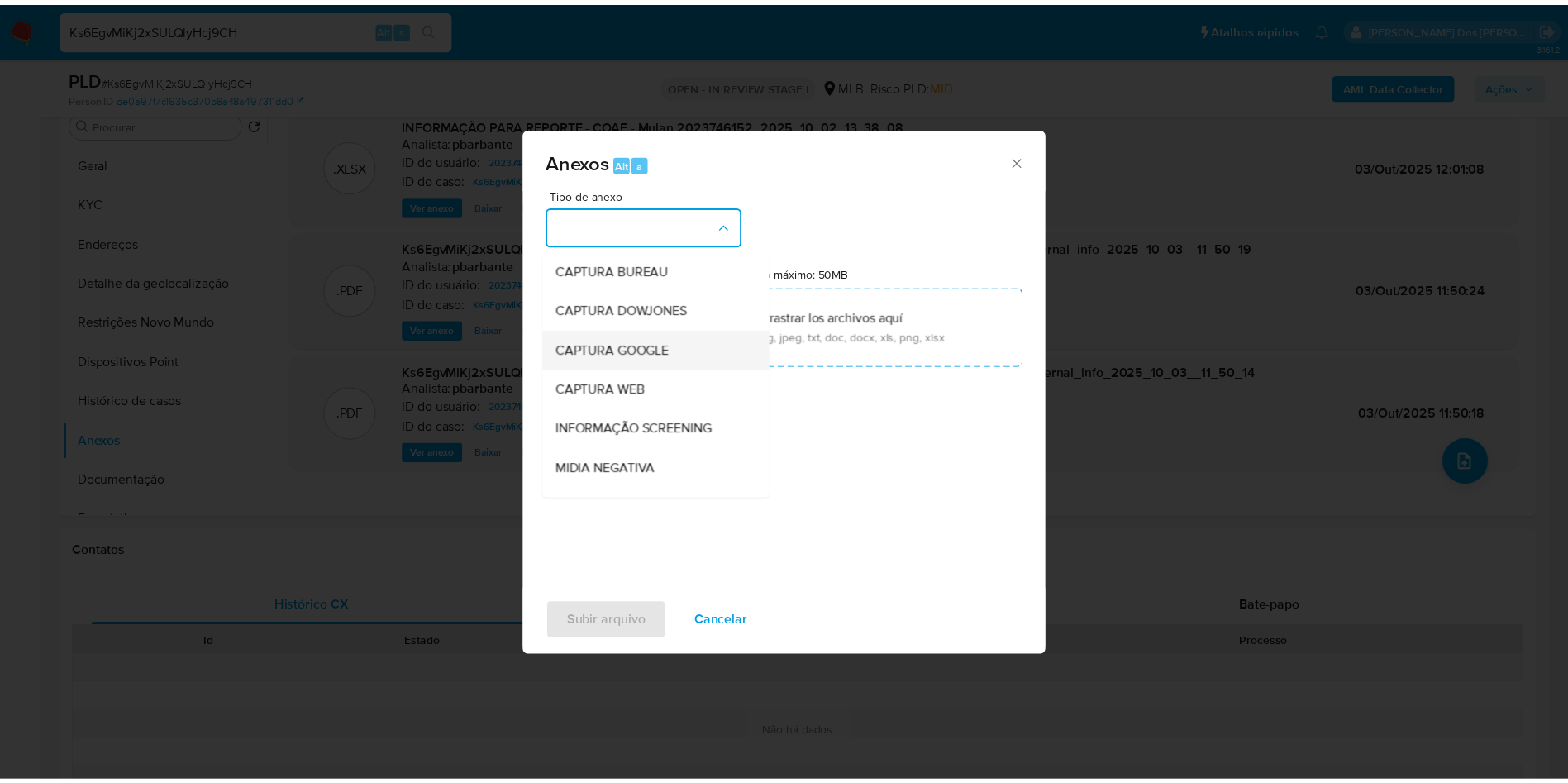
scroll to position [222, 0]
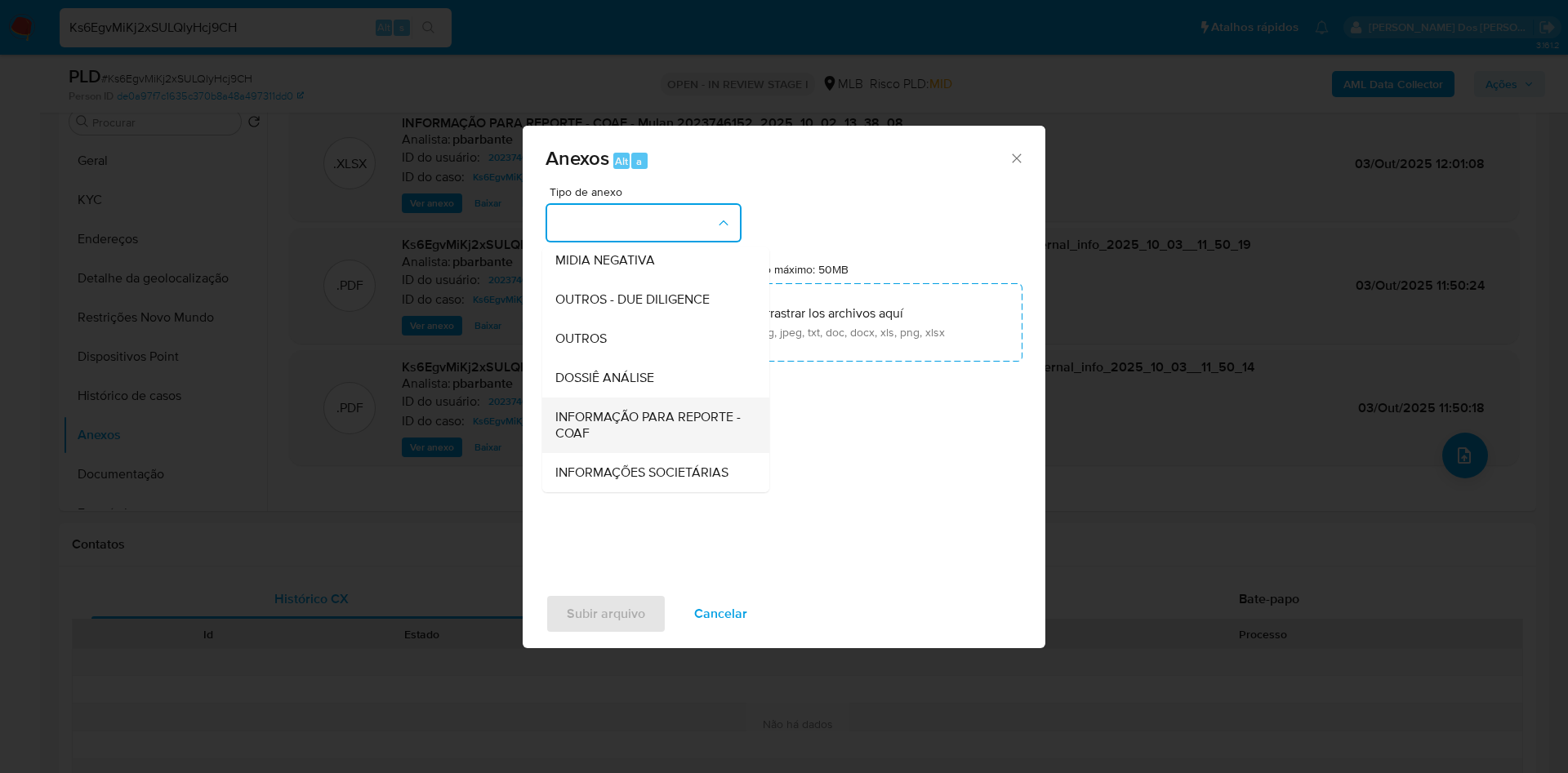
click at [612, 409] on span "INFORMAÇÃO PARA REPORTE - COAF" at bounding box center [650, 425] width 191 height 33
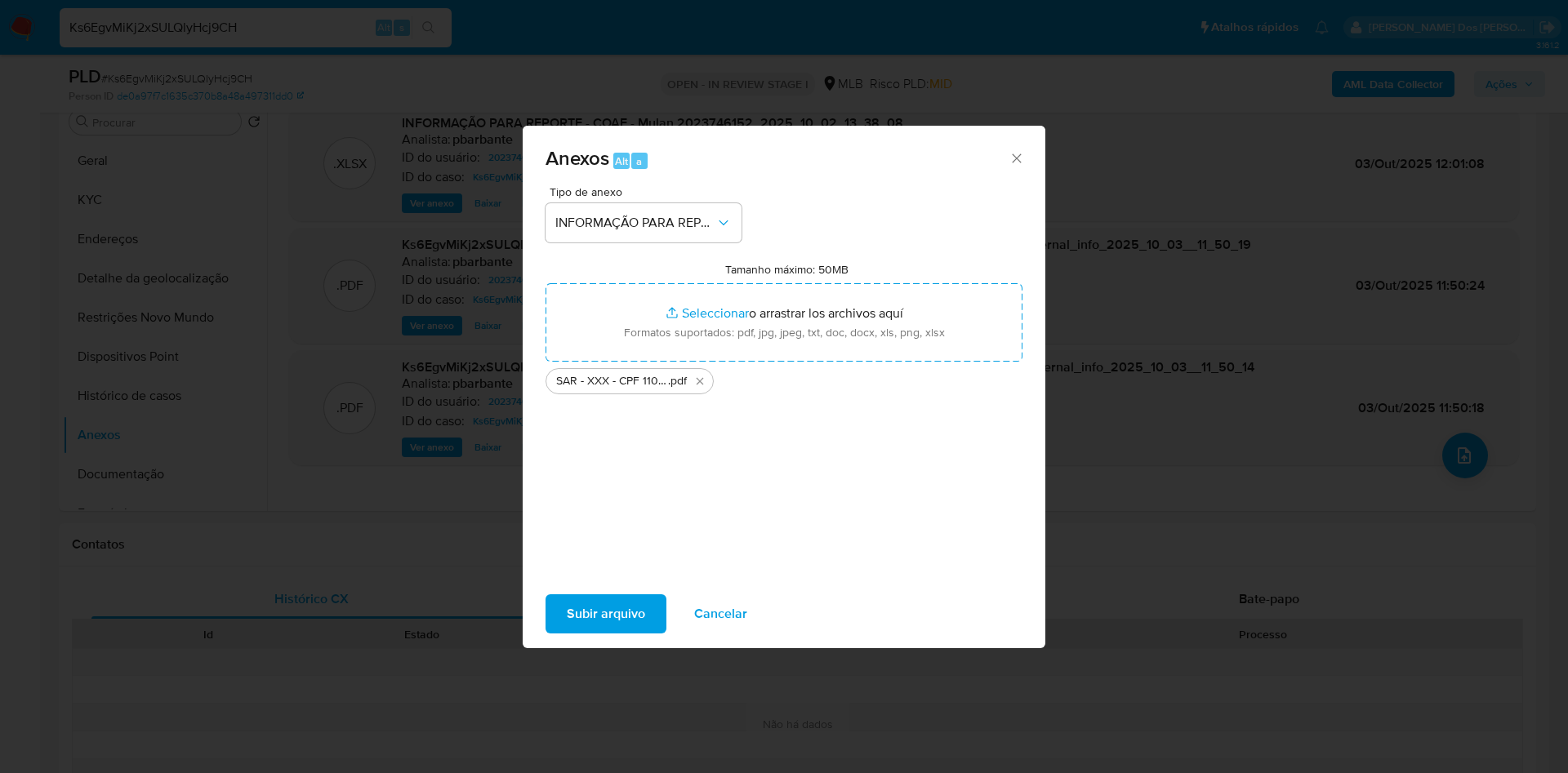
click at [567, 632] on span "Subir arquivo" at bounding box center [606, 614] width 78 height 36
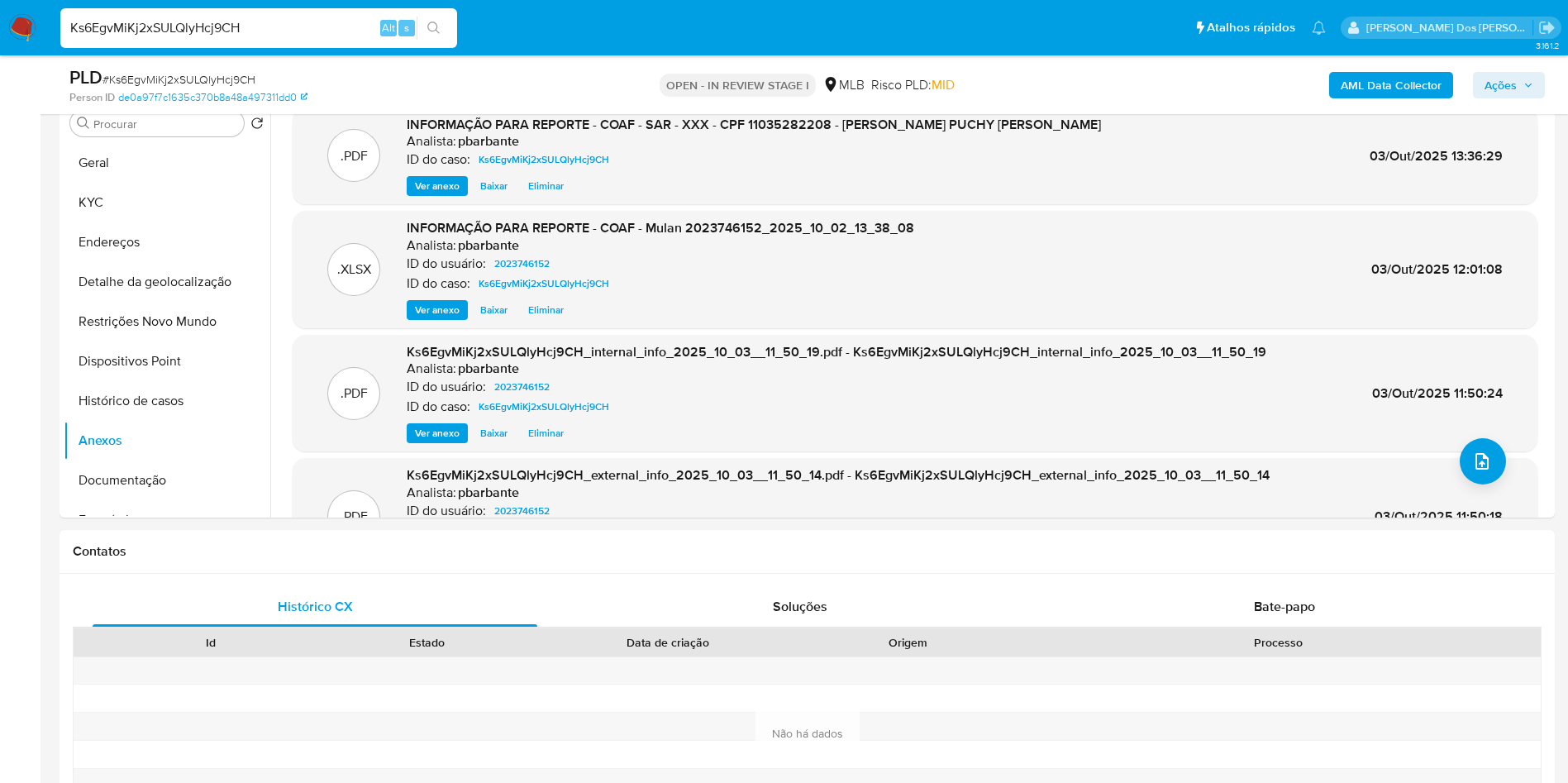
click at [1531, 94] on span "Ações" at bounding box center [1508, 85] width 49 height 23
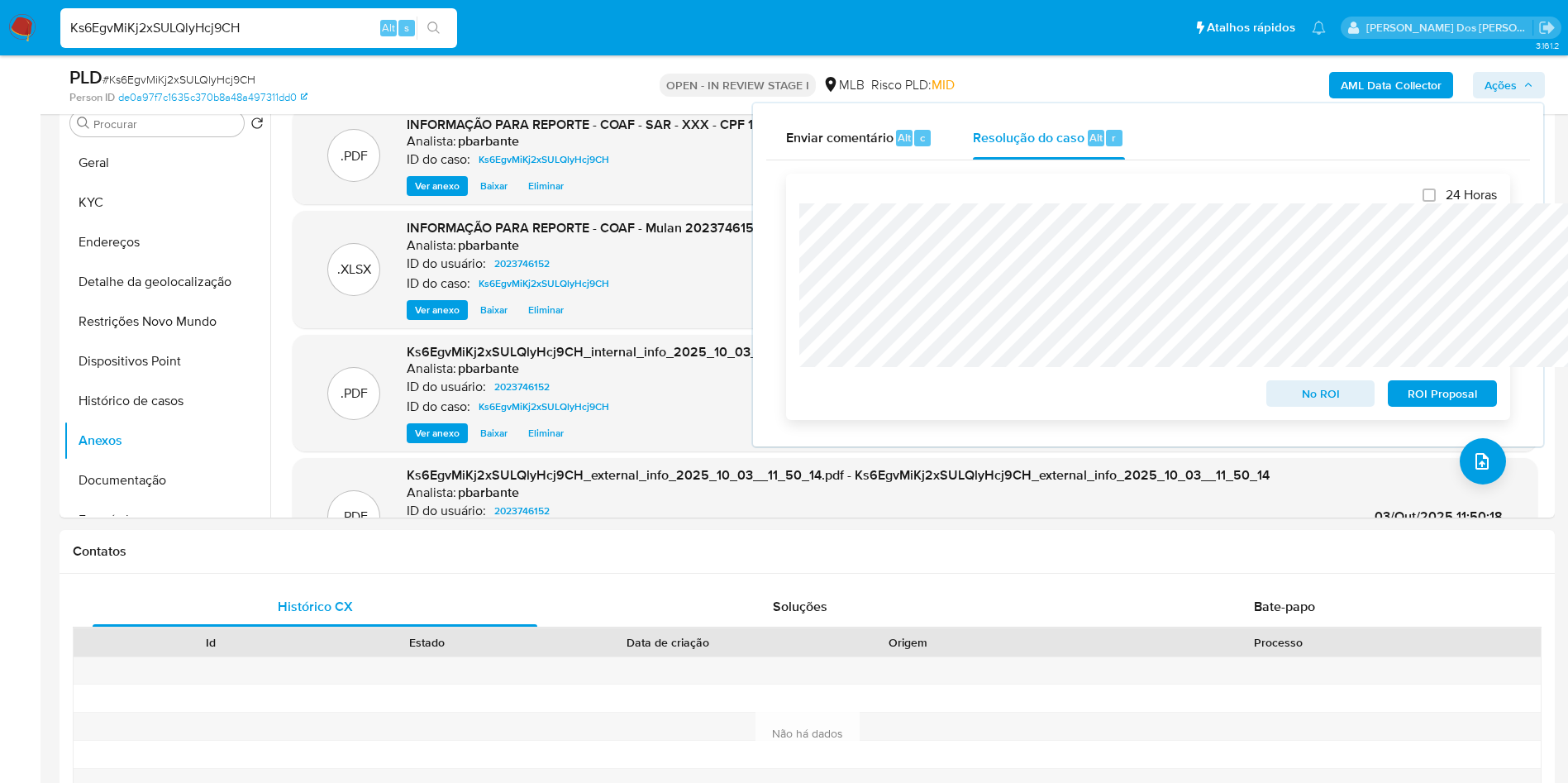
click at [1440, 391] on span "ROI Proposal" at bounding box center [1442, 393] width 86 height 23
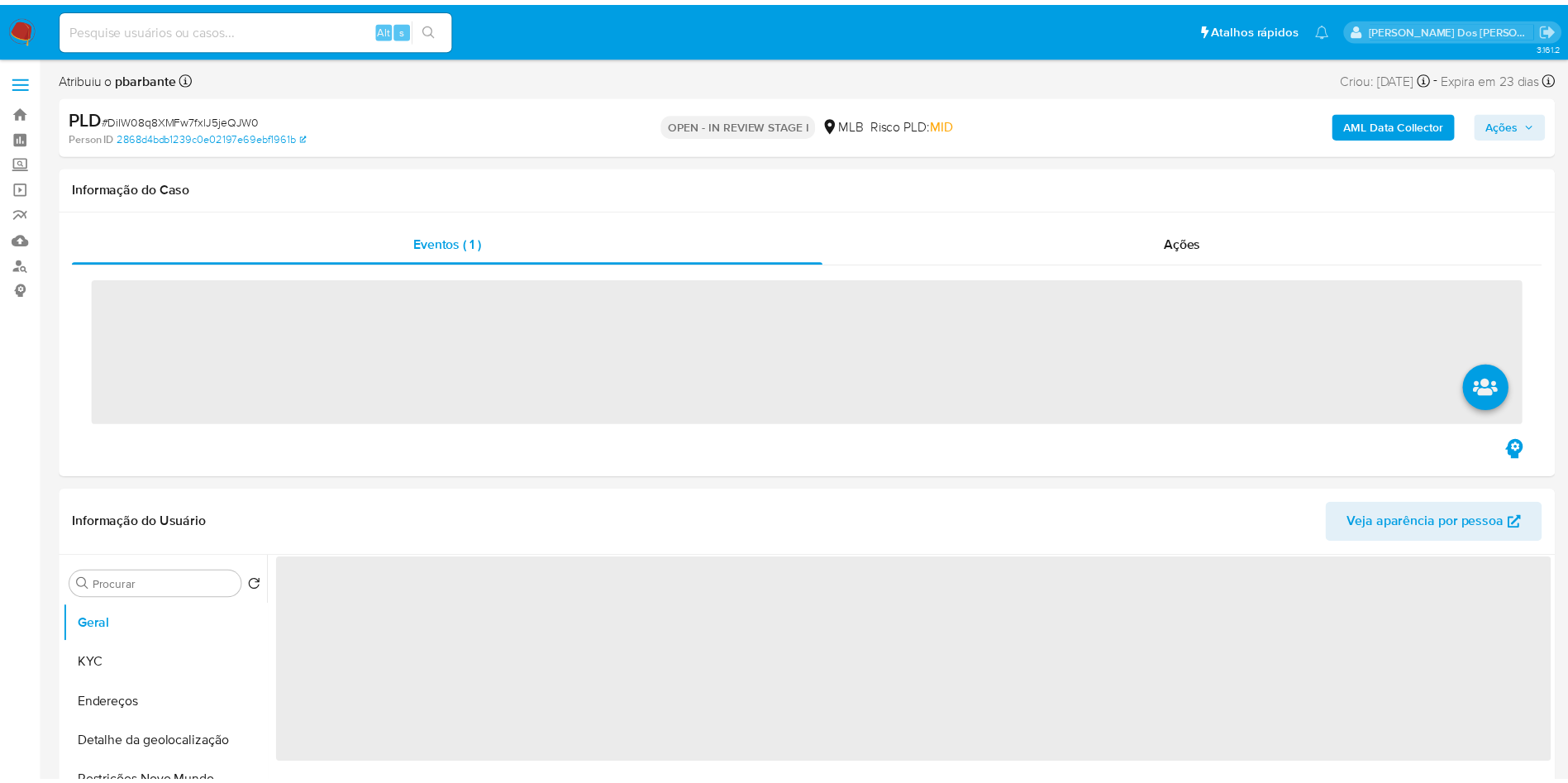
scroll to position [52, 0]
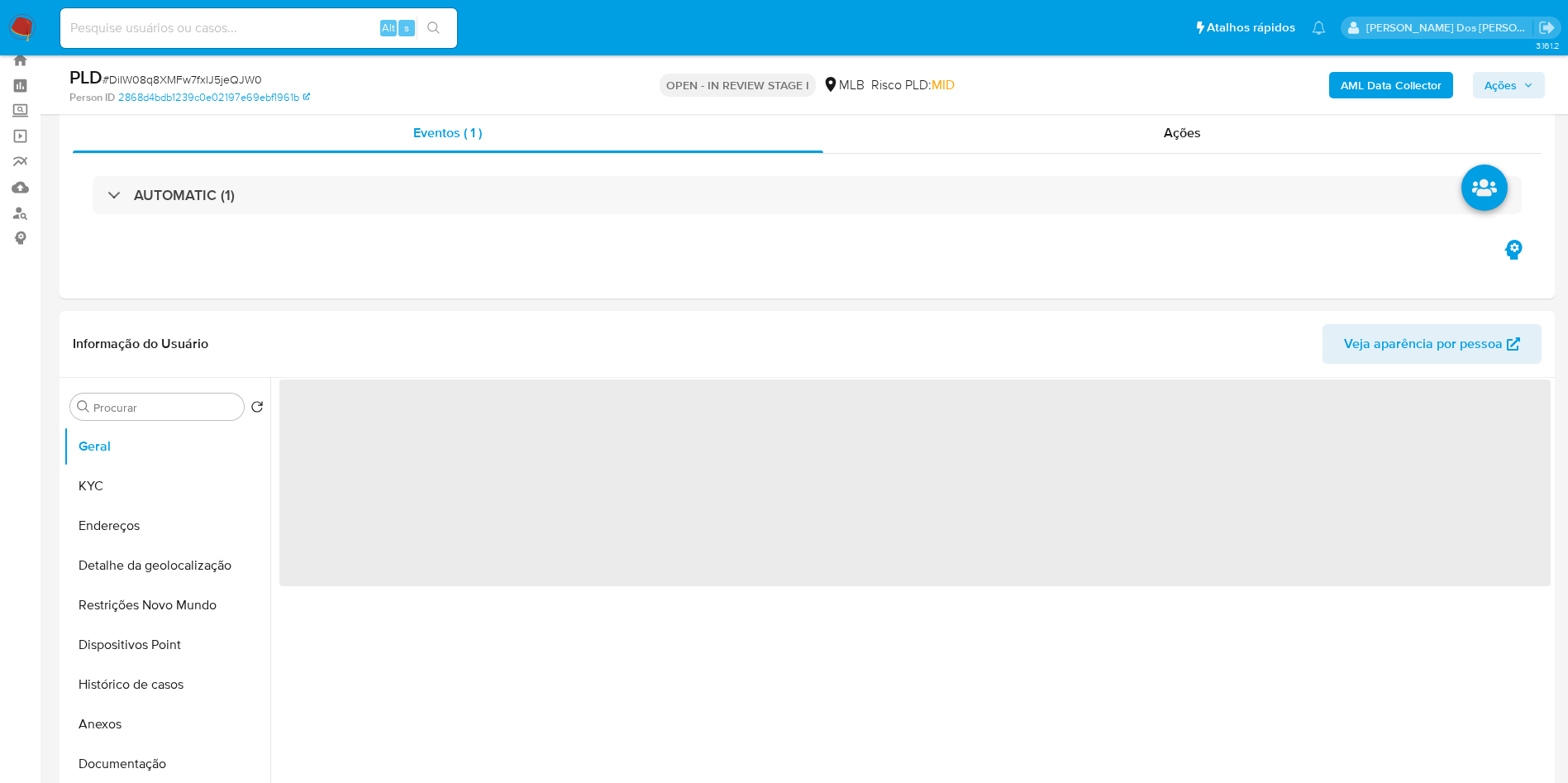
select select "10"
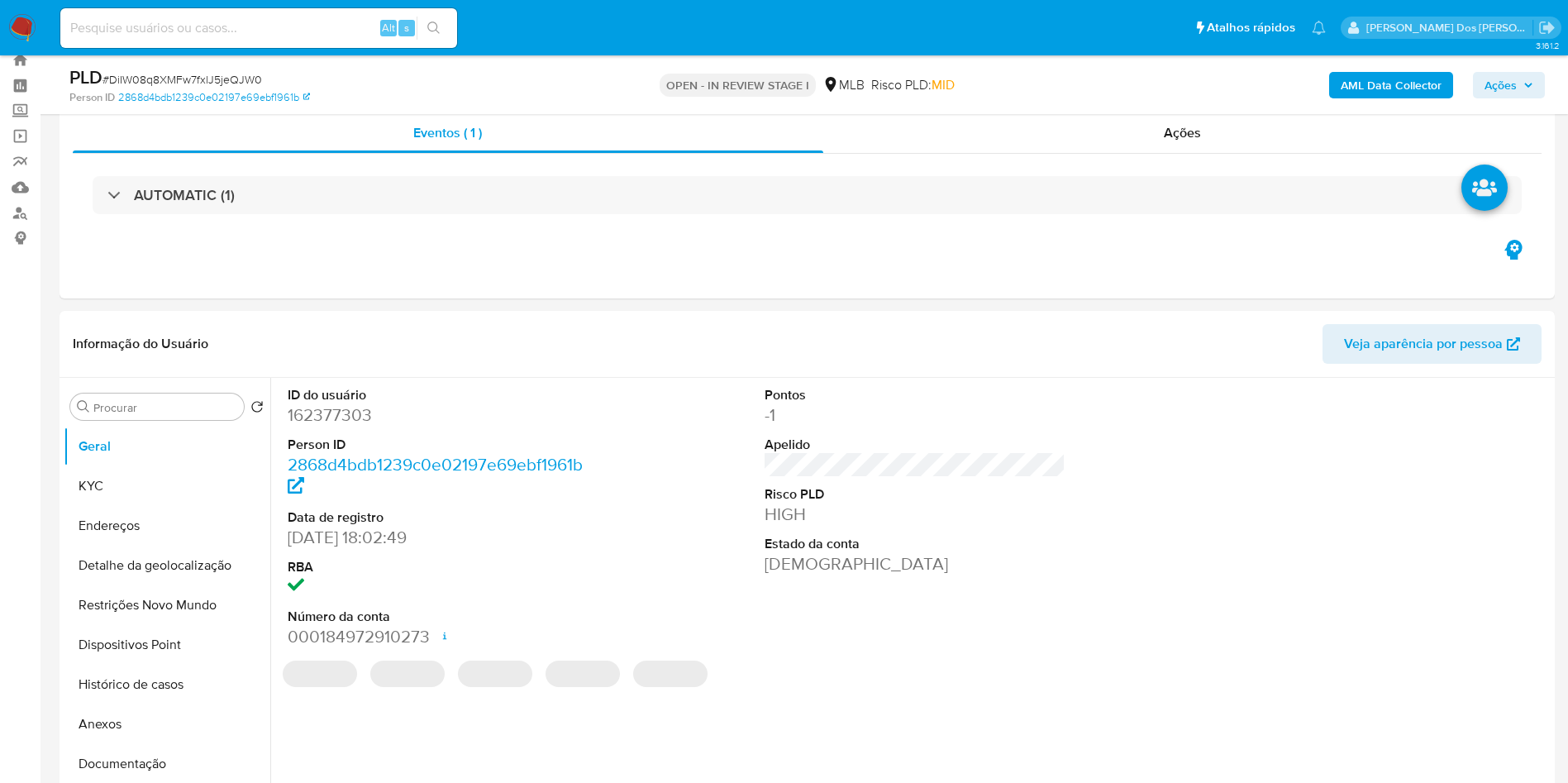
scroll to position [79, 0]
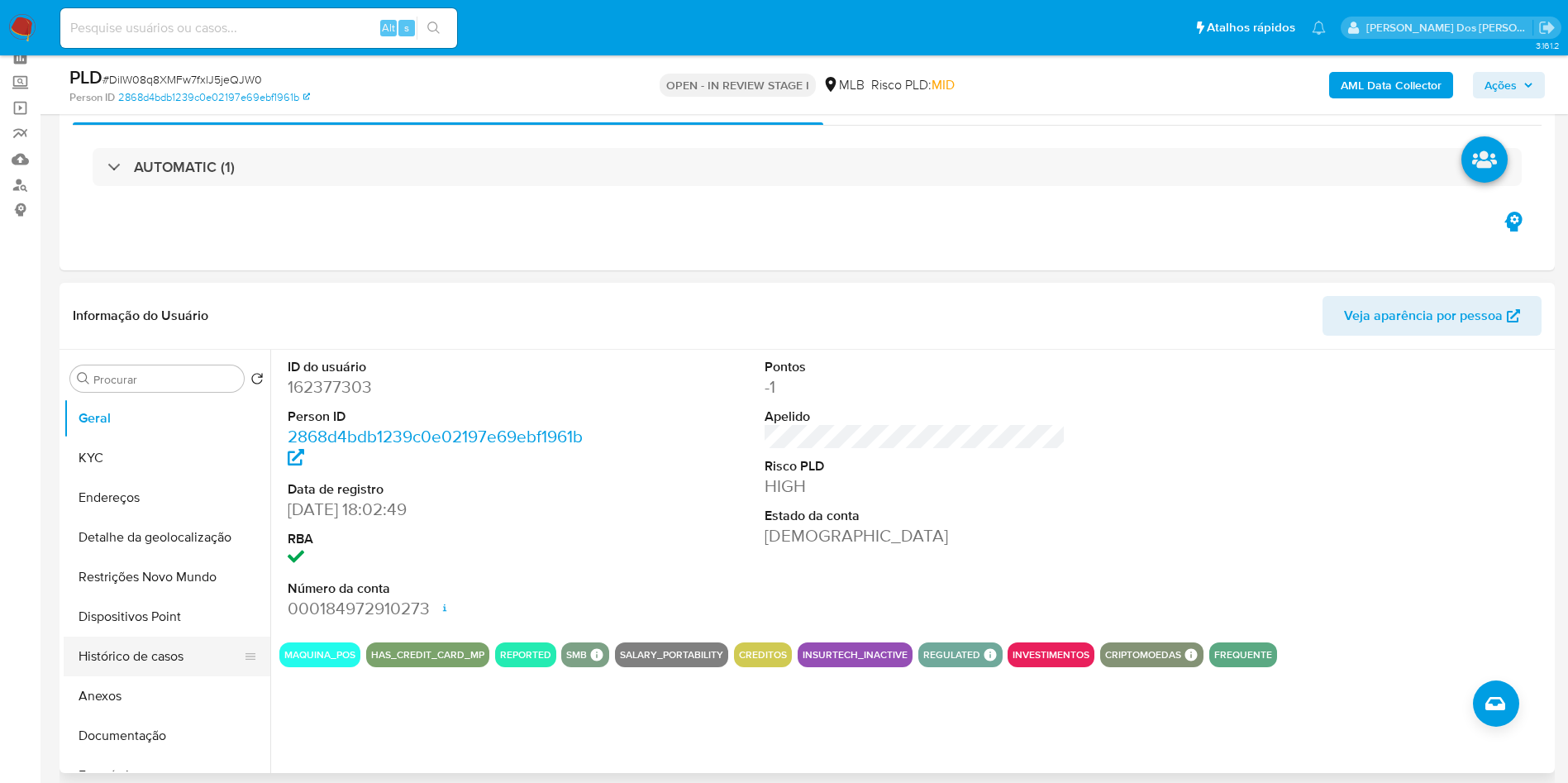
click at [165, 676] on button "Histórico de casos" at bounding box center [160, 656] width 193 height 40
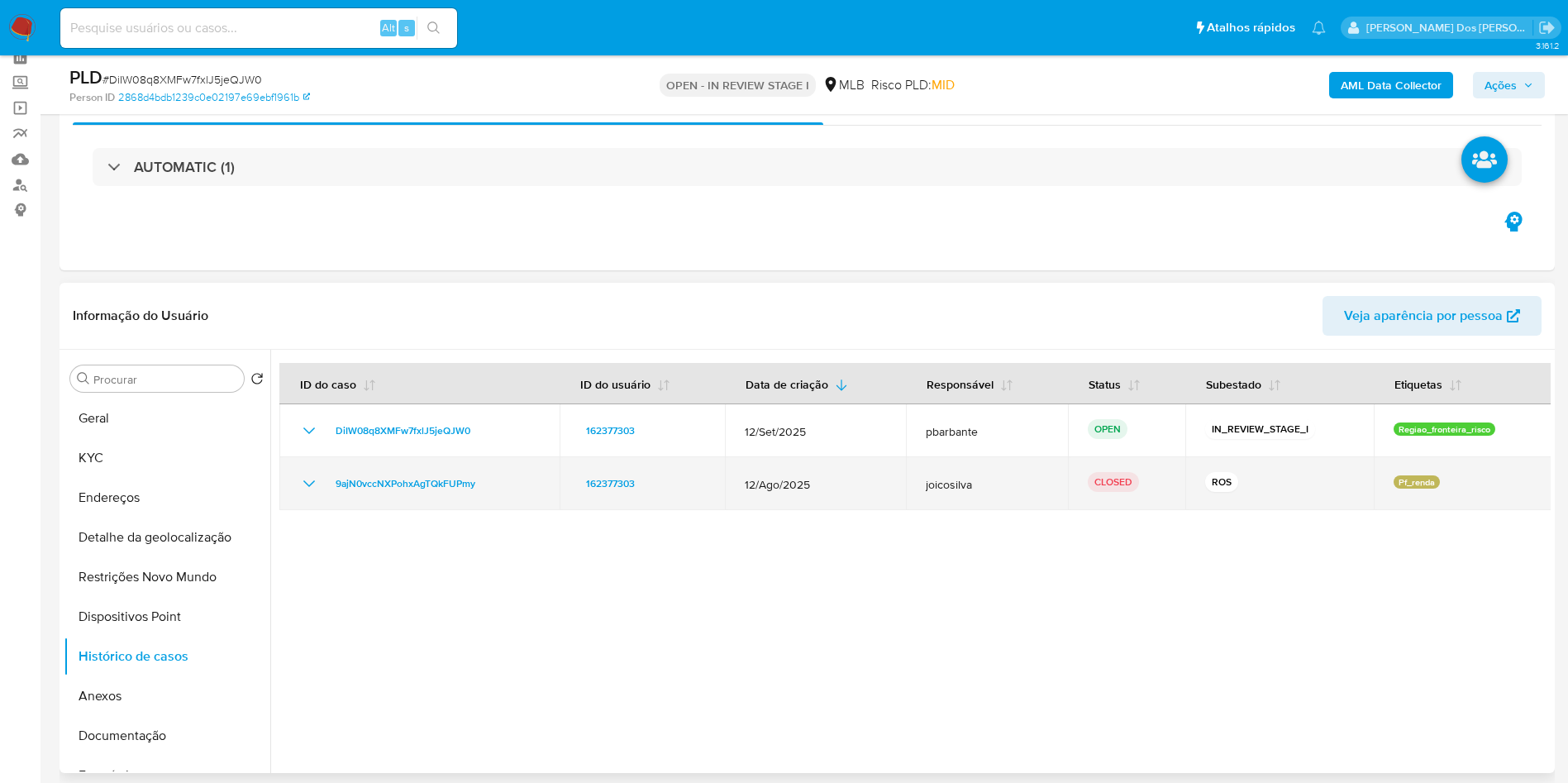
click at [311, 494] on icon "Mostrar/Ocultar" at bounding box center [309, 484] width 20 height 20
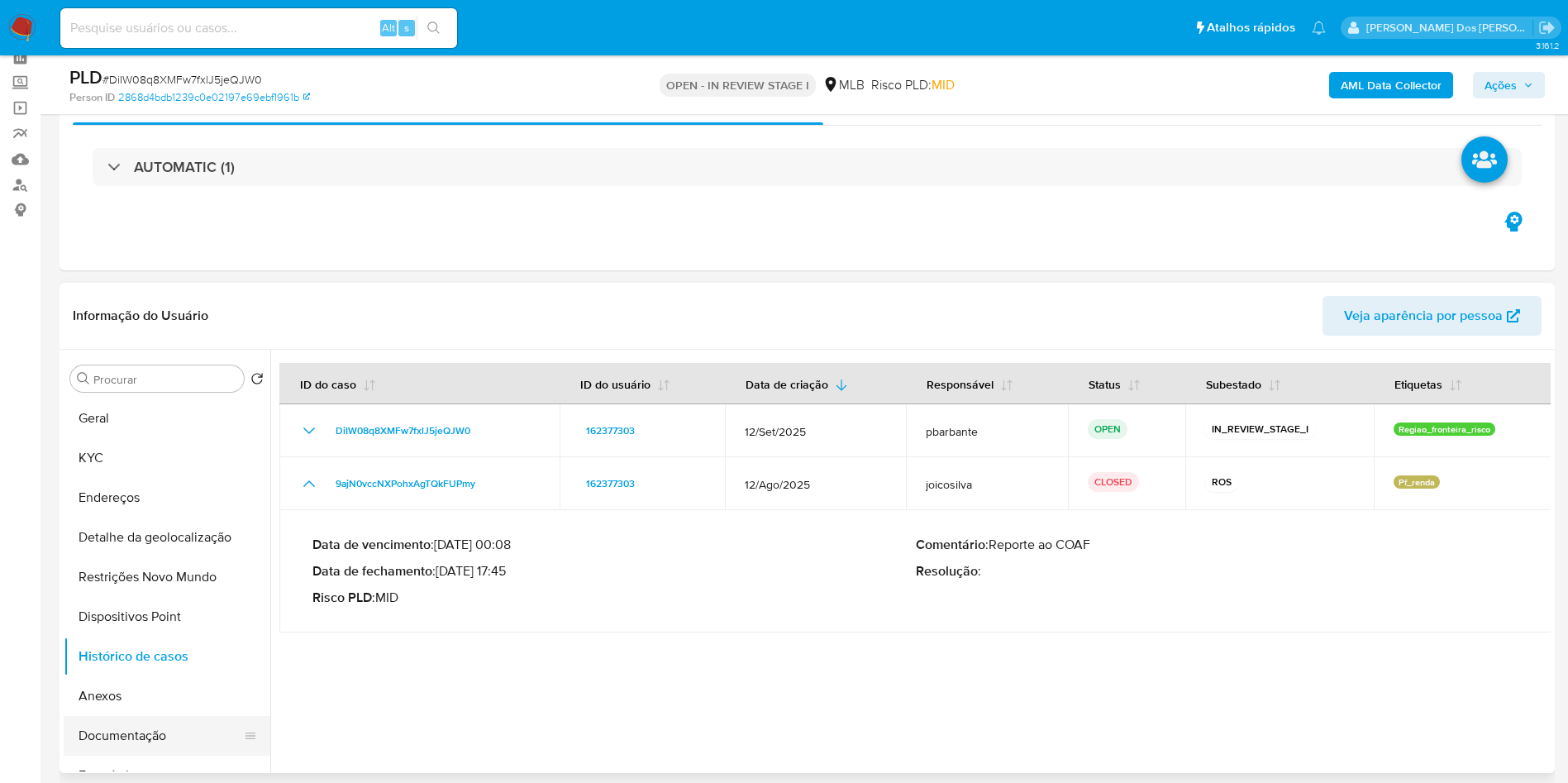
click at [119, 756] on button "Documentação" at bounding box center [160, 735] width 193 height 40
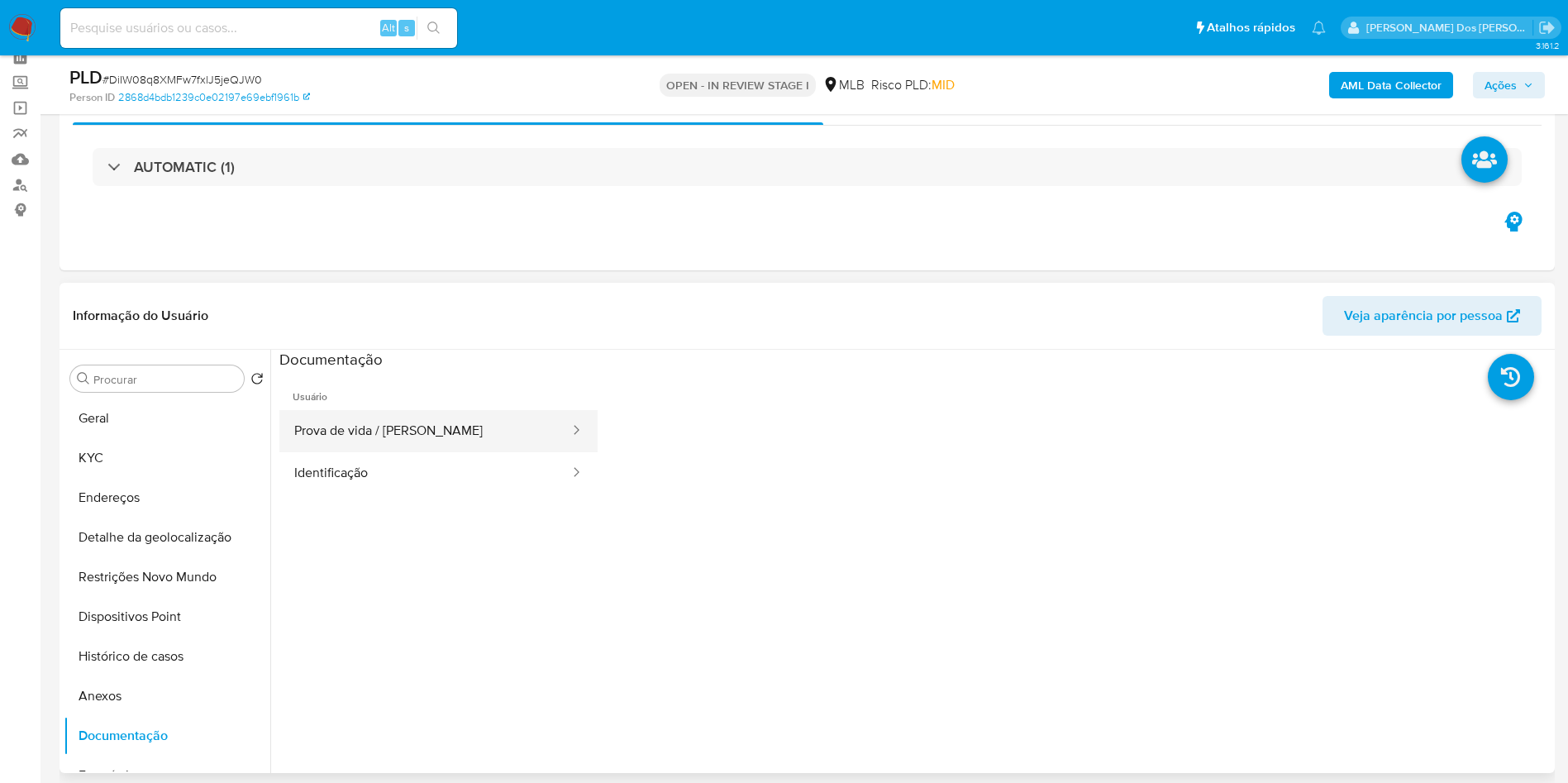
click at [413, 453] on button "Prova de vida / [PERSON_NAME]" at bounding box center [425, 432] width 292 height 42
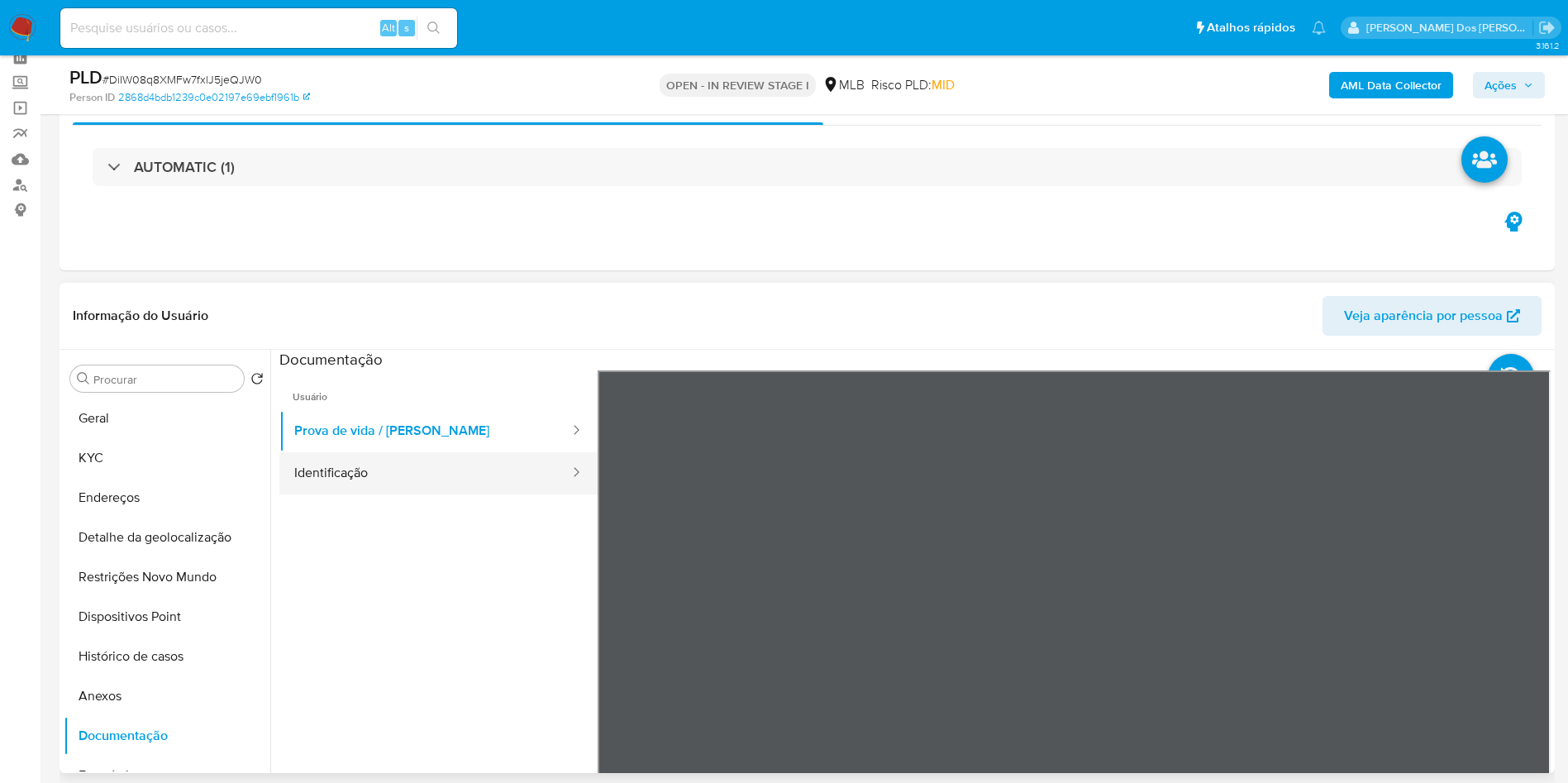
click at [373, 494] on button "Identificação" at bounding box center [425, 474] width 292 height 42
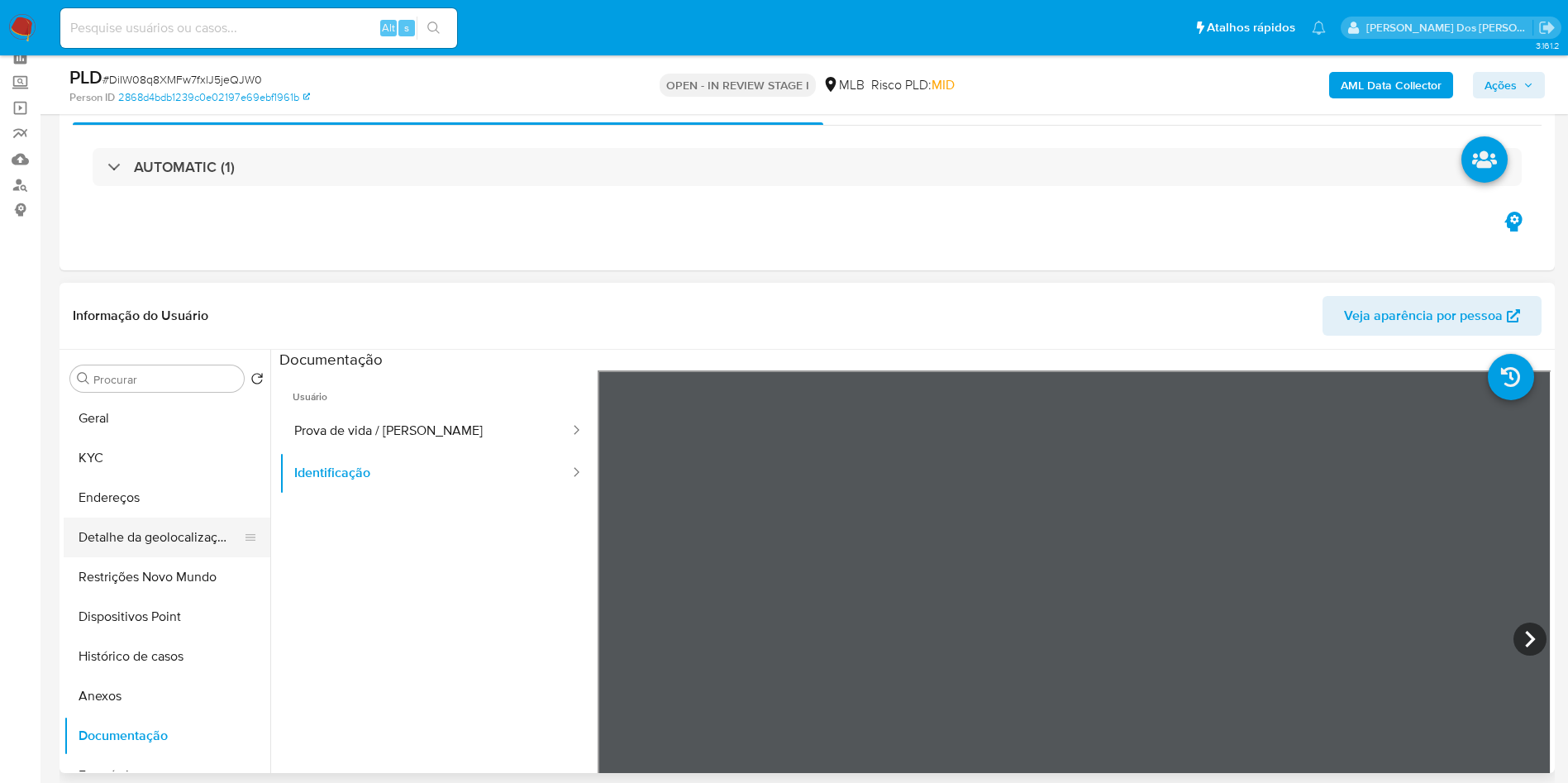
click at [159, 558] on button "Detalhe da geolocalização" at bounding box center [160, 537] width 193 height 40
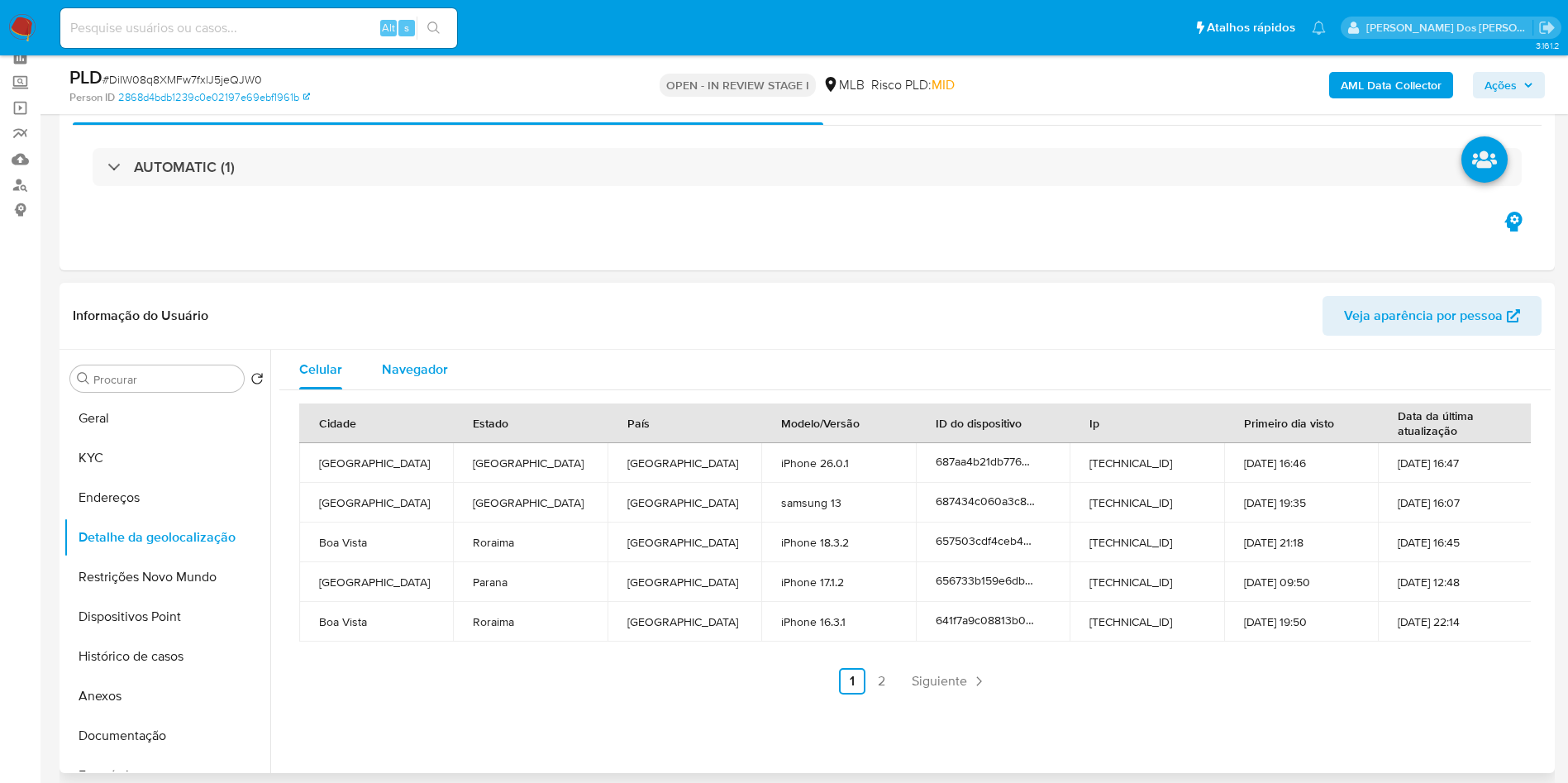
click at [419, 379] on span "Navegador" at bounding box center [415, 369] width 66 height 19
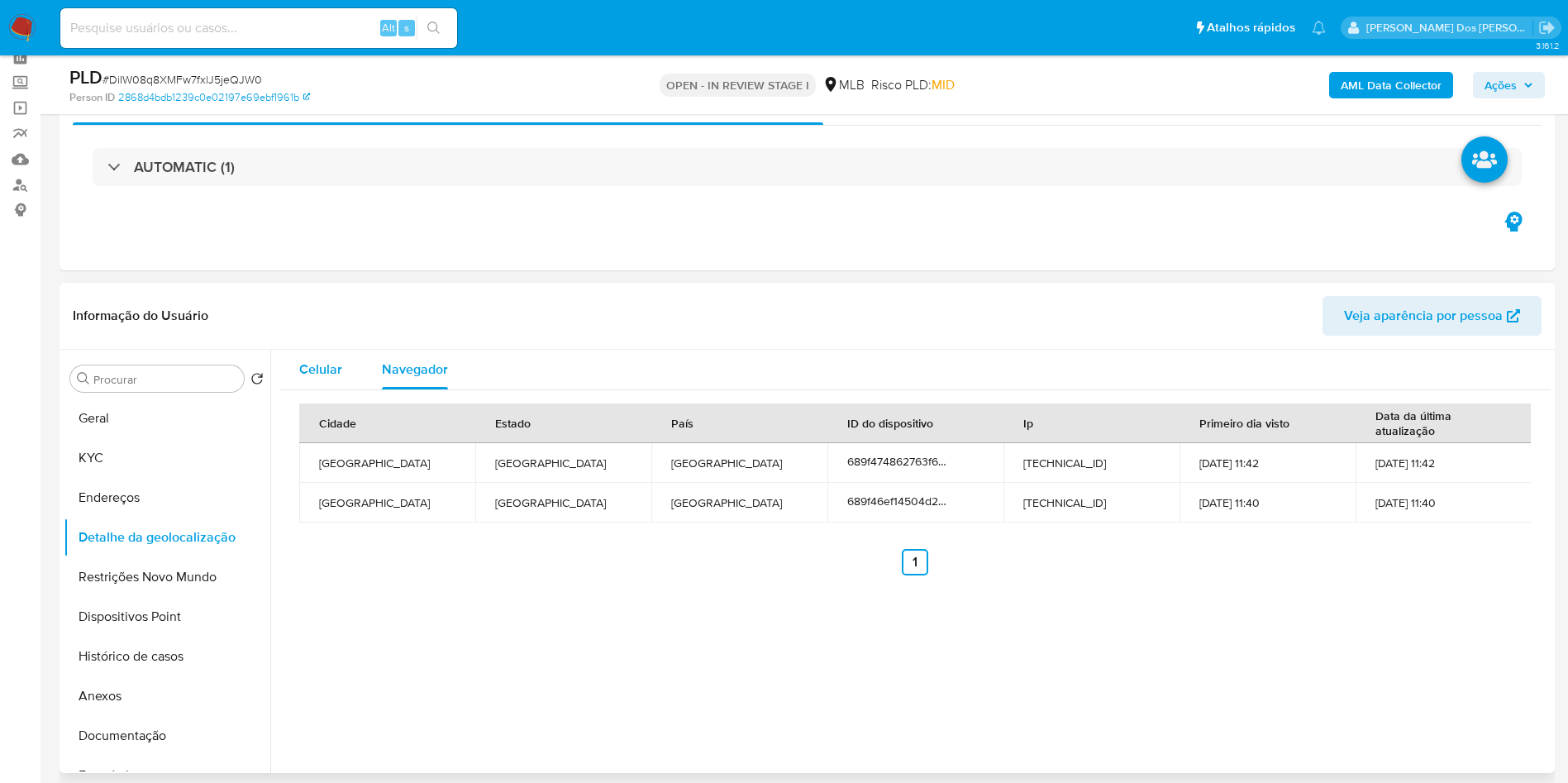
click at [311, 379] on span "Celular" at bounding box center [320, 369] width 43 height 19
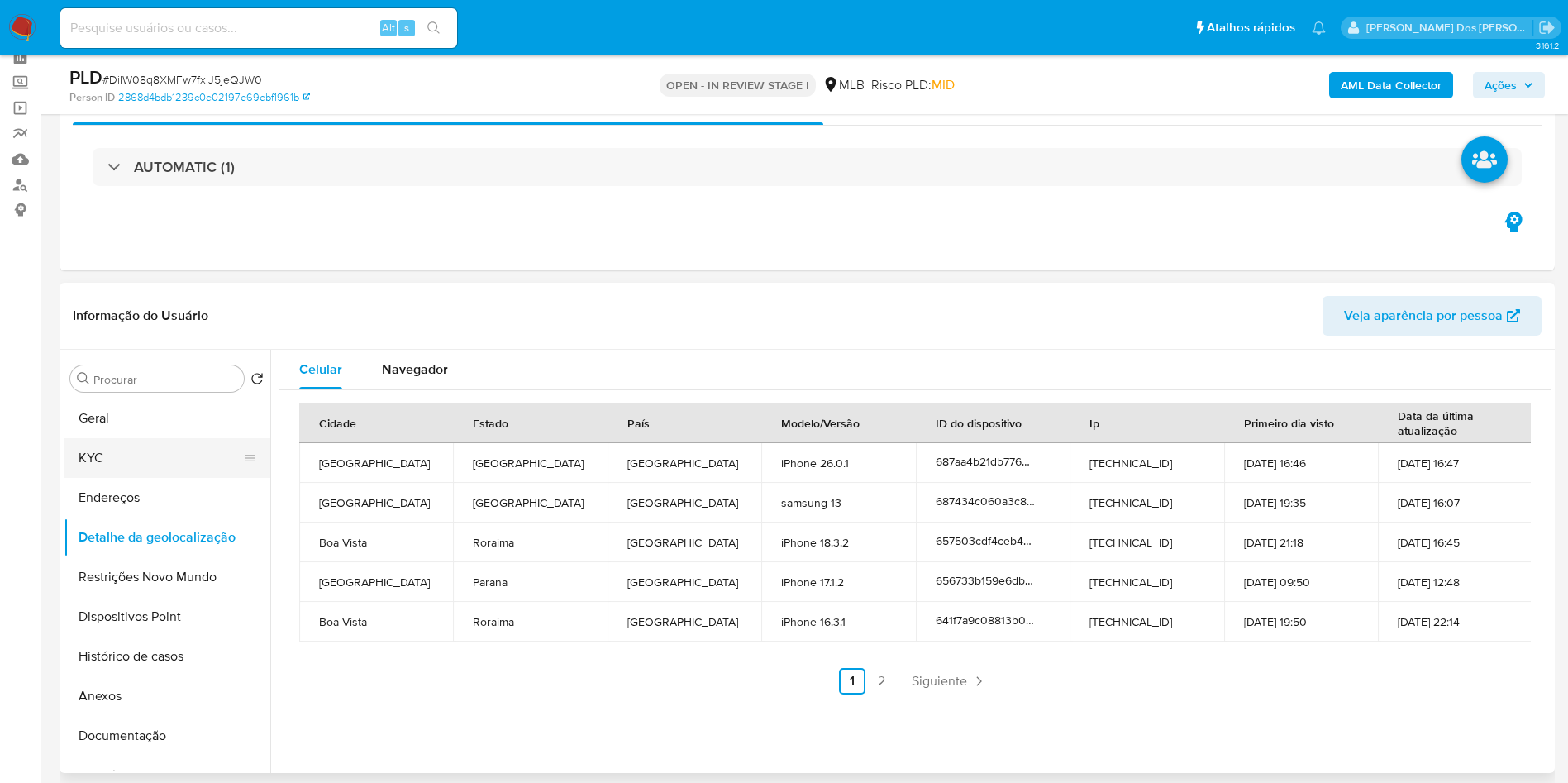
click at [147, 475] on button "KYC" at bounding box center [160, 457] width 193 height 40
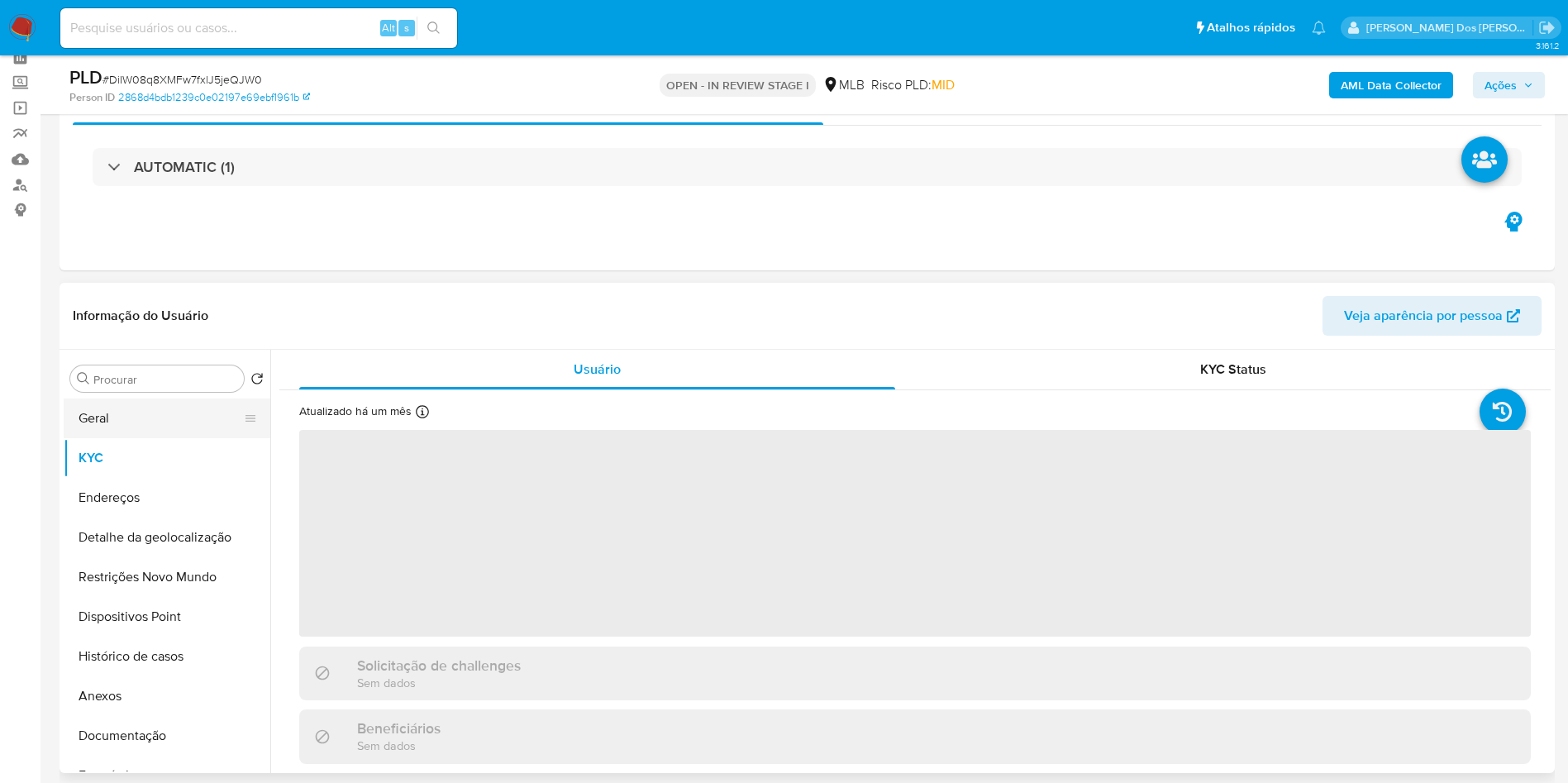
click at [119, 438] on button "Geral" at bounding box center [160, 418] width 193 height 40
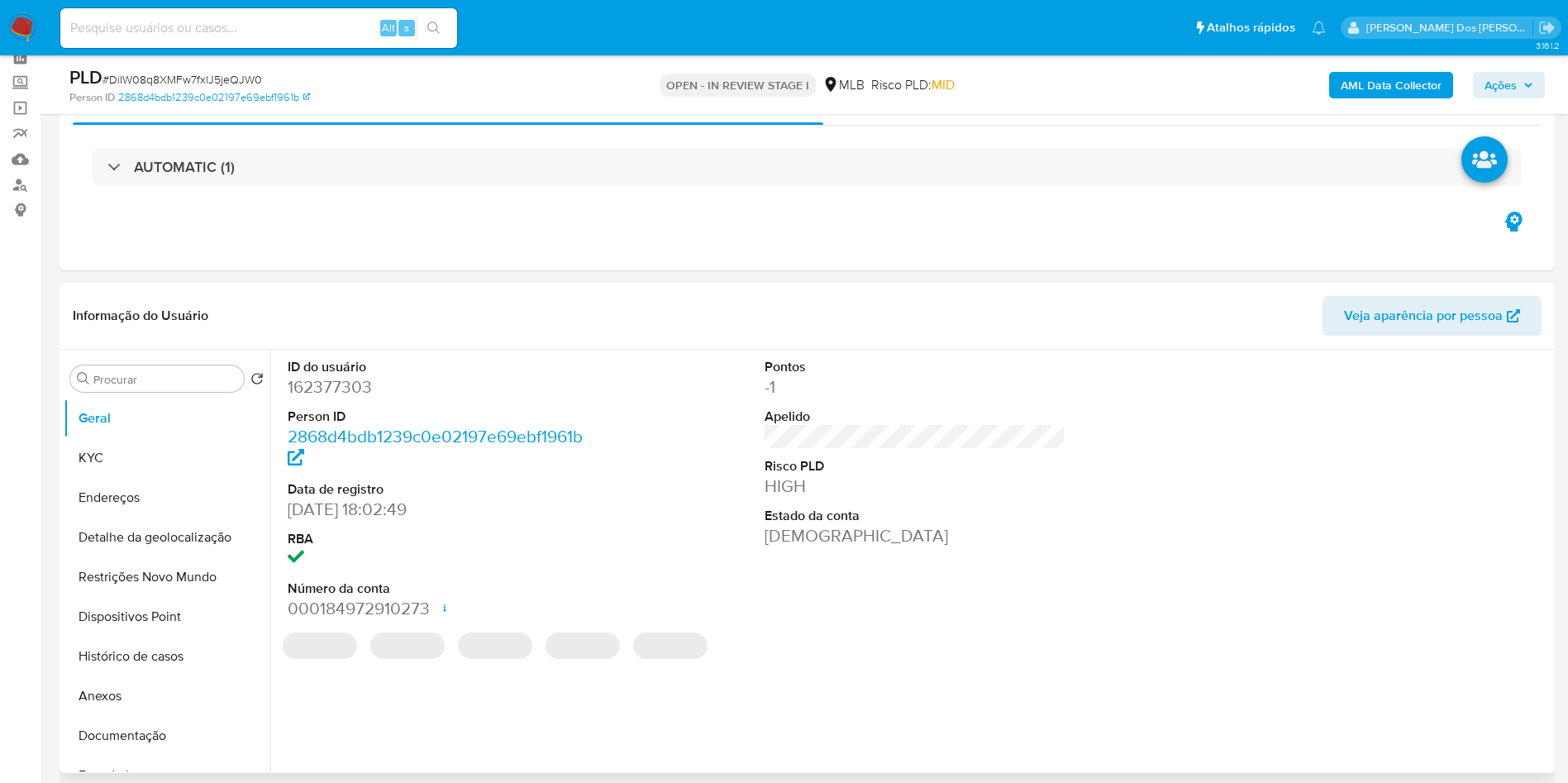
click at [314, 426] on dt "Person ID" at bounding box center [439, 417] width 302 height 18
click at [356, 398] on dd "162377303" at bounding box center [439, 386] width 302 height 23
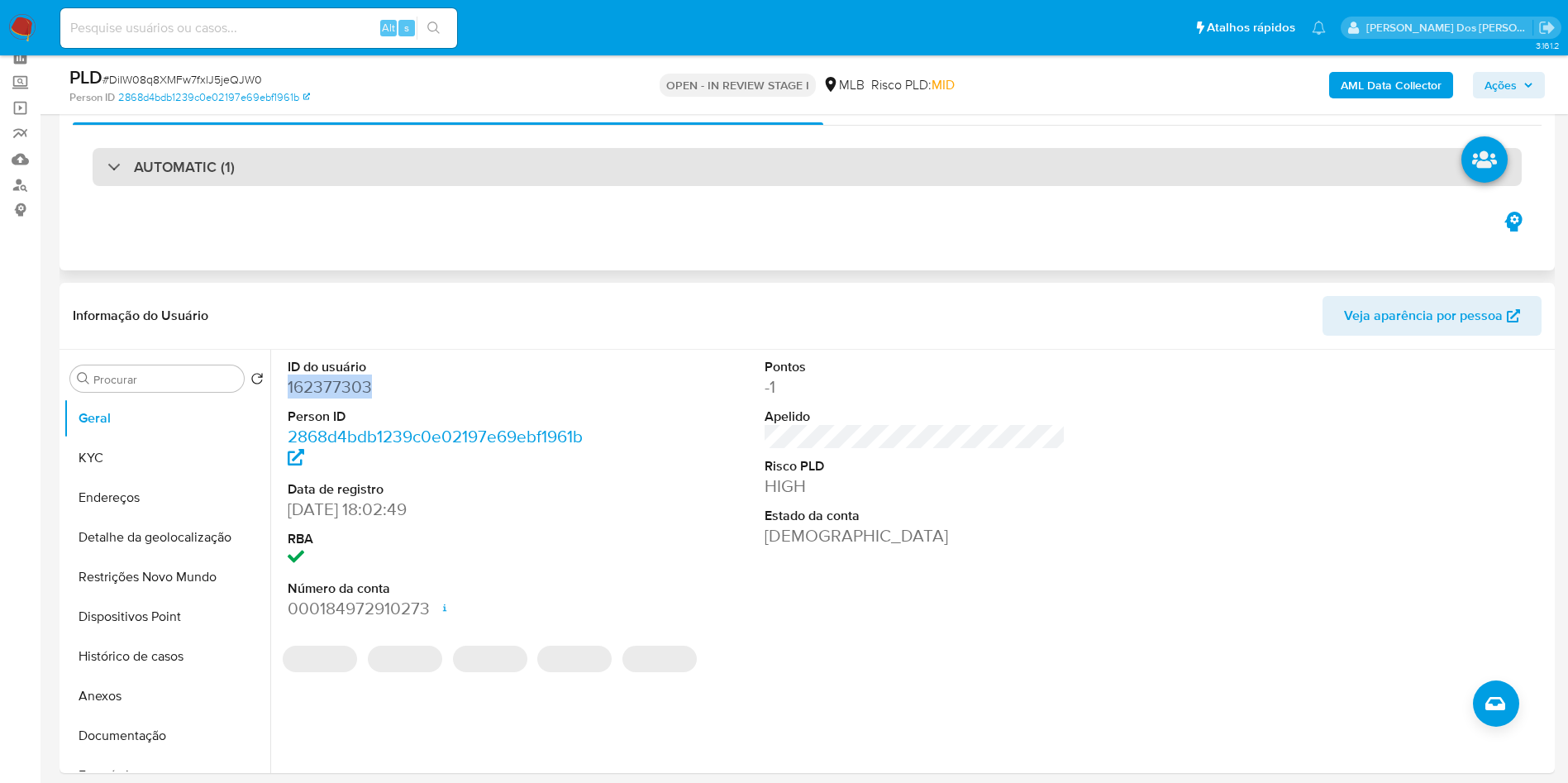
copy dd "162377303"
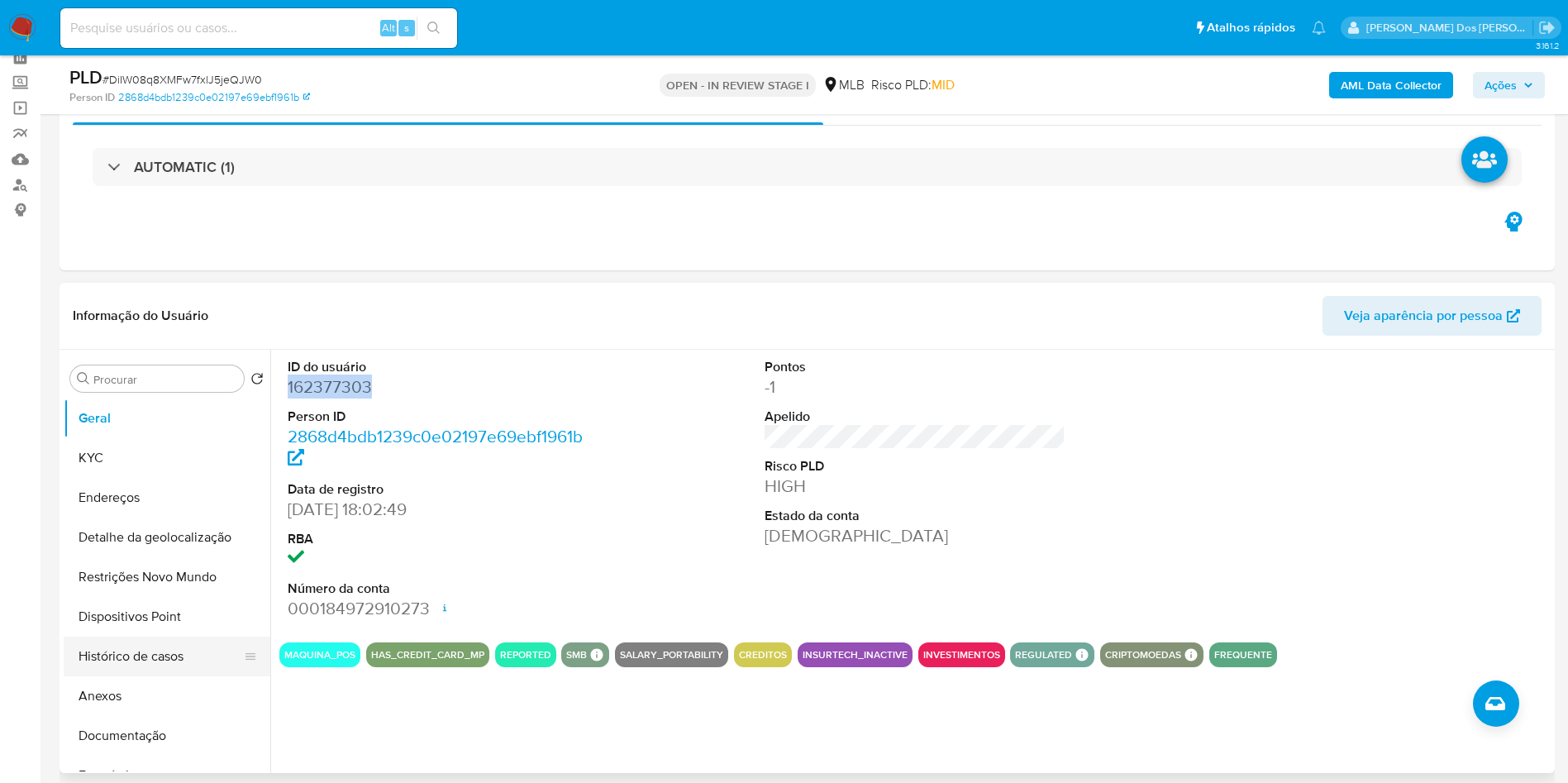
click at [130, 674] on button "Histórico de casos" at bounding box center [160, 656] width 193 height 40
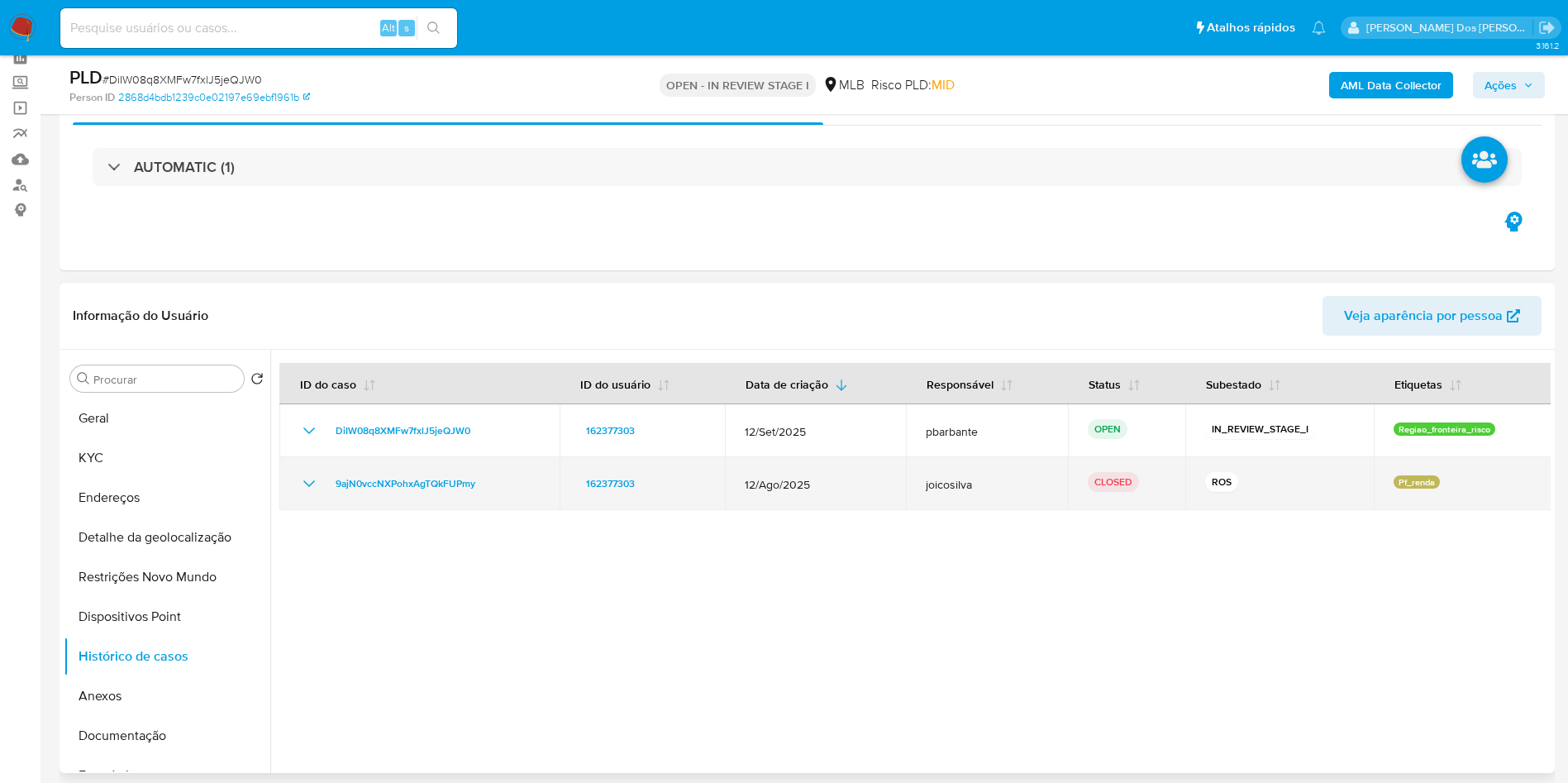
drag, startPoint x: 528, startPoint y: 508, endPoint x: 321, endPoint y: 520, distance: 207.3
click at [321, 511] on td "9ajN0vccNXPohxAgTQkFUPmy" at bounding box center [419, 484] width 280 height 53
click at [302, 494] on icon "Mostrar/Ocultar" at bounding box center [309, 484] width 20 height 20
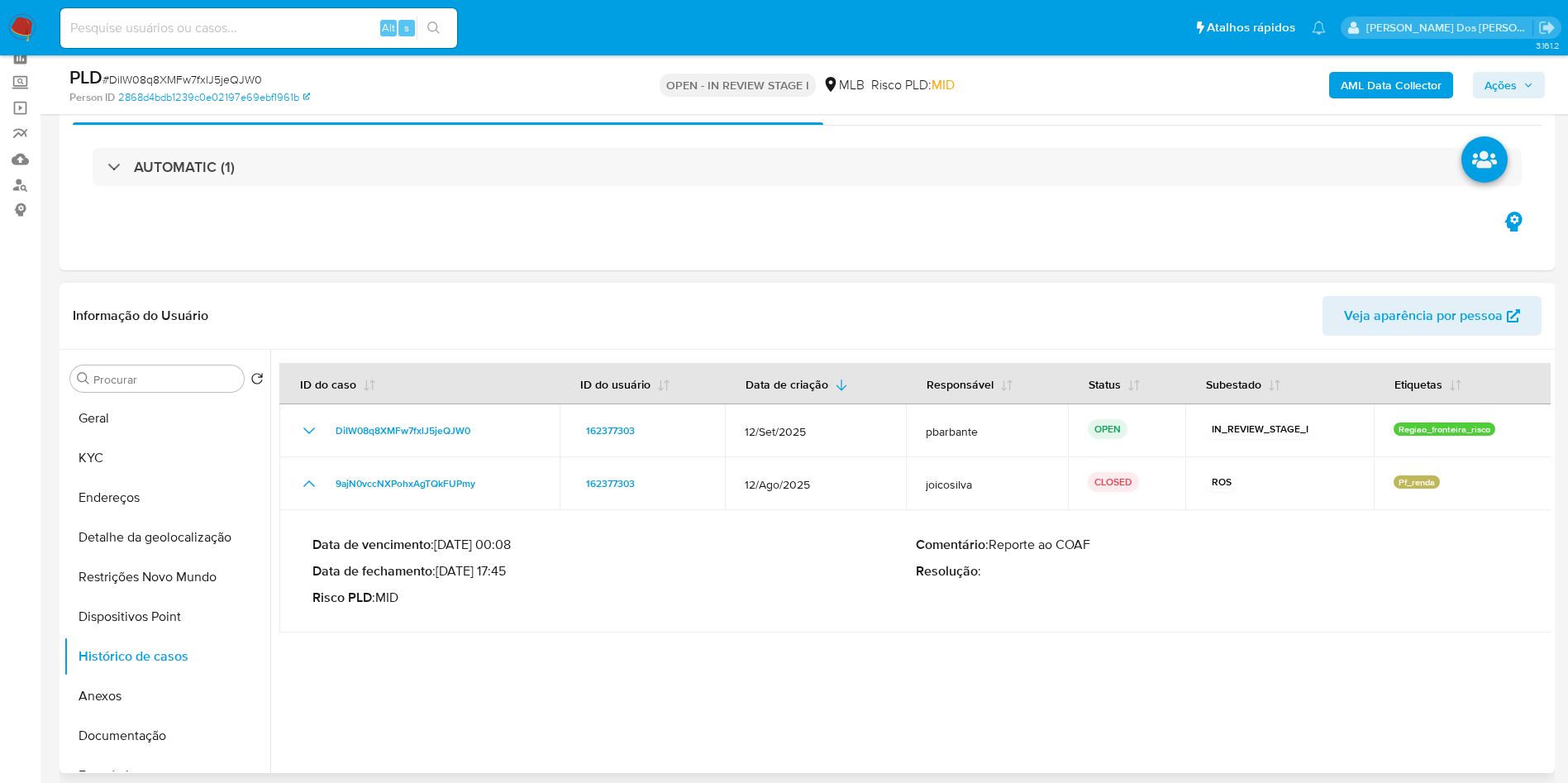
drag, startPoint x: 444, startPoint y: 605, endPoint x: 509, endPoint y: 601, distance: 65.1
click at [509, 580] on p "Data de fechamento : 19/09/2025 17:45" at bounding box center [614, 571] width 603 height 17
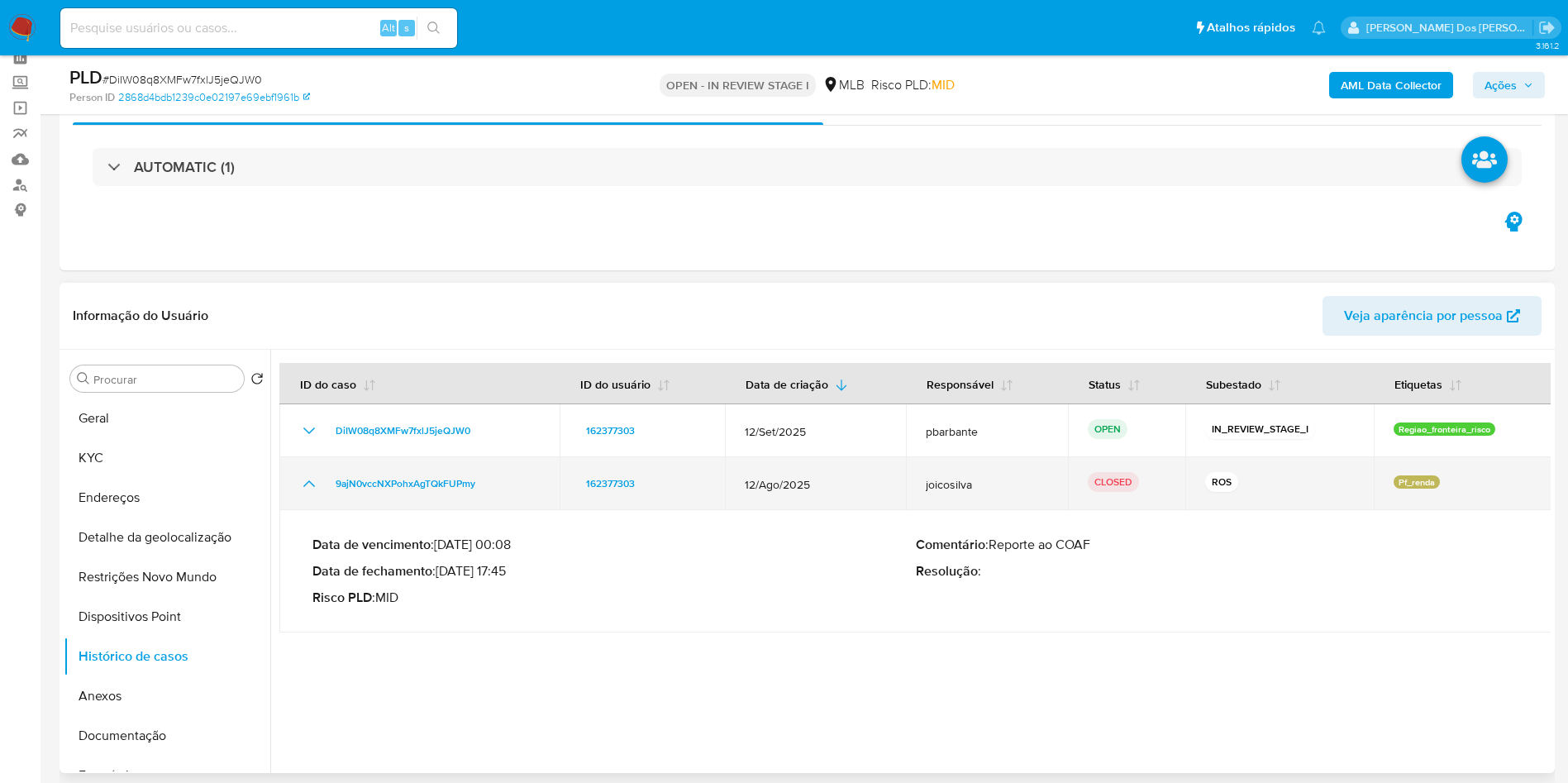
drag, startPoint x: 513, startPoint y: 521, endPoint x: 324, endPoint y: 527, distance: 189.1
click at [324, 511] on td "9ajN0vccNXPohxAgTQkFUPmy" at bounding box center [419, 484] width 280 height 53
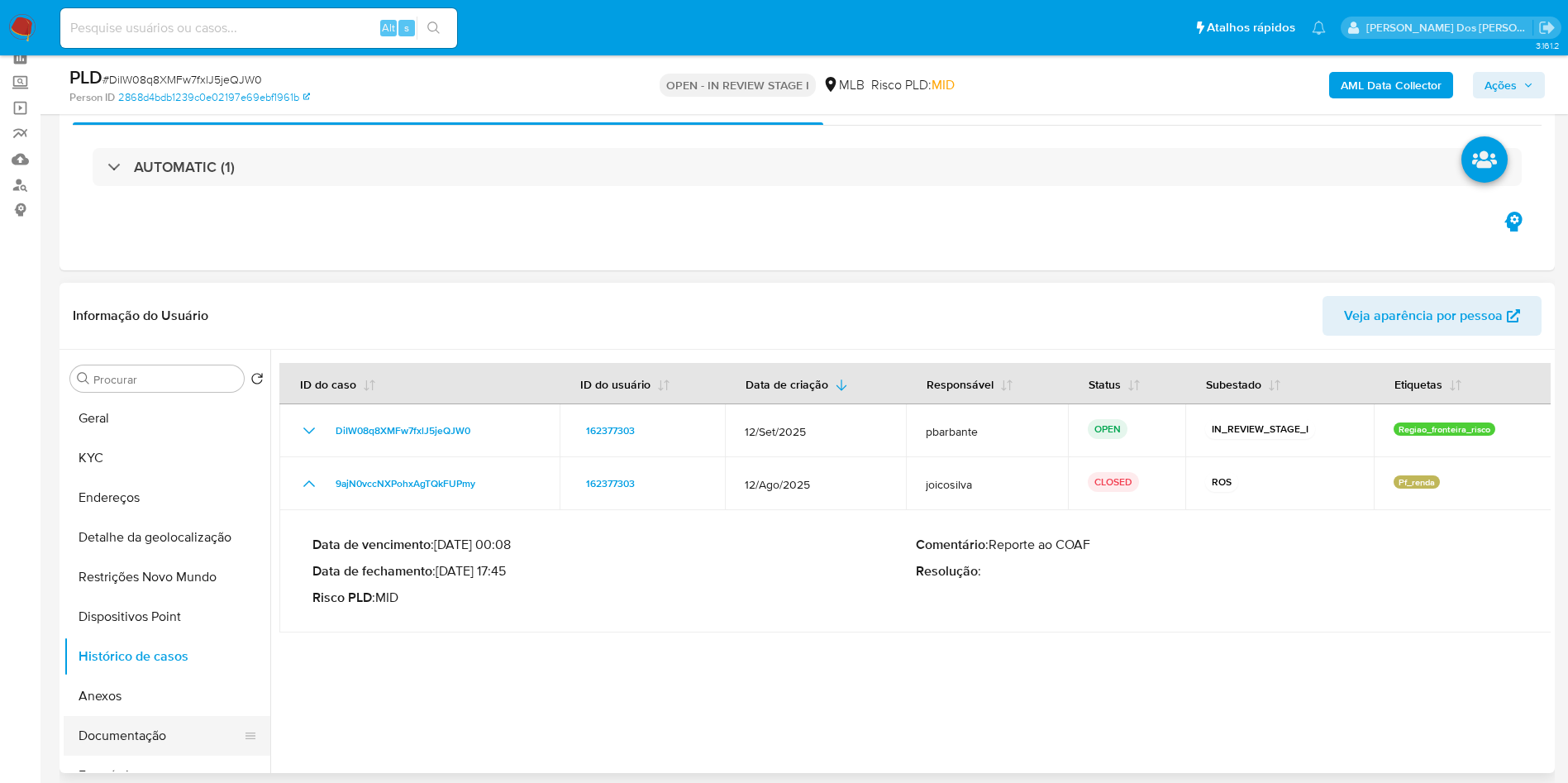
click at [121, 755] on button "Documentação" at bounding box center [160, 735] width 193 height 40
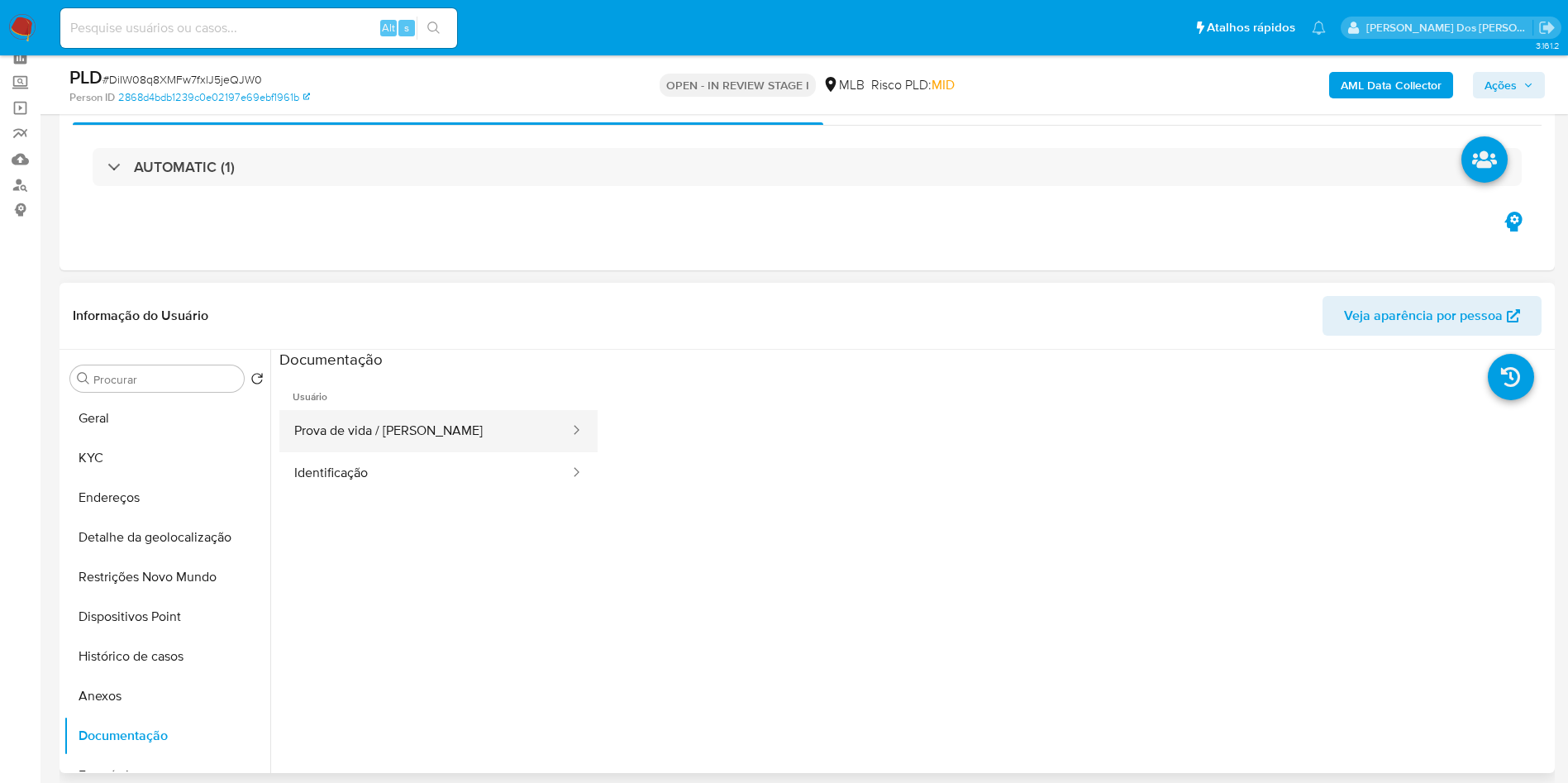
click at [384, 447] on button "Prova de vida / Selfie" at bounding box center [425, 432] width 292 height 42
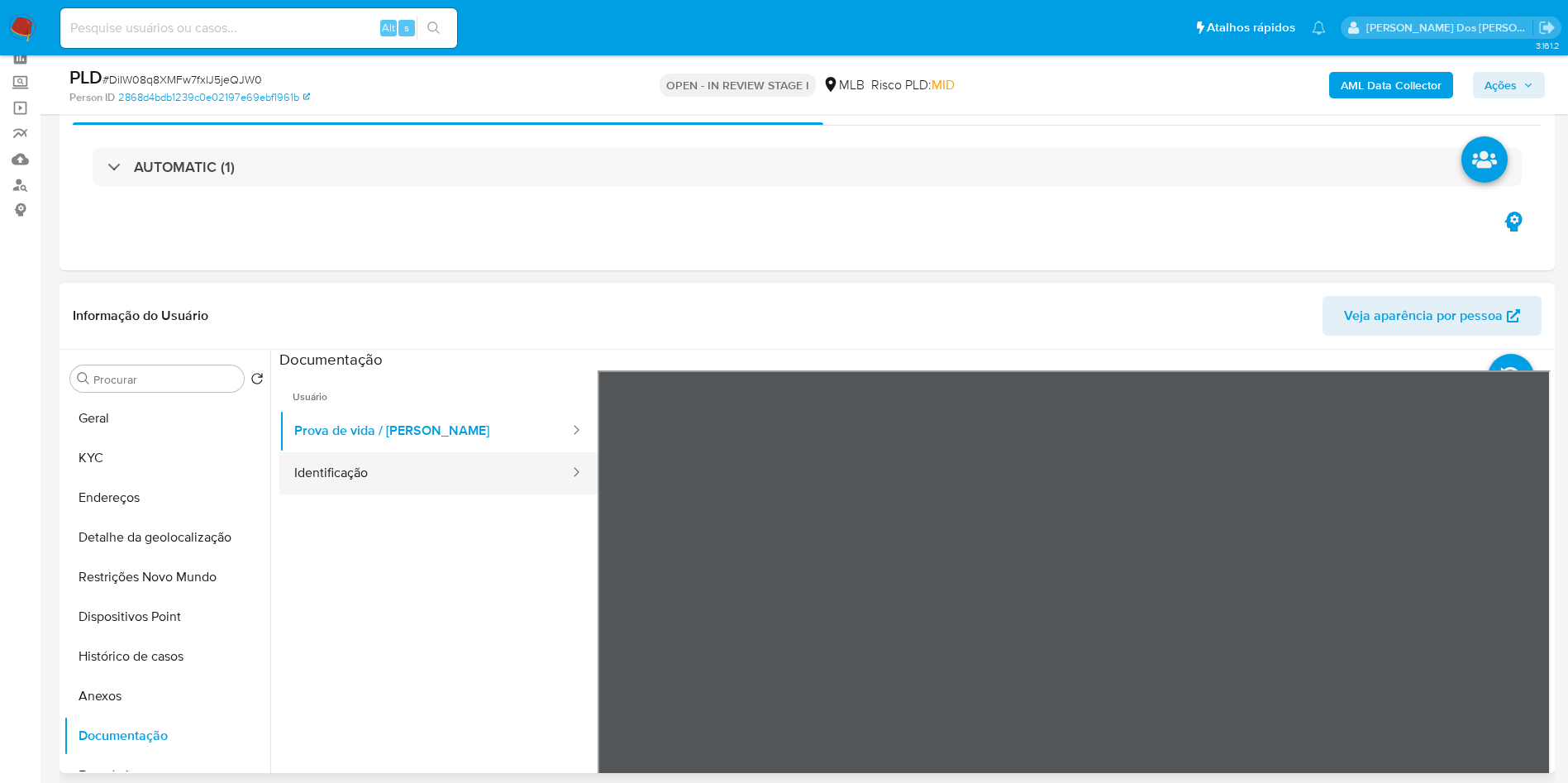
click at [358, 494] on button "Identificação" at bounding box center [425, 474] width 292 height 42
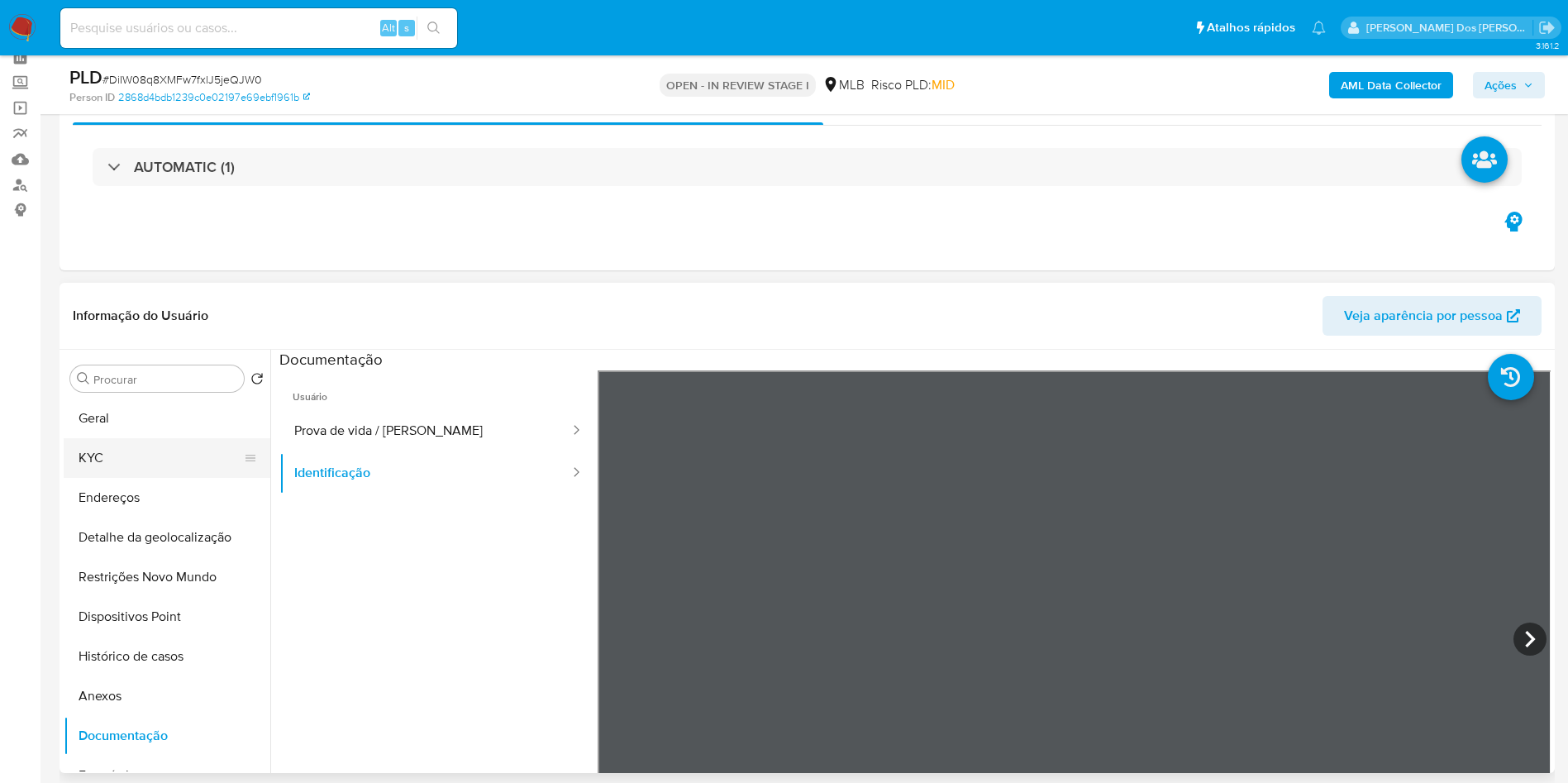
click at [162, 476] on button "KYC" at bounding box center [160, 457] width 193 height 40
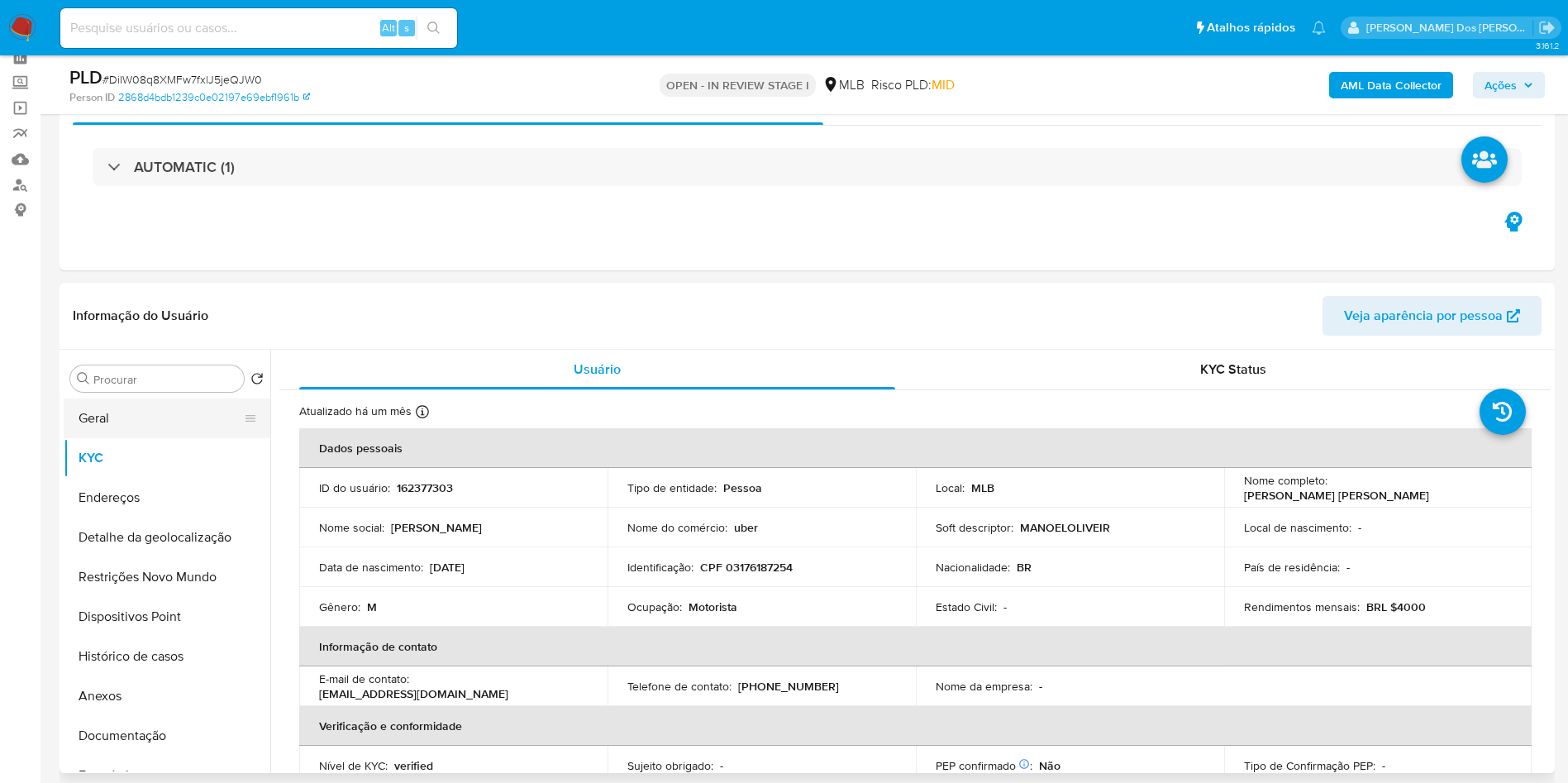
click at [148, 438] on button "Geral" at bounding box center [160, 418] width 193 height 40
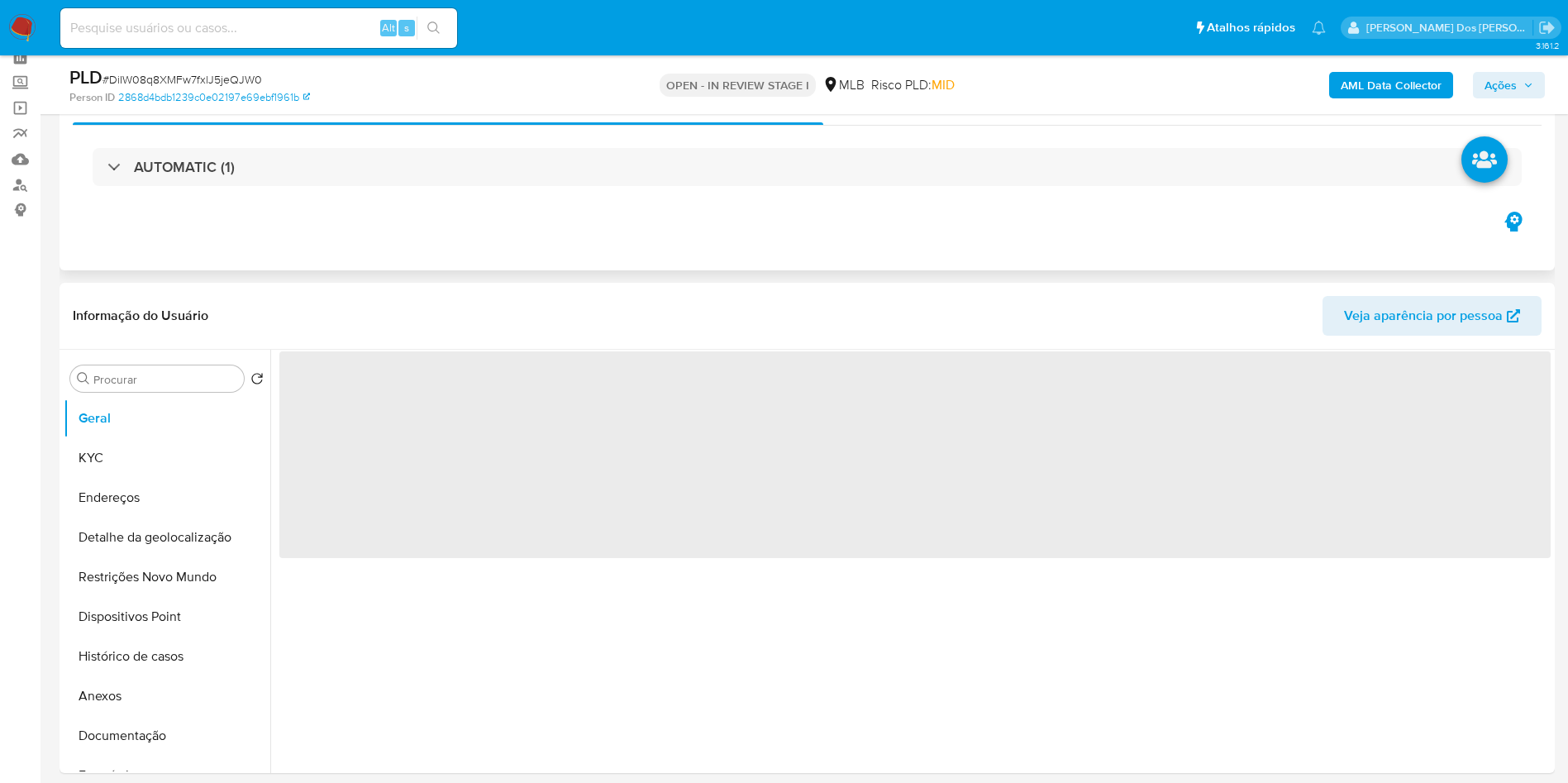
scroll to position [186, 0]
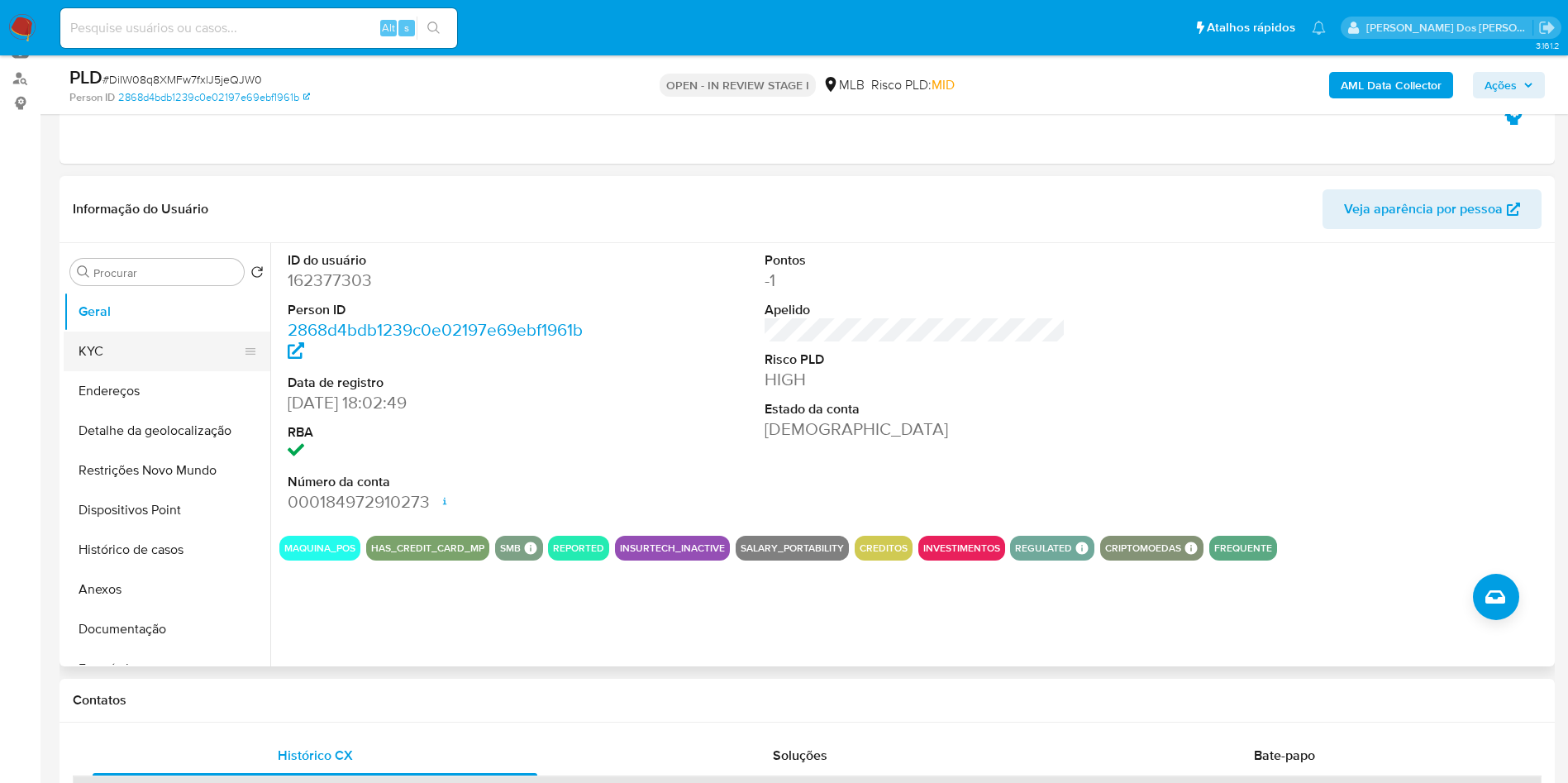
click at [83, 372] on button "KYC" at bounding box center [160, 351] width 193 height 40
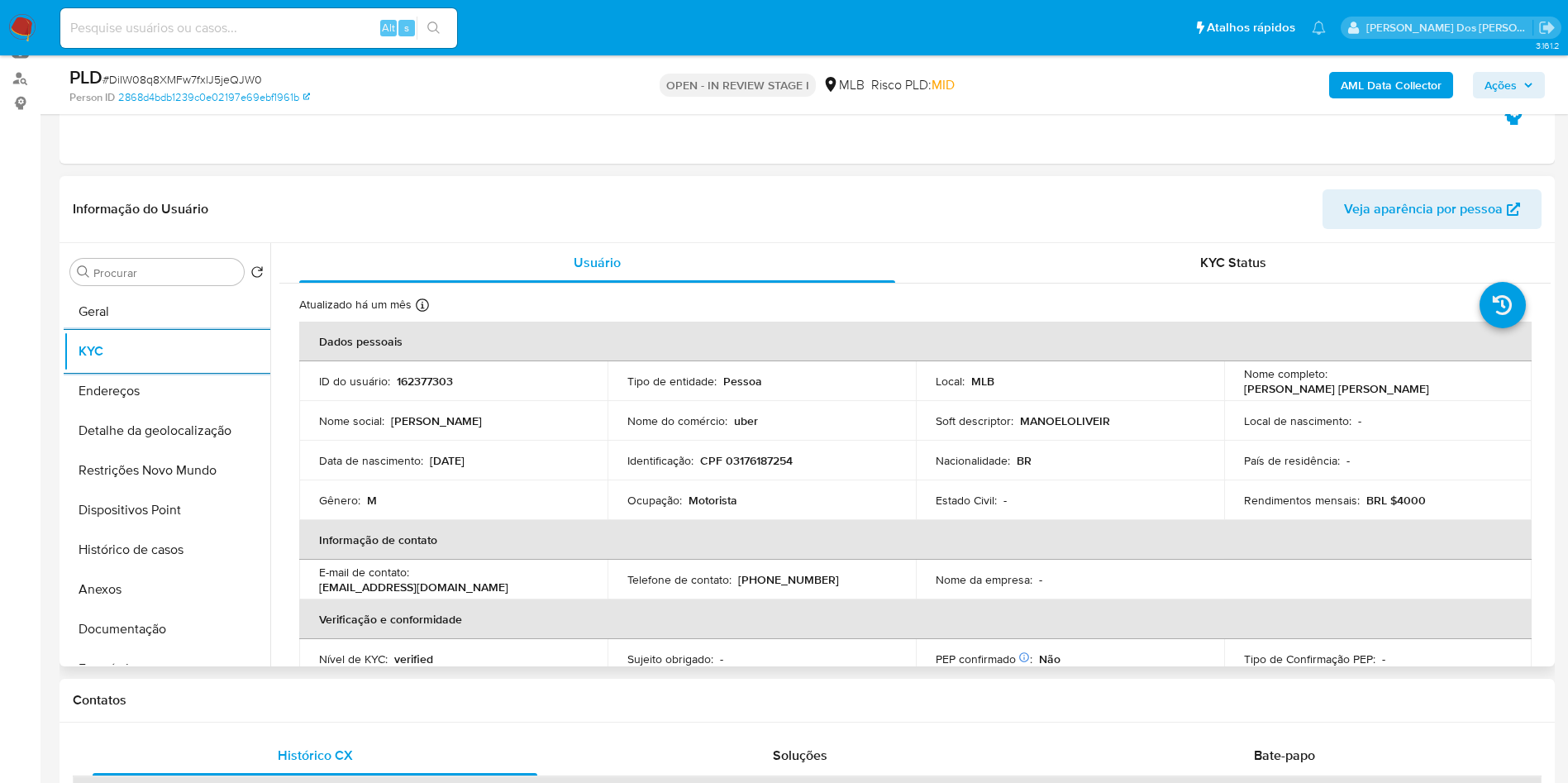
scroll to position [689, 0]
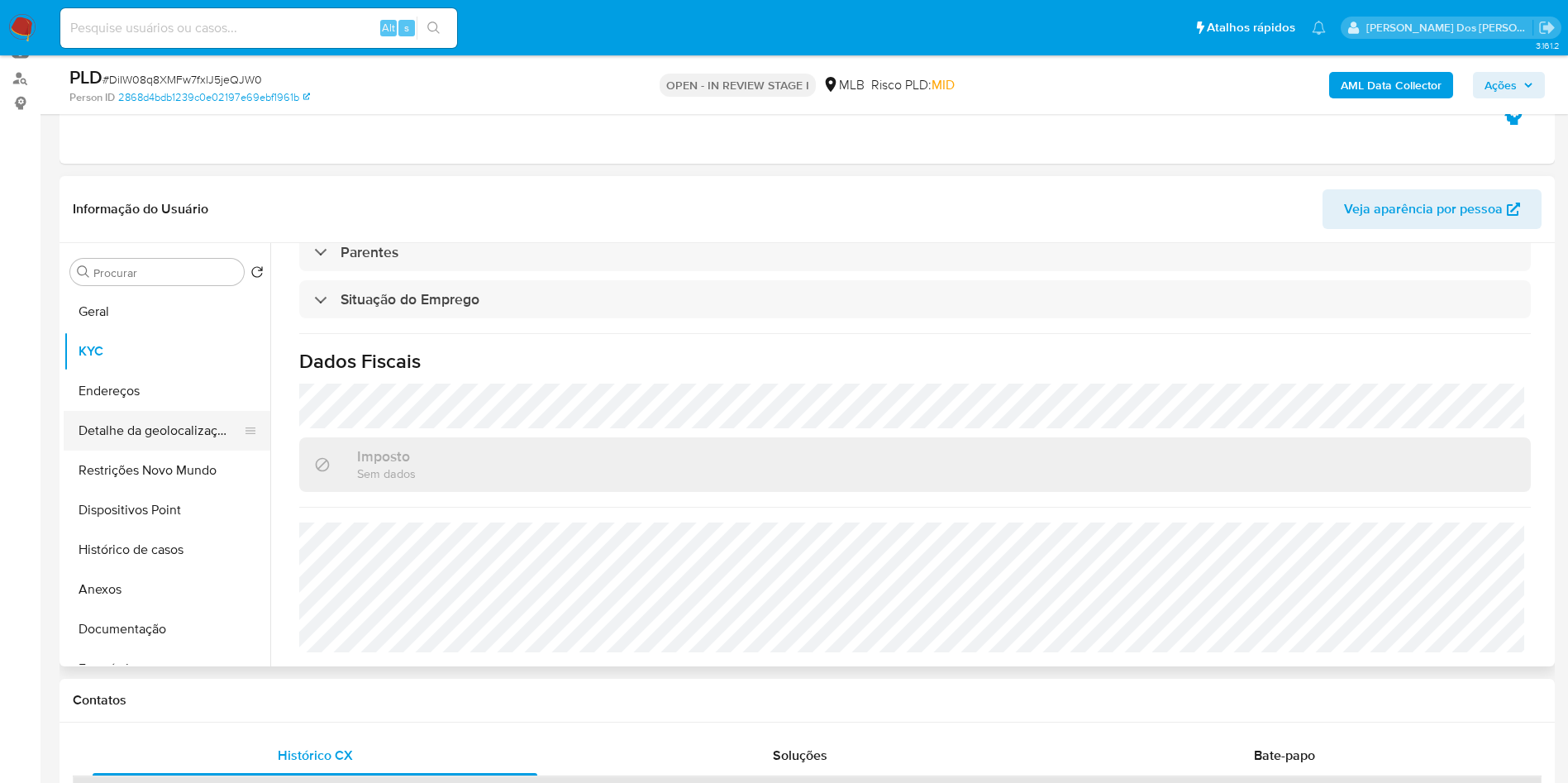
click at [159, 447] on button "Detalhe da geolocalização" at bounding box center [160, 431] width 193 height 40
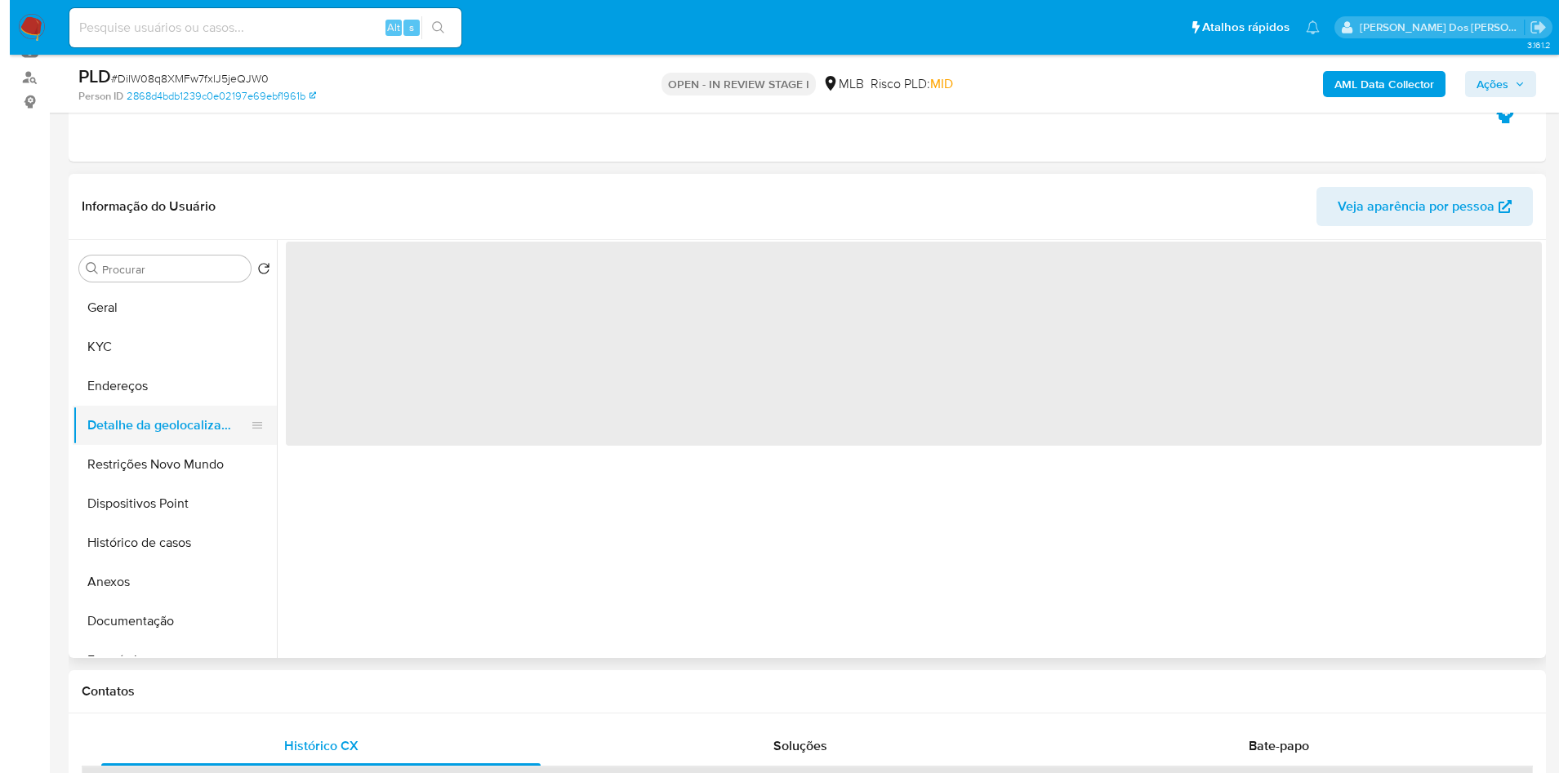
scroll to position [0, 0]
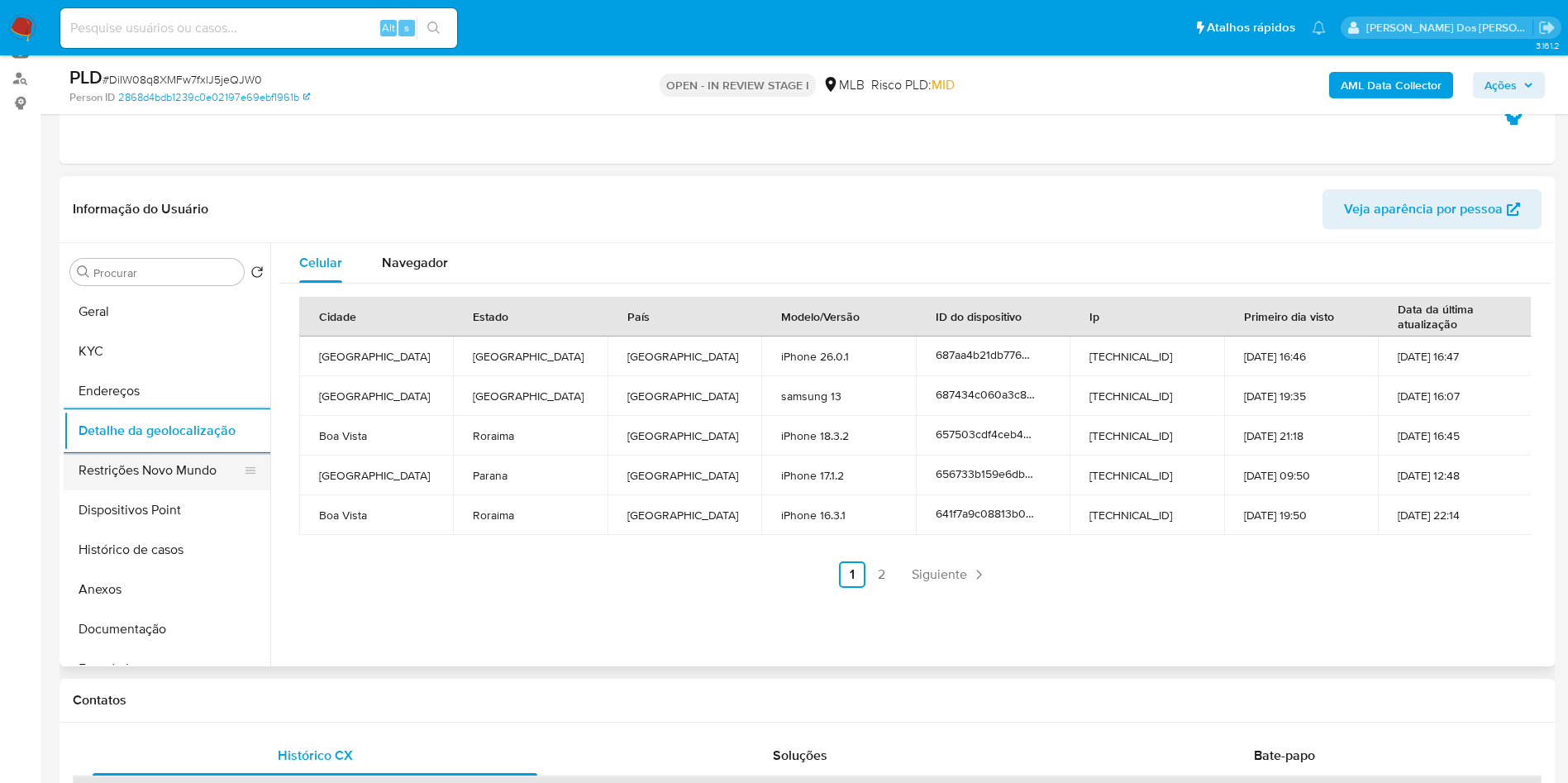
click at [179, 490] on button "Restrições Novo Mundo" at bounding box center [160, 470] width 193 height 40
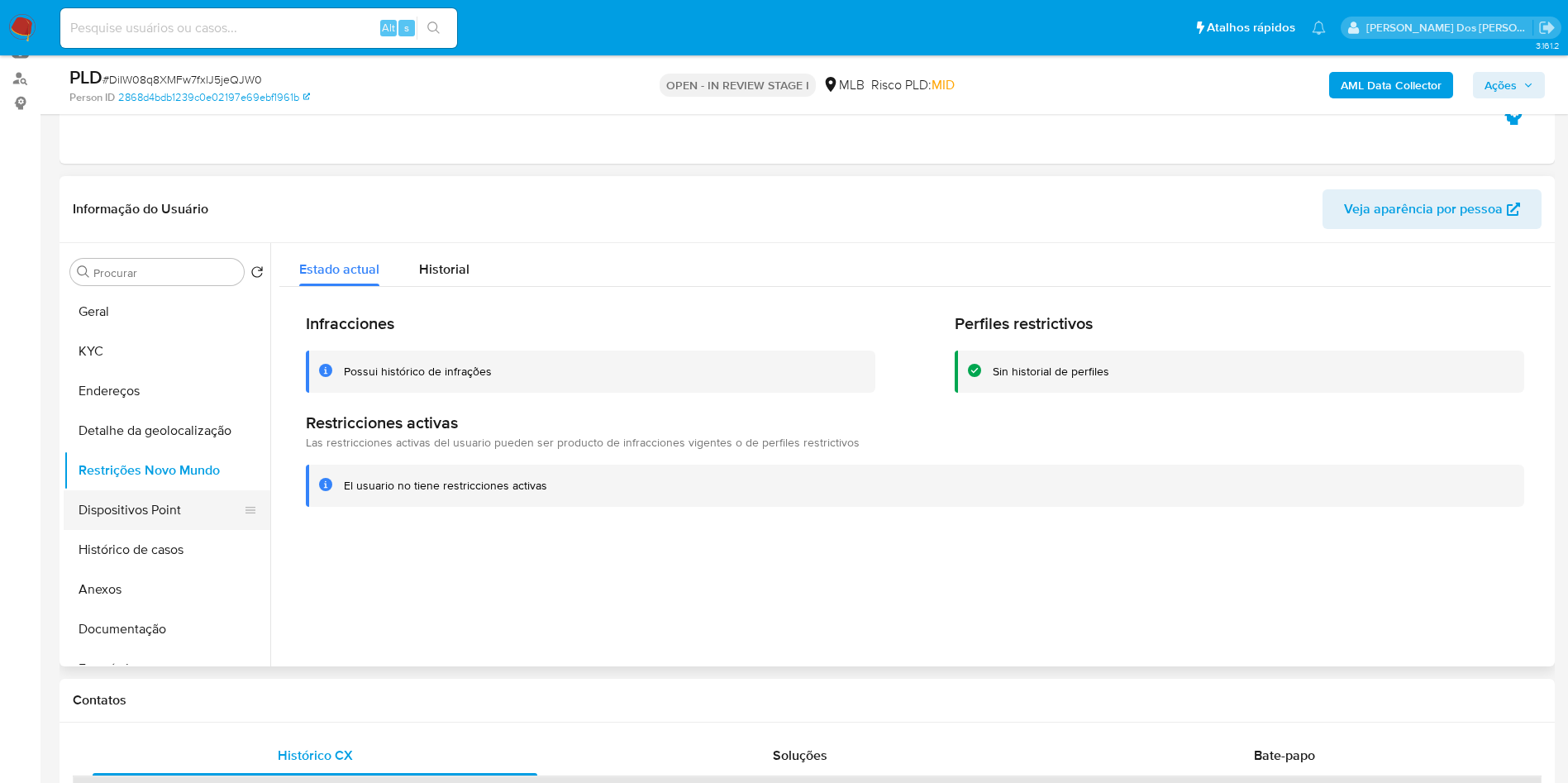
click at [118, 530] on button "Dispositivos Point" at bounding box center [160, 510] width 193 height 40
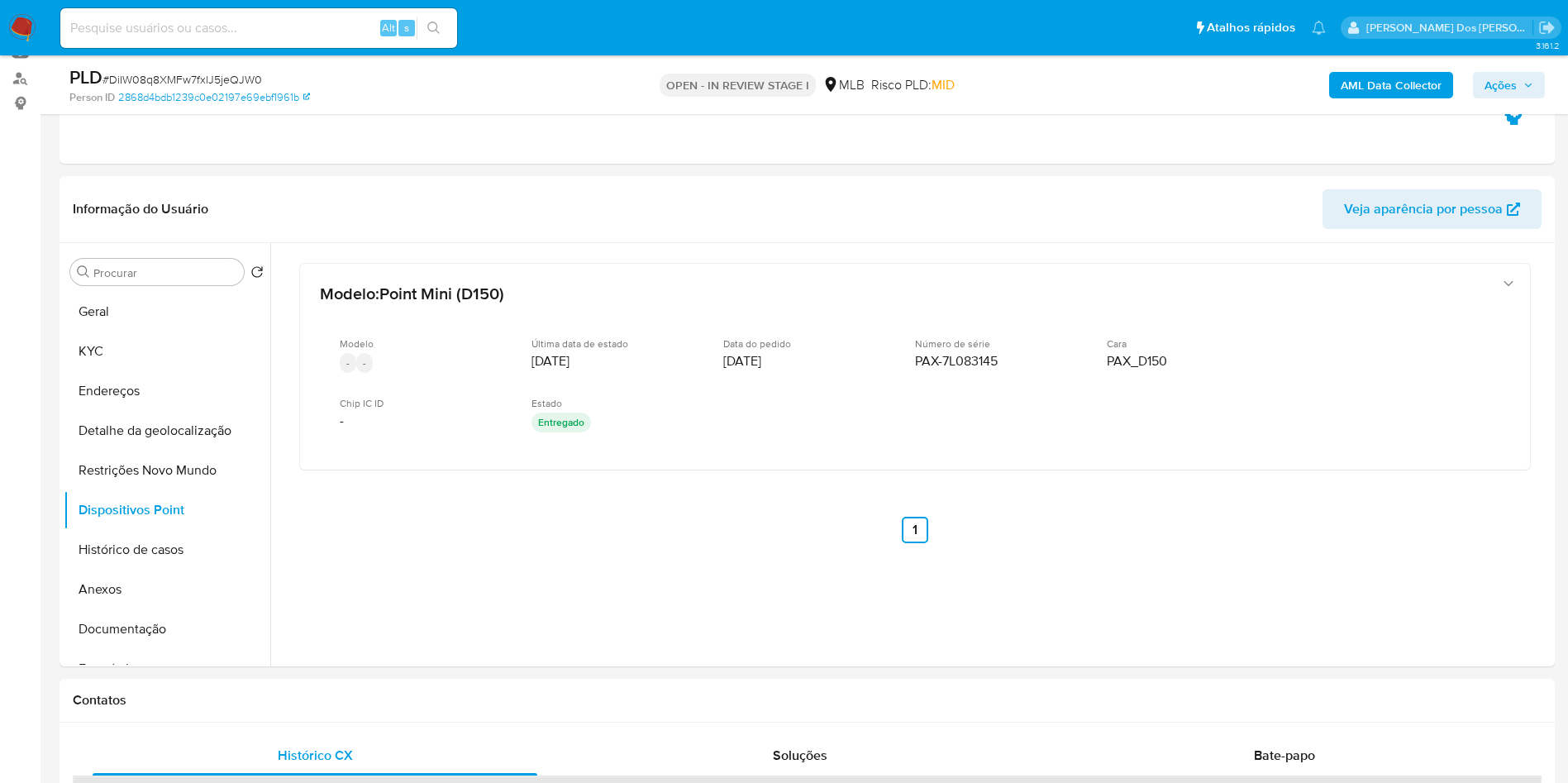
click at [1525, 87] on icon "button" at bounding box center [1528, 85] width 10 height 10
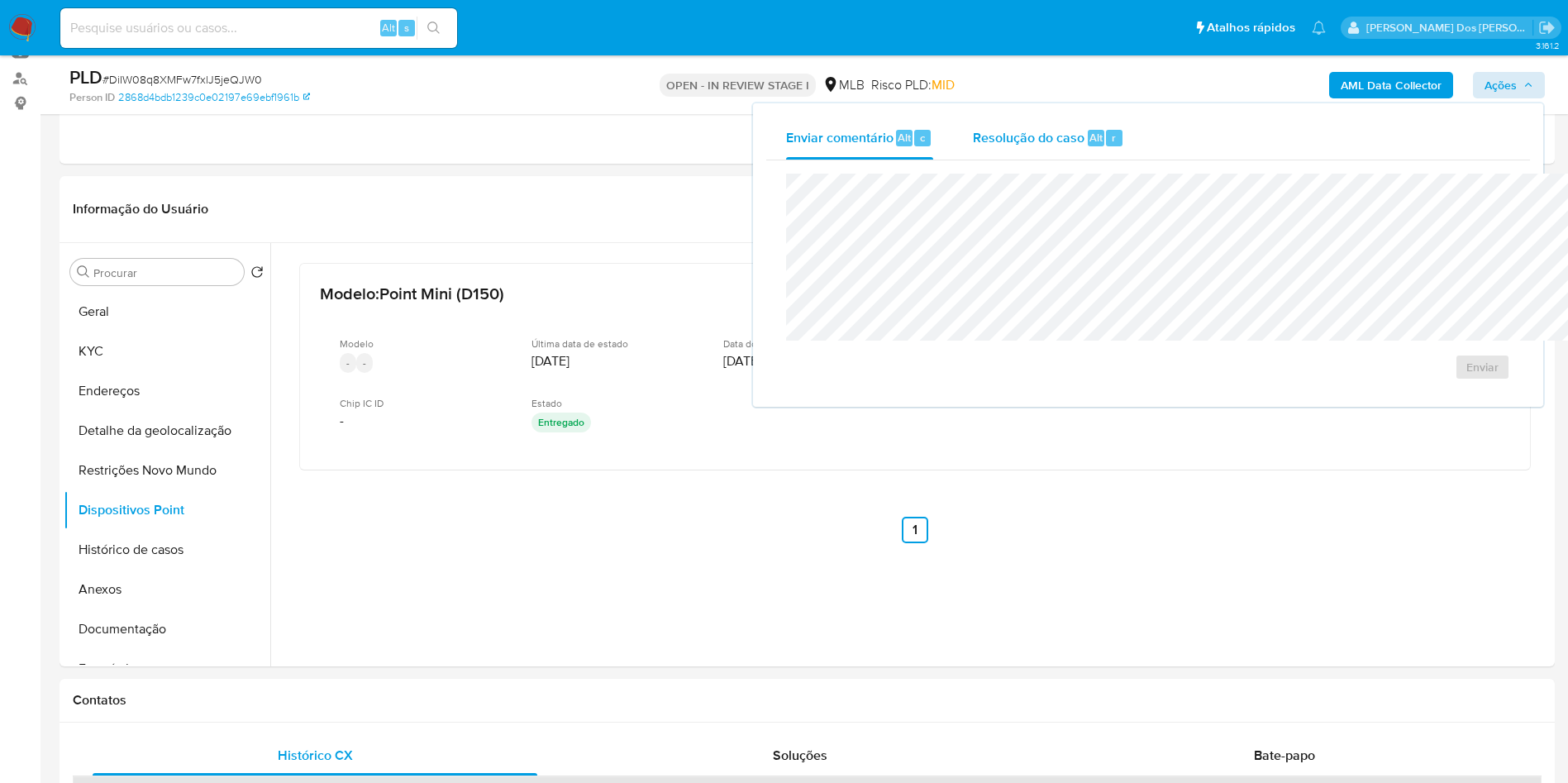
click at [1033, 123] on button "Resolução do caso Alt r" at bounding box center [1048, 138] width 191 height 43
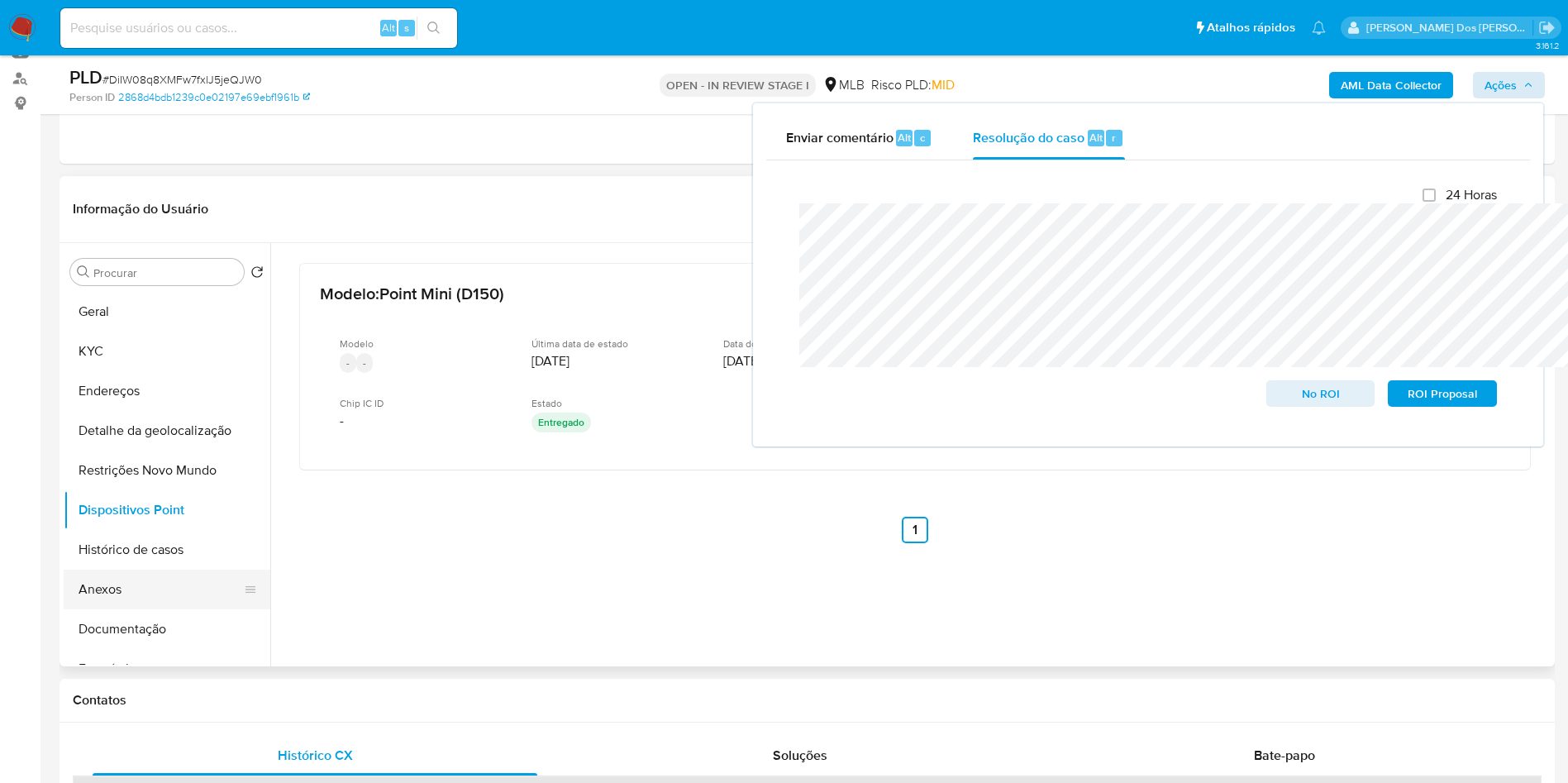
click at [107, 609] on button "Anexos" at bounding box center [160, 589] width 193 height 40
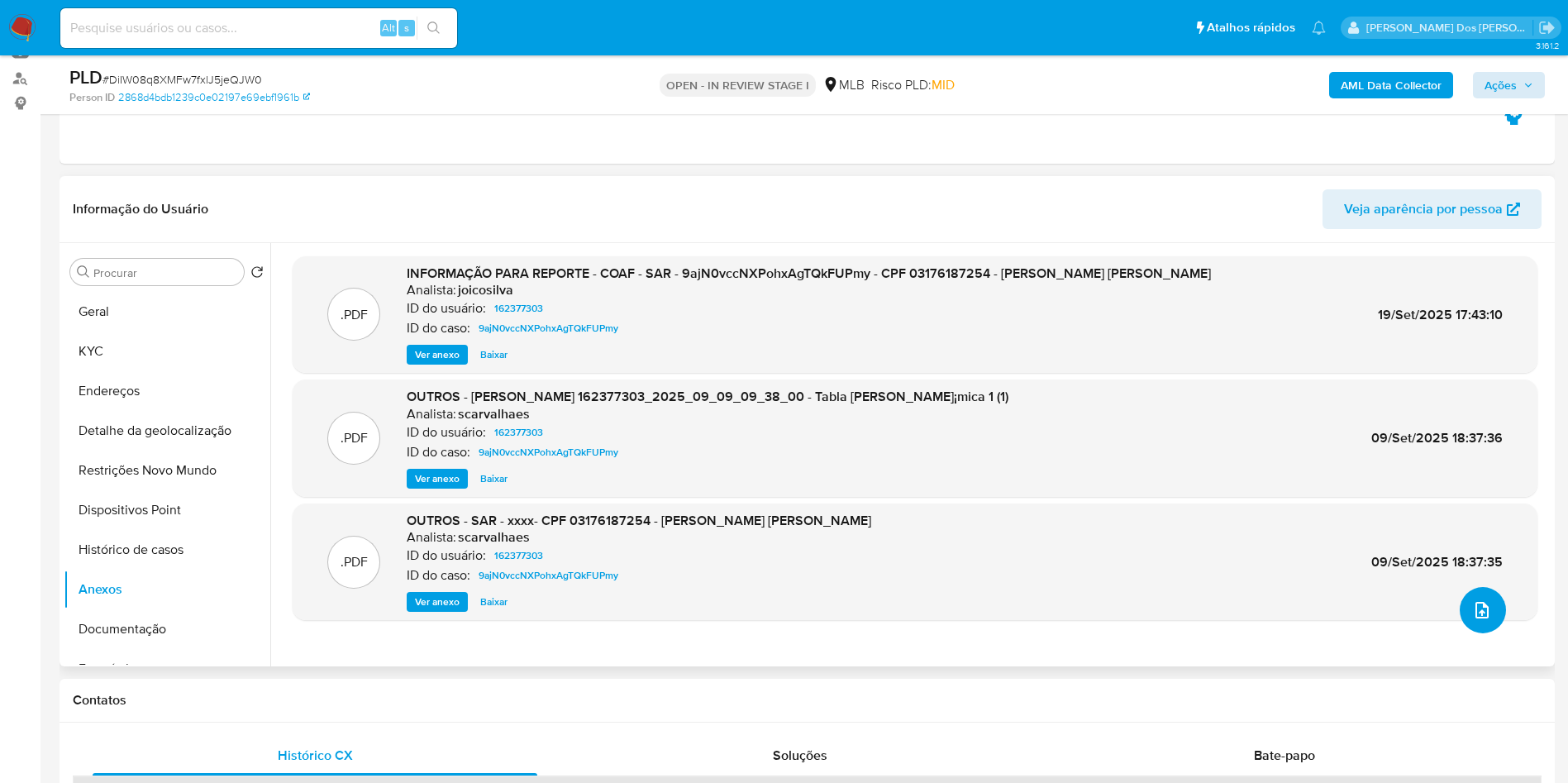
click at [1472, 620] on icon "upload-file" at bounding box center [1482, 611] width 20 height 20
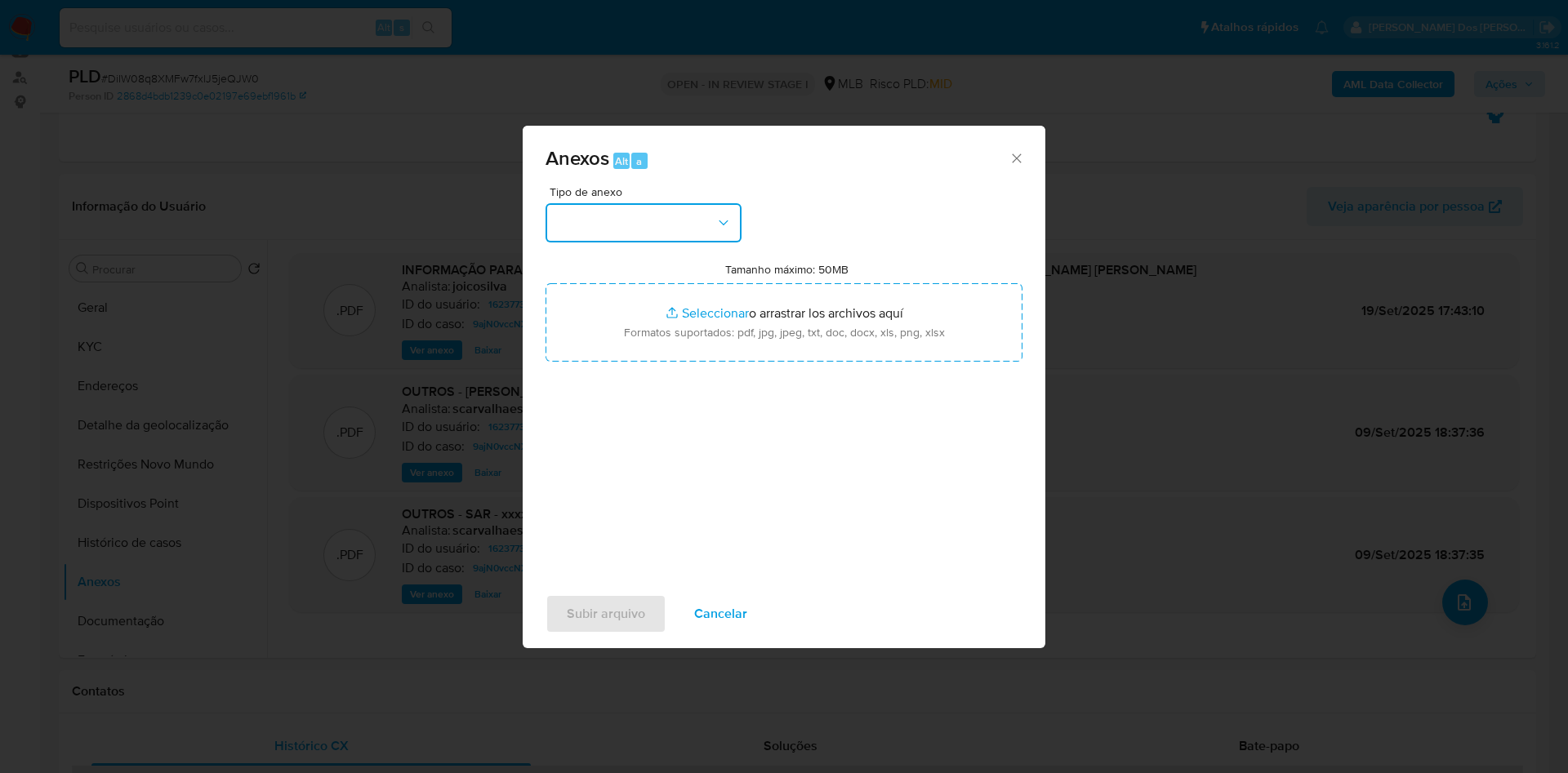
click at [672, 203] on button "button" at bounding box center [643, 223] width 196 height 39
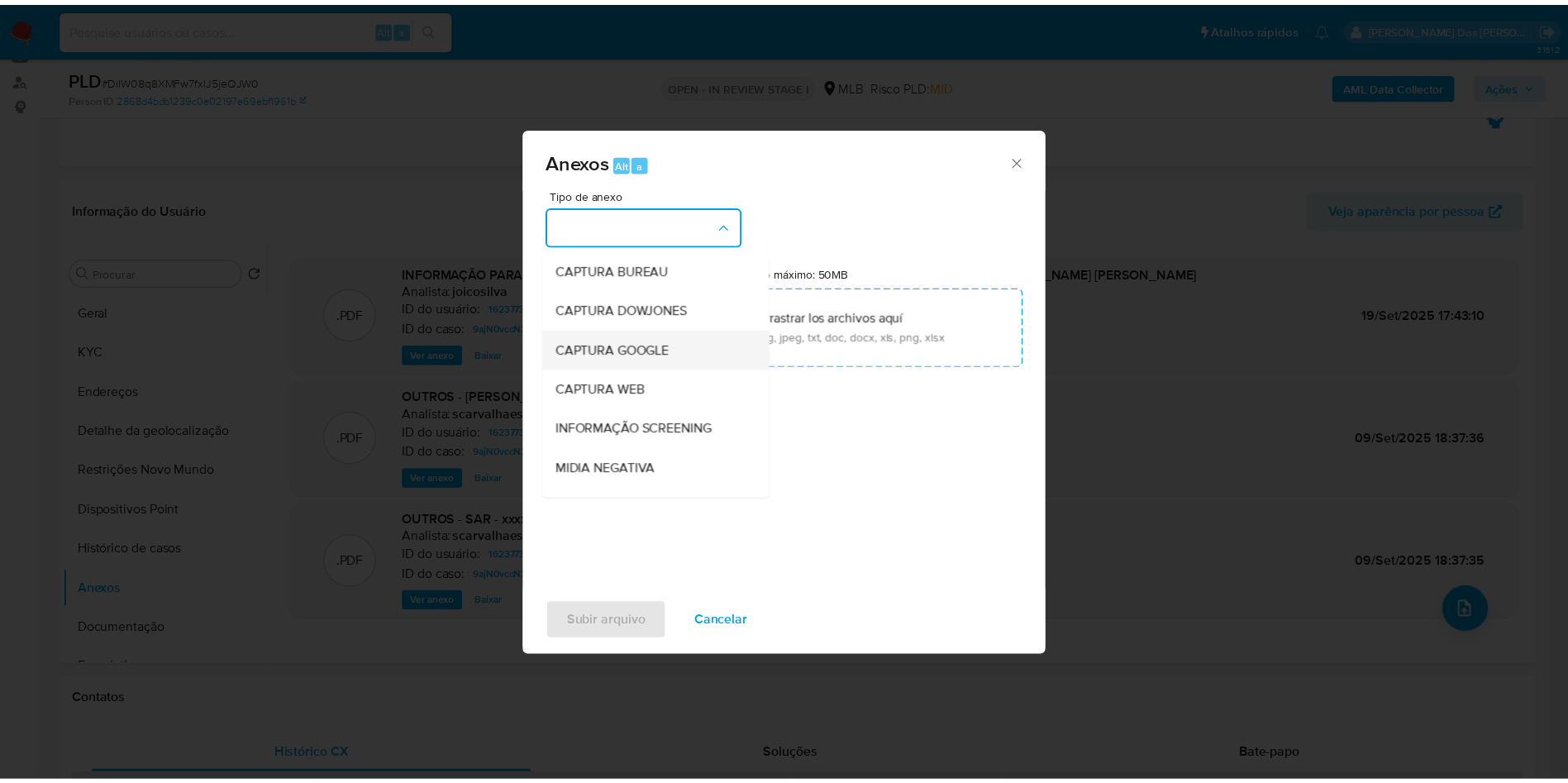
scroll to position [222, 0]
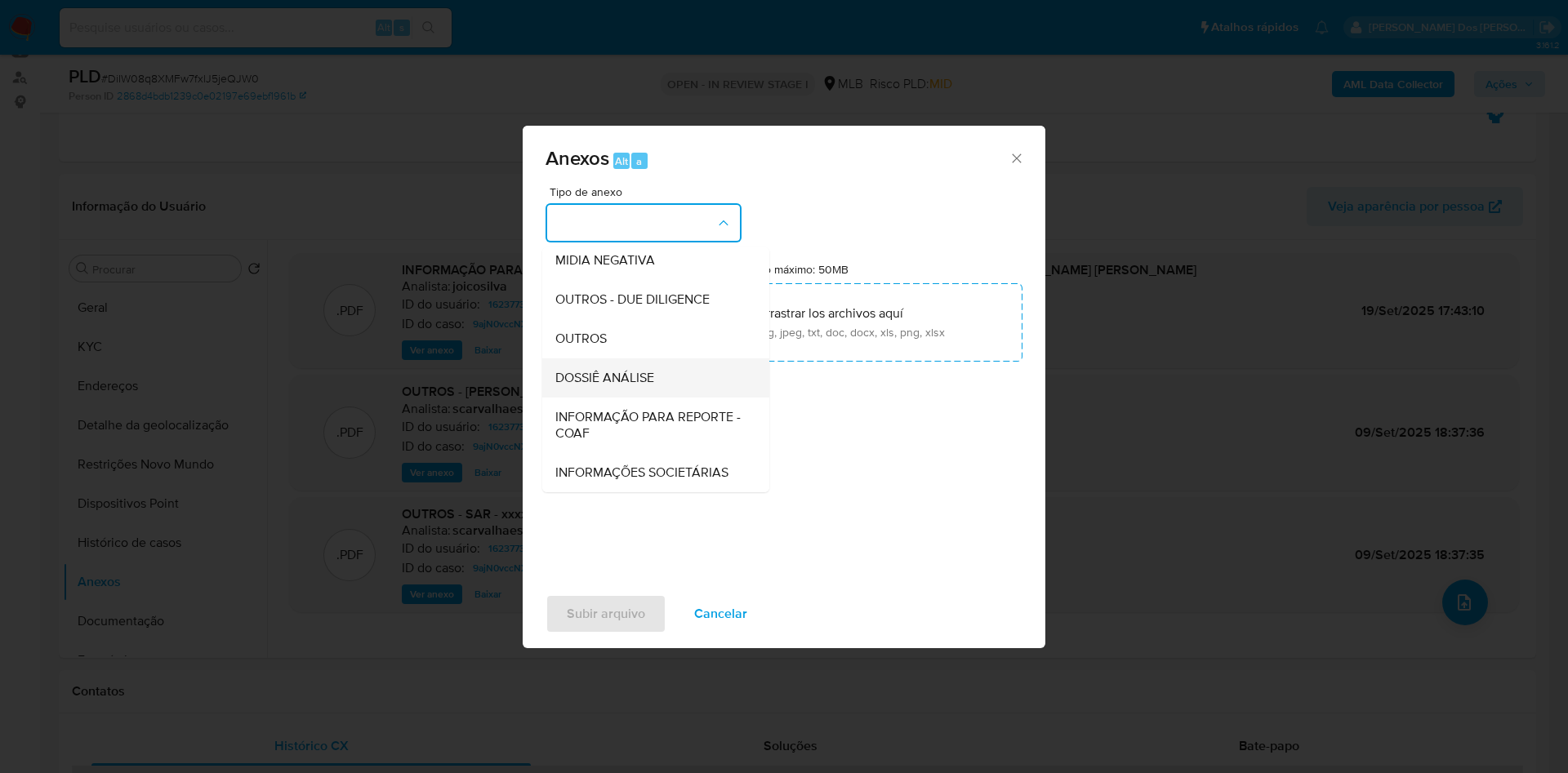
click at [601, 370] on span "DOSSIÊ ANÁLISE" at bounding box center [604, 378] width 99 height 16
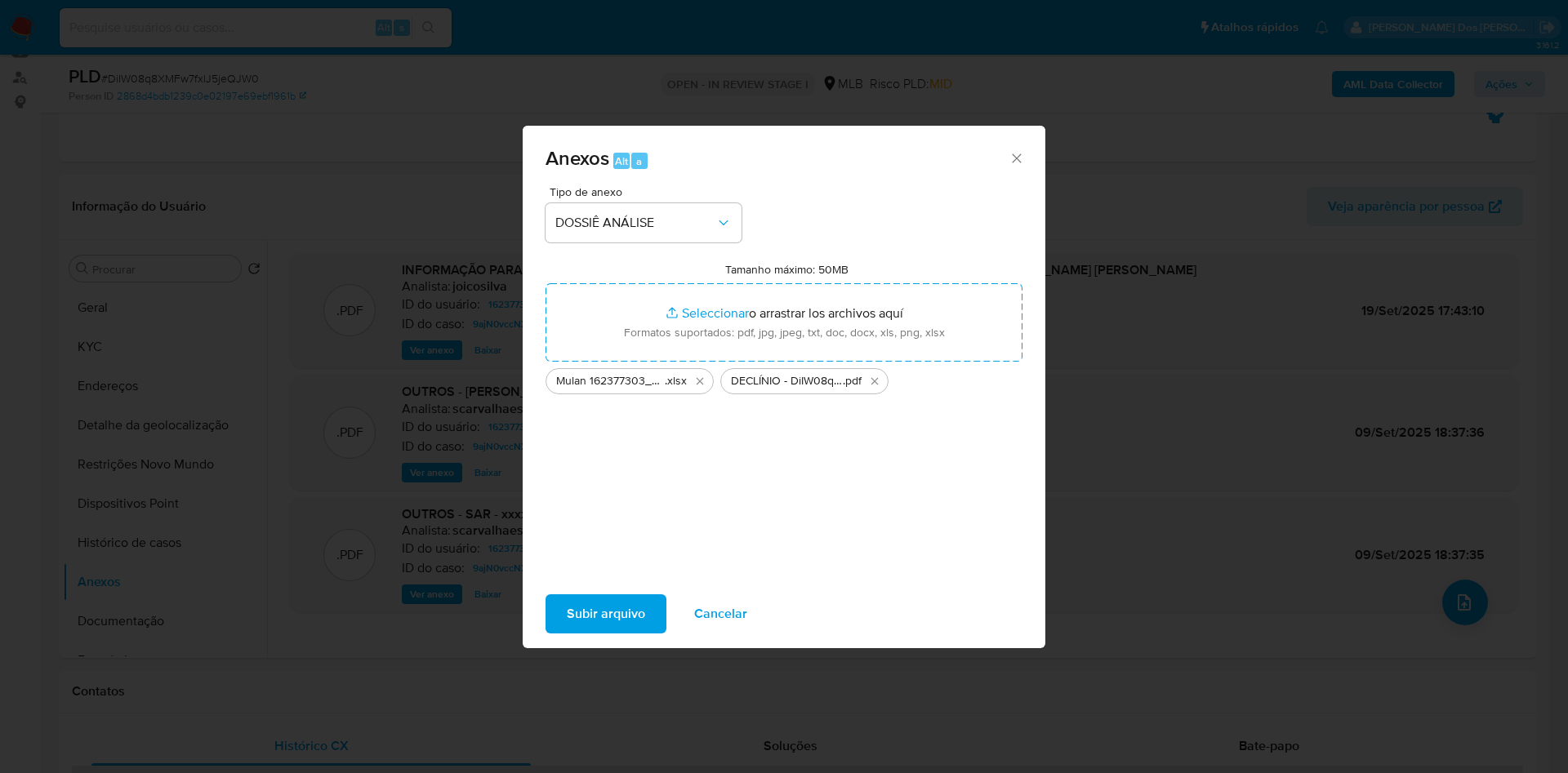
click at [589, 627] on span "Subir arquivo" at bounding box center [606, 614] width 78 height 36
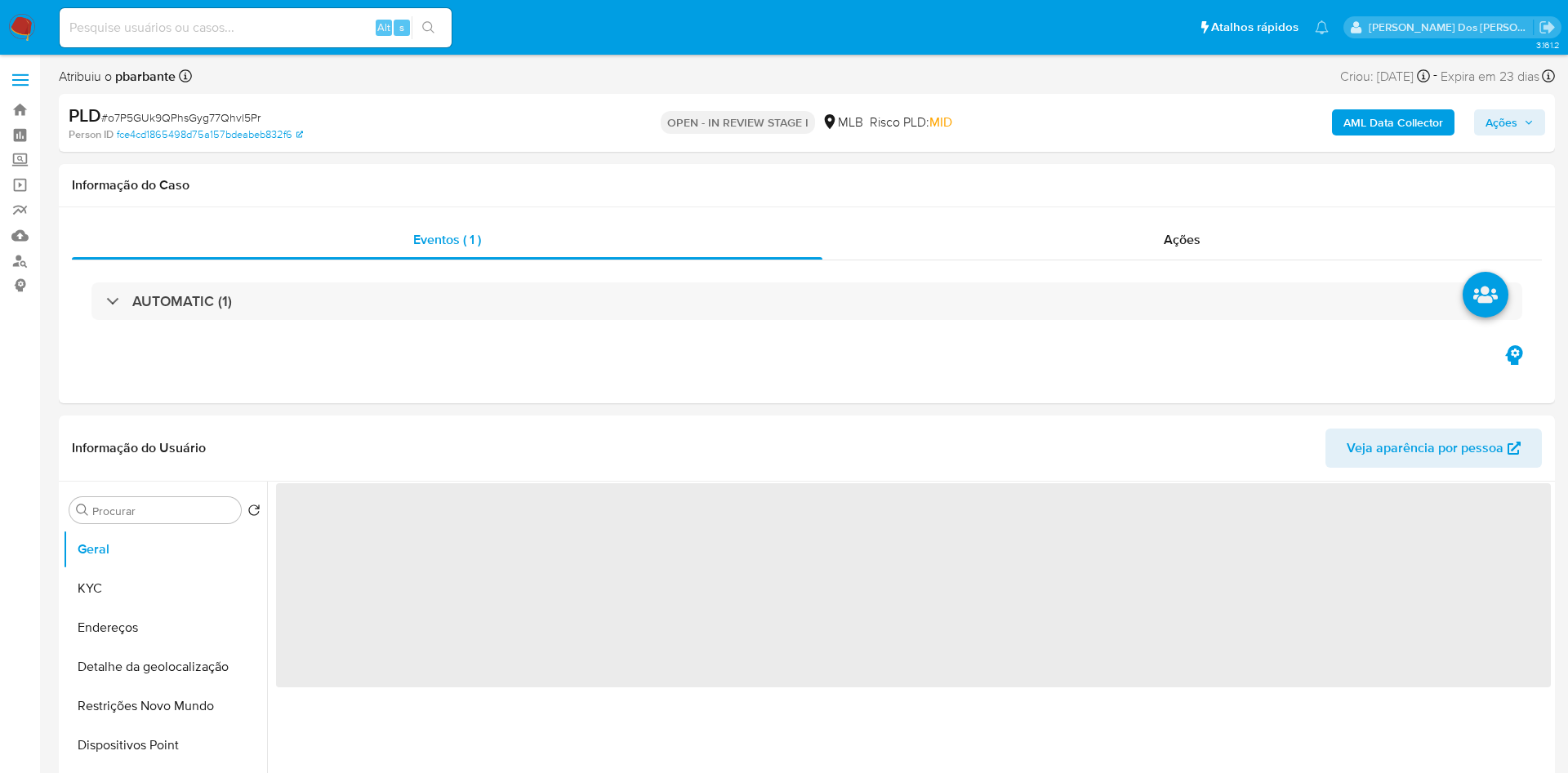
select select "10"
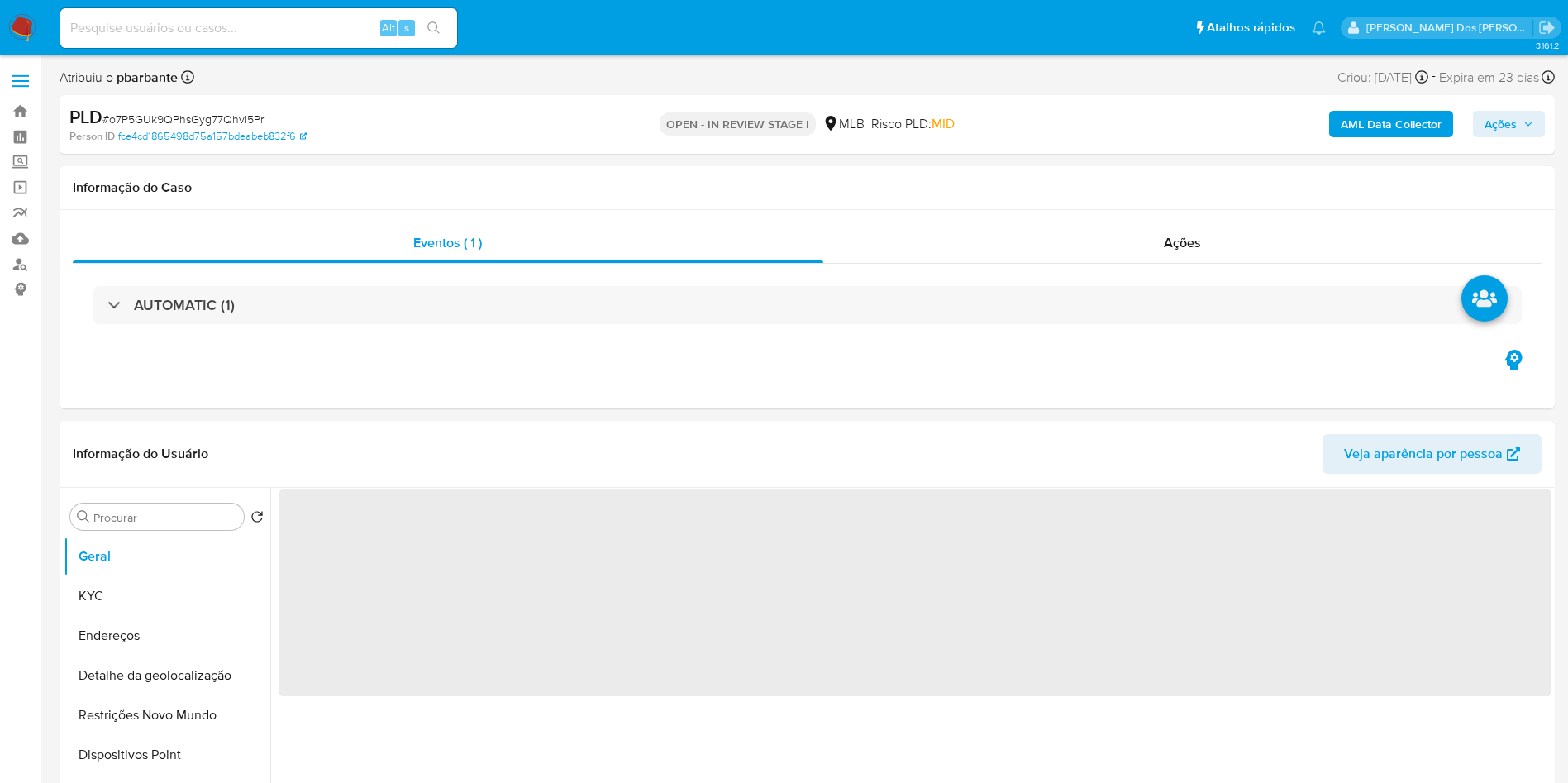
select select "10"
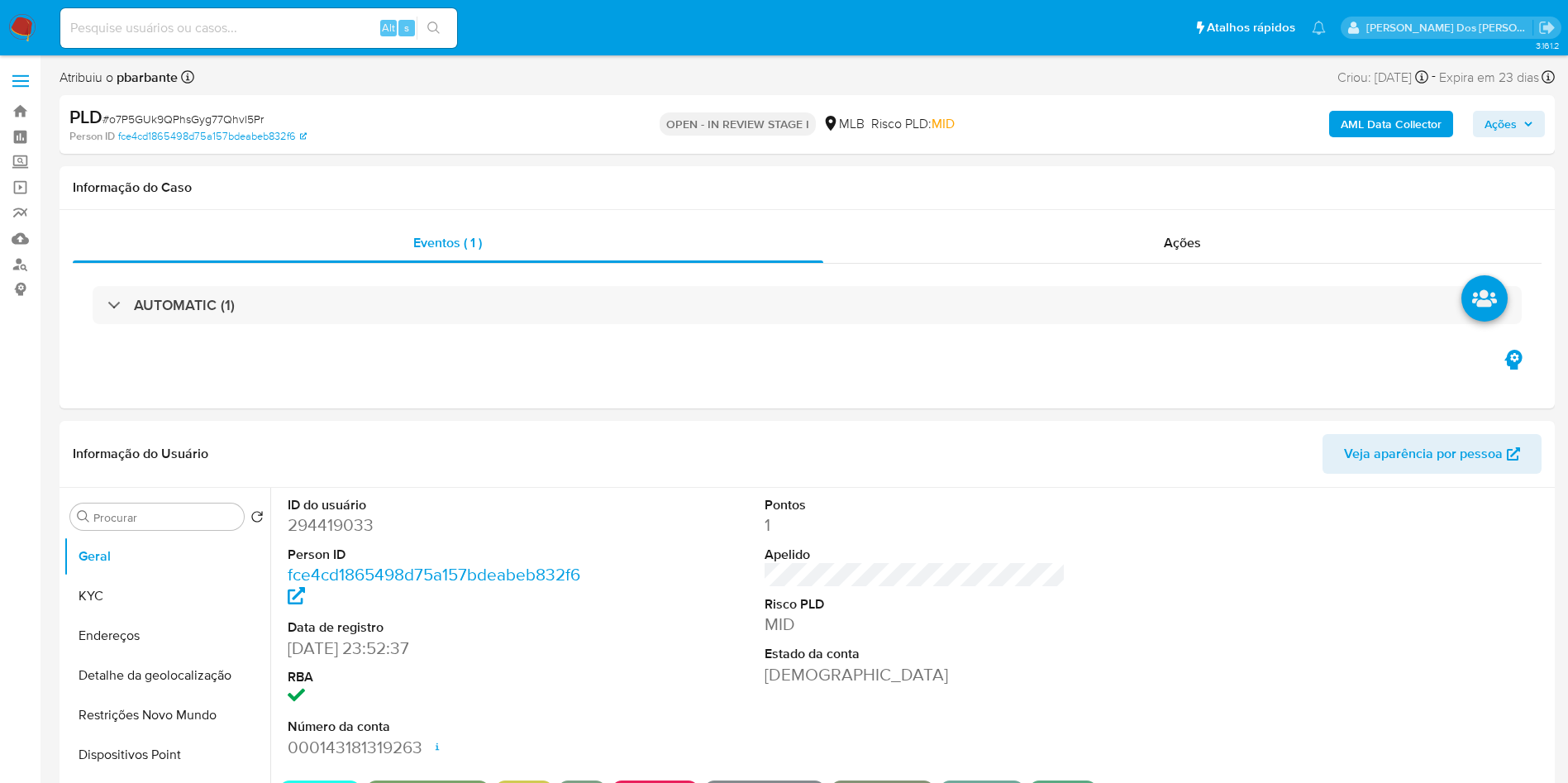
click at [240, 37] on input at bounding box center [258, 28] width 396 height 21
paste input "2451056661"
type input "2451056661"
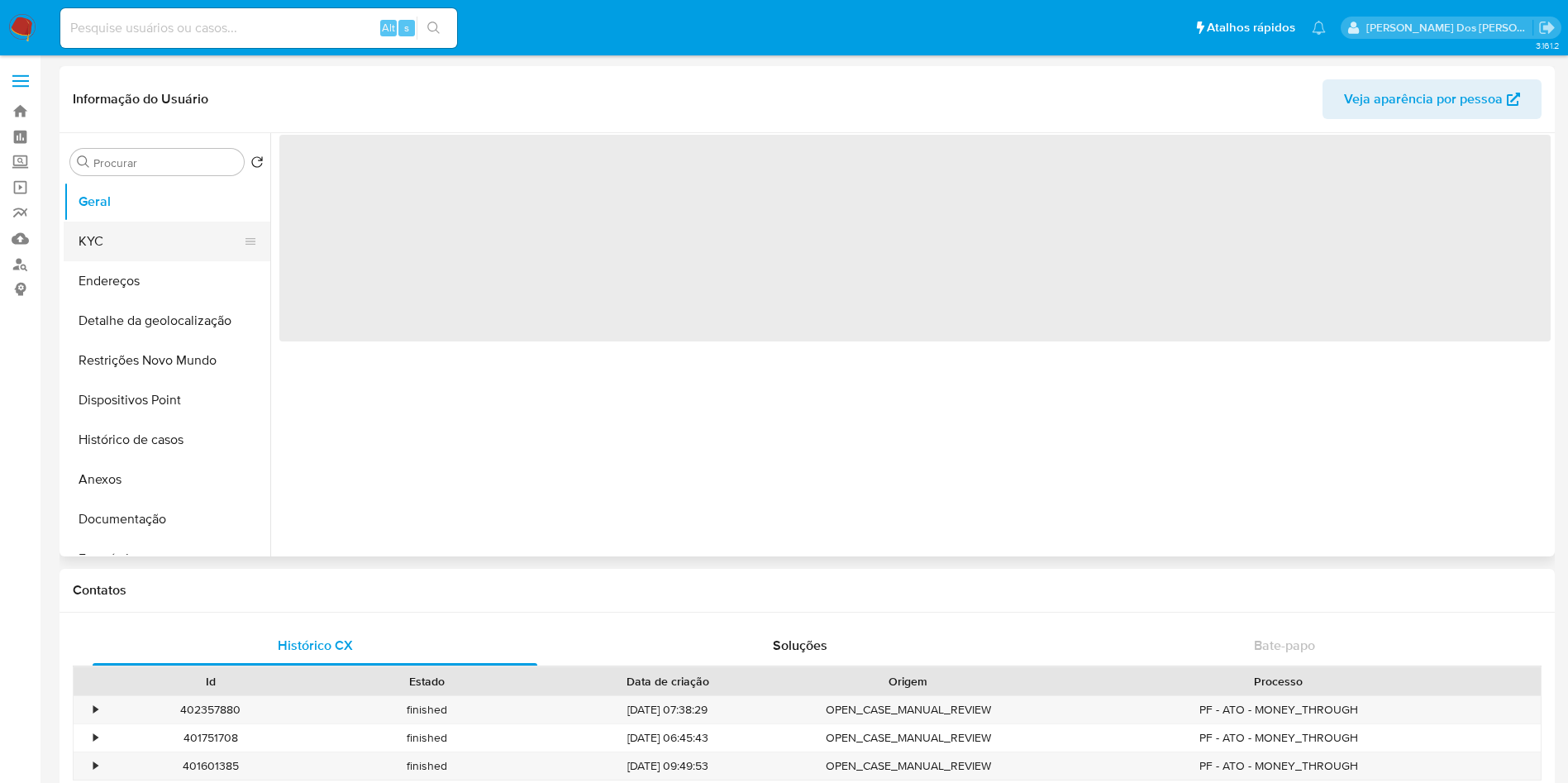
select select "10"
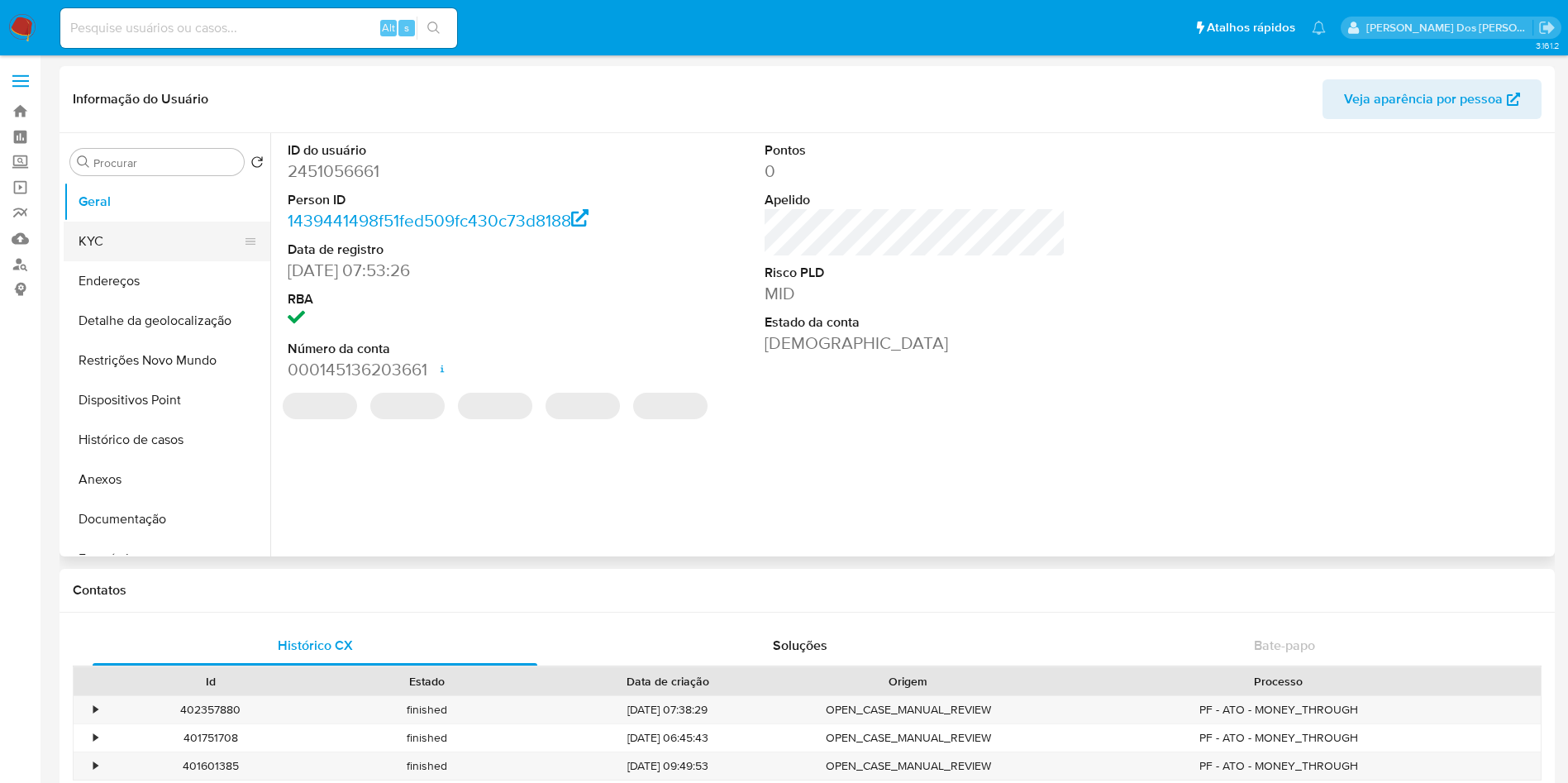
click at [147, 238] on button "KYC" at bounding box center [160, 241] width 193 height 40
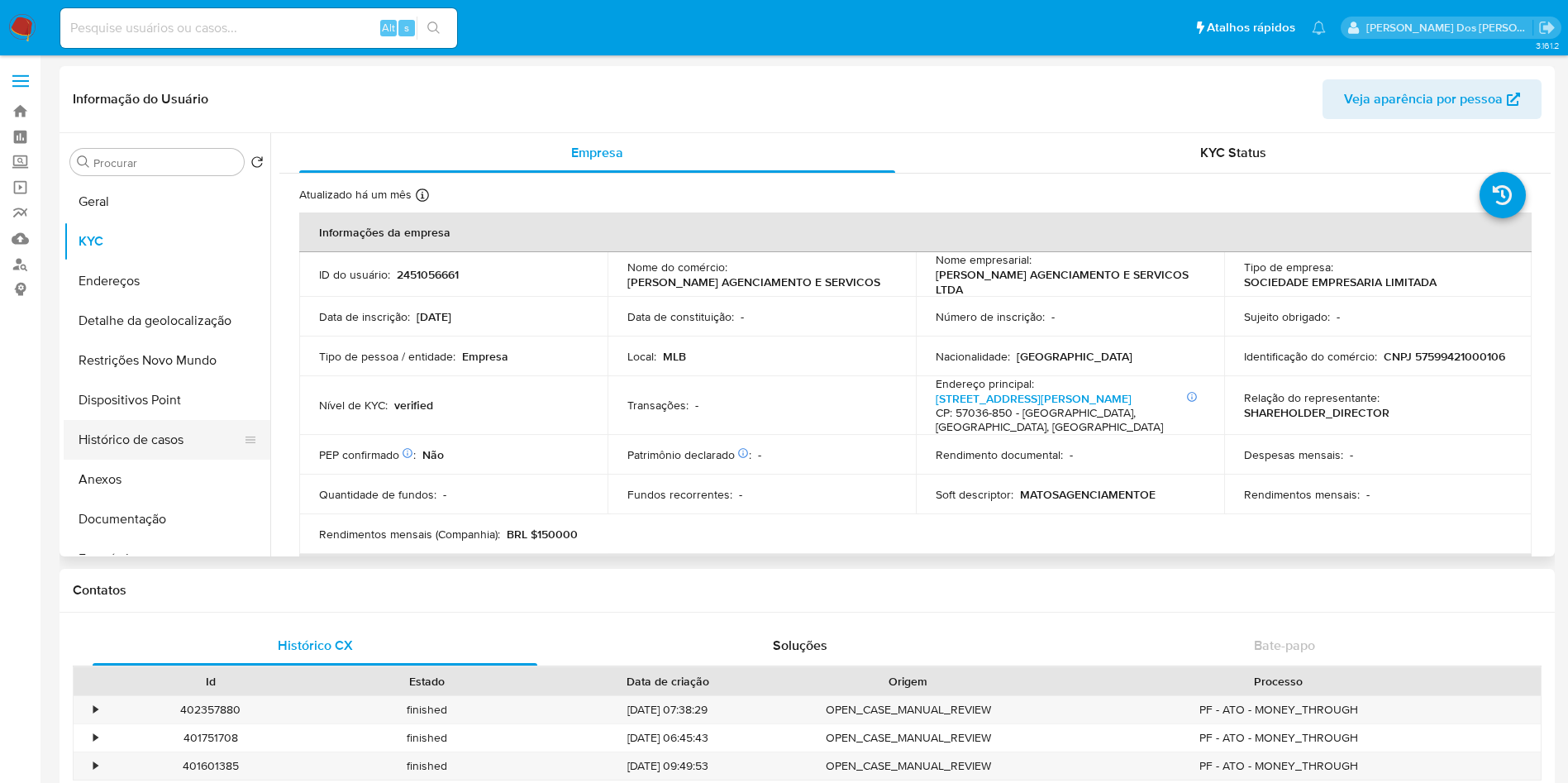
click at [151, 446] on button "Histórico de casos" at bounding box center [160, 440] width 193 height 40
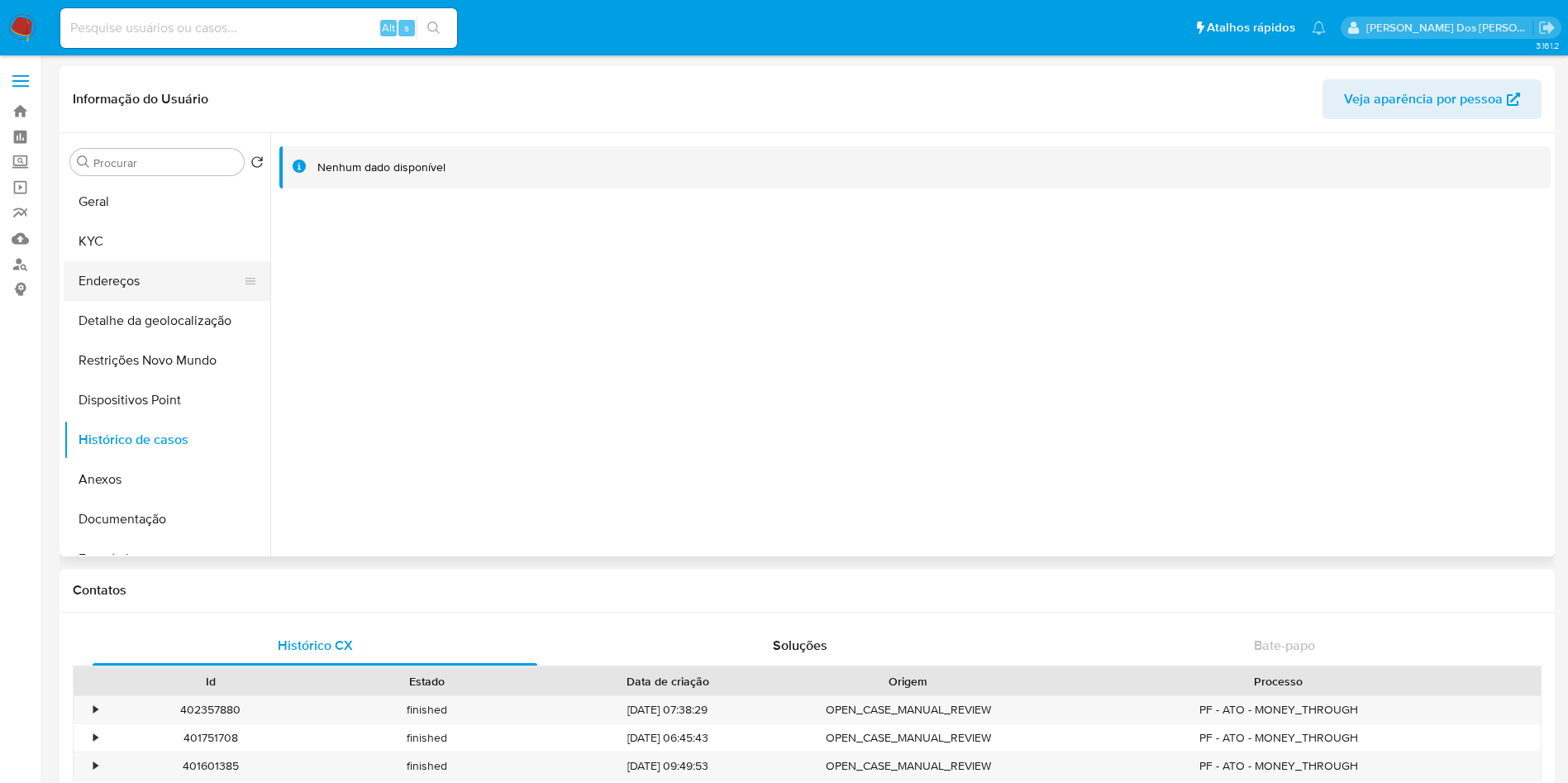
scroll to position [2, 0]
click at [156, 208] on button "Geral" at bounding box center [160, 200] width 193 height 40
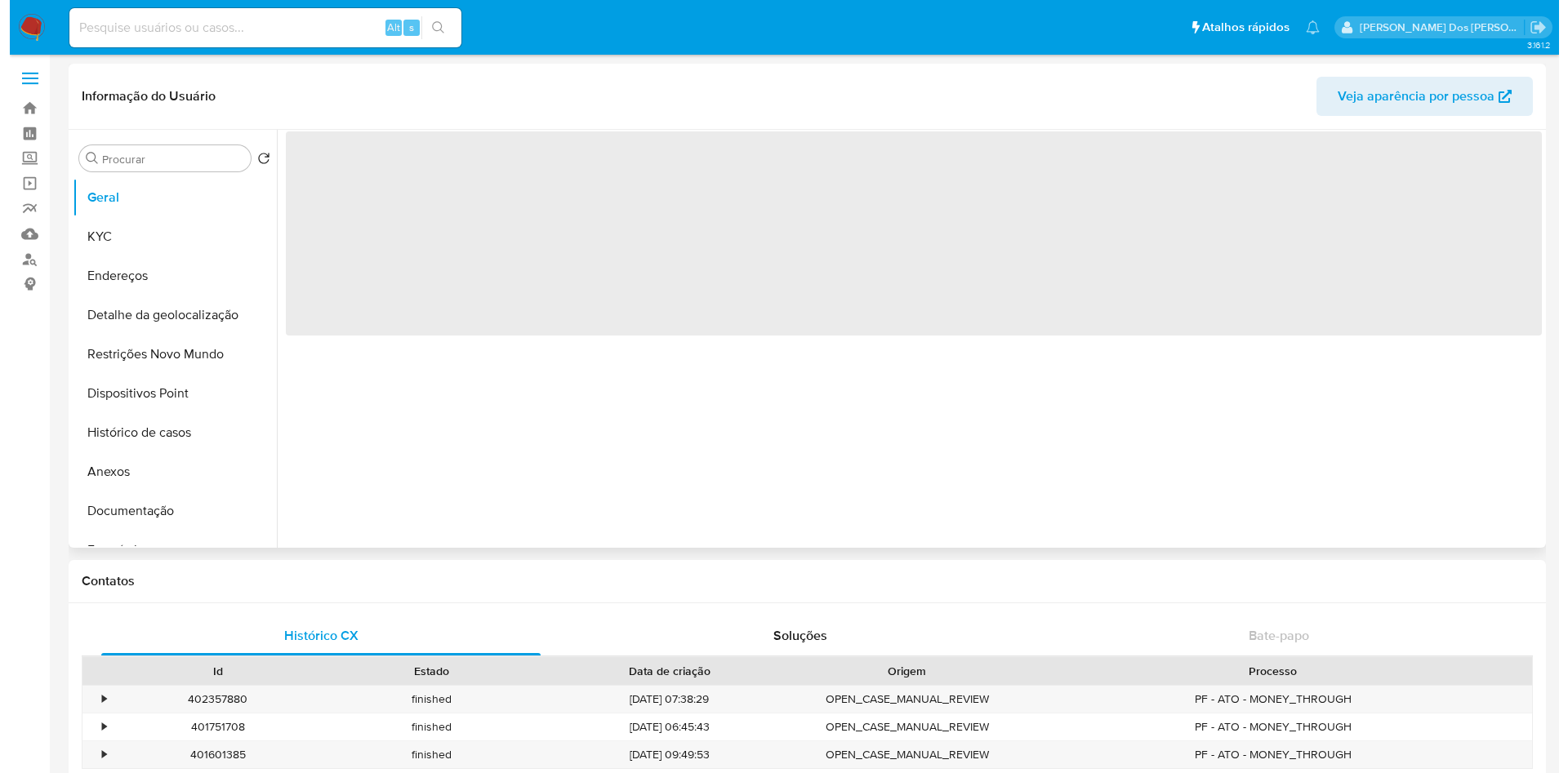
scroll to position [0, 0]
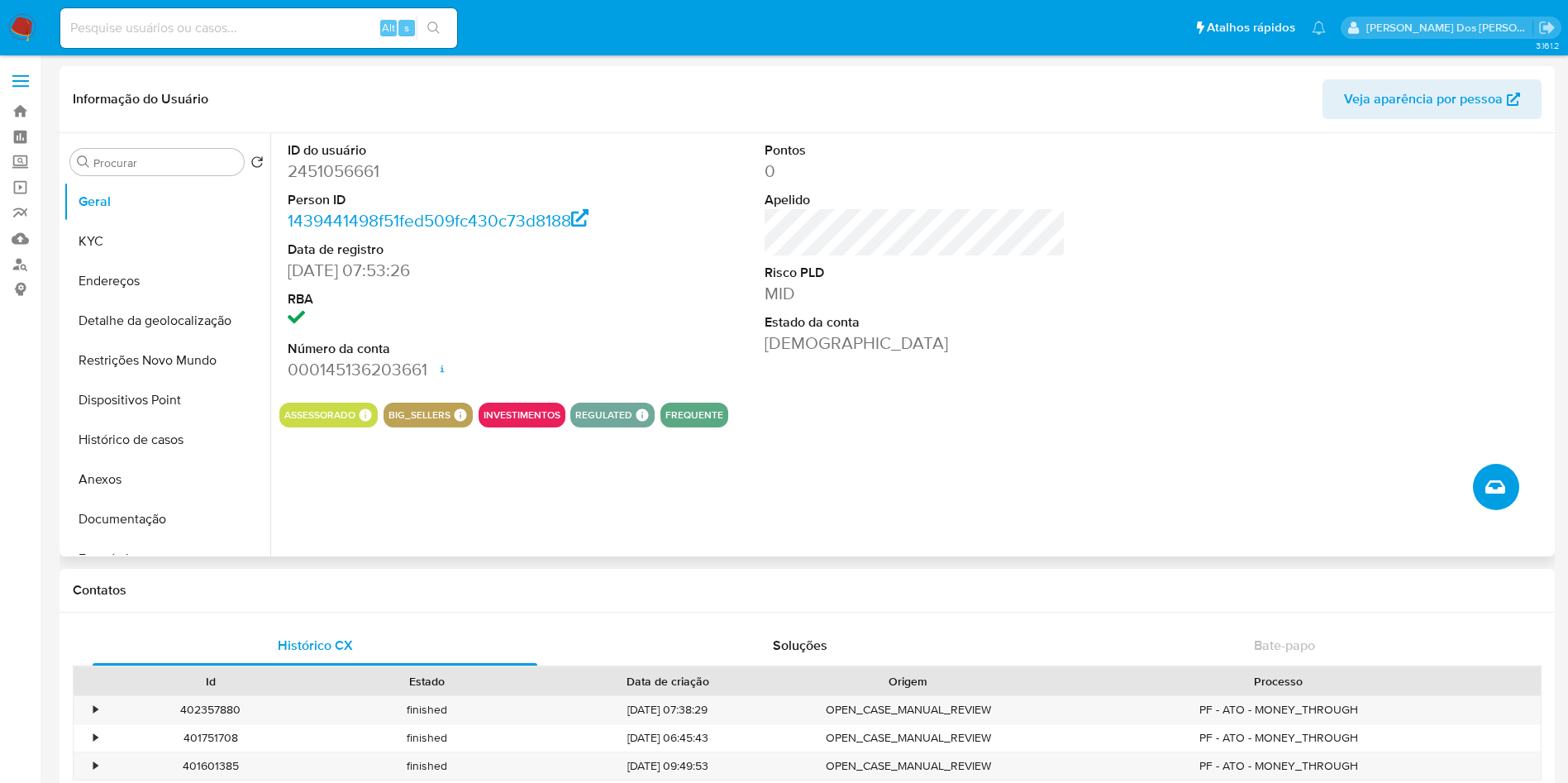
click at [1494, 511] on button "Criar caso manual" at bounding box center [1496, 487] width 46 height 46
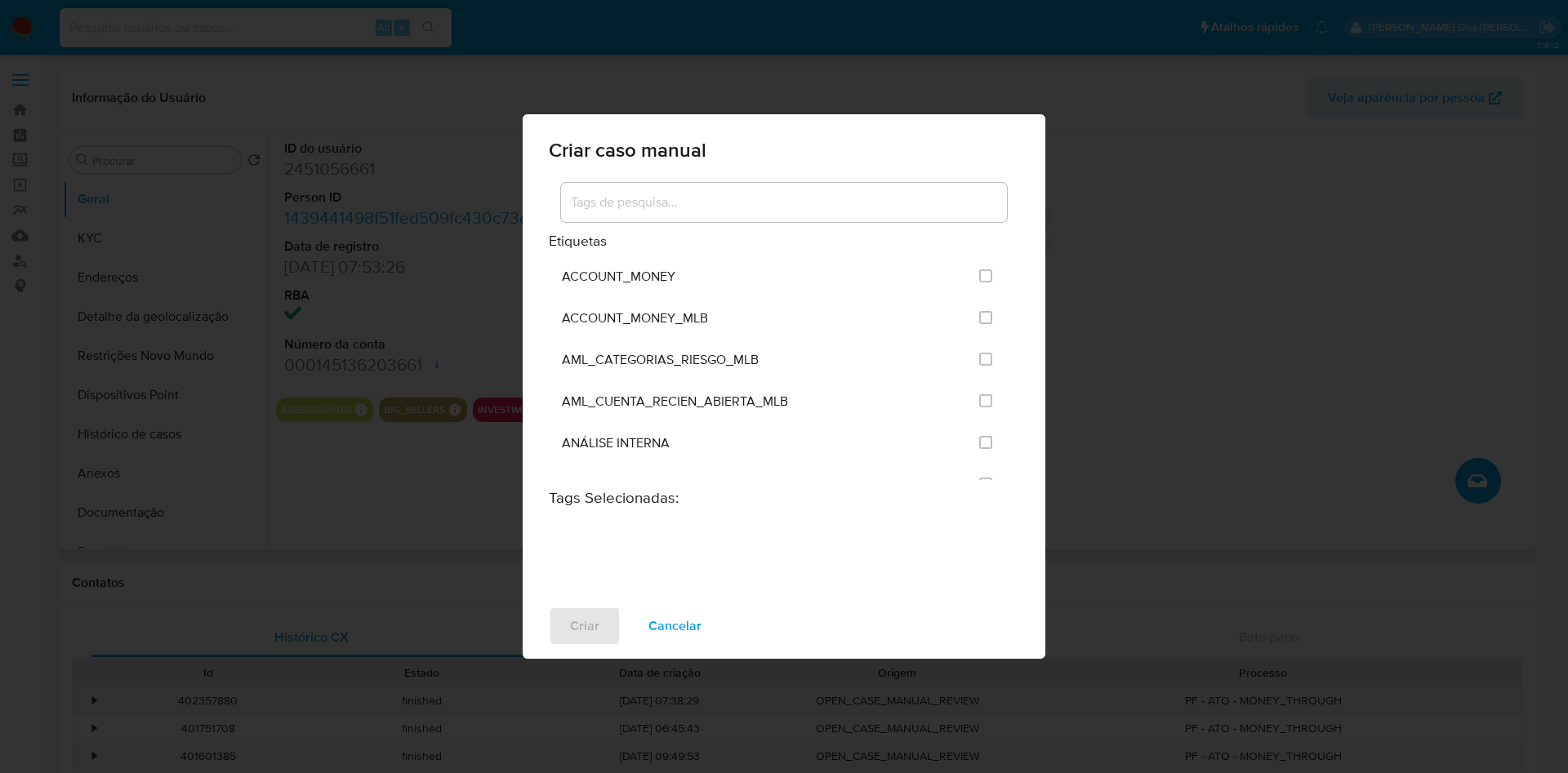
click at [755, 154] on div "Criar caso manual" at bounding box center [783, 147] width 522 height 65
click at [750, 183] on div at bounding box center [783, 202] width 446 height 39
click at [733, 192] on input at bounding box center [783, 202] width 446 height 21
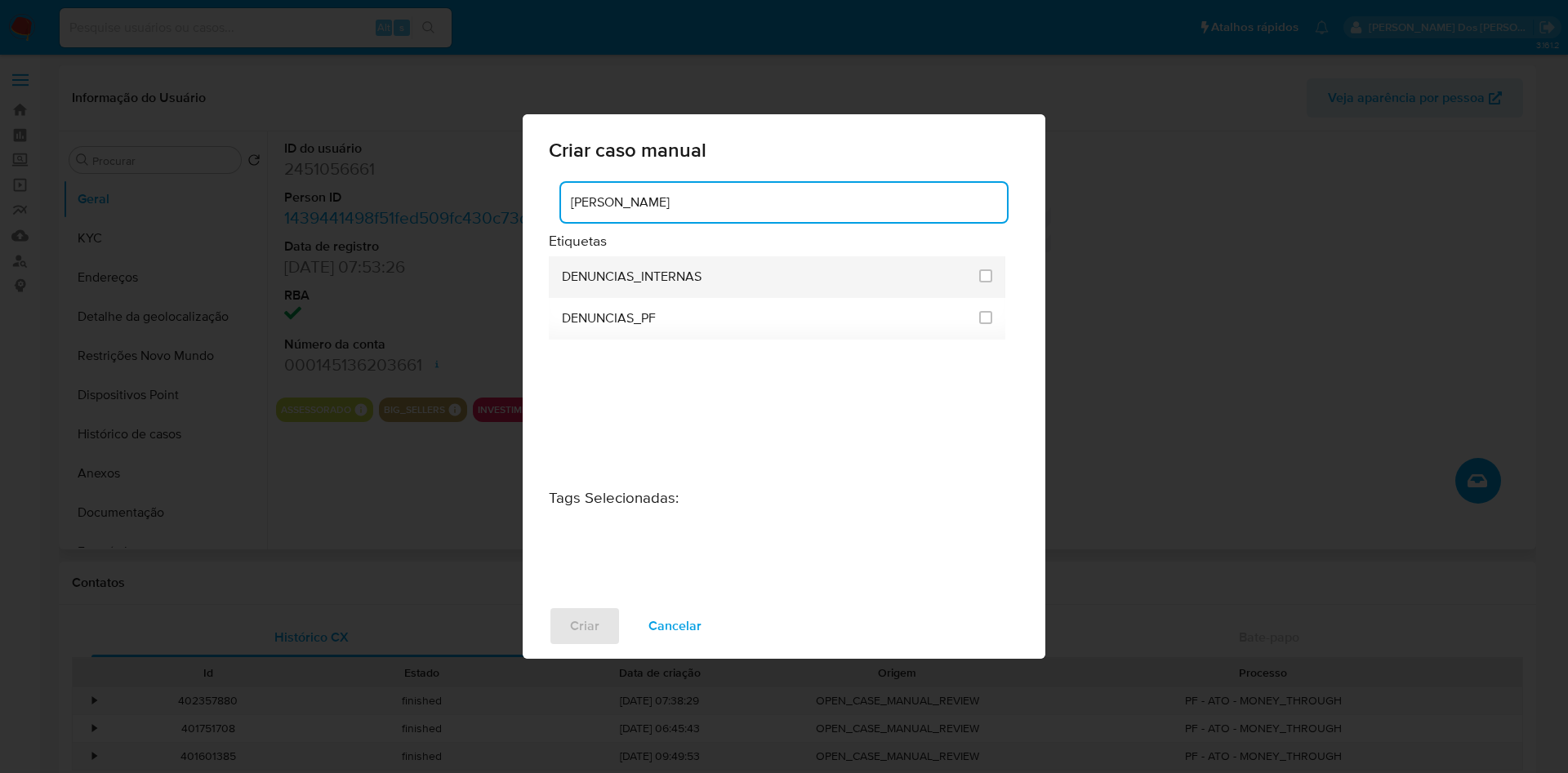
type input "DENU"
click at [664, 269] on span "DENUNCIAS_INTERNAS" at bounding box center [631, 277] width 140 height 16
click at [992, 270] on input "1967" at bounding box center [986, 276] width 13 height 13
checkbox input "true"
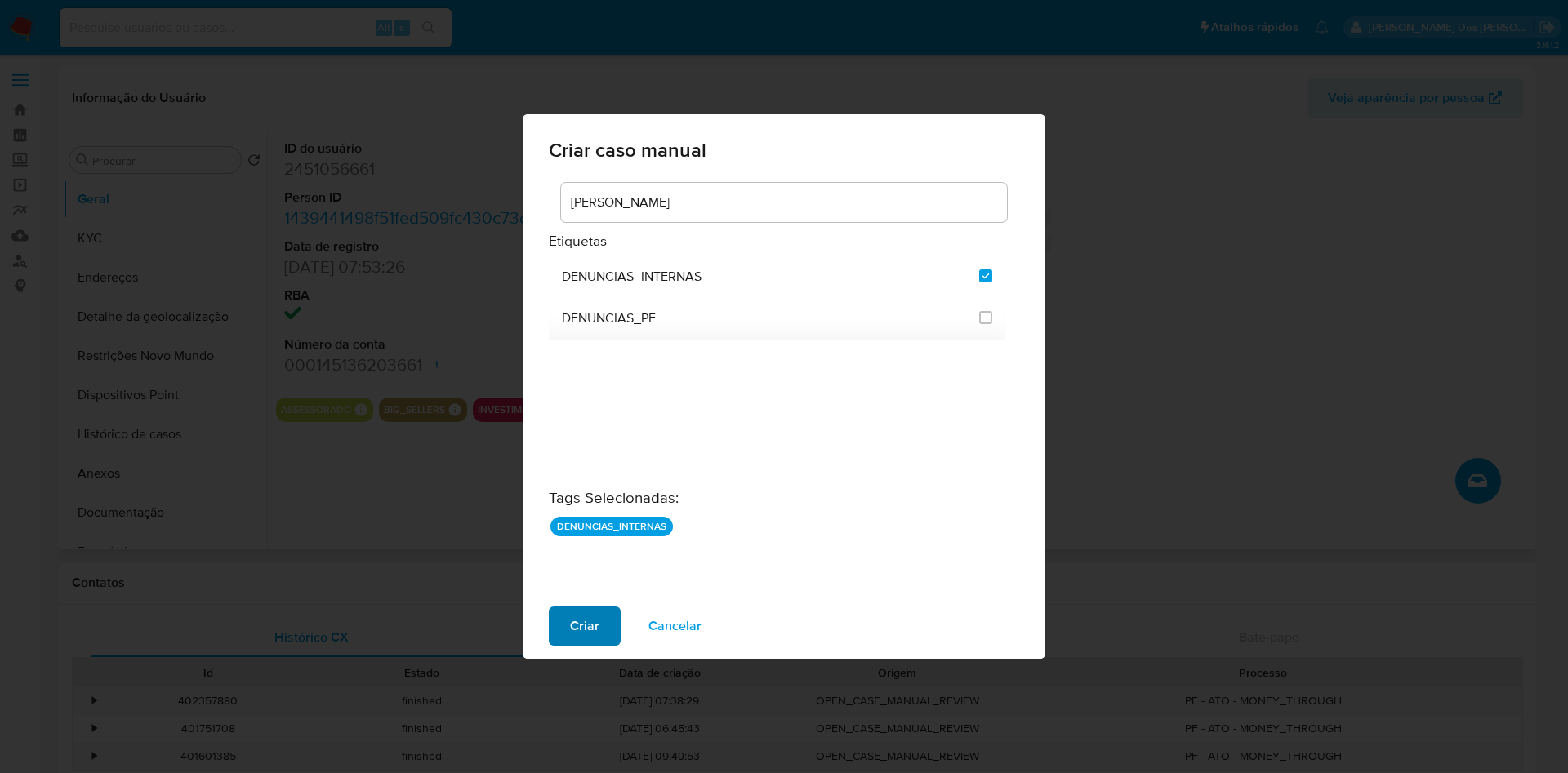
click at [570, 644] on span "Criar" at bounding box center [584, 627] width 29 height 36
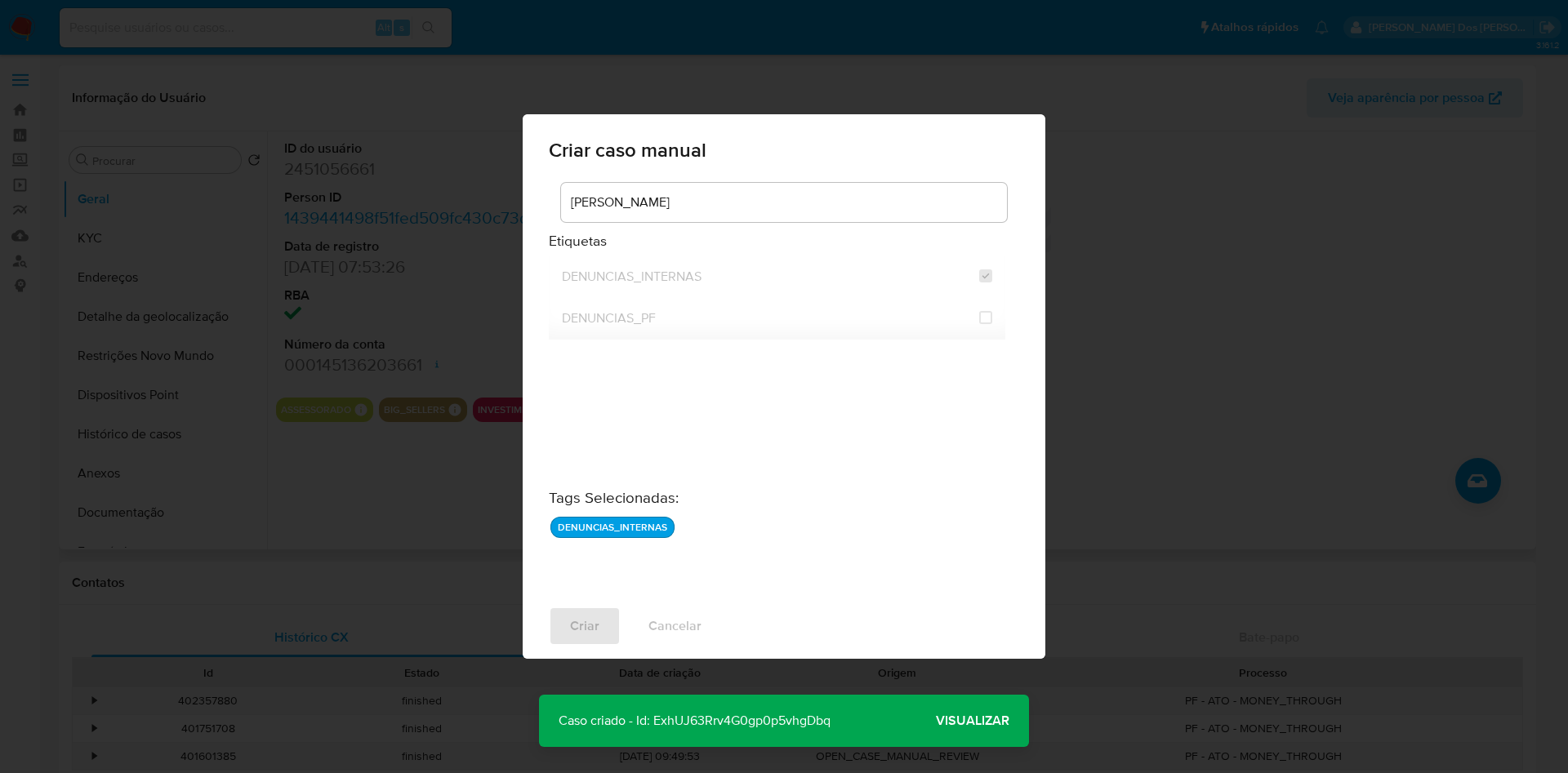
click at [957, 721] on span "Visualizar" at bounding box center [972, 721] width 74 height 0
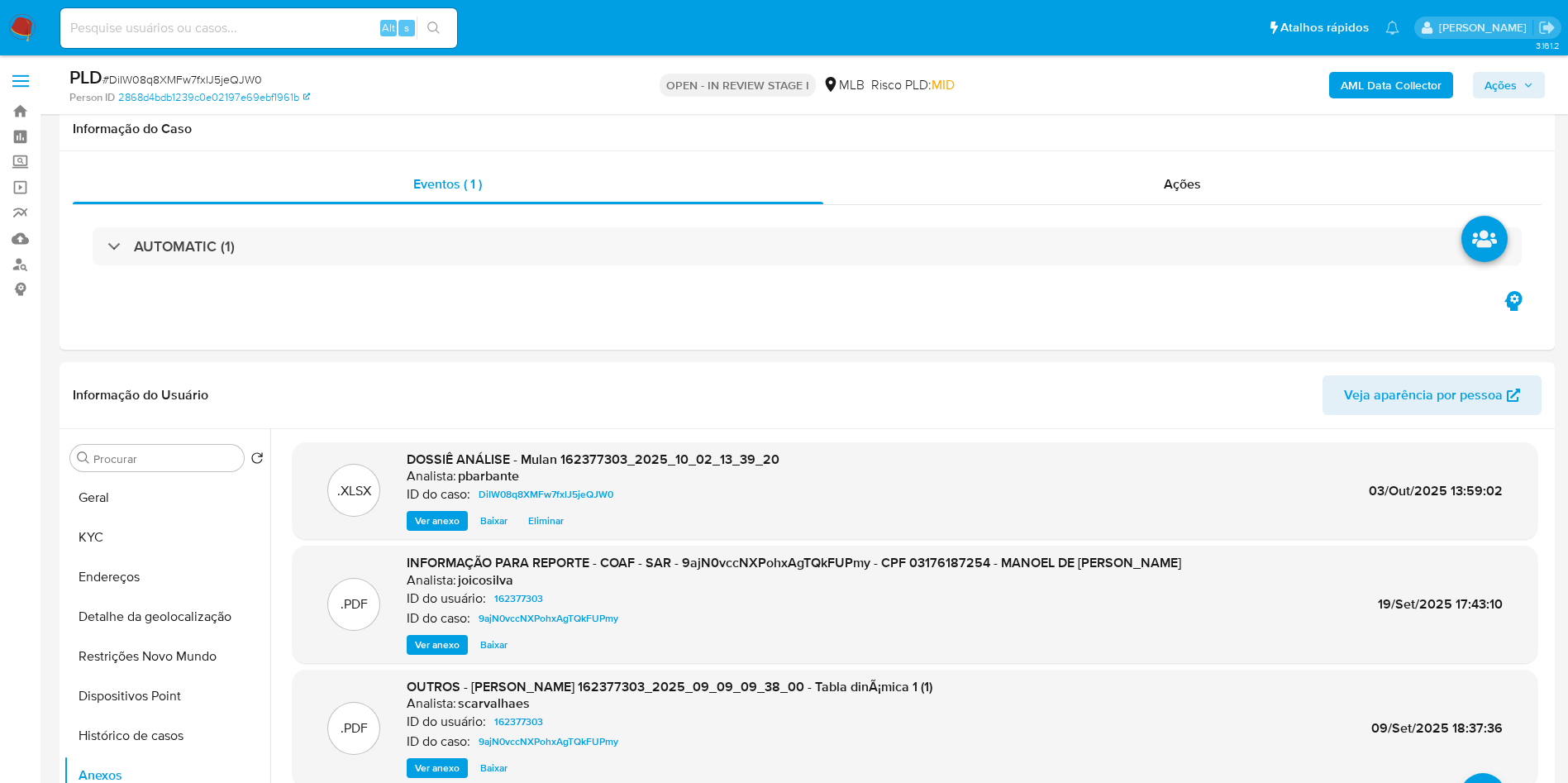
select select "10"
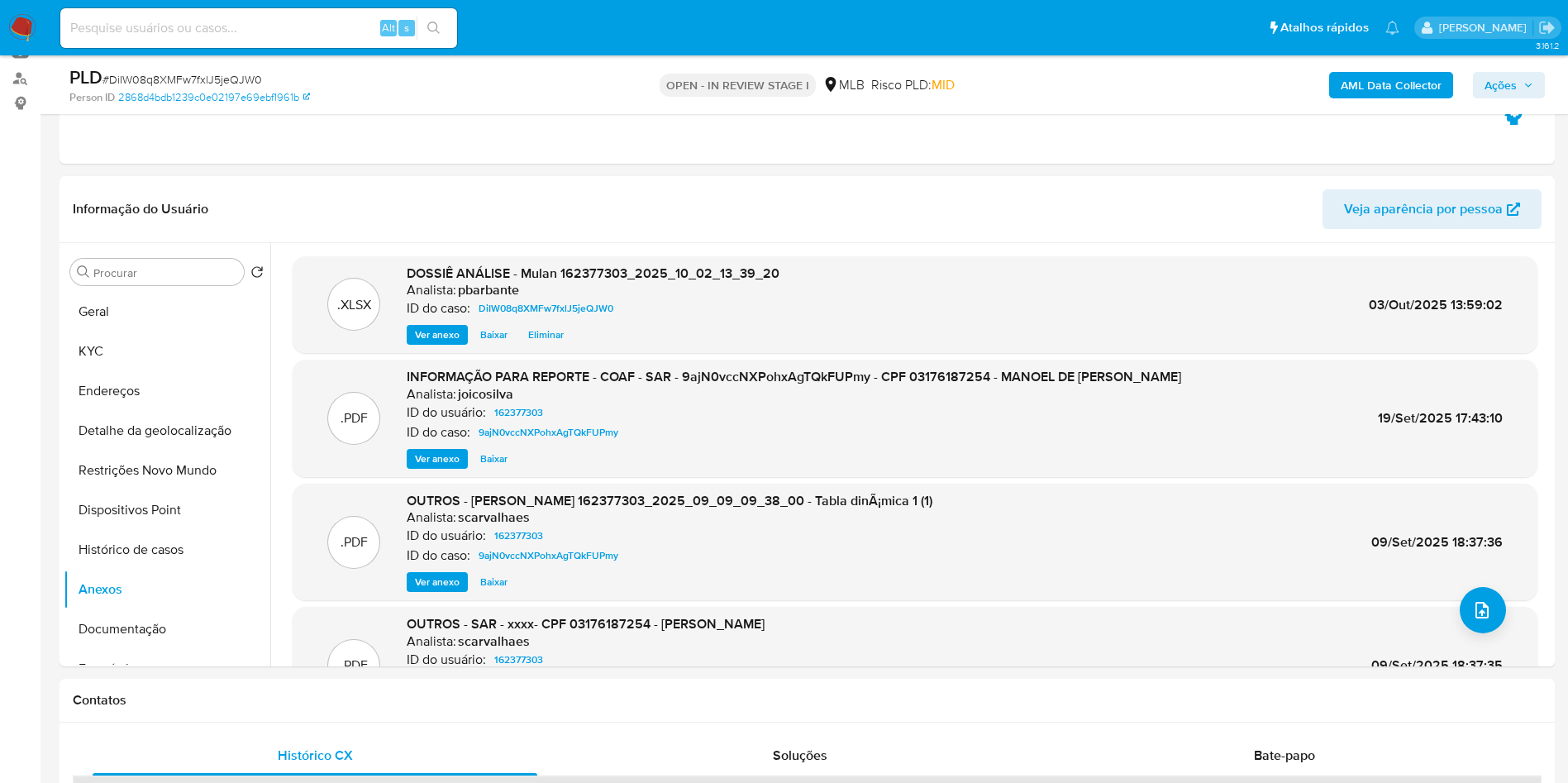
click at [1537, 81] on button "Ações" at bounding box center [1509, 85] width 72 height 27
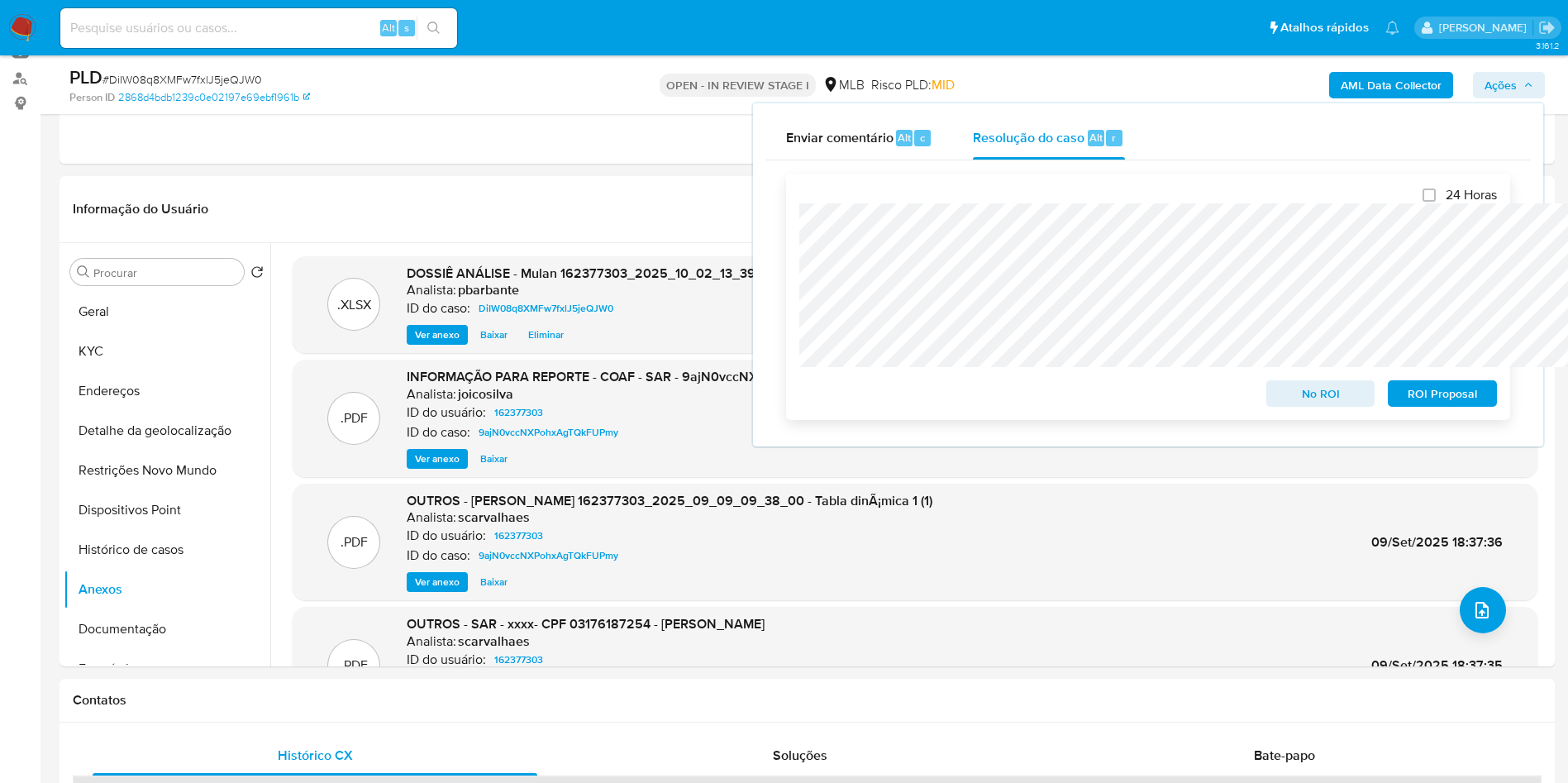
click at [1327, 395] on span "No ROI" at bounding box center [1321, 393] width 86 height 23
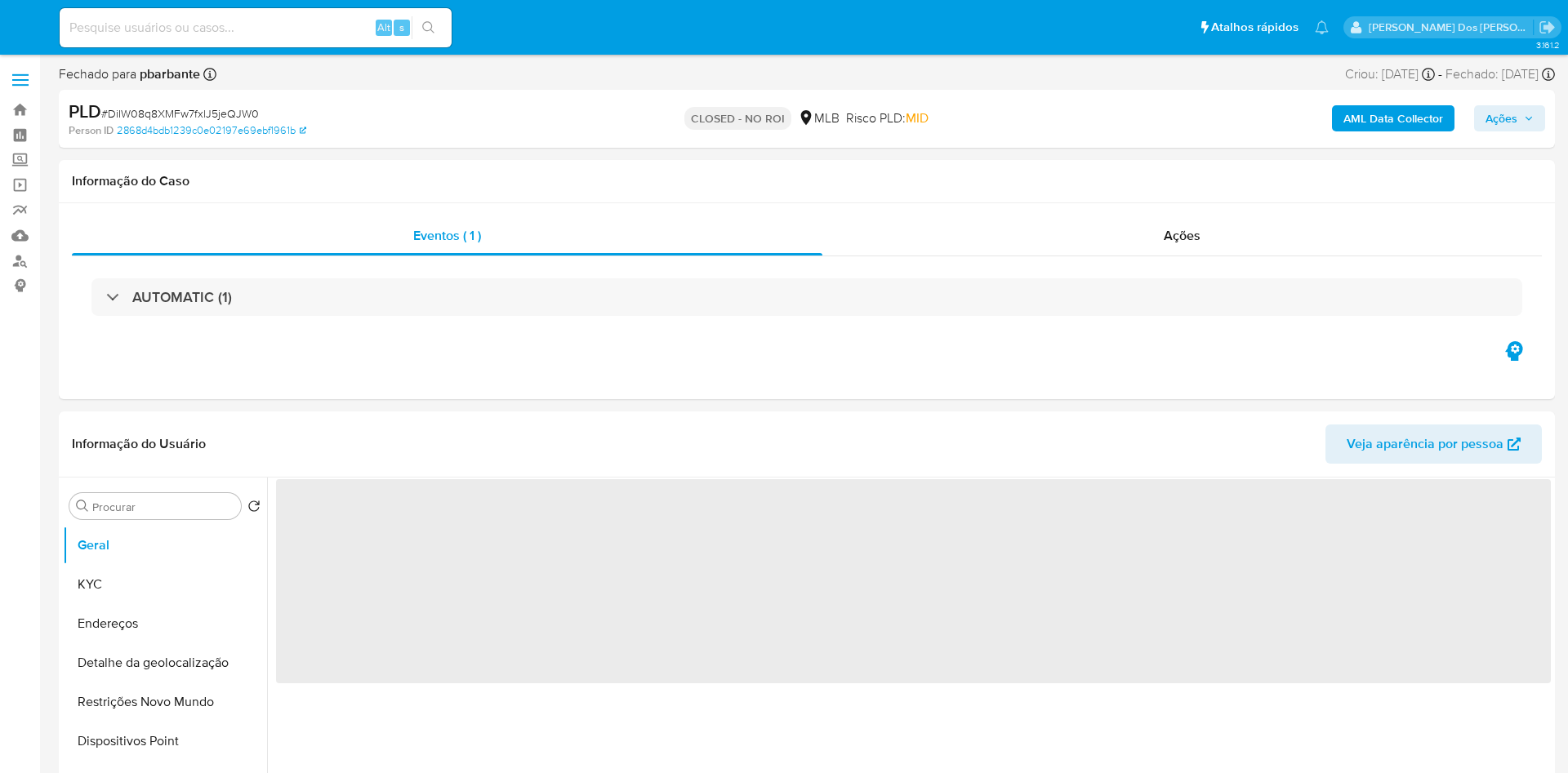
select select "10"
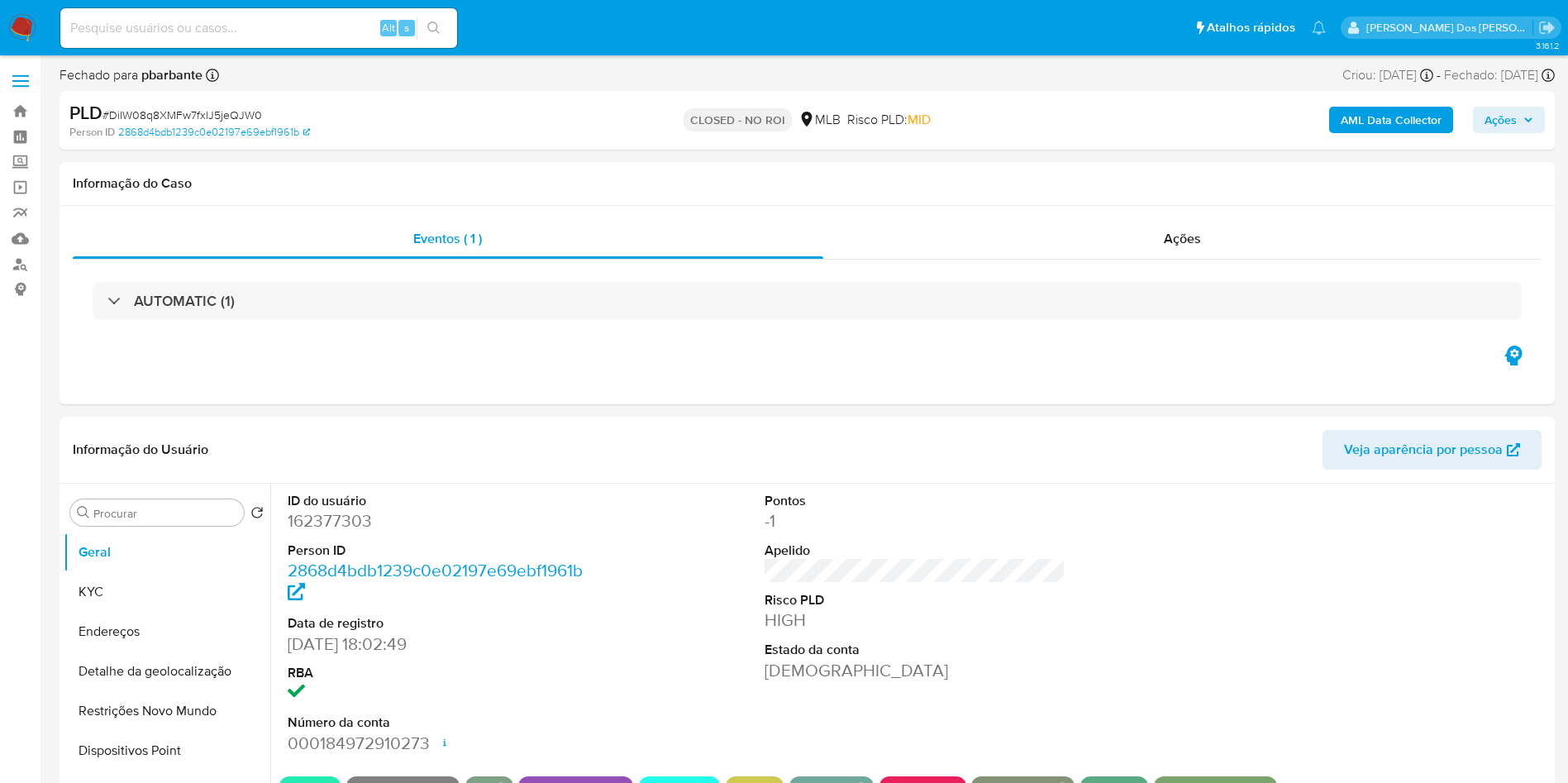
click at [343, 31] on input at bounding box center [258, 28] width 396 height 21
paste input "NsRDw9Og4GfW9vwPUgy1Qpbi"
type input "NsRDw9Og4GfW9vwPUgy1Qpbi"
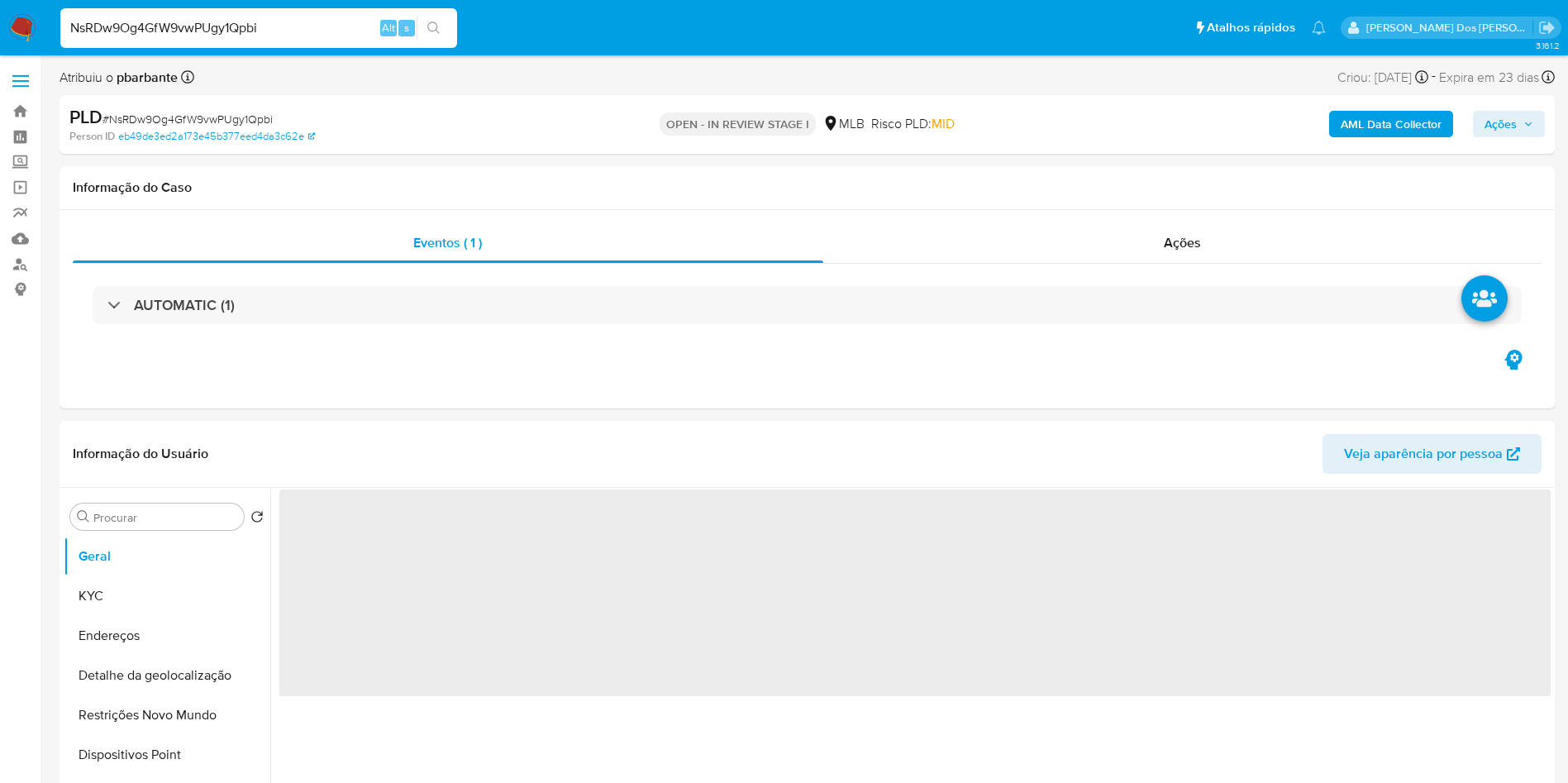
select select "10"
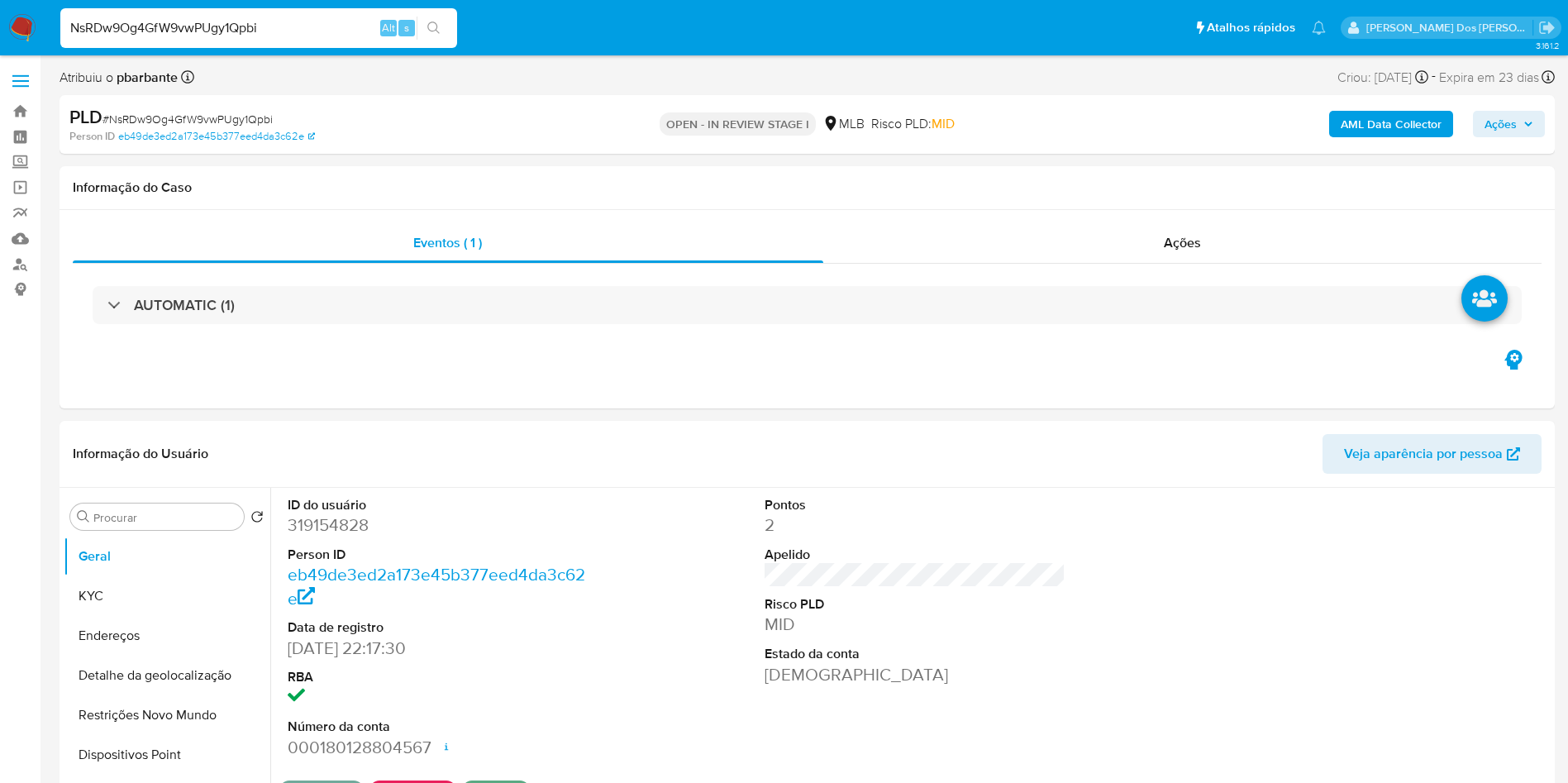
click at [1512, 122] on span "Ações" at bounding box center [1500, 123] width 32 height 27
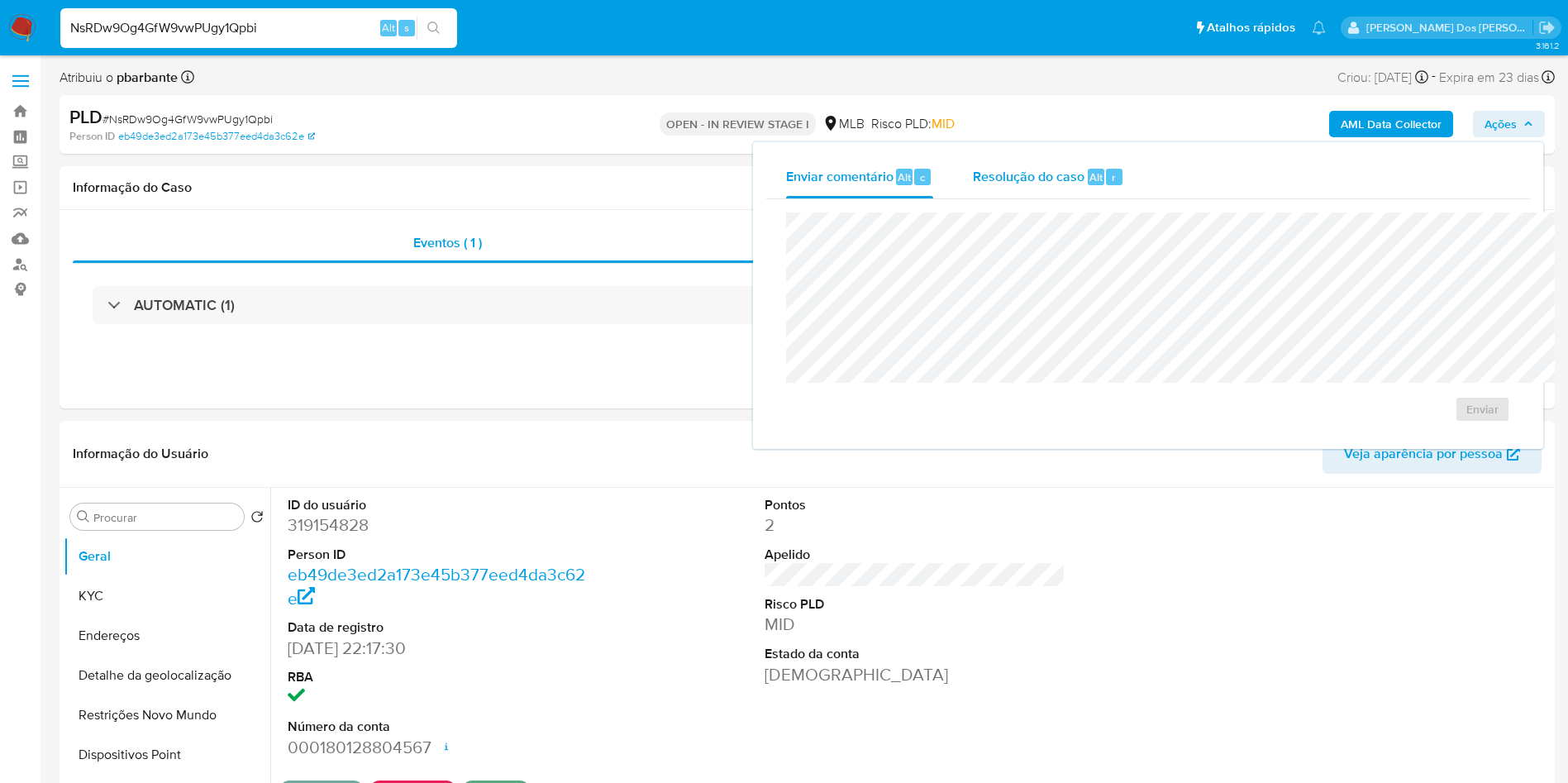
click at [984, 177] on div "Resolução do caso Alt r" at bounding box center [1048, 177] width 151 height 43
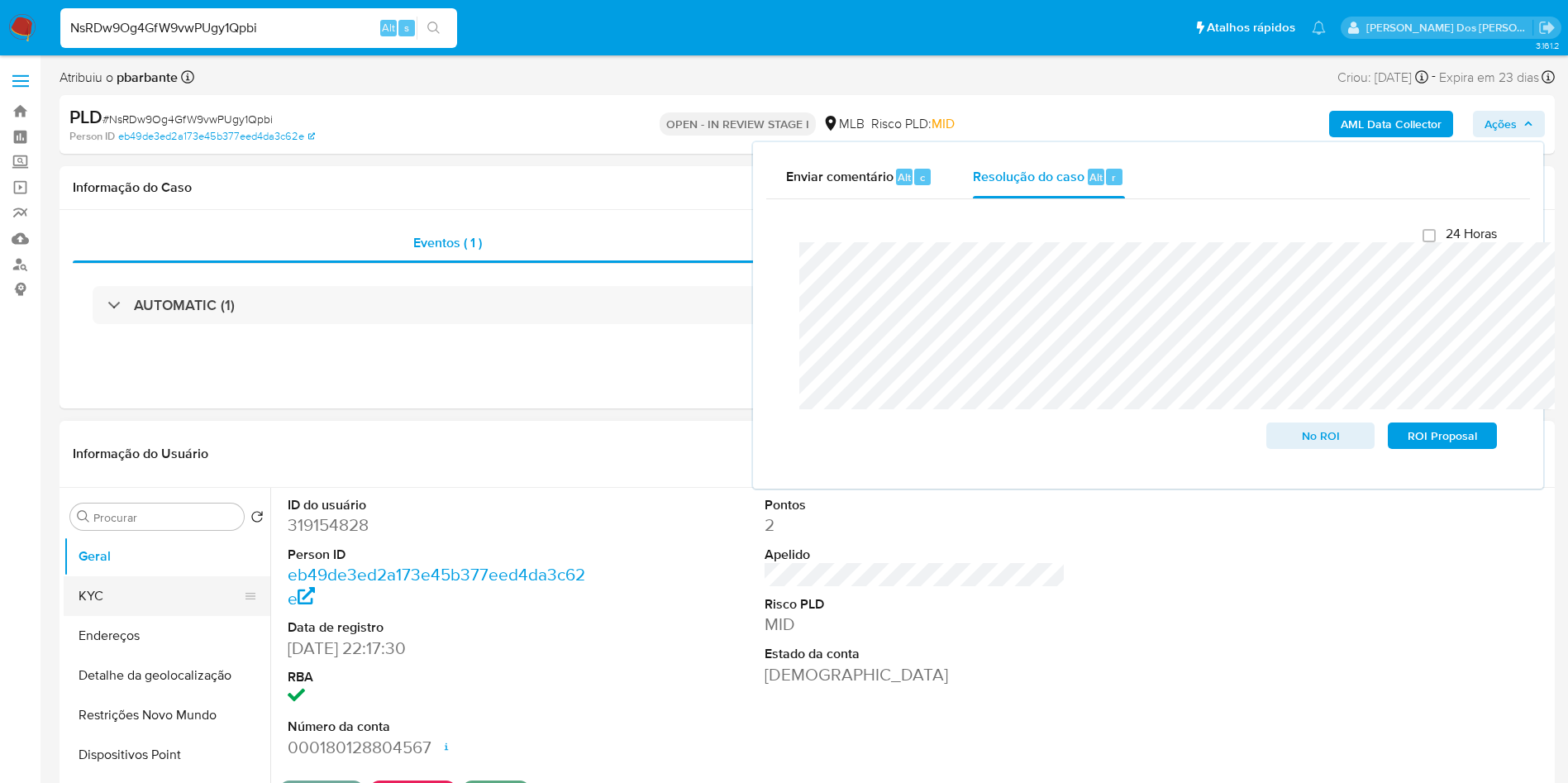
click at [143, 616] on button "KYC" at bounding box center [160, 595] width 193 height 40
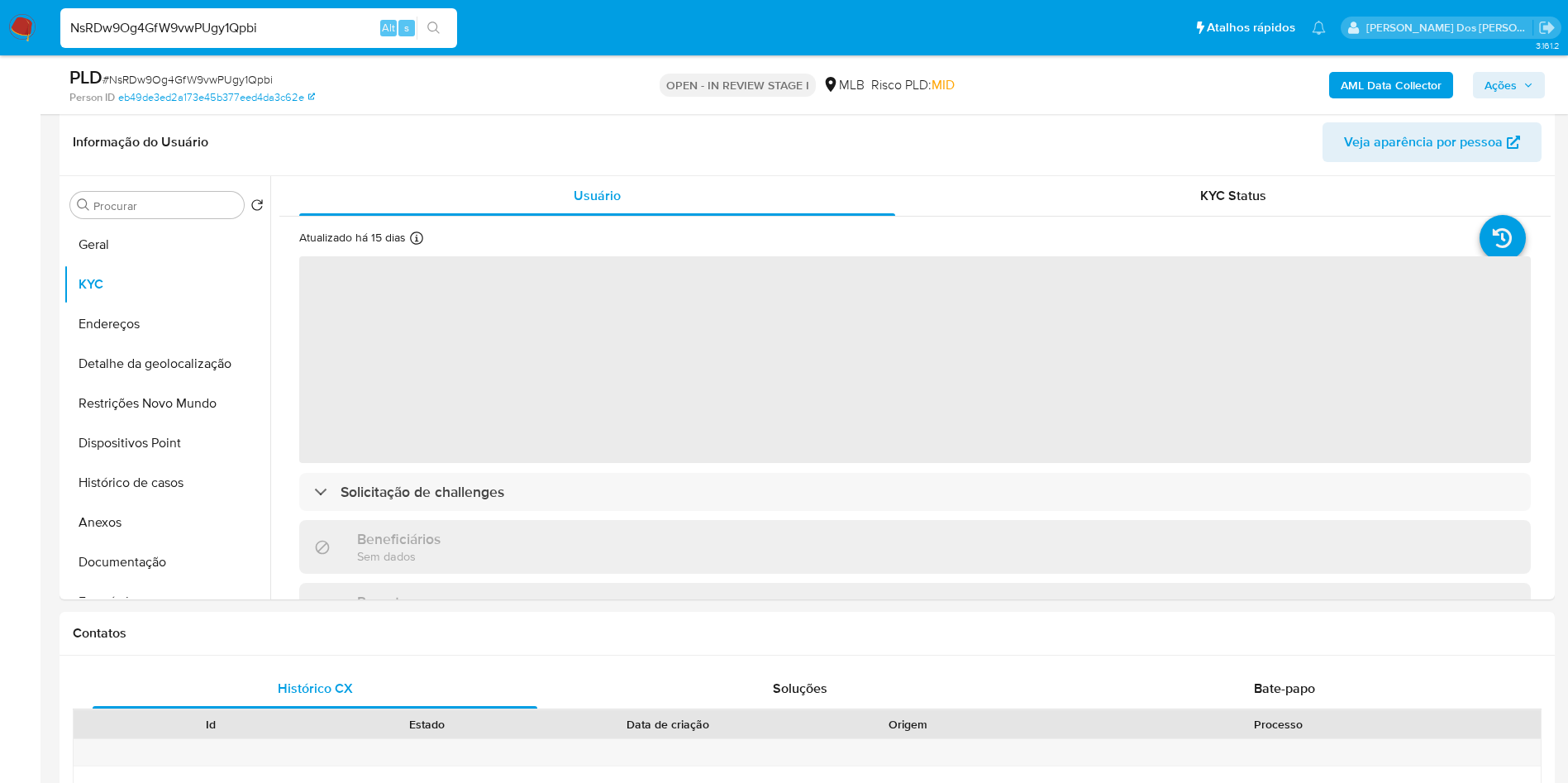
scroll to position [252, 0]
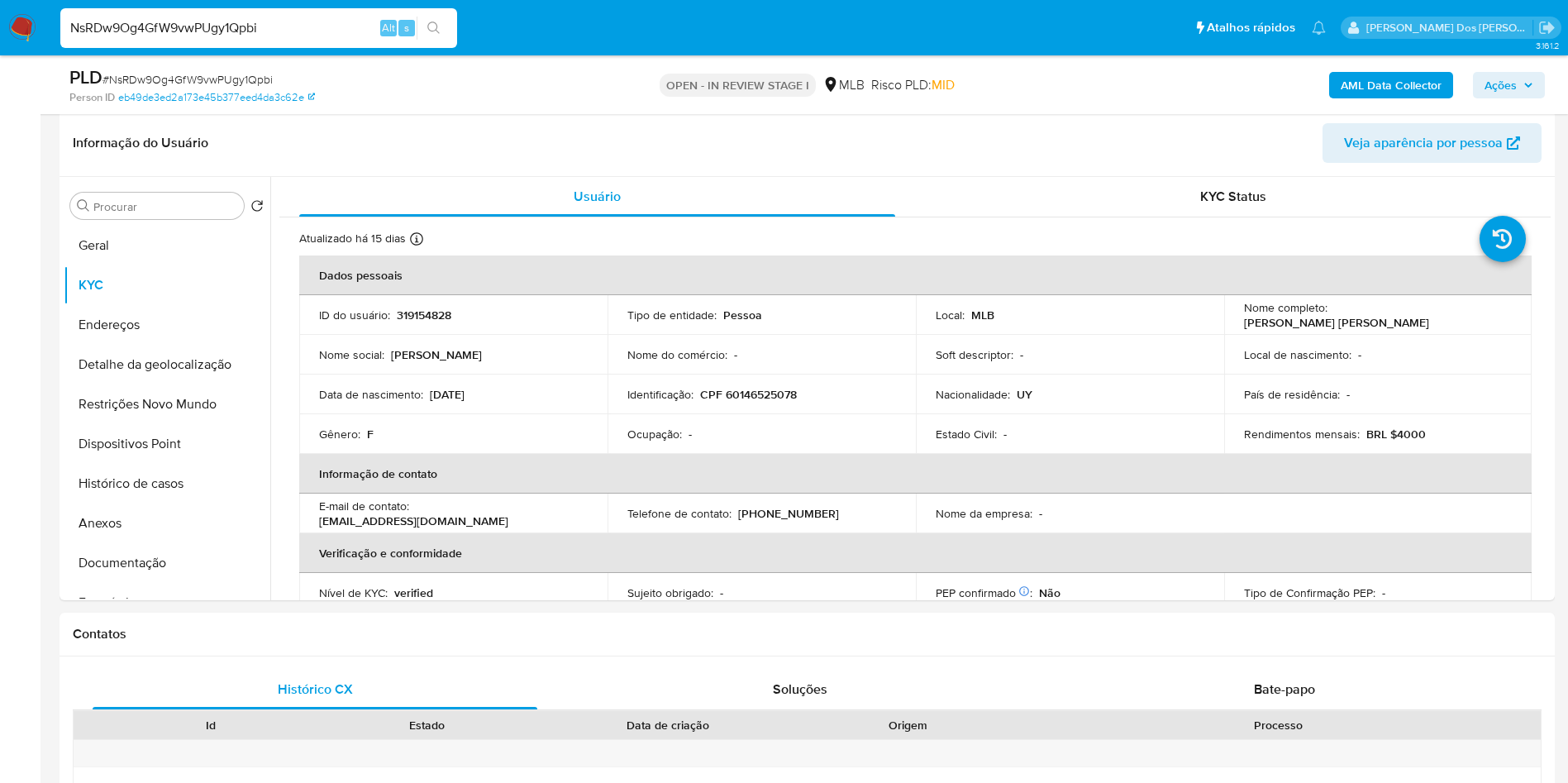
click at [1533, 96] on button "Ações" at bounding box center [1509, 85] width 72 height 27
click at [1528, 80] on icon "button" at bounding box center [1528, 85] width 10 height 10
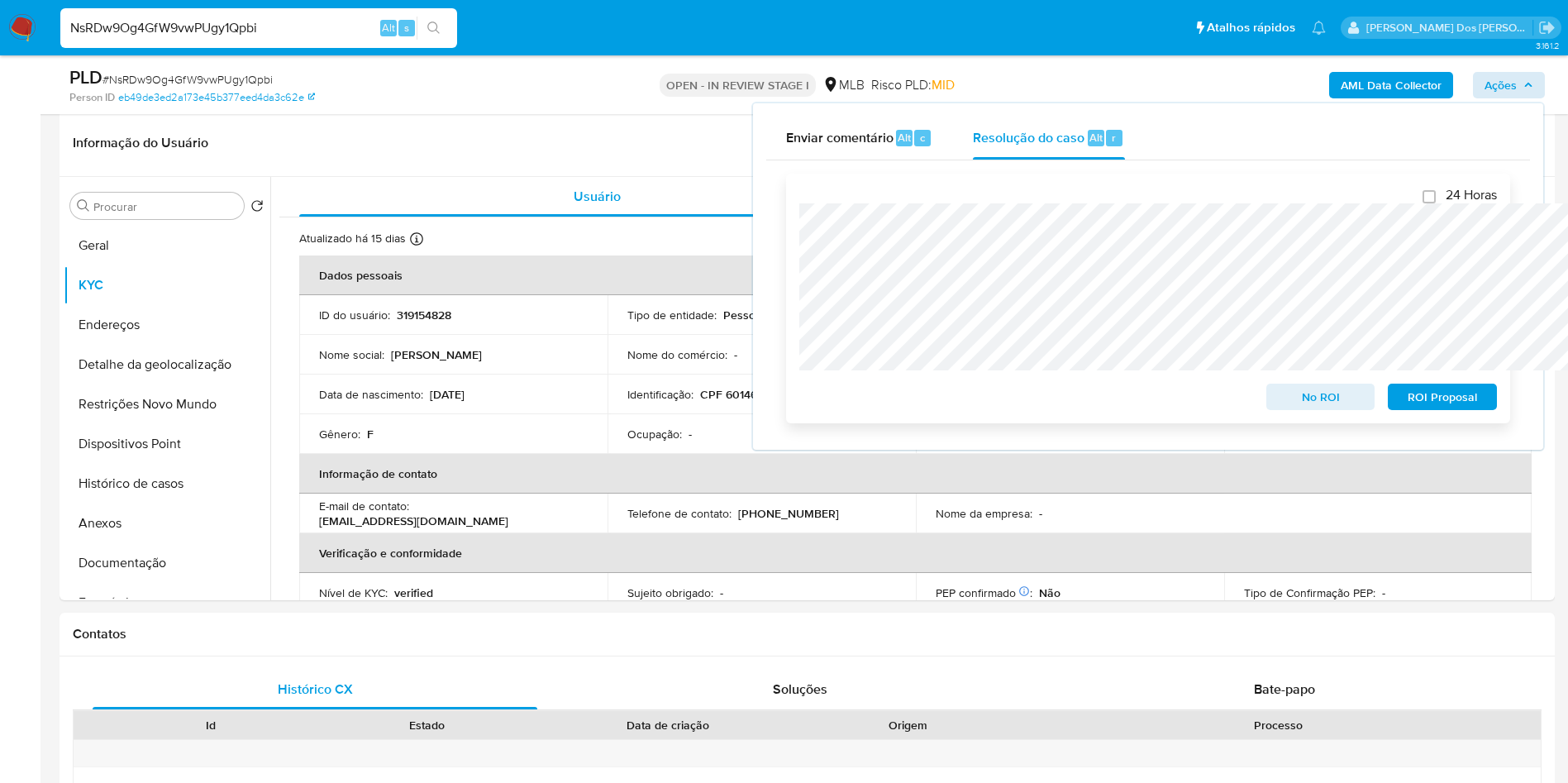
click at [1466, 394] on span "ROI Proposal" at bounding box center [1442, 397] width 86 height 23
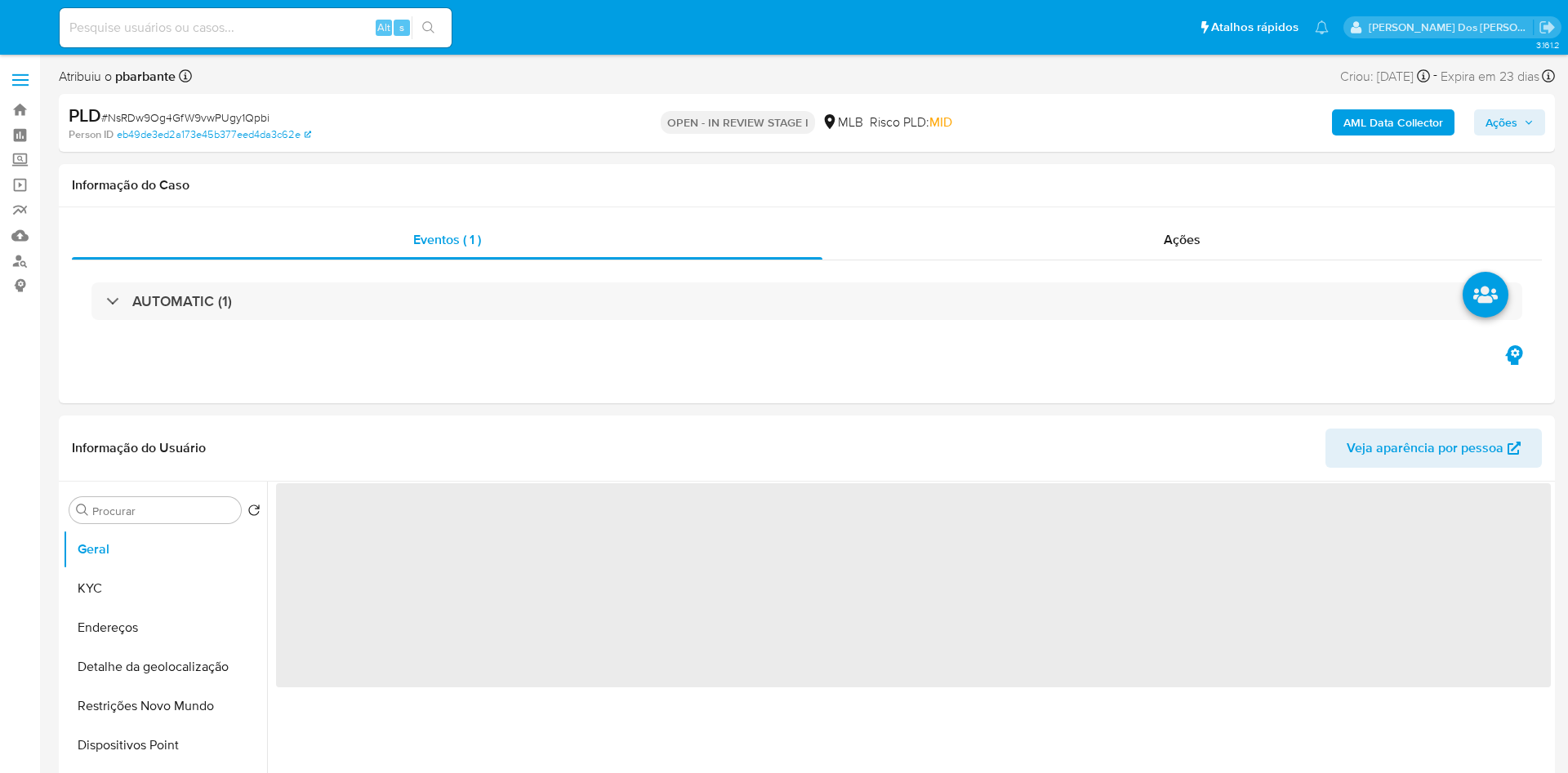
select select "10"
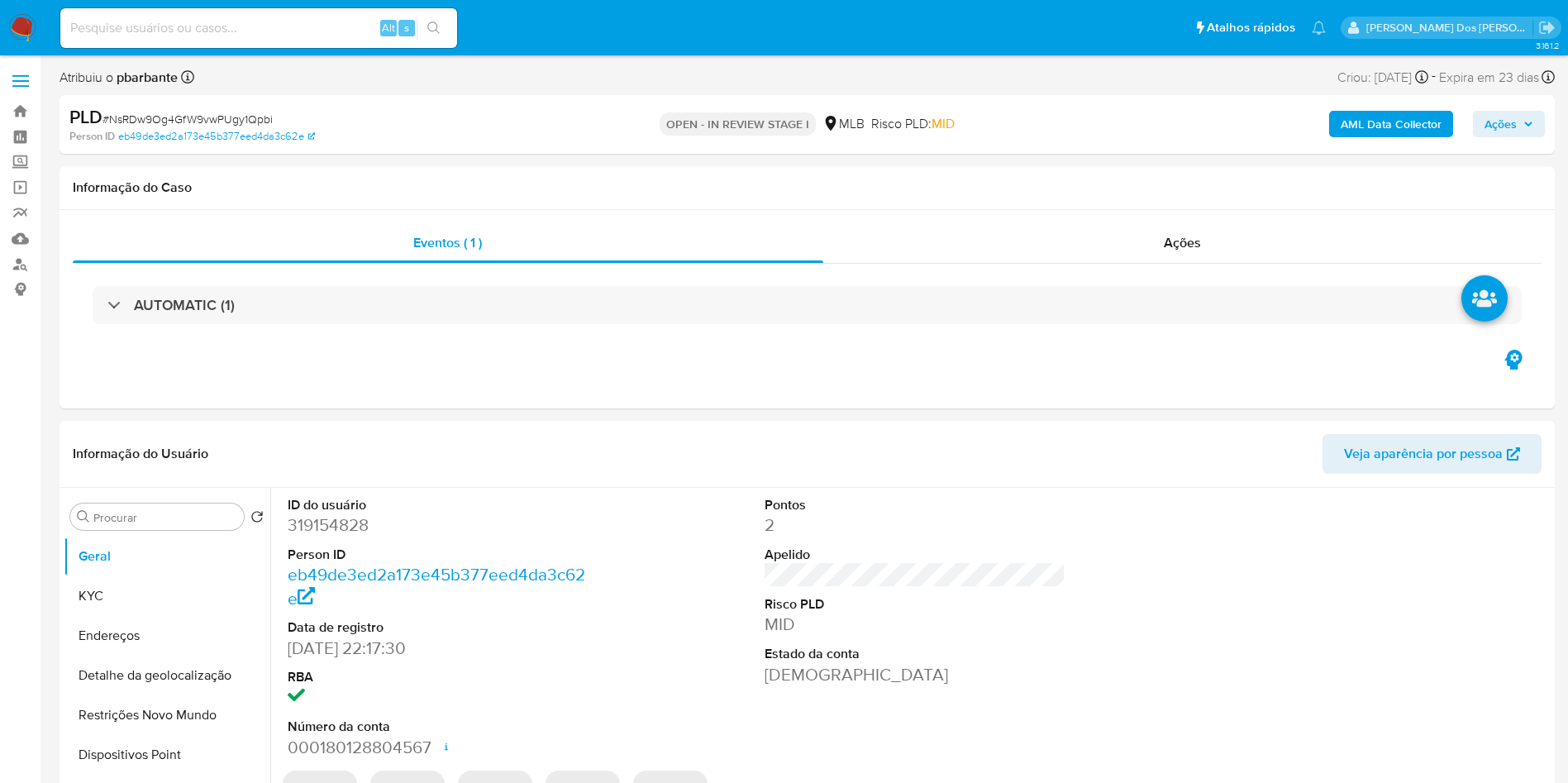
click at [236, 36] on input at bounding box center [258, 28] width 396 height 21
paste input "2448094845"
type input "2448094845"
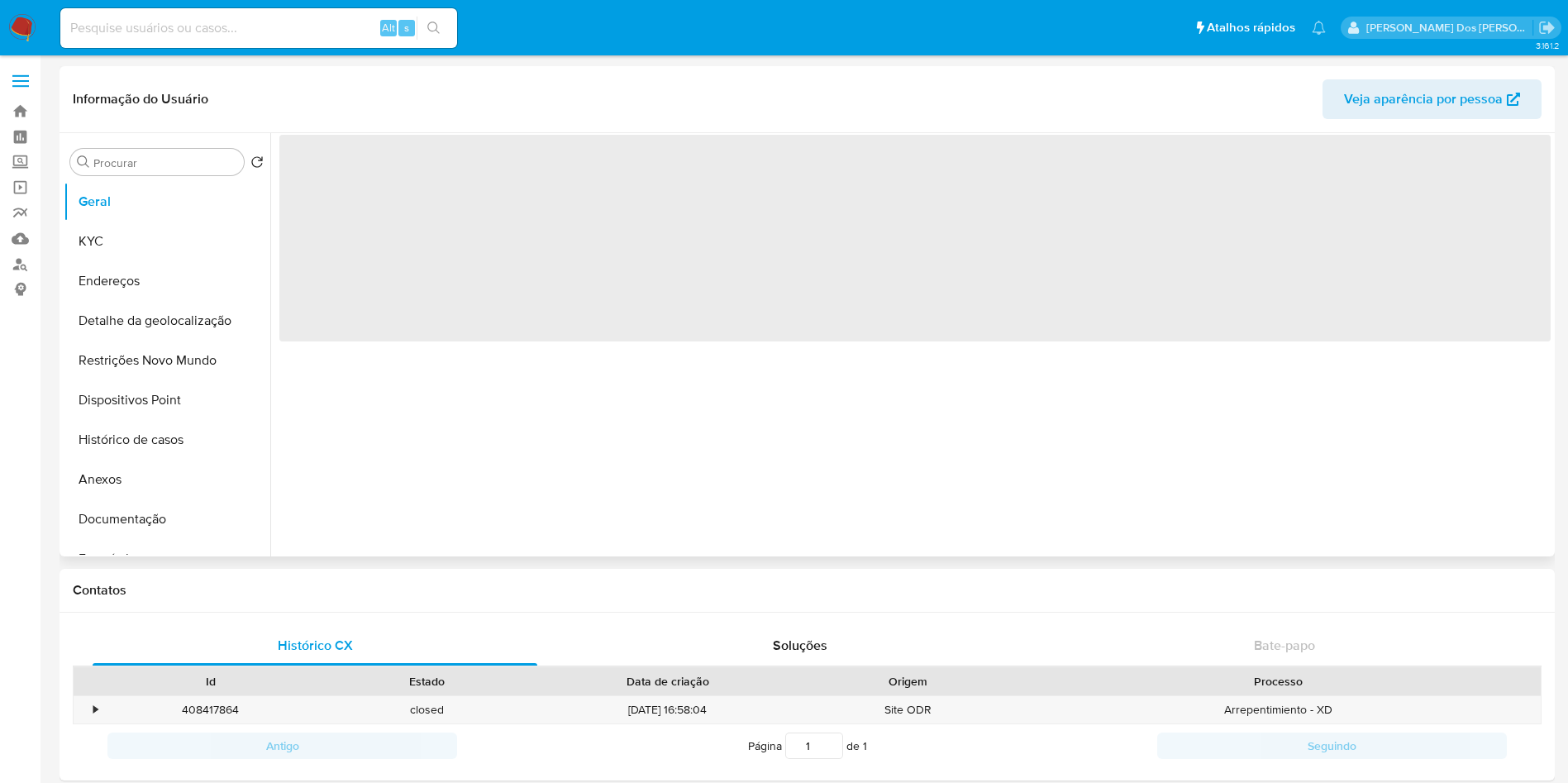
select select "10"
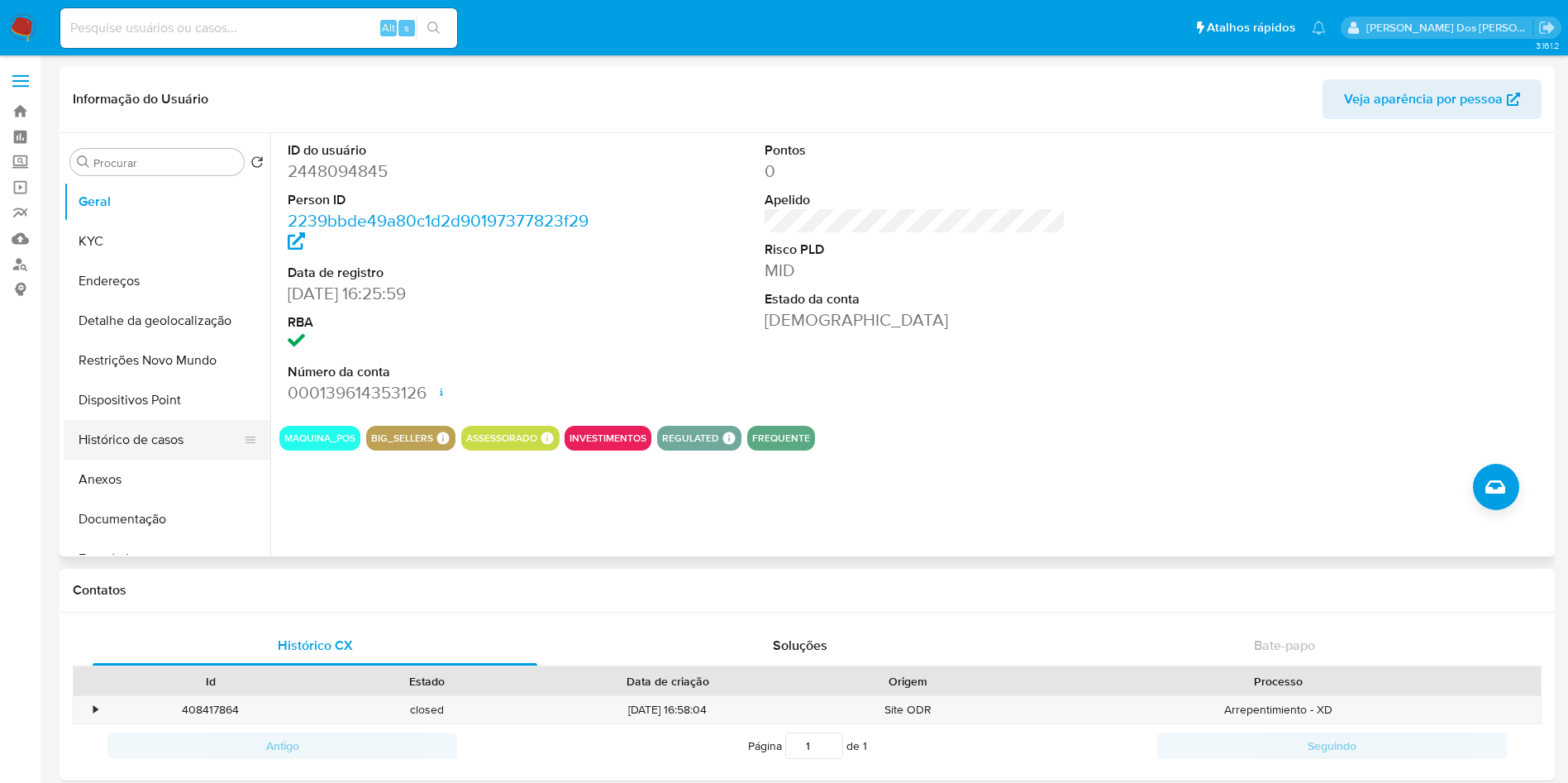
click at [130, 443] on button "Histórico de casos" at bounding box center [160, 440] width 193 height 40
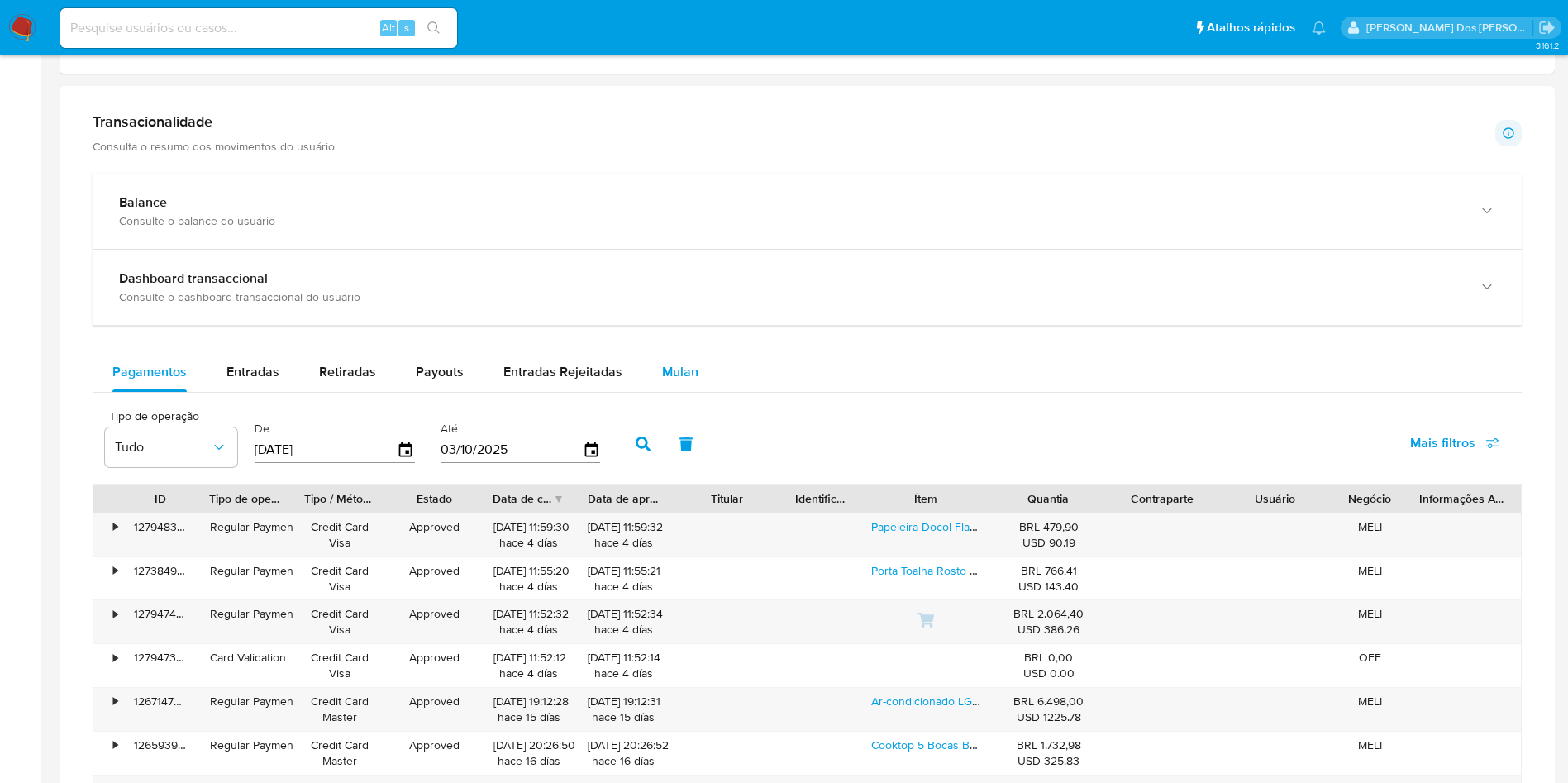
click at [662, 356] on div "Mulan" at bounding box center [681, 372] width 37 height 40
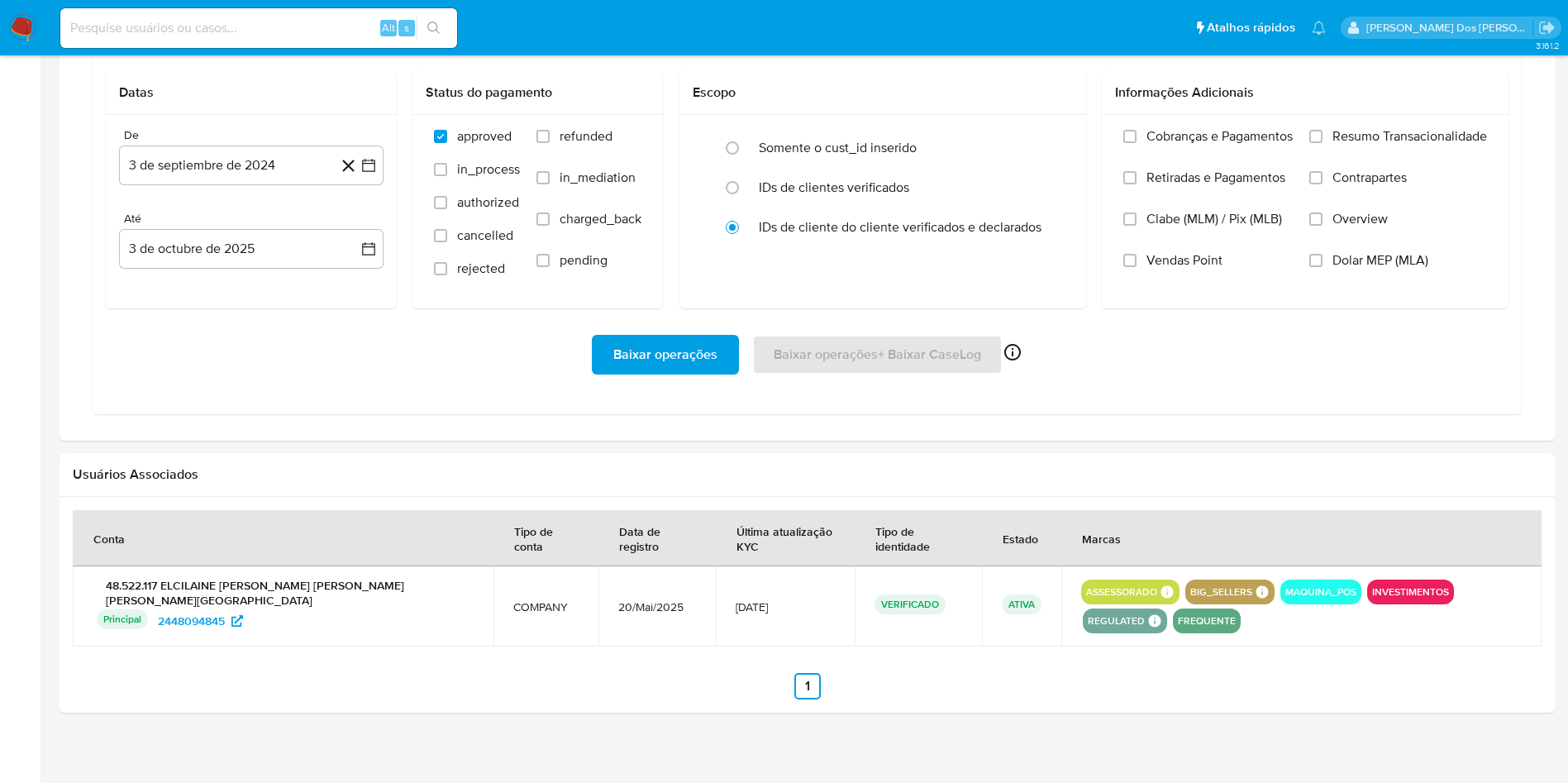
scroll to position [1075, 0]
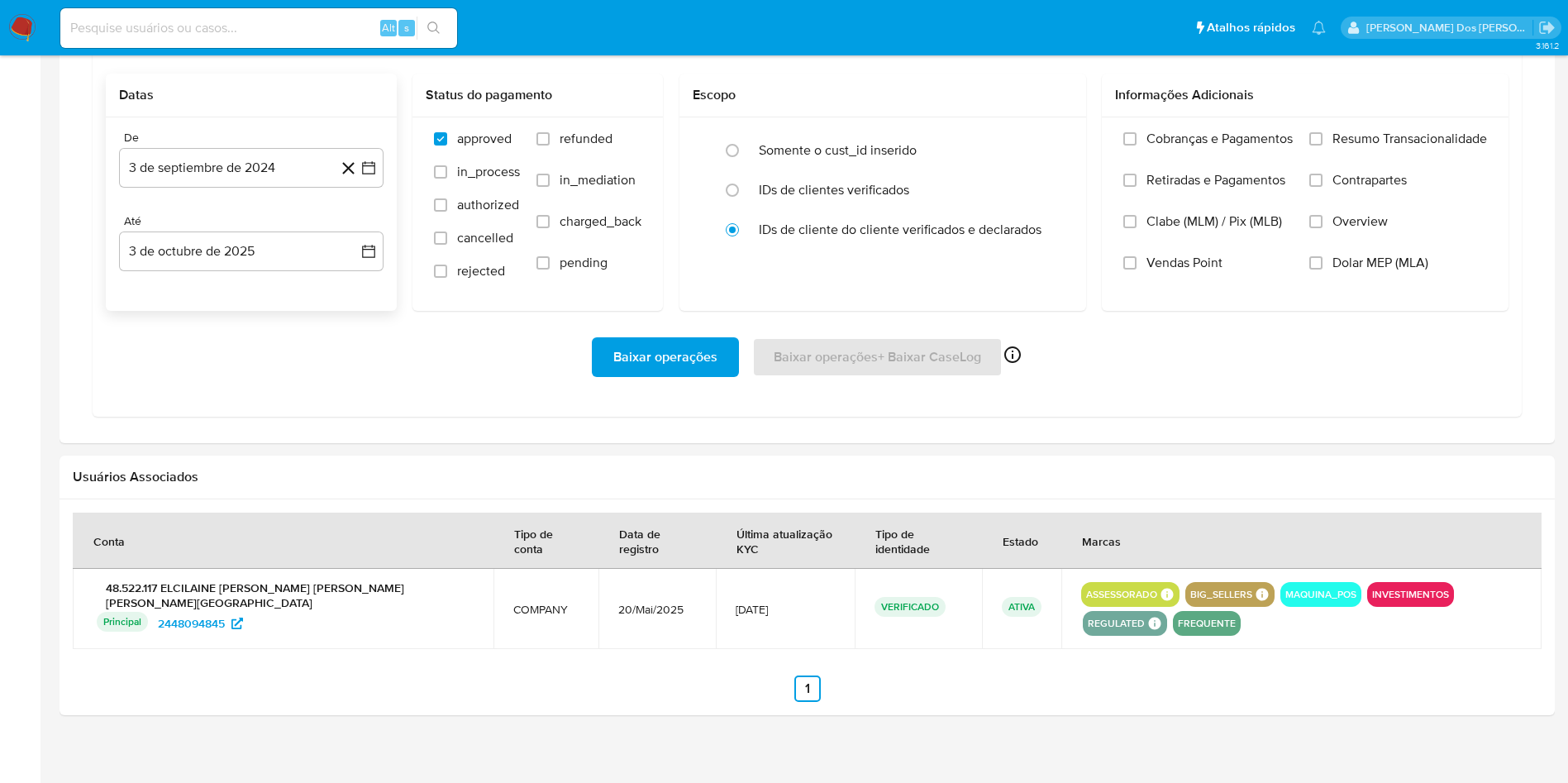
click at [388, 178] on div "De 3 de septiembre de 2024 [DATE] Até 3 de octubre de 2025 [DATE]" at bounding box center [251, 214] width 291 height 193
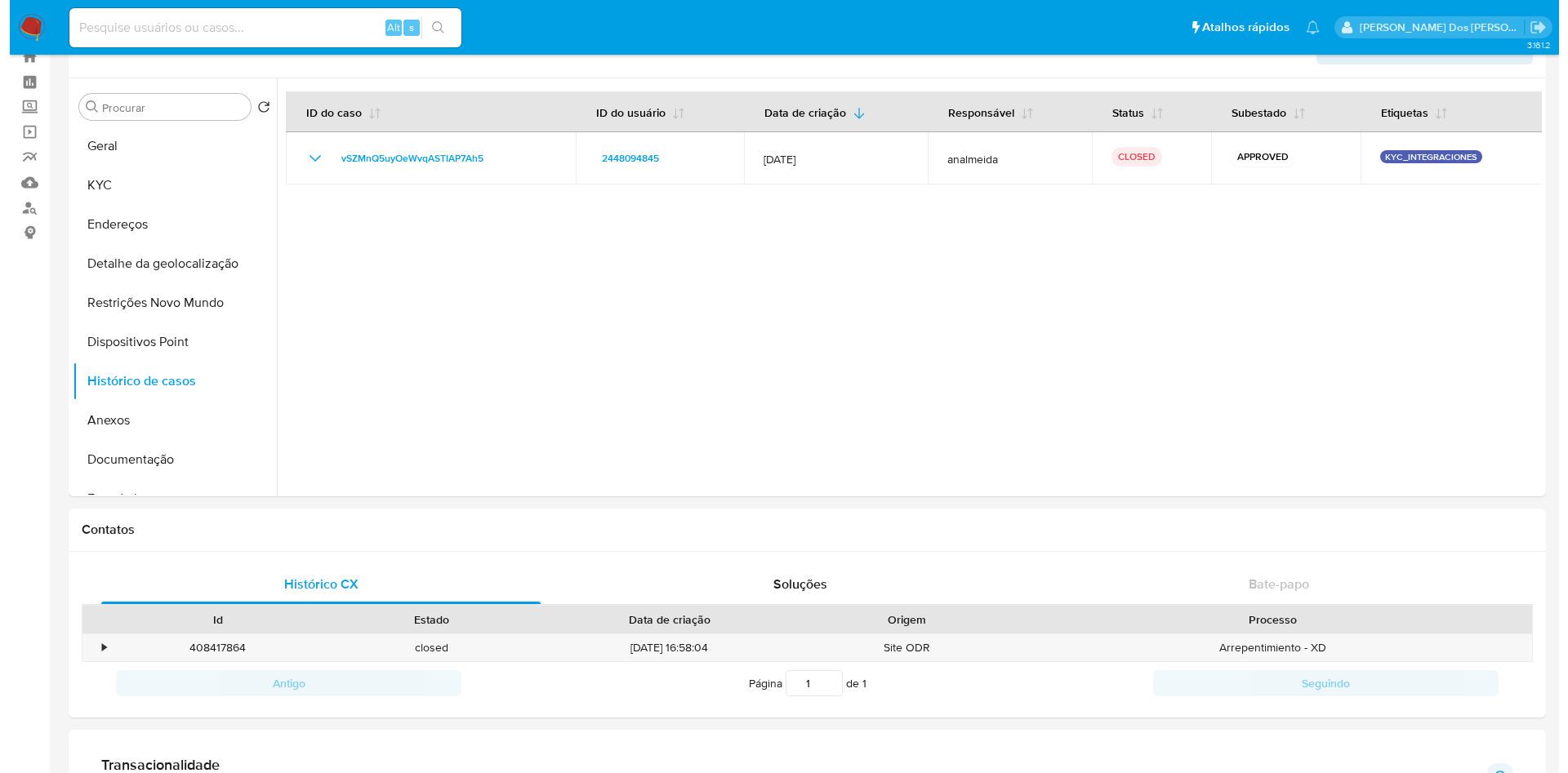
scroll to position [0, 0]
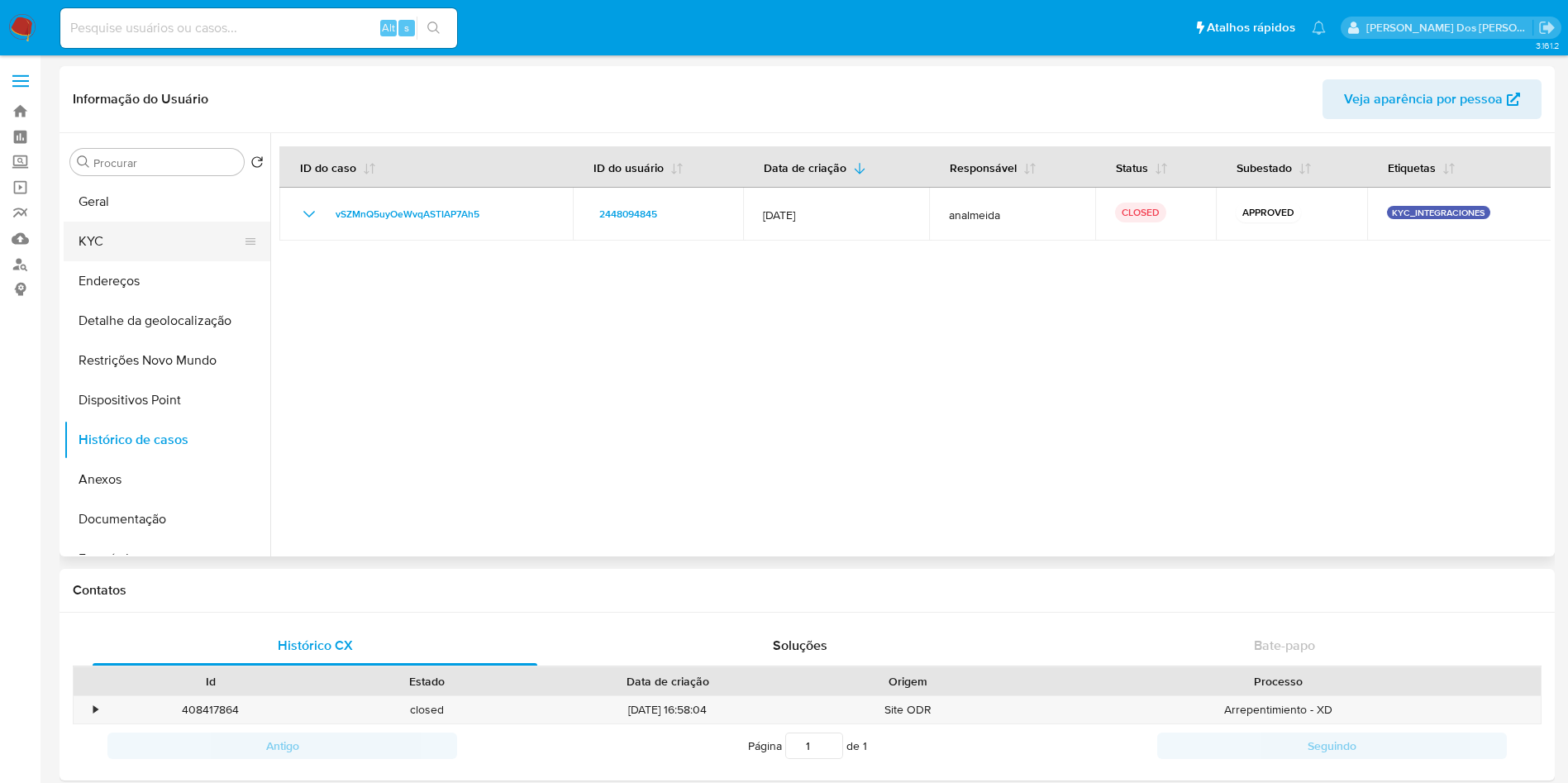
click at [117, 229] on button "KYC" at bounding box center [160, 241] width 193 height 40
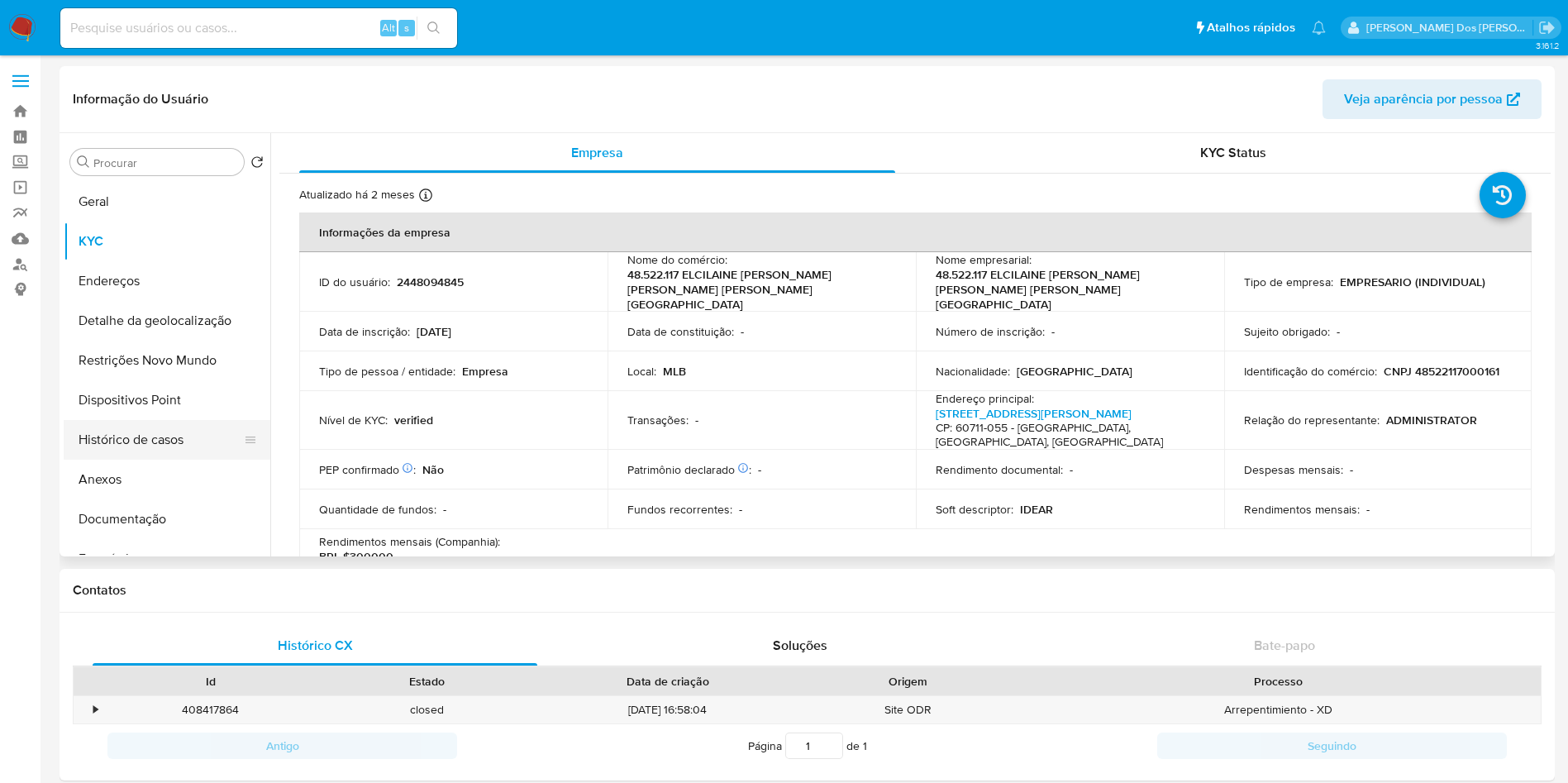
click at [164, 431] on button "Histórico de casos" at bounding box center [160, 440] width 193 height 40
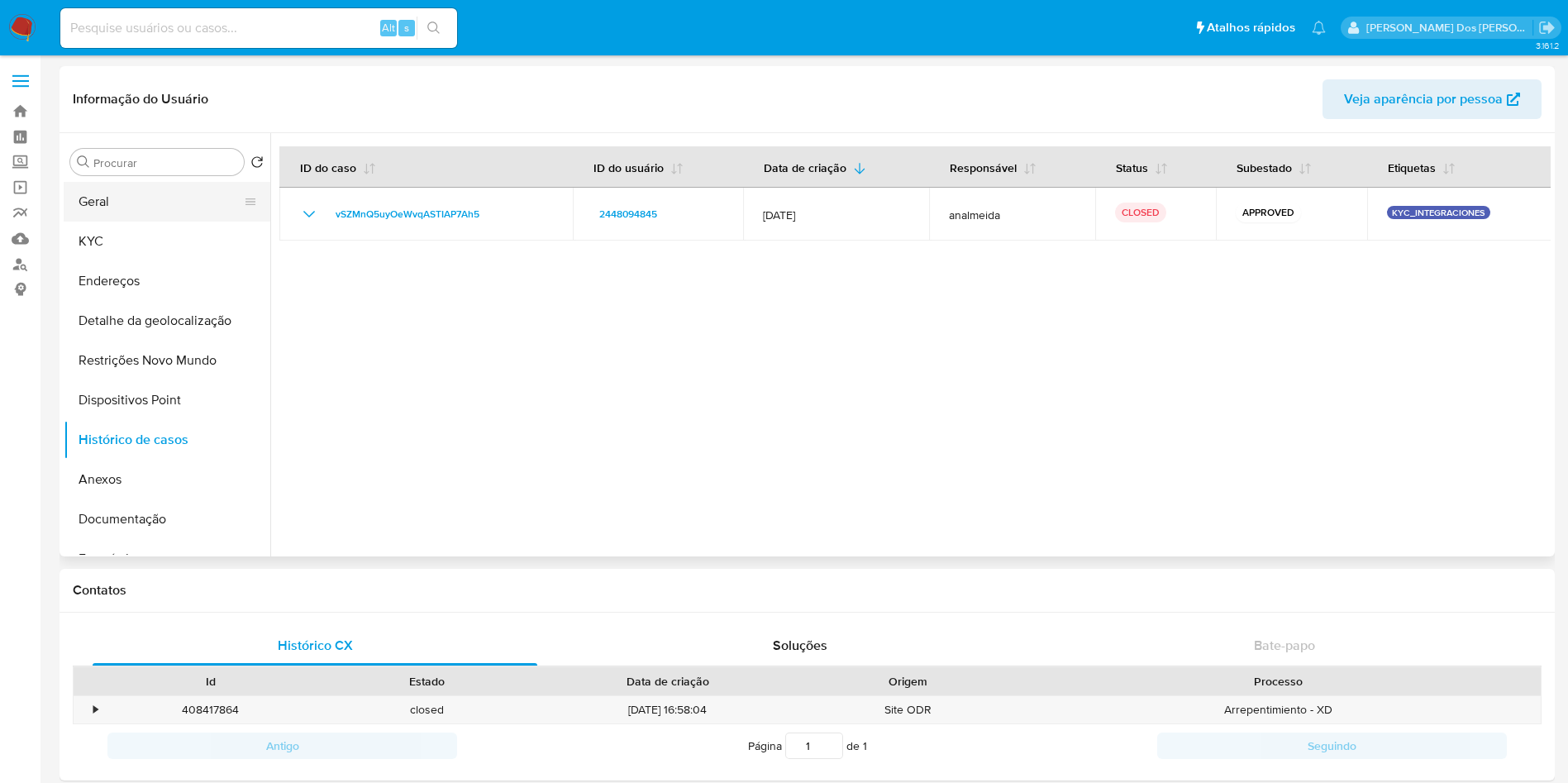
click at [182, 213] on button "Geral" at bounding box center [160, 202] width 193 height 40
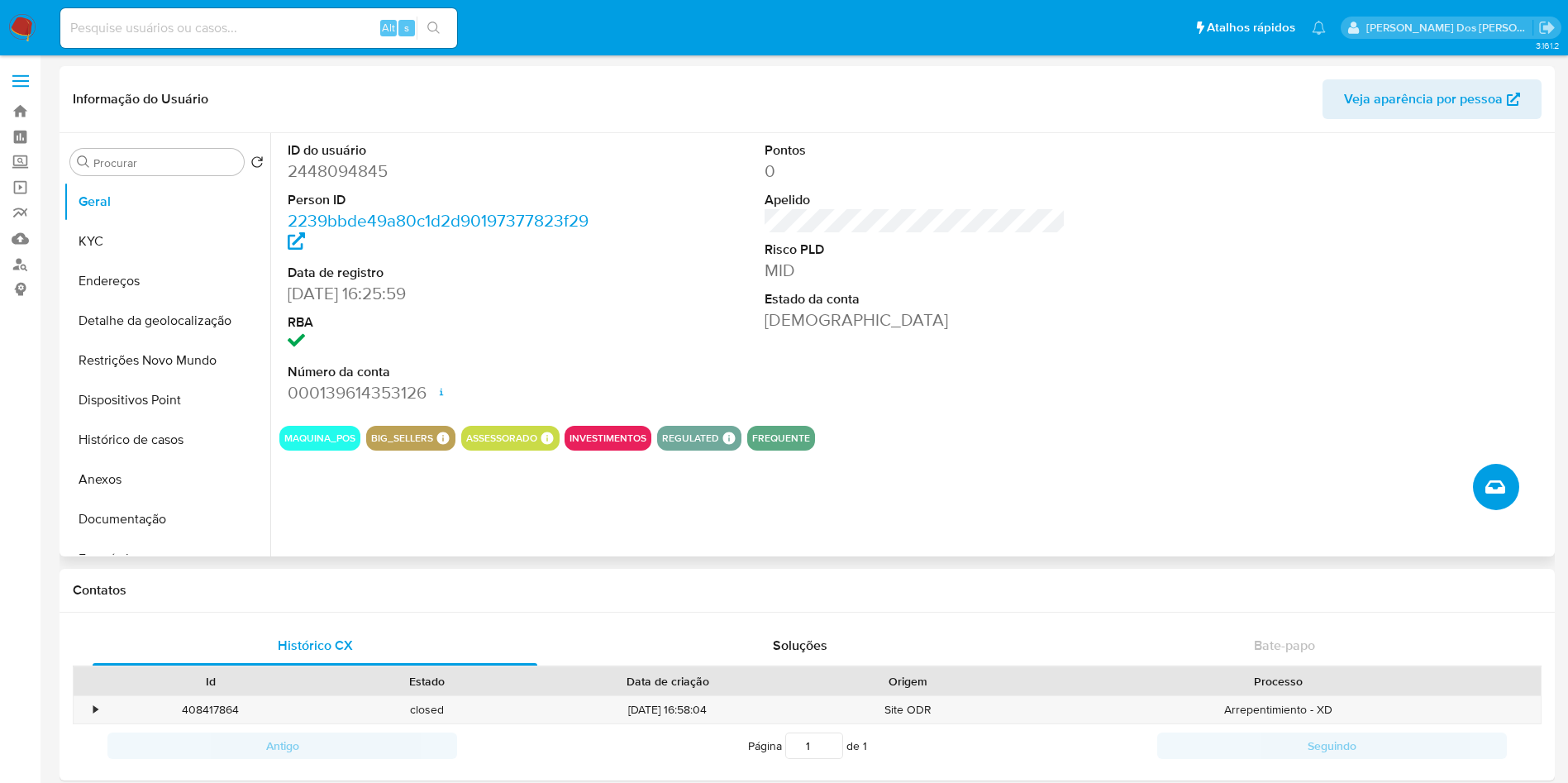
click at [1495, 494] on icon "Criar caso manual" at bounding box center [1495, 487] width 20 height 13
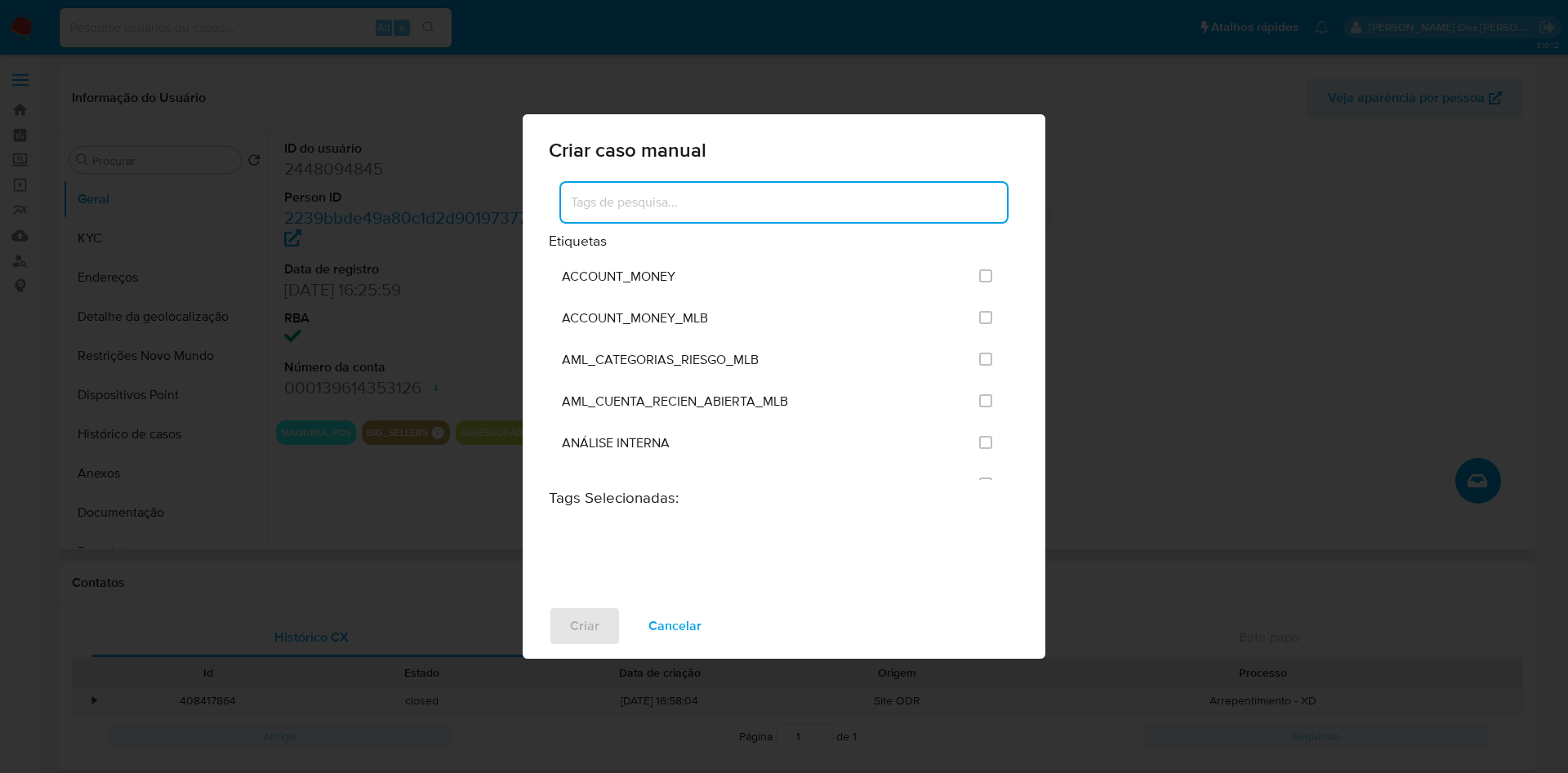
click at [669, 192] on input at bounding box center [783, 202] width 446 height 21
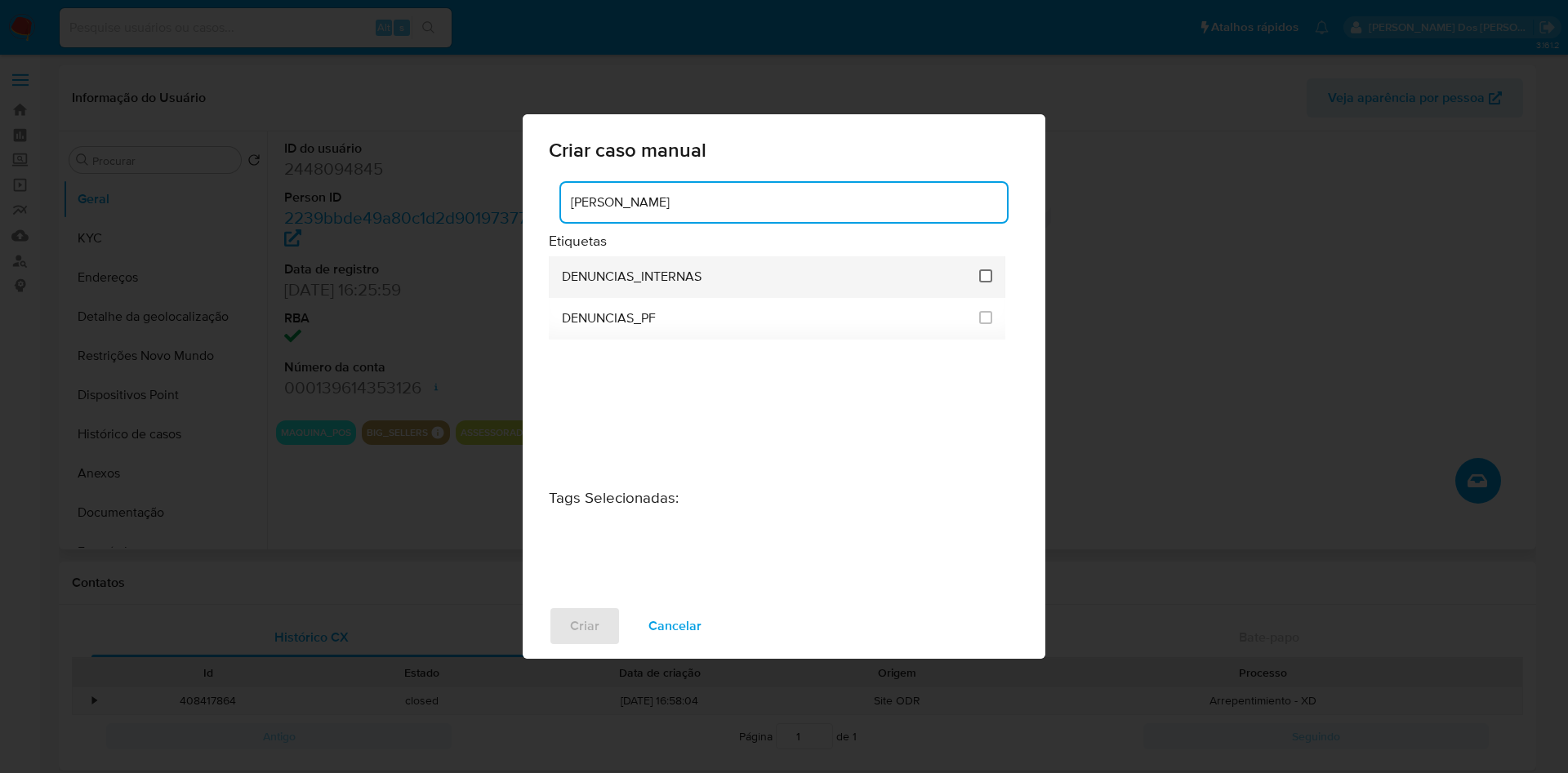
type input "DENU"
click at [992, 270] on input "1967" at bounding box center [986, 276] width 13 height 13
checkbox input "true"
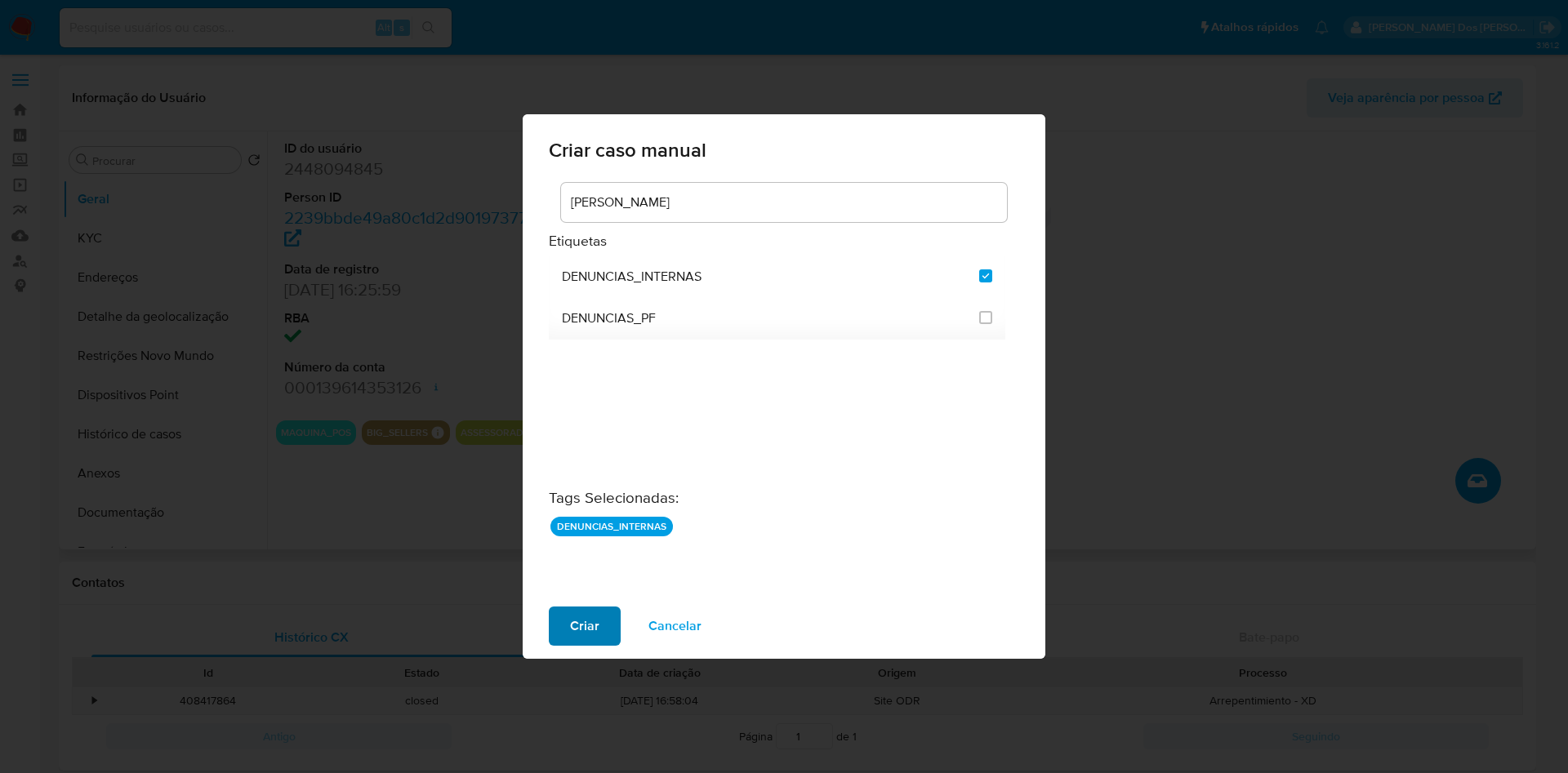
click at [549, 646] on button "Criar" at bounding box center [584, 626] width 72 height 39
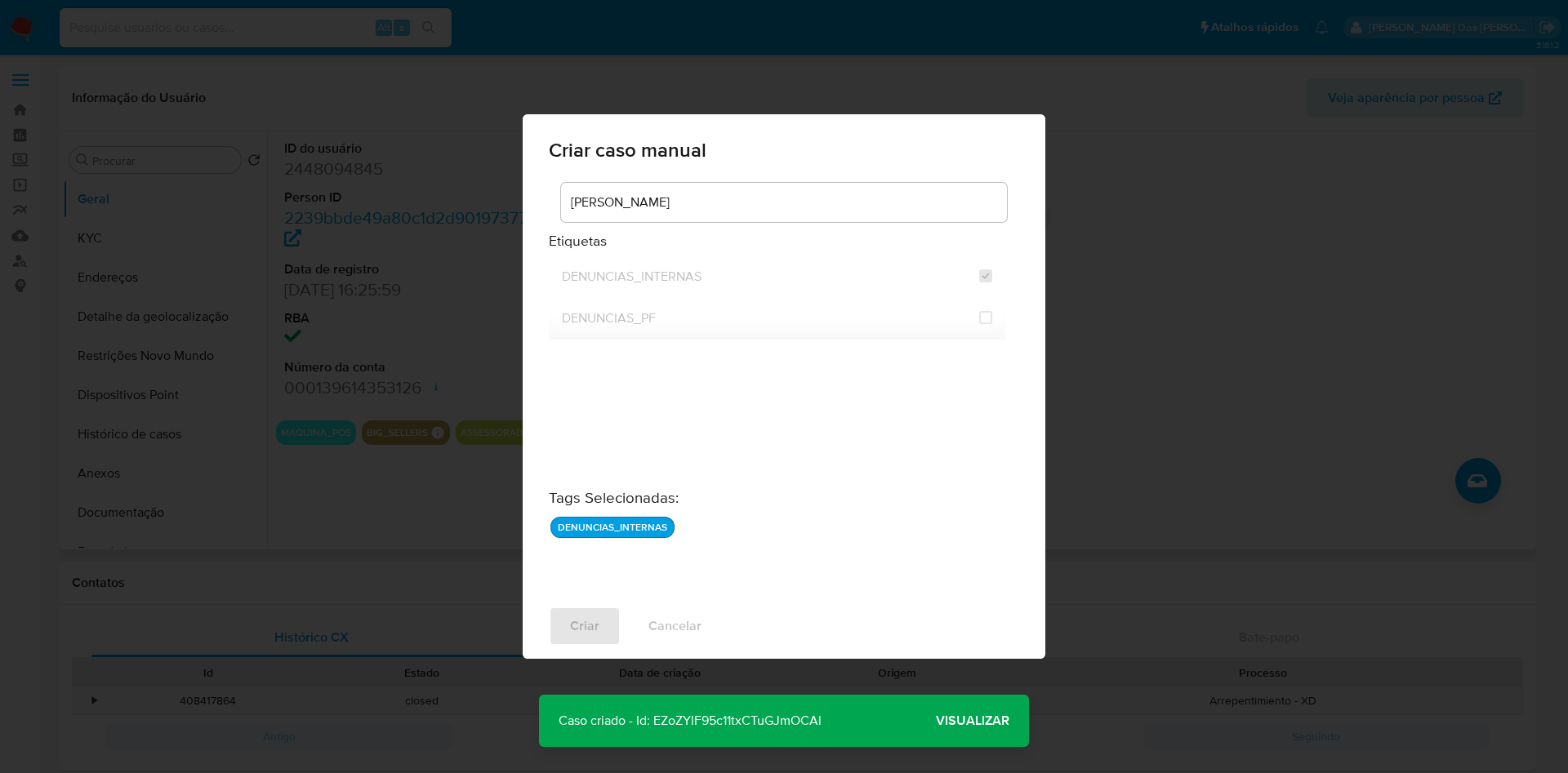
click at [979, 721] on span "Visualizar" at bounding box center [972, 721] width 74 height 0
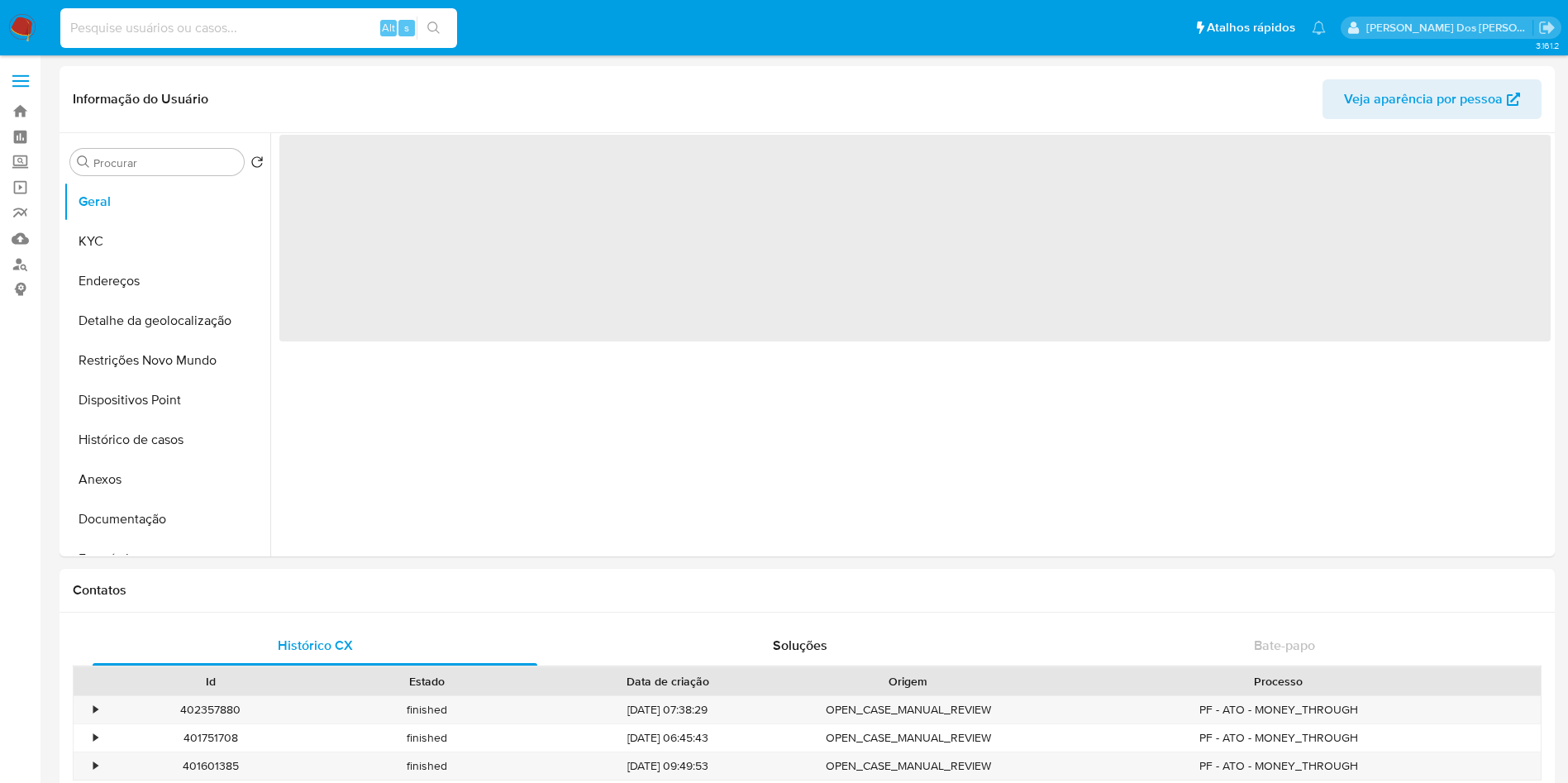
click at [288, 28] on input at bounding box center [258, 28] width 396 height 21
paste input "2481629862"
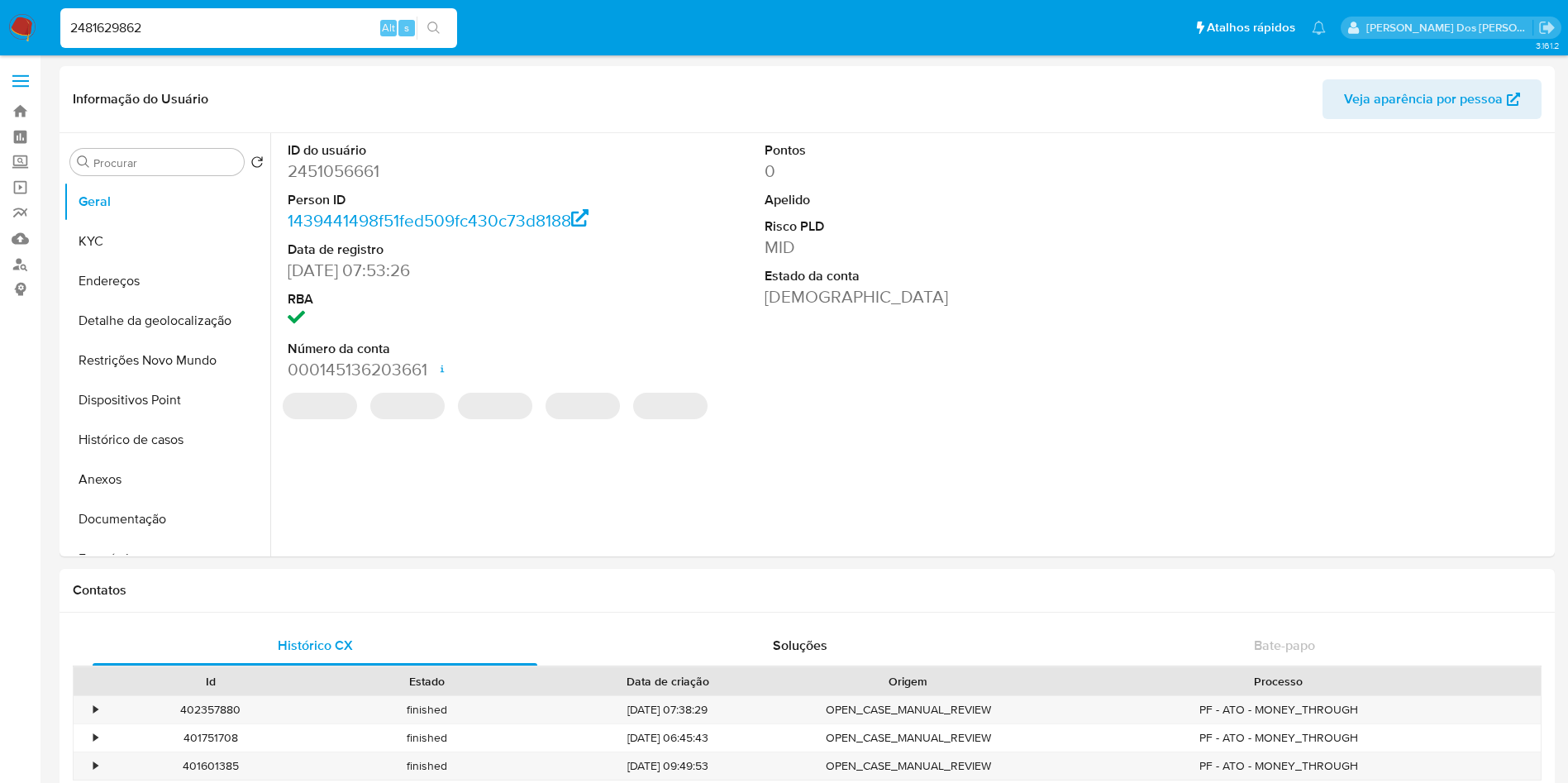
type input "2481629862"
select select "10"
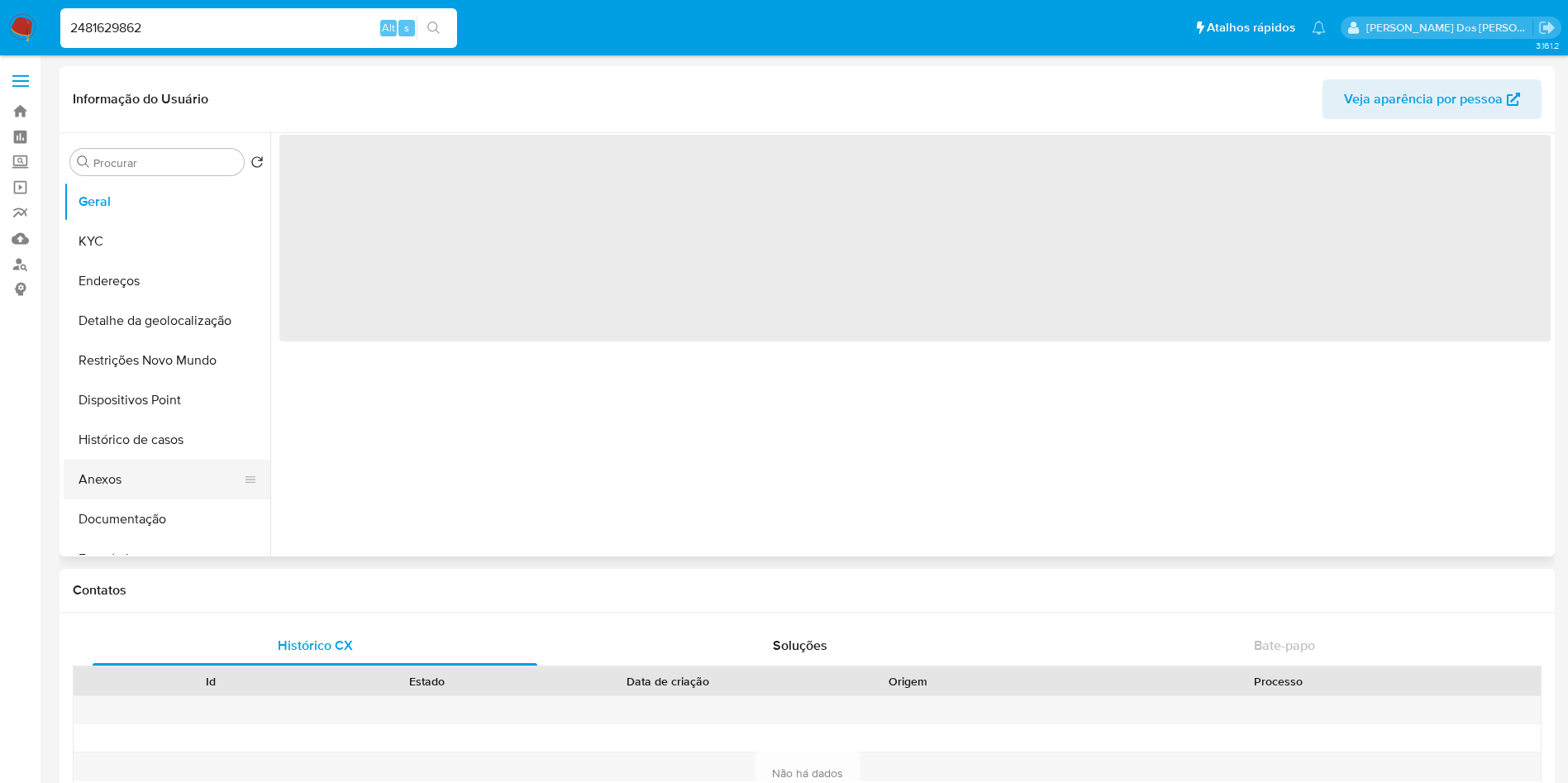
select select "10"
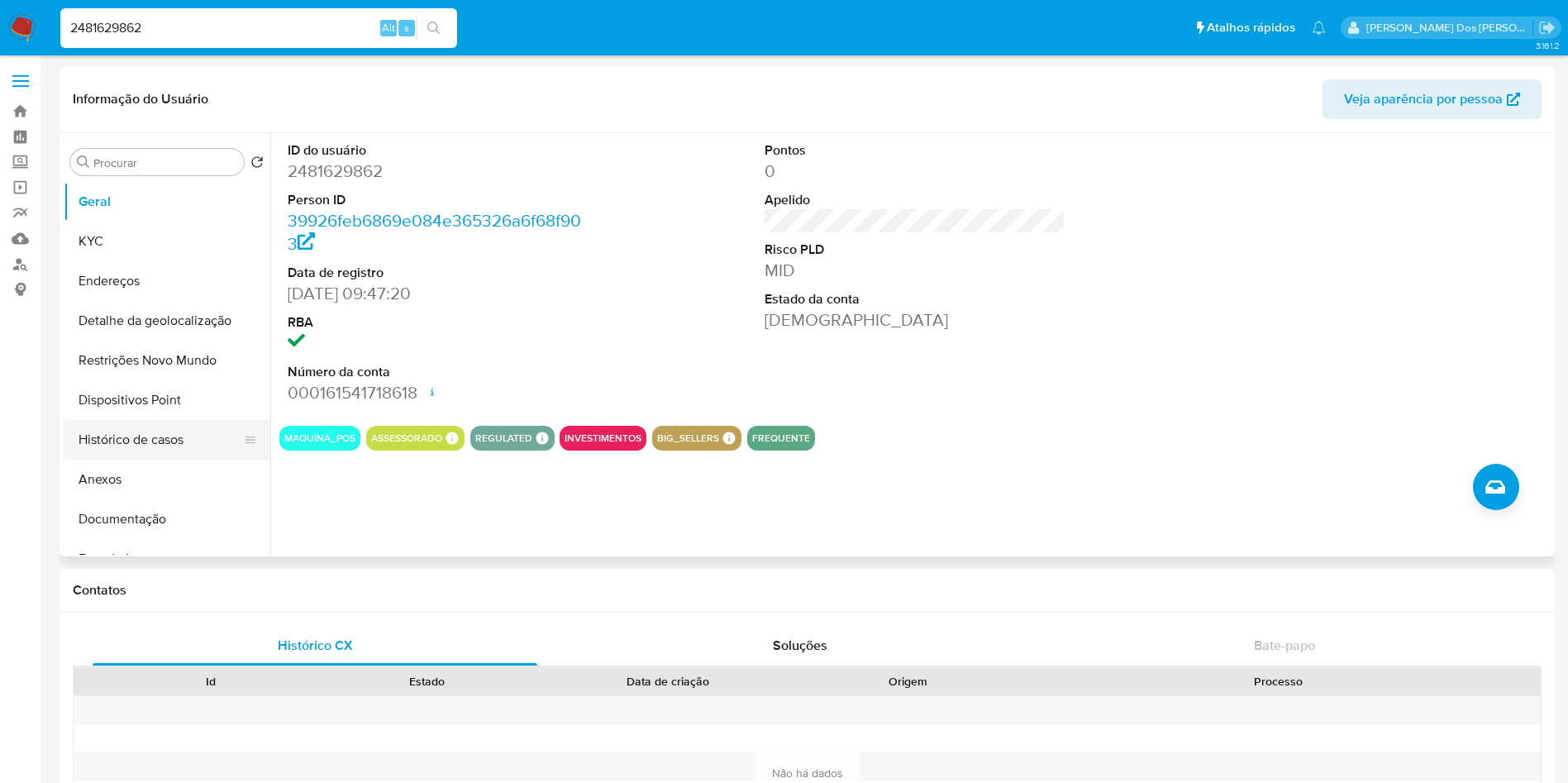
click at [160, 446] on button "Histórico de casos" at bounding box center [160, 440] width 193 height 40
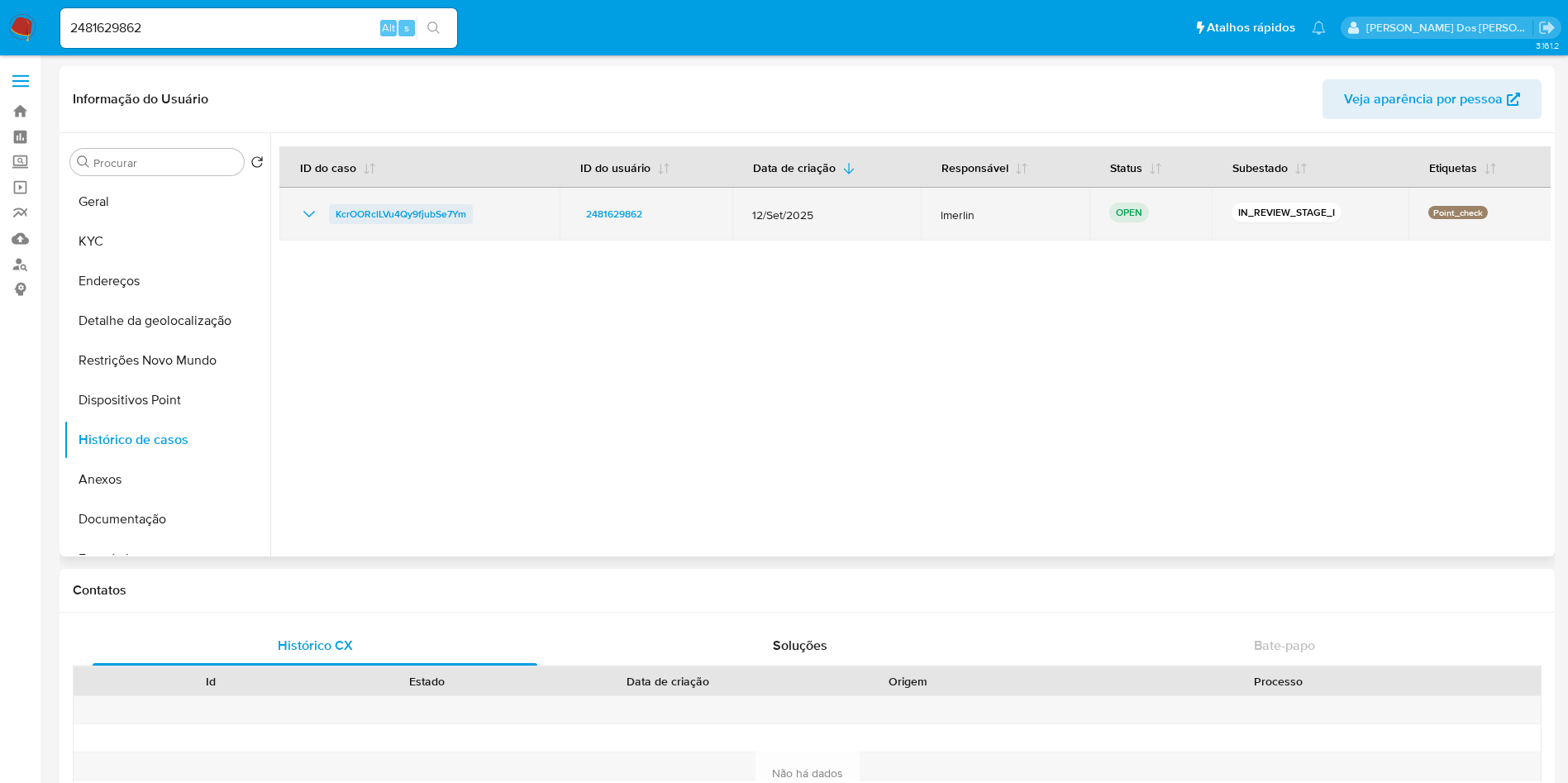
drag, startPoint x: 421, startPoint y: 233, endPoint x: 332, endPoint y: 221, distance: 89.8
click at [332, 221] on td "KcrOORclLVu4Qy9fjubSe7Ym" at bounding box center [419, 214] width 280 height 53
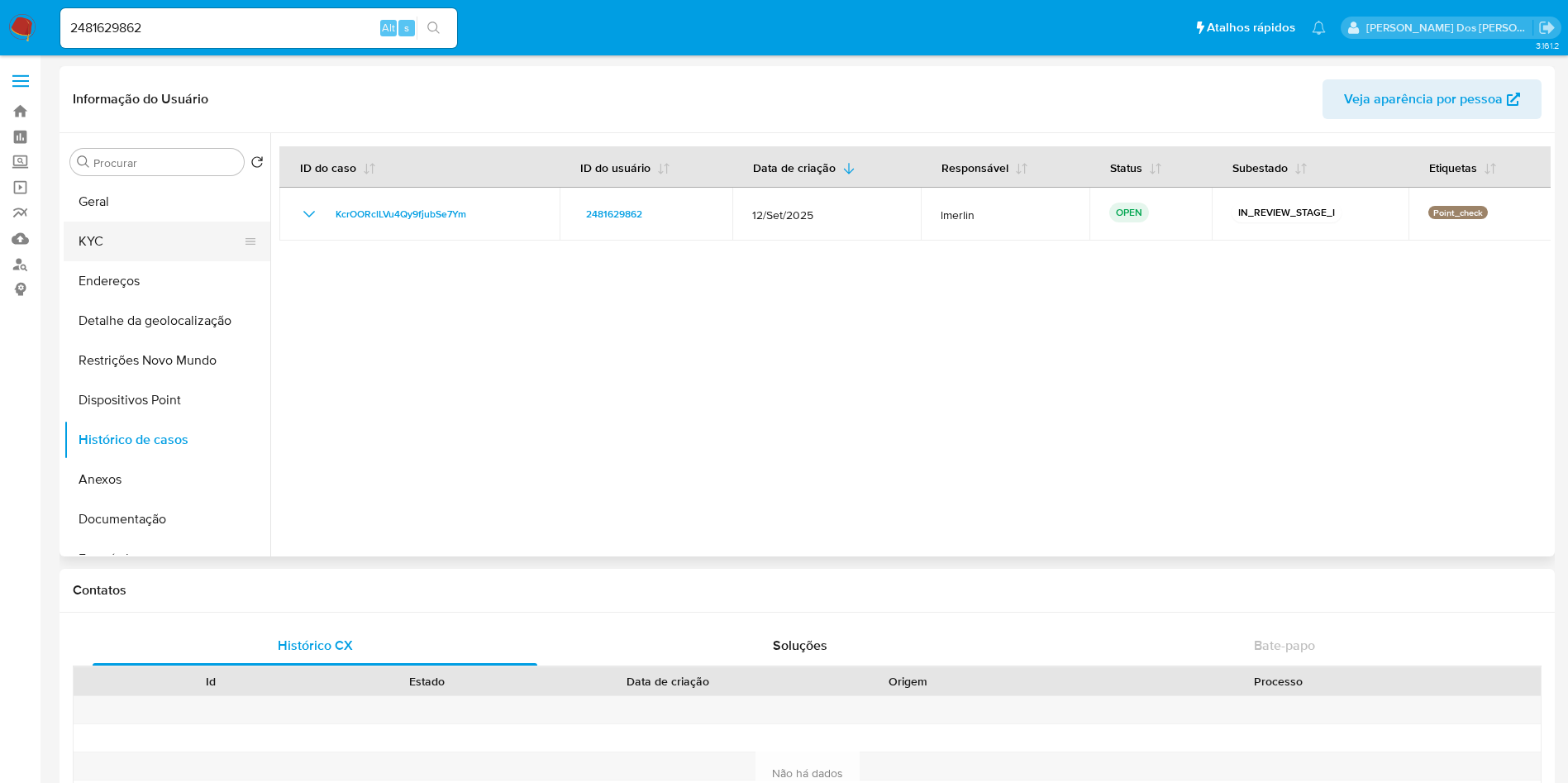
click at [176, 230] on button "KYC" at bounding box center [160, 241] width 193 height 40
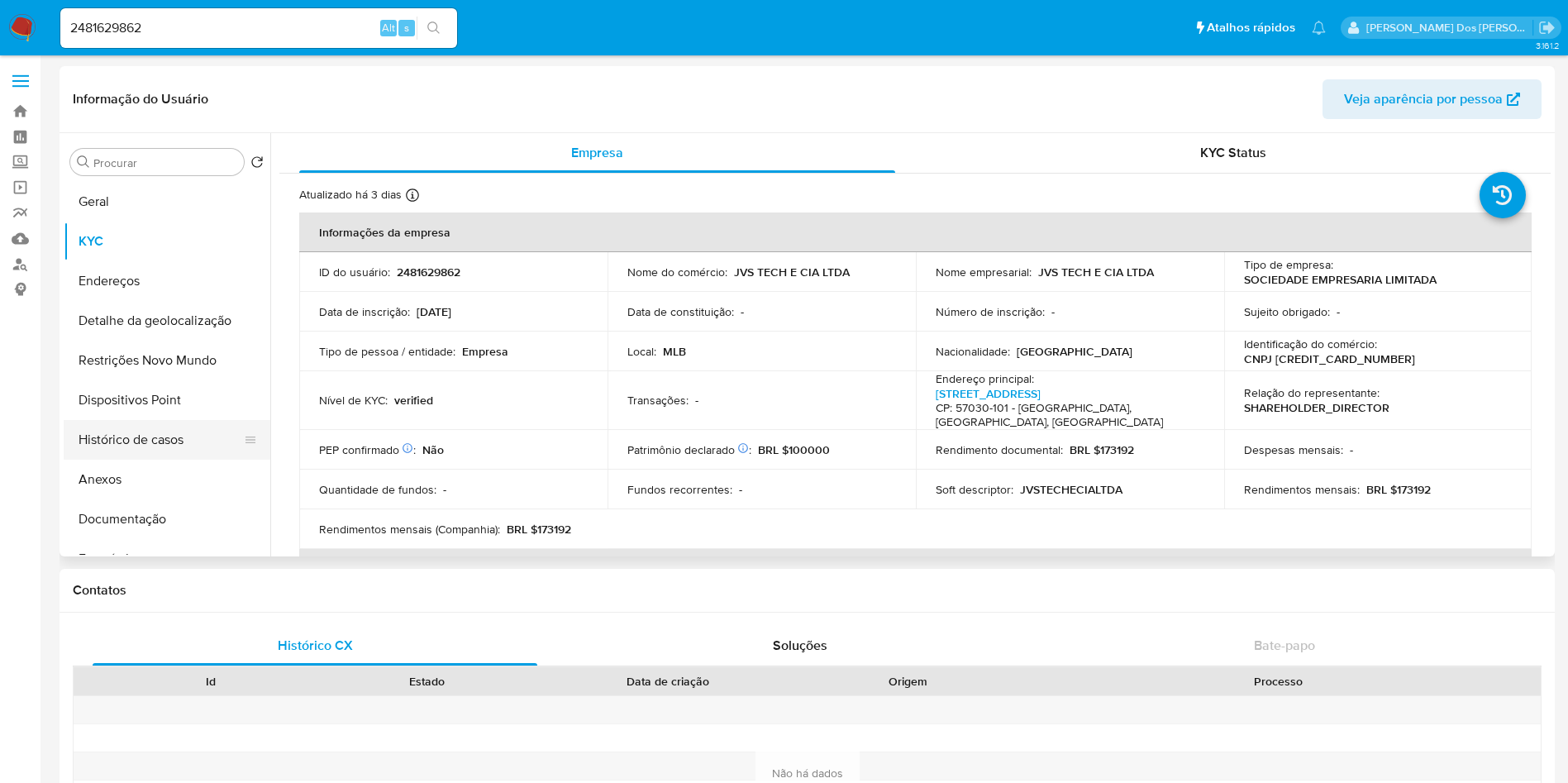
click at [157, 444] on button "Histórico de casos" at bounding box center [160, 440] width 193 height 40
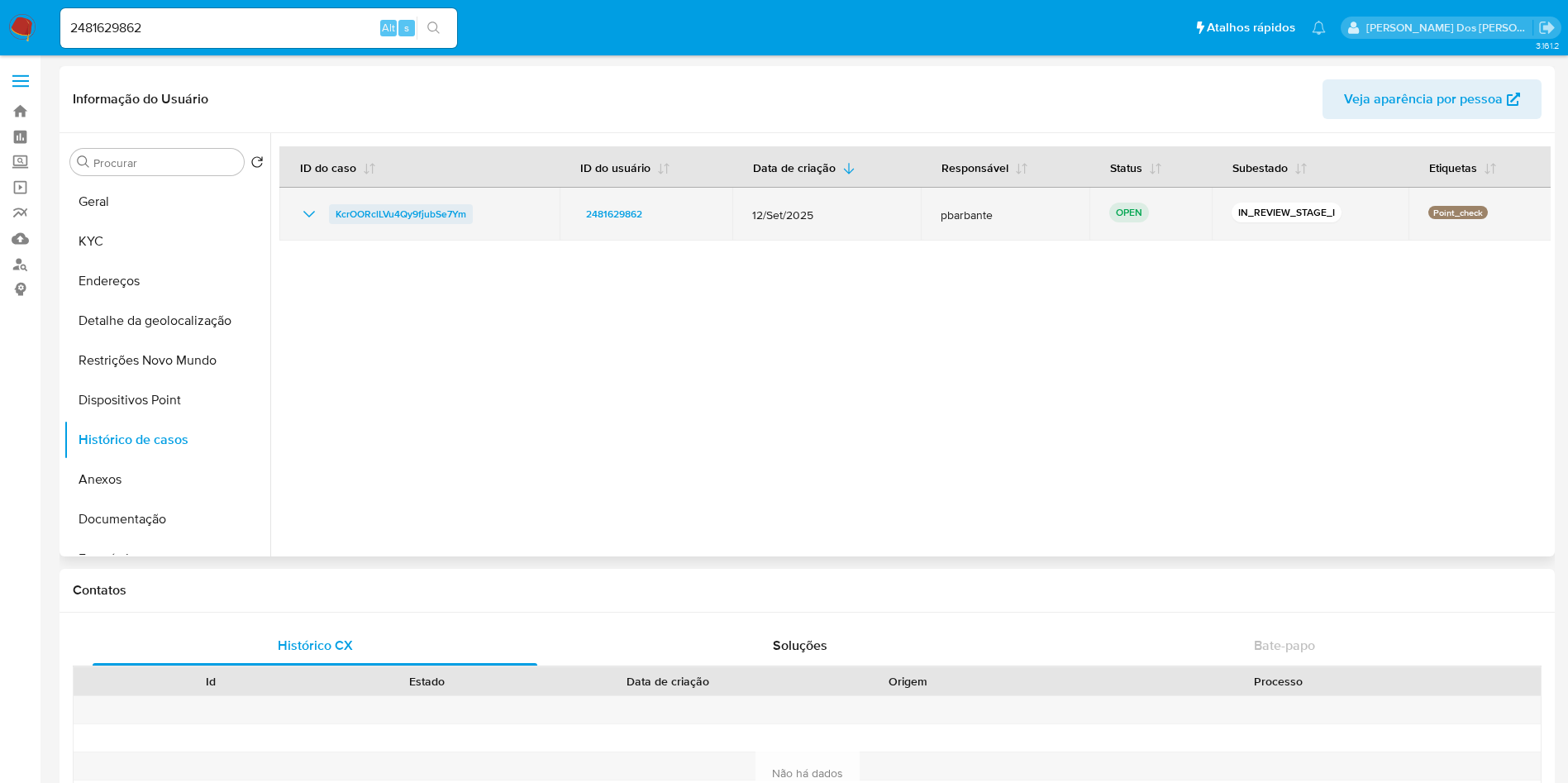
click at [363, 220] on span "KcrOORclLVu4Qy9fjubSe7Ym" at bounding box center [401, 214] width 131 height 20
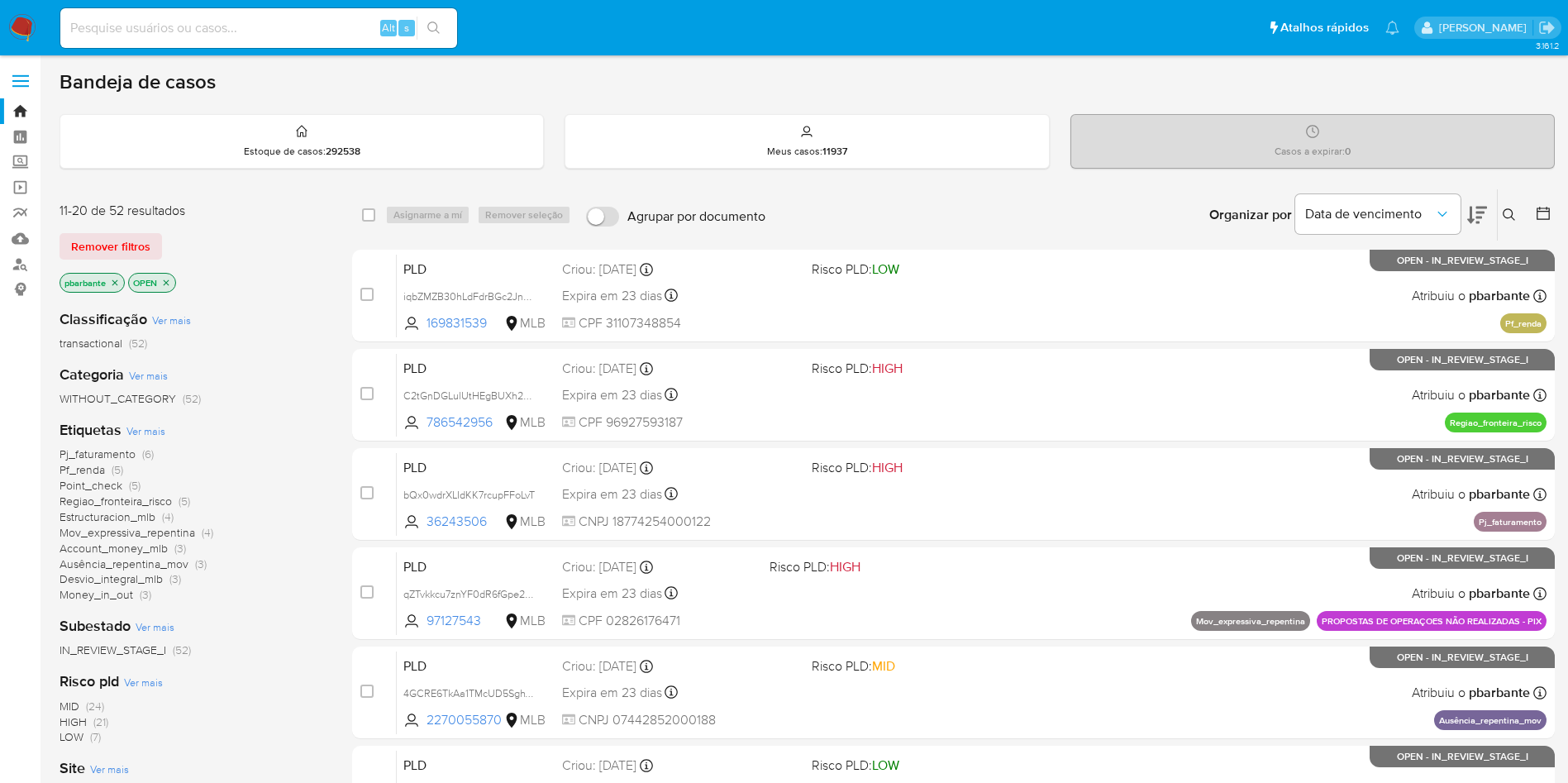
click at [109, 234] on div "11-20 de 52 resultados Remover filtros pbarbante OPEN" at bounding box center [192, 248] width 265 height 94
click at [119, 252] on span "Remover filtros" at bounding box center [110, 246] width 79 height 23
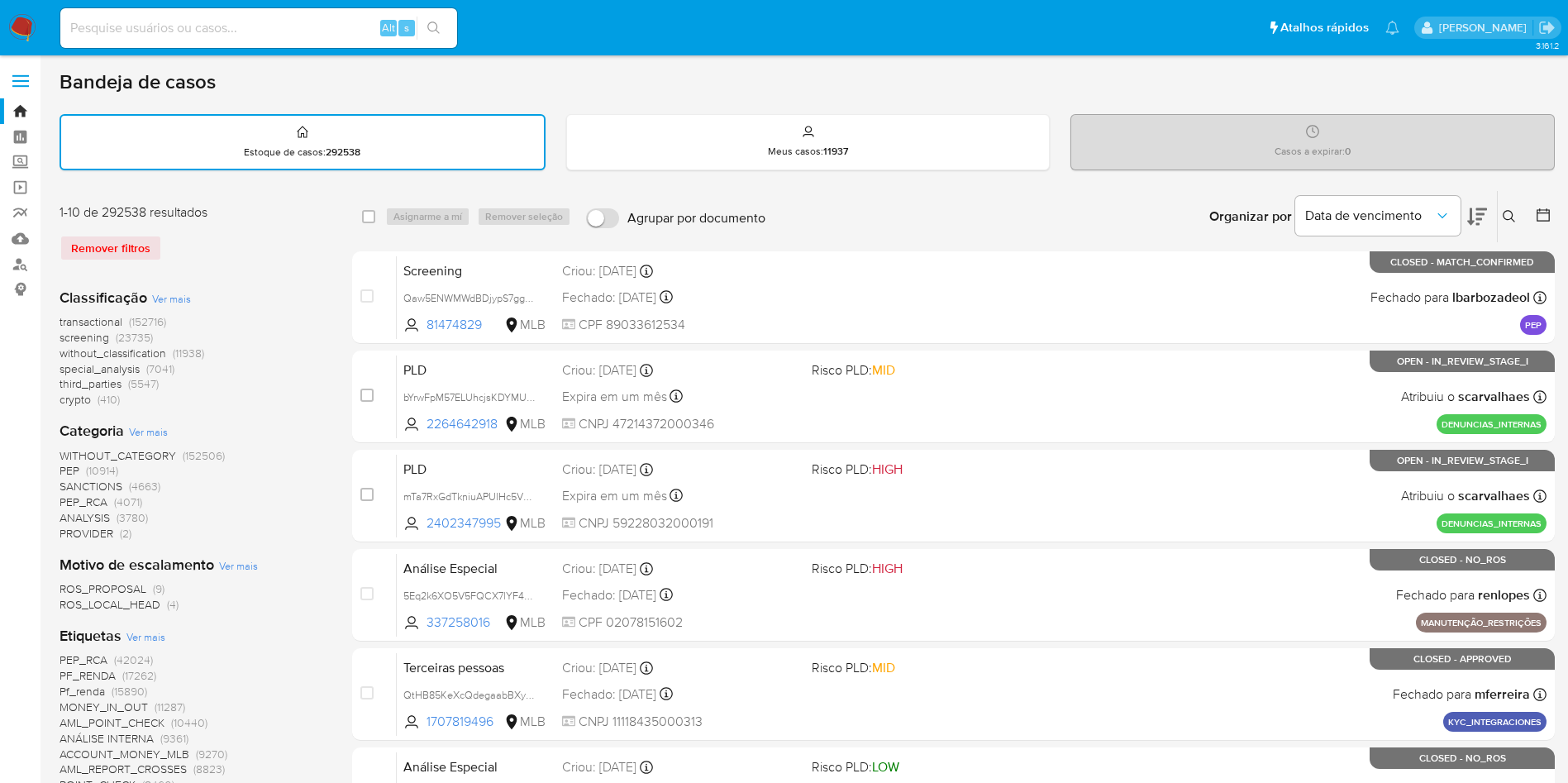
click at [1506, 224] on icon at bounding box center [1509, 216] width 13 height 13
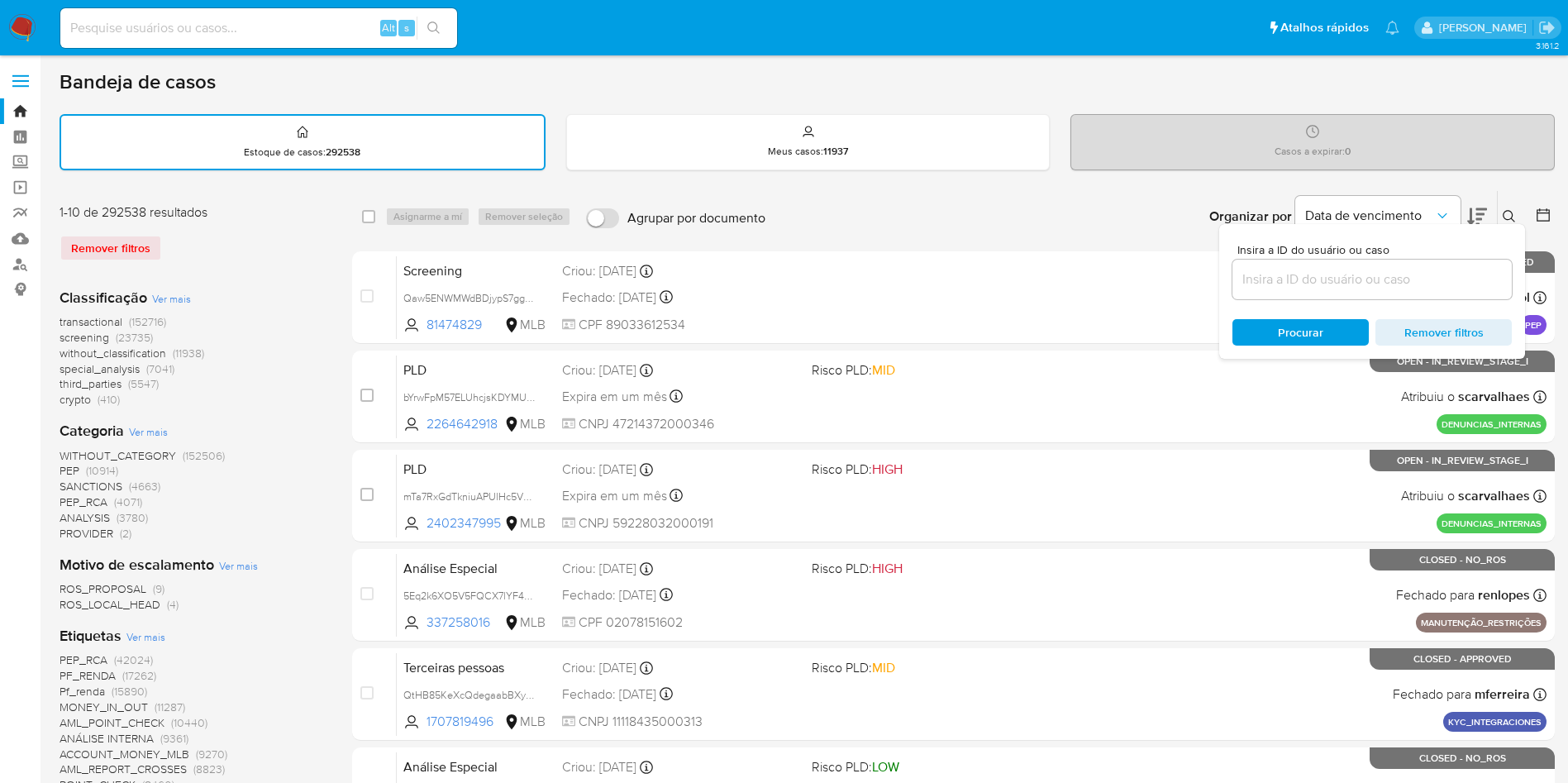
click at [1330, 282] on input at bounding box center [1372, 279] width 280 height 21
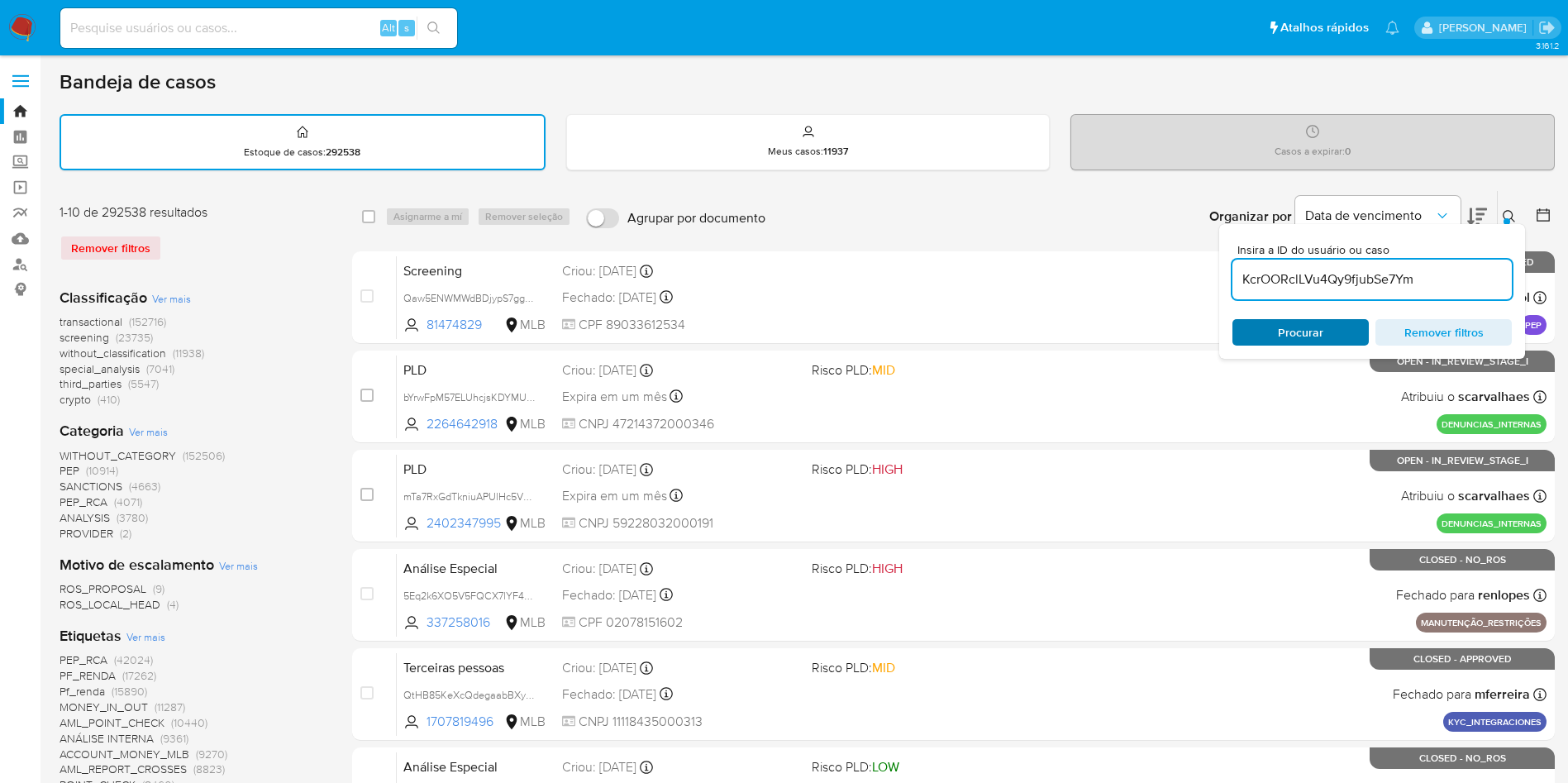
type input "KcrOORclLVu4Qy9fjubSe7Ym"
click at [1276, 332] on div "Procurar Remover filtros" at bounding box center [1372, 332] width 280 height 27
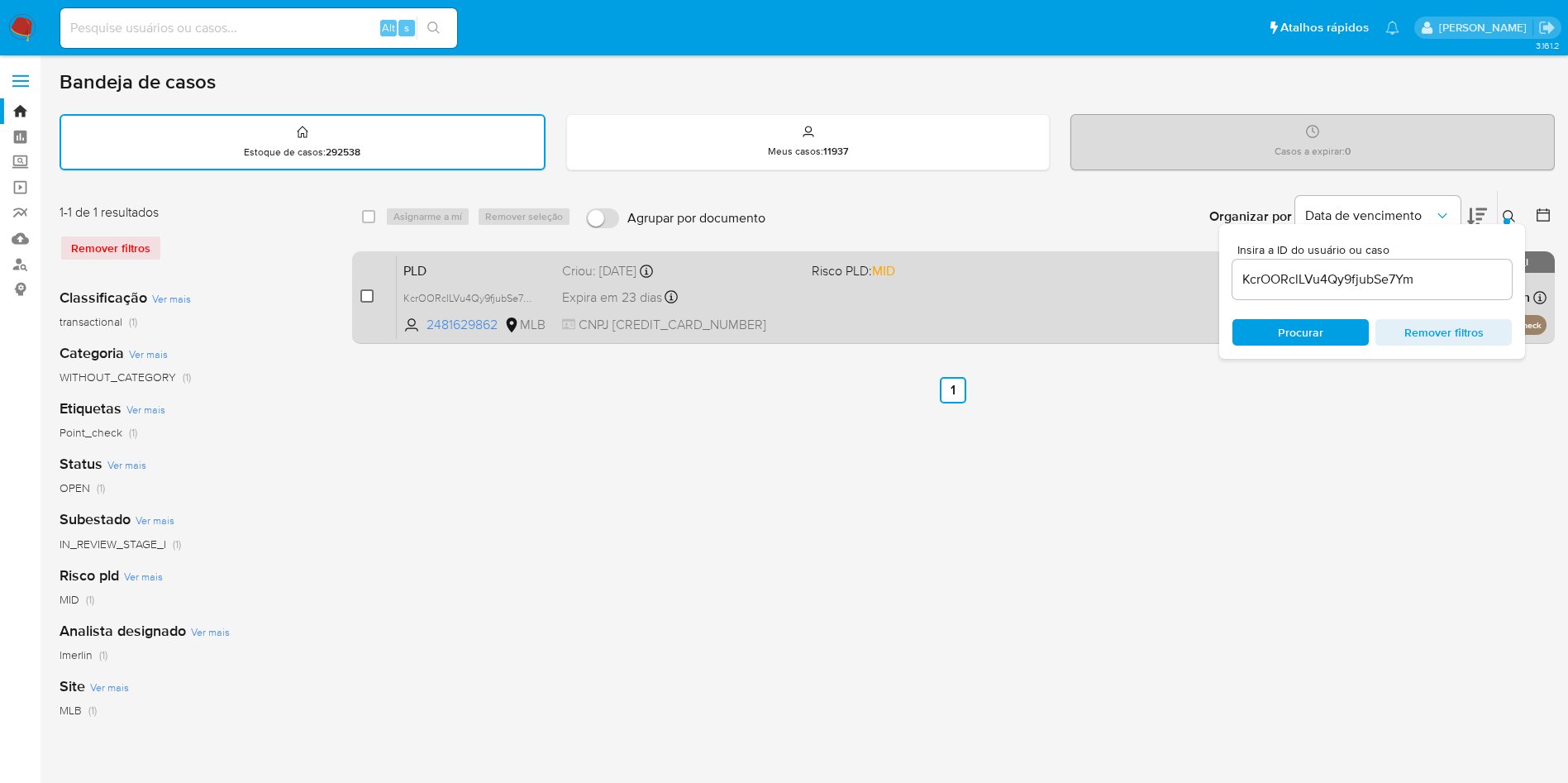
click at [373, 303] on input "checkbox" at bounding box center [367, 296] width 13 height 13
checkbox input "true"
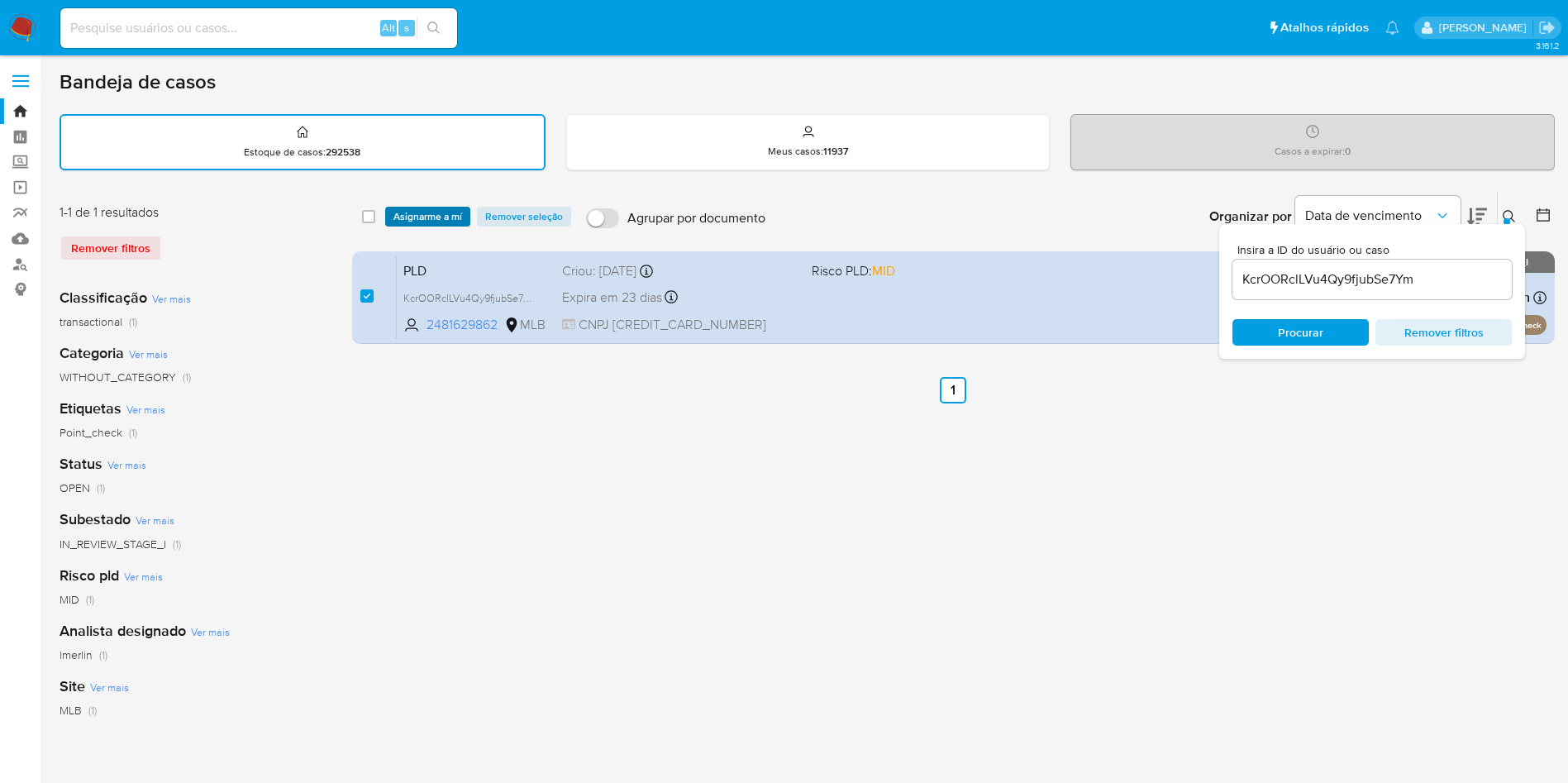
click at [462, 225] on span "Asignarme a mí" at bounding box center [428, 216] width 69 height 17
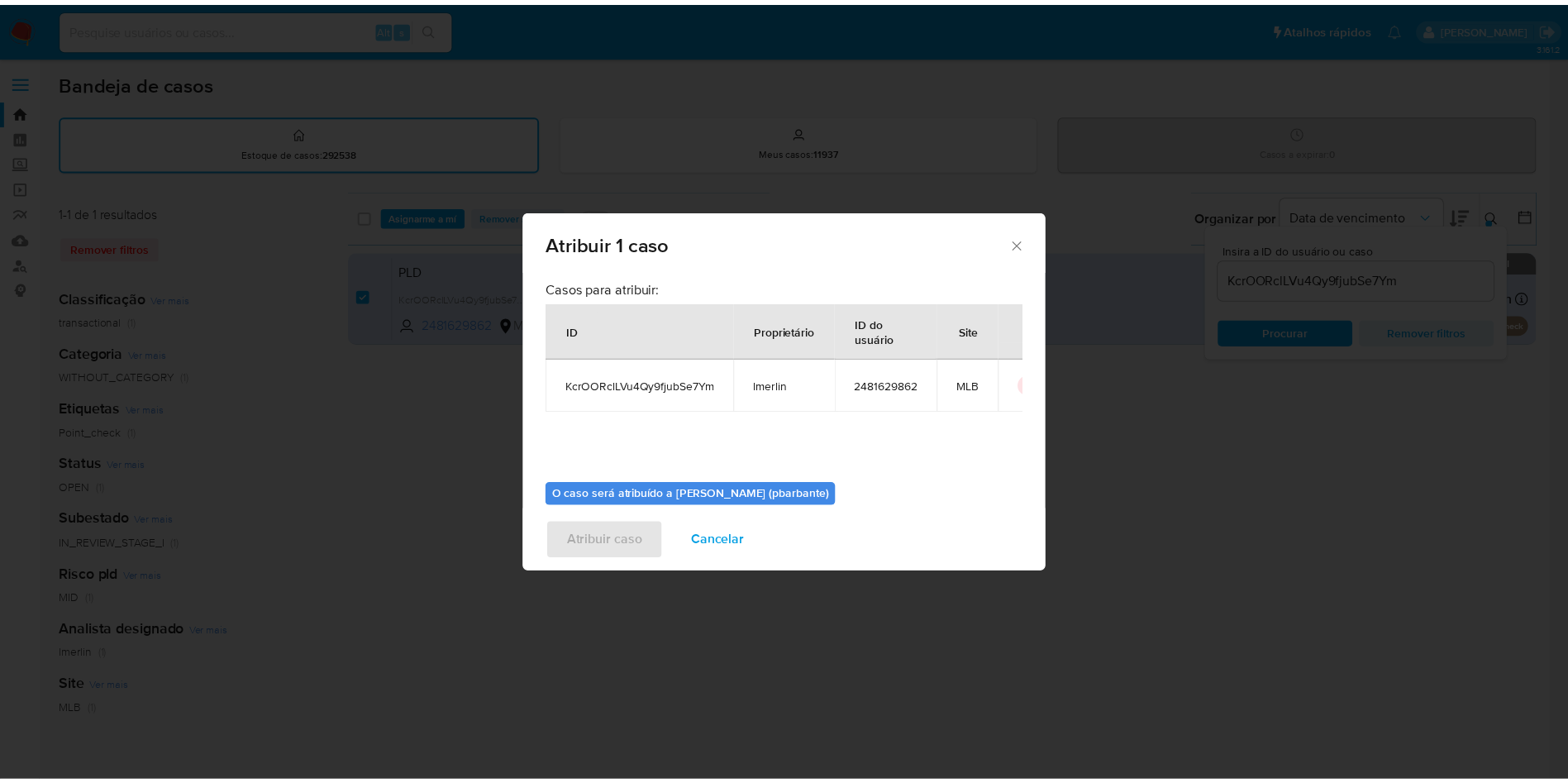
scroll to position [93, 0]
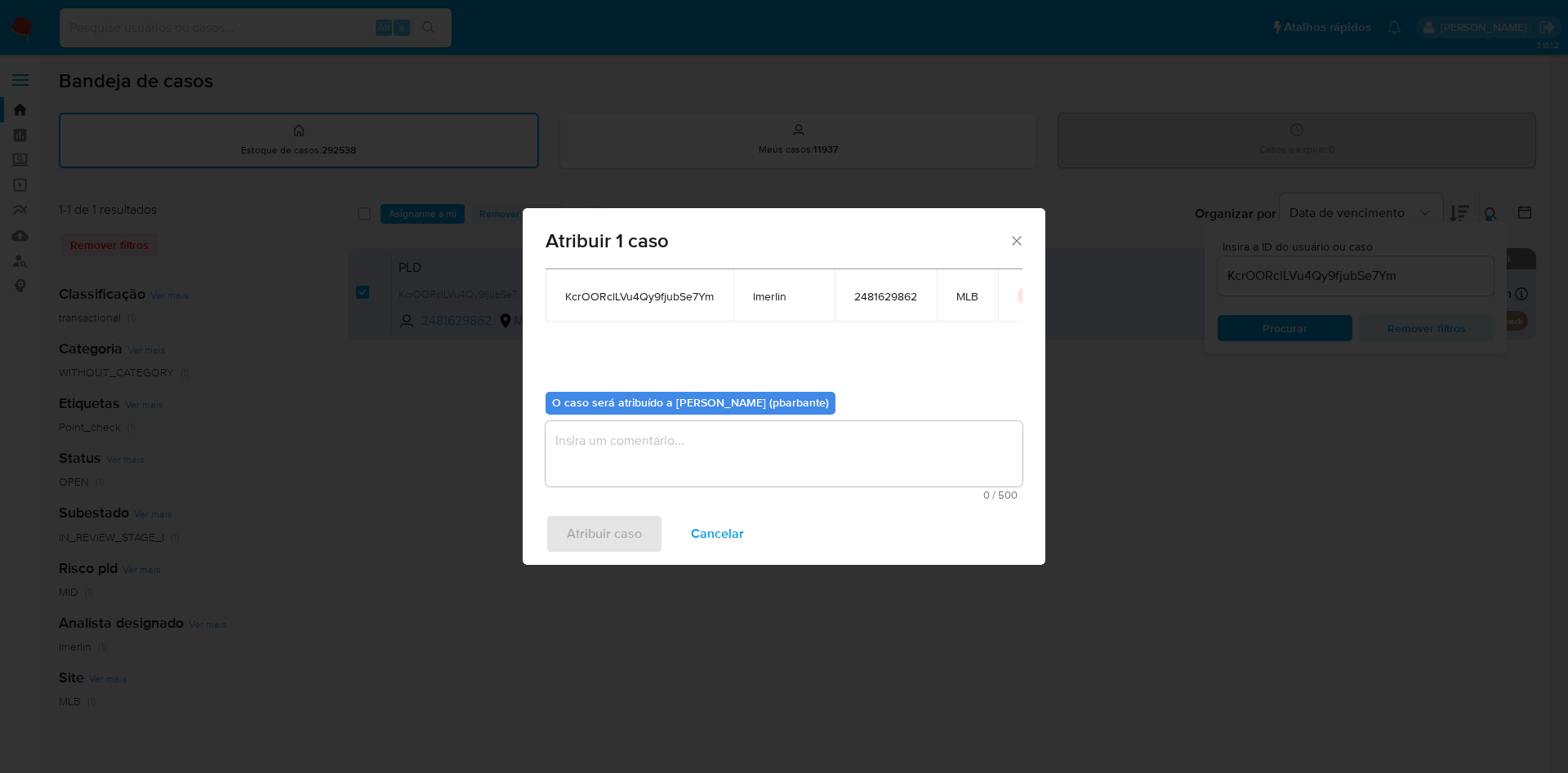
click at [609, 454] on textarea "assign-modal" at bounding box center [783, 454] width 477 height 65
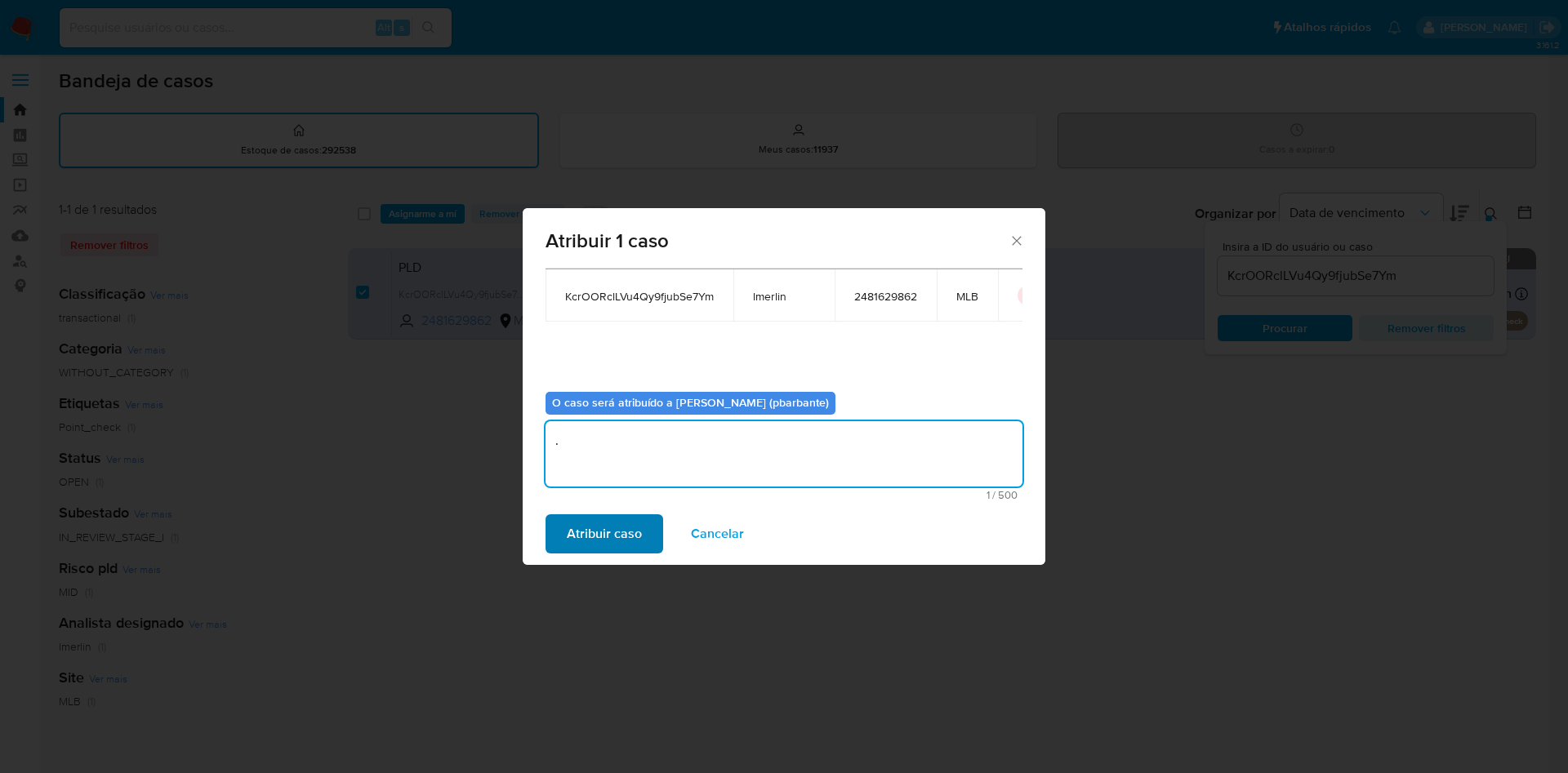
type textarea "."
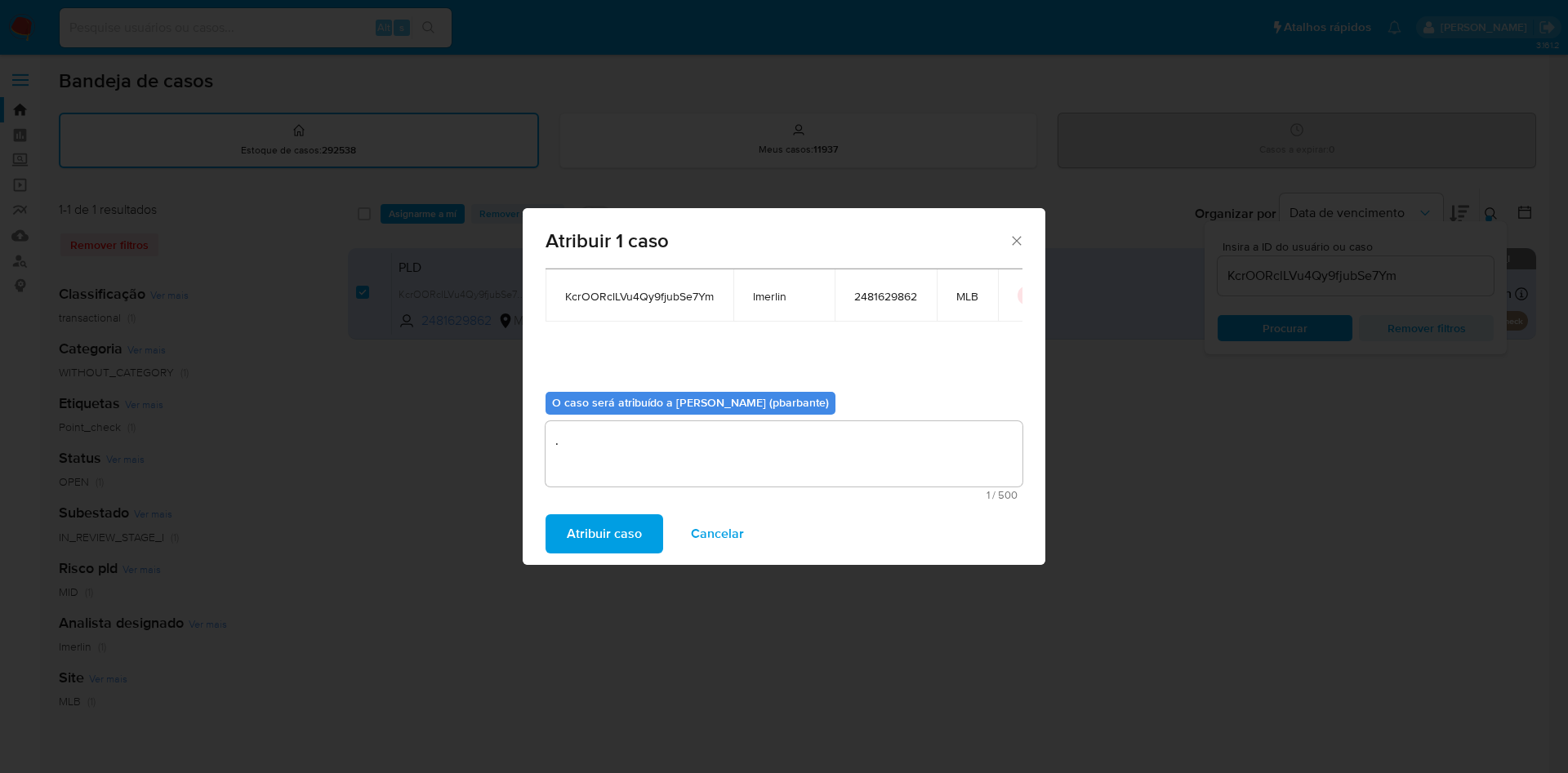
click at [567, 552] on span "Atribuir caso" at bounding box center [604, 534] width 75 height 36
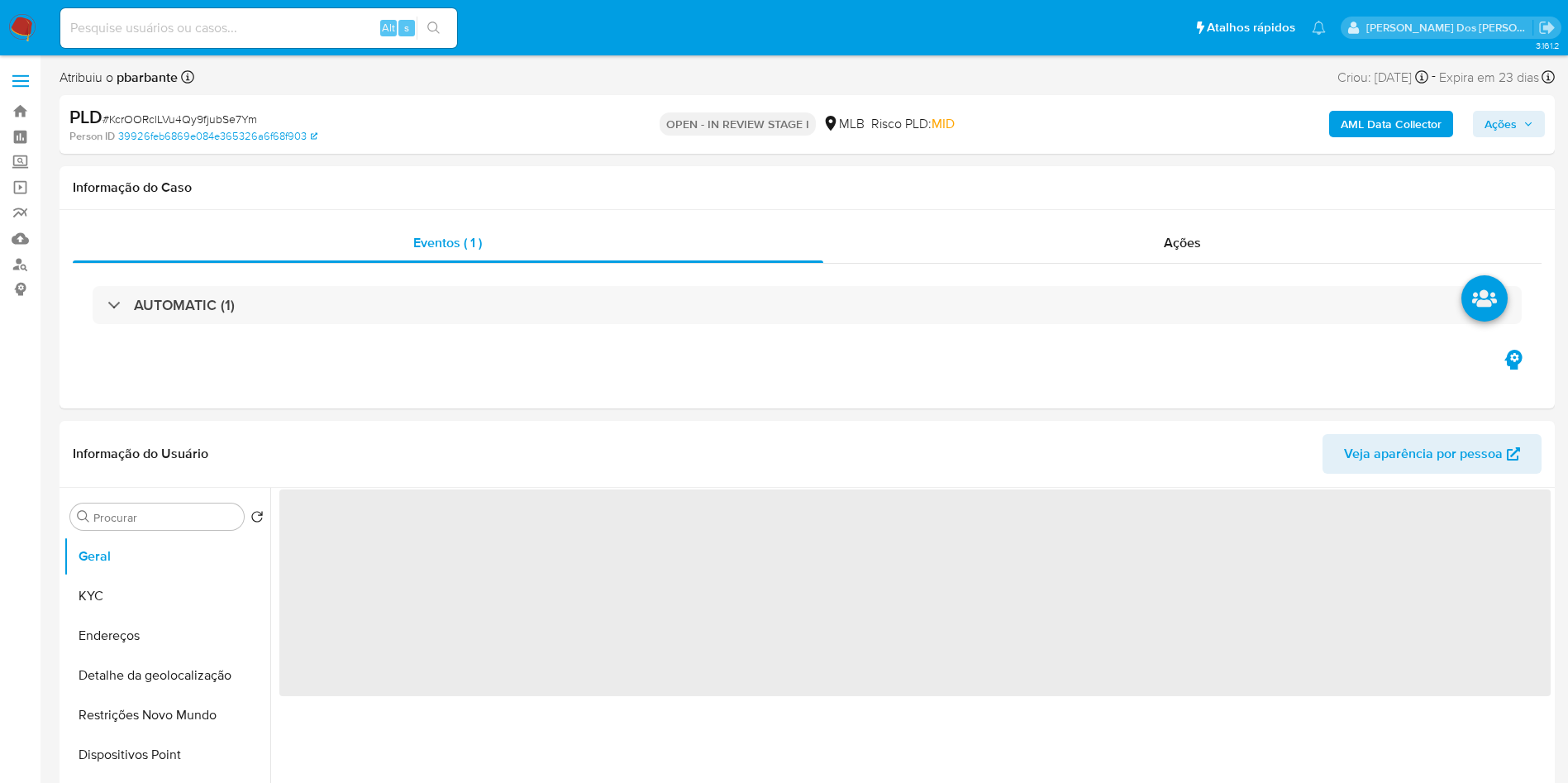
select select "10"
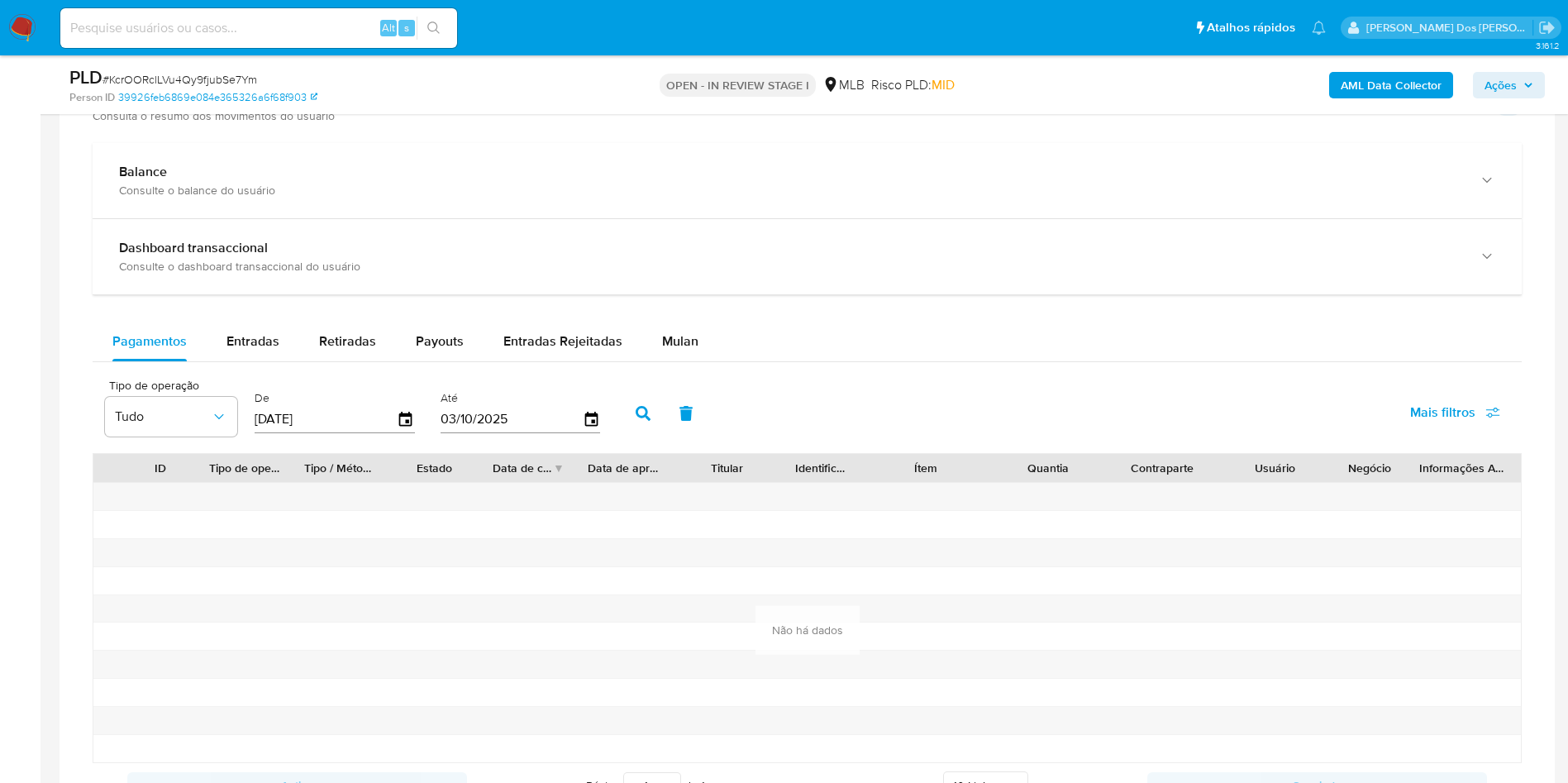
scroll to position [1189, 0]
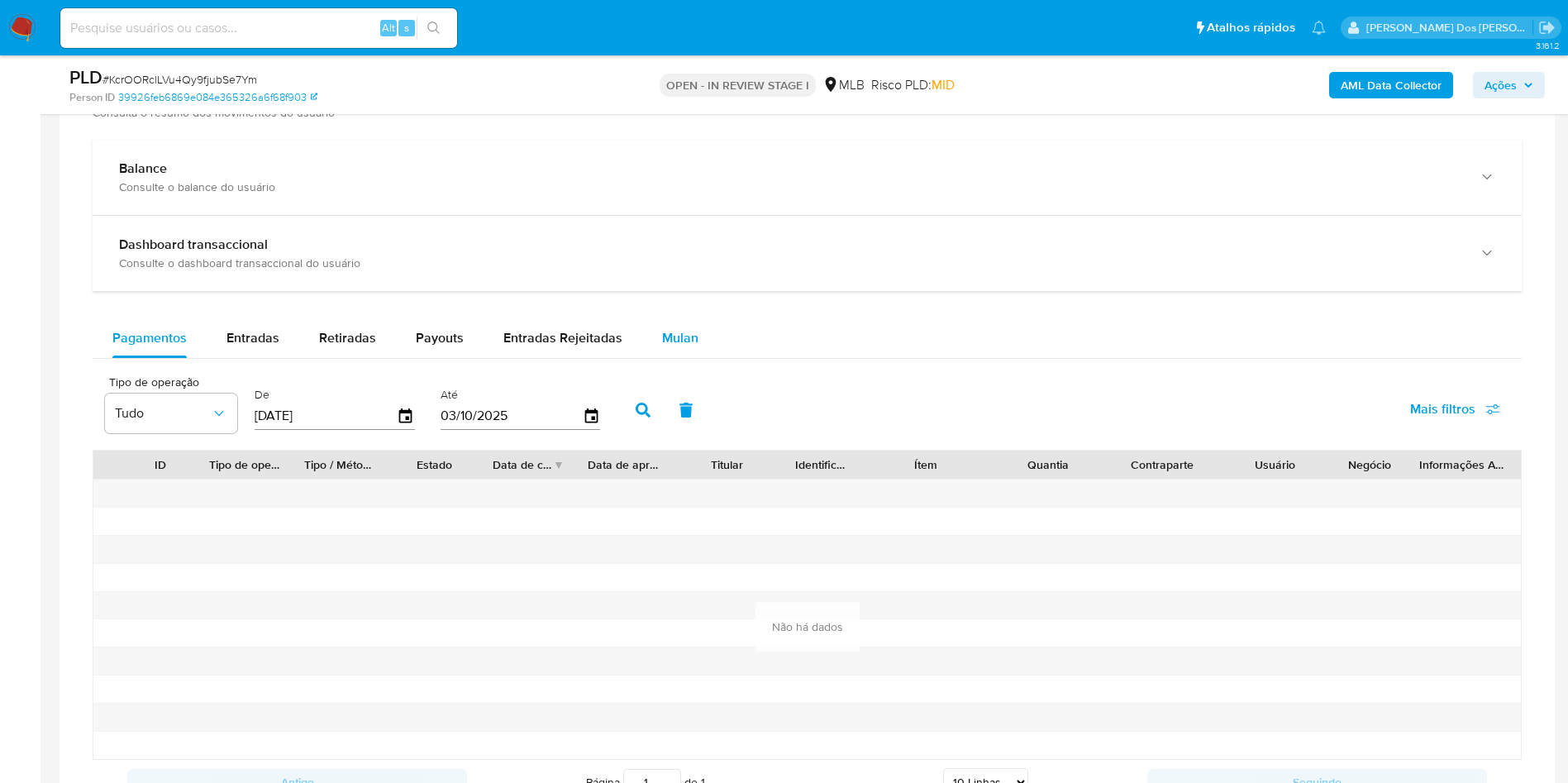
click at [676, 347] on span "Mulan" at bounding box center [681, 338] width 37 height 19
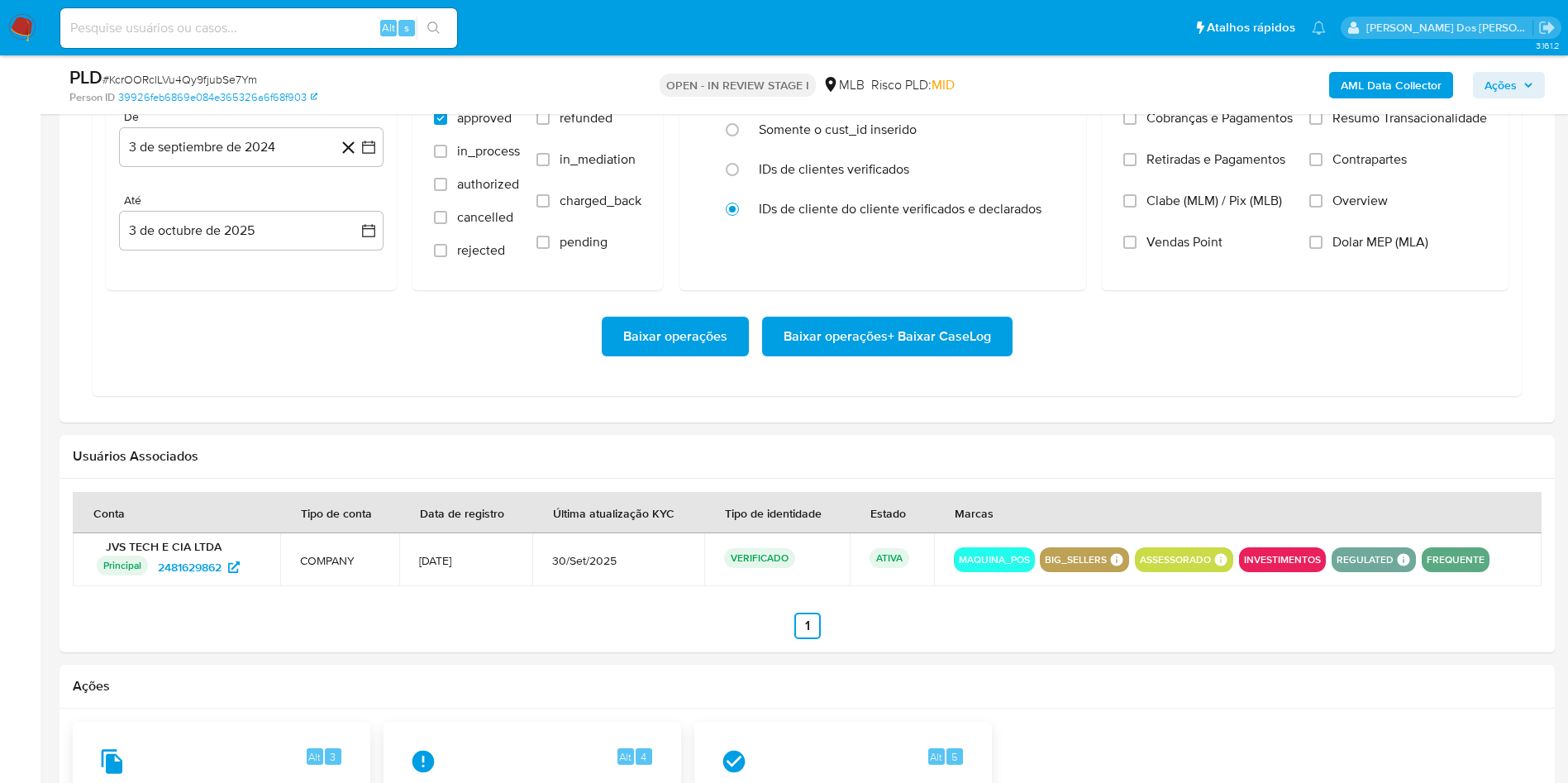
scroll to position [1543, 0]
click at [368, 155] on icon "button" at bounding box center [369, 146] width 17 height 17
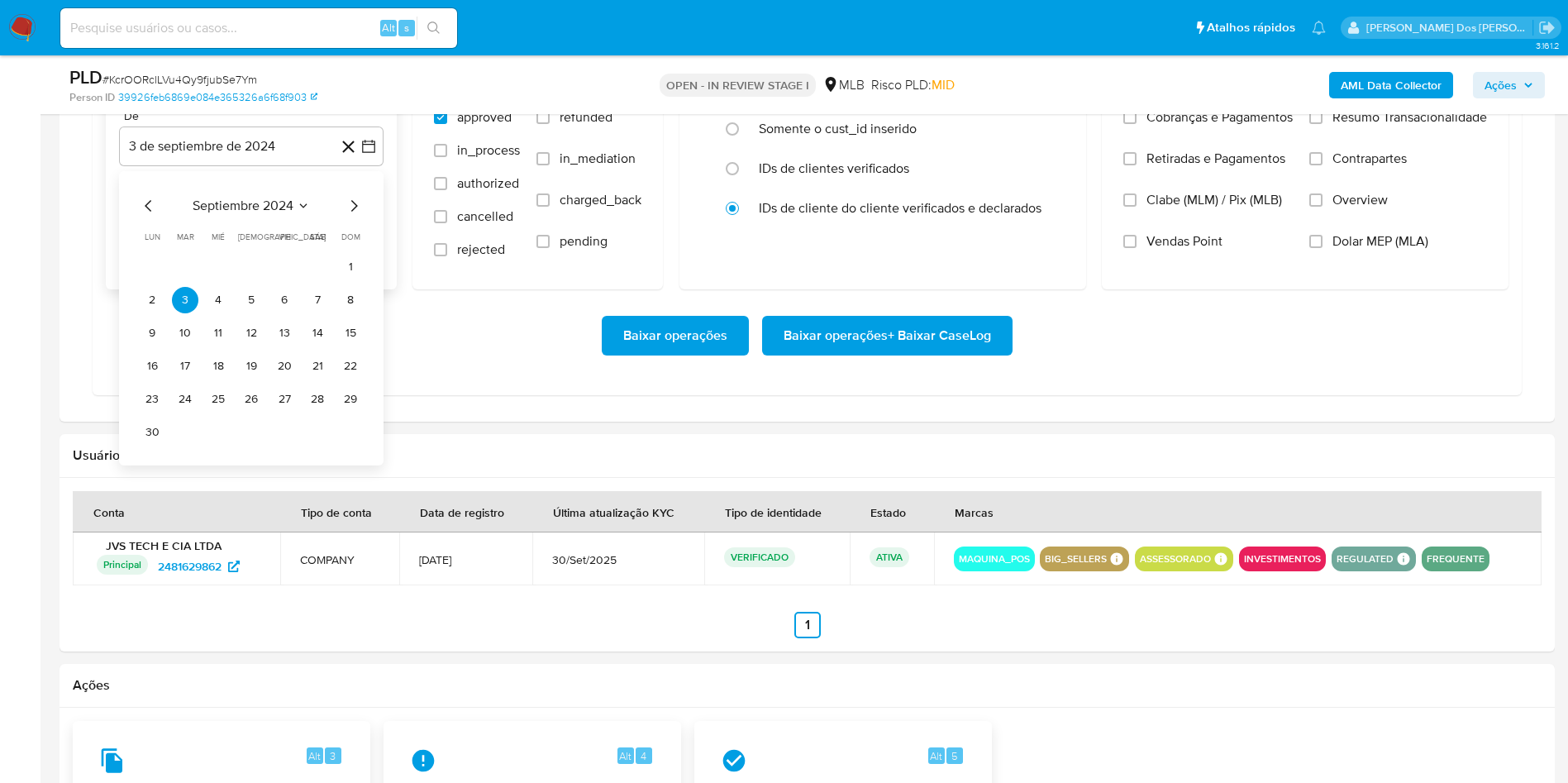
click at [357, 216] on icon "Mes siguiente" at bounding box center [354, 206] width 20 height 20
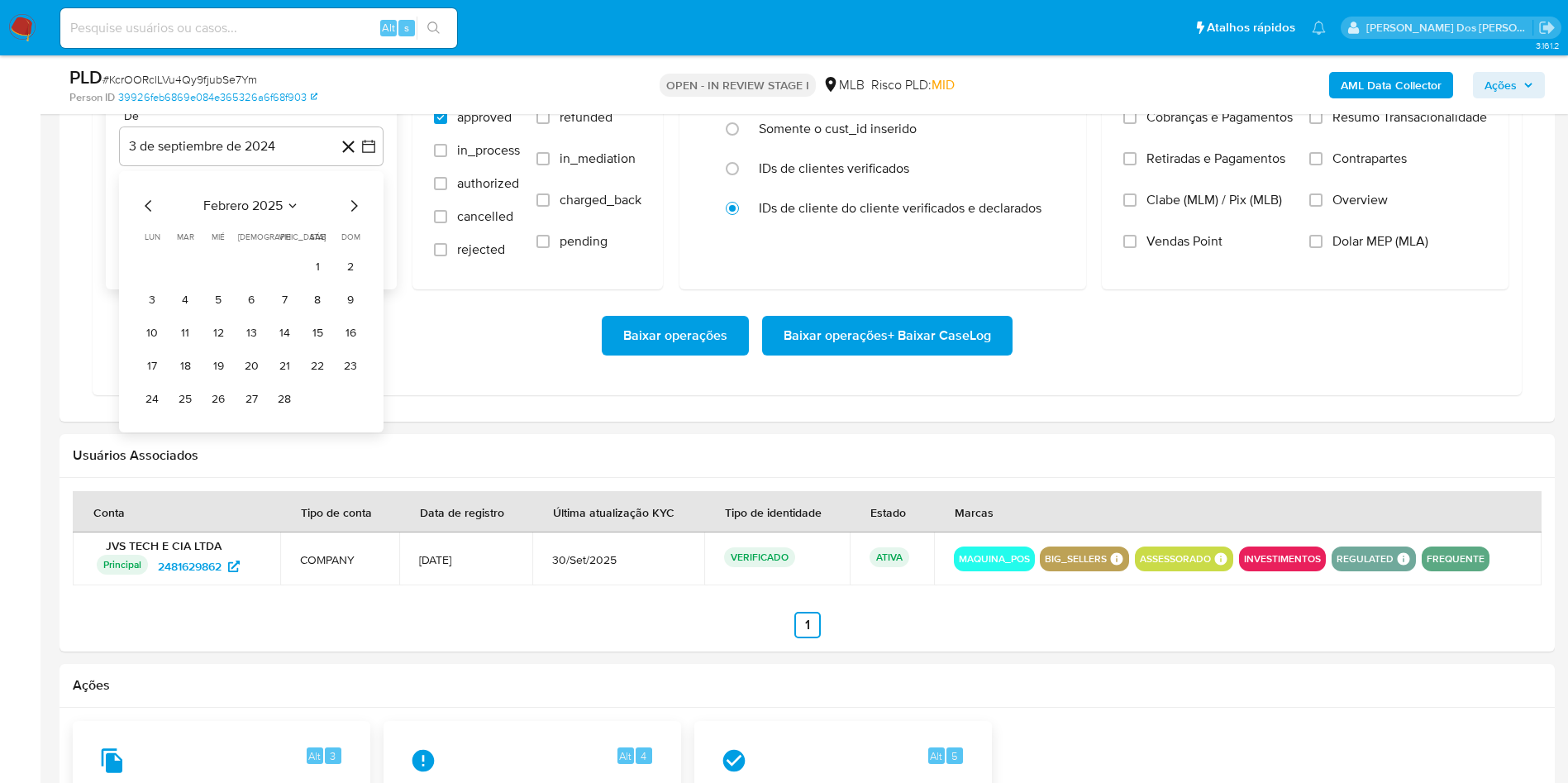
click at [357, 216] on icon "Mes siguiente" at bounding box center [354, 206] width 20 height 20
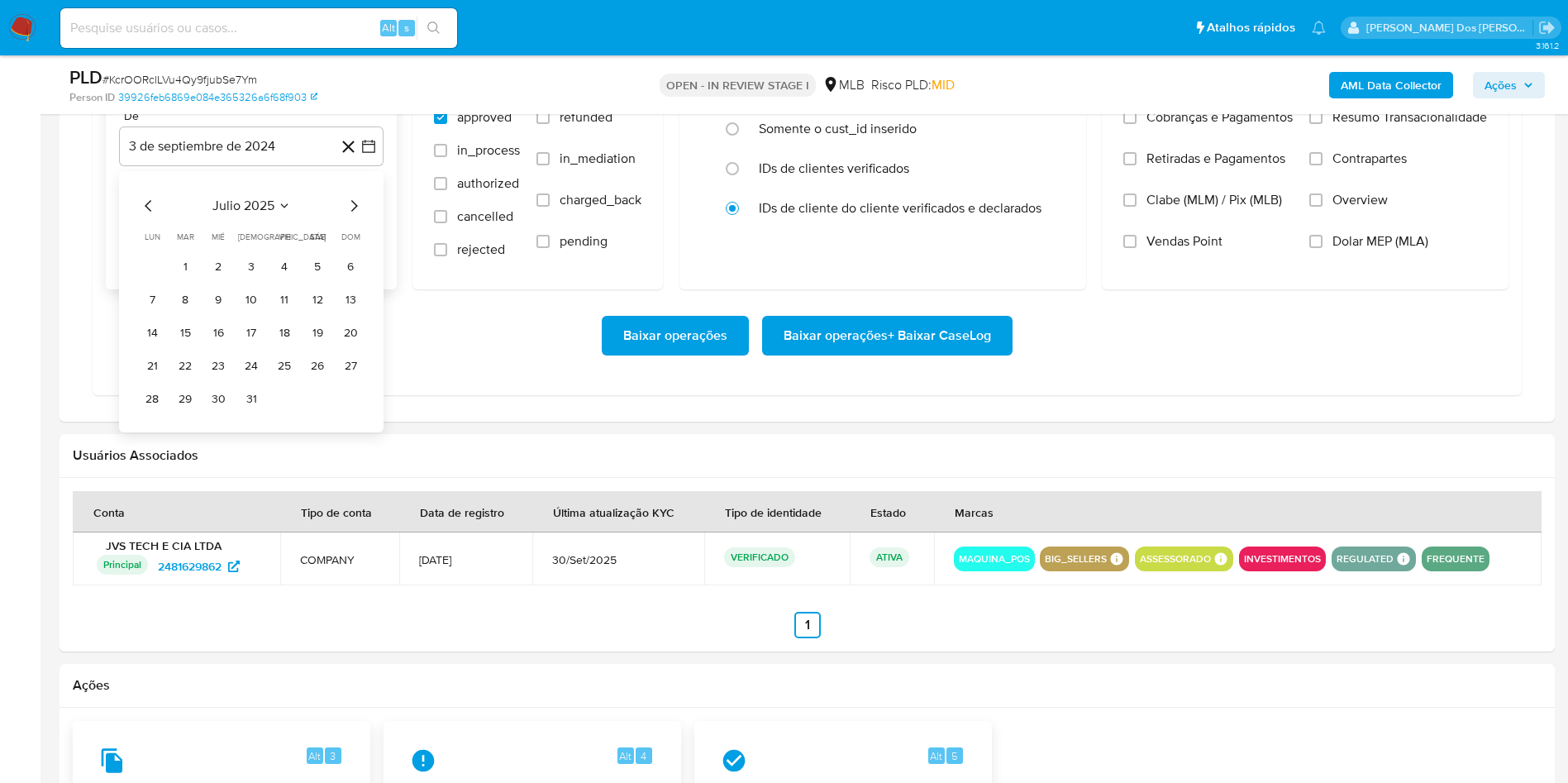
click at [357, 216] on icon "Mes siguiente" at bounding box center [354, 206] width 20 height 20
click at [148, 216] on icon "Mes anterior" at bounding box center [149, 206] width 20 height 20
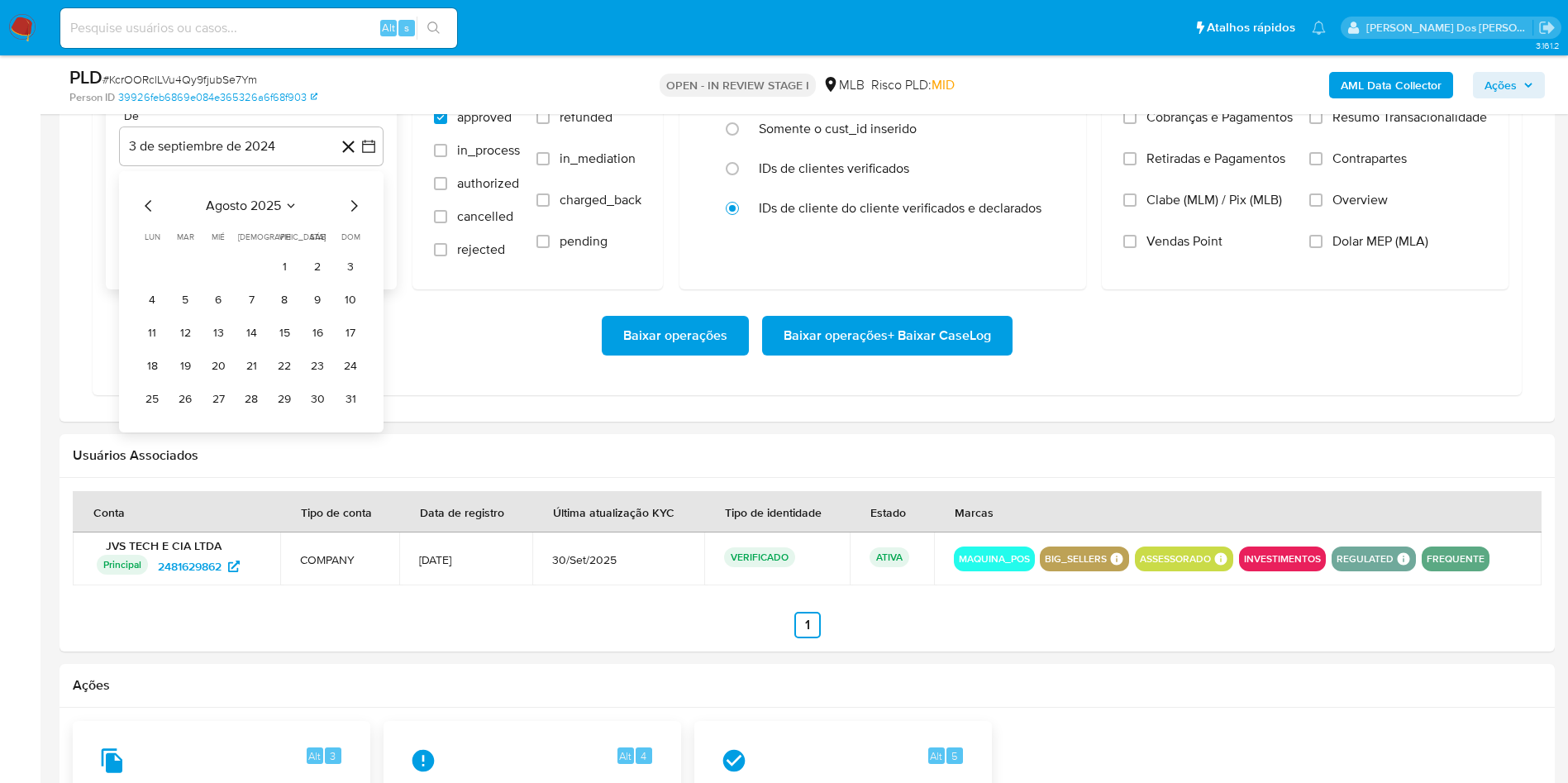
click at [148, 216] on icon "Mes anterior" at bounding box center [149, 206] width 20 height 20
click at [355, 216] on icon "Mes siguiente" at bounding box center [354, 206] width 20 height 20
click at [290, 281] on button "1" at bounding box center [284, 267] width 27 height 27
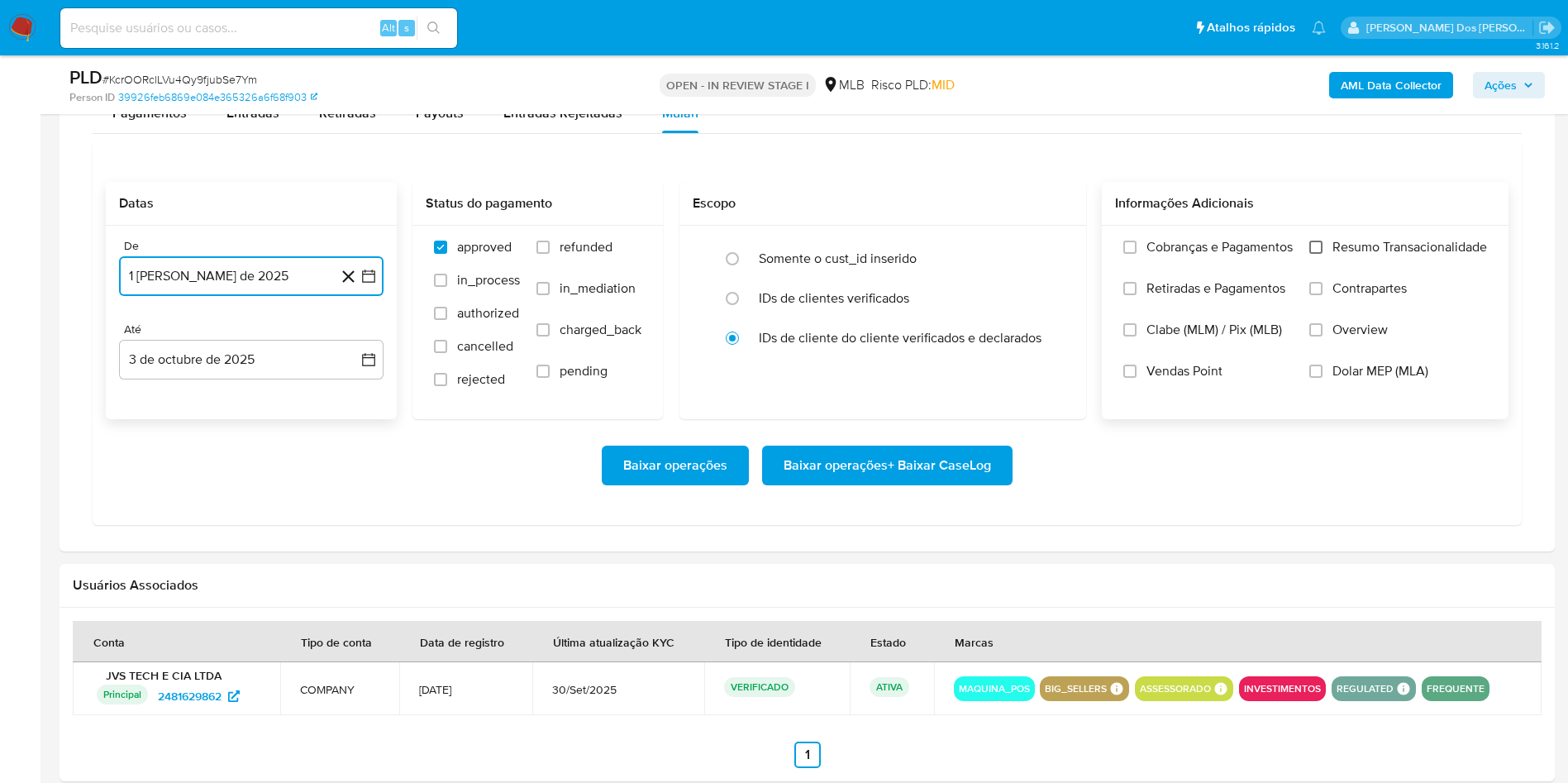
scroll to position [1411, 0]
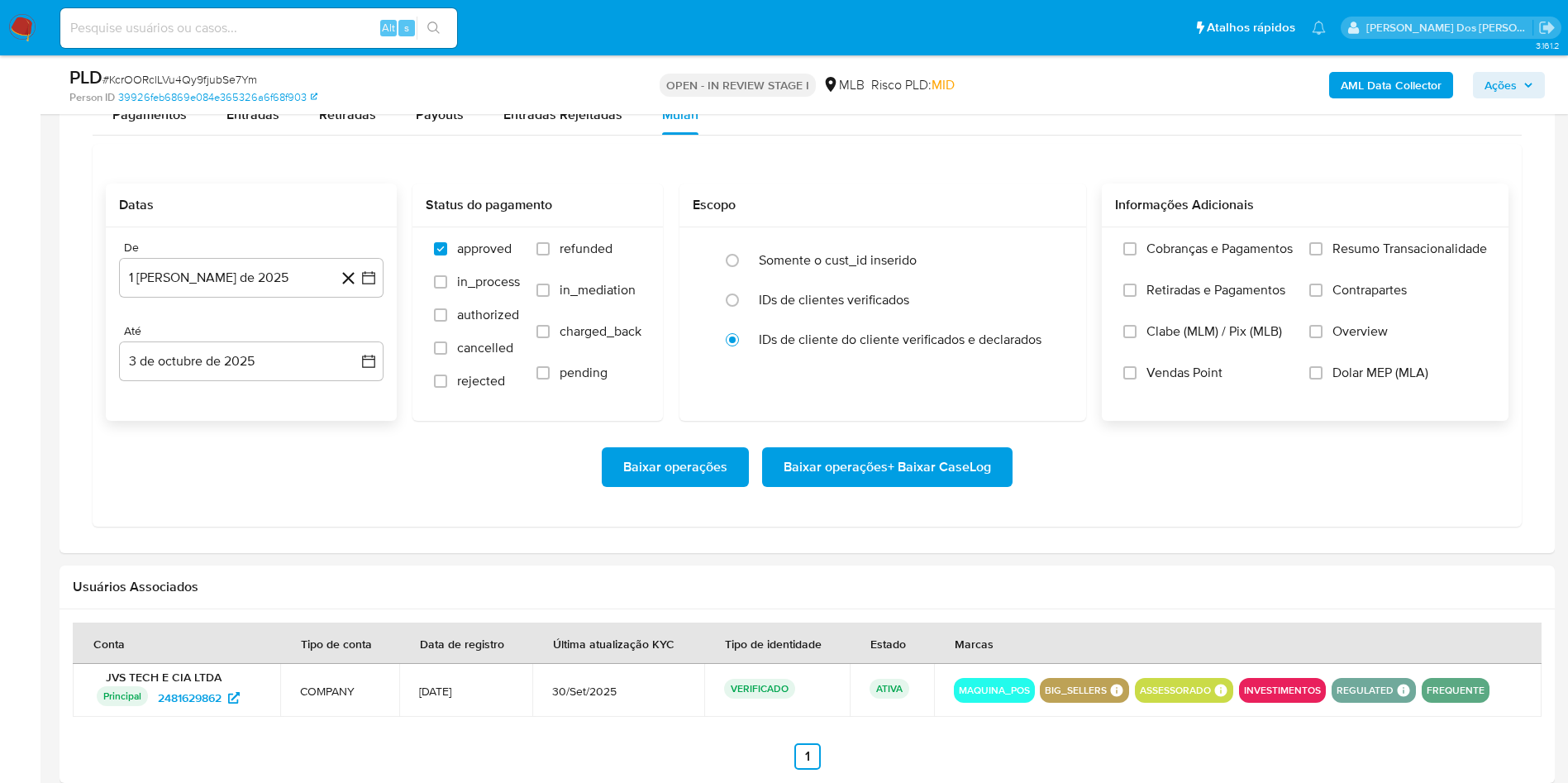
click at [1450, 258] on span "Resumo Transacionalidade" at bounding box center [1410, 249] width 155 height 17
click at [1322, 256] on input "Resumo Transacionalidade" at bounding box center [1316, 248] width 13 height 13
click at [919, 486] on span "Baixar operações + Baixar CaseLog" at bounding box center [887, 467] width 208 height 37
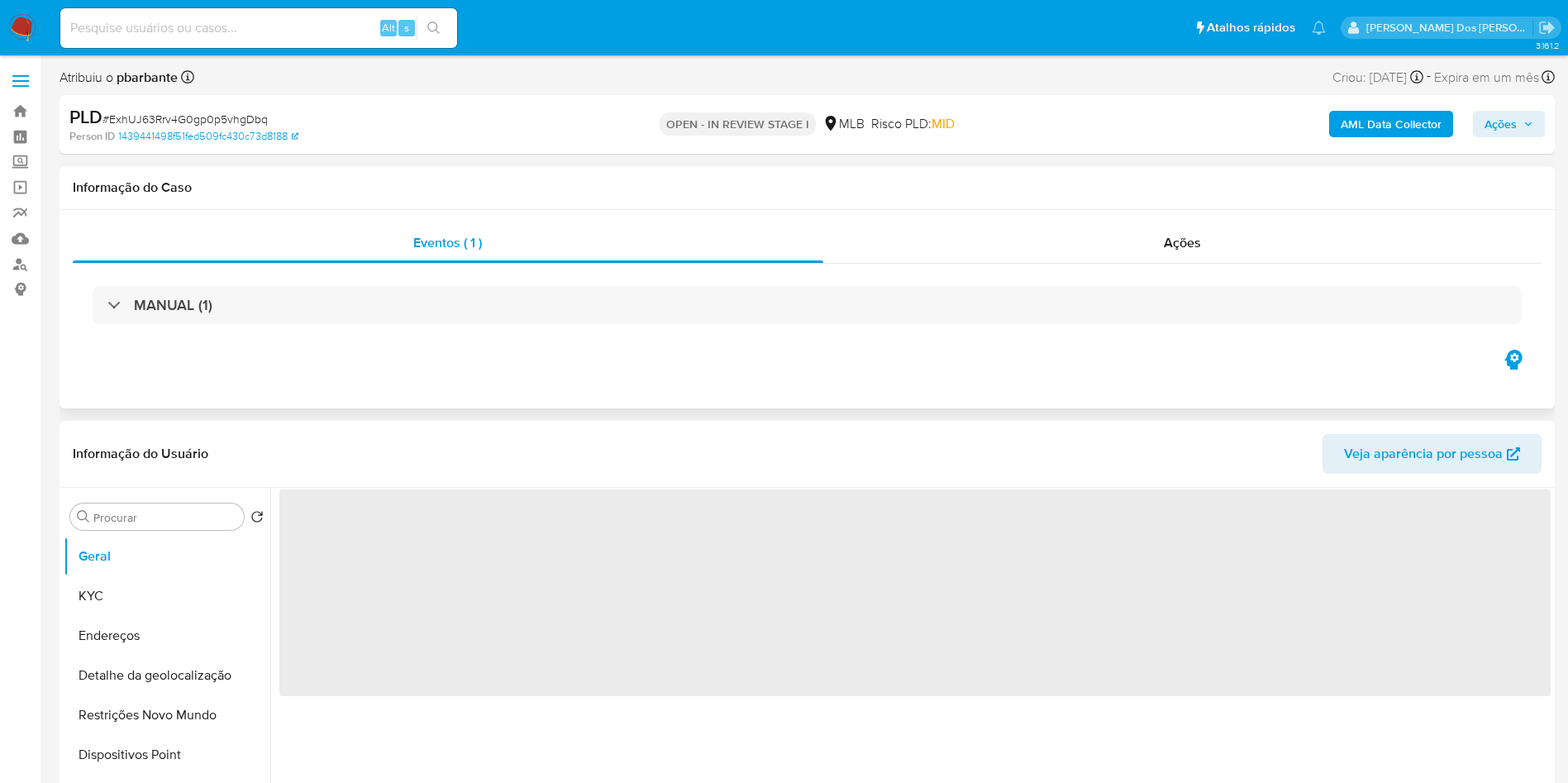
select select "10"
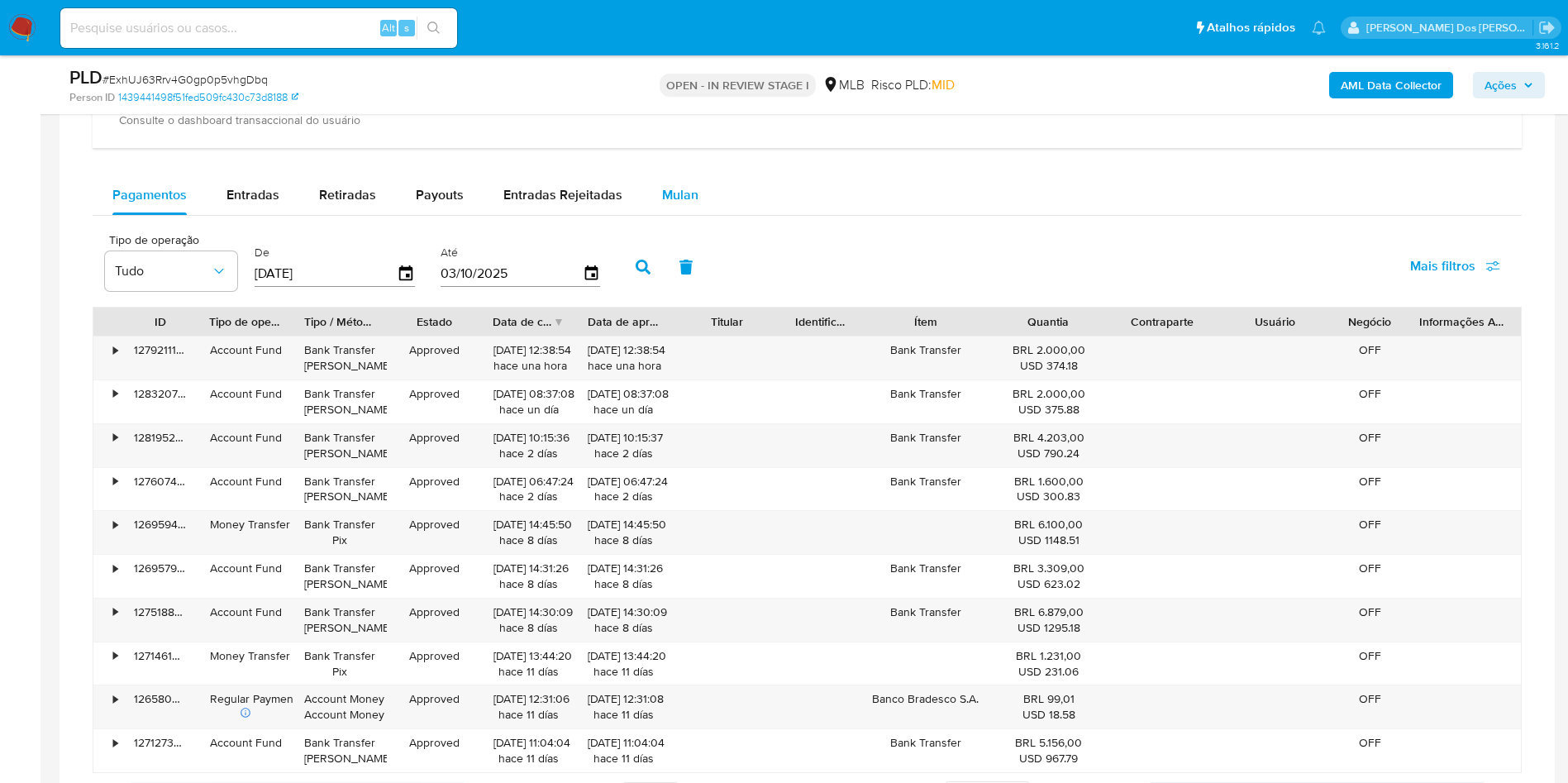
click at [685, 215] on div "Mulan" at bounding box center [681, 195] width 37 height 40
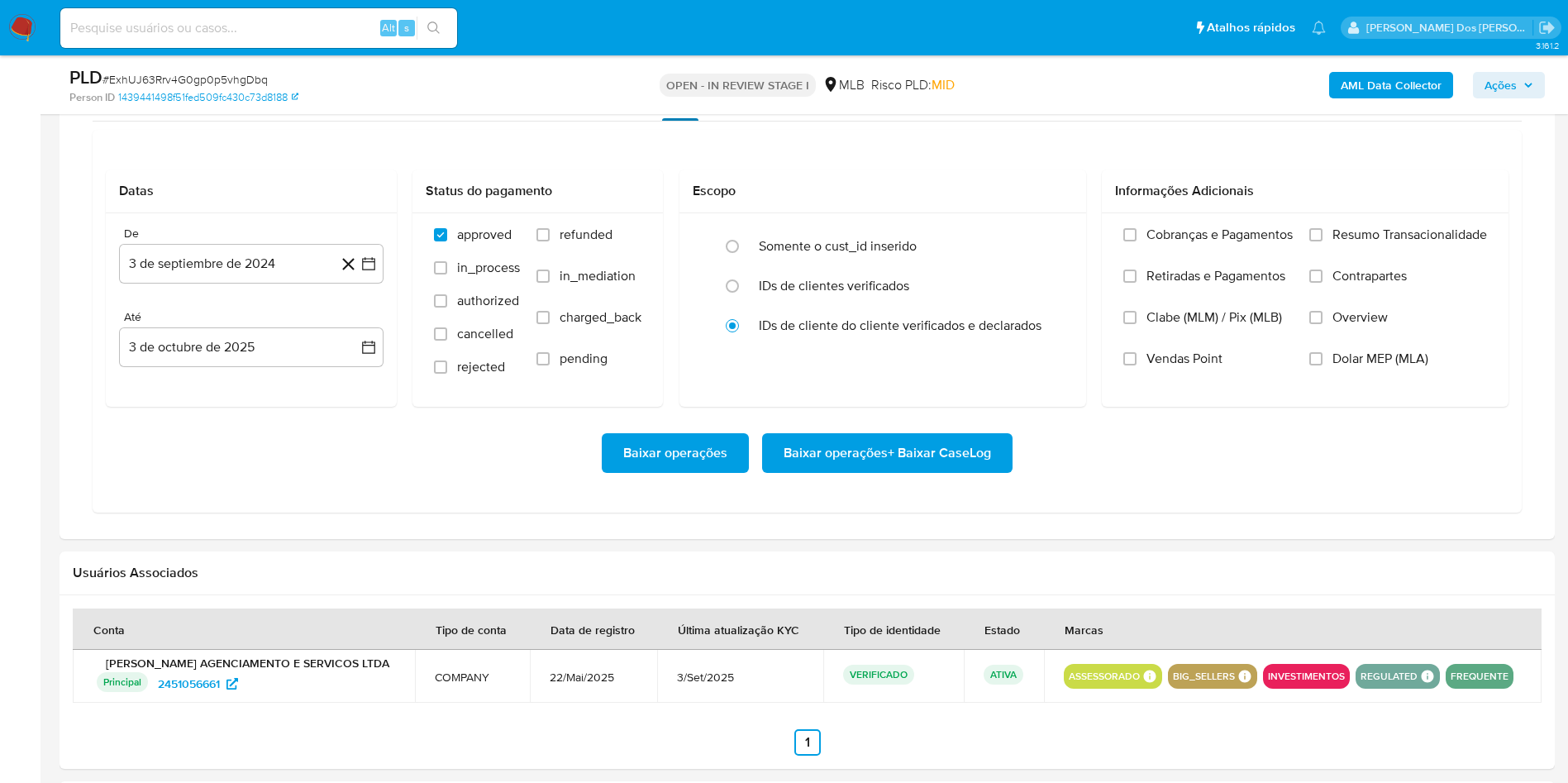
scroll to position [1457, 0]
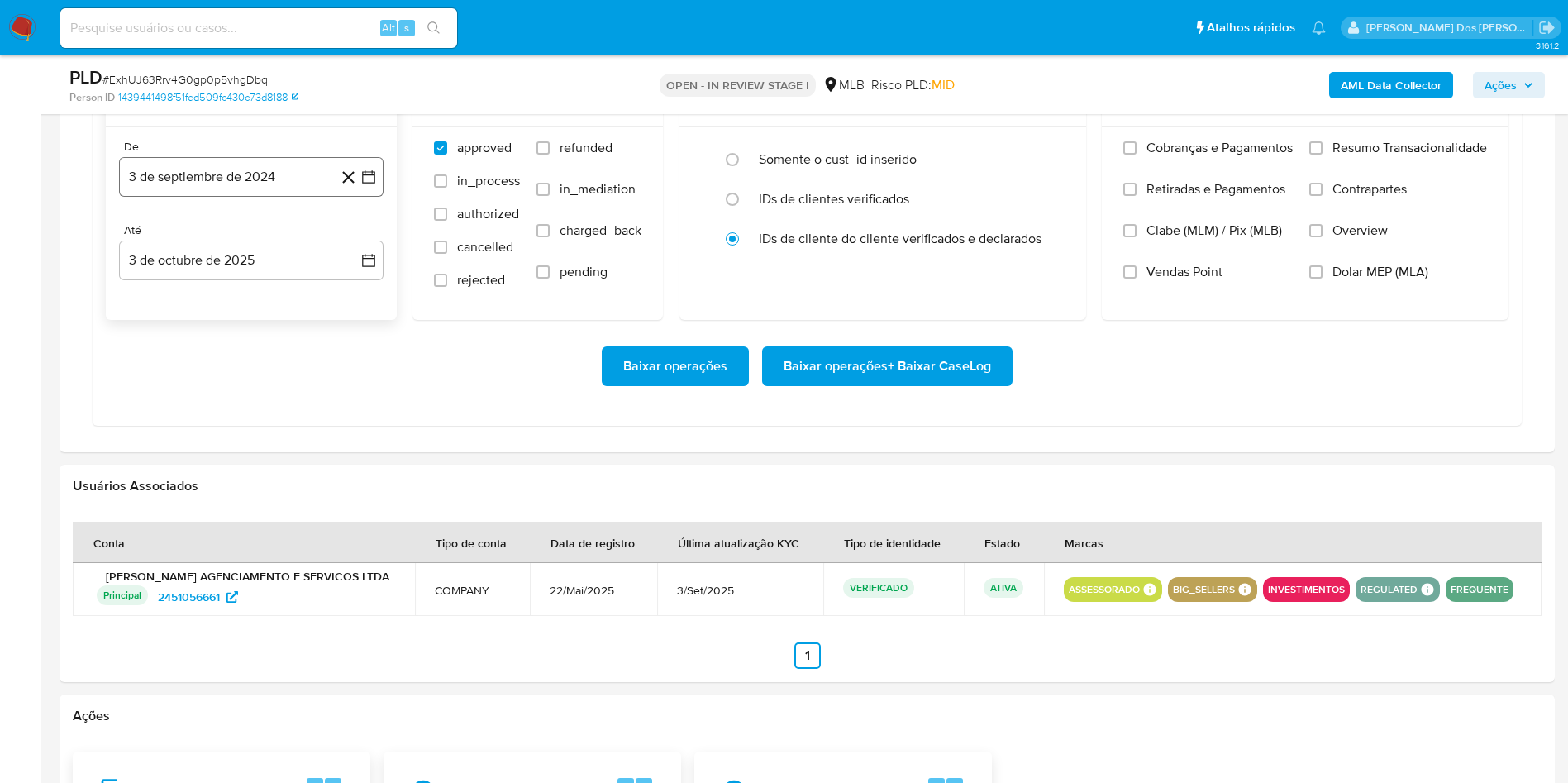
click at [367, 197] on button "3 de septiembre de 2024" at bounding box center [251, 177] width 265 height 40
click at [357, 247] on icon "Mes siguiente" at bounding box center [354, 236] width 20 height 20
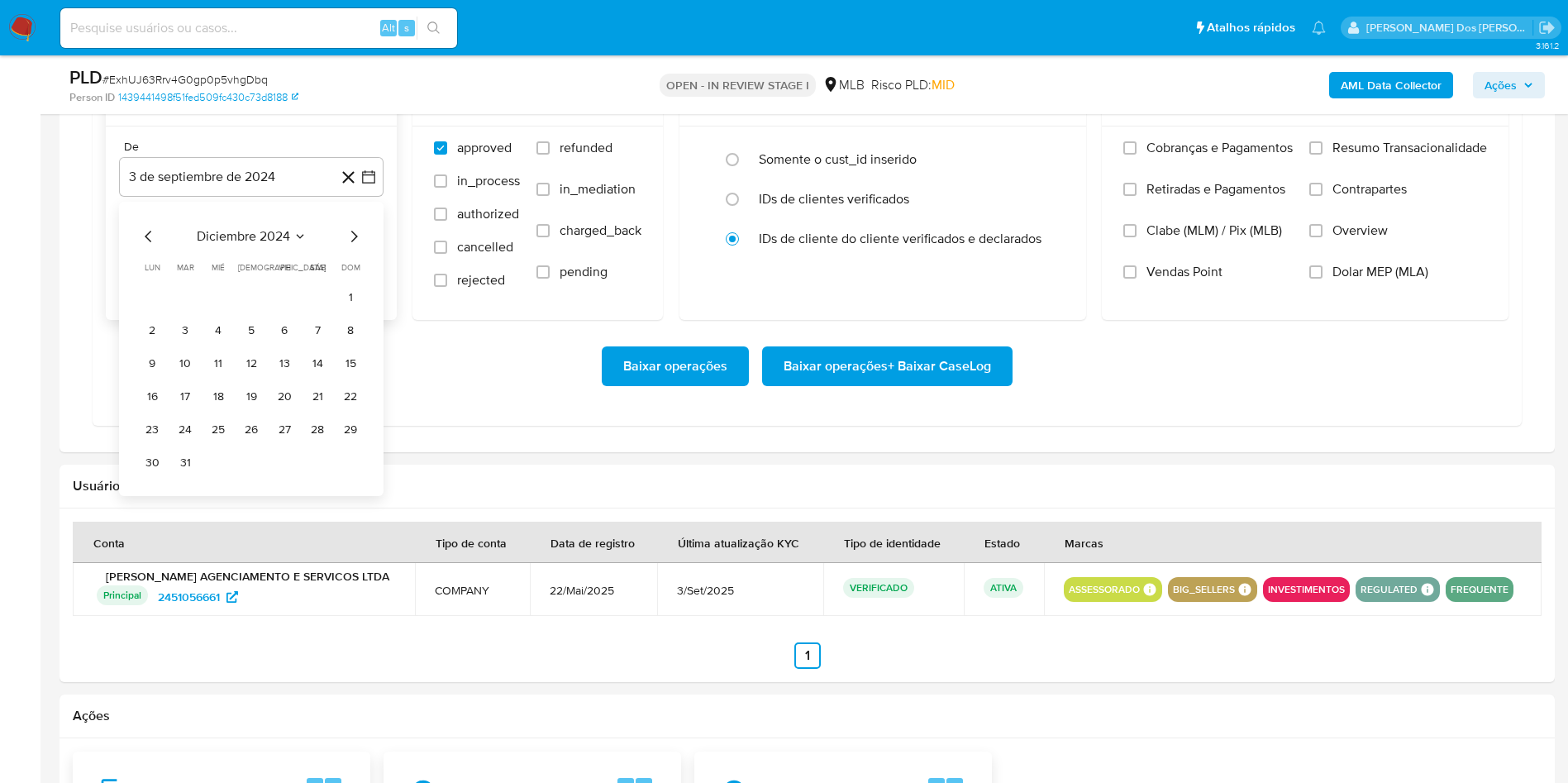
click at [357, 247] on icon "Mes siguiente" at bounding box center [354, 236] width 20 height 20
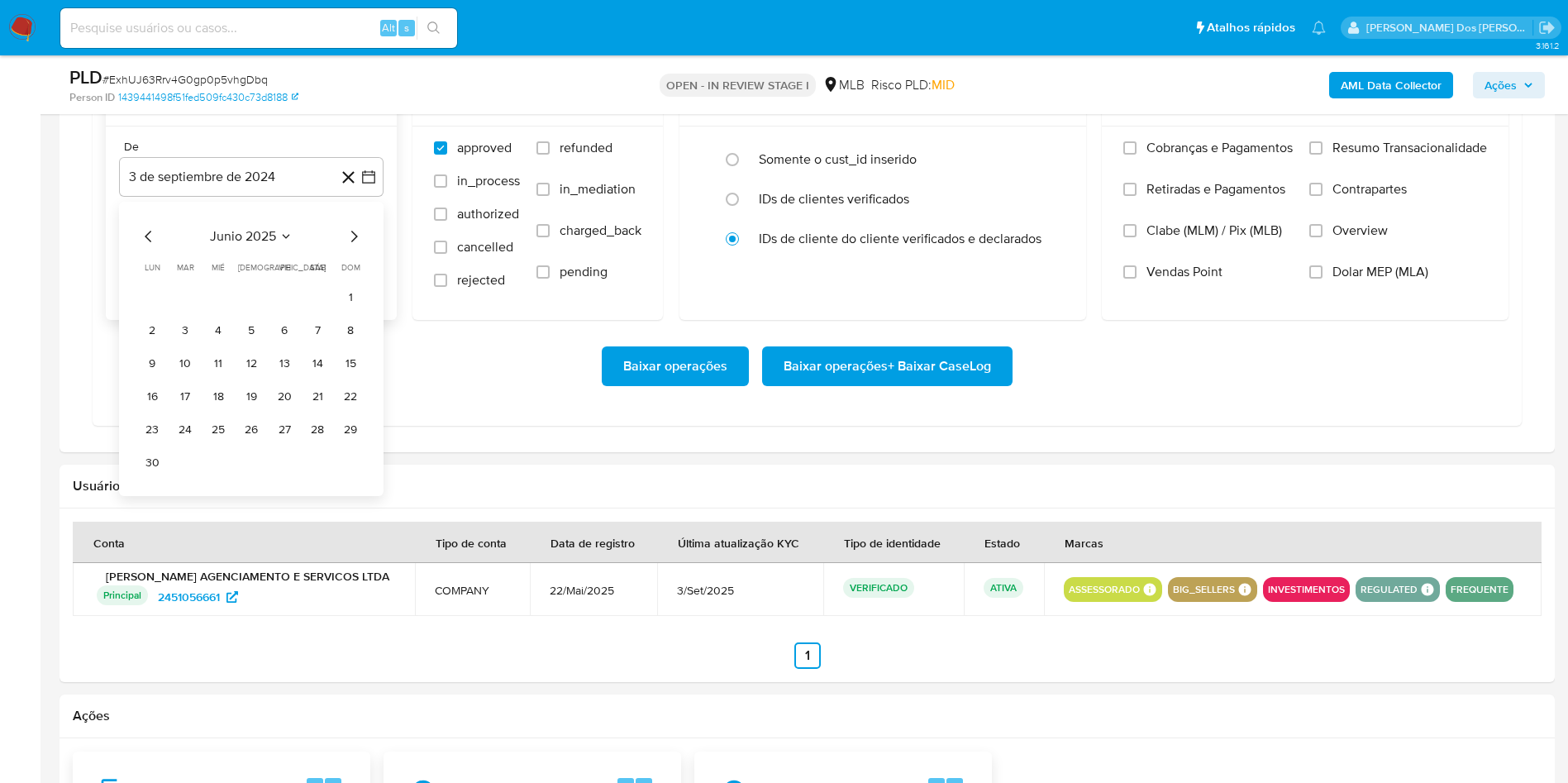
click at [357, 247] on icon "Mes siguiente" at bounding box center [354, 236] width 20 height 20
click at [359, 247] on icon "Mes siguiente" at bounding box center [354, 236] width 20 height 20
click at [287, 311] on button "1" at bounding box center [284, 297] width 27 height 27
click at [1500, 176] on div "Cobranças e Pagamentos Retiradas e Pagamentos Clabe (MLM) / Pix (MLB) Vendas Po…" at bounding box center [1305, 223] width 406 height 192
click at [1465, 156] on span "Resumo Transacionalidade" at bounding box center [1410, 148] width 155 height 17
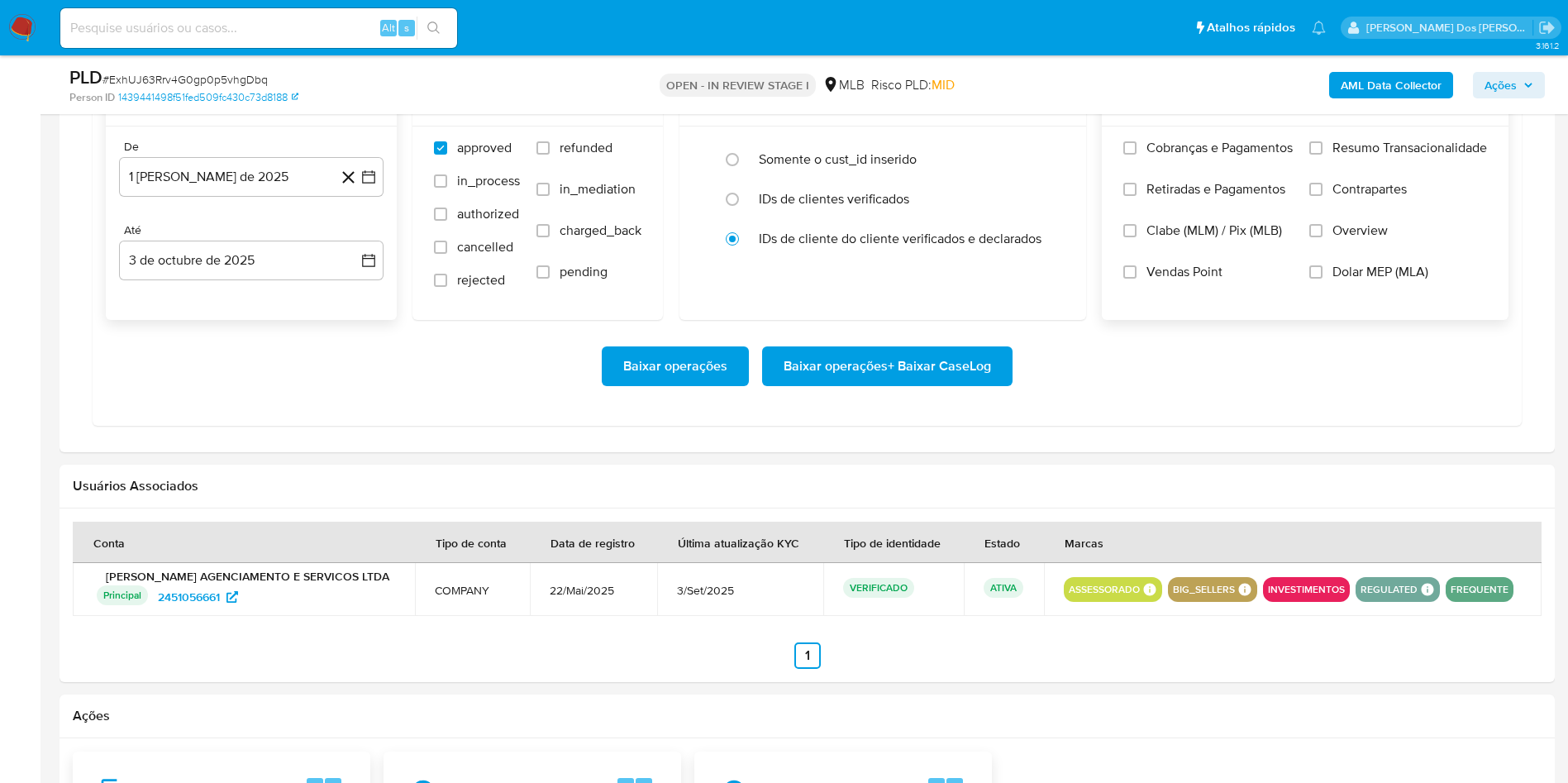
click at [1322, 155] on input "Resumo Transacionalidade" at bounding box center [1316, 148] width 13 height 13
click at [890, 385] on span "Baixar operações + Baixar CaseLog" at bounding box center [887, 366] width 208 height 37
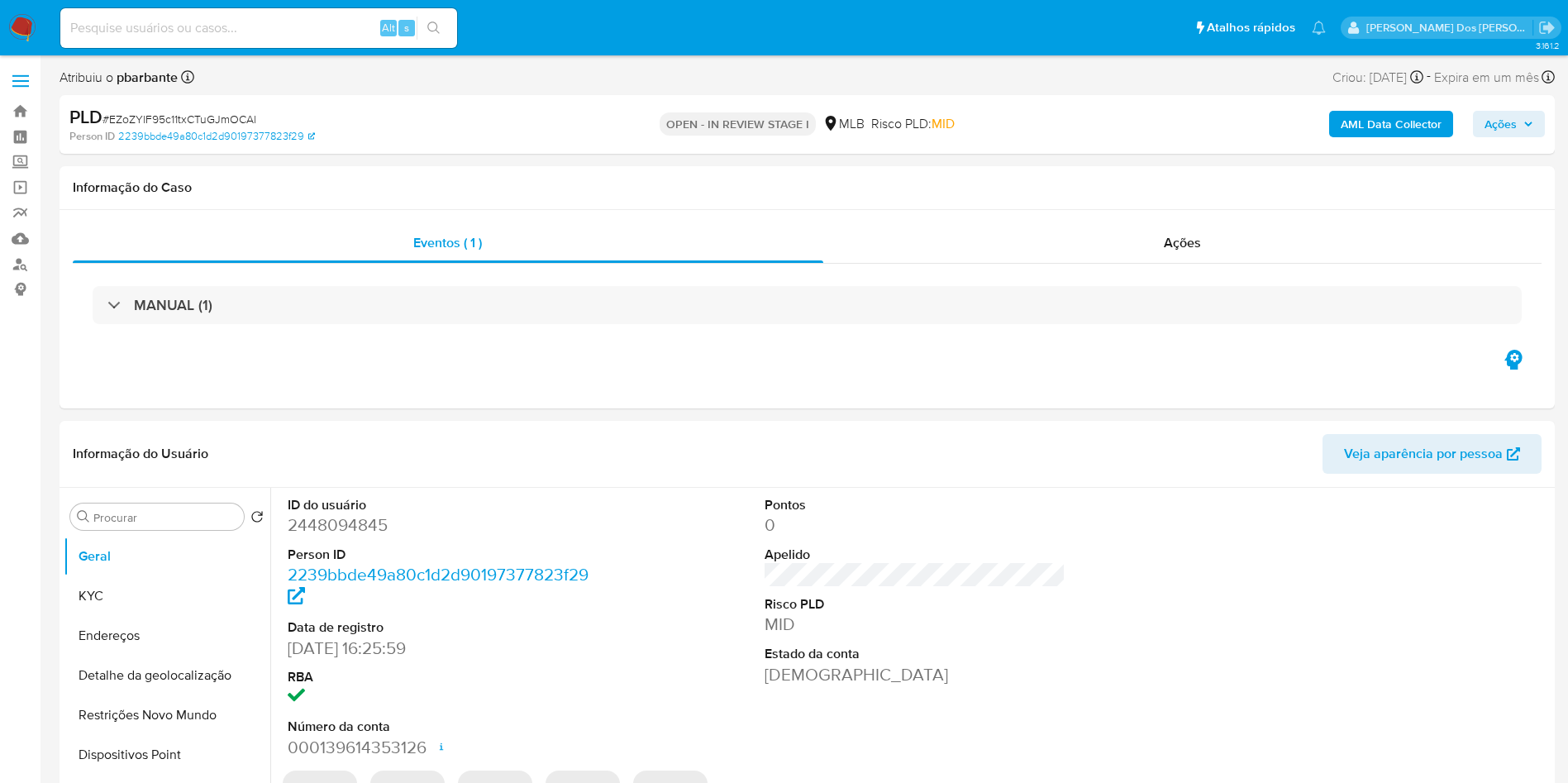
select select "10"
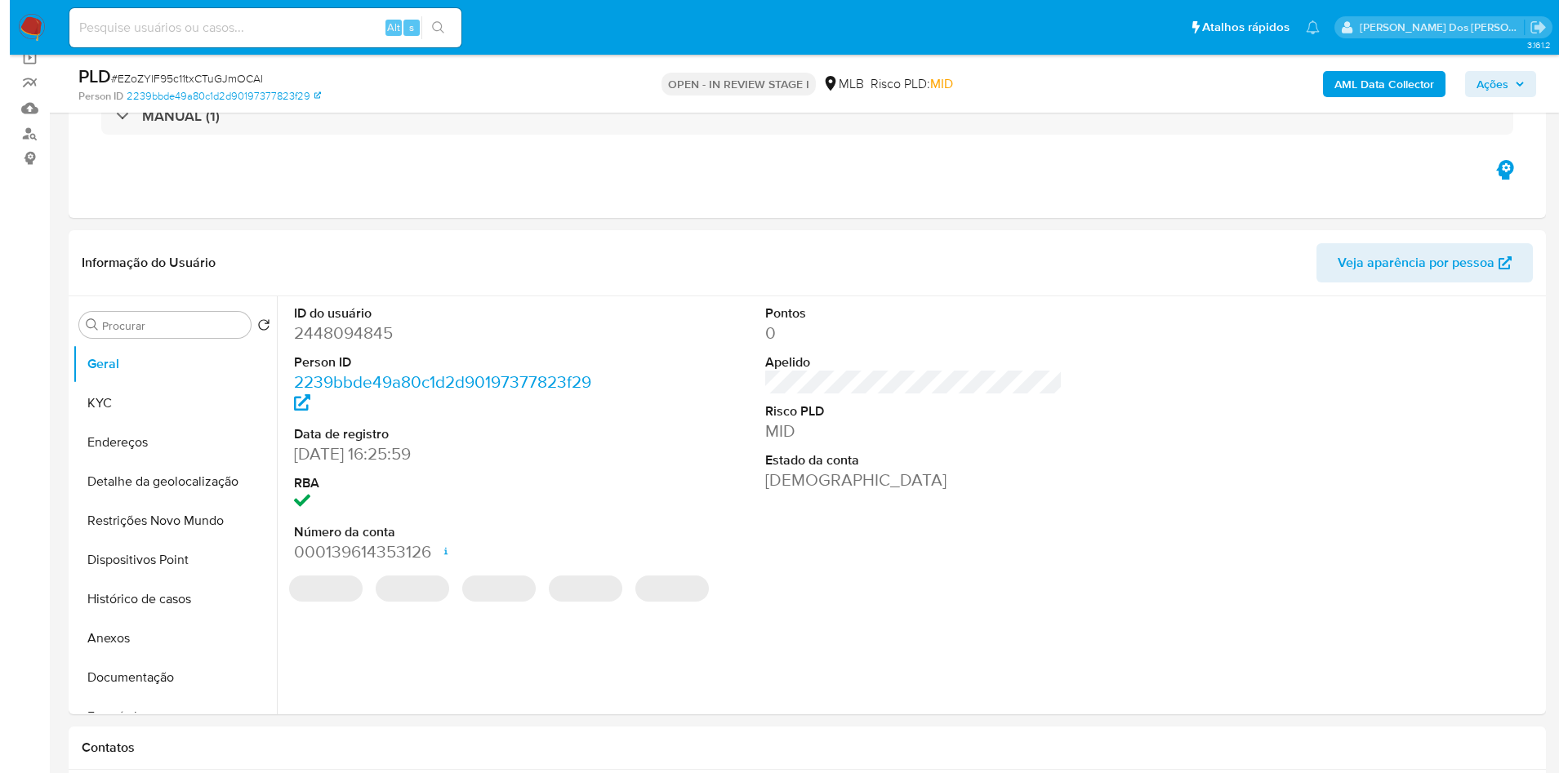
scroll to position [157, 0]
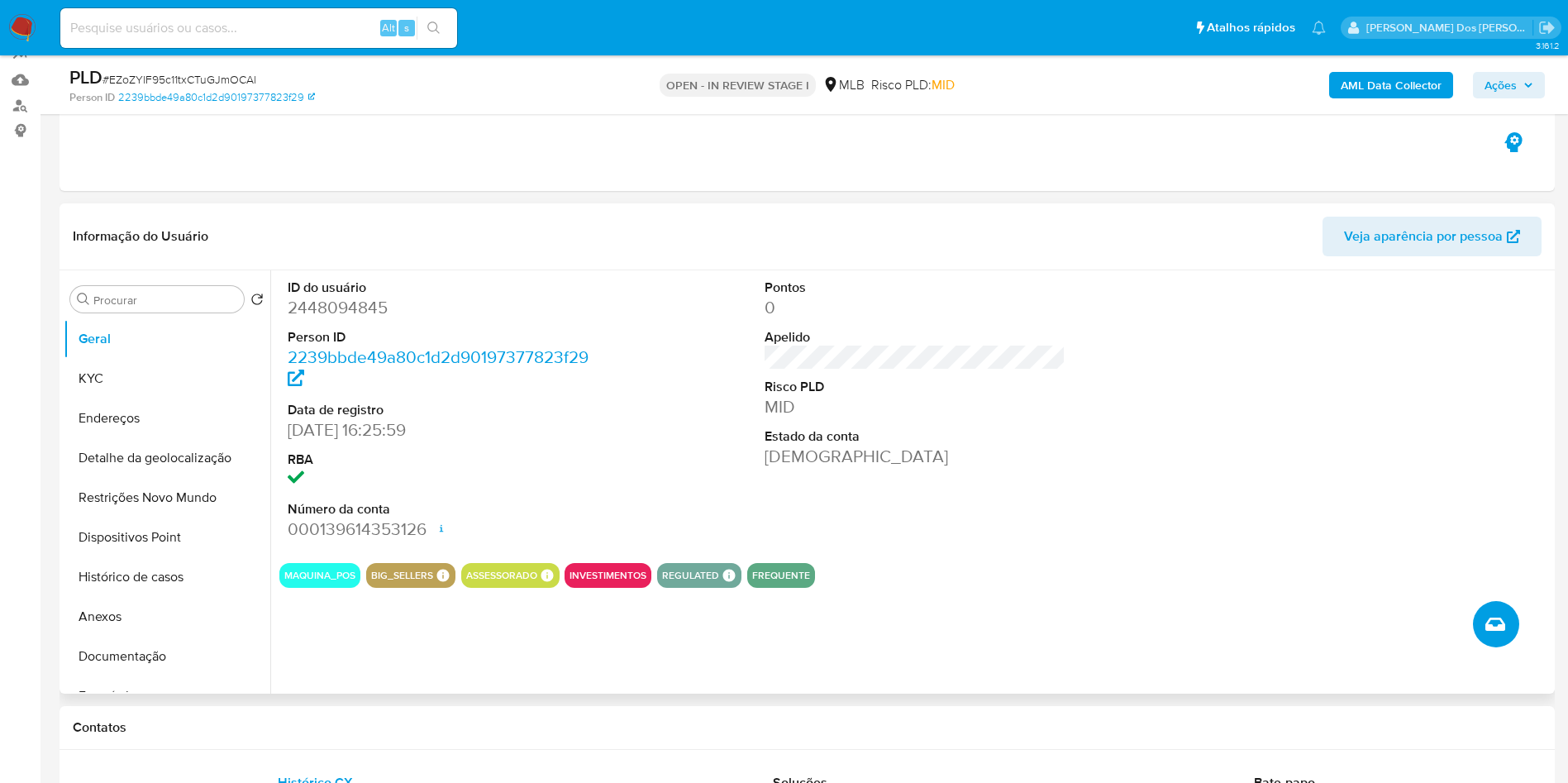
click at [1505, 648] on button "Criar caso manual" at bounding box center [1496, 624] width 46 height 46
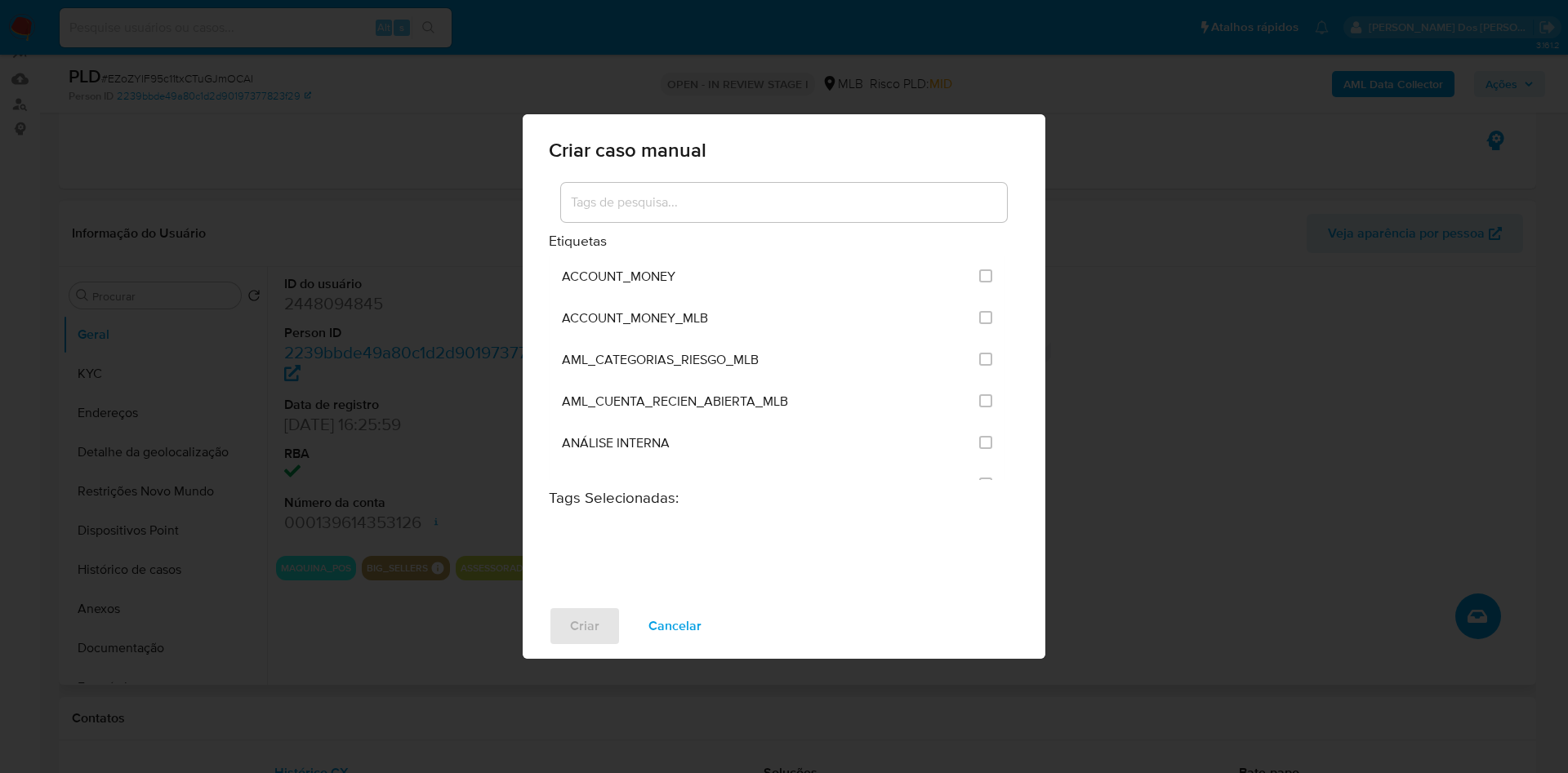
click at [635, 192] on input at bounding box center [783, 202] width 446 height 21
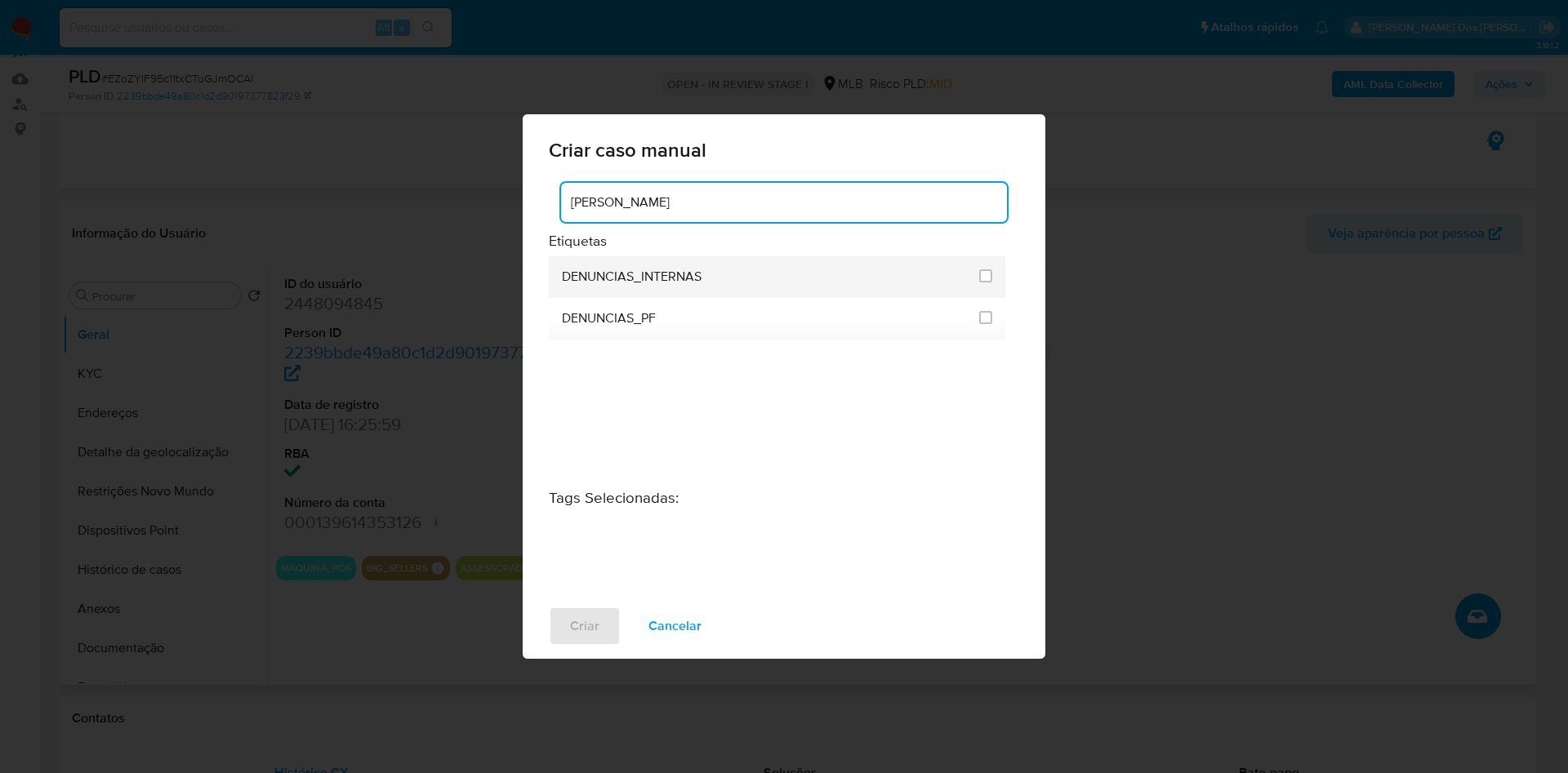
type input "[PERSON_NAME]"
click at [1005, 271] on li "DENUNCIAS_INTERNAS" at bounding box center [777, 277] width 456 height 42
click at [992, 268] on div at bounding box center [986, 276] width 13 height 16
click at [992, 270] on input "1967" at bounding box center [986, 276] width 13 height 13
checkbox input "true"
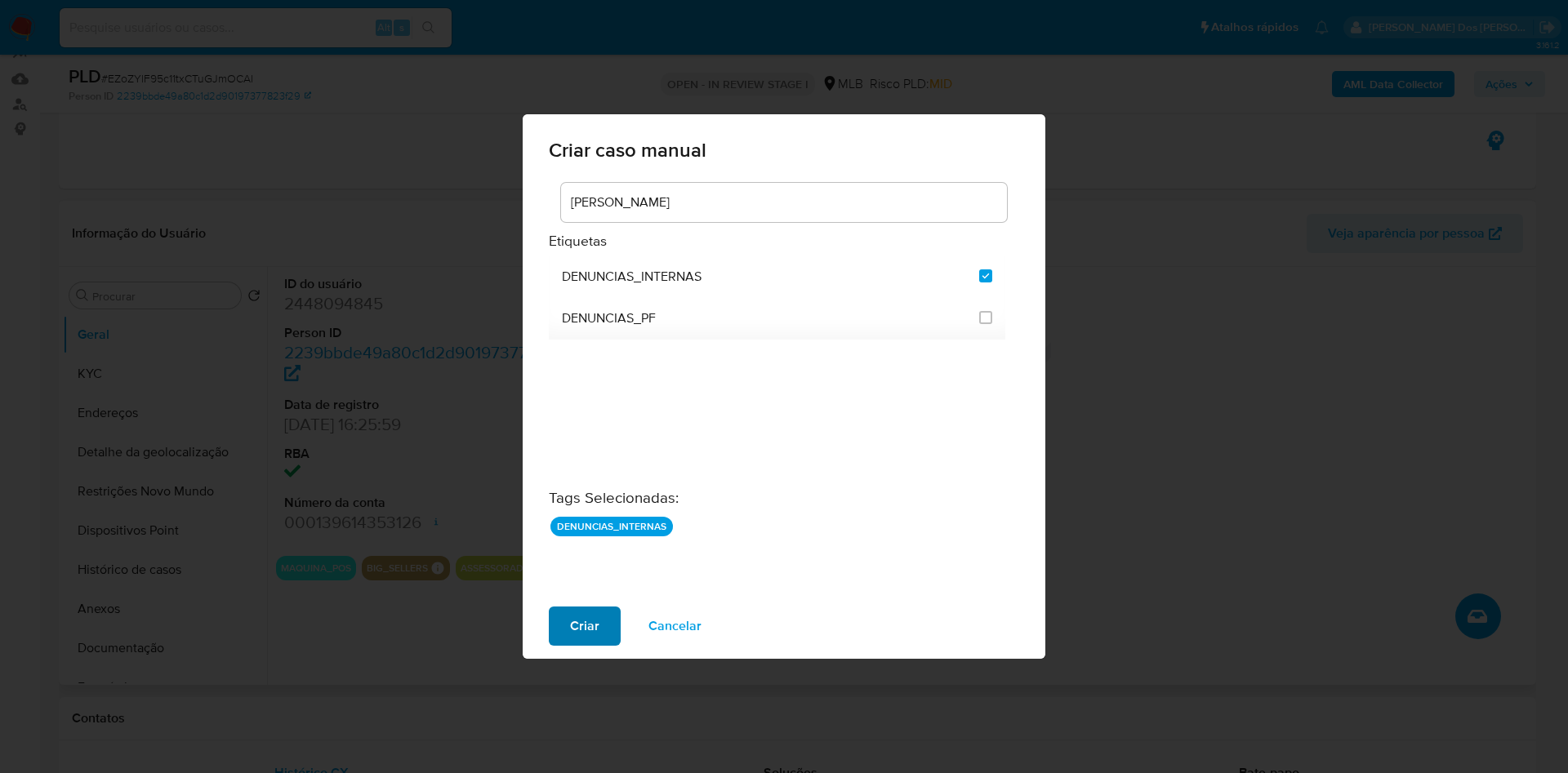
click at [573, 646] on button "Criar" at bounding box center [584, 626] width 72 height 39
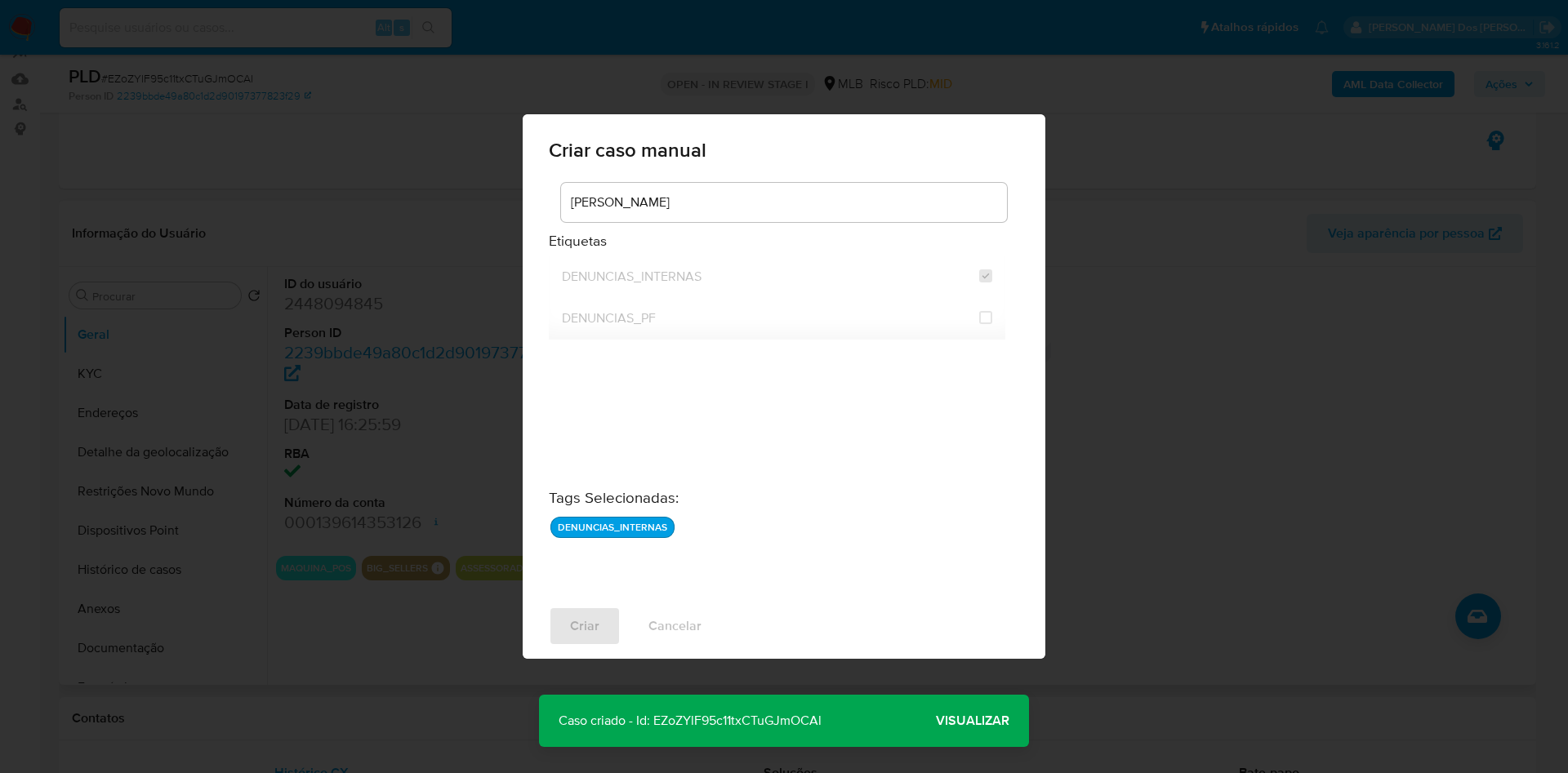
click at [970, 721] on span "Visualizar" at bounding box center [972, 721] width 74 height 0
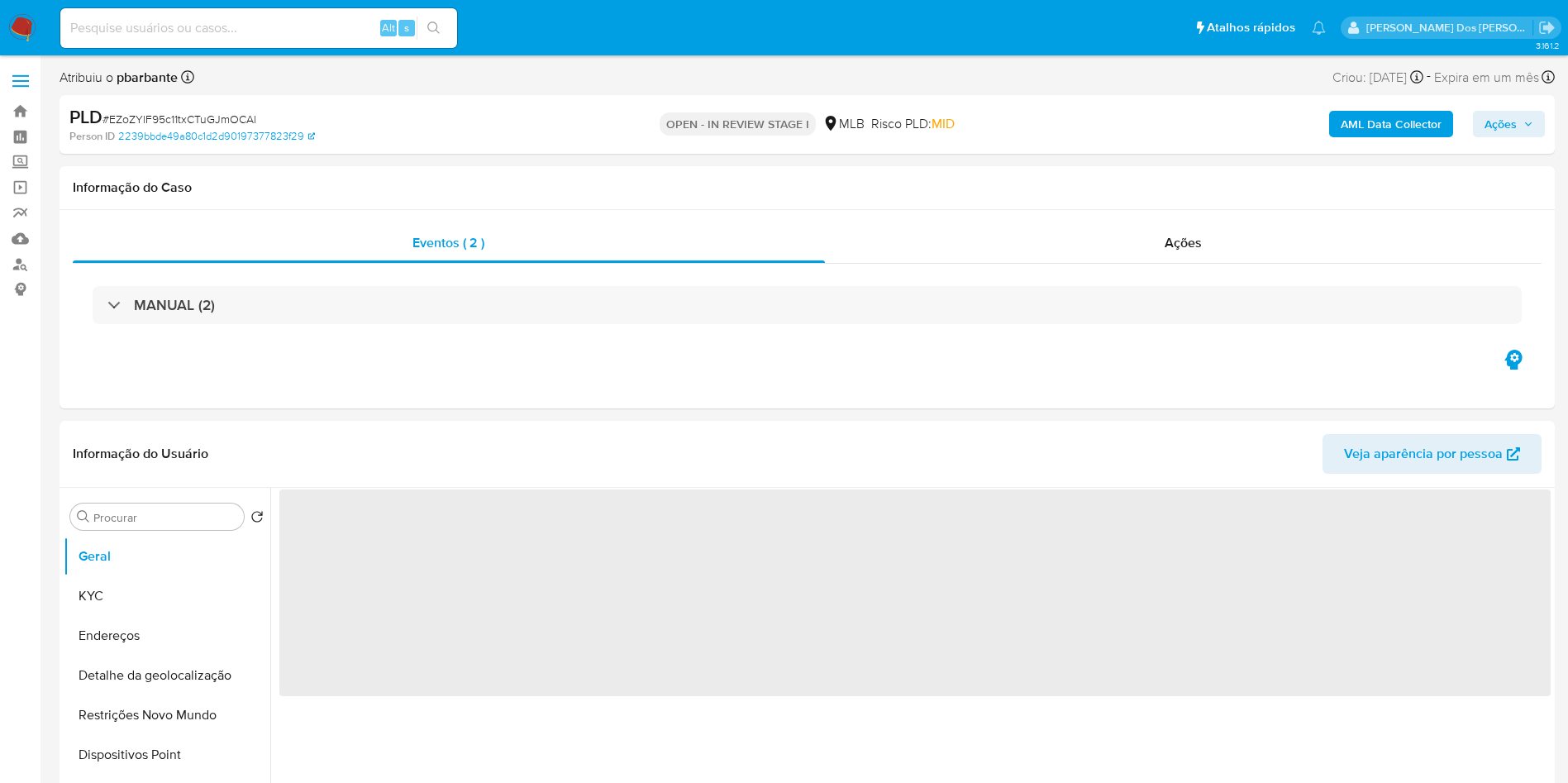
select select "10"
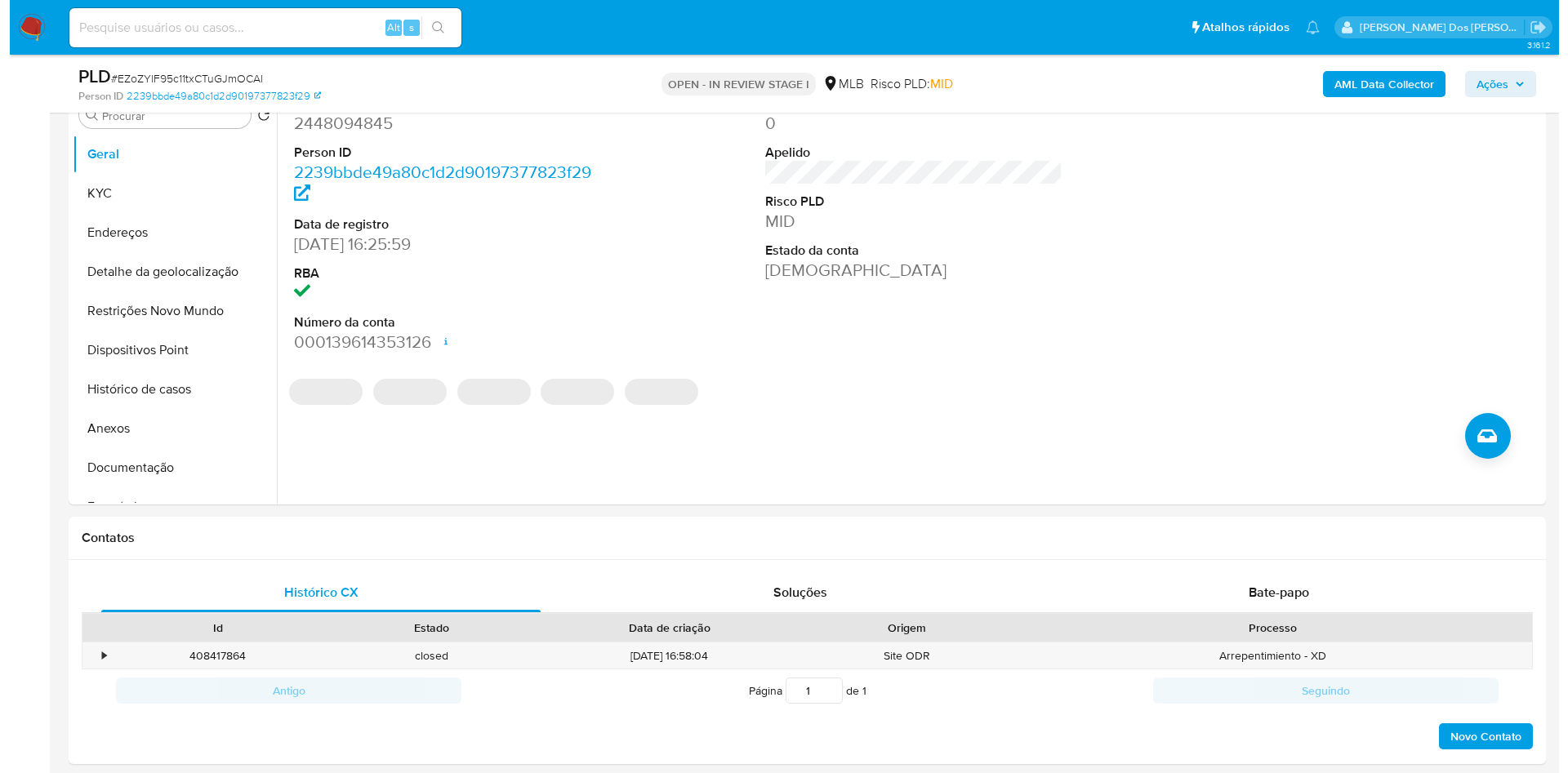
scroll to position [352, 0]
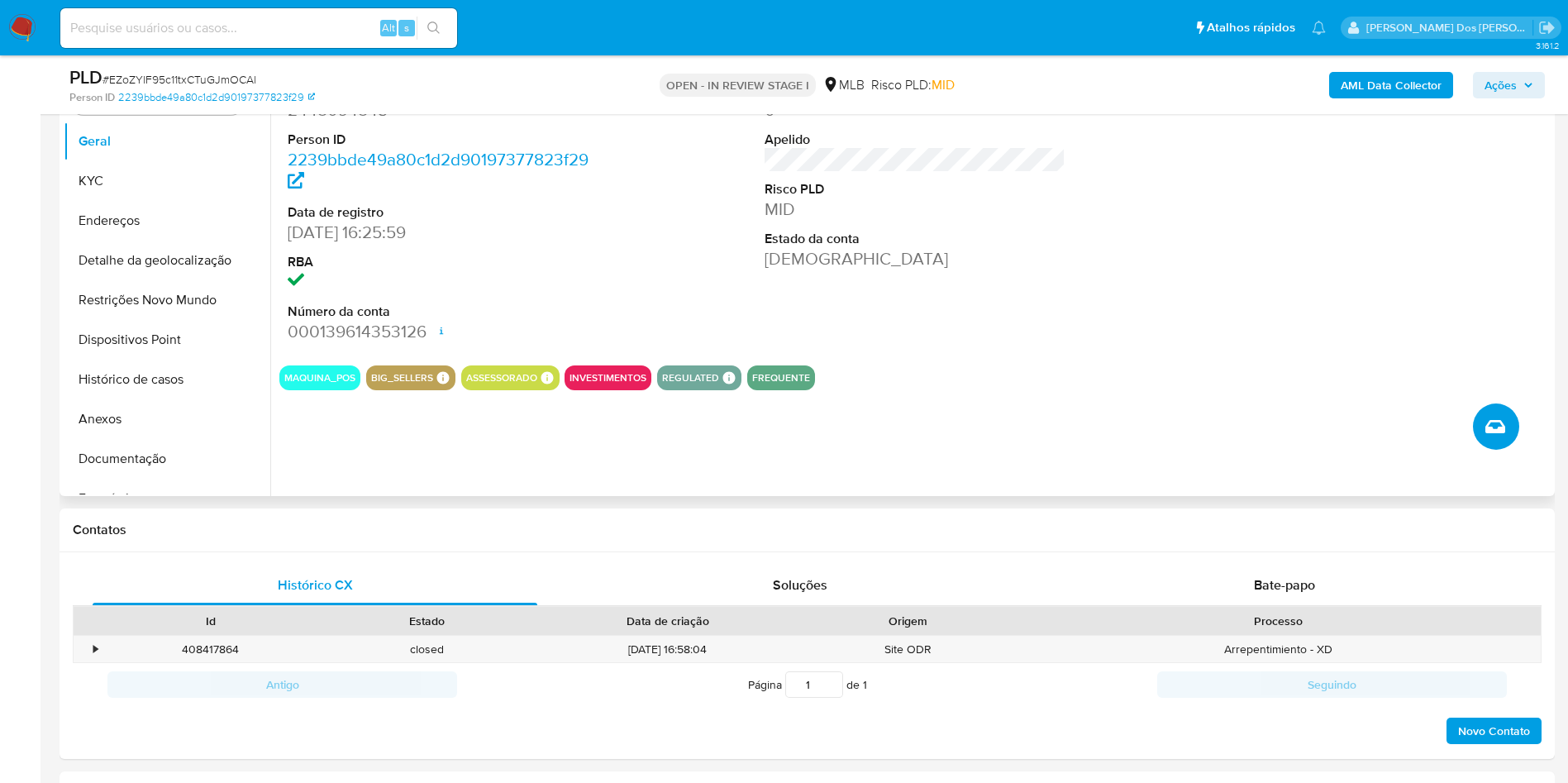
click at [1511, 450] on button "Criar caso manual" at bounding box center [1496, 427] width 46 height 46
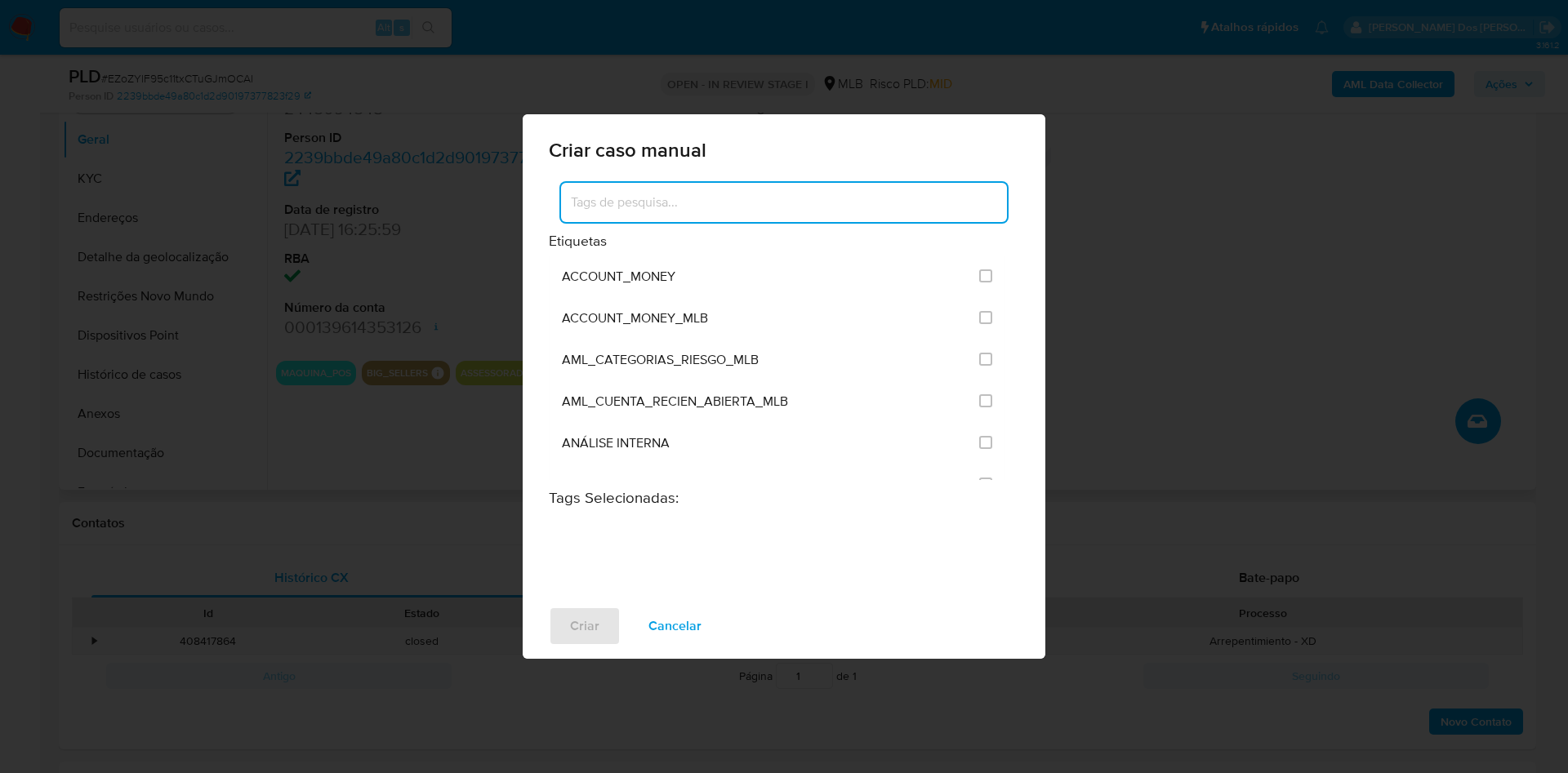
click at [710, 192] on input at bounding box center [783, 202] width 446 height 21
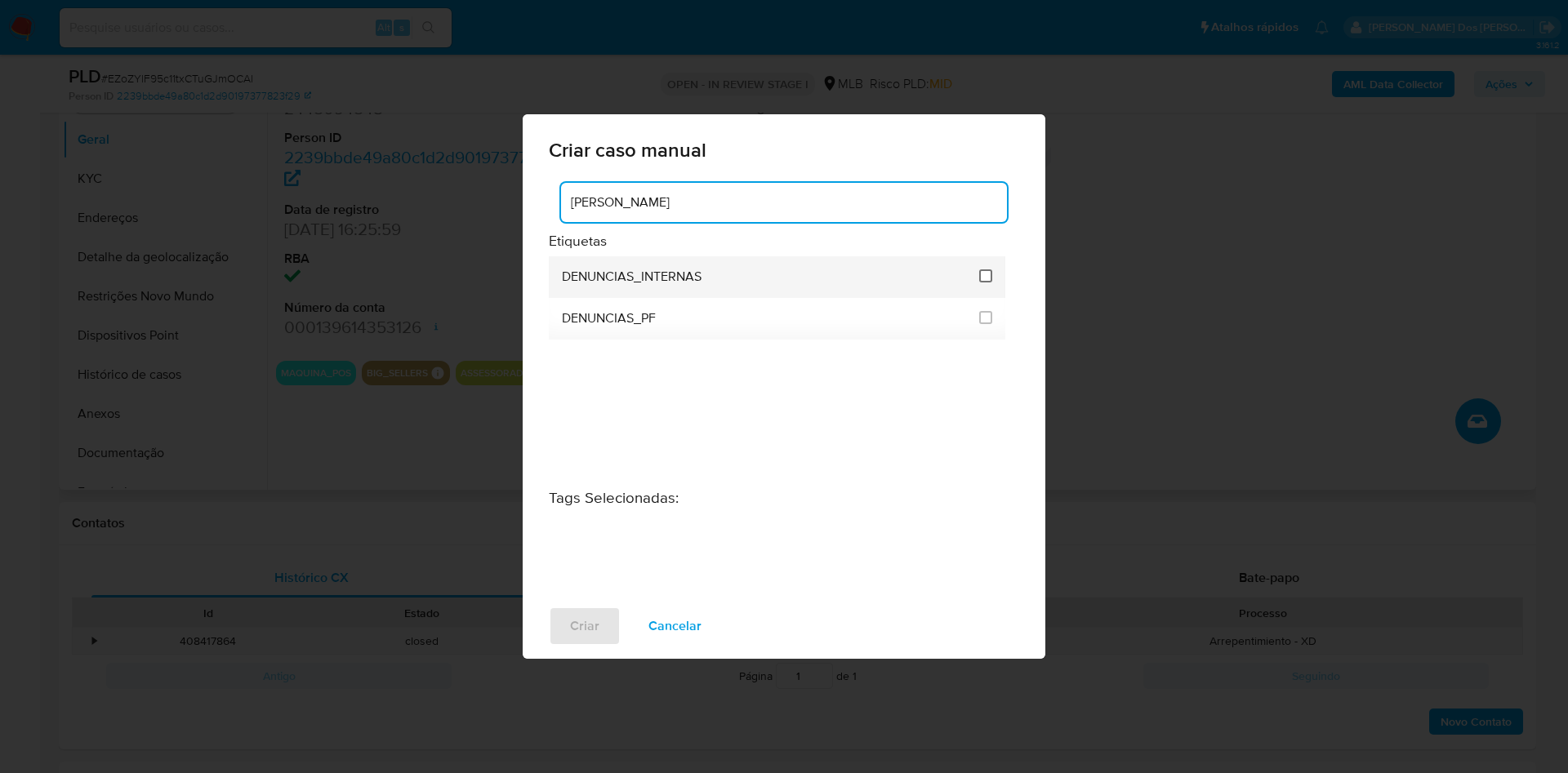
type input "DENU"
click at [992, 270] on input "1967" at bounding box center [986, 276] width 13 height 13
checkbox input "true"
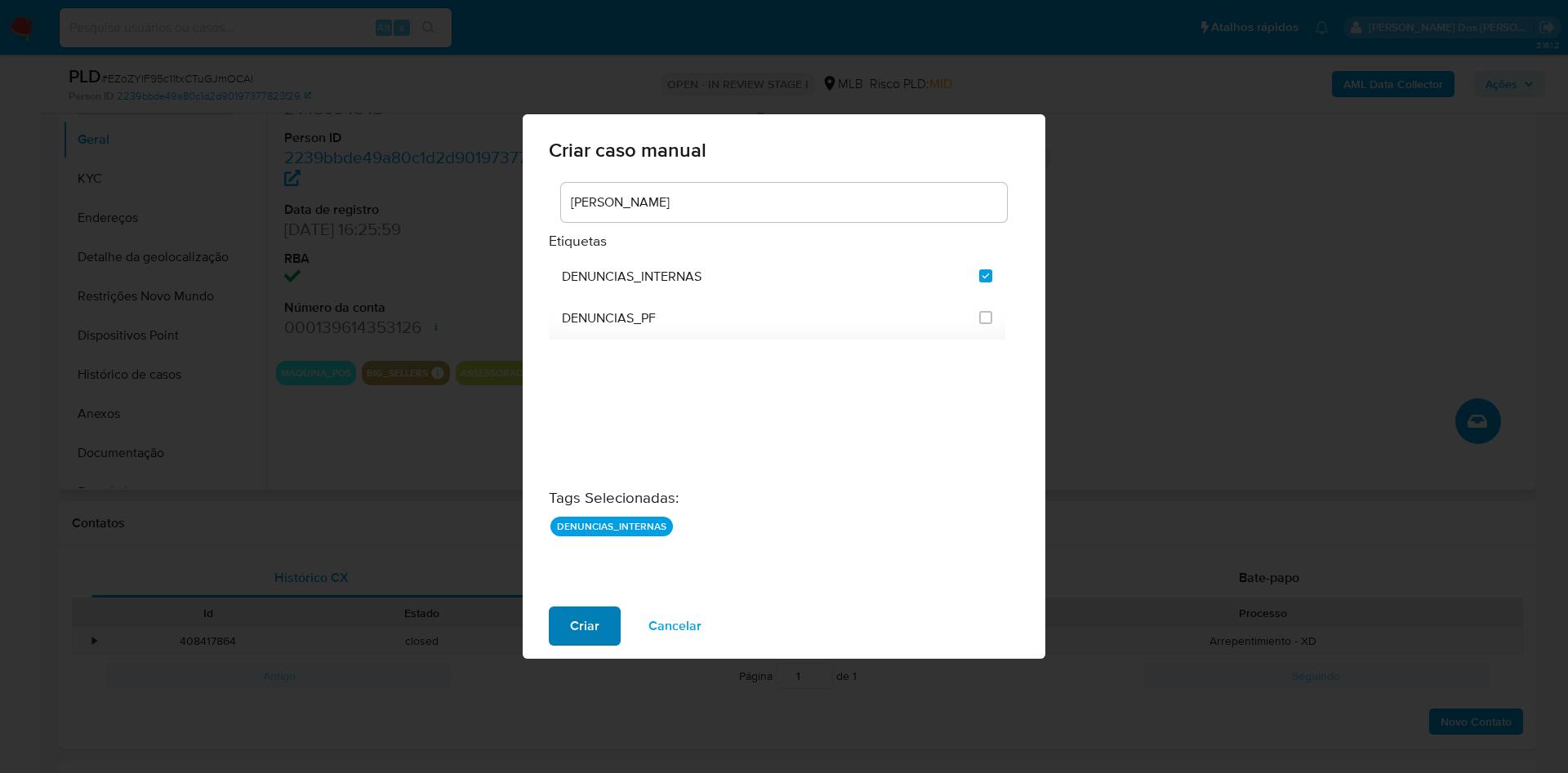
click at [571, 639] on button "Criar" at bounding box center [584, 626] width 72 height 39
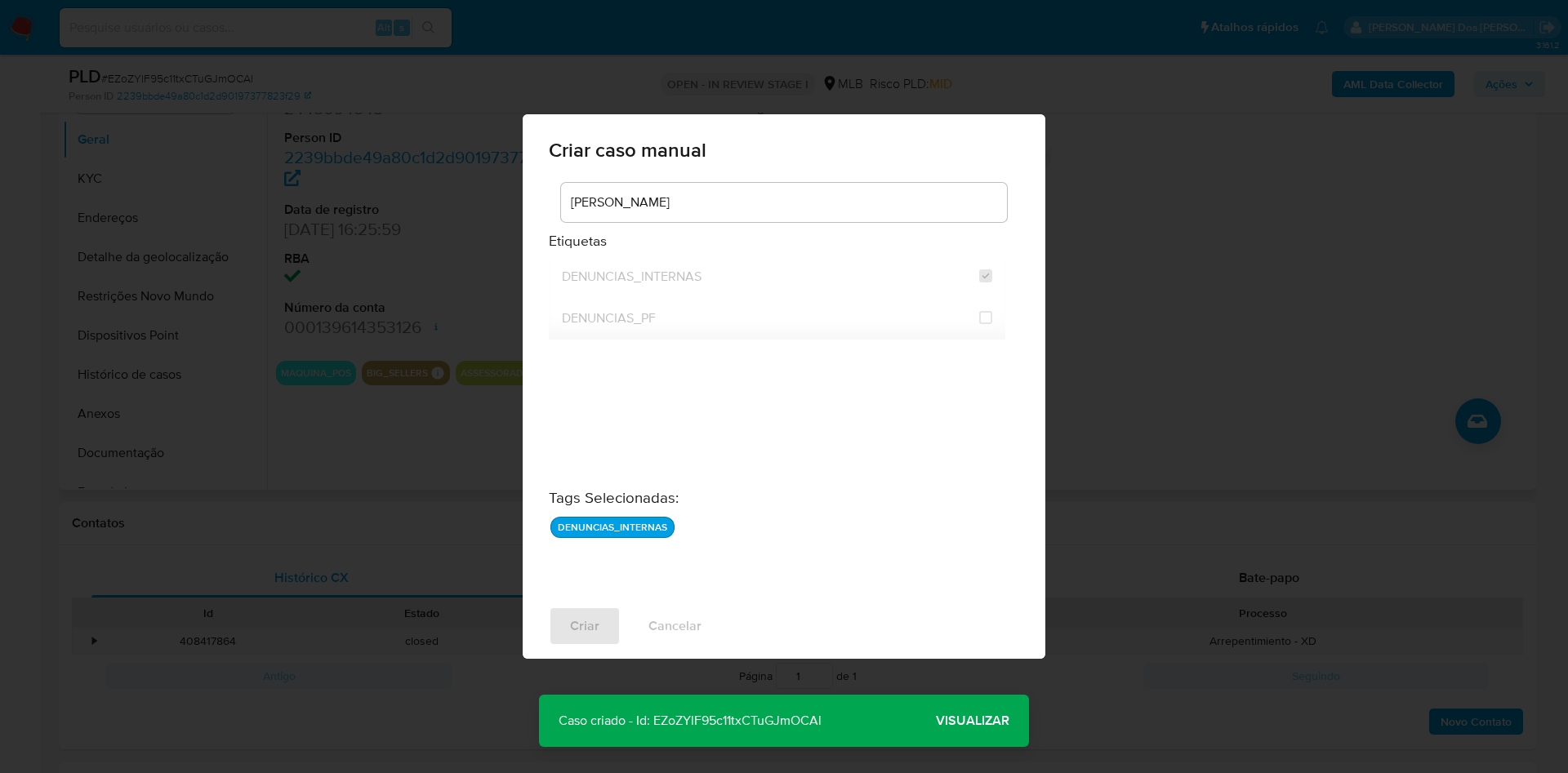
click at [991, 721] on span "Visualizar" at bounding box center [972, 721] width 74 height 0
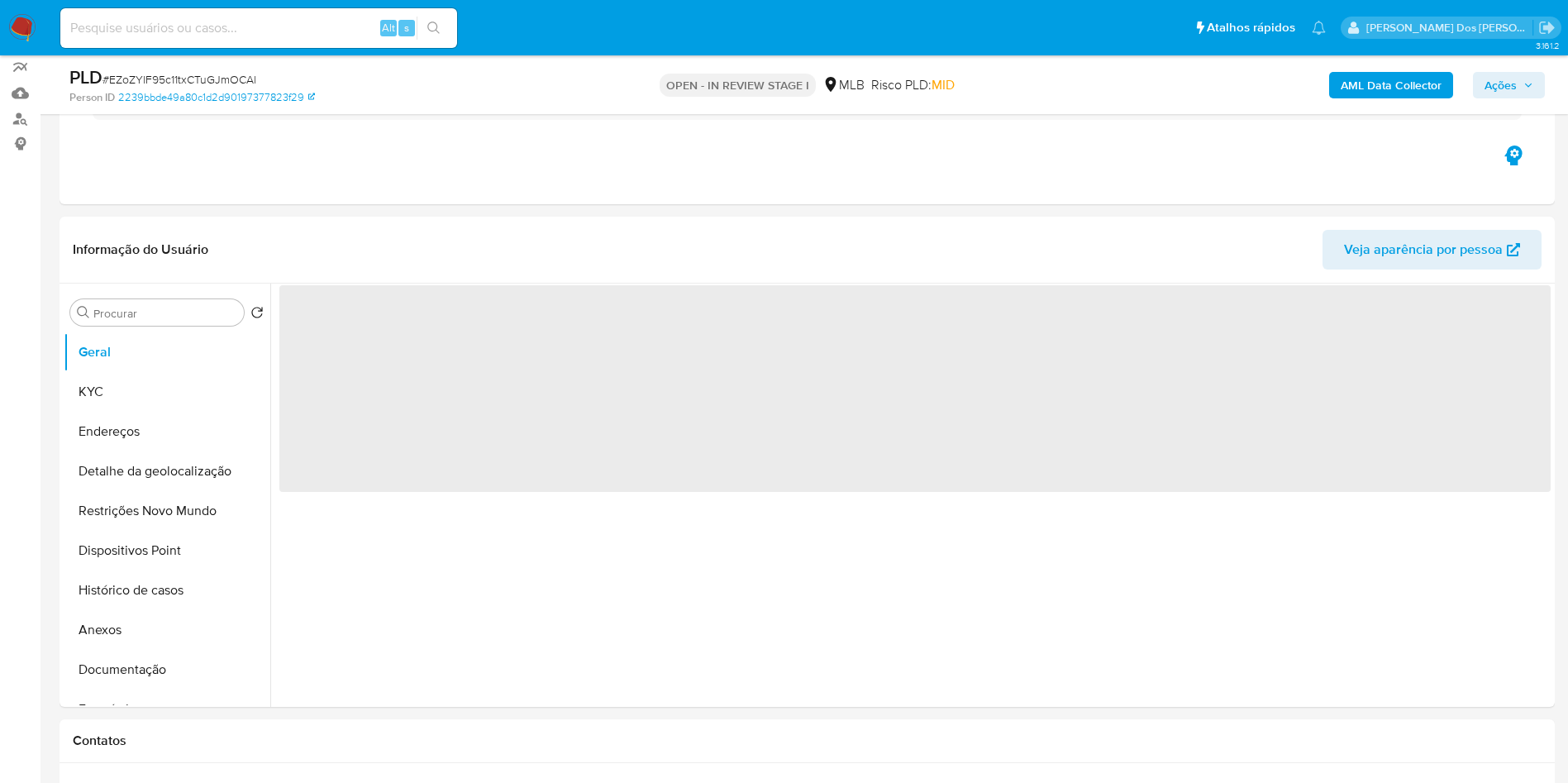
select select "10"
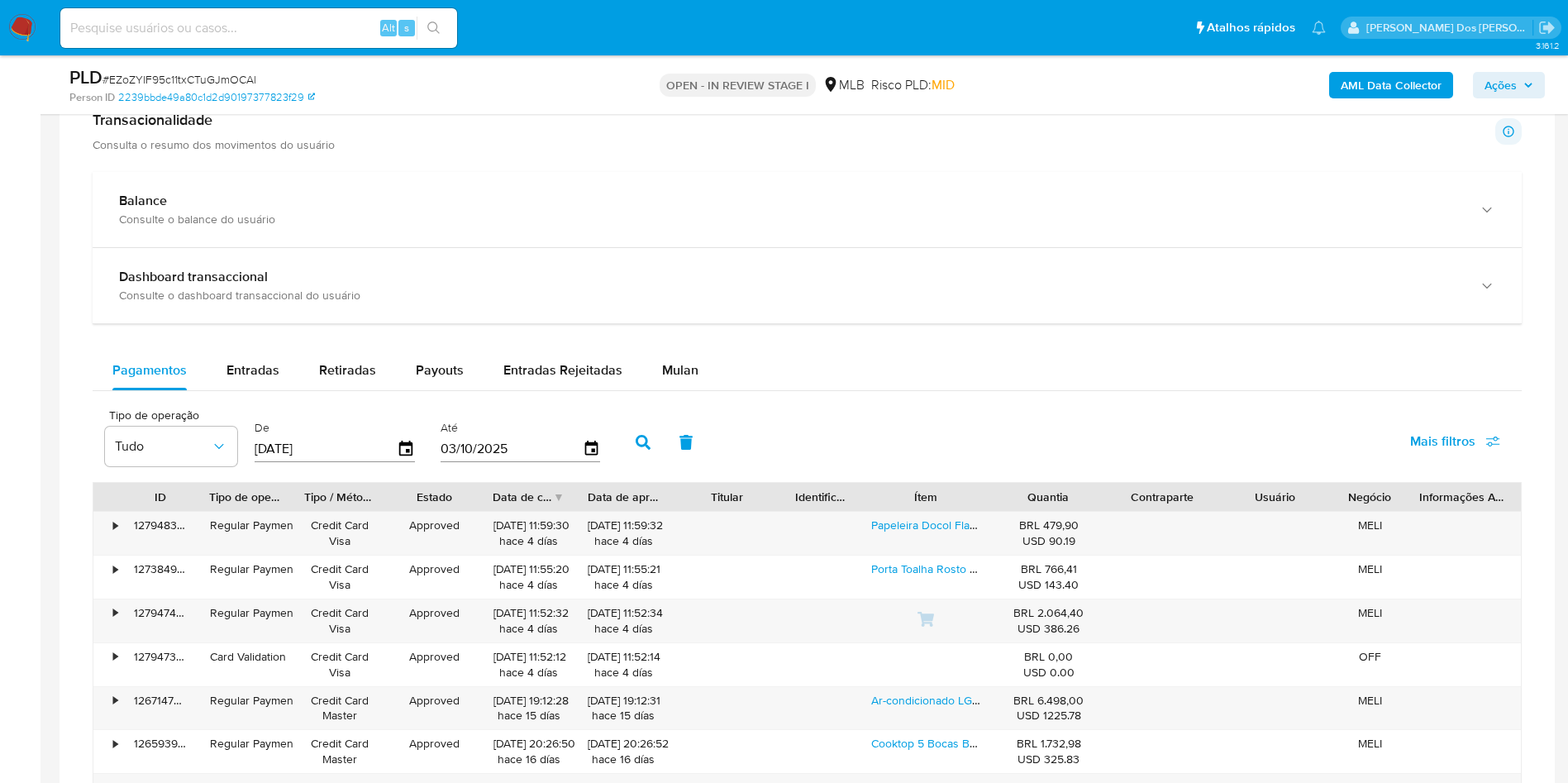
scroll to position [1047, 0]
click at [674, 387] on div "Mulan" at bounding box center [681, 366] width 37 height 40
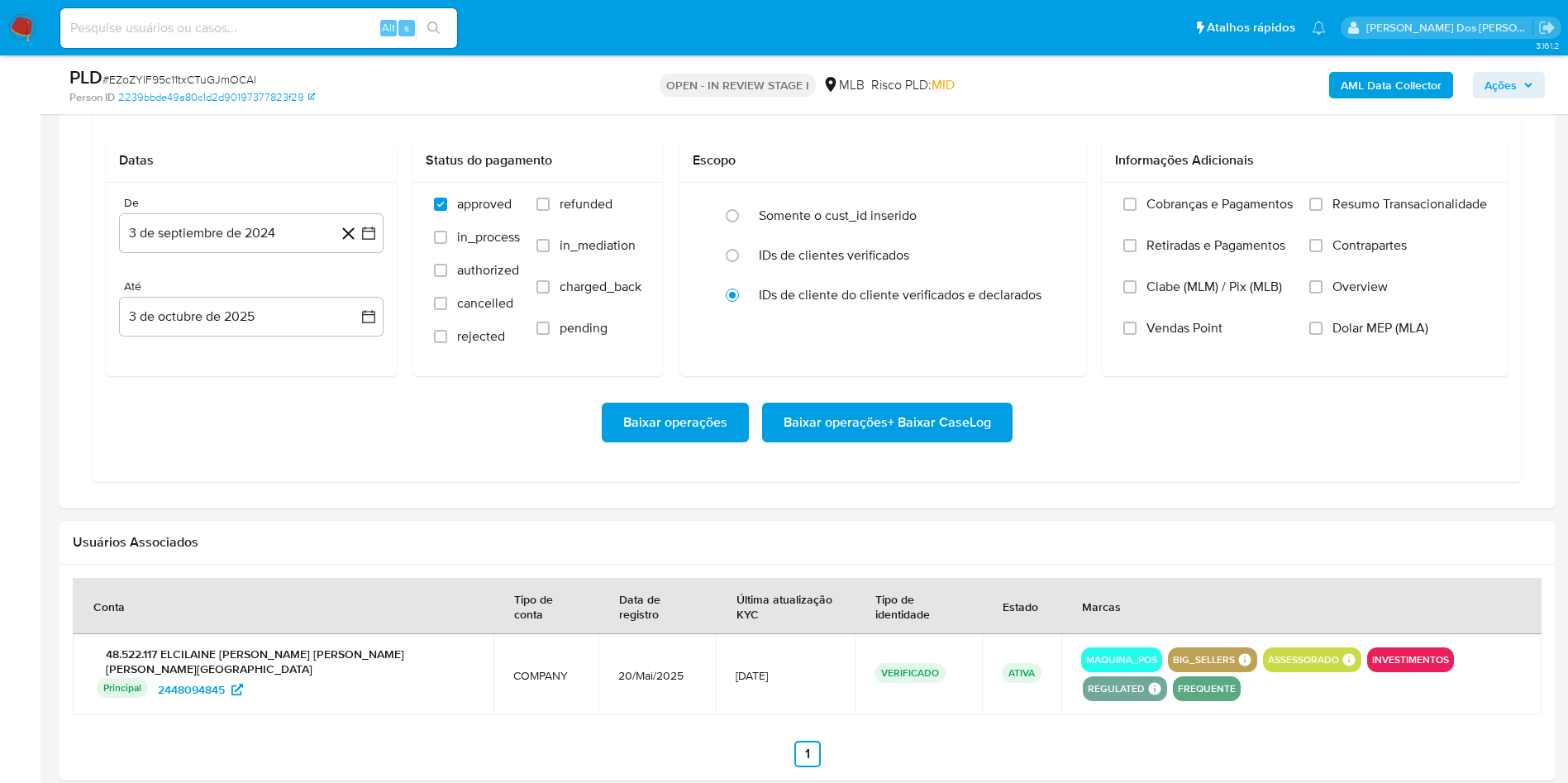
scroll to position [1357, 0]
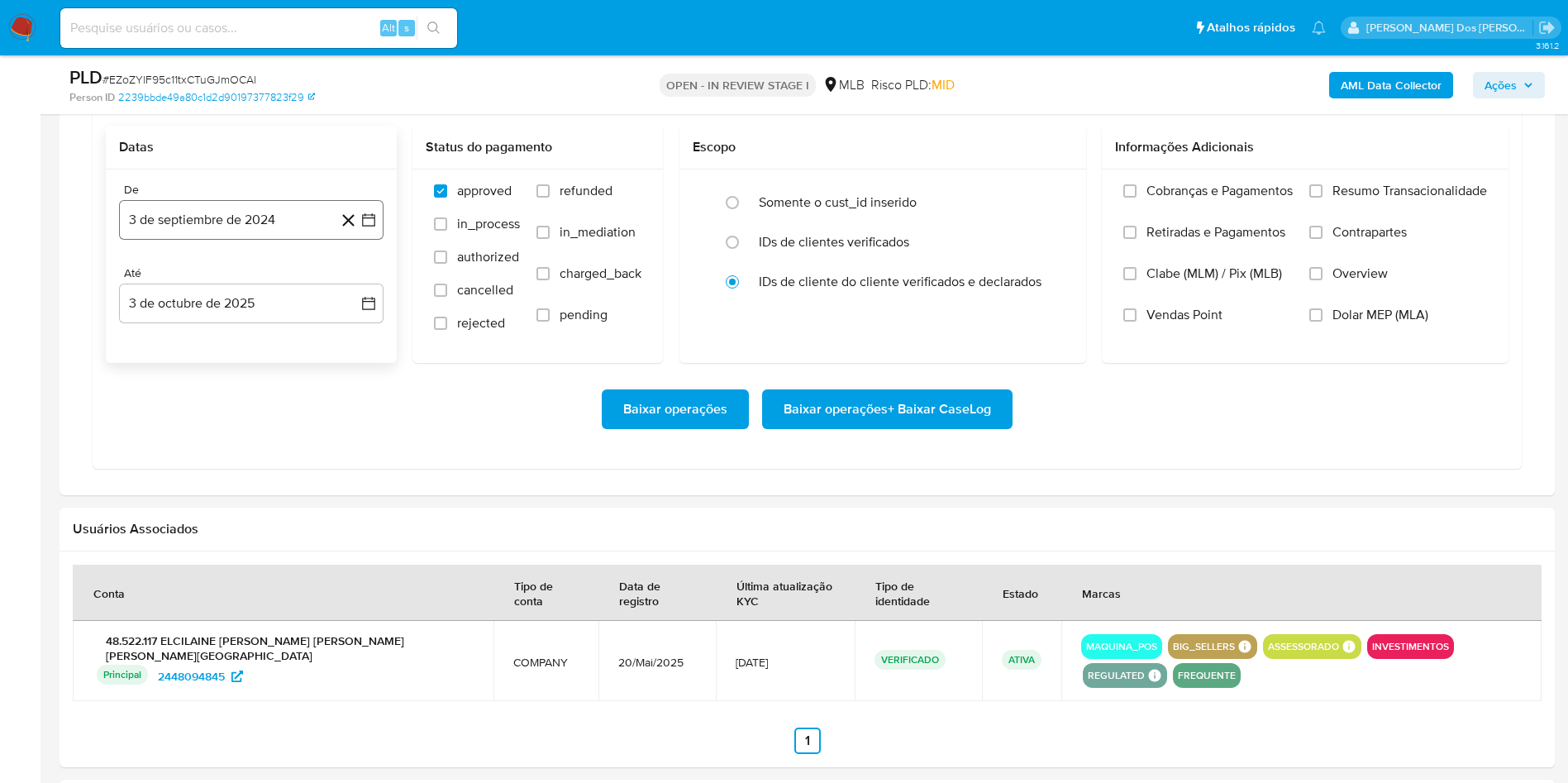
click at [361, 238] on button "3 de septiembre de 2024" at bounding box center [251, 220] width 265 height 40
click at [355, 285] on icon "Mes siguiente" at bounding box center [354, 280] width 6 height 12
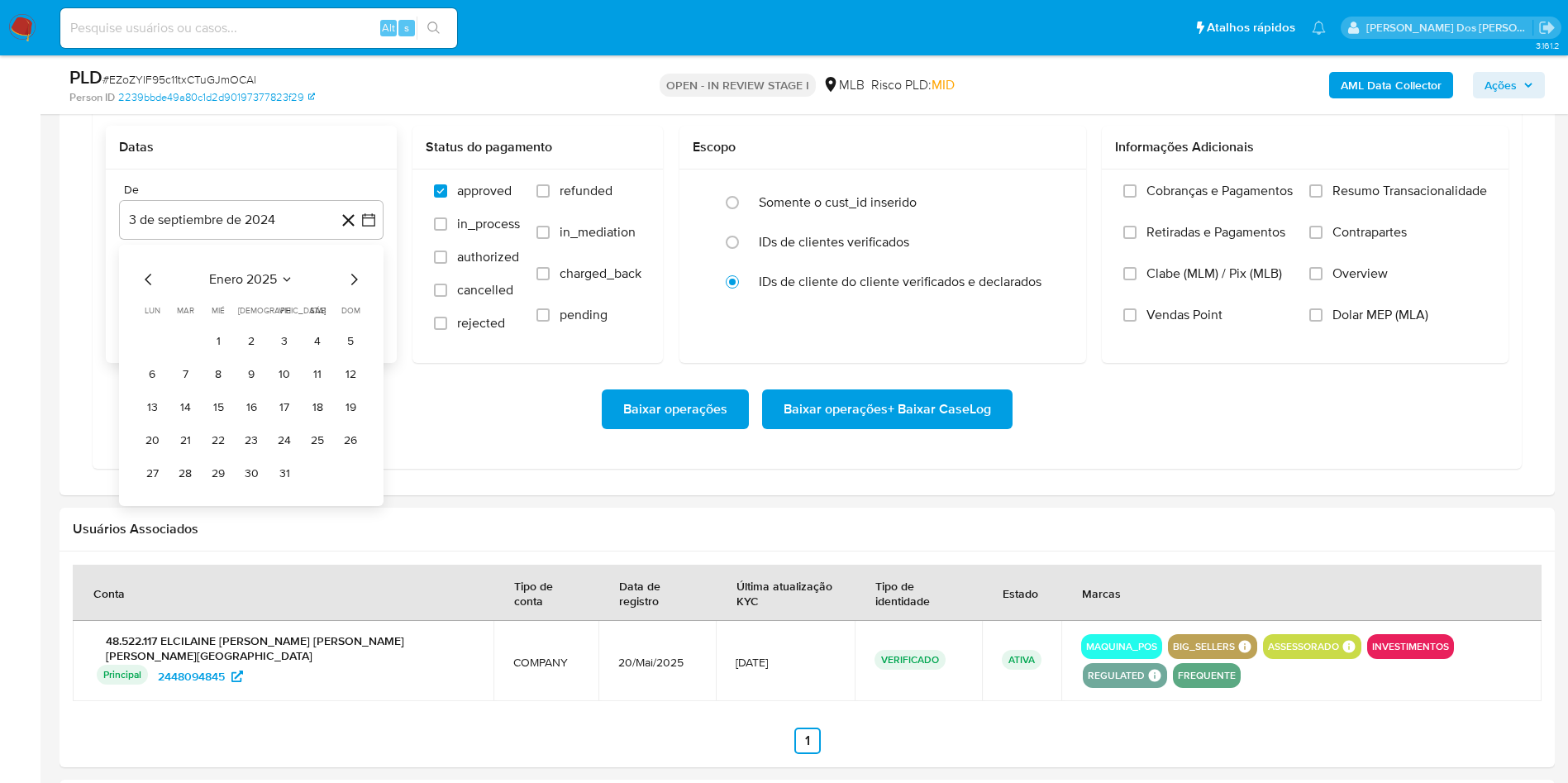
click at [355, 285] on icon "Mes siguiente" at bounding box center [354, 280] width 6 height 12
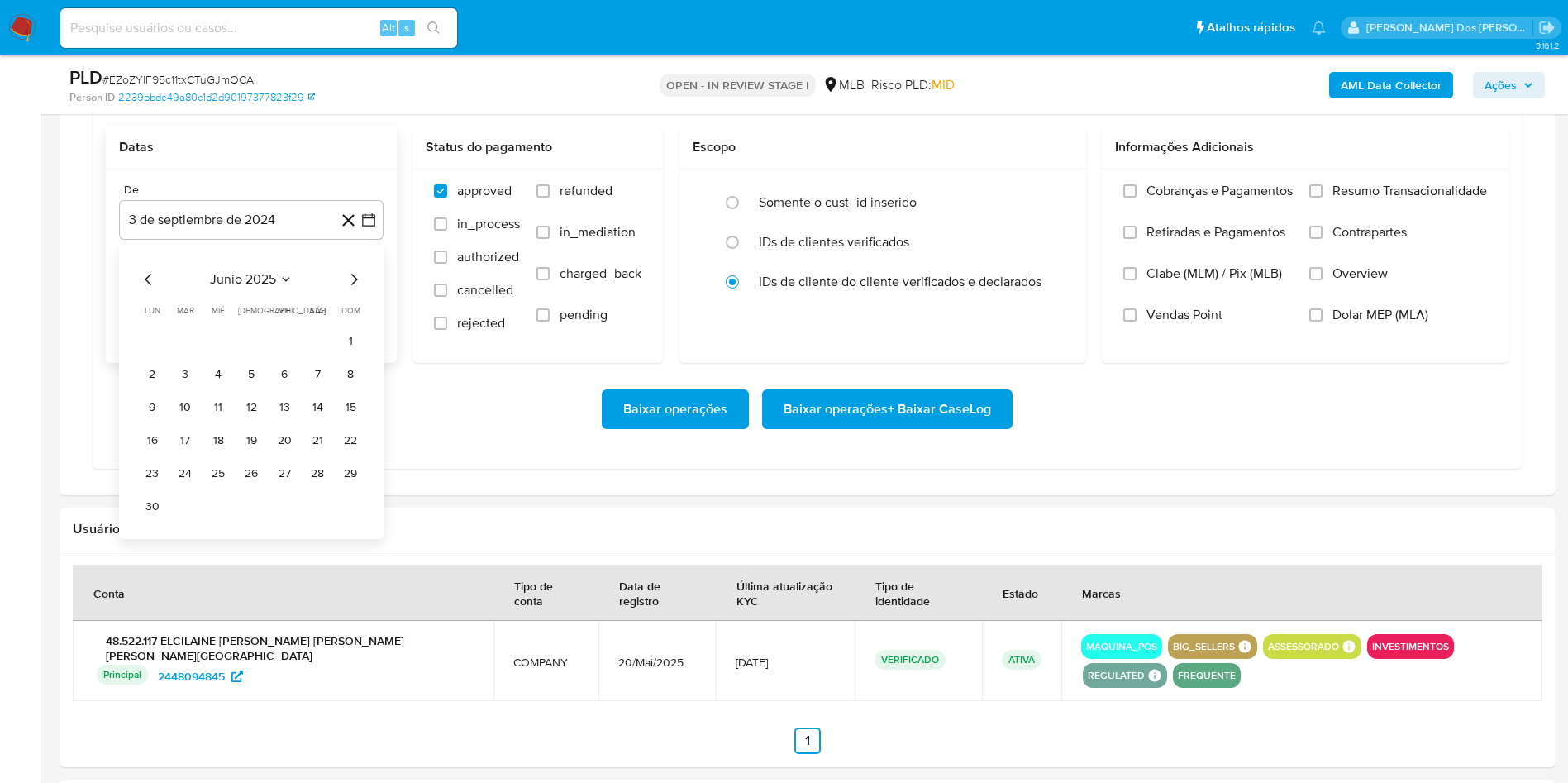
click at [355, 285] on icon "Mes siguiente" at bounding box center [354, 280] width 6 height 12
click at [286, 354] on button "1" at bounding box center [284, 340] width 27 height 27
click at [1431, 200] on span "Resumo Transacionalidade" at bounding box center [1410, 191] width 155 height 17
click at [1322, 198] on input "Resumo Transacionalidade" at bounding box center [1316, 190] width 13 height 13
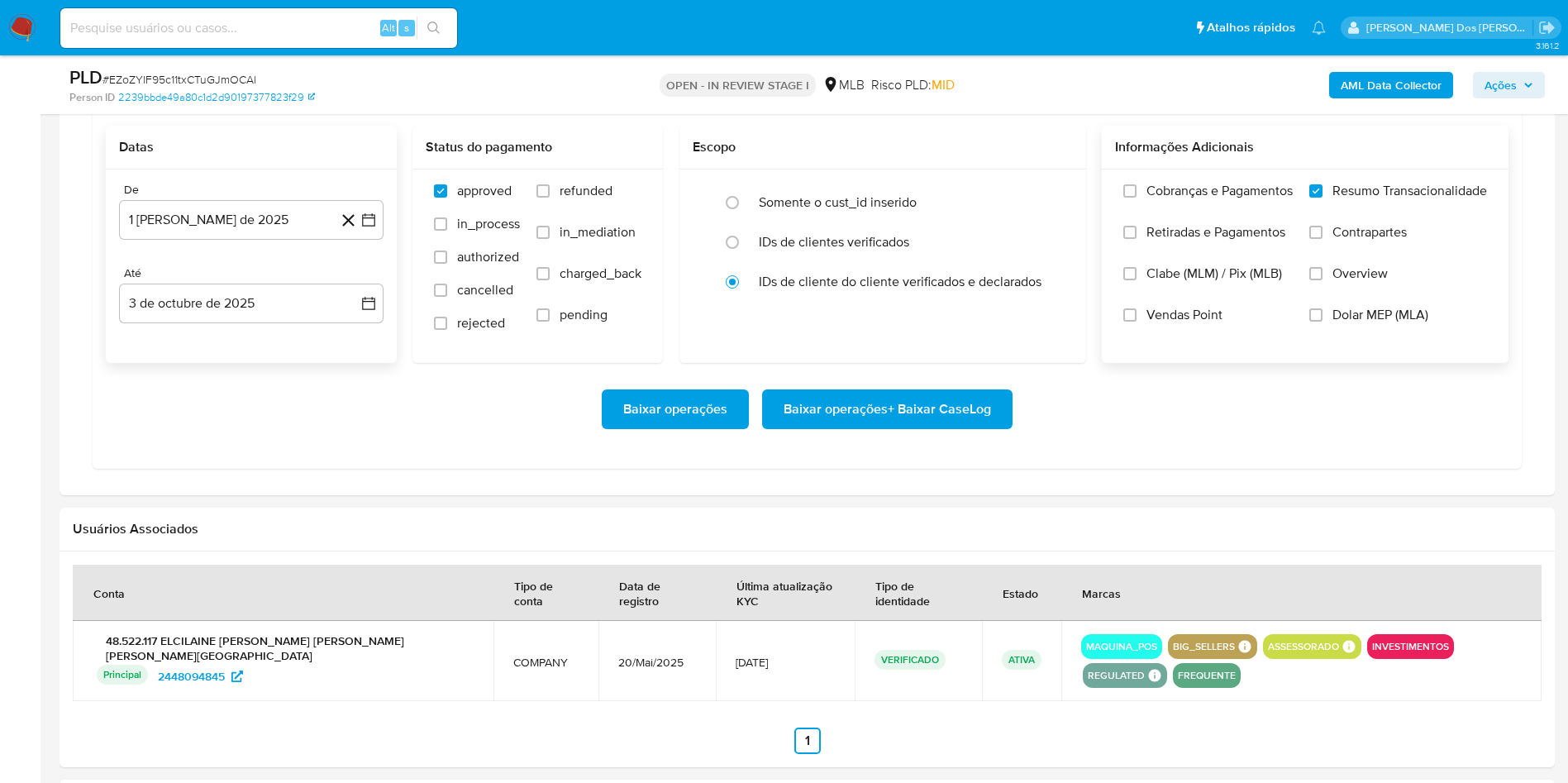
click at [930, 428] on span "Baixar operações + Baixar CaseLog" at bounding box center [887, 409] width 208 height 37
